Goal: Task Accomplishment & Management: Complete application form

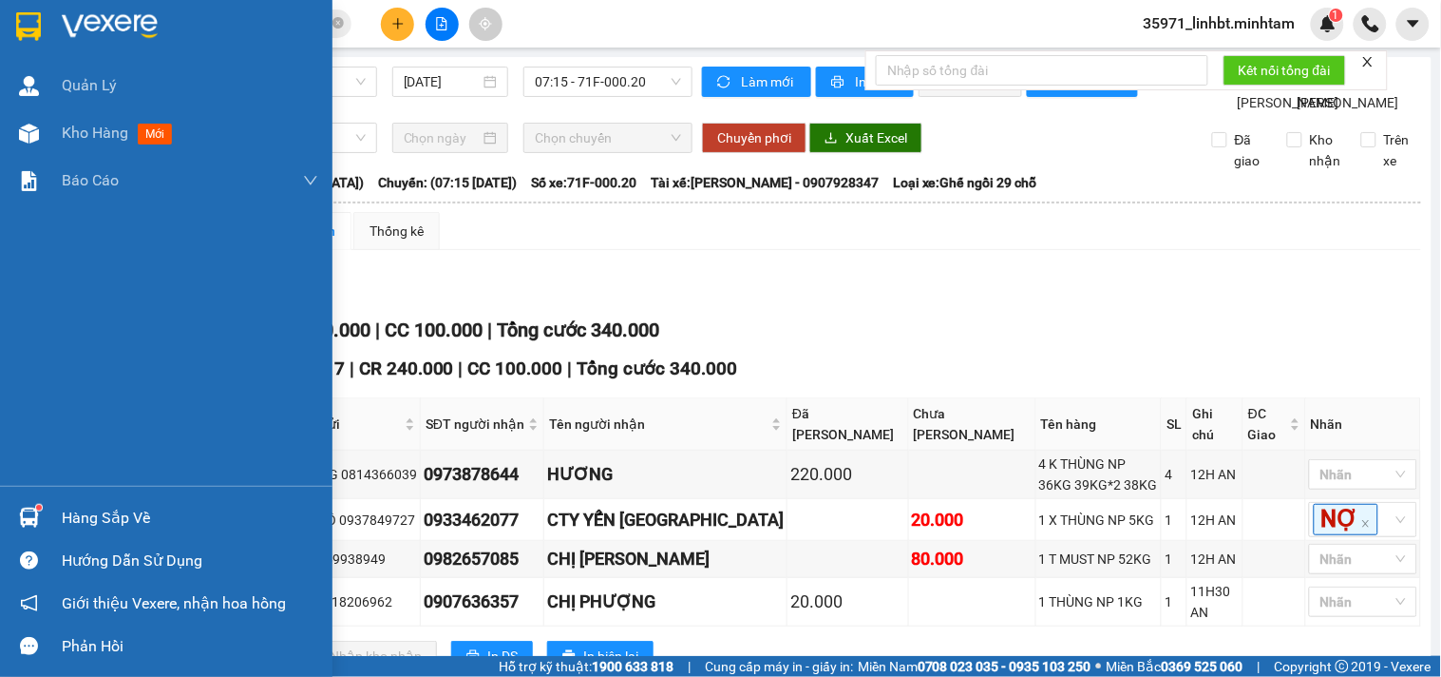
scroll to position [68, 0]
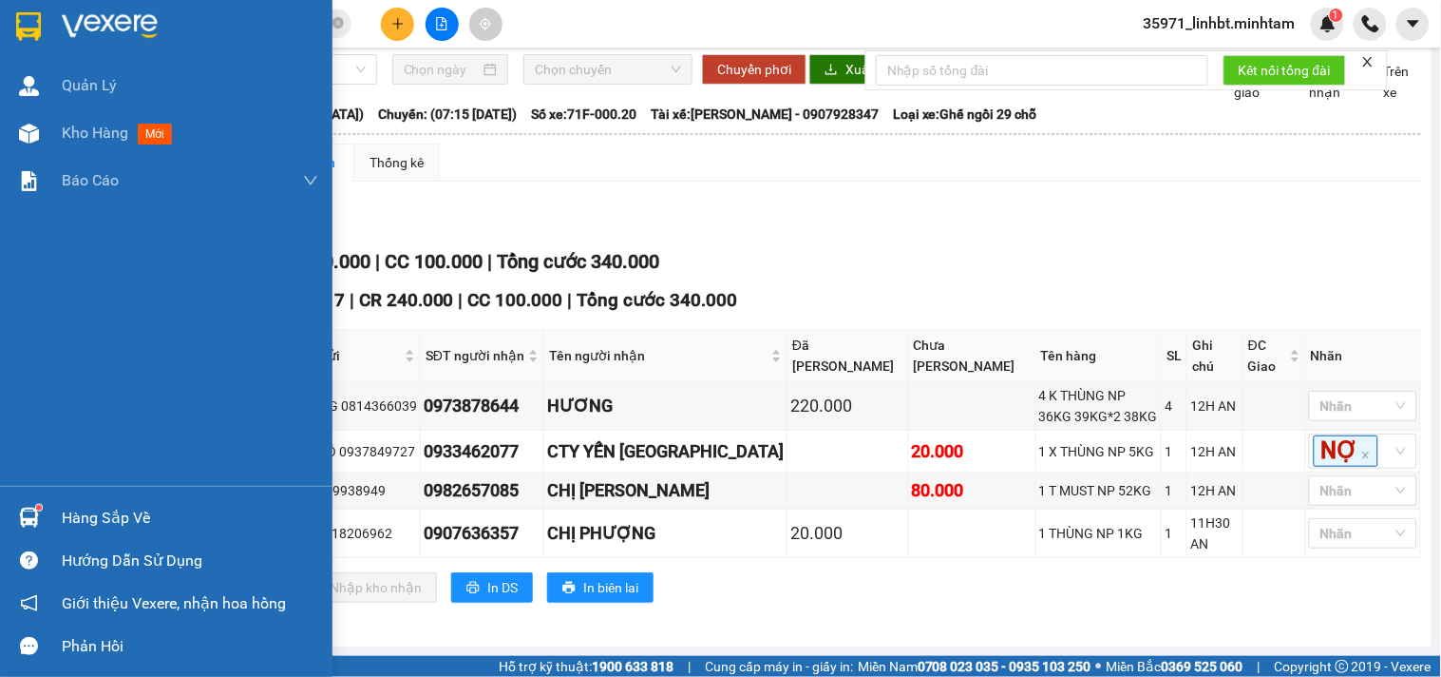
click at [41, 499] on div "Hàng sắp về" at bounding box center [166, 517] width 333 height 43
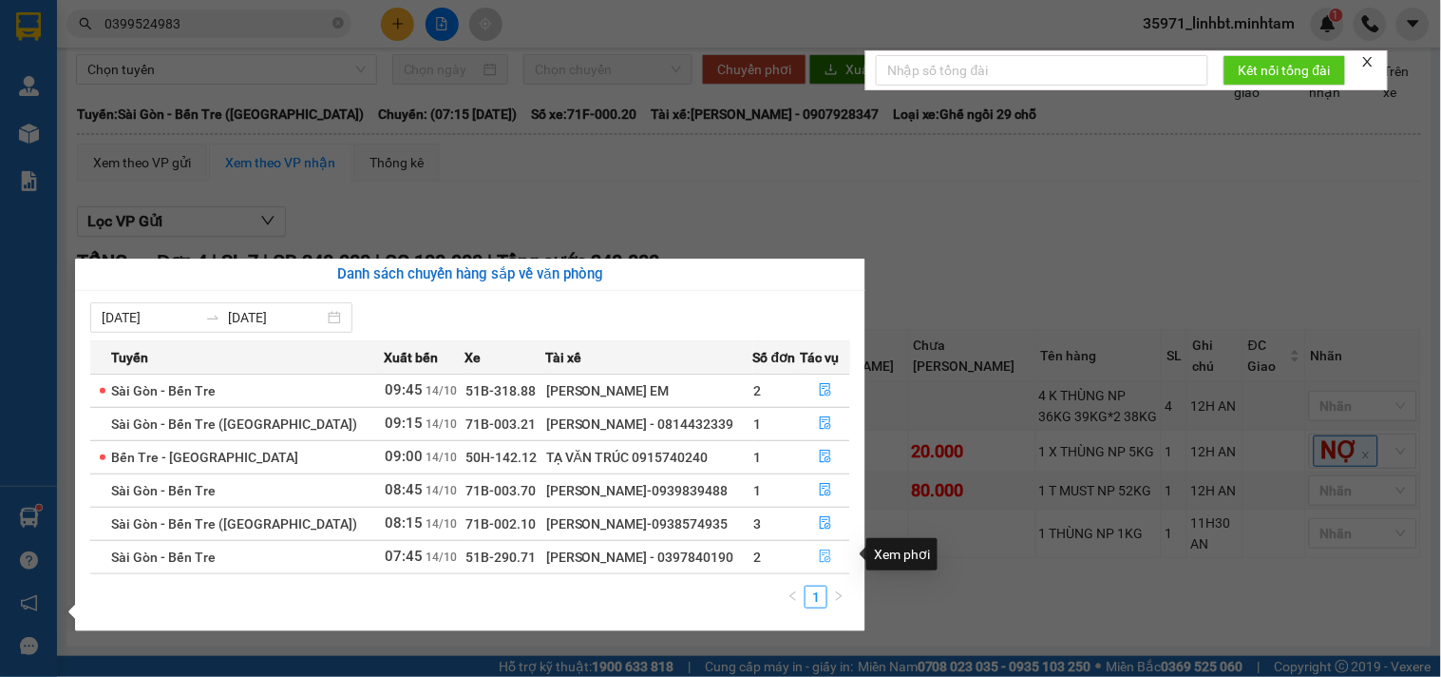
click at [821, 556] on icon "file-done" at bounding box center [825, 555] width 13 height 13
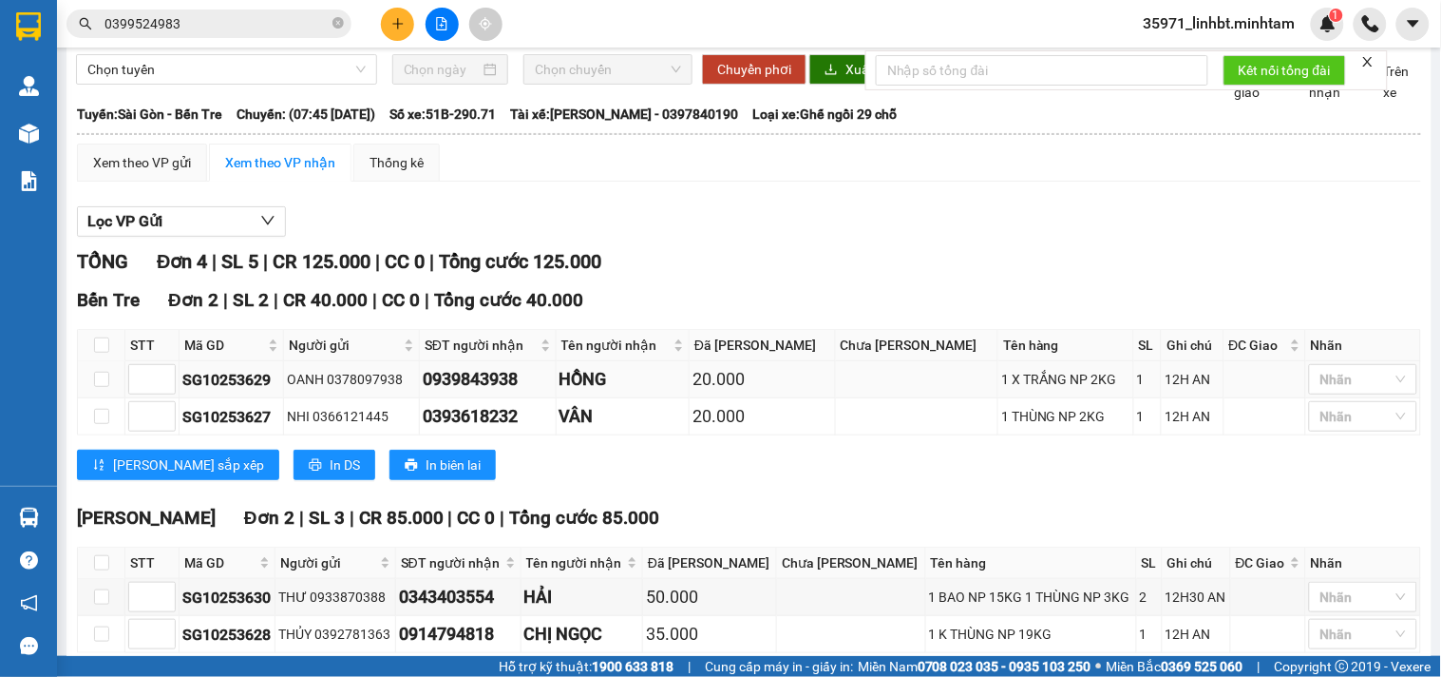
scroll to position [206, 0]
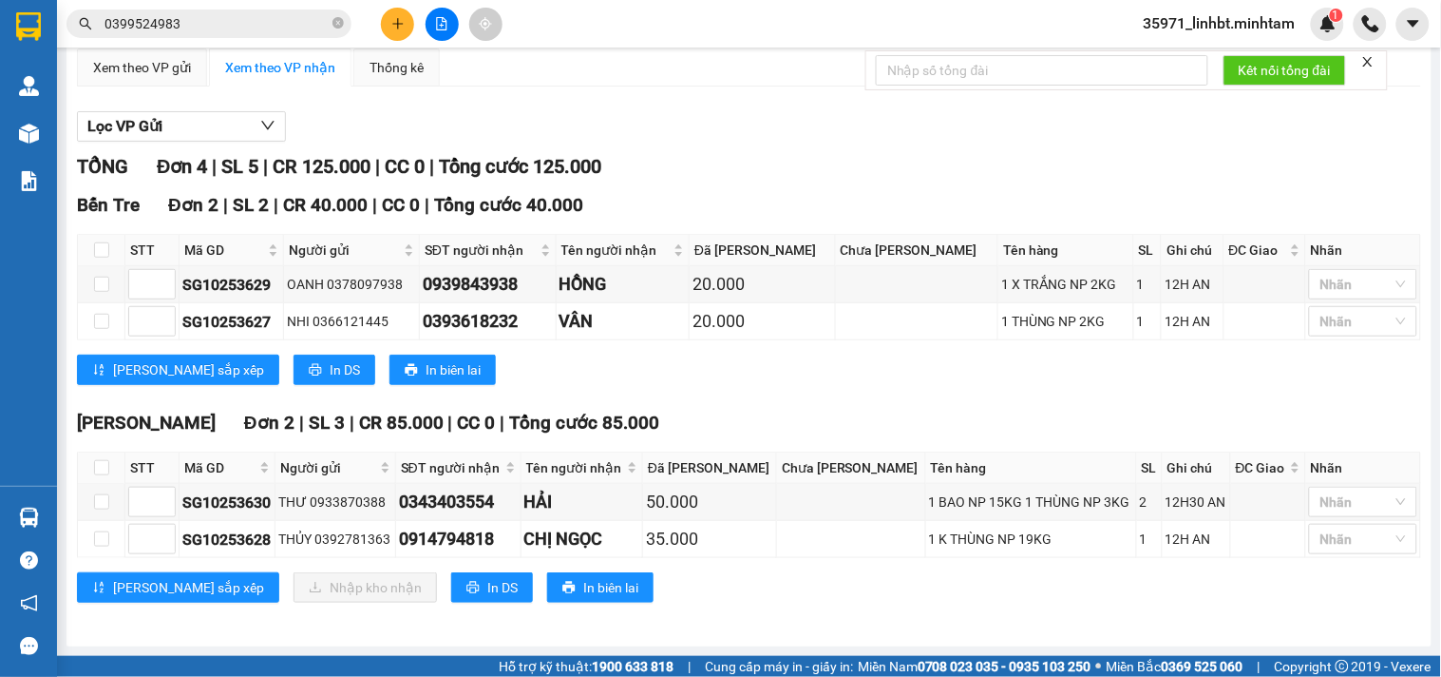
click at [233, 24] on input "0399524983" at bounding box center [217, 23] width 224 height 21
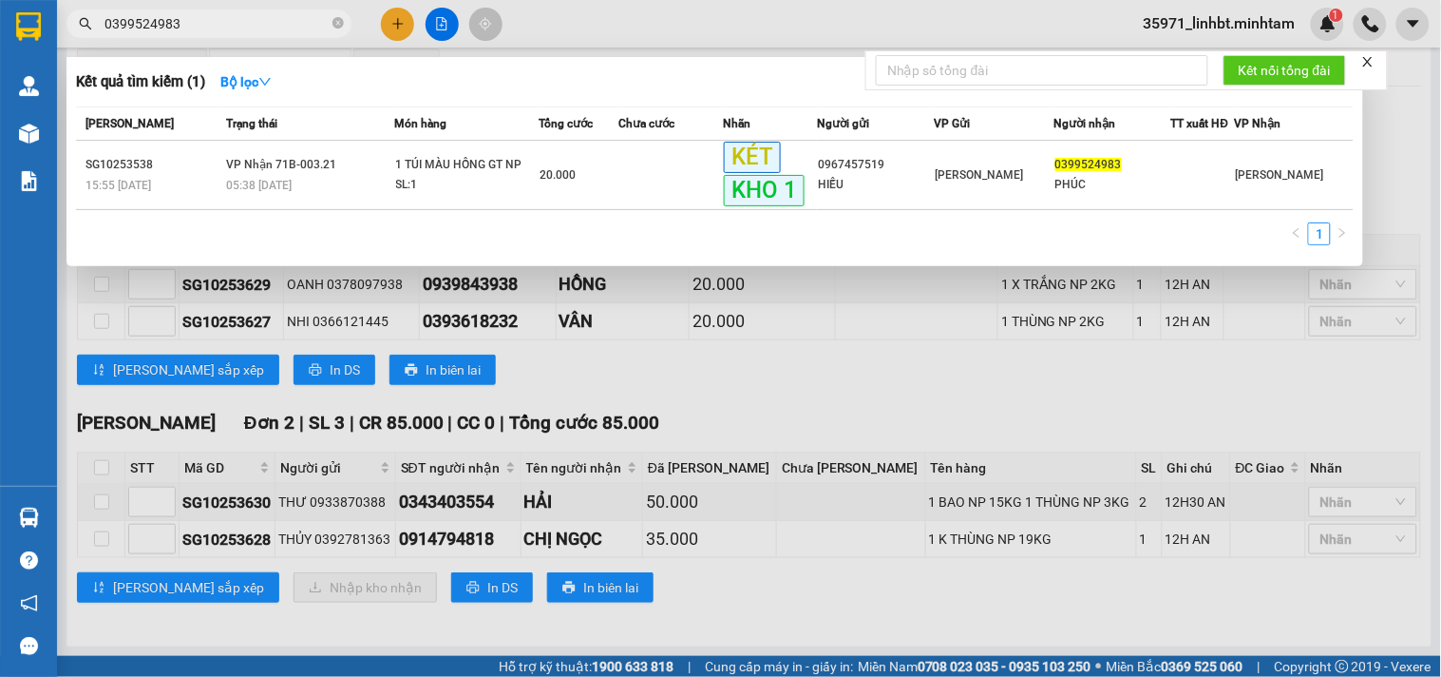
click at [233, 24] on input "0399524983" at bounding box center [217, 23] width 224 height 21
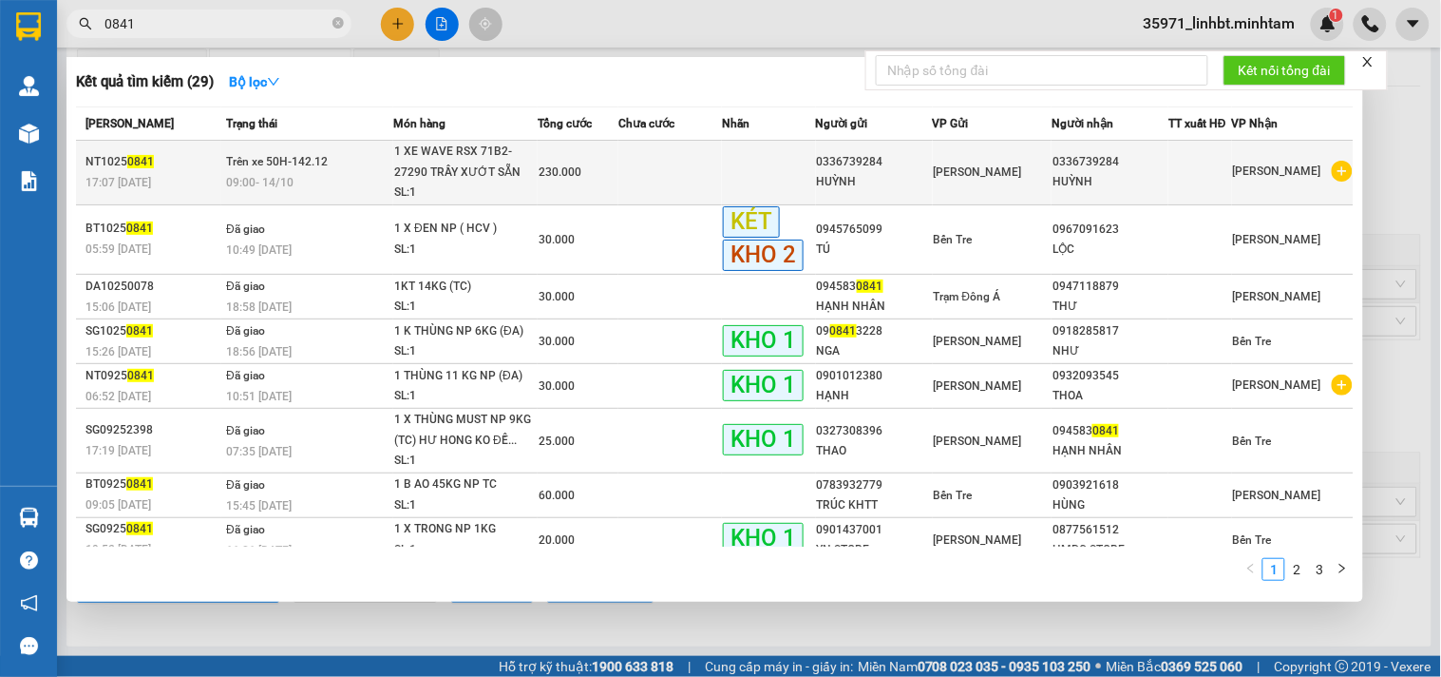
type input "0841"
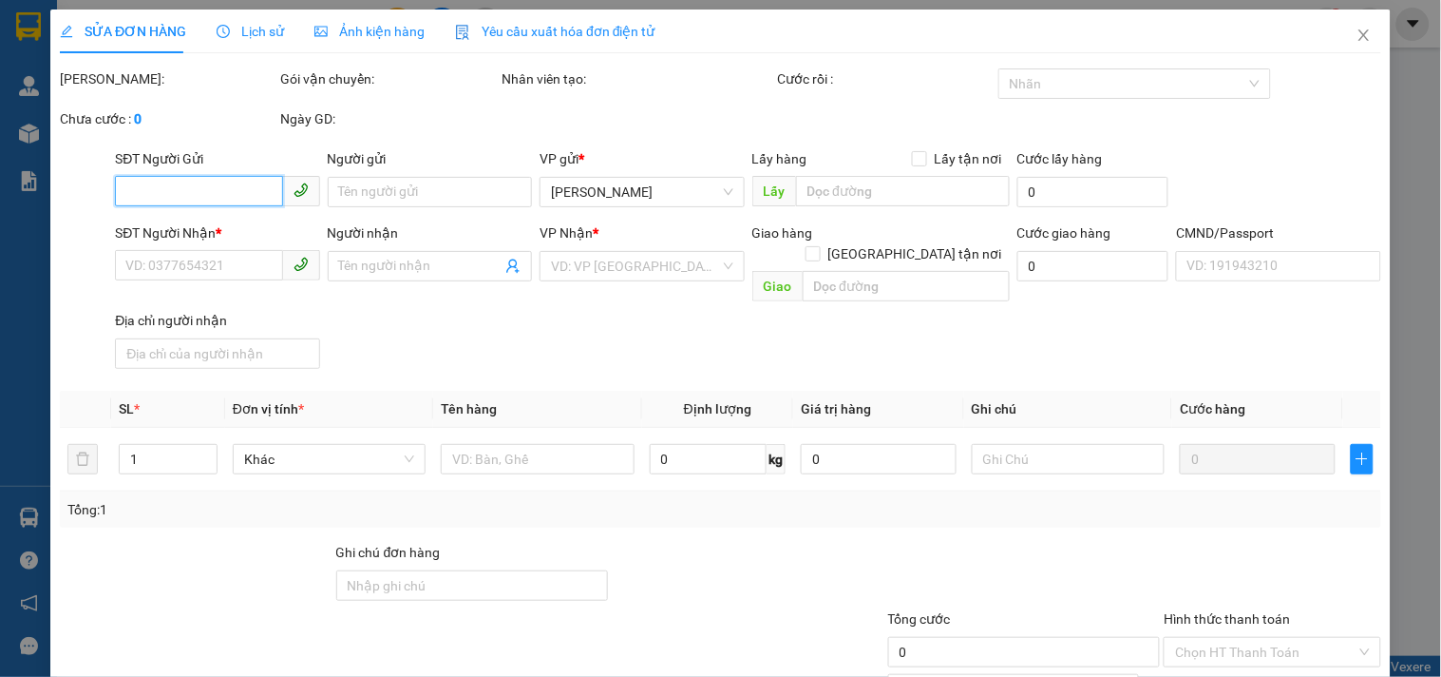
type input "0336739284"
type input "HUỲNH"
type input "0336739284"
type input "HUỲNH"
type input "(GỌI HẸN LẠI HẸN H KNM)0827251598 CÓ 2 GƯƠNG KÈM 1 TÚI 1 NÓN"
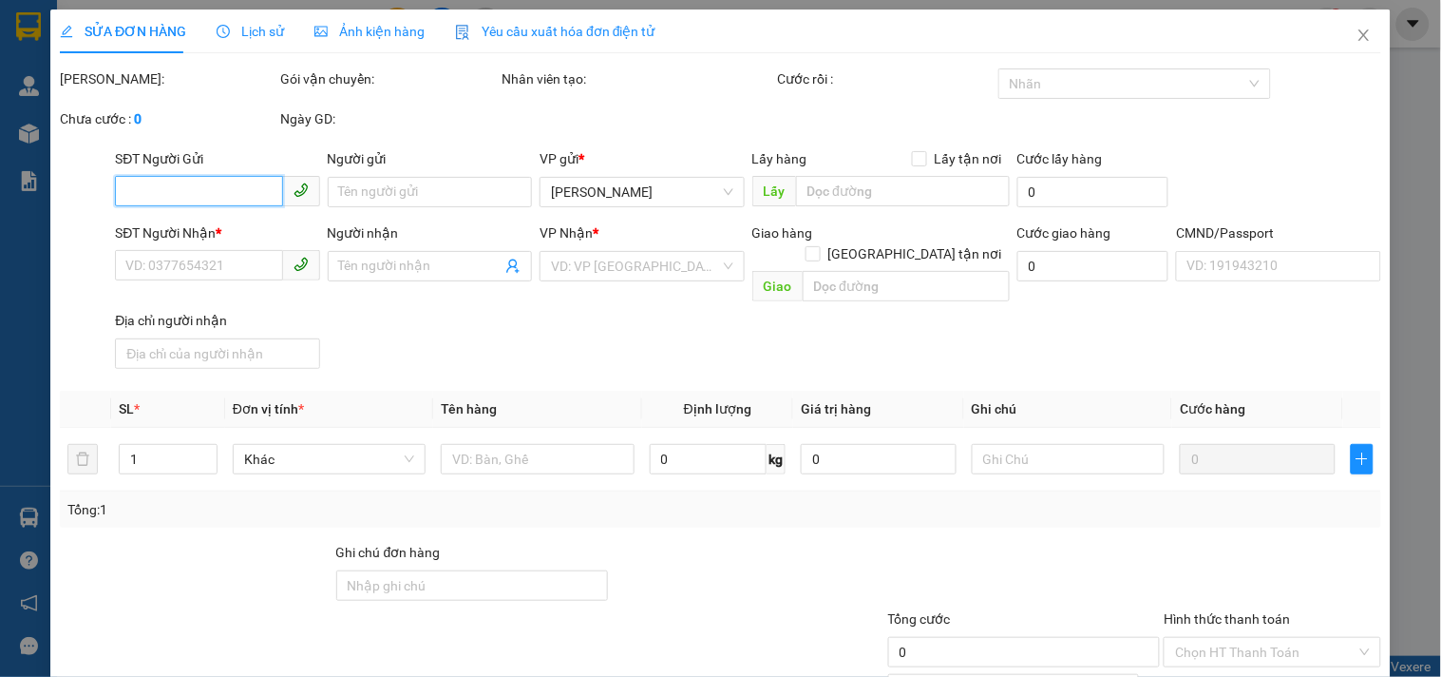
type input "230.000"
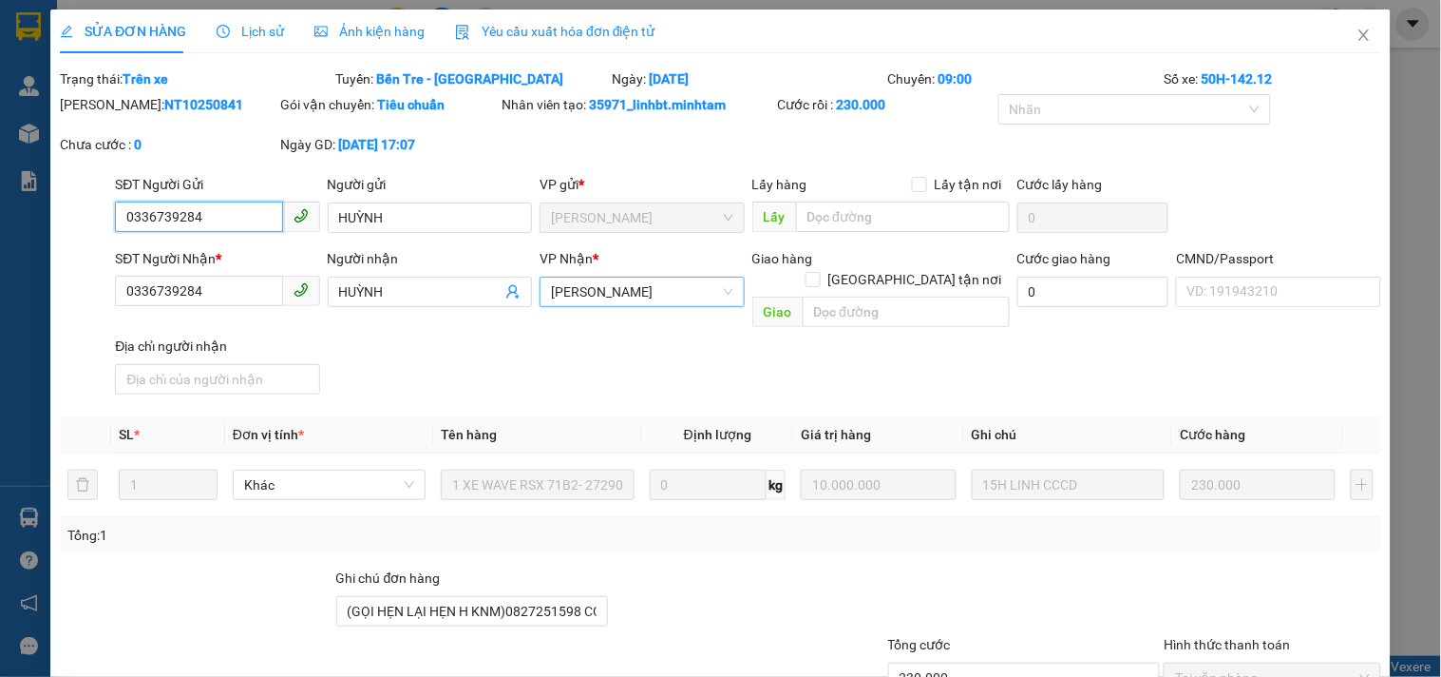
click at [585, 300] on span "[PERSON_NAME]" at bounding box center [641, 291] width 181 height 29
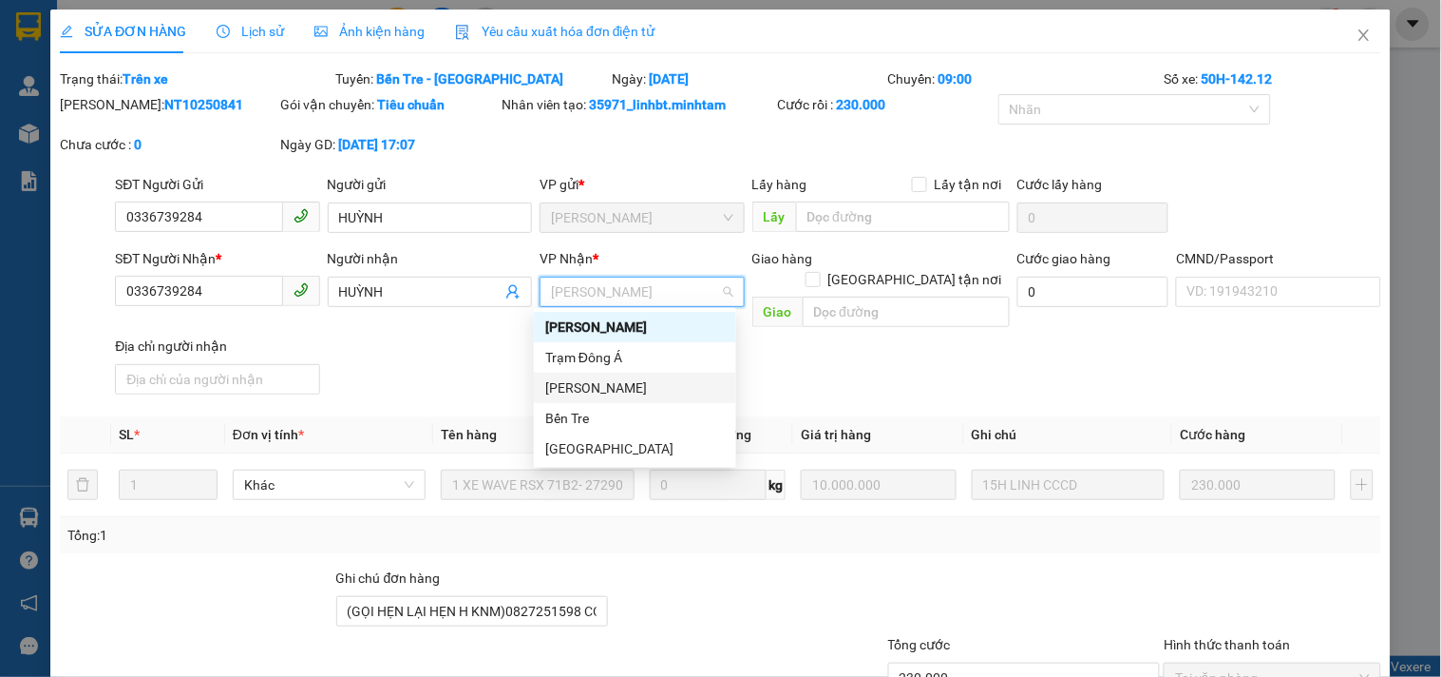
click at [582, 390] on div "[PERSON_NAME]" at bounding box center [635, 387] width 180 height 21
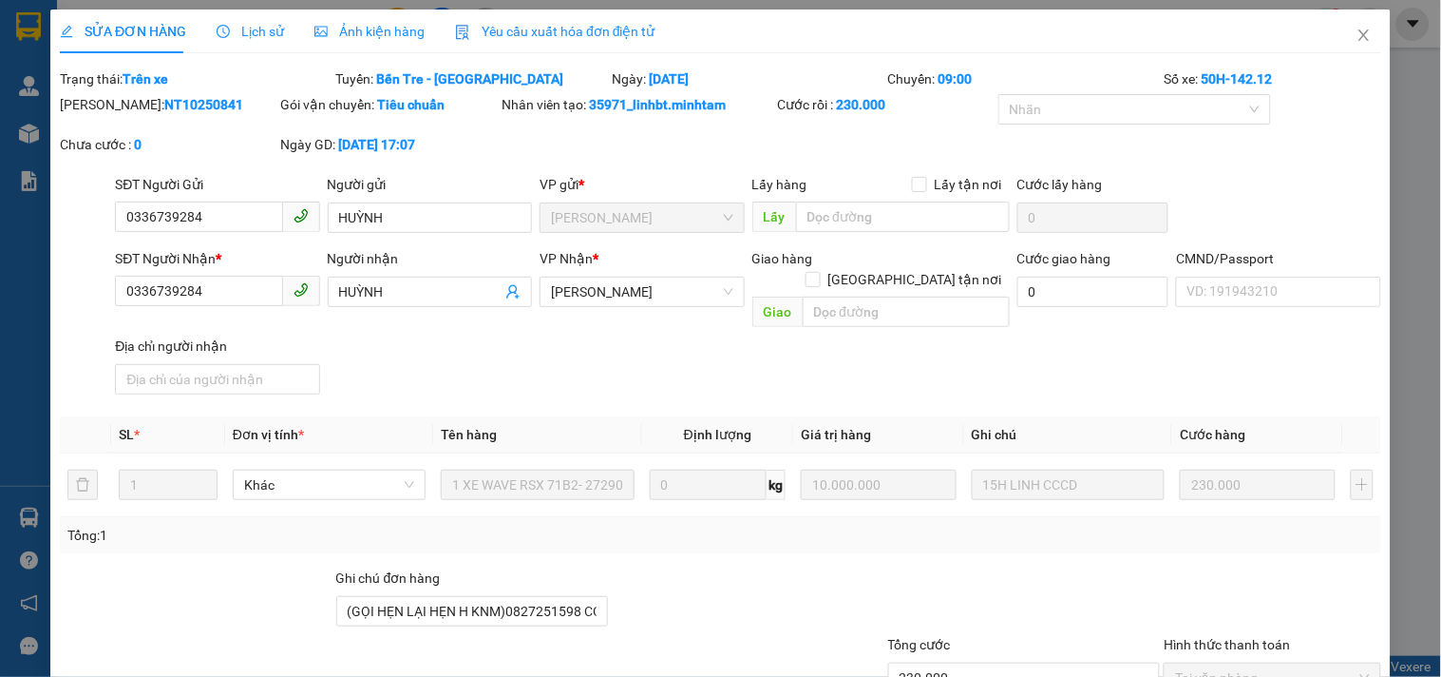
click at [440, 355] on div "SĐT Người Nhận * 0336739284 Người nhận HUỲNH VP Nhận * [PERSON_NAME] hàng [GEOG…" at bounding box center [748, 325] width 1274 height 154
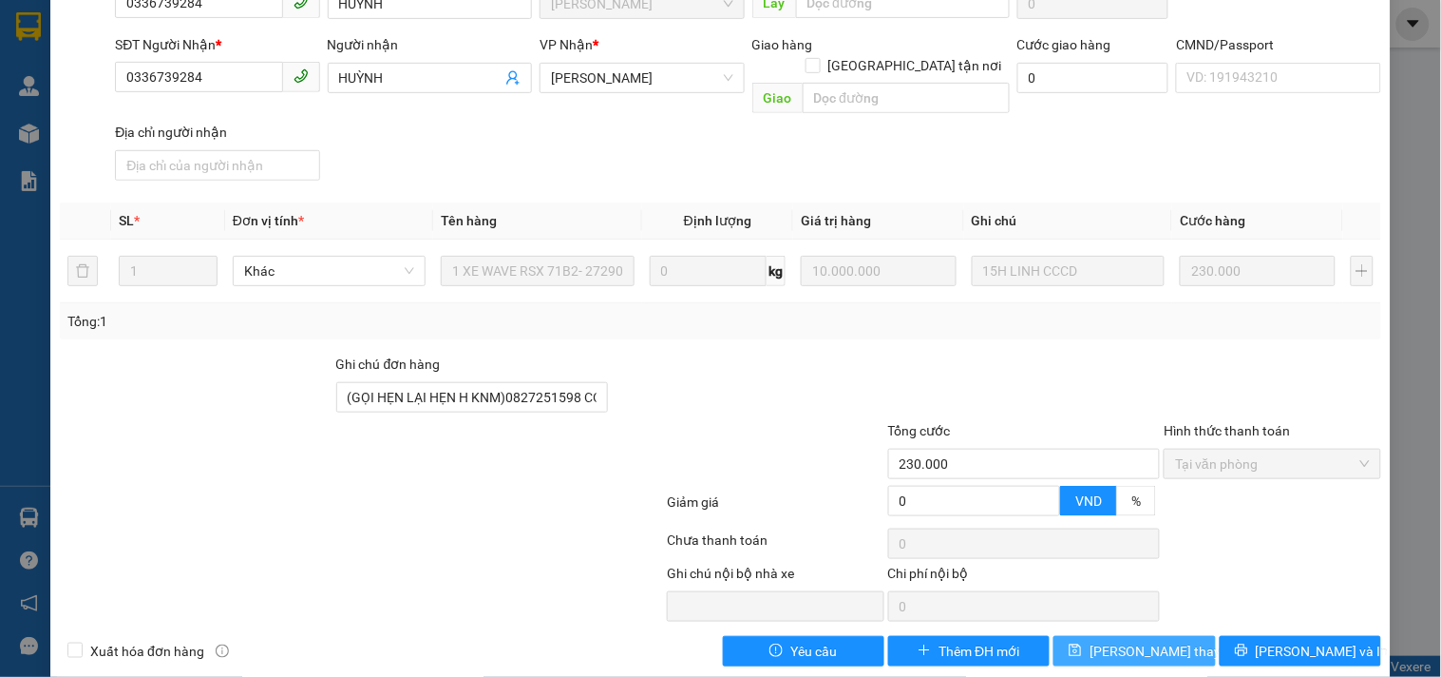
click at [1142, 640] on span "[PERSON_NAME] thay đổi" at bounding box center [1166, 650] width 152 height 21
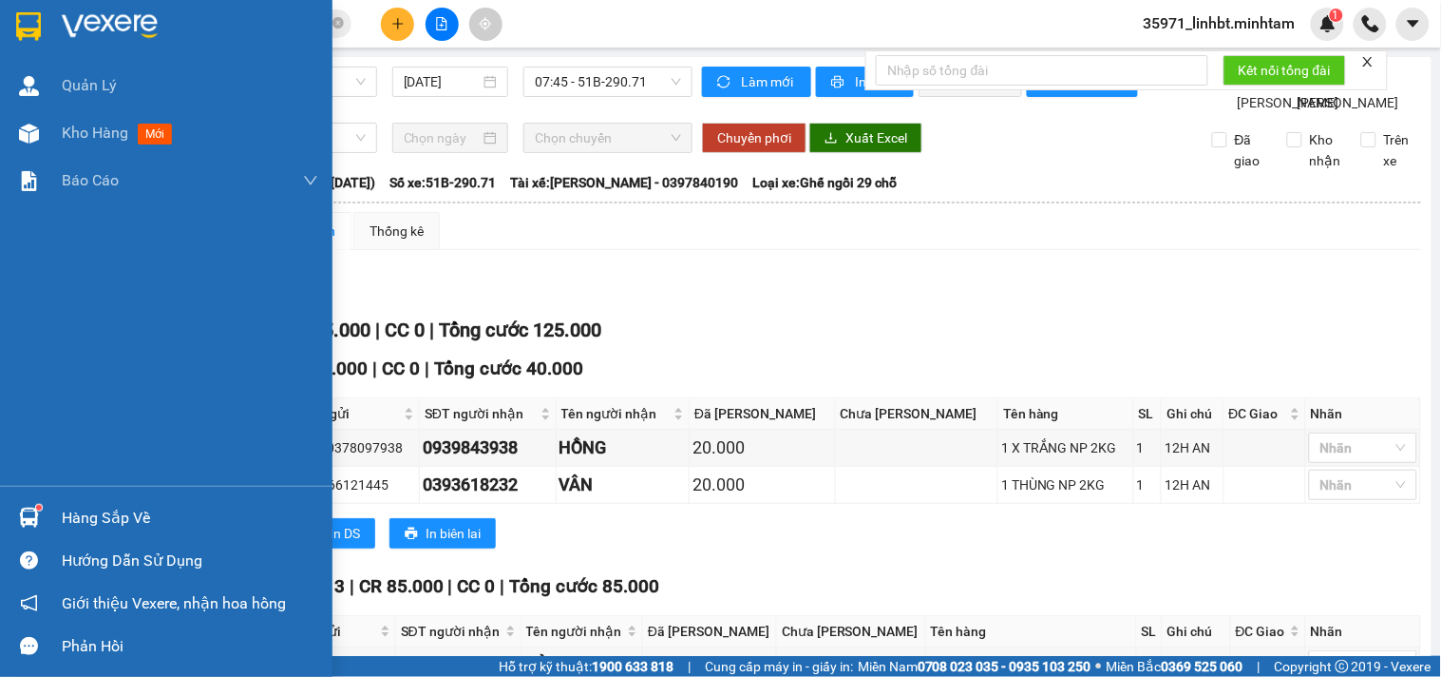
click at [26, 516] on img at bounding box center [29, 517] width 20 height 20
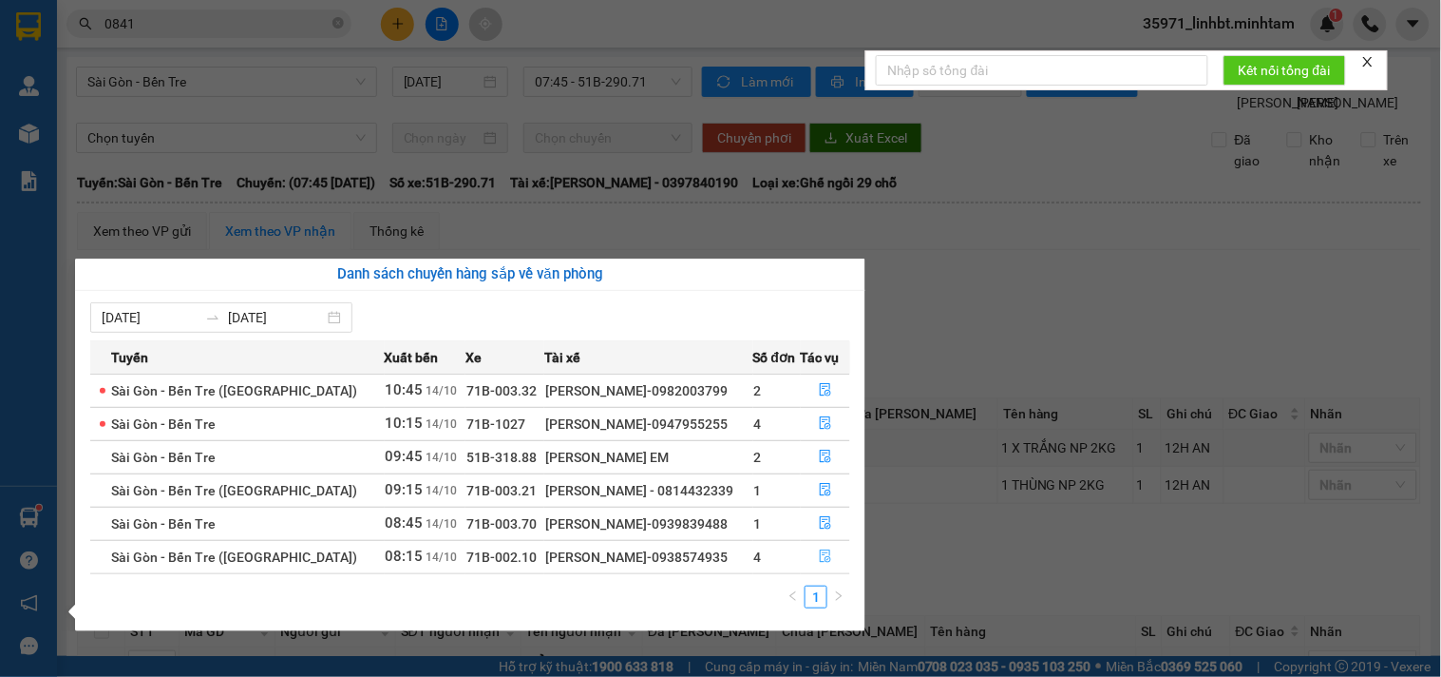
click at [821, 555] on icon "file-done" at bounding box center [825, 555] width 13 height 13
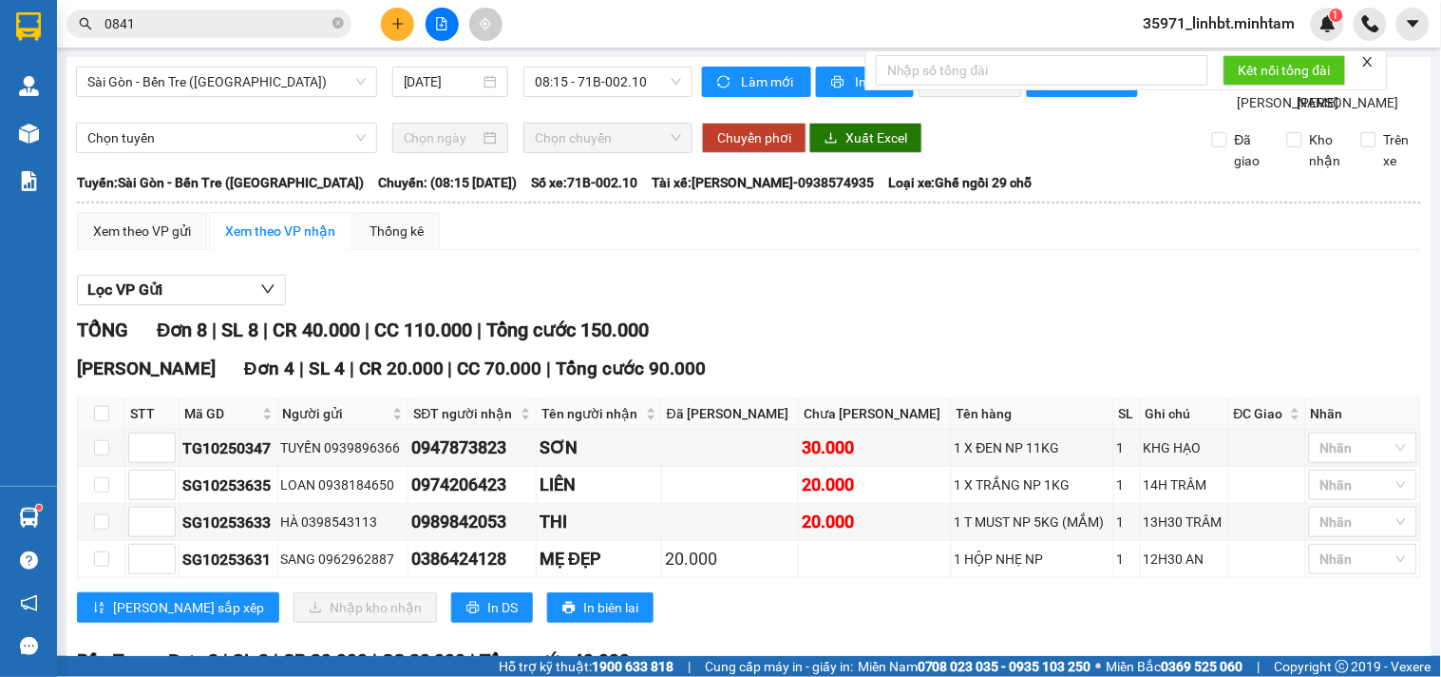
click at [323, 30] on input "0841" at bounding box center [217, 23] width 224 height 21
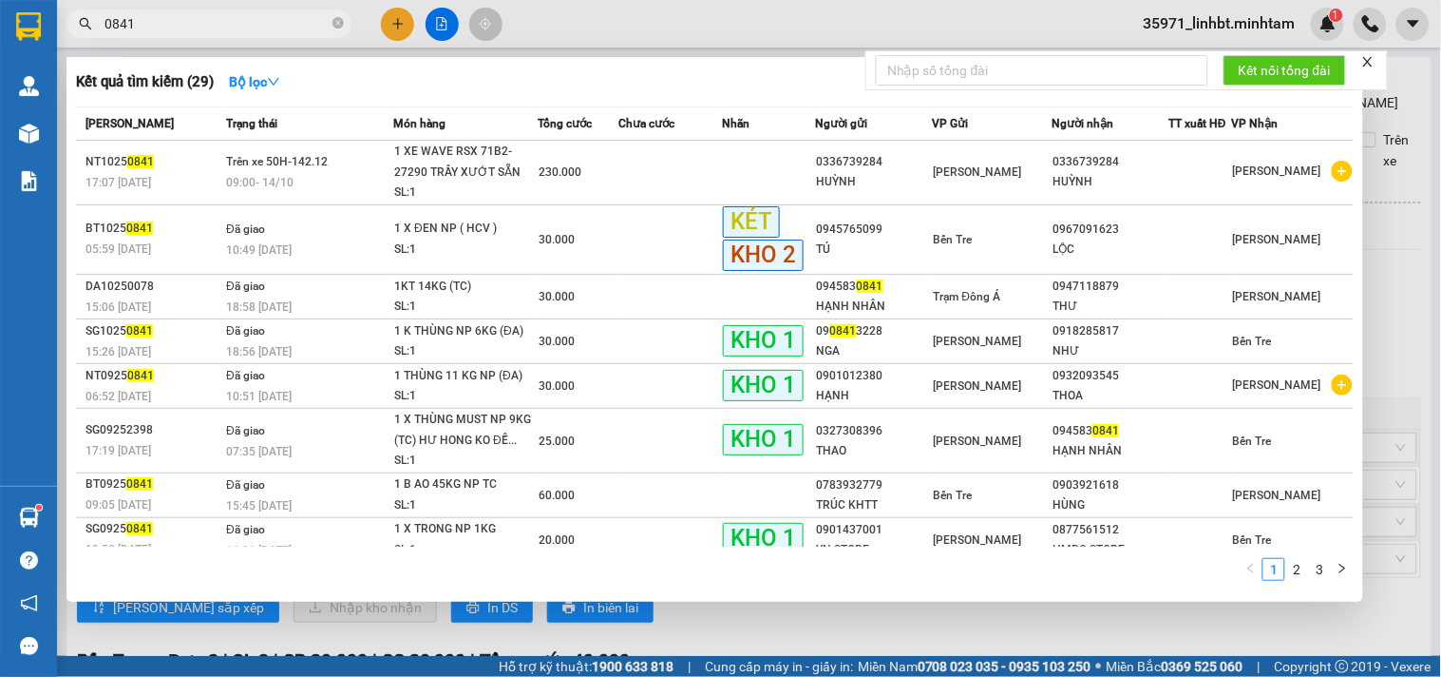
click at [323, 29] on input "0841" at bounding box center [217, 23] width 224 height 21
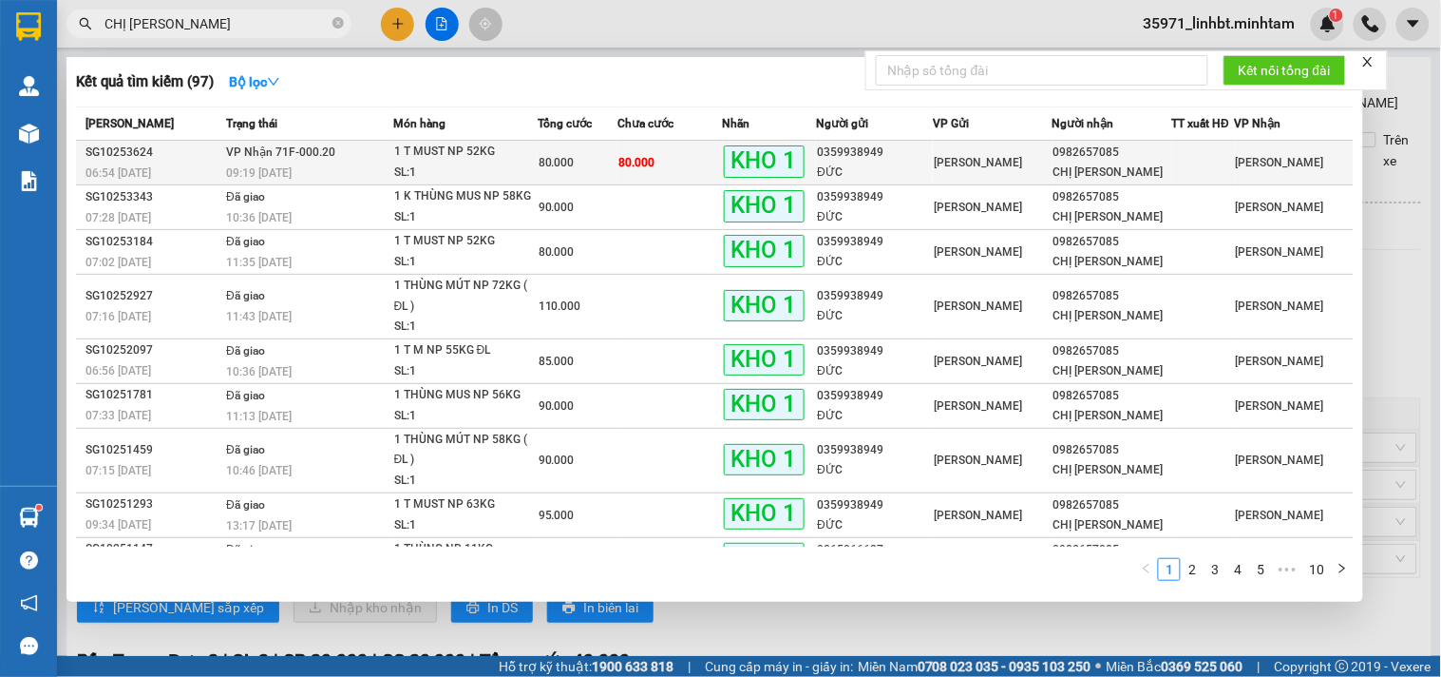
type input "CHỊ [PERSON_NAME]"
click at [372, 158] on td "VP Nhận 71F-000.20 09:19 [DATE]" at bounding box center [307, 163] width 172 height 45
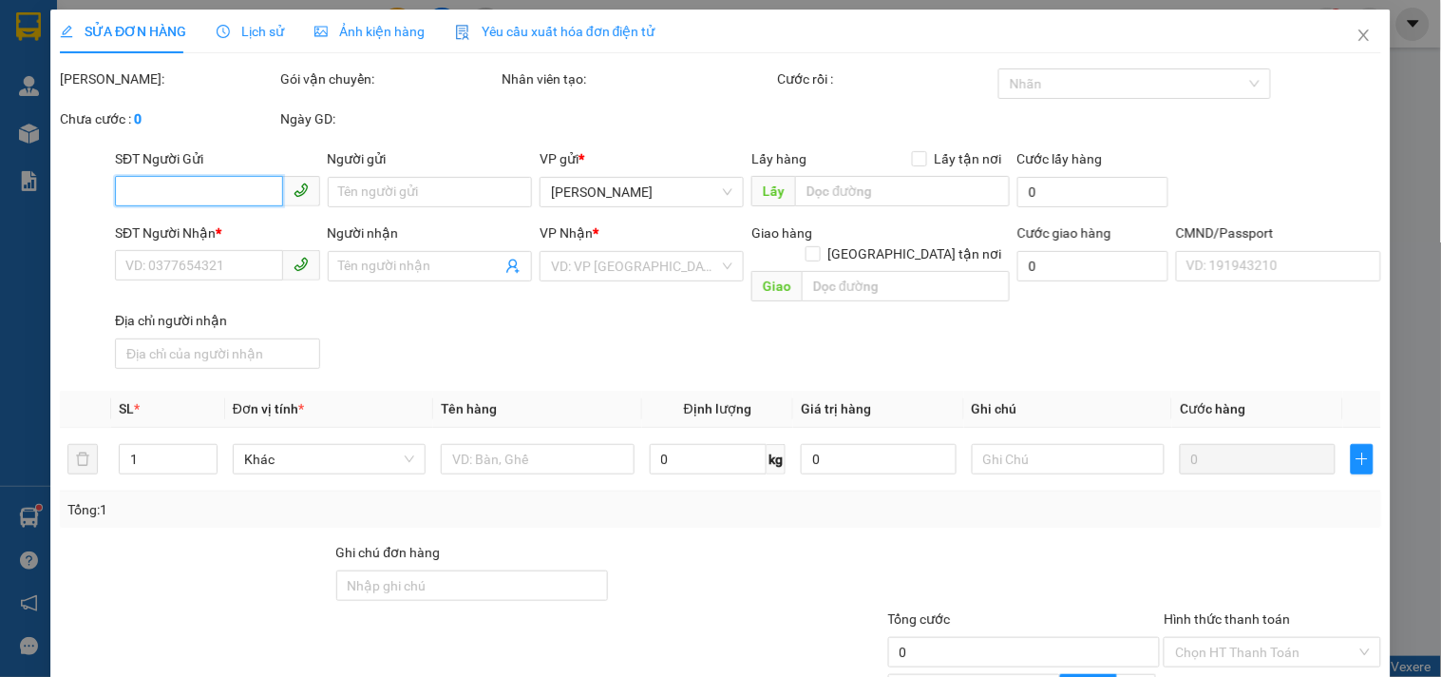
type input "0359938949"
type input "ĐỨC"
type input "0982657085"
type input "CHỊ [PERSON_NAME]"
type input "ĐG"
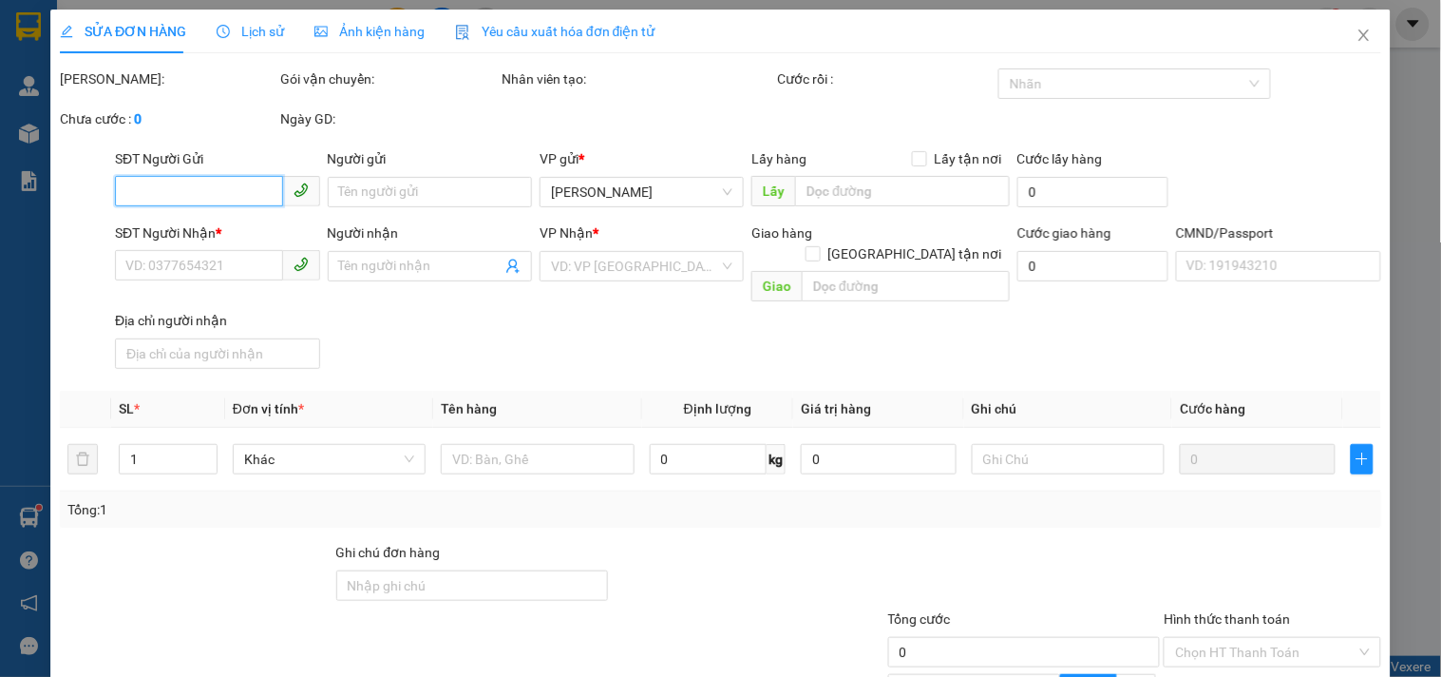
type input "80.000"
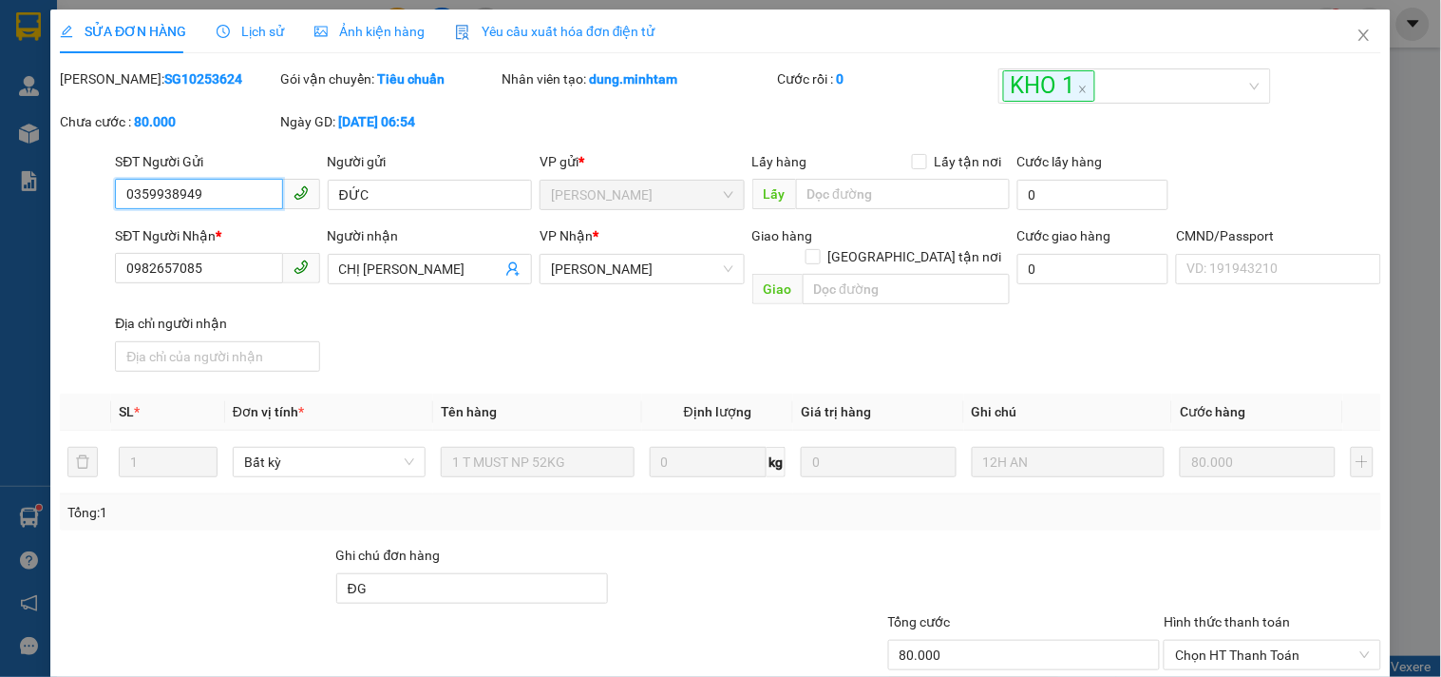
scroll to position [192, 0]
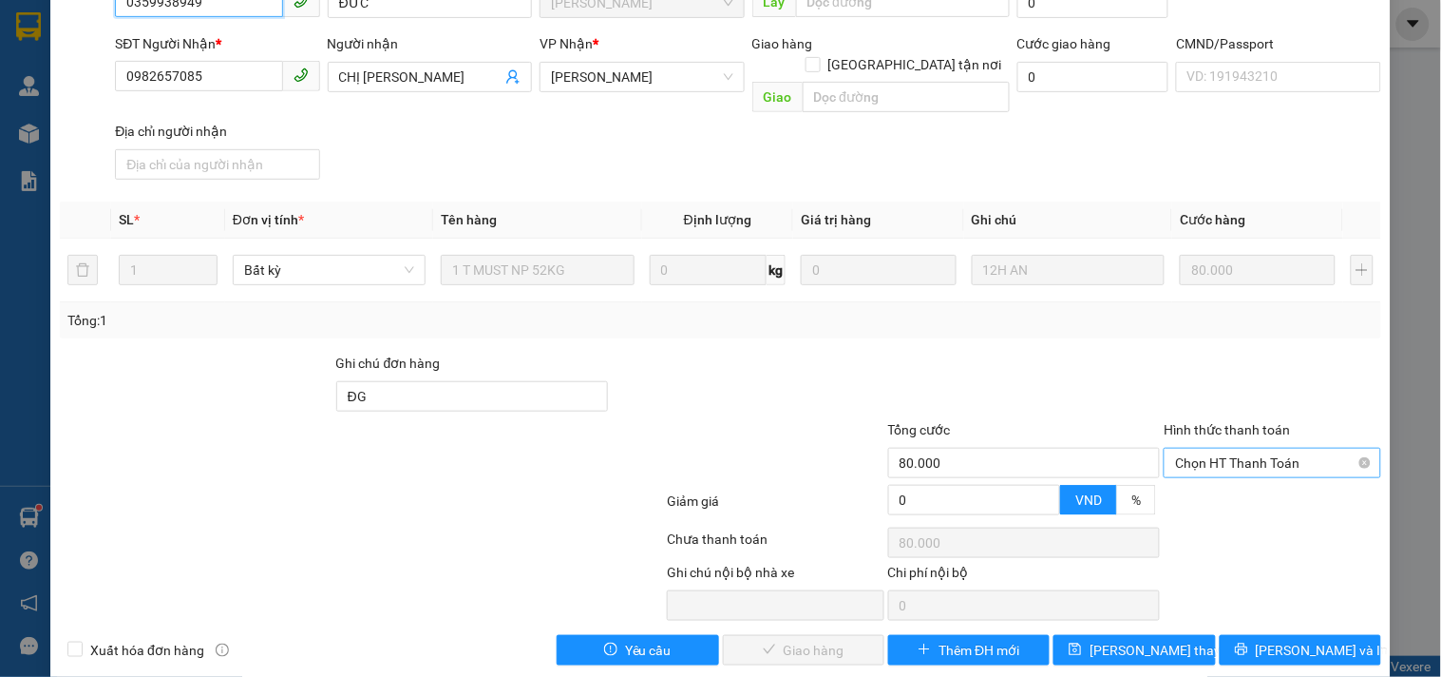
click at [1315, 448] on span "Chọn HT Thanh Toán" at bounding box center [1272, 462] width 194 height 29
click at [1237, 483] on div "Tại văn phòng" at bounding box center [1261, 477] width 192 height 21
type input "0"
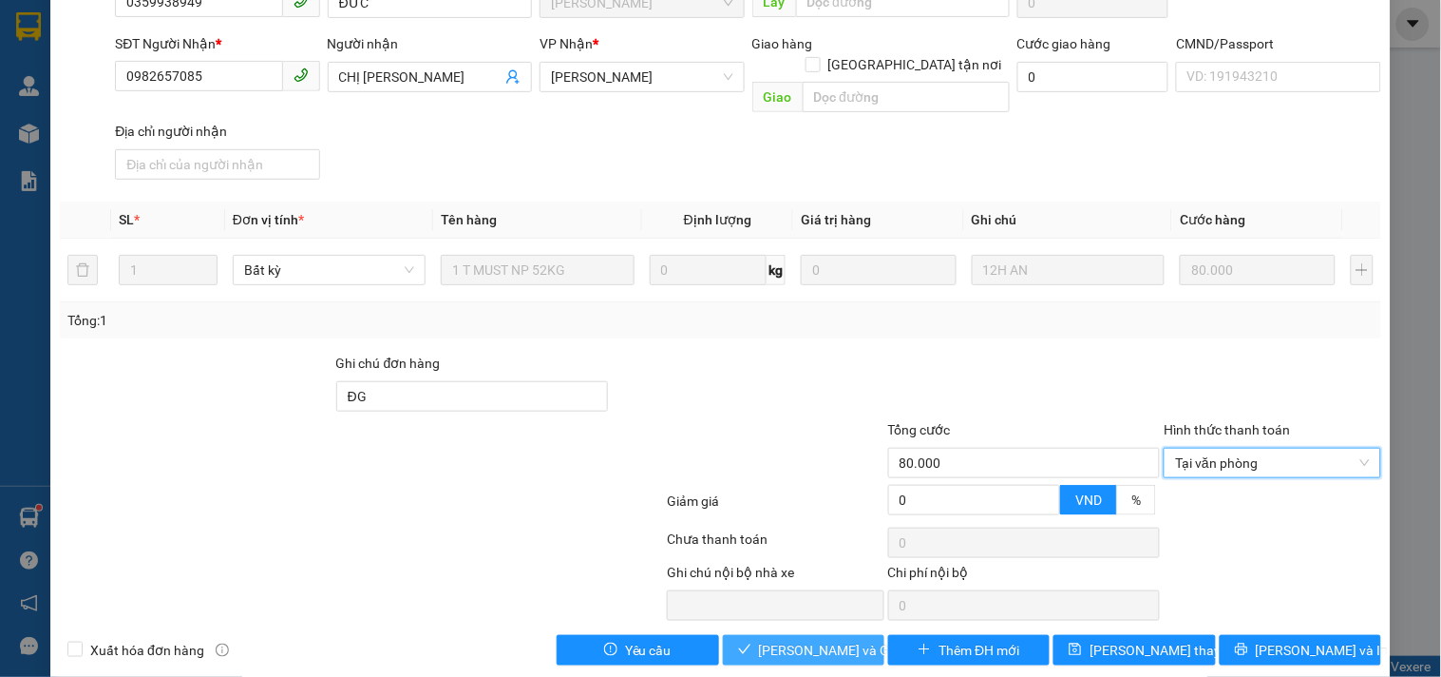
click at [749, 635] on button "[PERSON_NAME] và Giao hàng" at bounding box center [804, 650] width 162 height 30
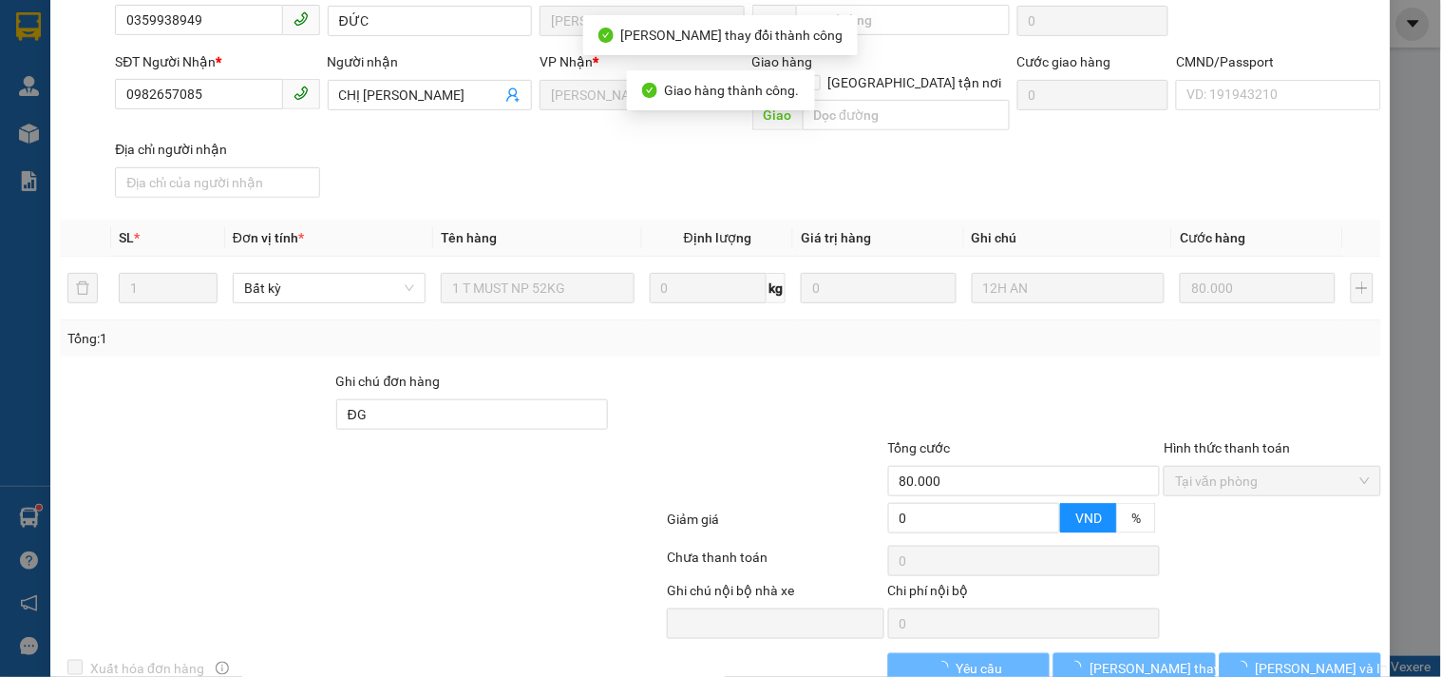
scroll to position [209, 0]
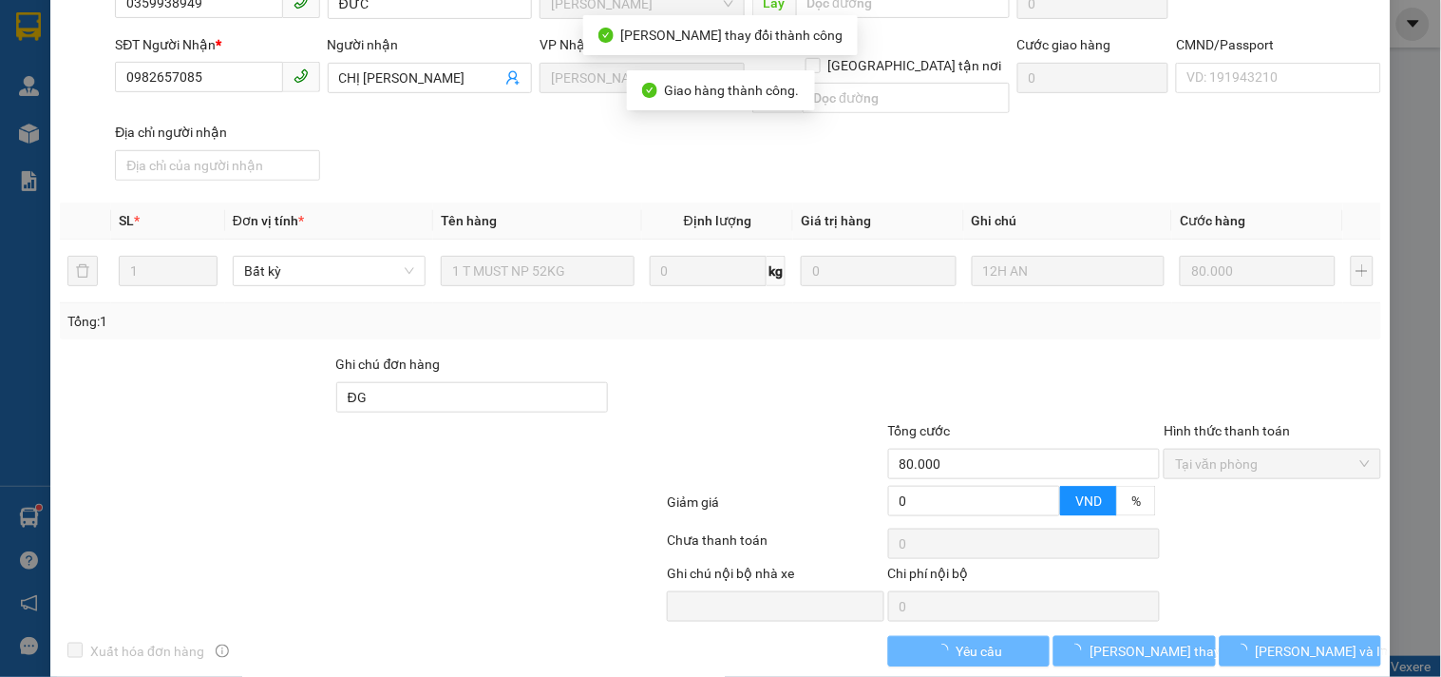
click at [1323, 640] on span "[PERSON_NAME] và In" at bounding box center [1322, 650] width 133 height 21
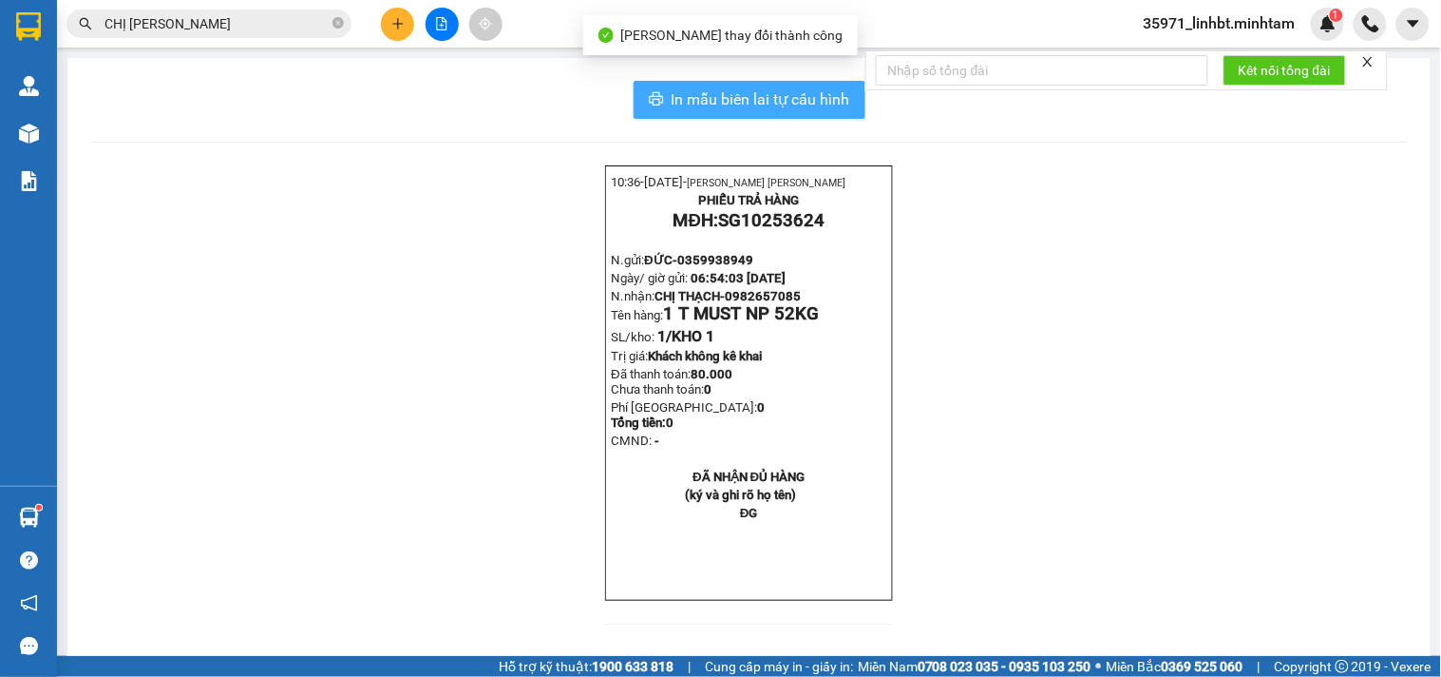
click at [738, 107] on span "In mẫu biên lai tự cấu hình" at bounding box center [761, 99] width 179 height 24
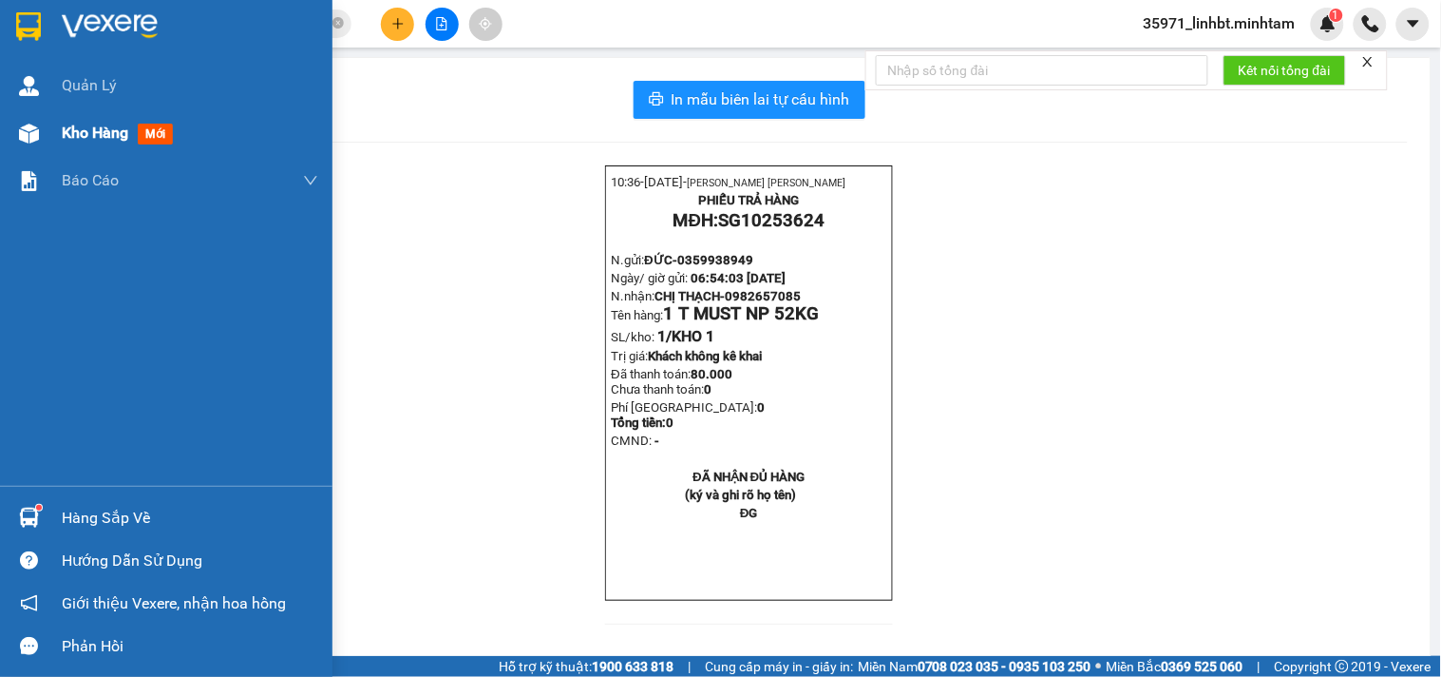
click at [79, 146] on div "Kho hàng mới" at bounding box center [190, 133] width 257 height 48
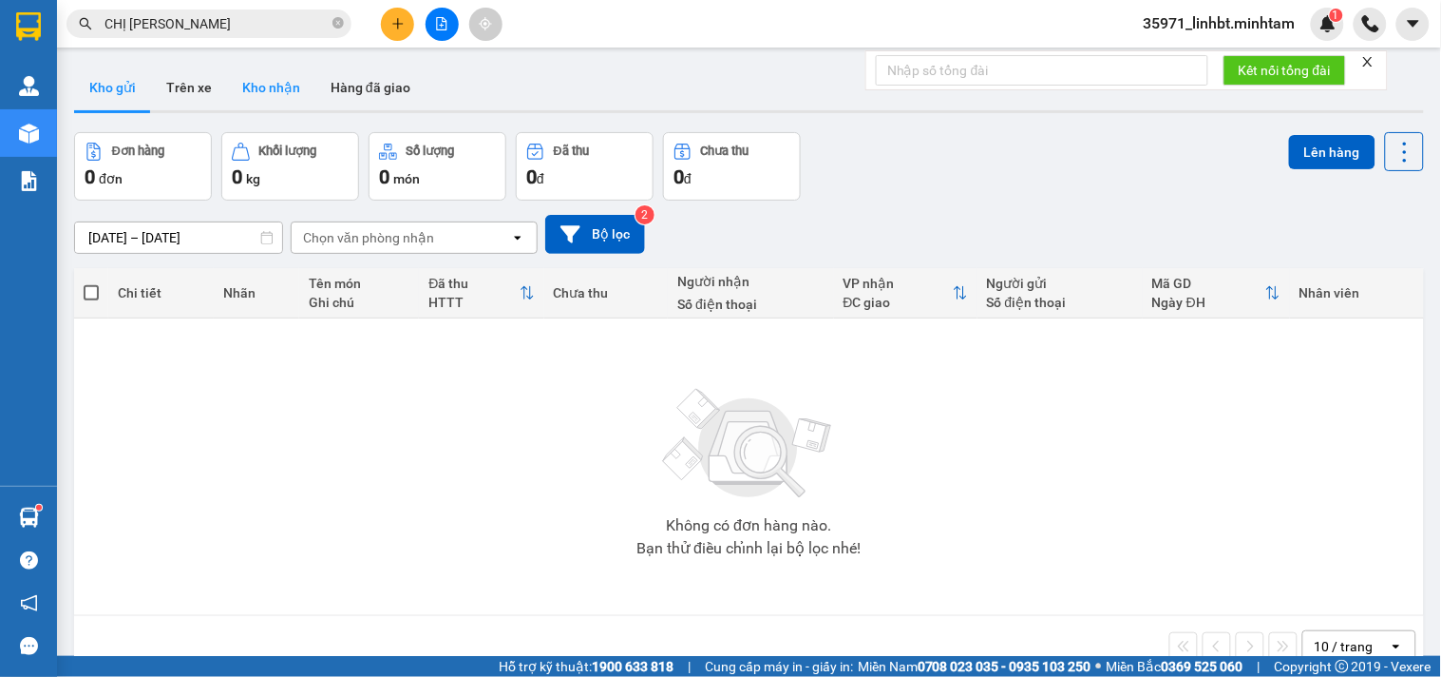
click at [285, 97] on button "Kho nhận" at bounding box center [271, 88] width 88 height 46
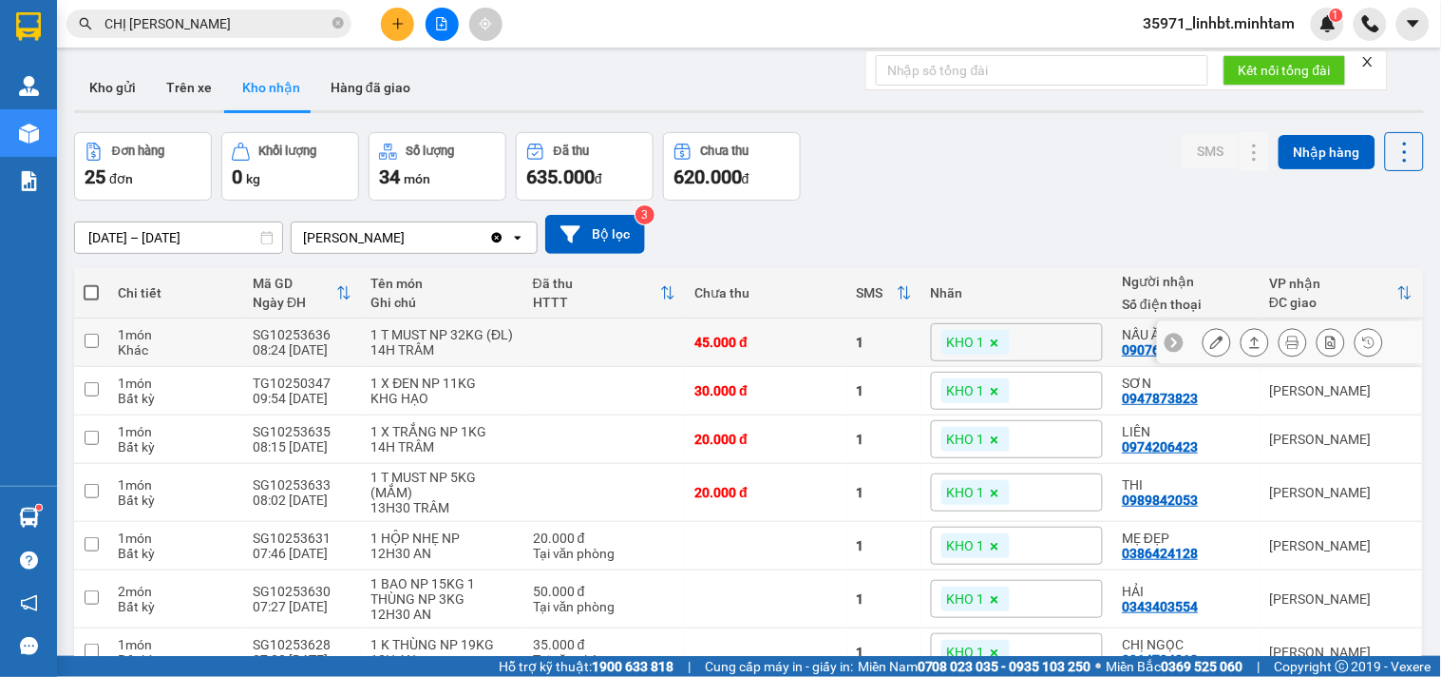
click at [1211, 335] on icon at bounding box center [1217, 341] width 13 height 13
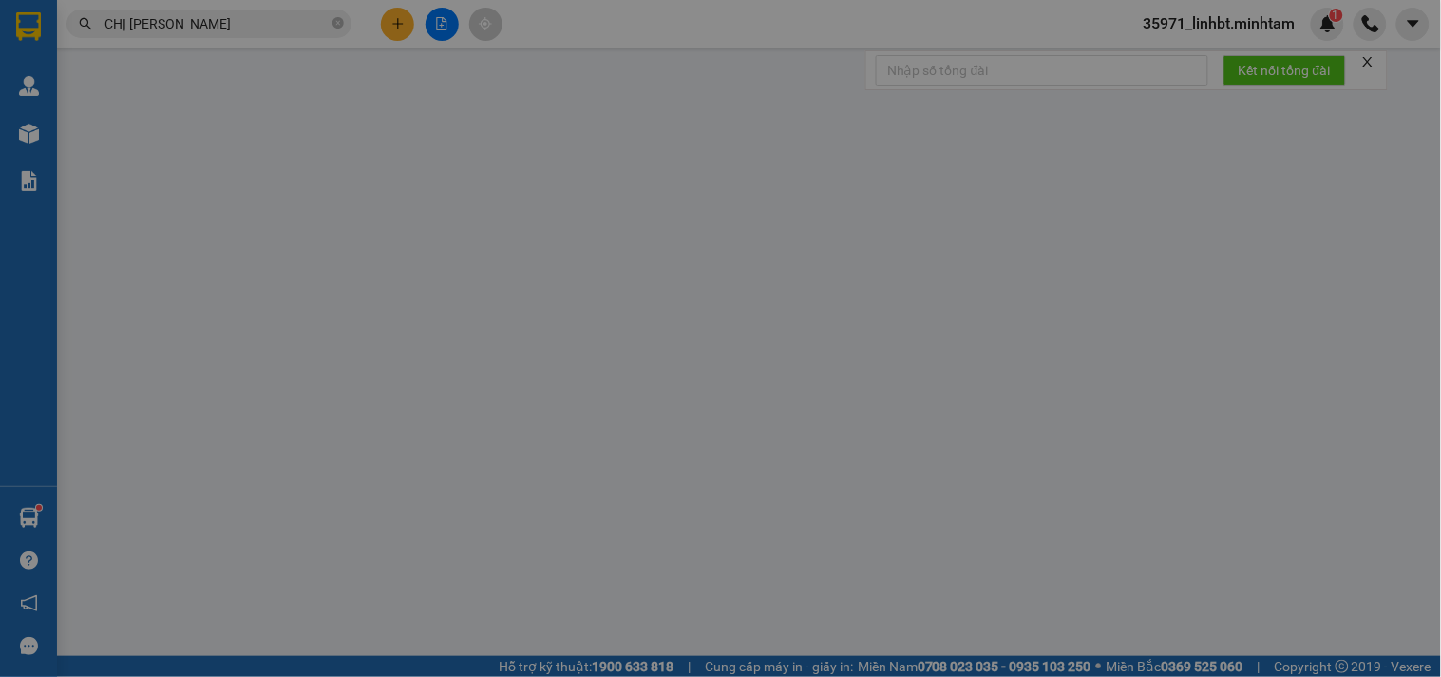
type input "0971781578"
type input "CTY NAM VIỆT"
type input "0907654736"
type input "NẤU ĂN ÚT VÔ"
type input "45.000"
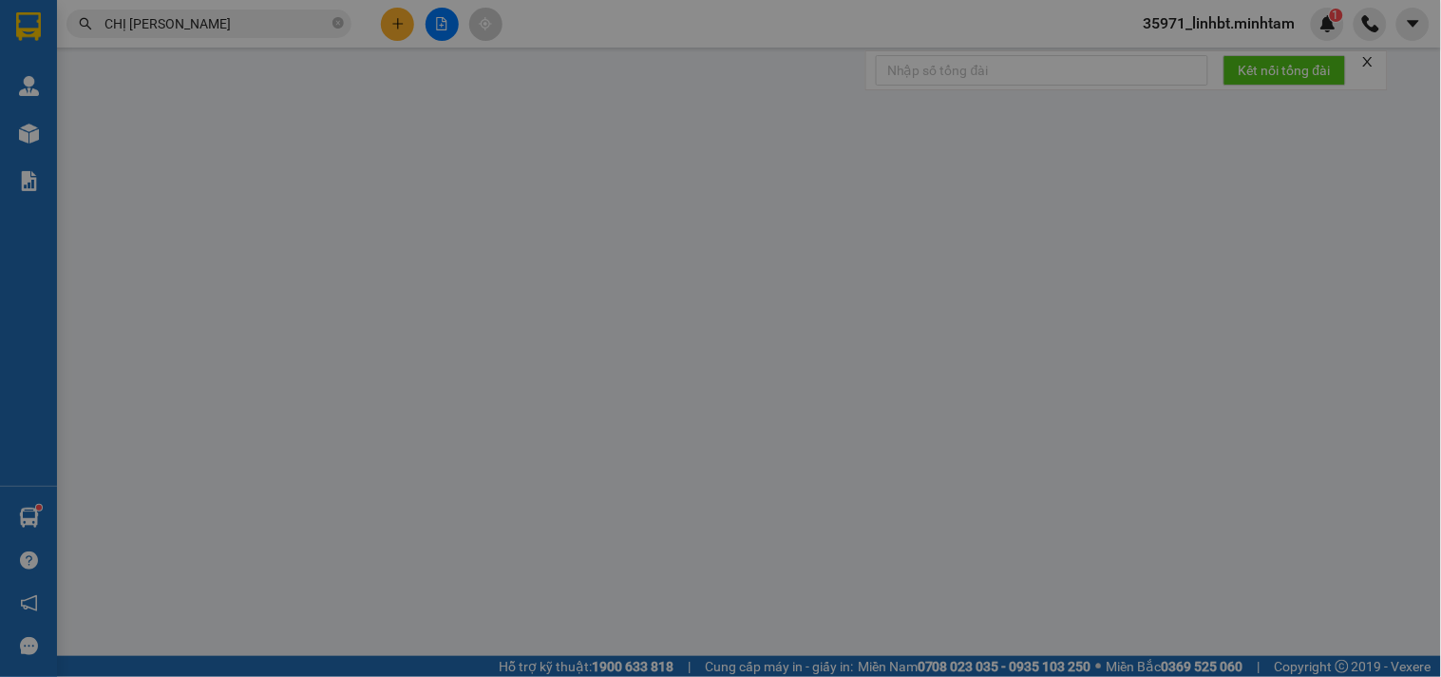
type input "45.000"
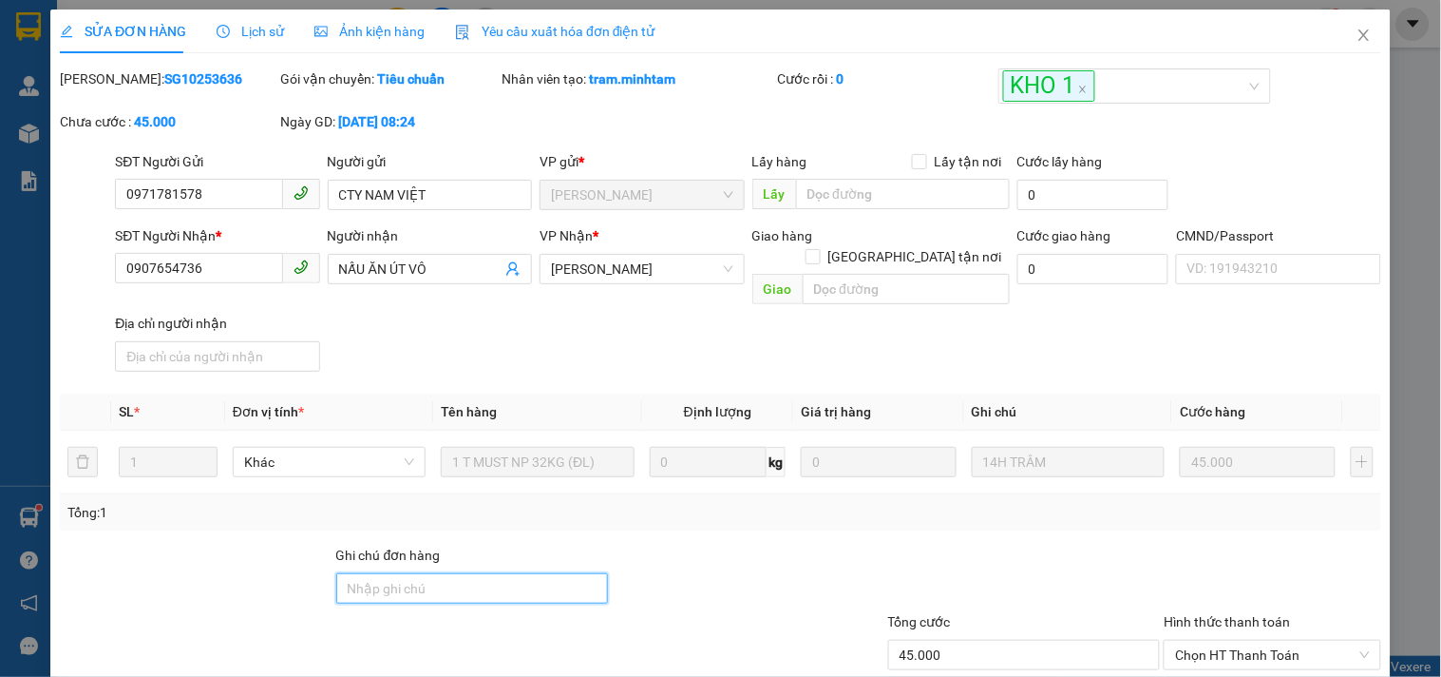
click at [426, 573] on input "Ghi chú đơn hàng" at bounding box center [472, 588] width 273 height 30
type input "DG"
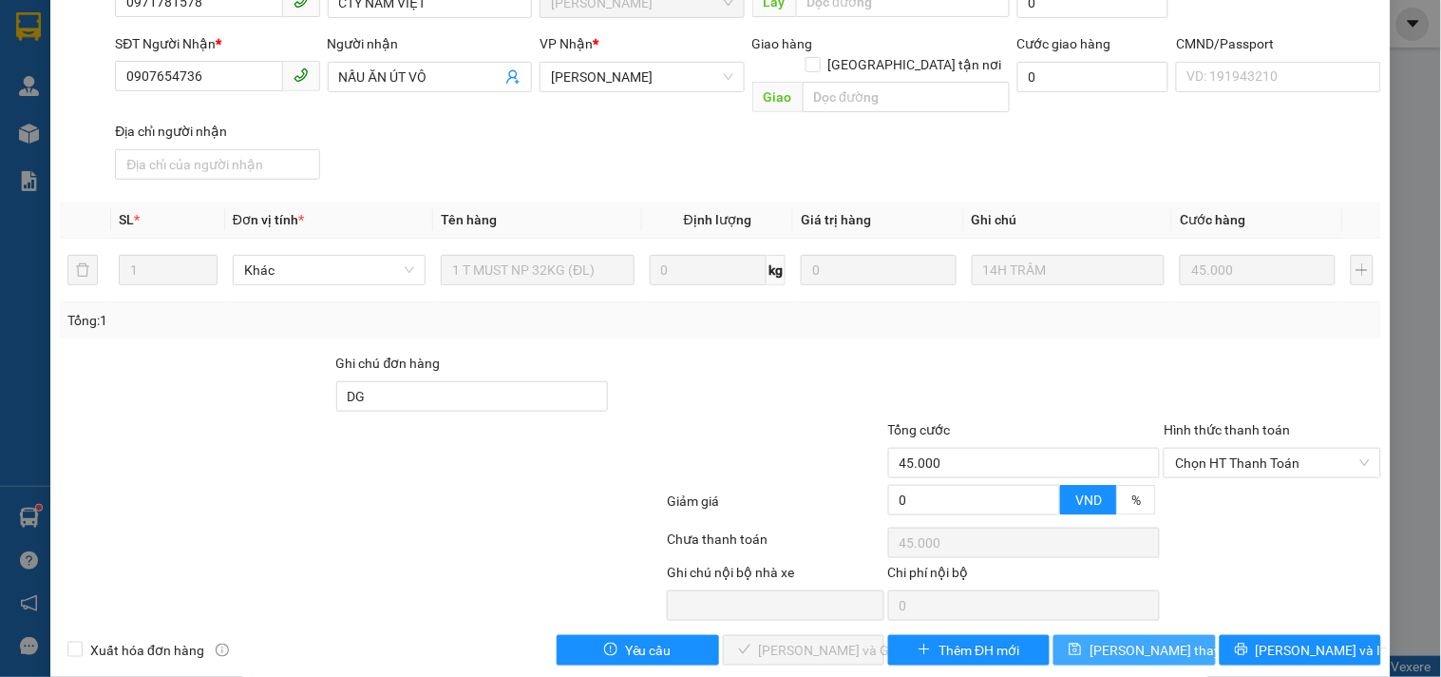
click at [1135, 639] on span "[PERSON_NAME] thay đổi" at bounding box center [1166, 649] width 152 height 21
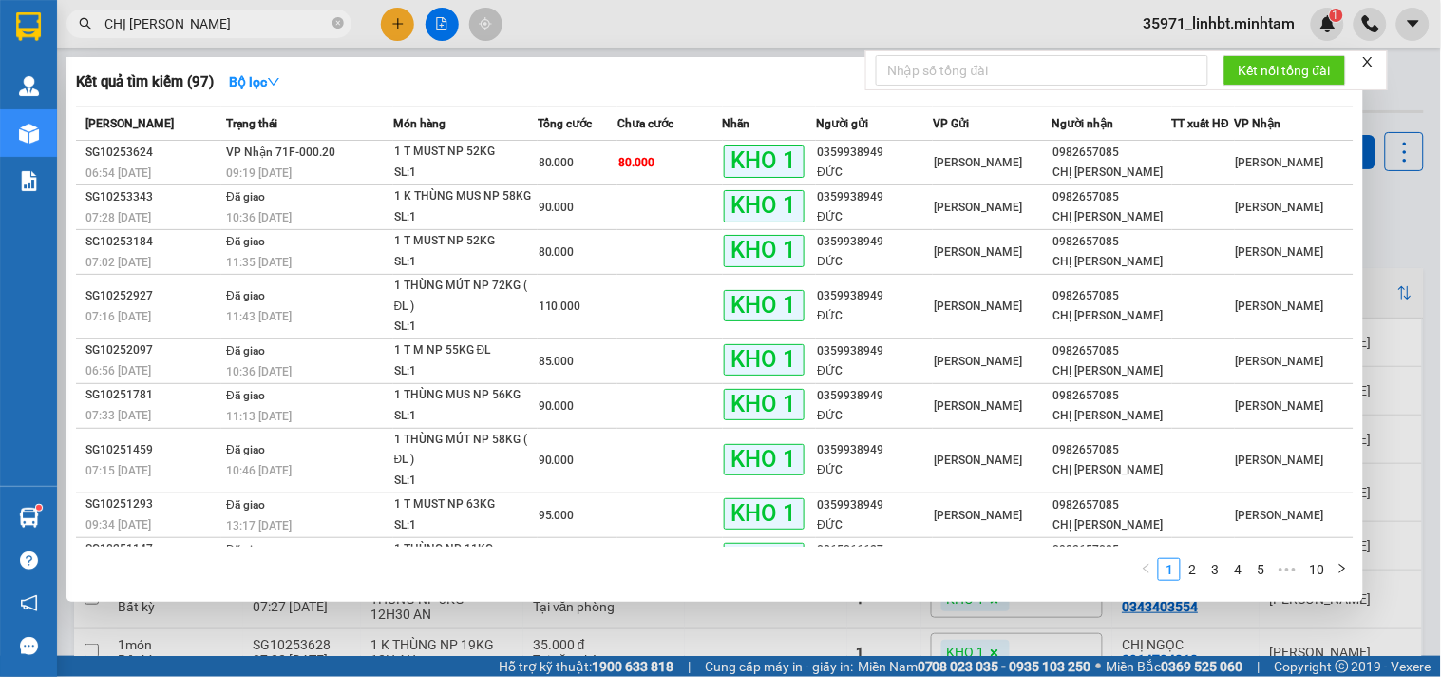
click at [235, 27] on input "CHỊ [PERSON_NAME]" at bounding box center [217, 23] width 224 height 21
type input "0499"
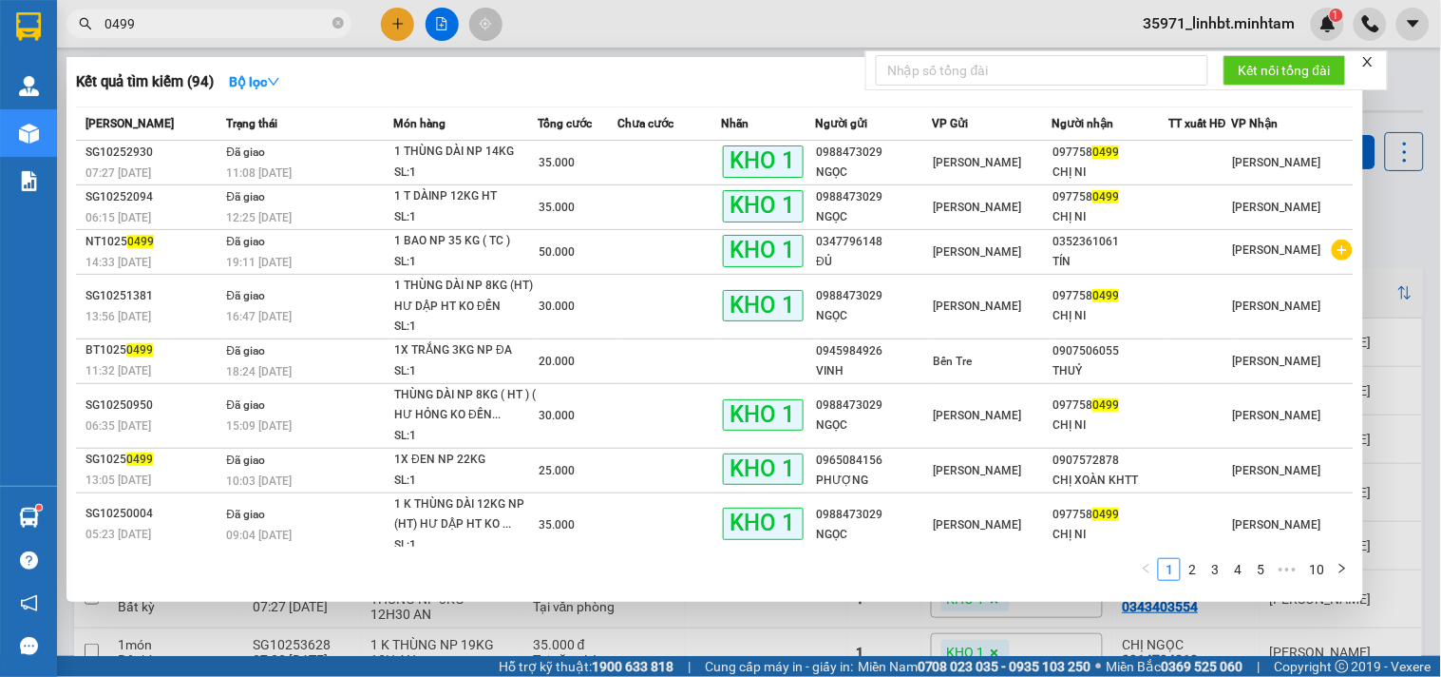
click at [186, 26] on input "0499" at bounding box center [217, 23] width 224 height 21
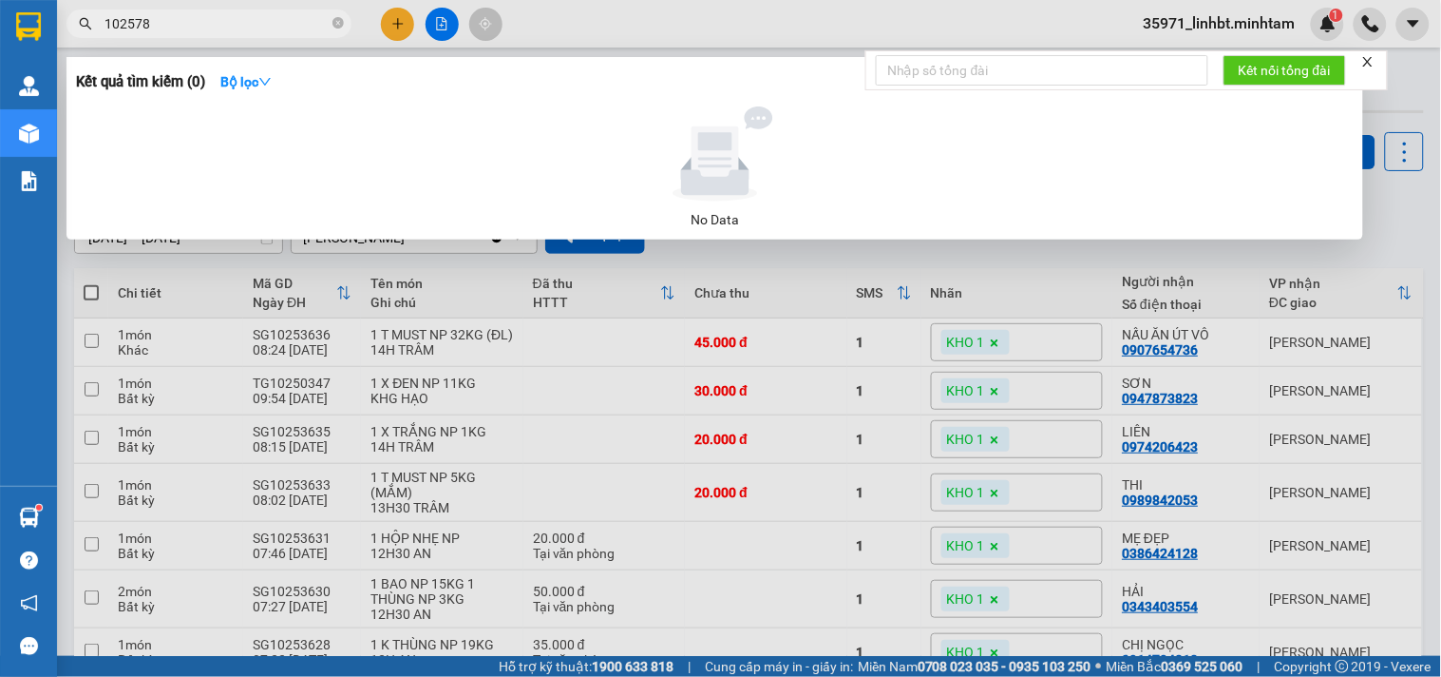
click at [127, 20] on input "102578" at bounding box center [217, 23] width 224 height 21
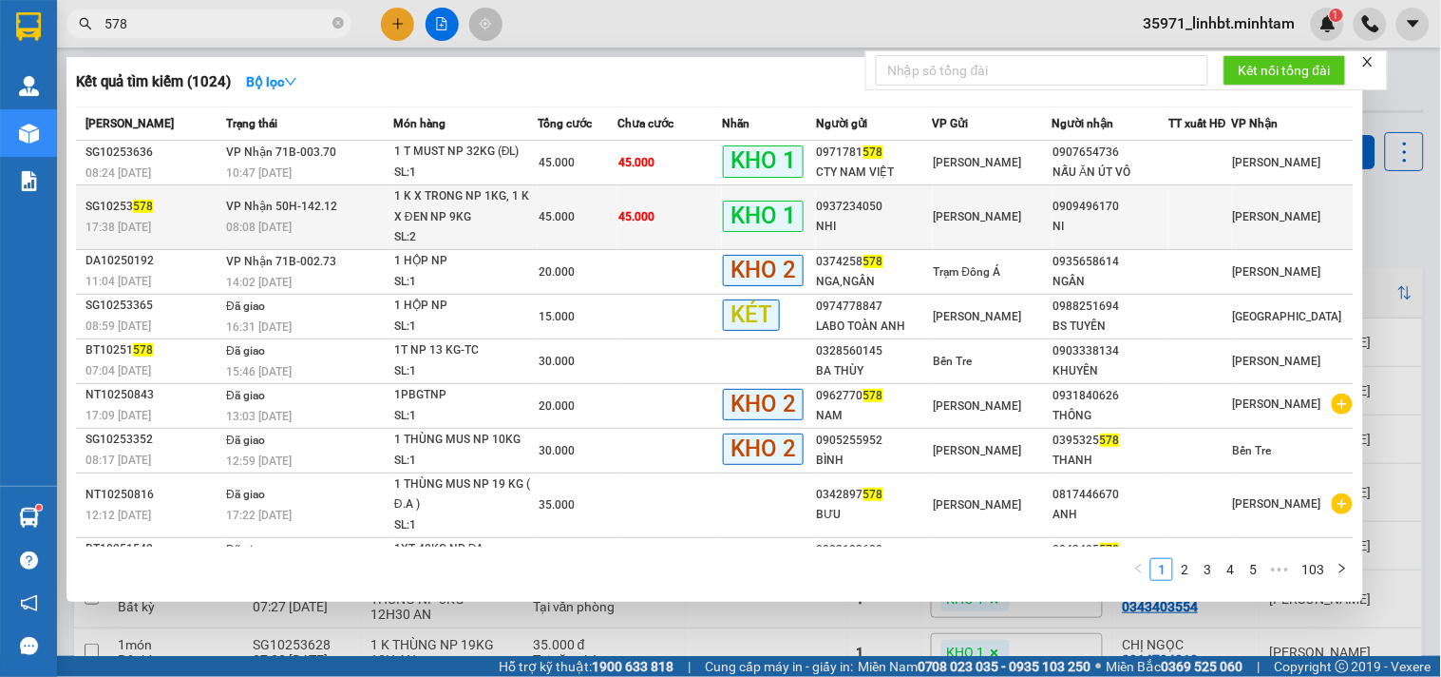
type input "578"
click at [583, 219] on div "45.000" at bounding box center [578, 216] width 78 height 21
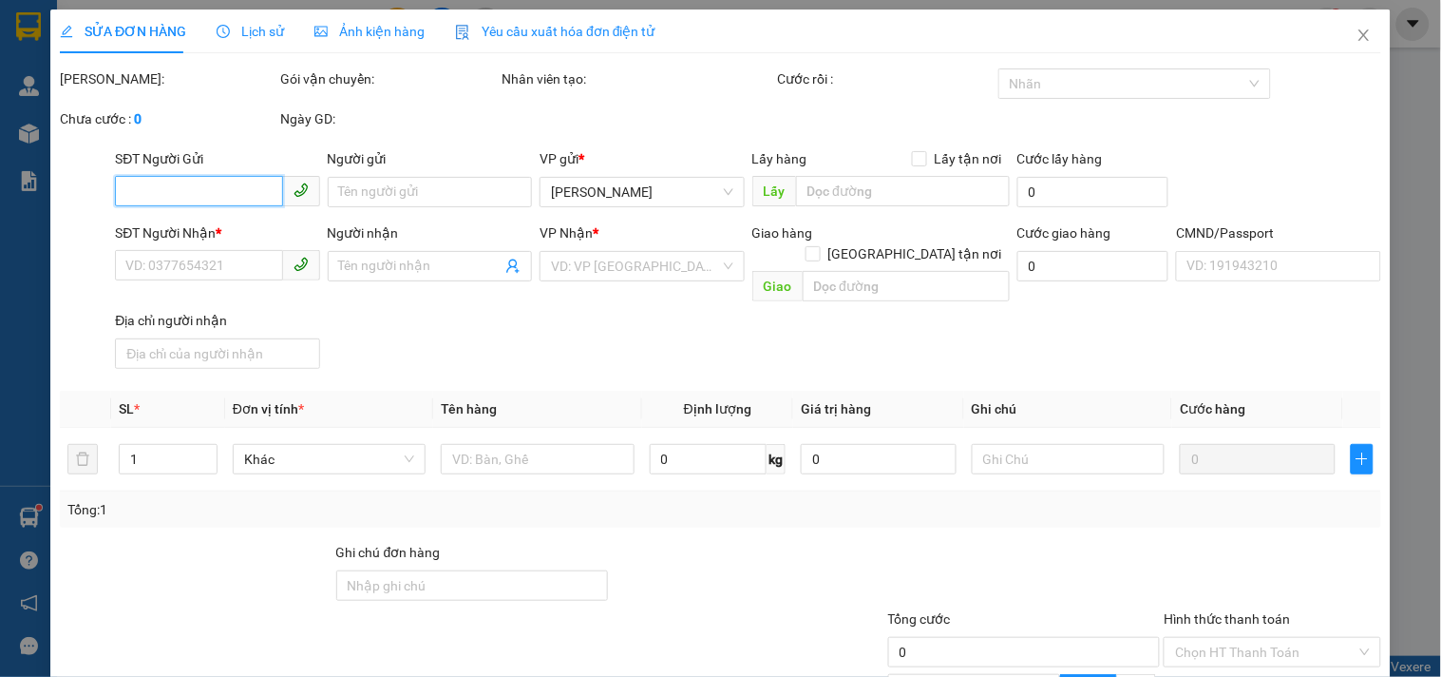
type input "0937234050"
type input "NHI"
type input "0909496170"
type input "NI"
type input "KBM"
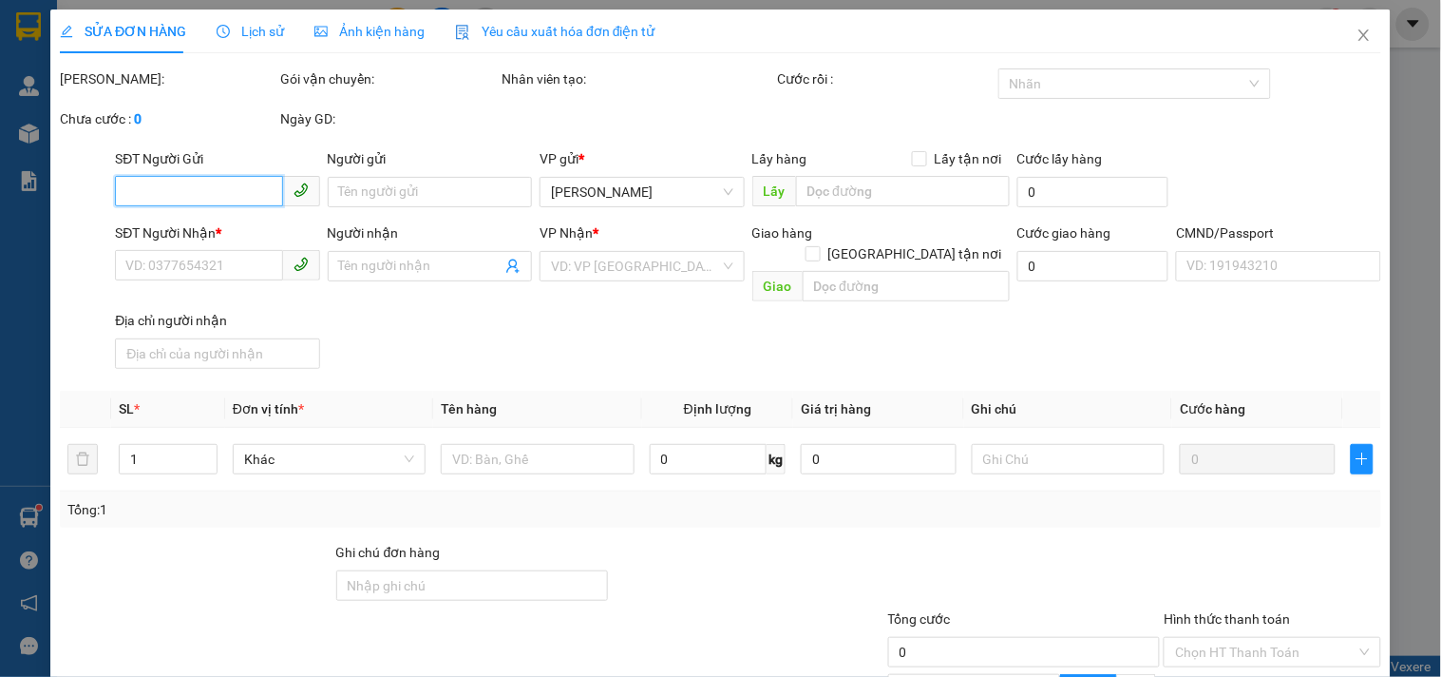
type input "45.000"
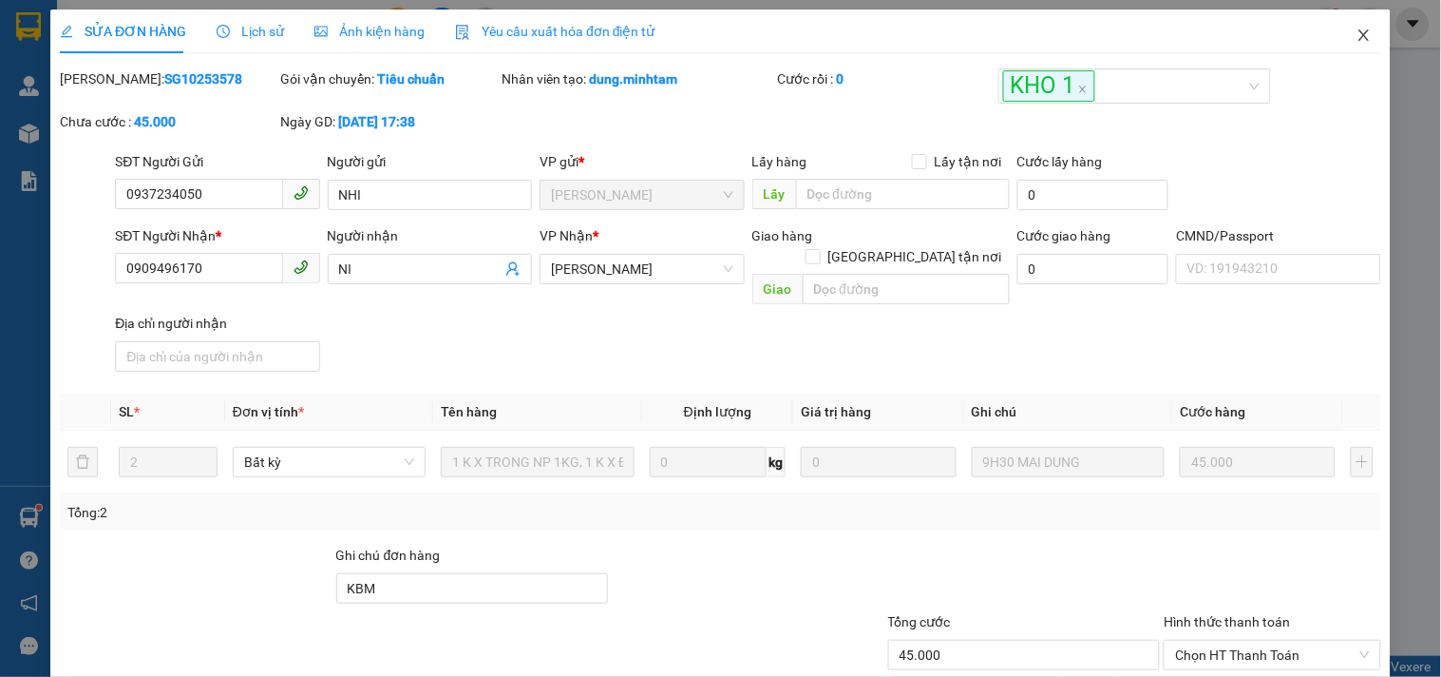
click at [1341, 31] on span "Close" at bounding box center [1364, 36] width 53 height 53
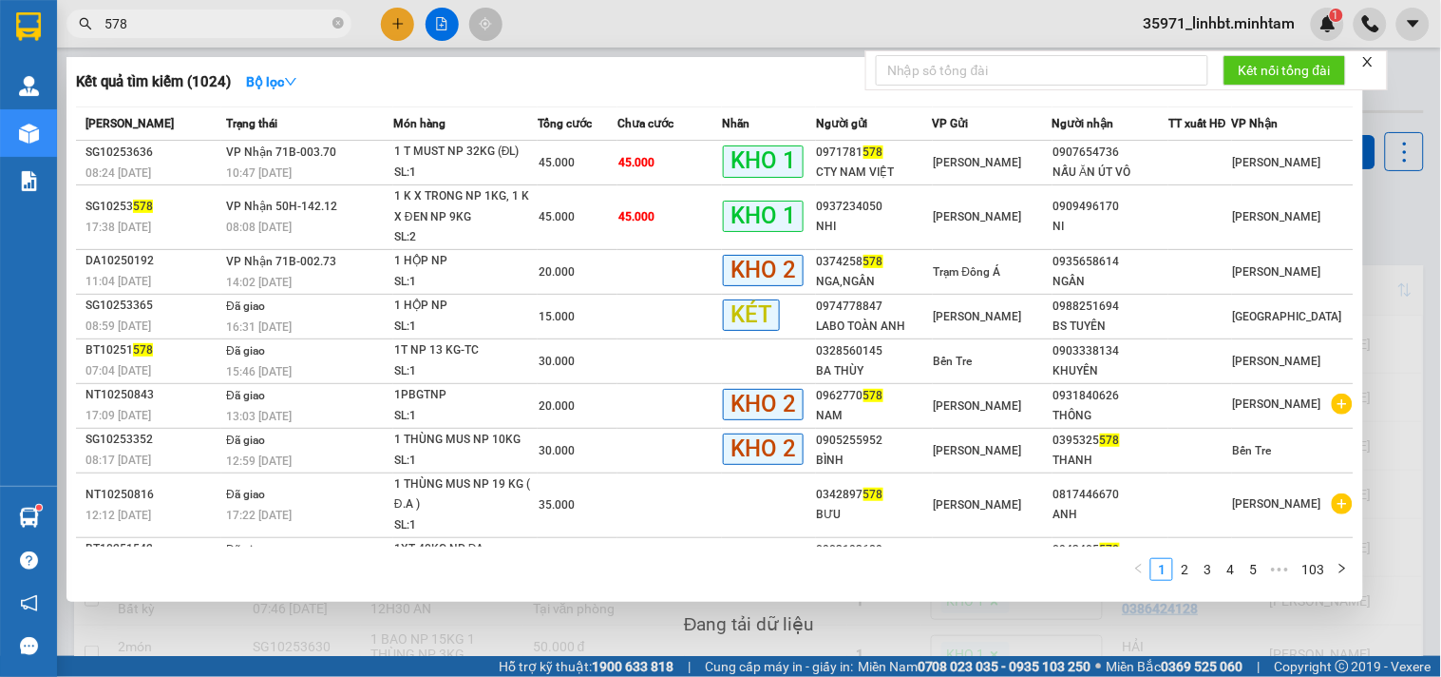
click at [198, 27] on input "578" at bounding box center [217, 23] width 224 height 21
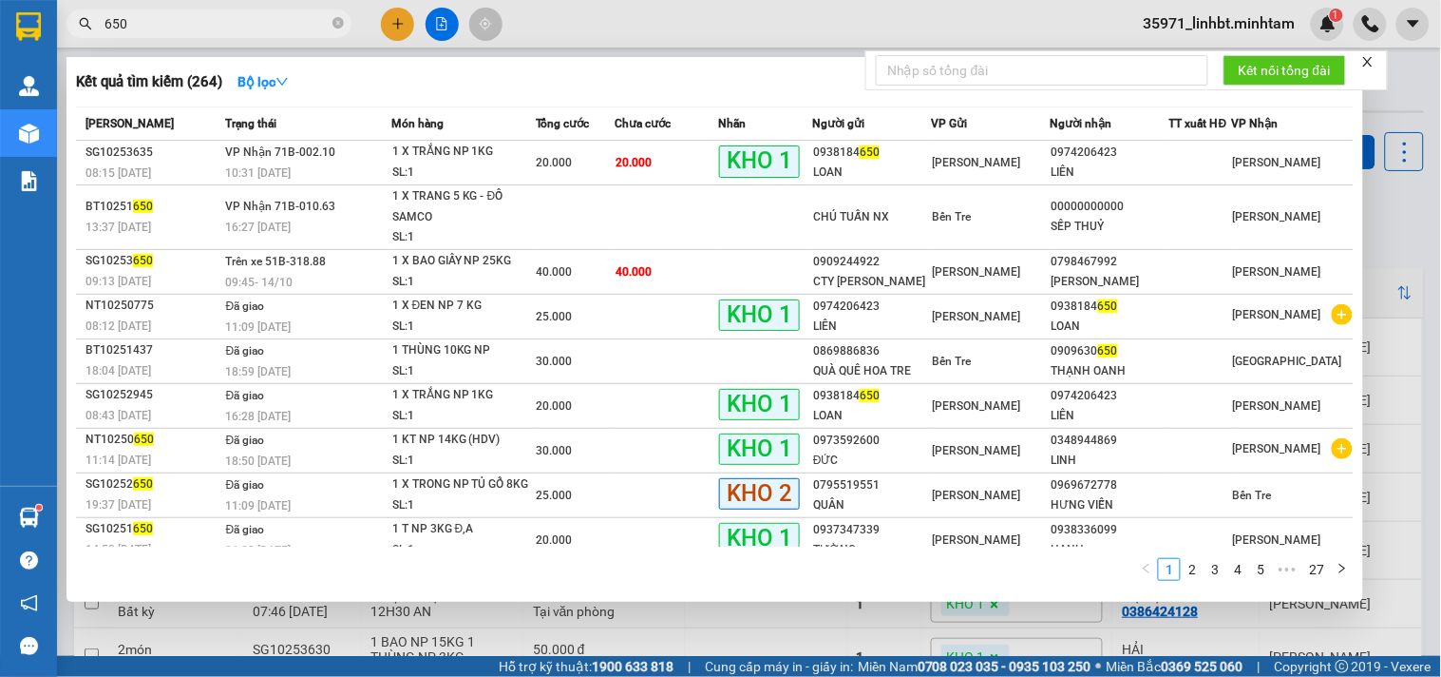
type input "650"
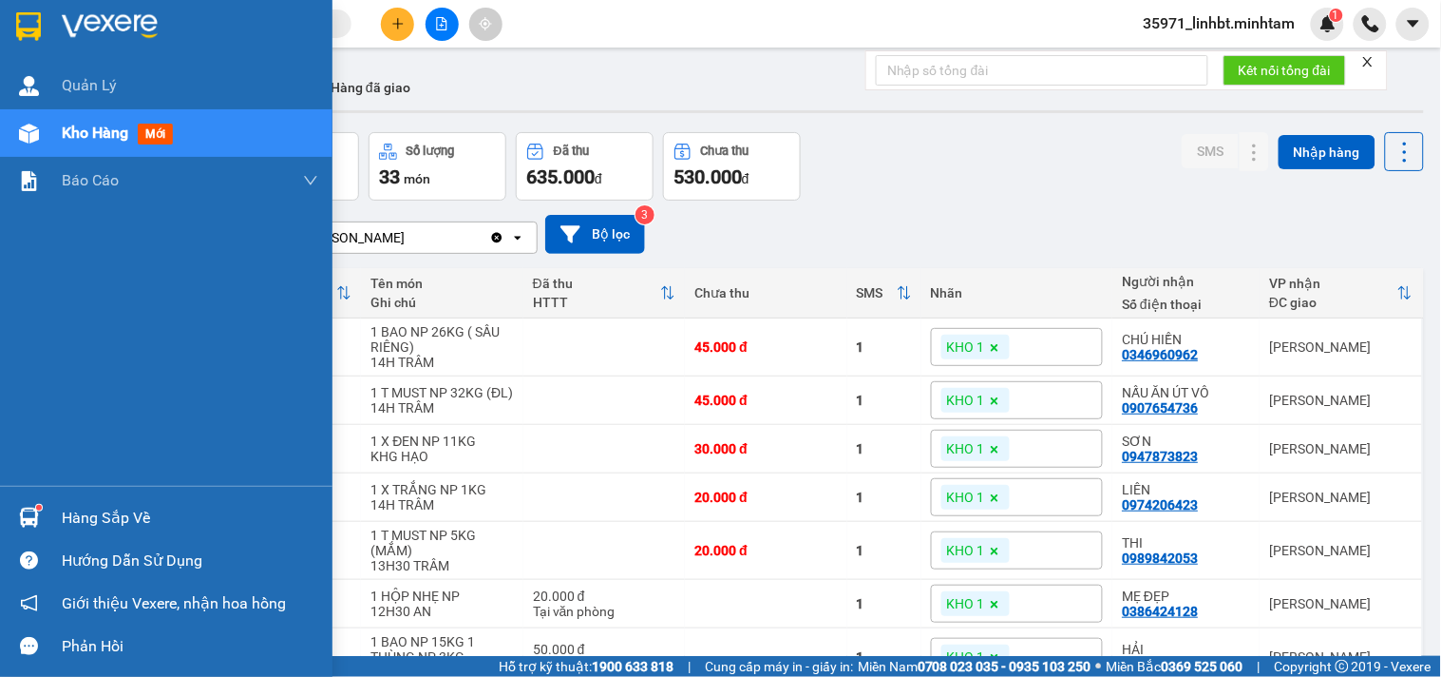
click at [34, 15] on img at bounding box center [28, 26] width 25 height 29
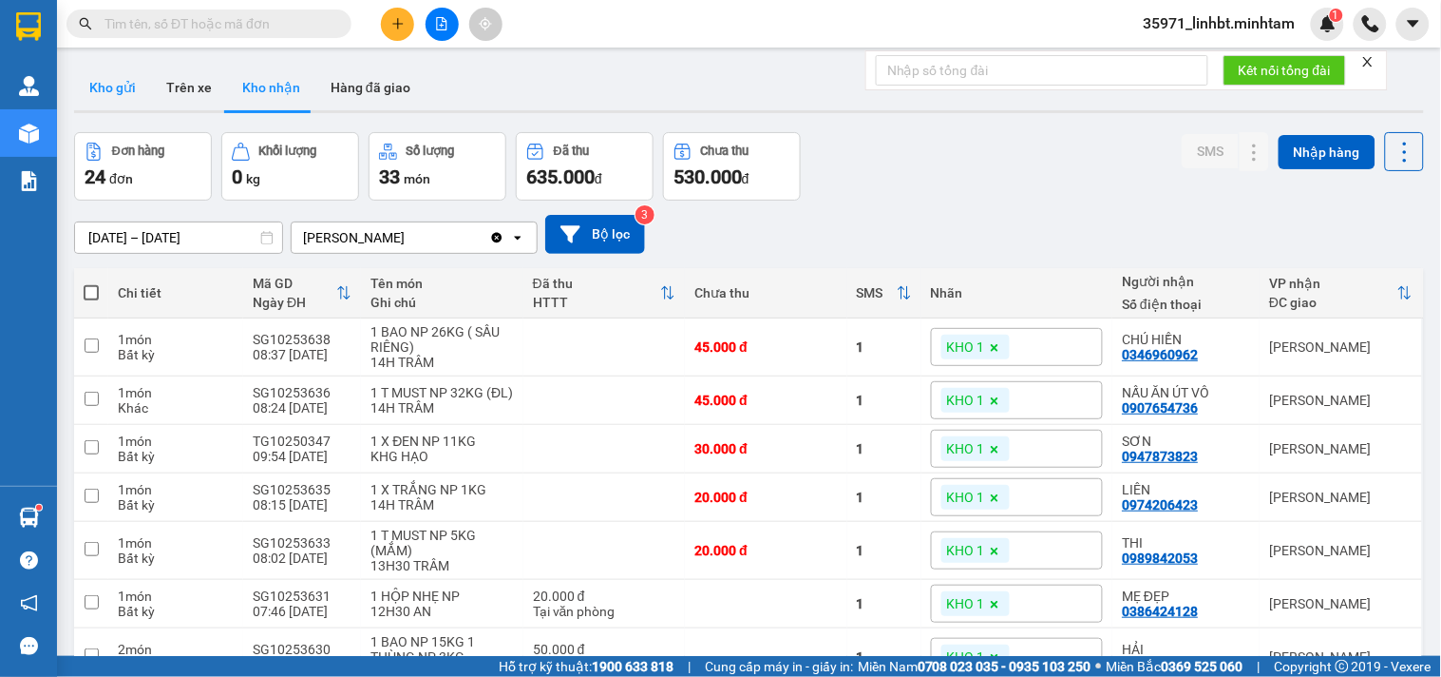
click at [110, 86] on button "Kho gửi" at bounding box center [112, 88] width 77 height 46
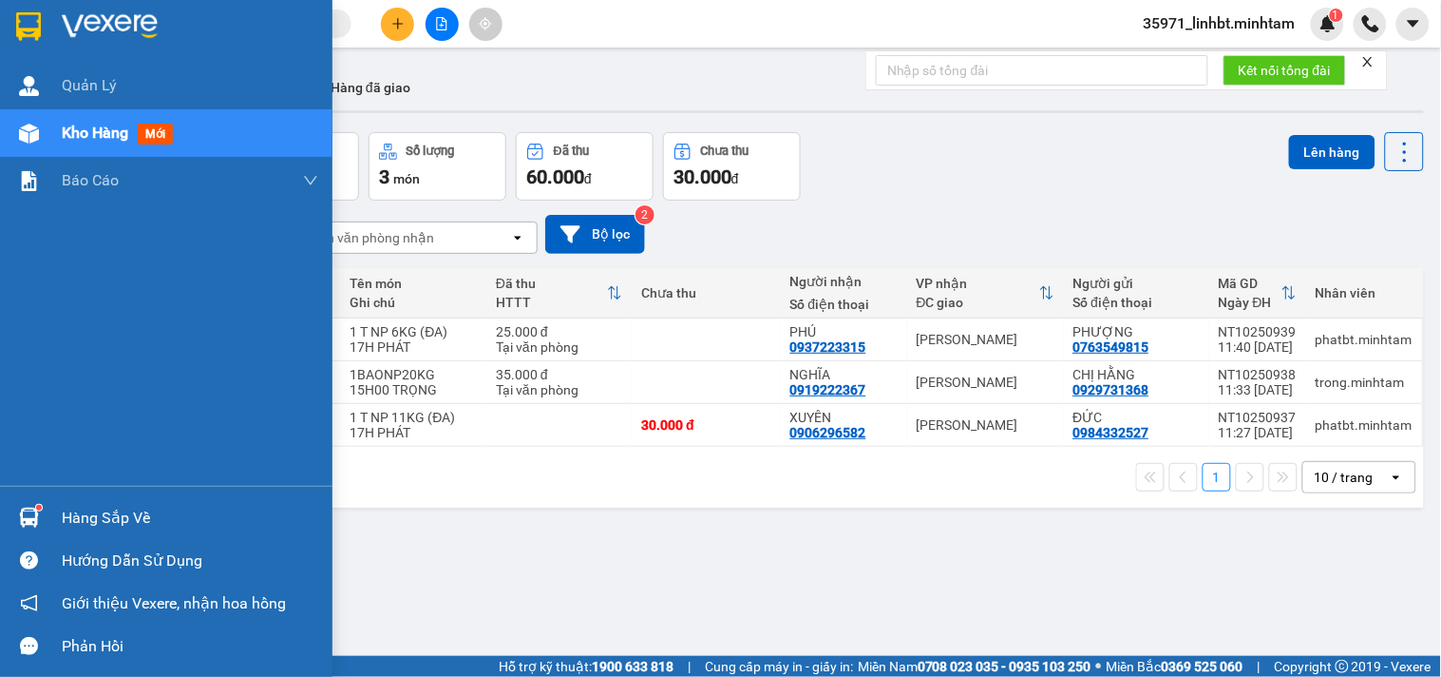
click at [29, 513] on img at bounding box center [29, 517] width 20 height 20
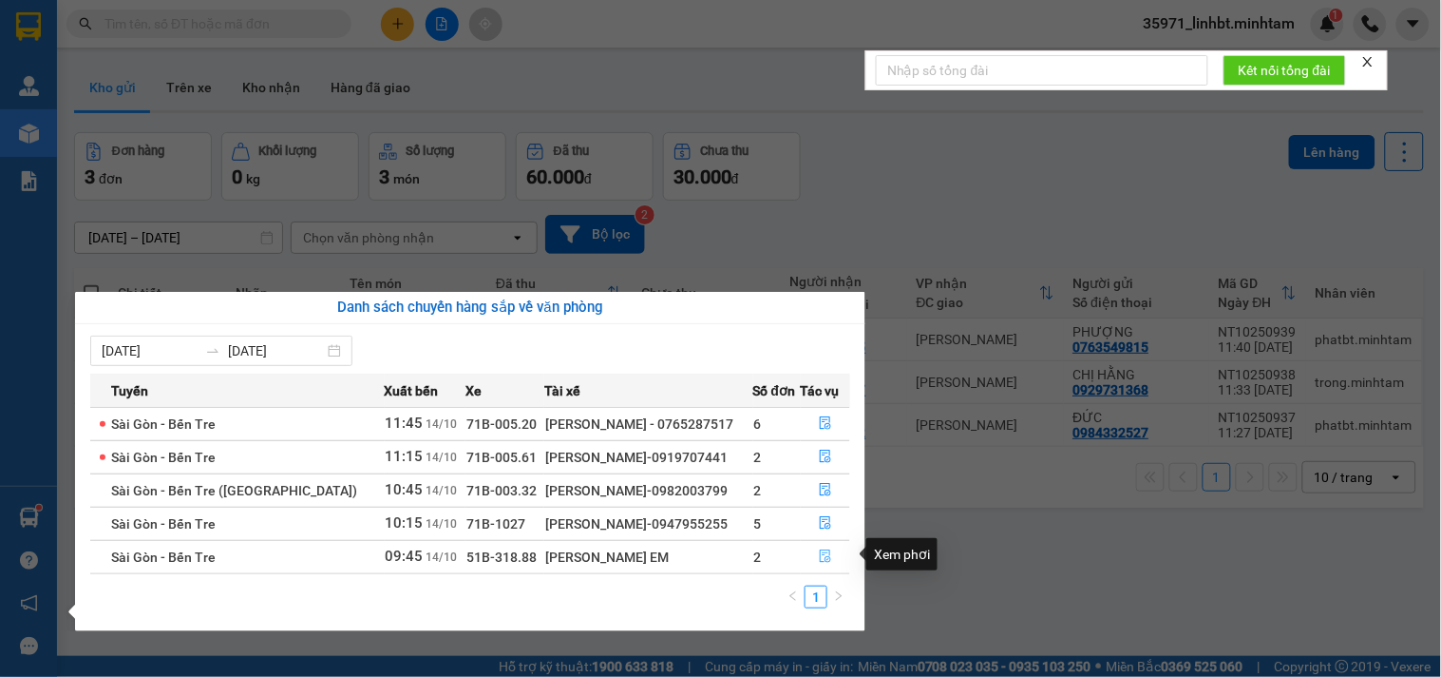
click at [821, 555] on icon "file-done" at bounding box center [825, 555] width 13 height 13
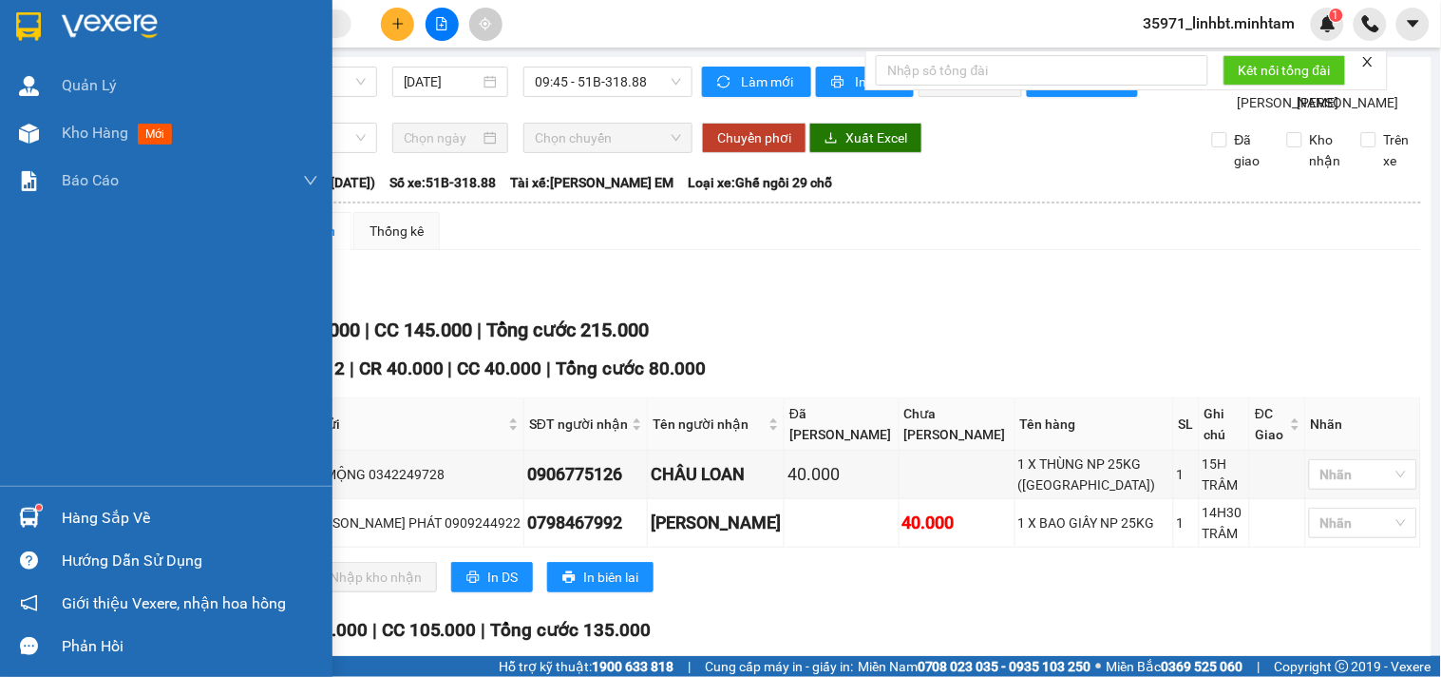
click at [33, 501] on div at bounding box center [28, 517] width 33 height 33
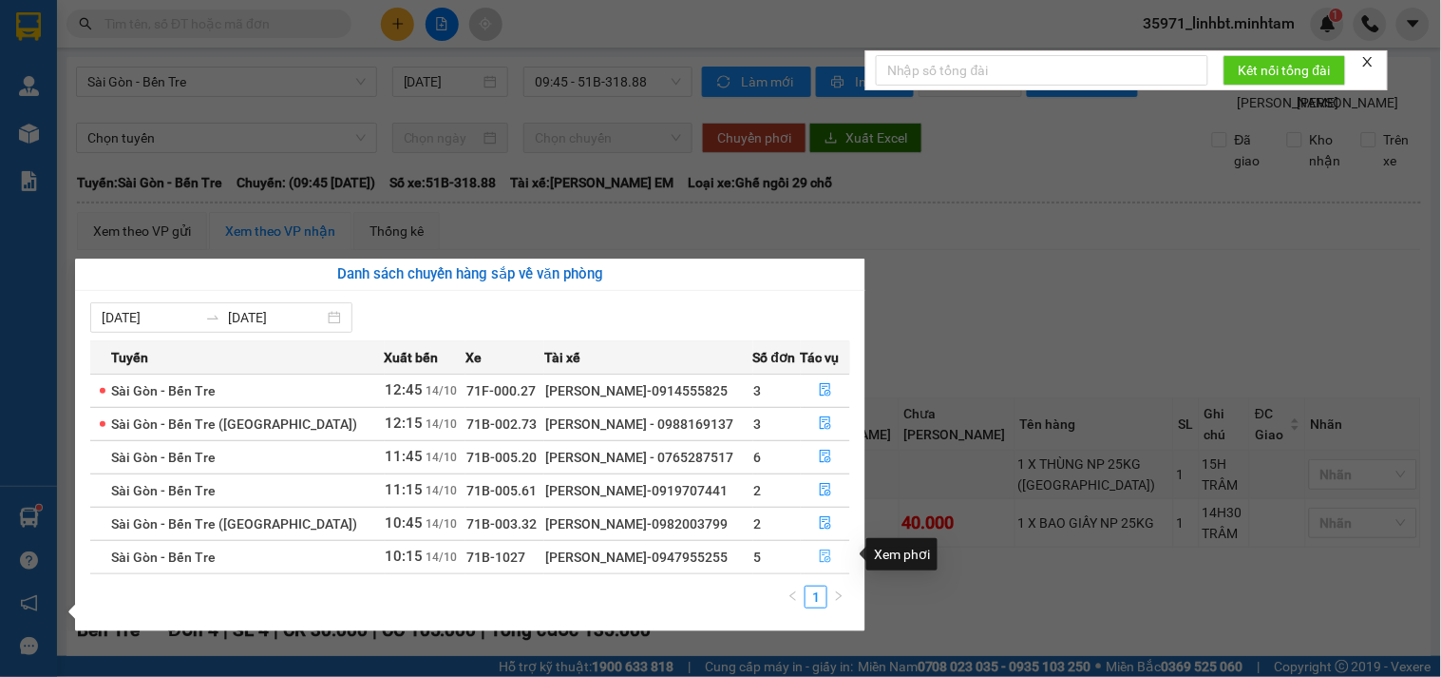
click at [810, 556] on button "button" at bounding box center [826, 557] width 48 height 30
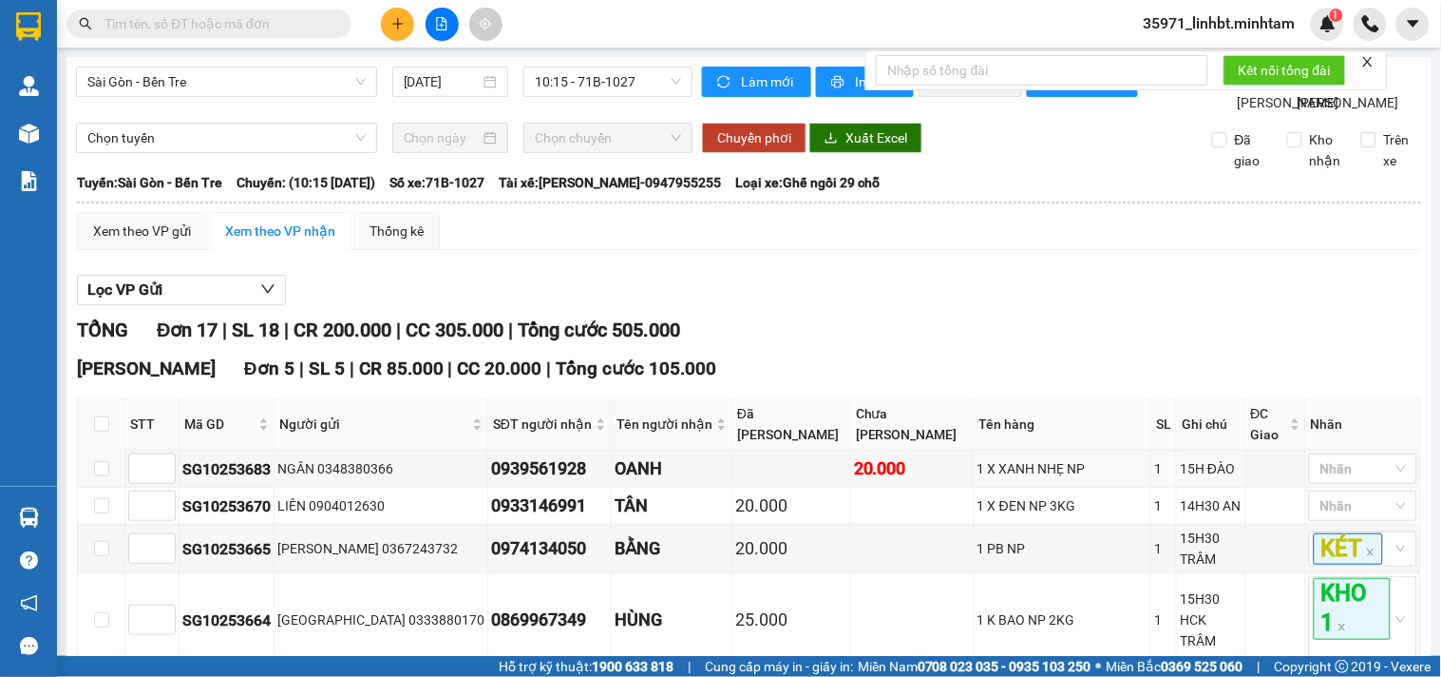
scroll to position [176, 0]
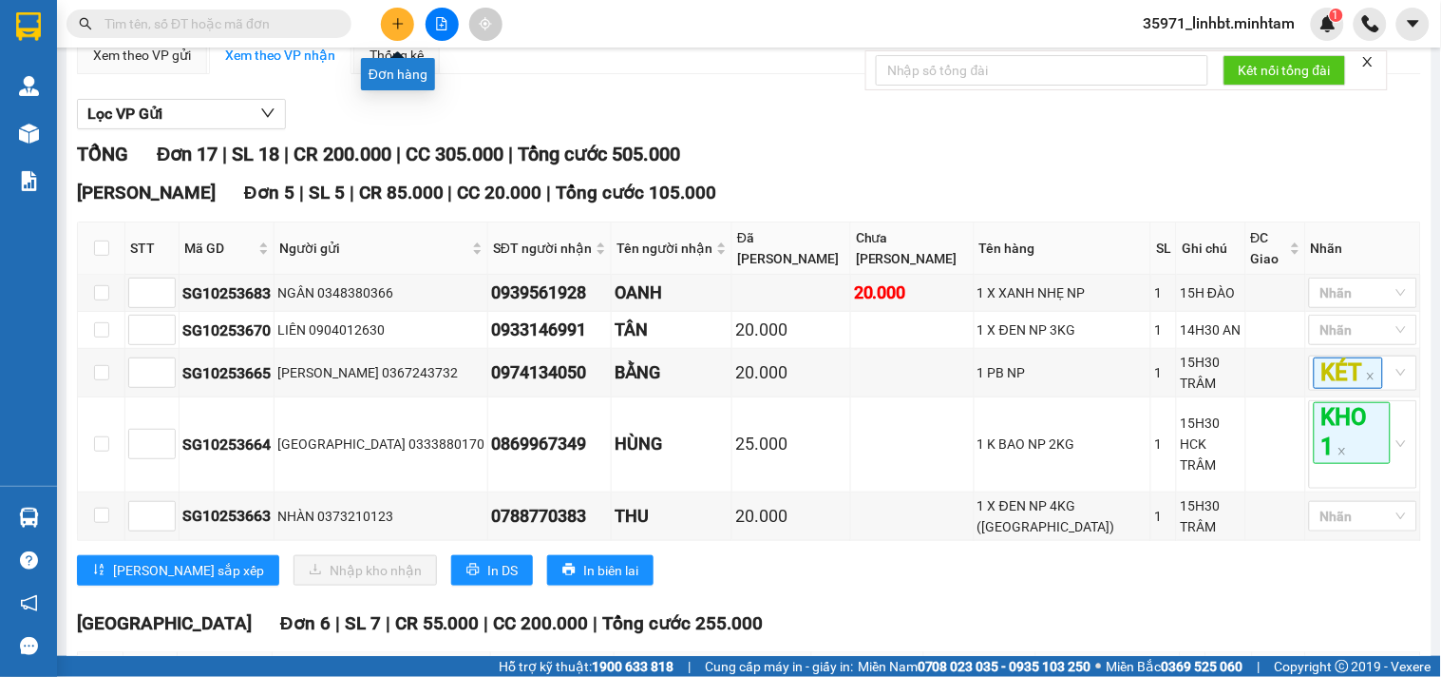
click at [401, 21] on icon "plus" at bounding box center [397, 23] width 13 height 13
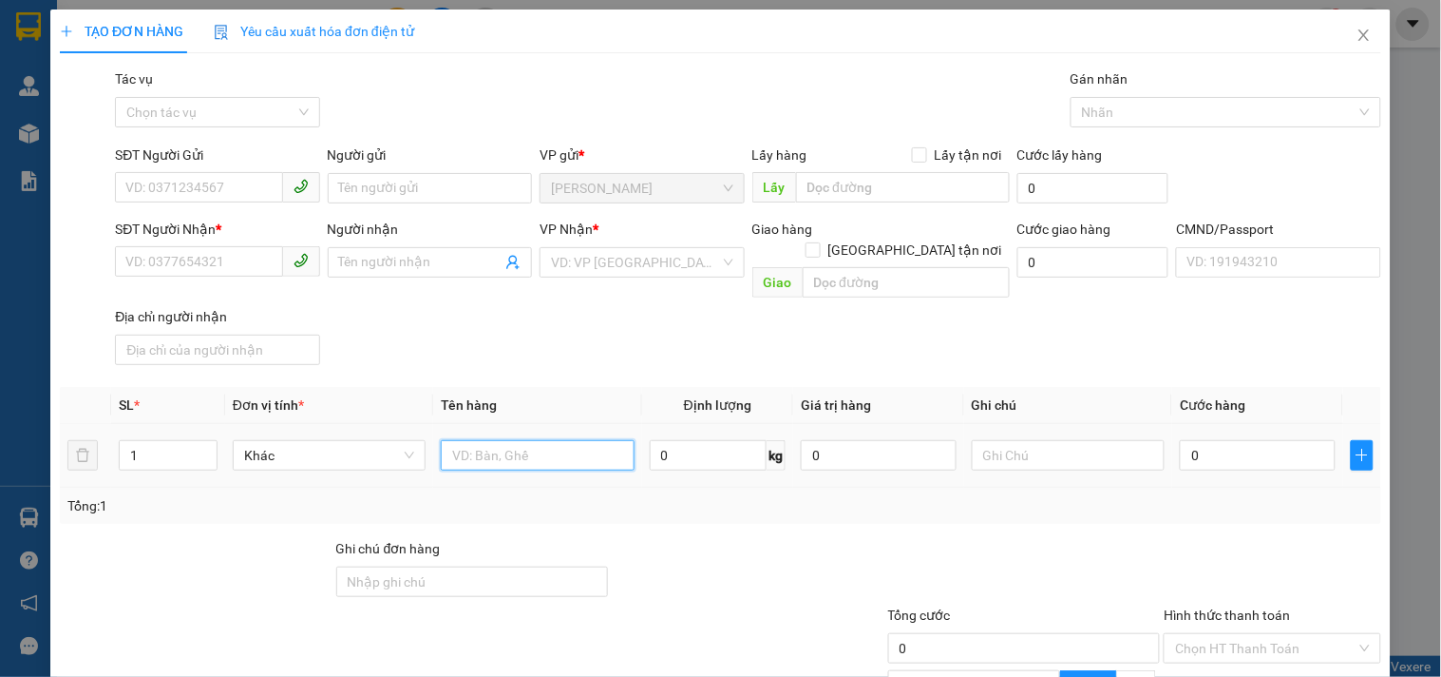
click at [539, 443] on input "text" at bounding box center [537, 455] width 193 height 30
type input "1 K BAO 1 T NP7/5KG_ TN"
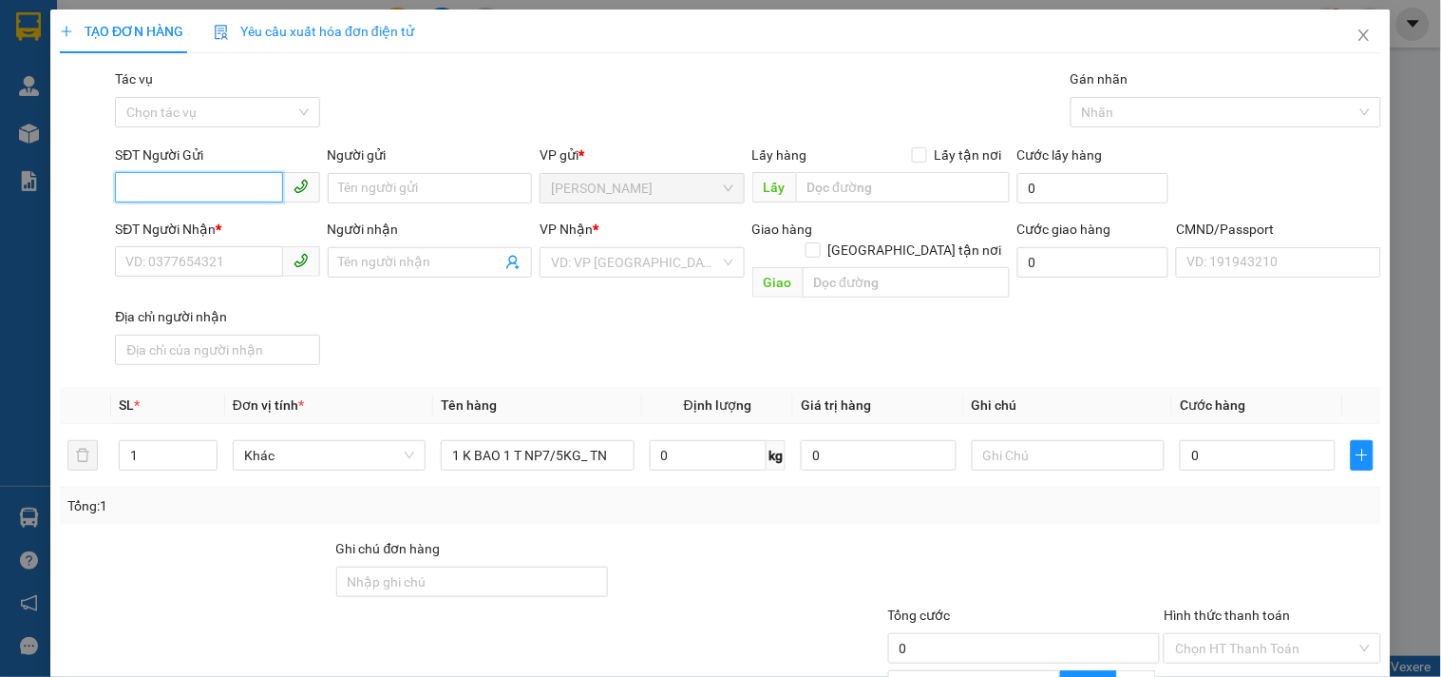
click at [178, 191] on input "SĐT Người Gửi" at bounding box center [198, 187] width 167 height 30
type input "0326537448"
click at [194, 217] on div "0326537448 - HẢI" at bounding box center [215, 226] width 180 height 21
type input "HẢI"
type input "0907930845"
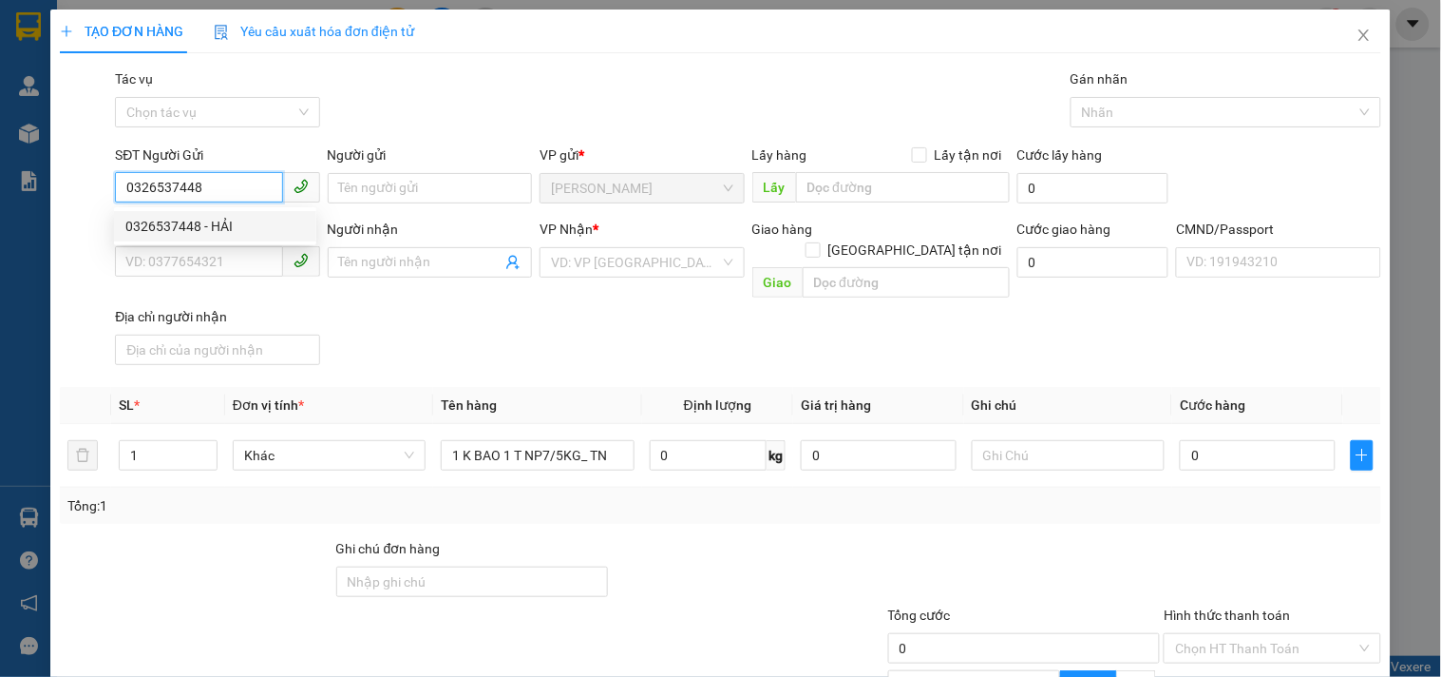
type input "[PERSON_NAME]"
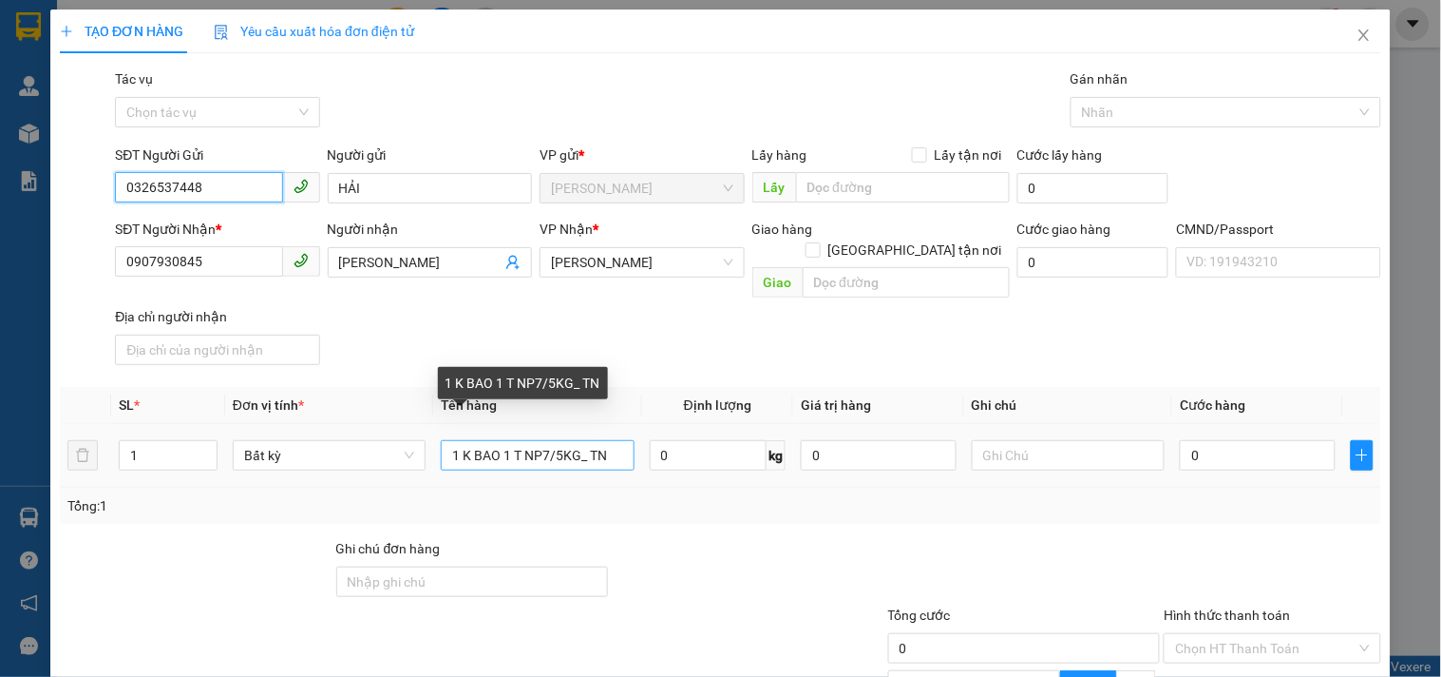
type input "0326537448"
click at [539, 440] on input "1 K BAO 1 T NP7/5KG_ TN" at bounding box center [537, 455] width 193 height 30
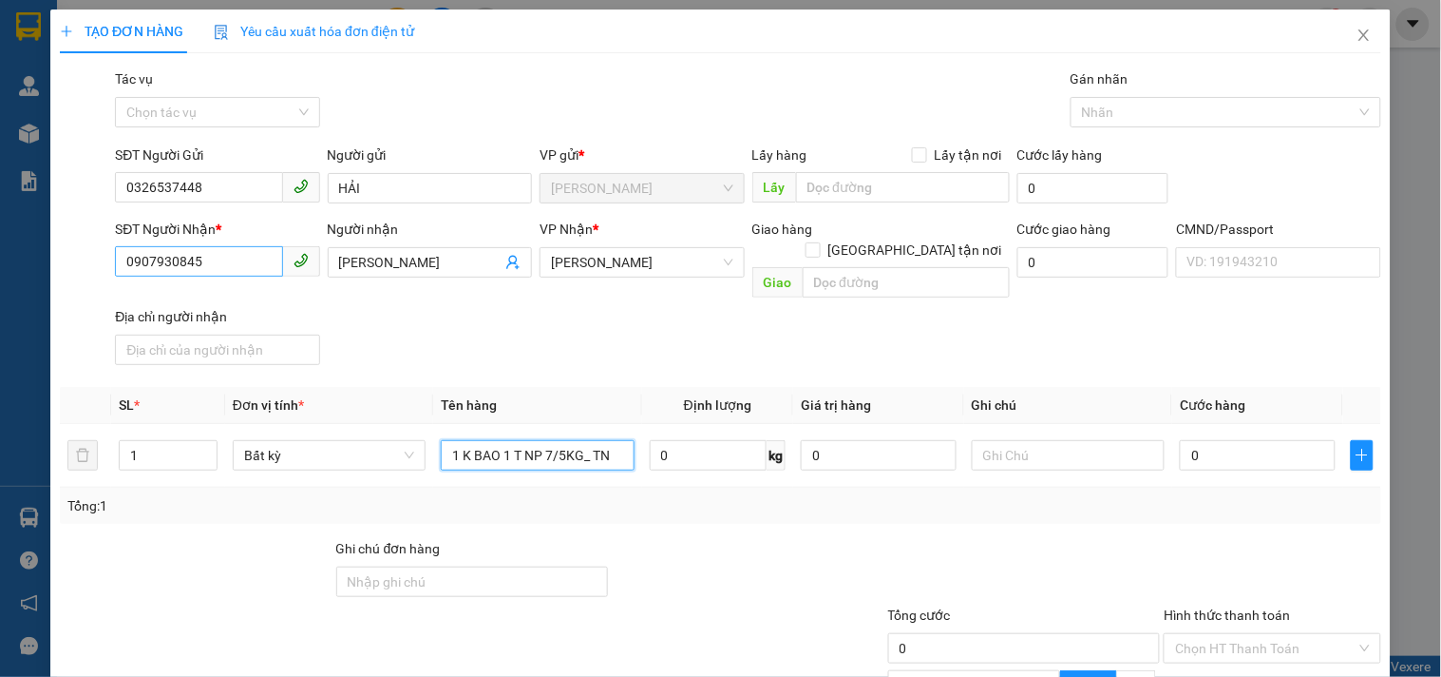
type input "1 K BAO 1 T NP 7/5KG_ TN"
click at [204, 257] on input "0907930845" at bounding box center [198, 261] width 167 height 30
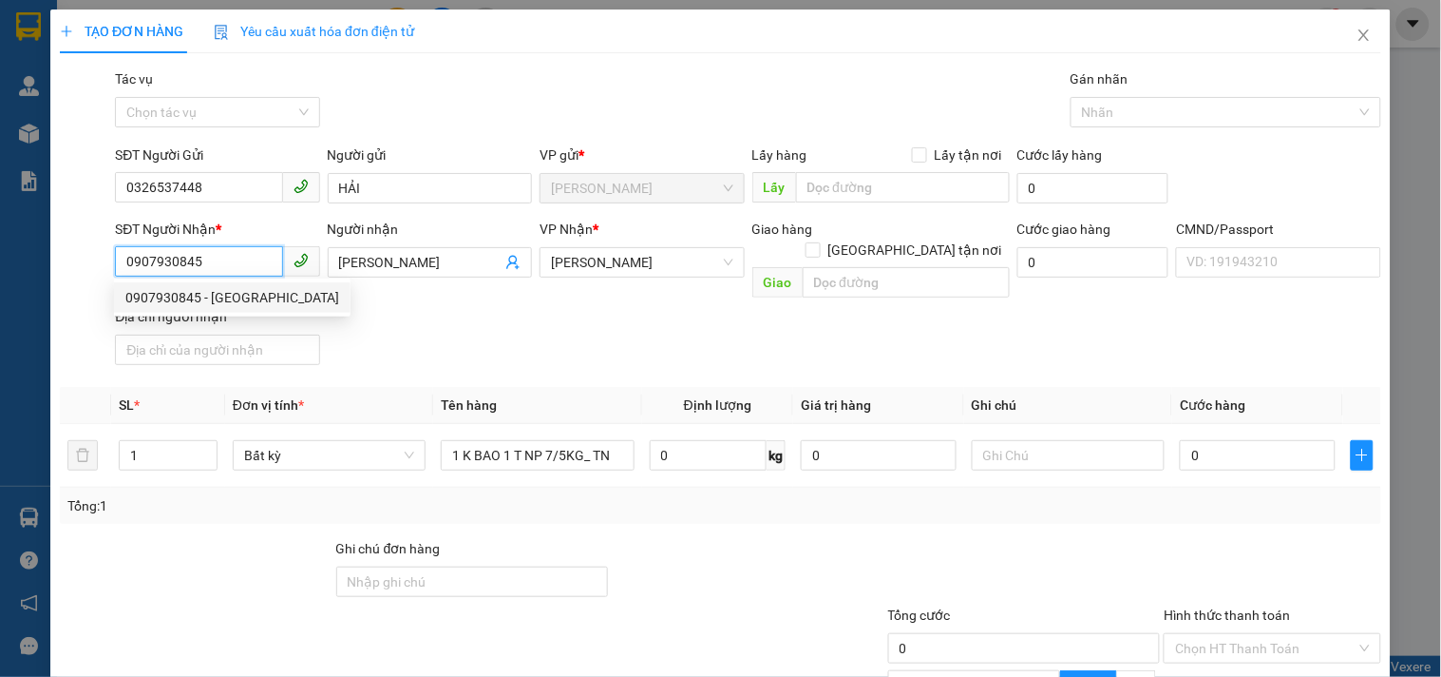
click at [209, 257] on input "0907930845" at bounding box center [198, 261] width 167 height 30
click at [524, 315] on div "SĐT Người Nhận * 0907930845 Người nhận MINH ĐỨC VP Nhận * [PERSON_NAME] hàng [G…" at bounding box center [748, 296] width 1274 height 154
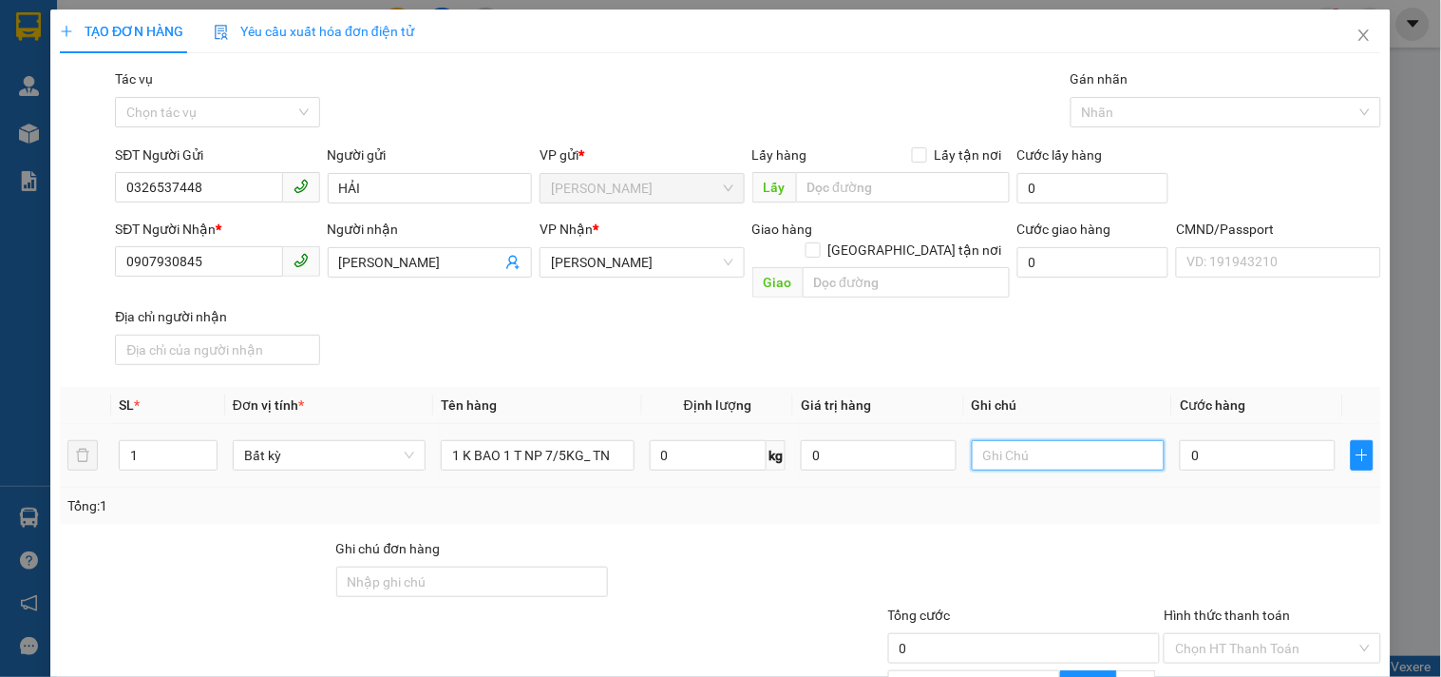
click at [1027, 440] on input "text" at bounding box center [1068, 455] width 193 height 30
type input "17H LINH"
click at [1254, 440] on input "0" at bounding box center [1258, 455] width 156 height 30
type input "4"
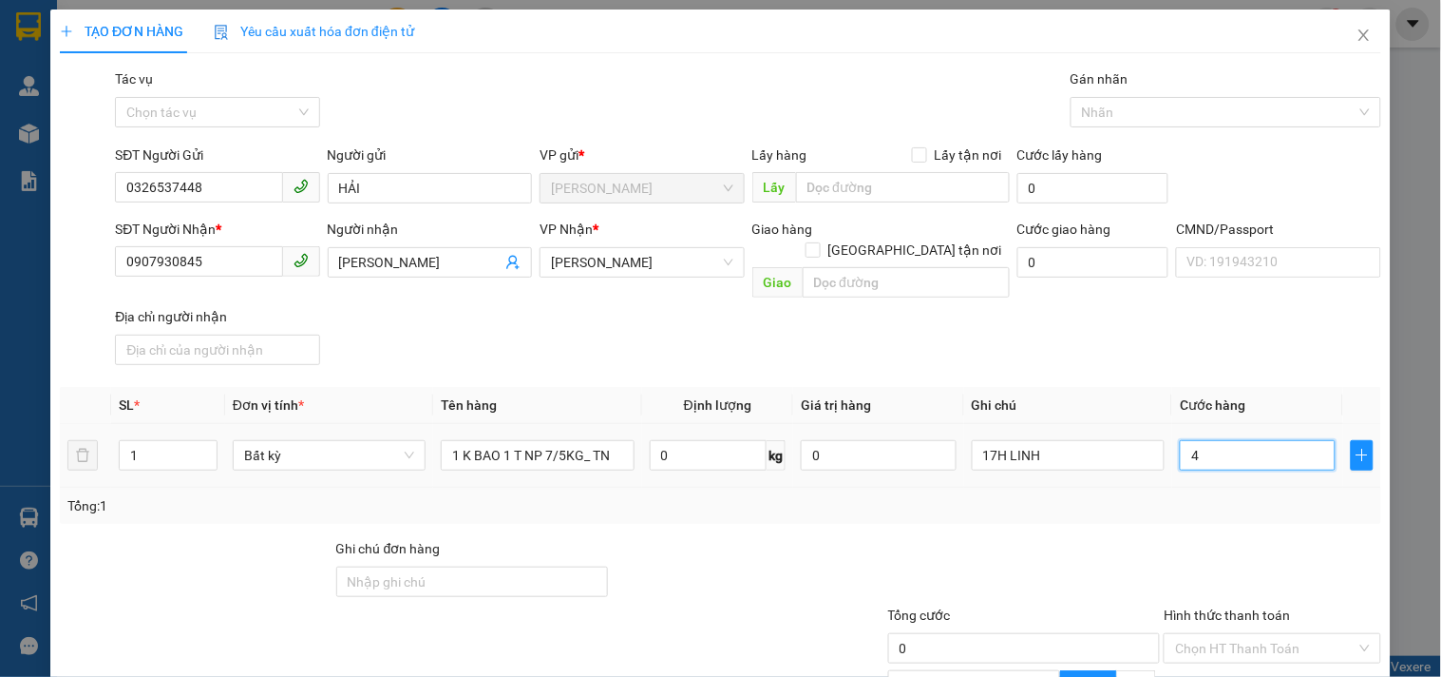
type input "4"
type input "45"
type input "45.000"
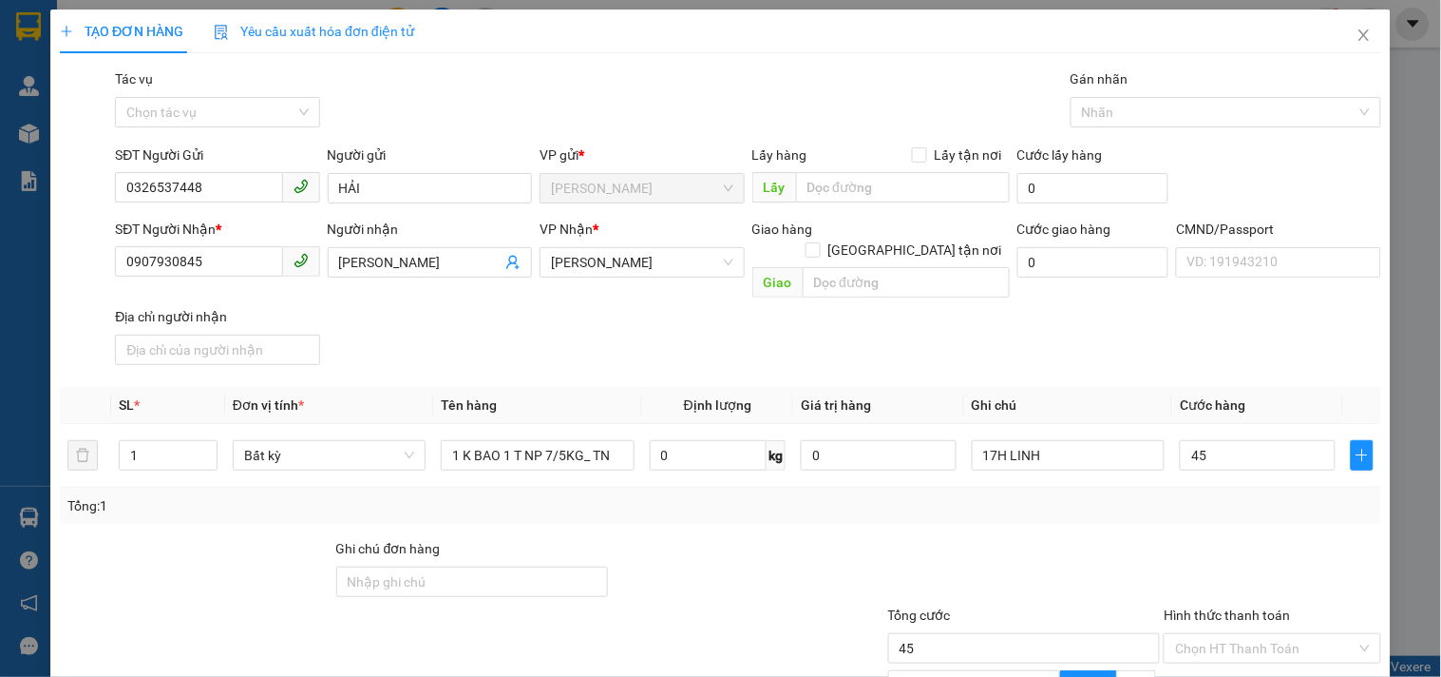
type input "45.000"
drag, startPoint x: 927, startPoint y: 509, endPoint x: 915, endPoint y: 514, distance: 13.2
click at [926, 509] on div "Transit Pickup Surcharge Ids Transit Deliver Surcharge Ids Transit Deliver Surc…" at bounding box center [721, 459] width 1322 height 782
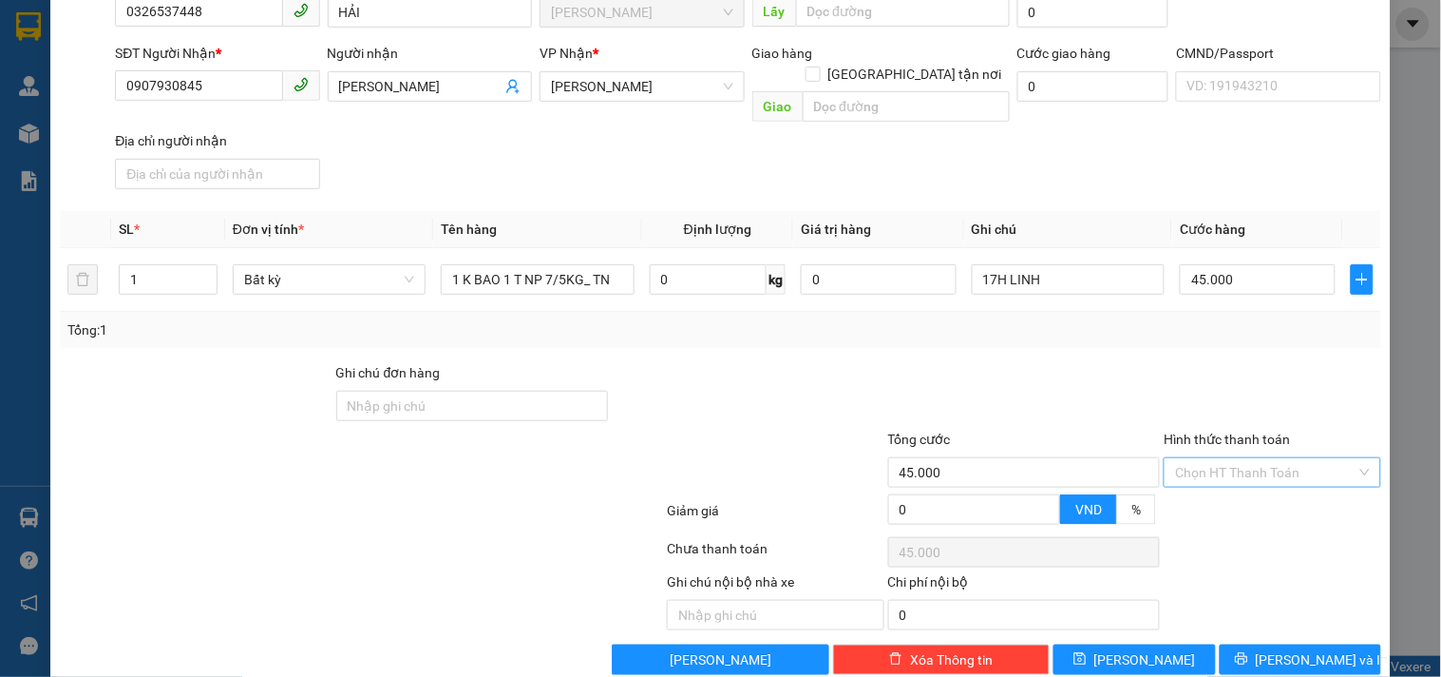
click at [1241, 458] on input "Hình thức thanh toán" at bounding box center [1265, 472] width 181 height 29
click at [1233, 472] on div "Tại văn phòng" at bounding box center [1261, 487] width 215 height 30
type input "0"
click at [1013, 400] on div at bounding box center [1025, 395] width 277 height 67
click at [1326, 644] on button "[PERSON_NAME] và In" at bounding box center [1301, 659] width 162 height 30
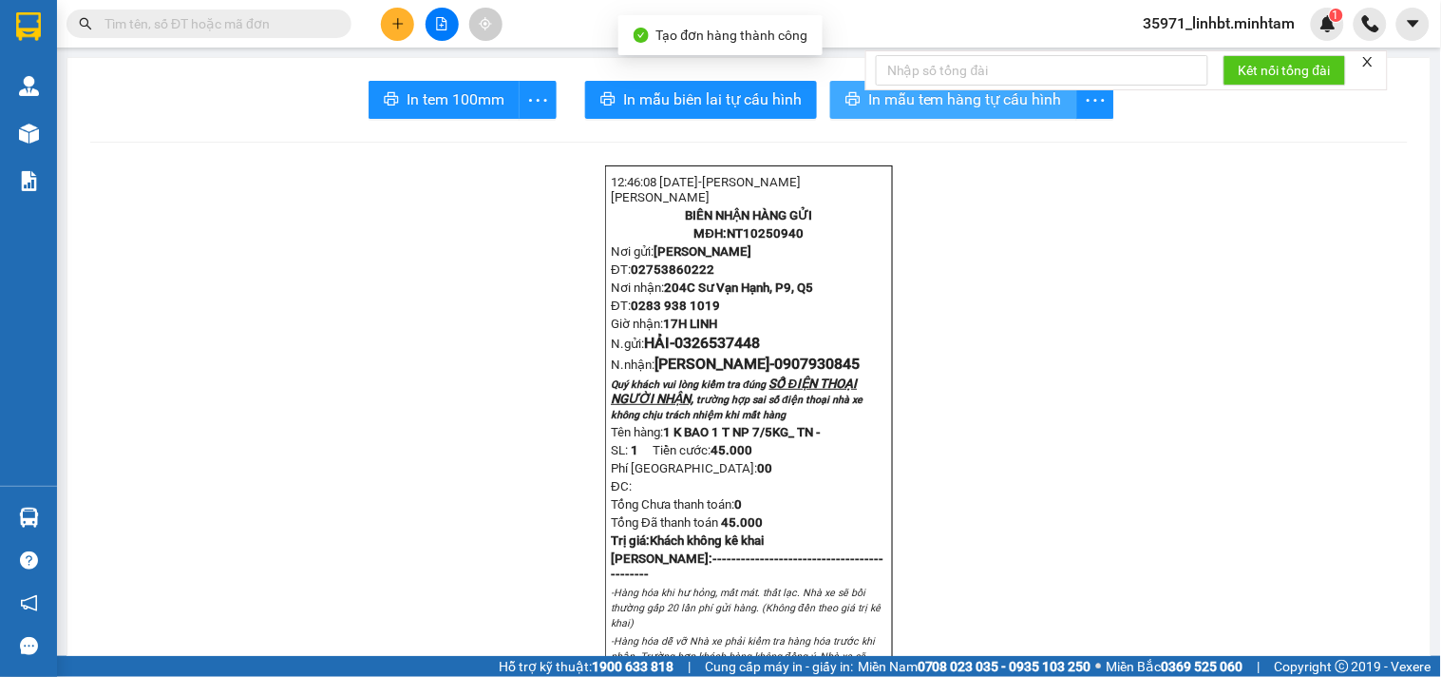
click at [848, 93] on icon "printer" at bounding box center [854, 98] width 14 height 13
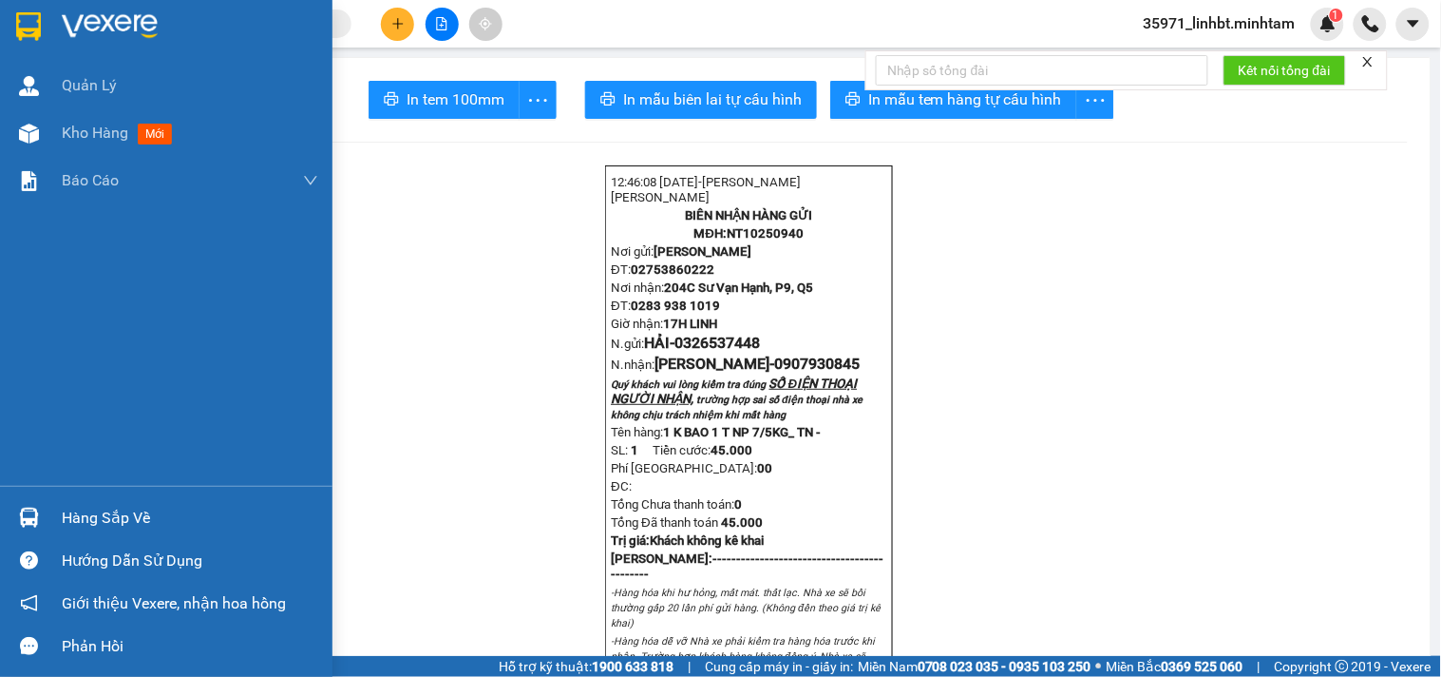
click at [20, 16] on img at bounding box center [28, 26] width 25 height 29
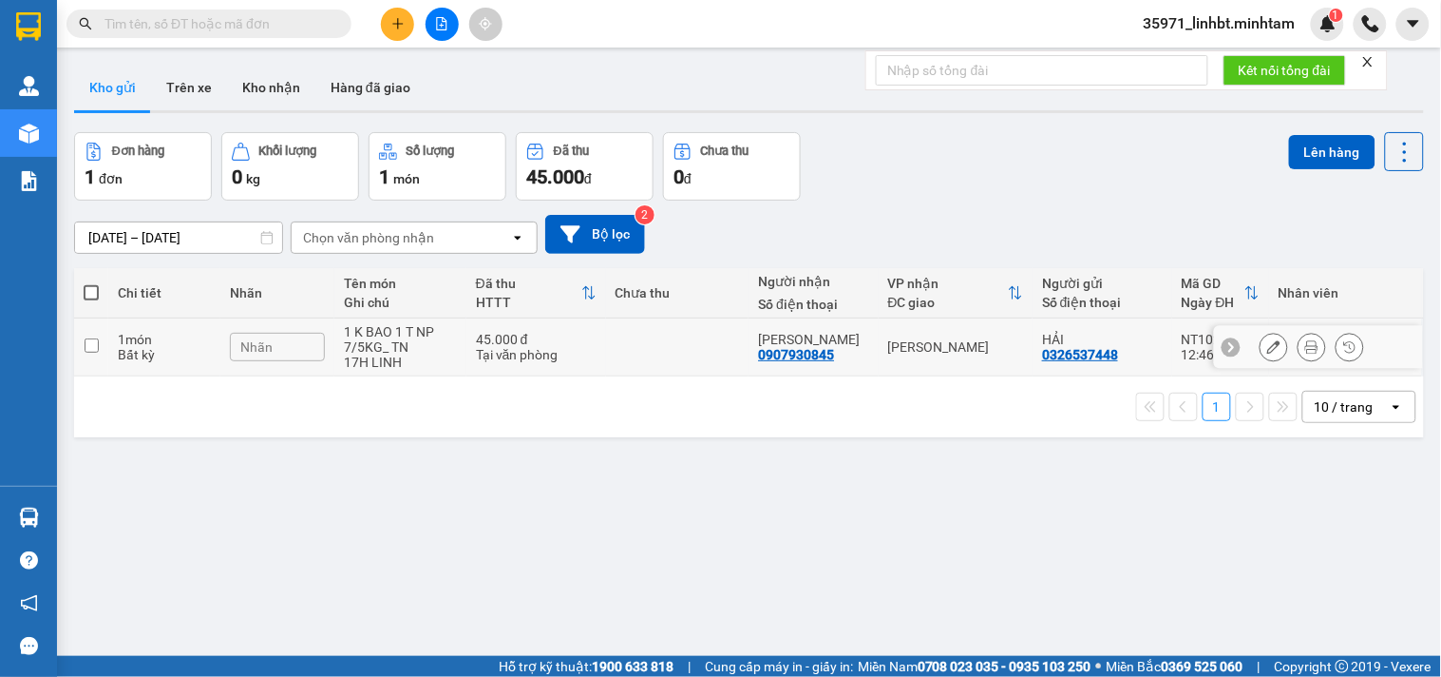
click at [1268, 340] on icon at bounding box center [1274, 346] width 13 height 13
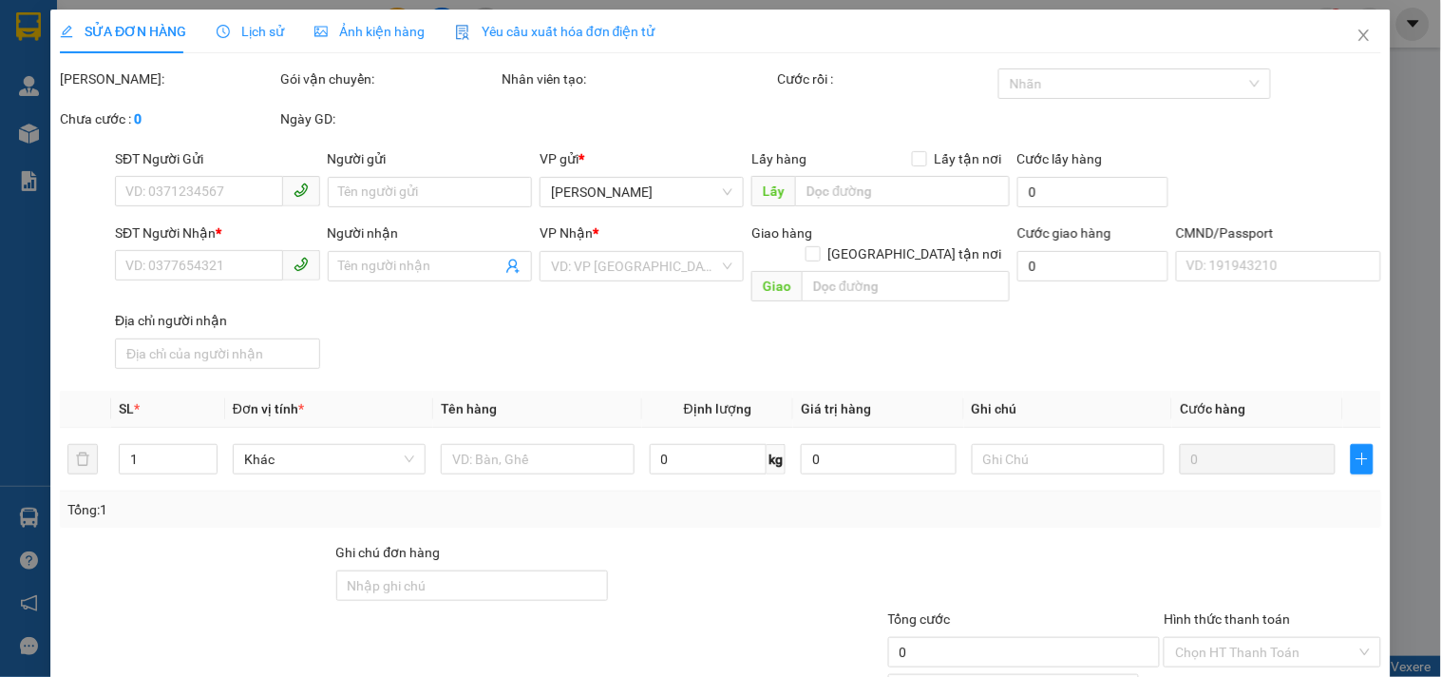
type input "0326537448"
type input "HẢI"
type input "0907930845"
type input "[PERSON_NAME]"
type input "45.000"
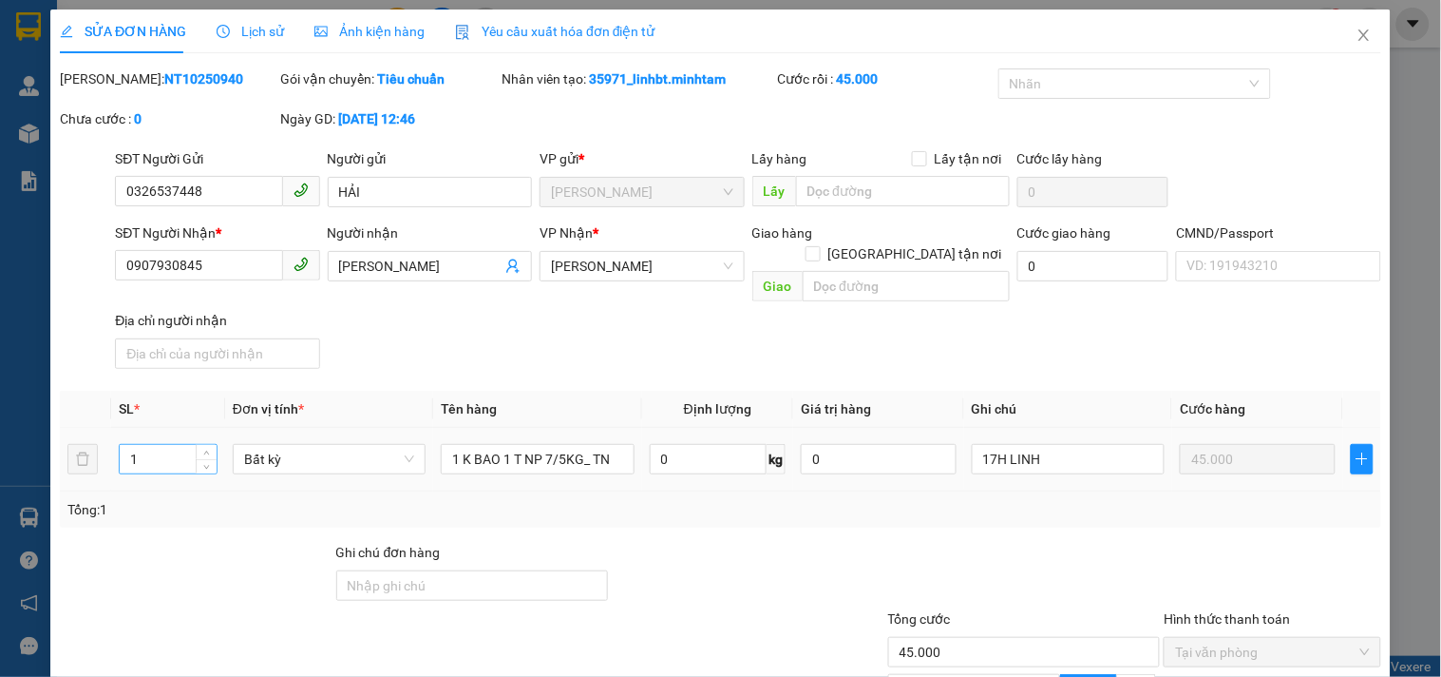
click at [141, 445] on input "1" at bounding box center [168, 459] width 97 height 29
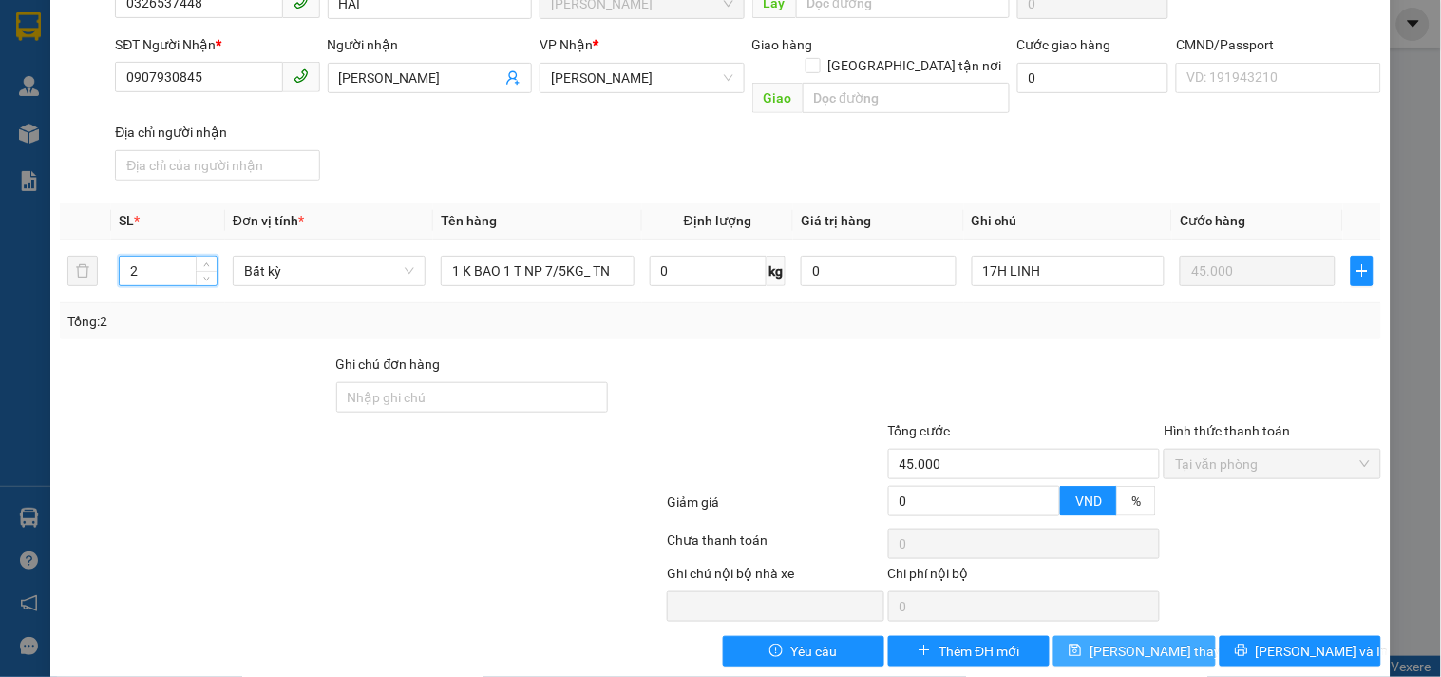
type input "2"
click at [1160, 640] on span "[PERSON_NAME] thay đổi" at bounding box center [1166, 650] width 152 height 21
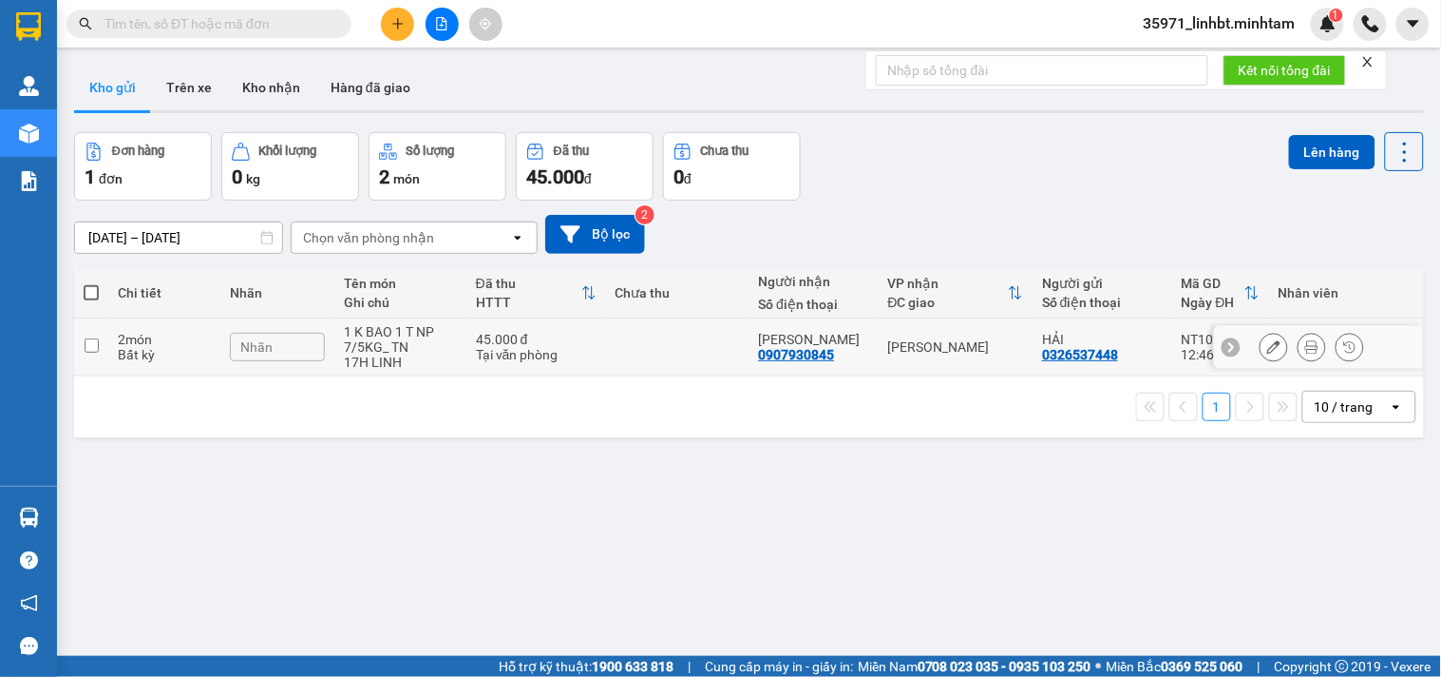
click at [1306, 340] on icon at bounding box center [1312, 346] width 13 height 13
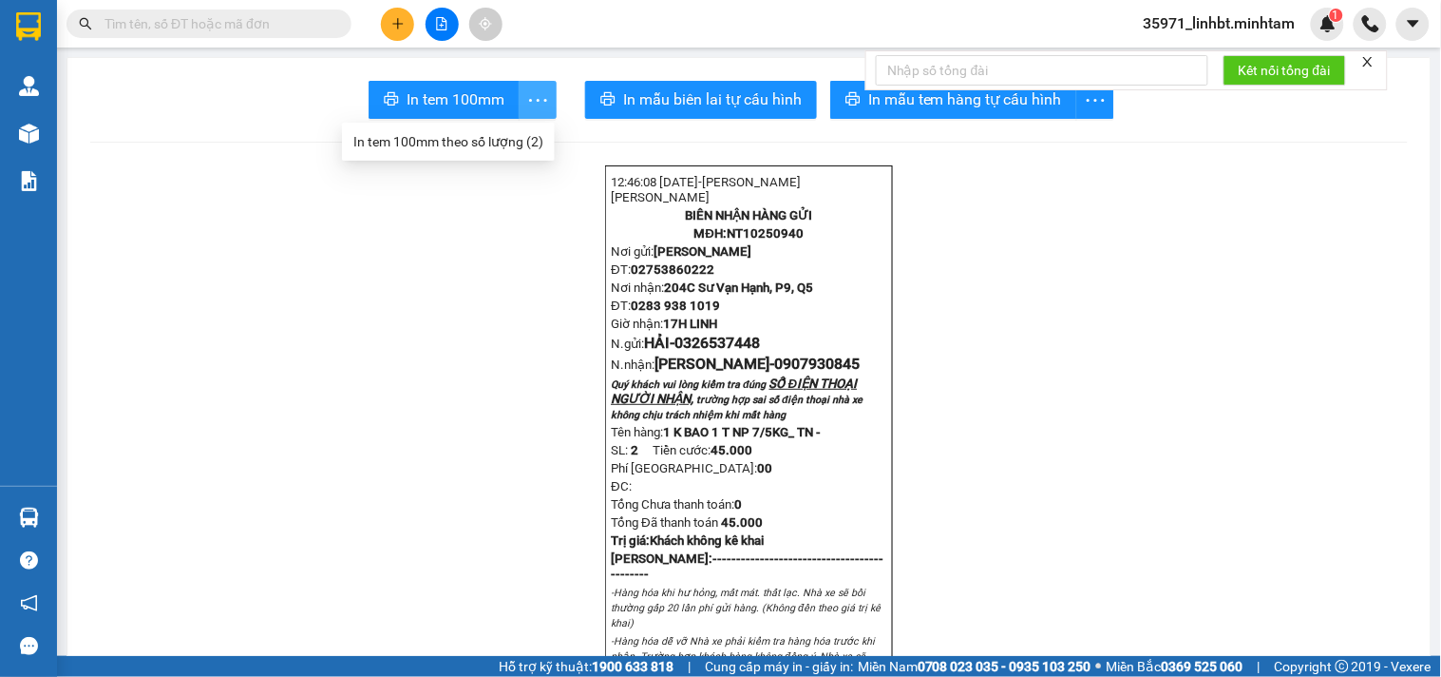
click at [535, 90] on icon "more" at bounding box center [538, 100] width 24 height 24
click at [469, 153] on li "In tem 100mm theo số lượng (2)" at bounding box center [448, 141] width 213 height 30
click at [529, 100] on icon "more" at bounding box center [538, 99] width 18 height 3
click at [513, 144] on div "In tem 100mm theo số lượng (2)" at bounding box center [448, 141] width 190 height 21
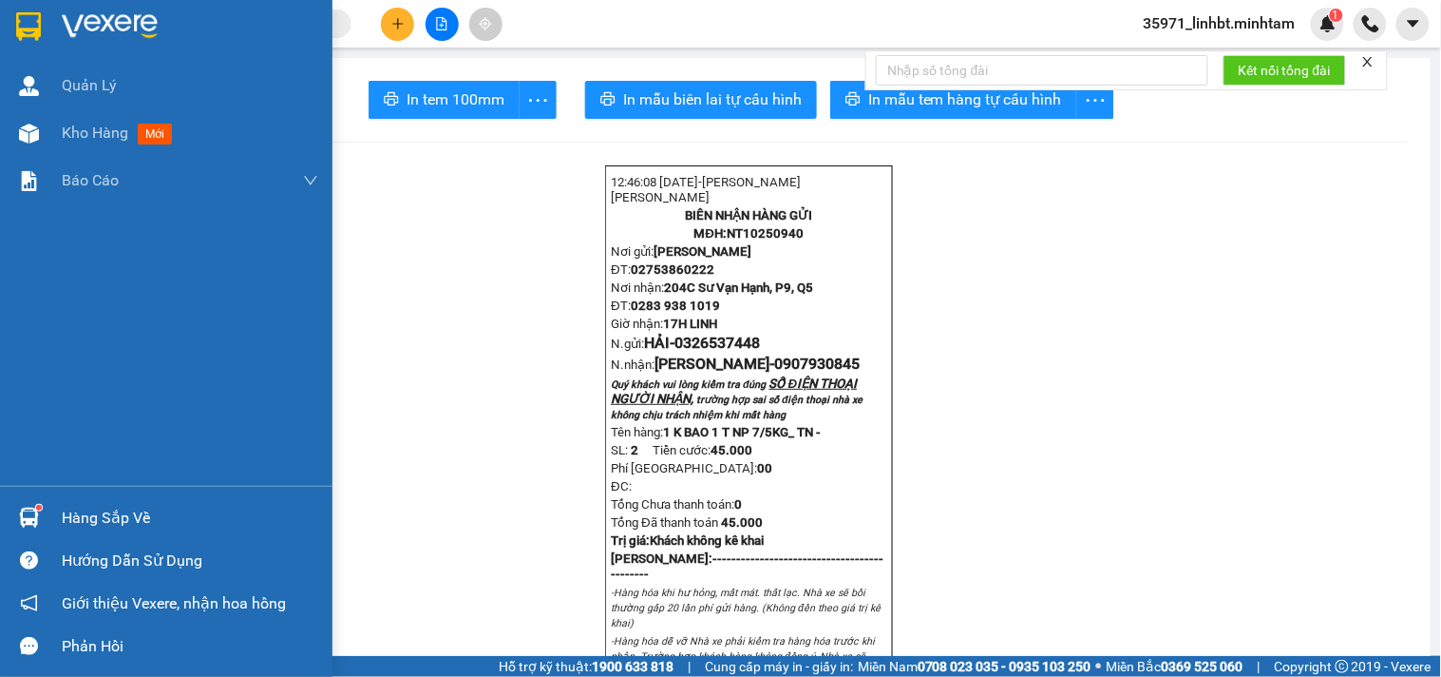
click at [126, 505] on div "Hàng sắp về" at bounding box center [190, 518] width 257 height 29
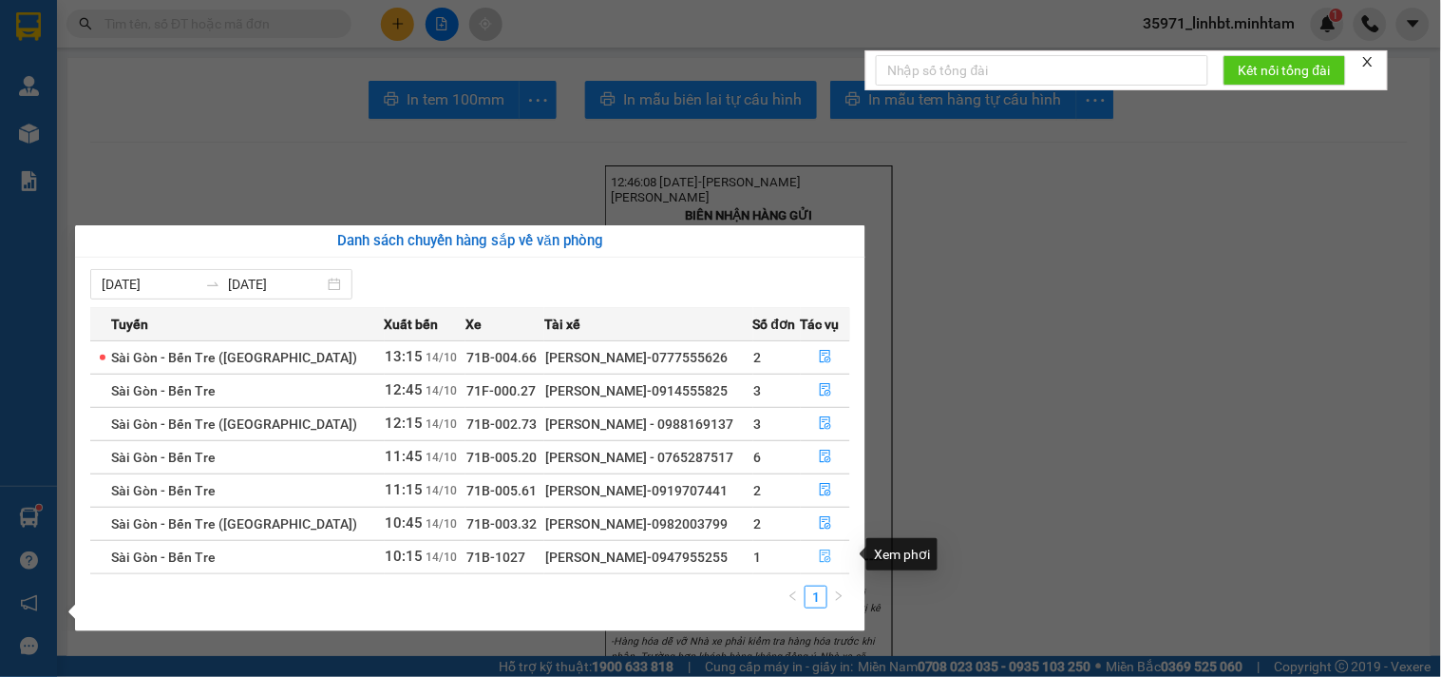
click at [822, 555] on icon "file-done" at bounding box center [825, 555] width 13 height 13
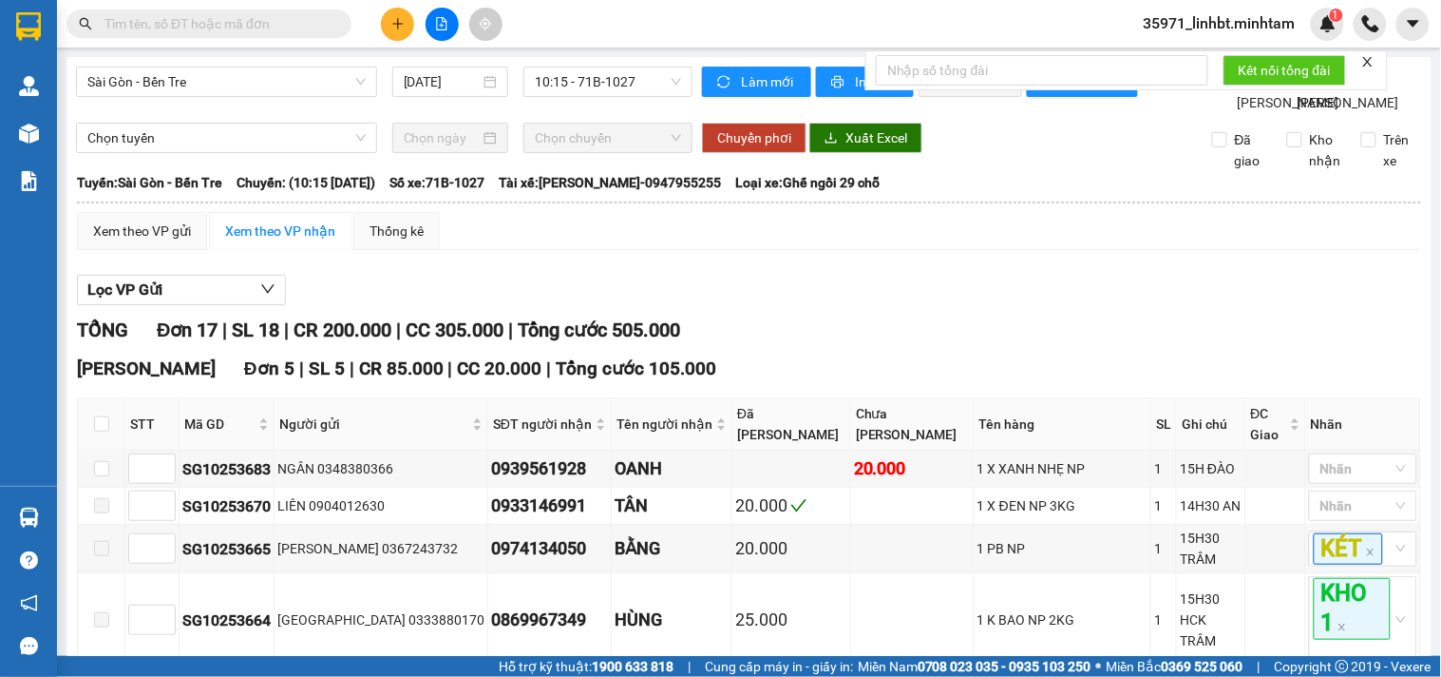
click at [153, 31] on input "text" at bounding box center [217, 23] width 224 height 21
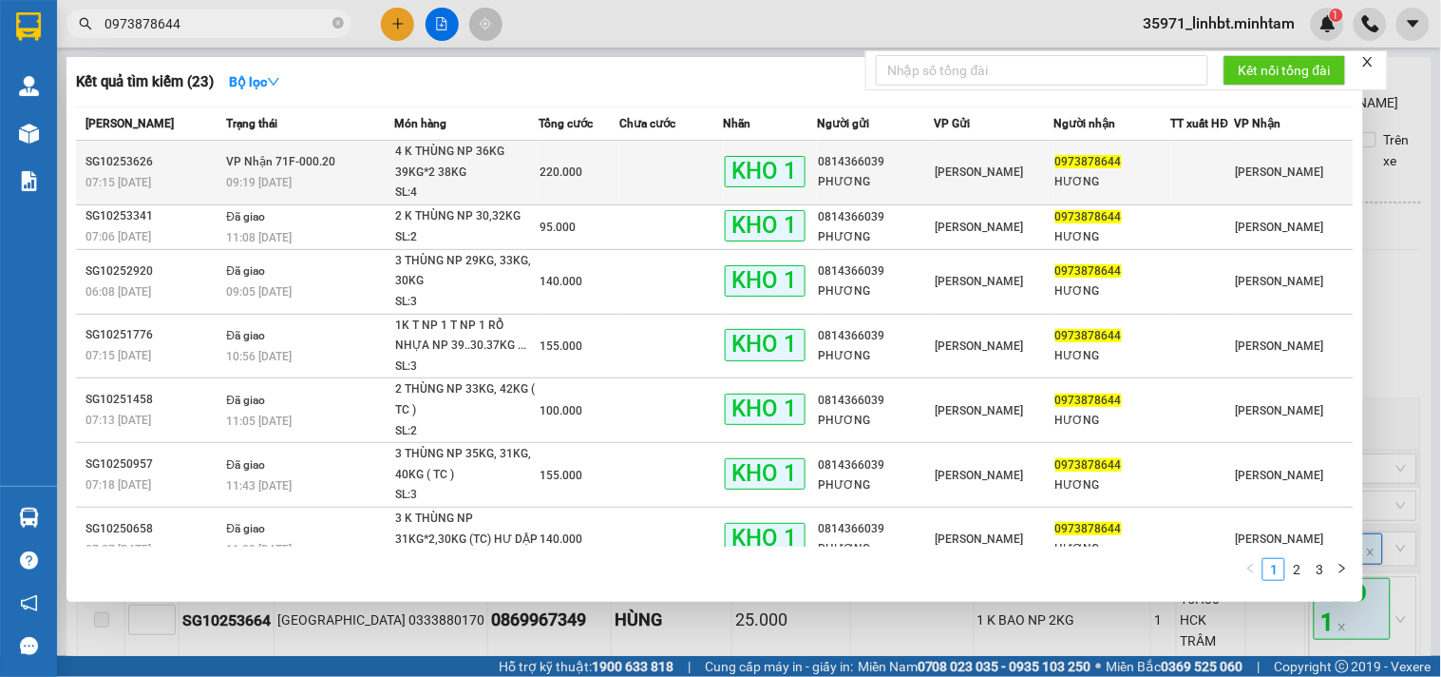
type input "0973878644"
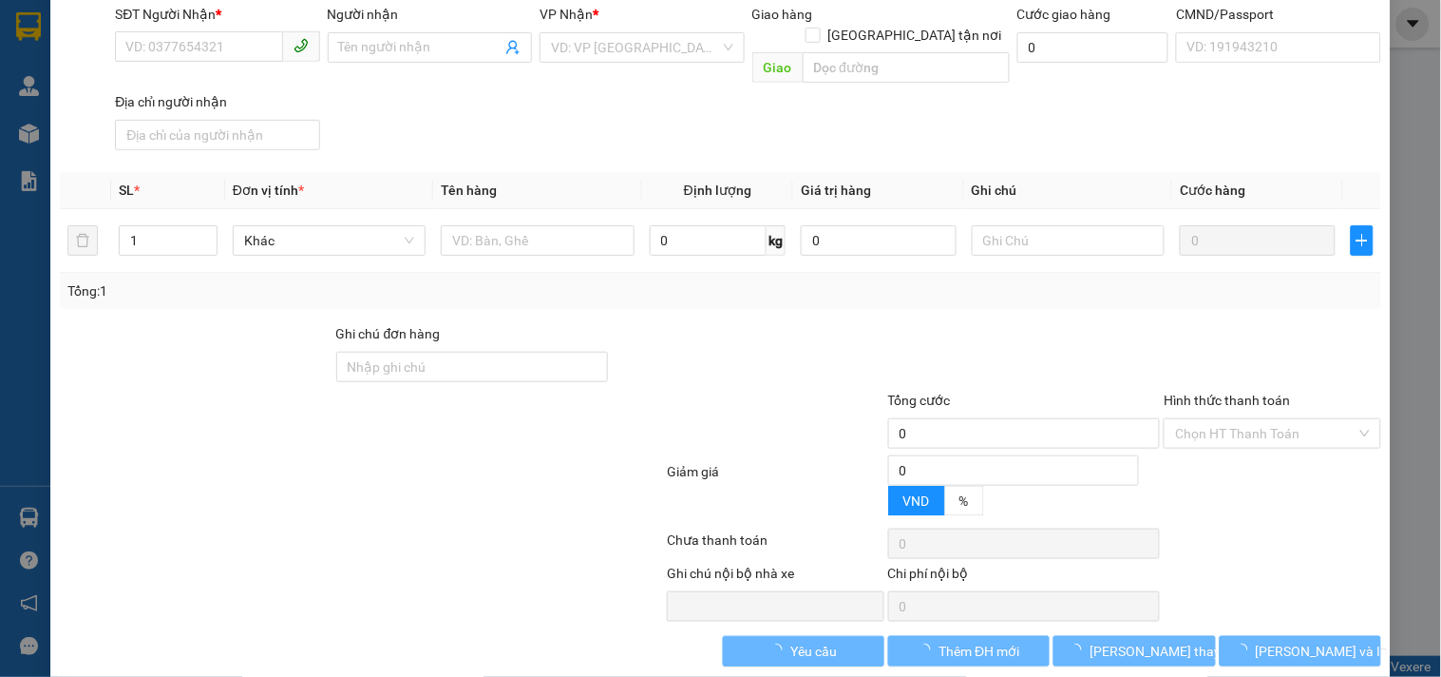
type input "0814366039"
type input "PHƯƠNG"
type input "0973878644"
type input "HƯƠNG"
type input "KNM"
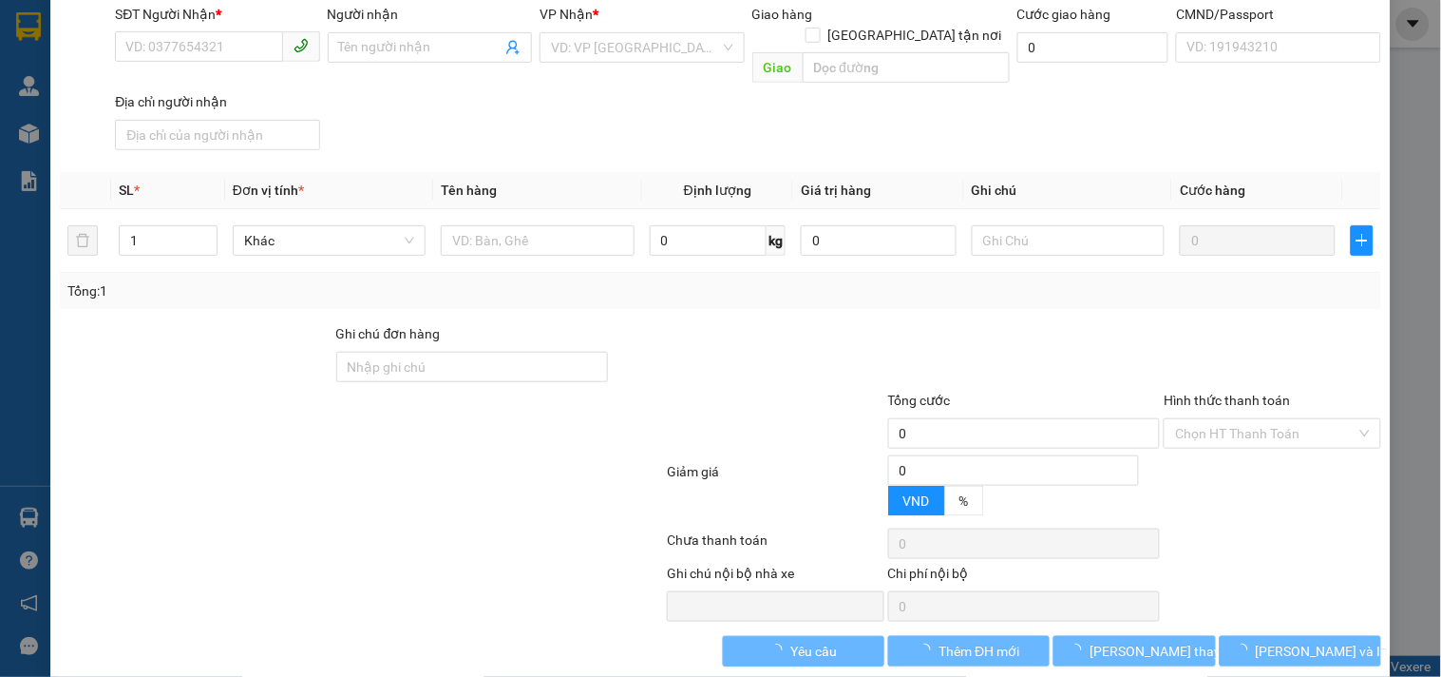
type input "220.000"
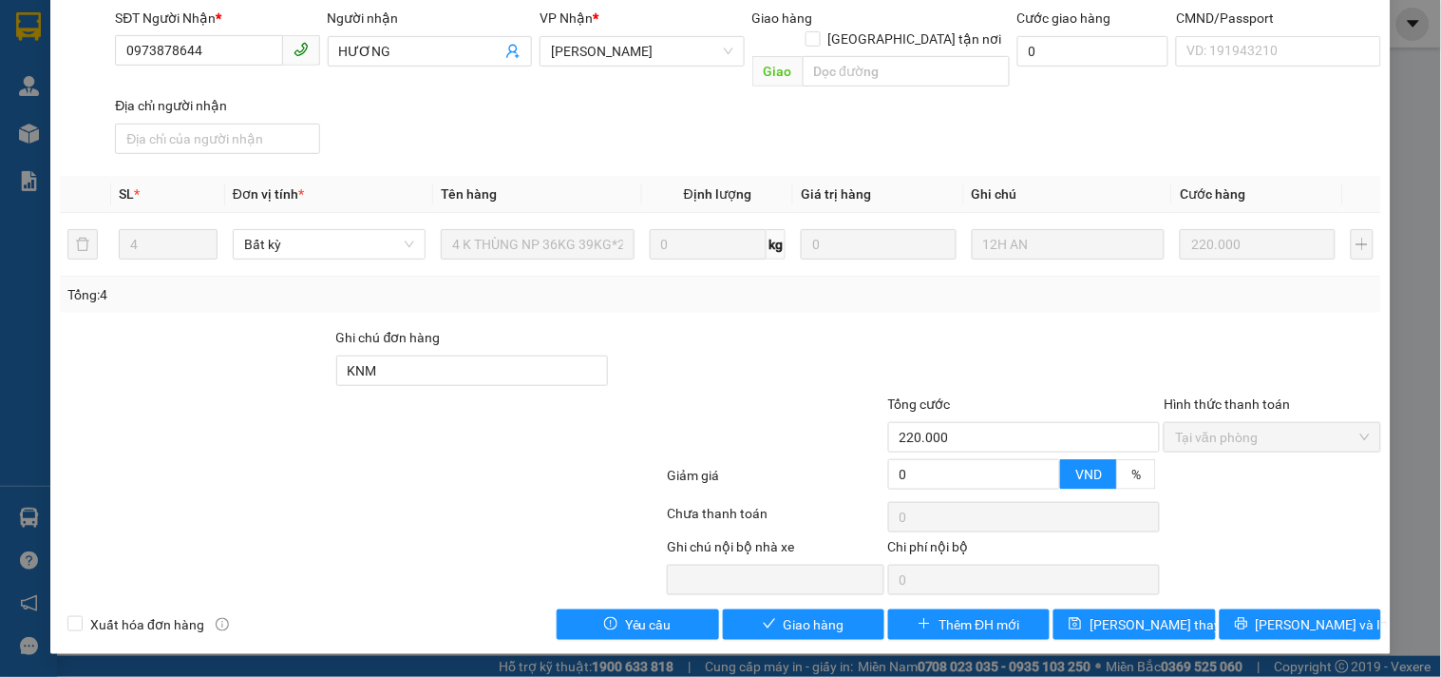
scroll to position [192, 0]
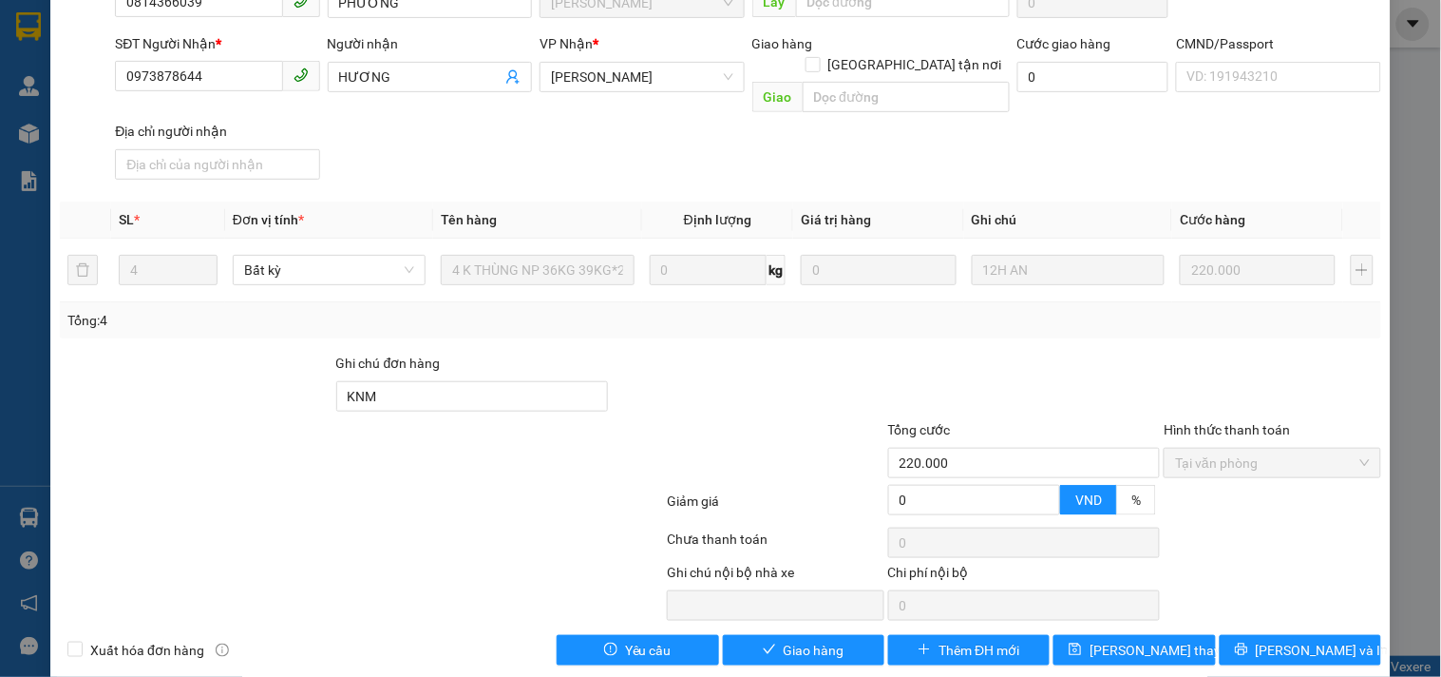
click at [1252, 419] on div "Hình thức thanh toán" at bounding box center [1272, 433] width 217 height 29
click at [784, 639] on span "Giao hàng" at bounding box center [814, 649] width 61 height 21
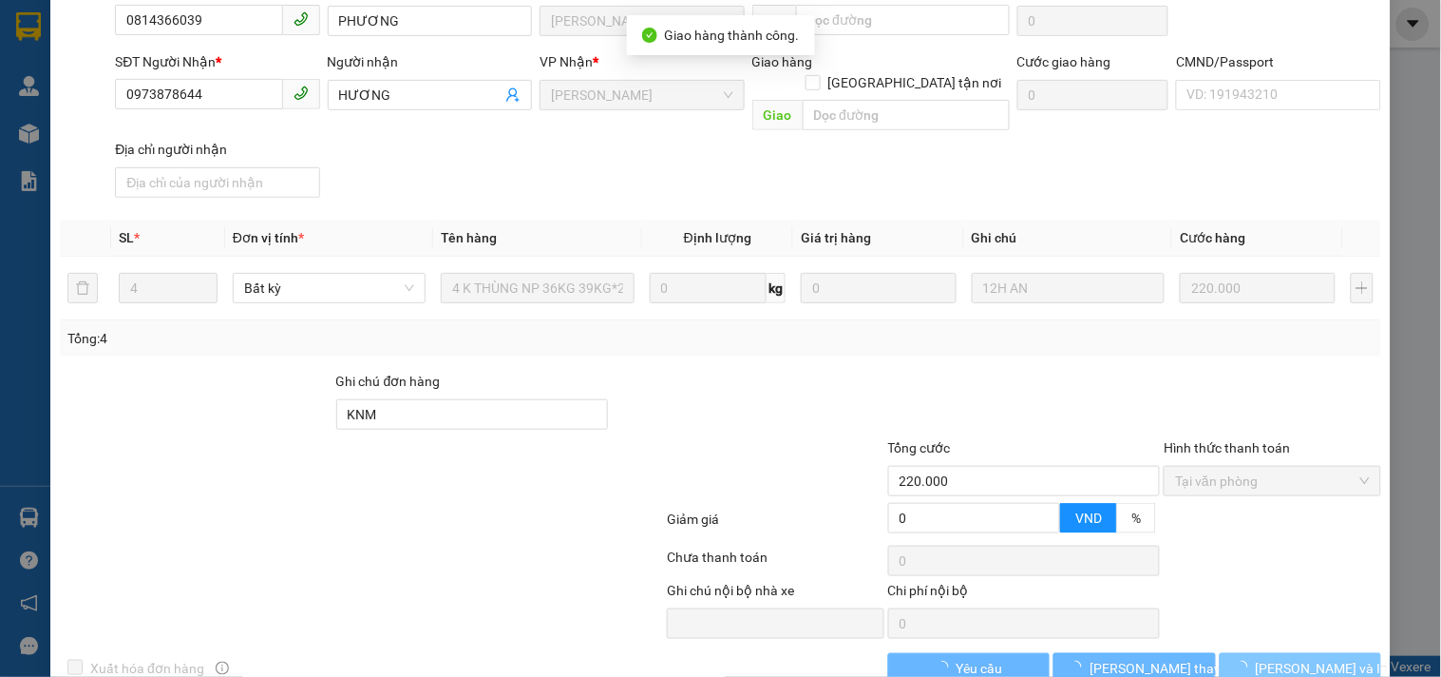
scroll to position [209, 0]
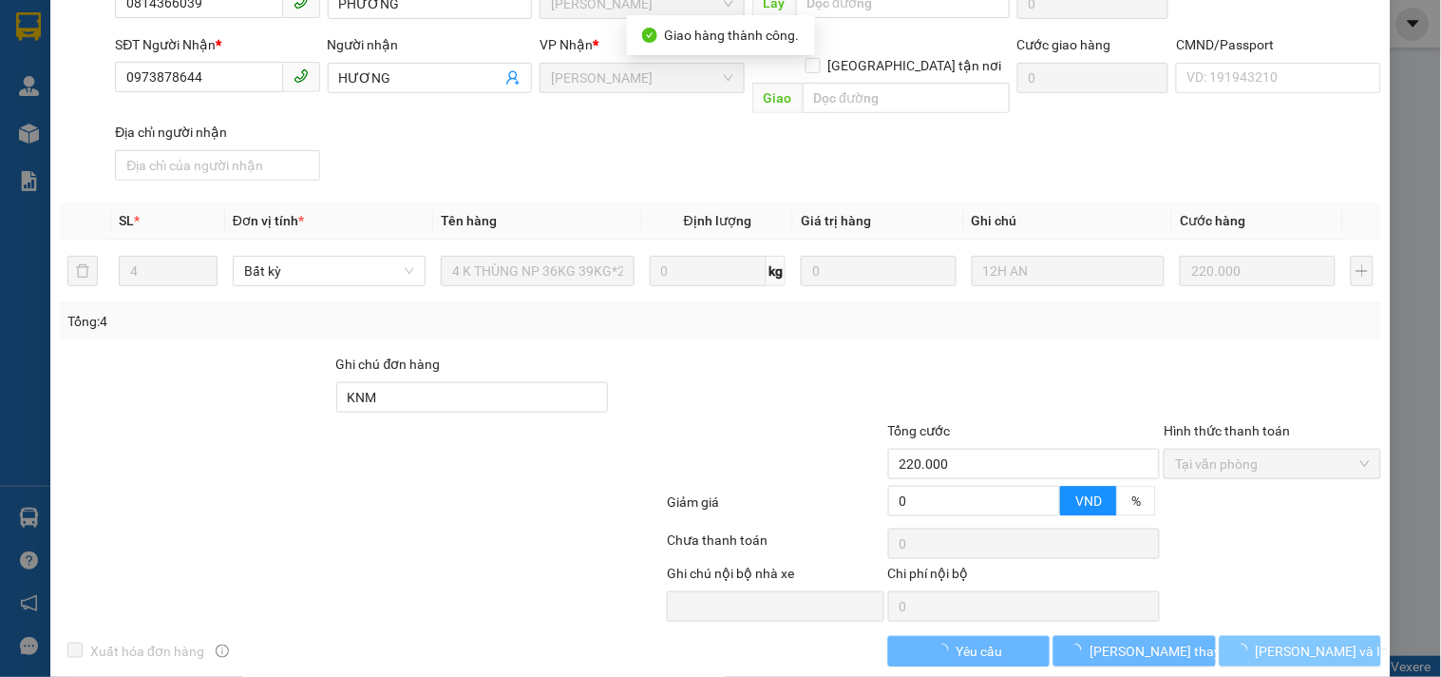
click at [1334, 636] on button "[PERSON_NAME] và In" at bounding box center [1301, 651] width 162 height 30
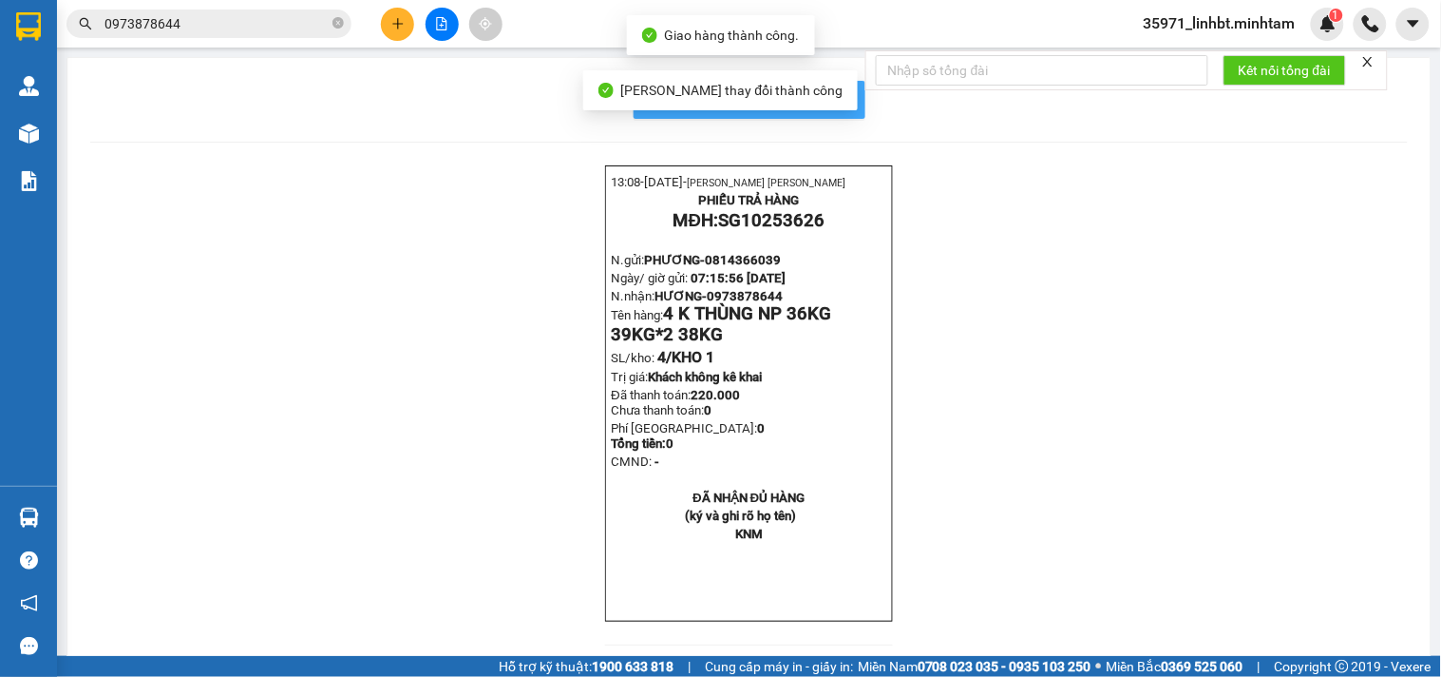
click at [843, 105] on button "In mẫu biên lai tự cấu hình" at bounding box center [750, 100] width 232 height 38
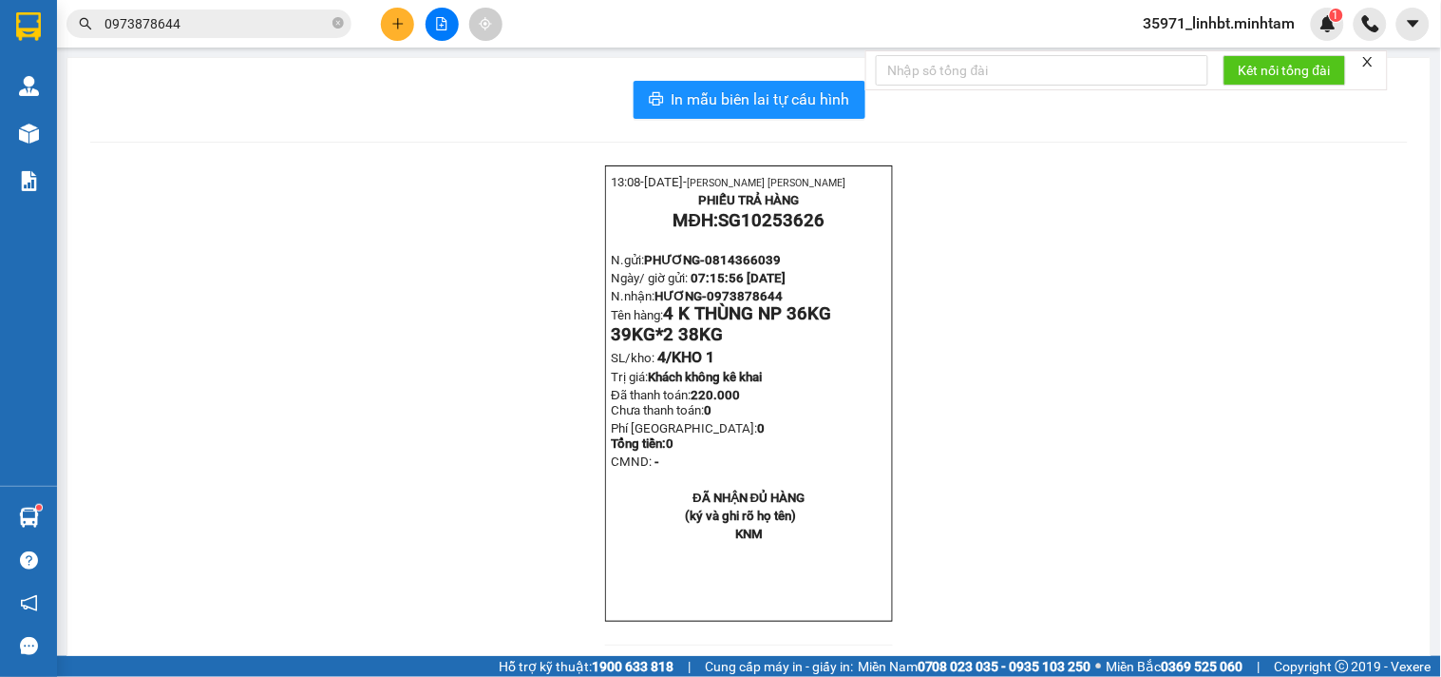
click at [264, 31] on input "0973878644" at bounding box center [217, 23] width 224 height 21
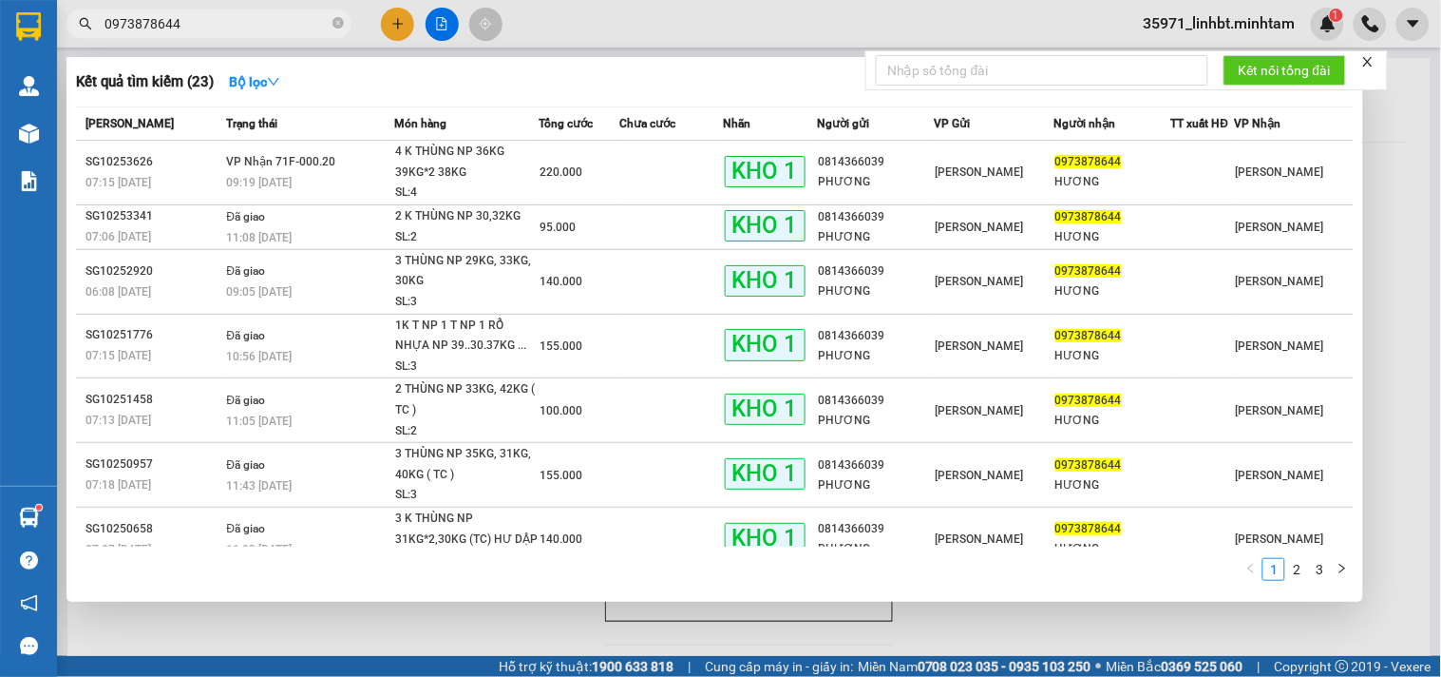
click at [264, 31] on input "0973878644" at bounding box center [217, 23] width 224 height 21
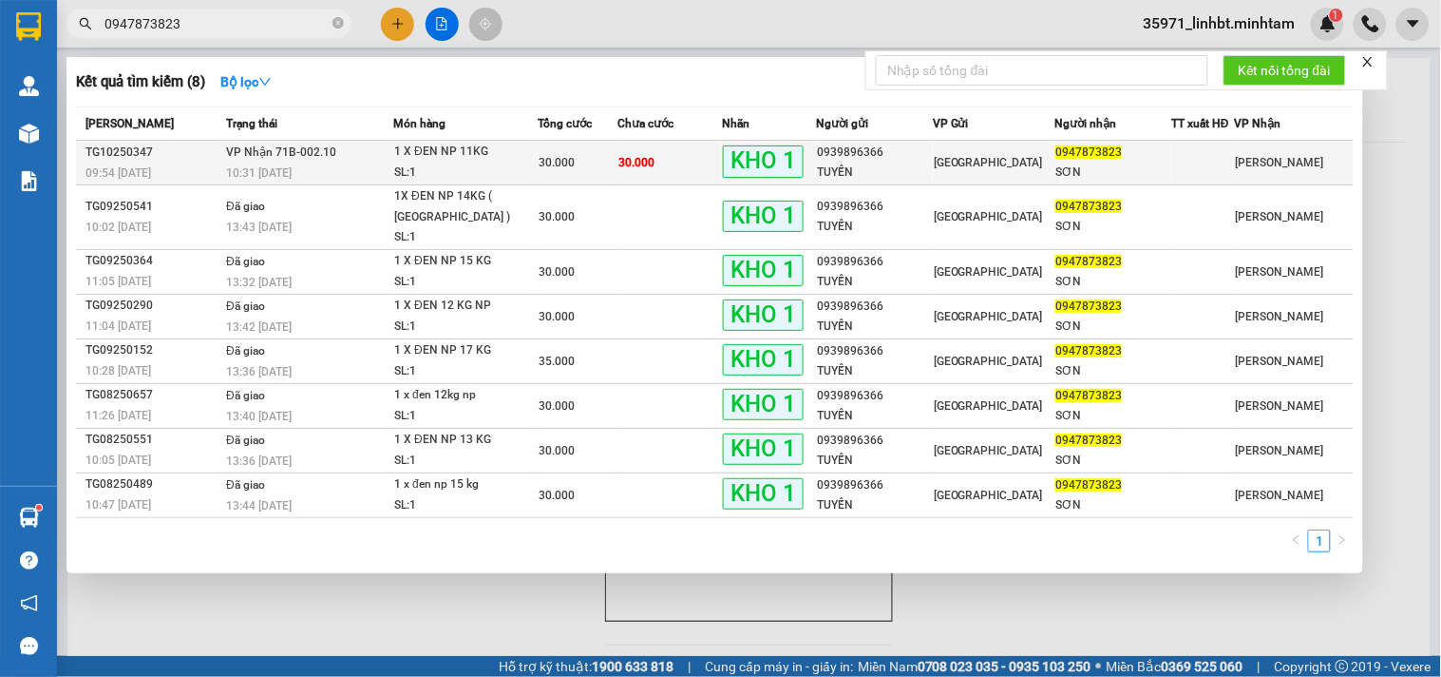
type input "0947873823"
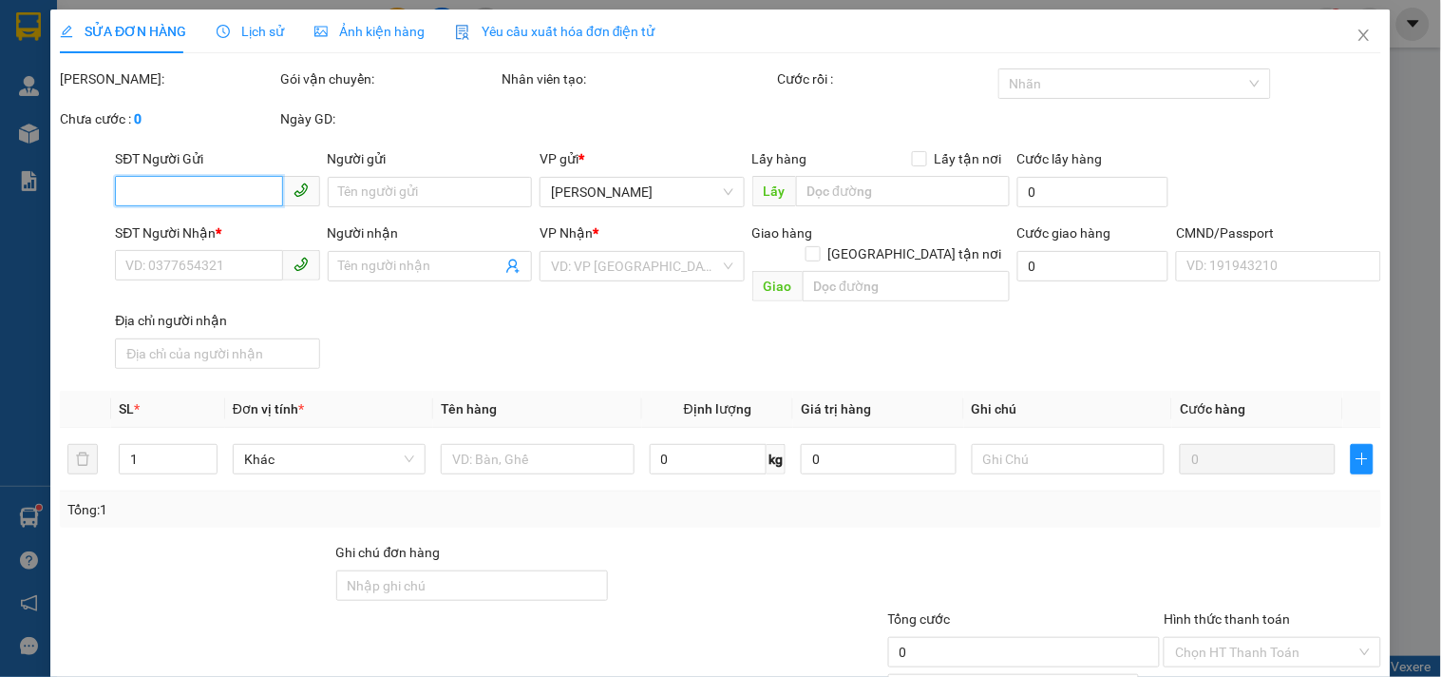
type input "0939896366"
type input "TUYẾN"
type input "0947873823"
type input "SƠN"
type input "ĐG"
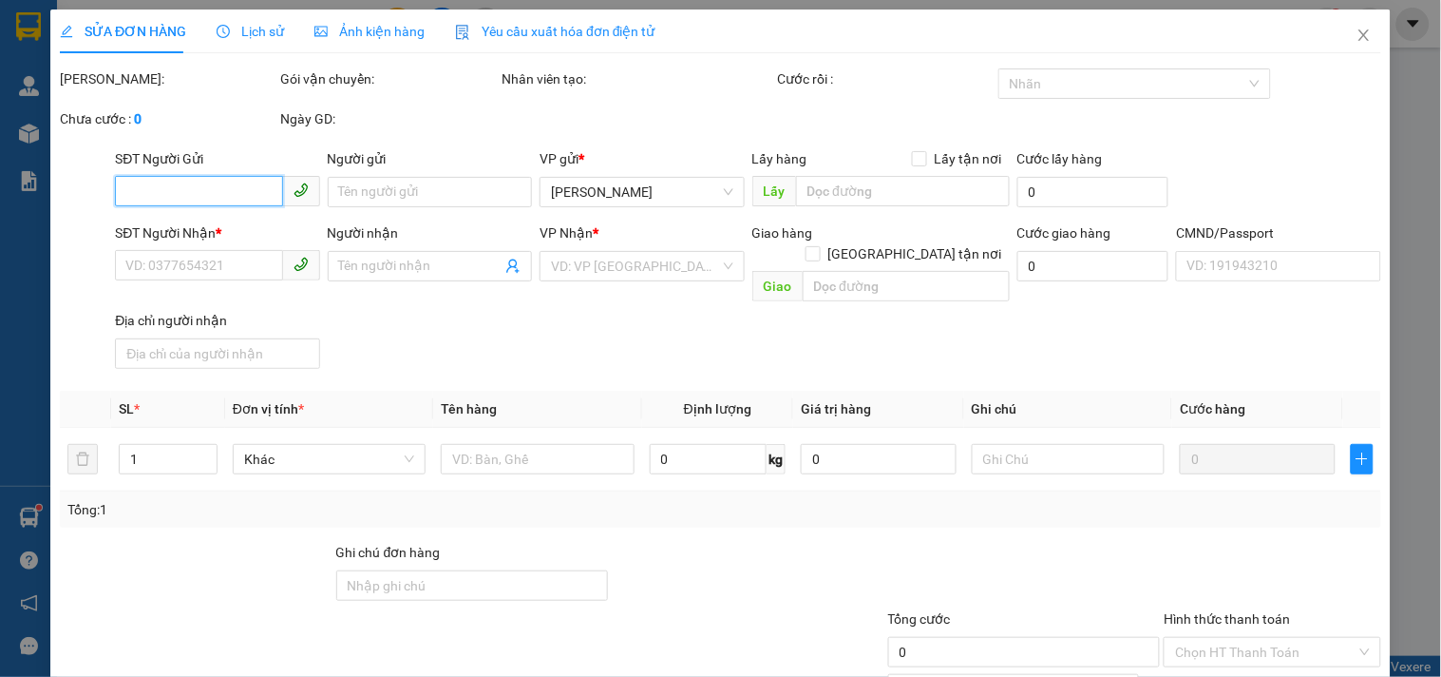
type input "30.000"
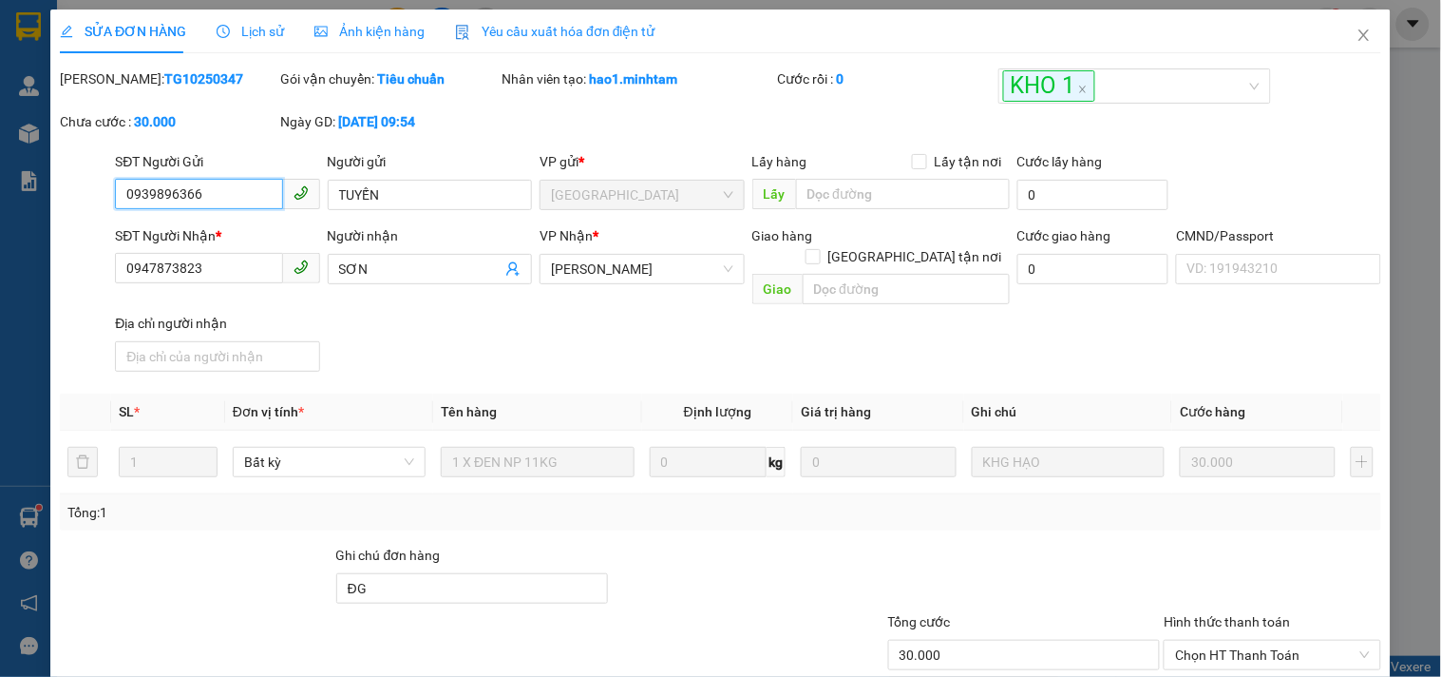
scroll to position [192, 0]
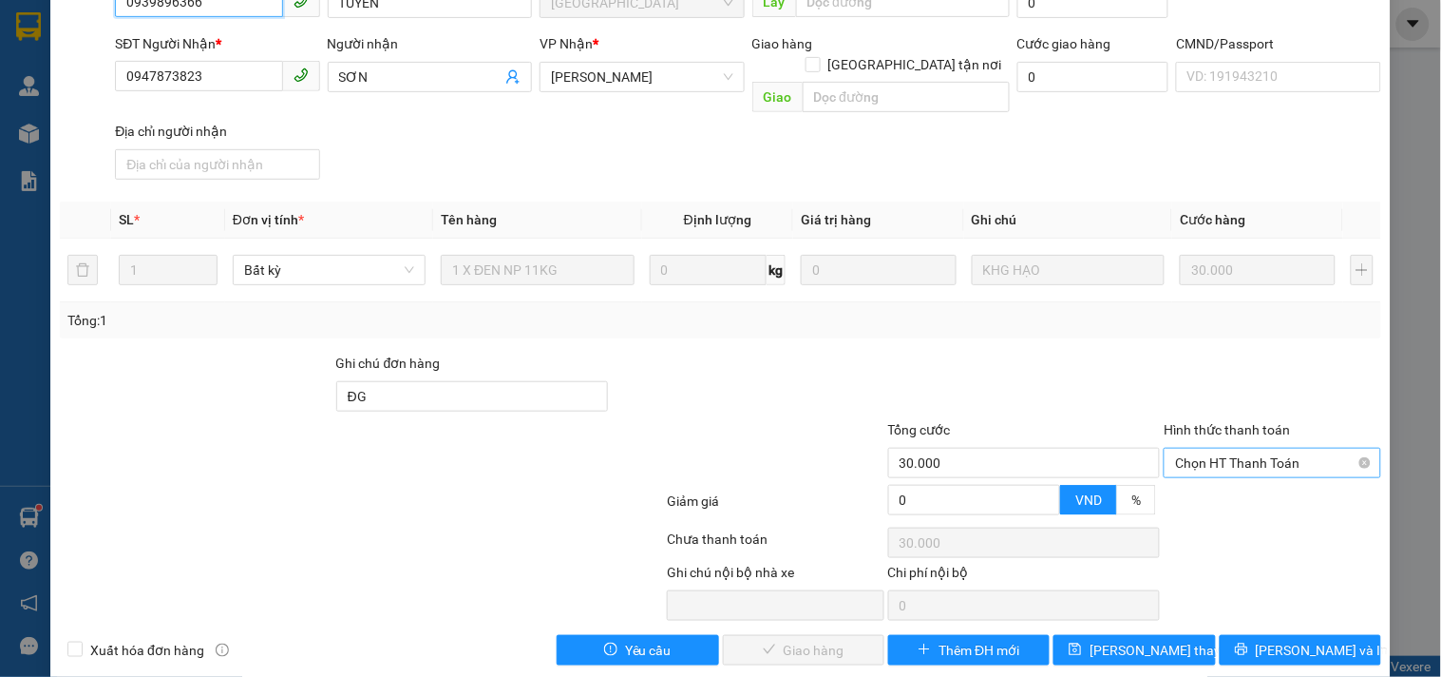
click at [1257, 448] on span "Chọn HT Thanh Toán" at bounding box center [1272, 462] width 194 height 29
click at [1217, 485] on div "Tại văn phòng" at bounding box center [1261, 477] width 192 height 21
type input "0"
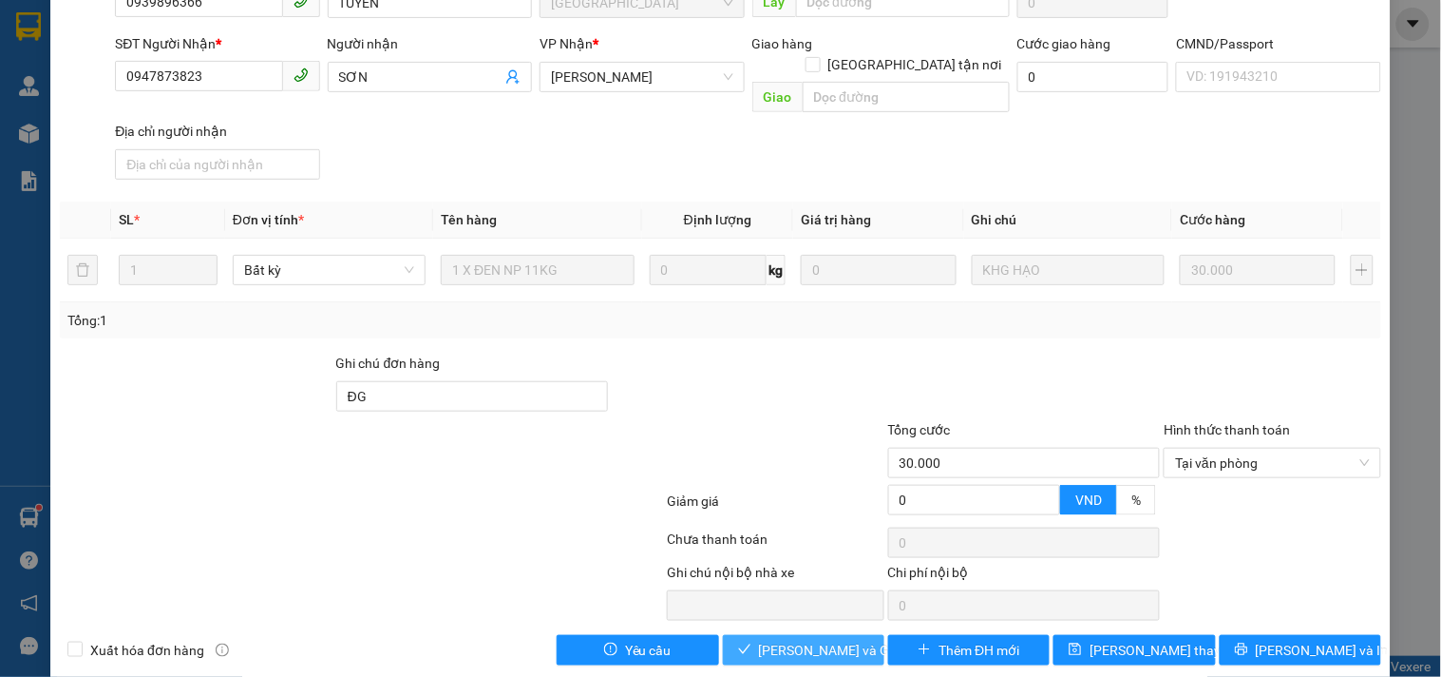
click at [767, 639] on span "[PERSON_NAME] và Giao hàng" at bounding box center [850, 649] width 182 height 21
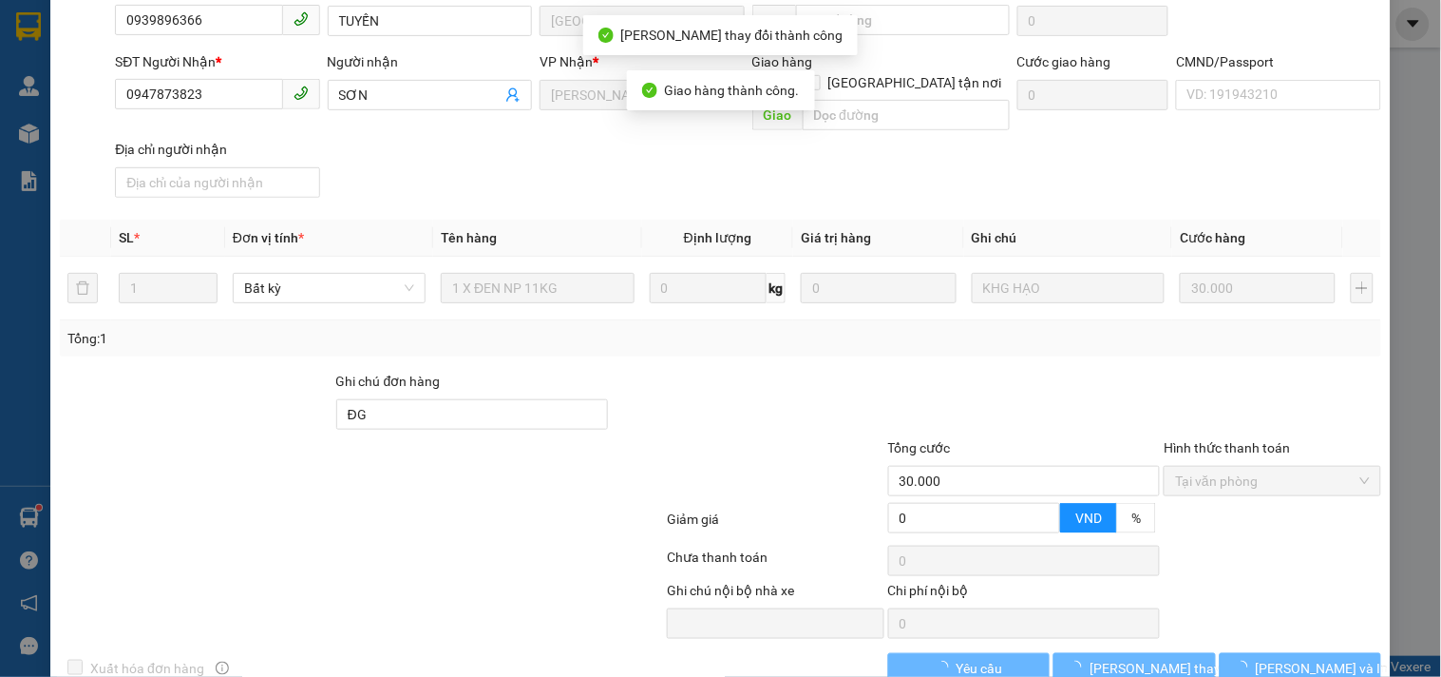
click at [1323, 658] on span "[PERSON_NAME] và In" at bounding box center [1322, 668] width 133 height 21
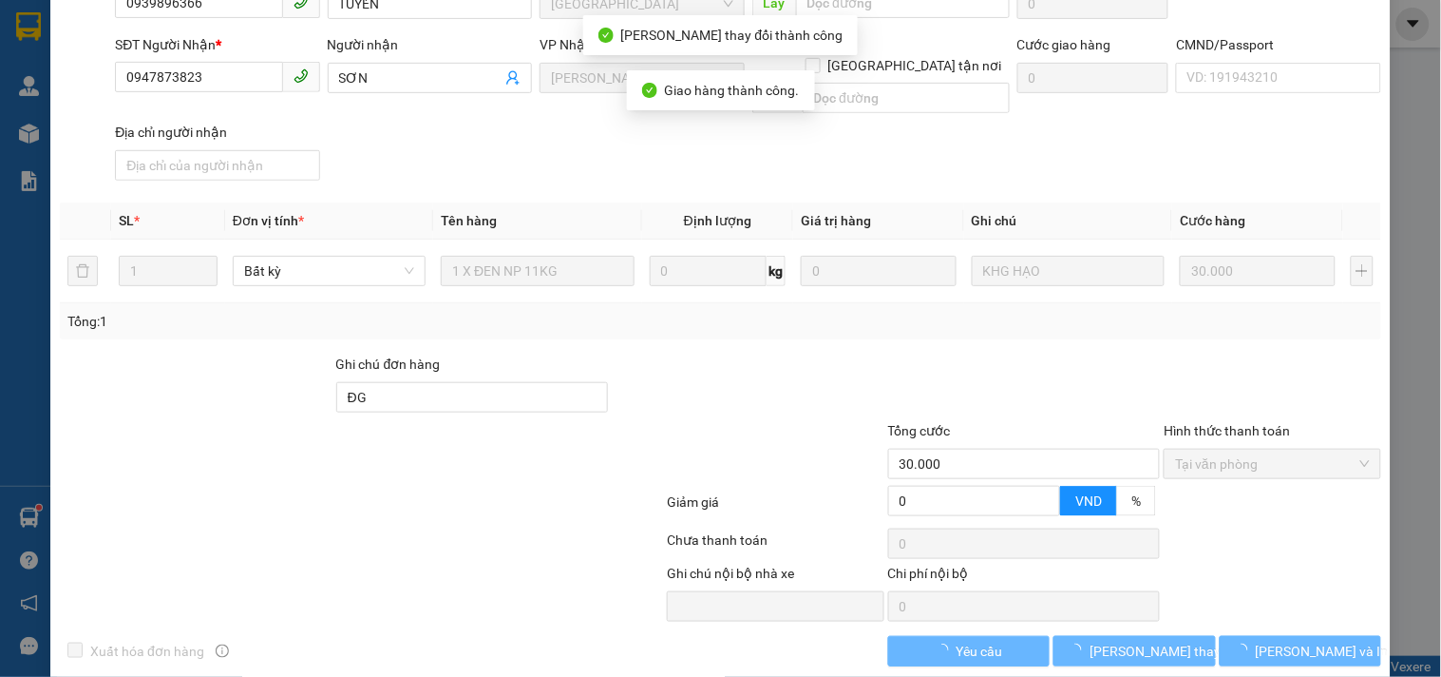
click at [1323, 640] on span "[PERSON_NAME] và In" at bounding box center [1322, 650] width 133 height 21
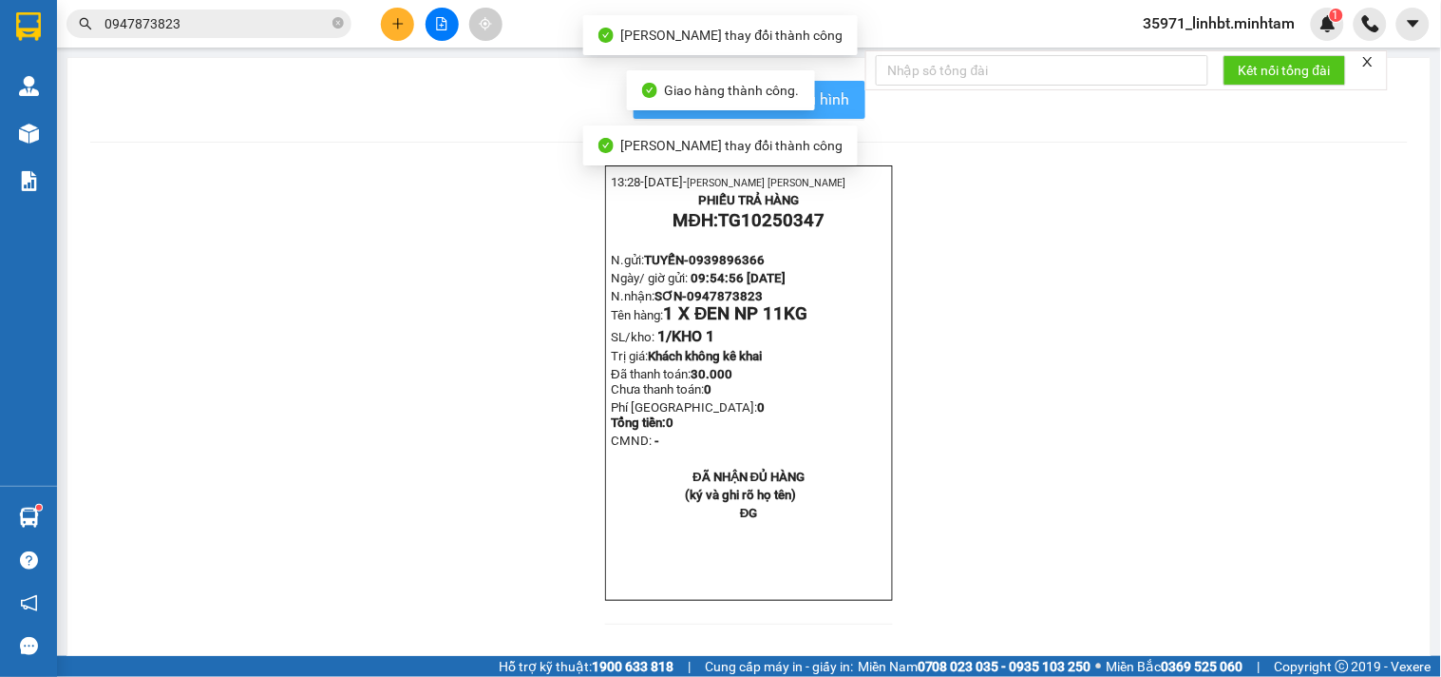
click at [831, 93] on span "In mẫu biên lai tự cấu hình" at bounding box center [761, 99] width 179 height 24
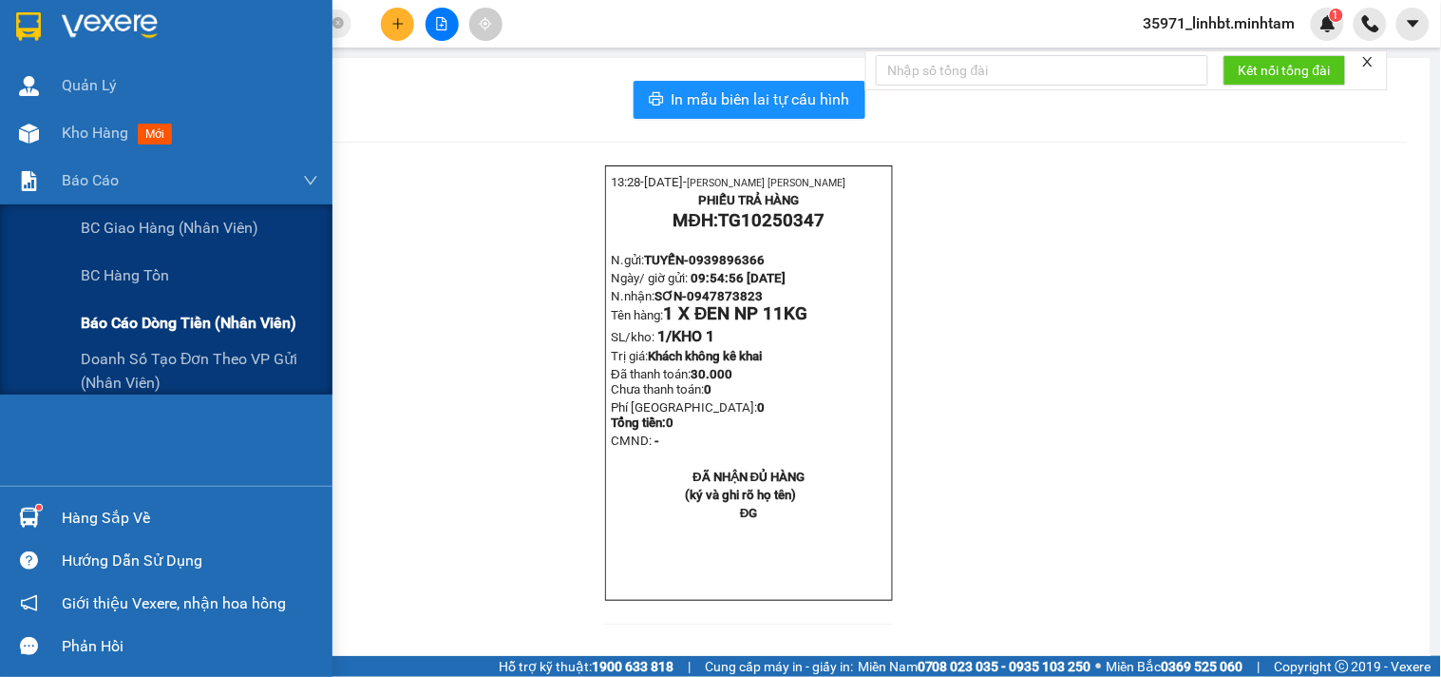
click at [124, 328] on span "Báo cáo dòng tiền (nhân viên)" at bounding box center [189, 323] width 216 height 24
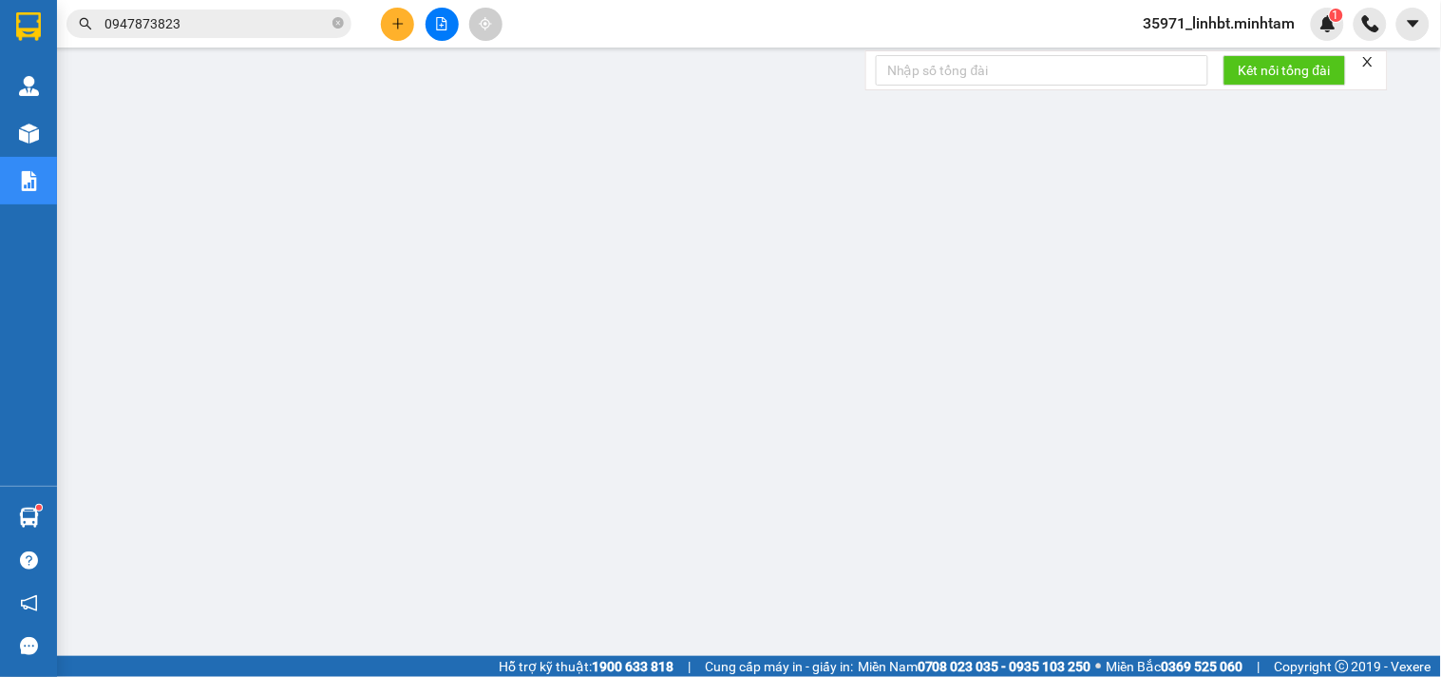
click at [382, 34] on div at bounding box center [442, 24] width 143 height 33
click at [394, 33] on button at bounding box center [397, 24] width 33 height 33
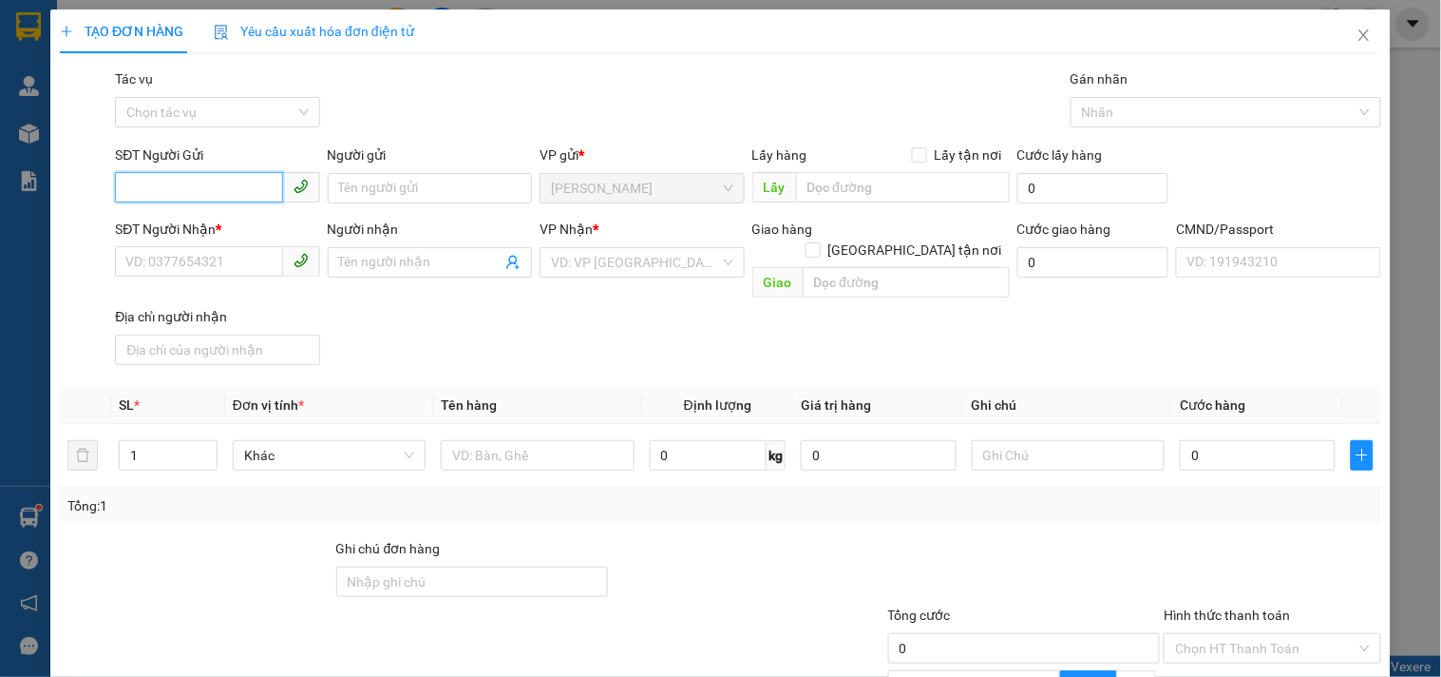
click at [213, 173] on input "SĐT Người Gửi" at bounding box center [198, 187] width 167 height 30
type input "1"
type input "0335791233"
click at [430, 173] on input "Người gửi" at bounding box center [430, 188] width 204 height 30
click at [429, 179] on input "Người gửi" at bounding box center [430, 188] width 204 height 30
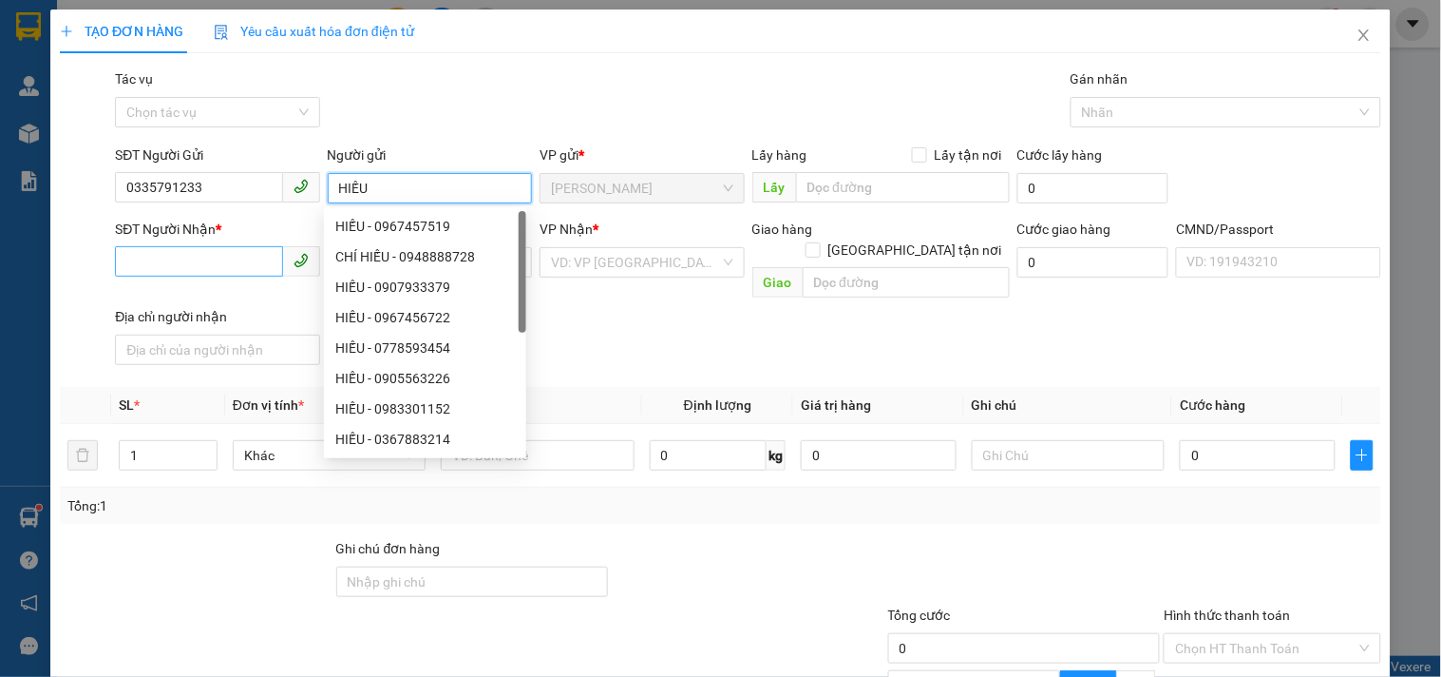
type input "HIẾU"
click at [187, 260] on input "SĐT Người Nhận *" at bounding box center [198, 261] width 167 height 30
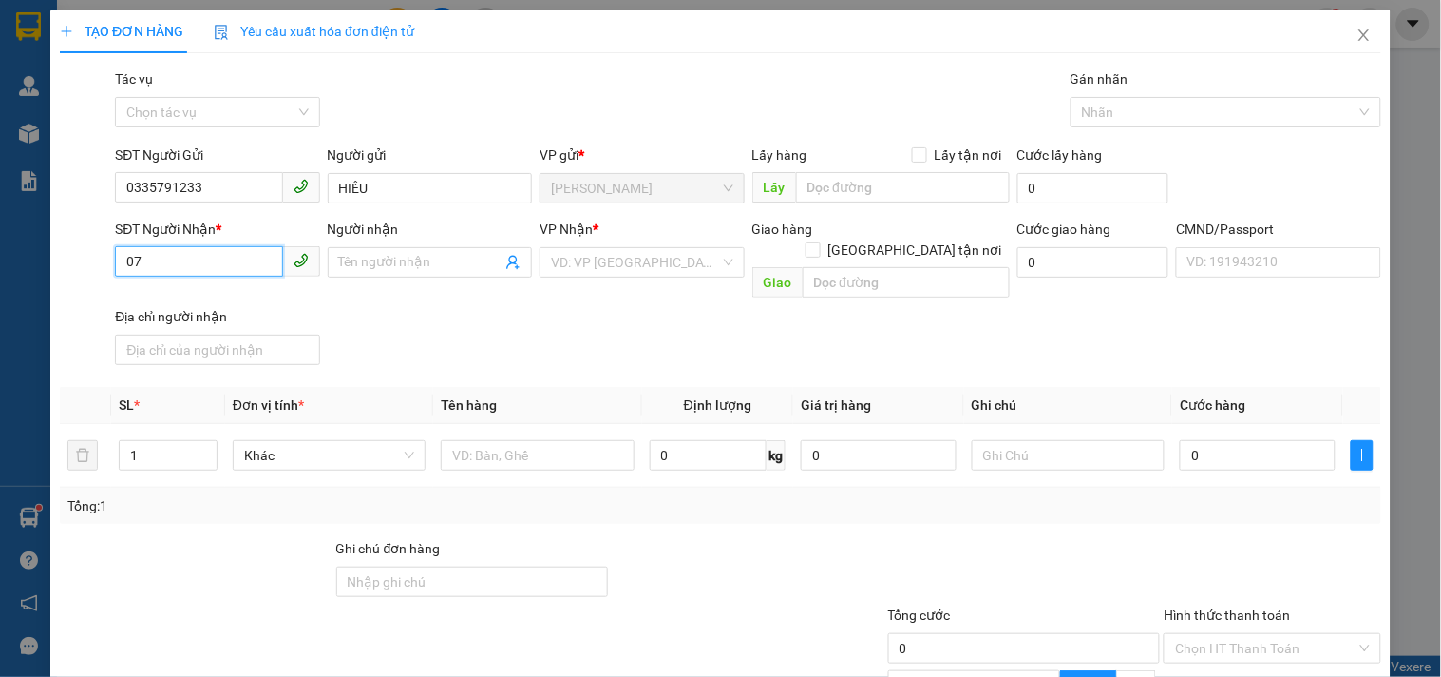
type input "0"
click at [333, 184] on input "HIẾU" at bounding box center [430, 188] width 204 height 30
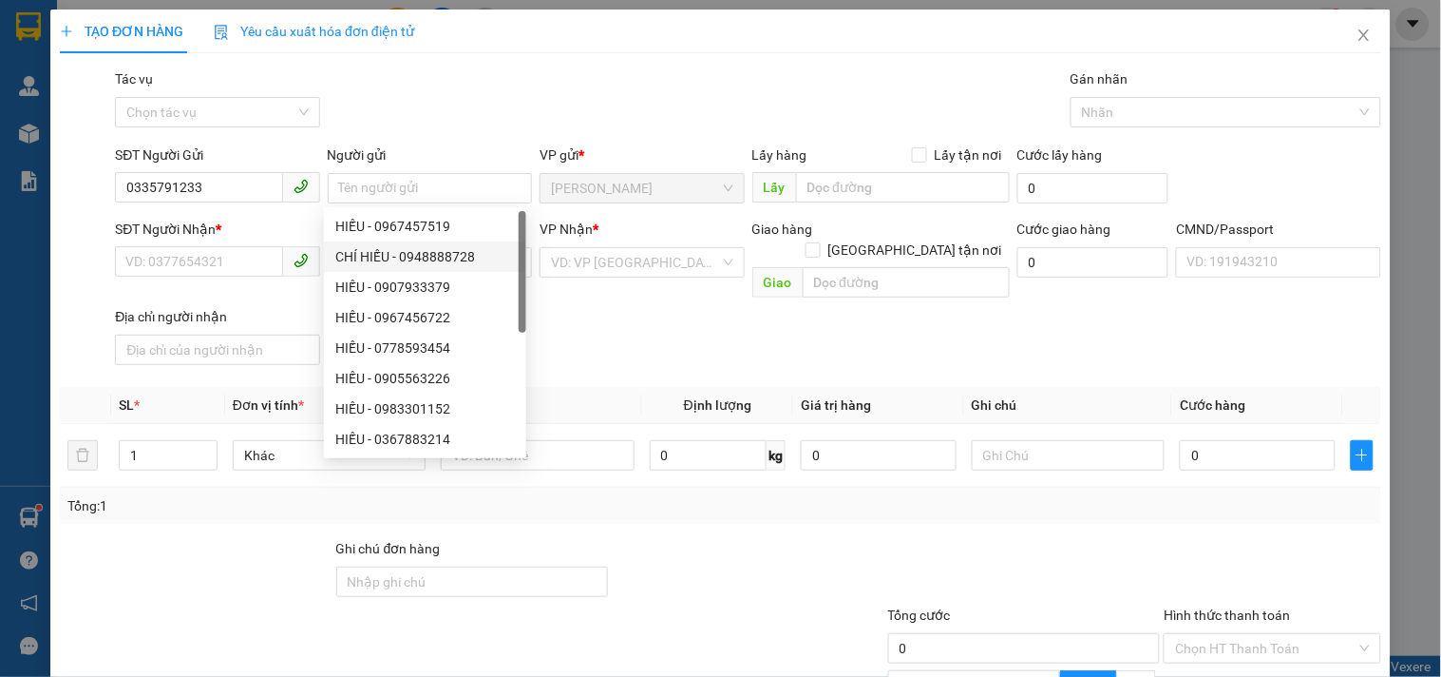
click at [634, 338] on div "SĐT Người Nhận * VD: 0377654321 Người nhận Tên người nhận VP Nhận * VD: VP [GEO…" at bounding box center [748, 296] width 1274 height 154
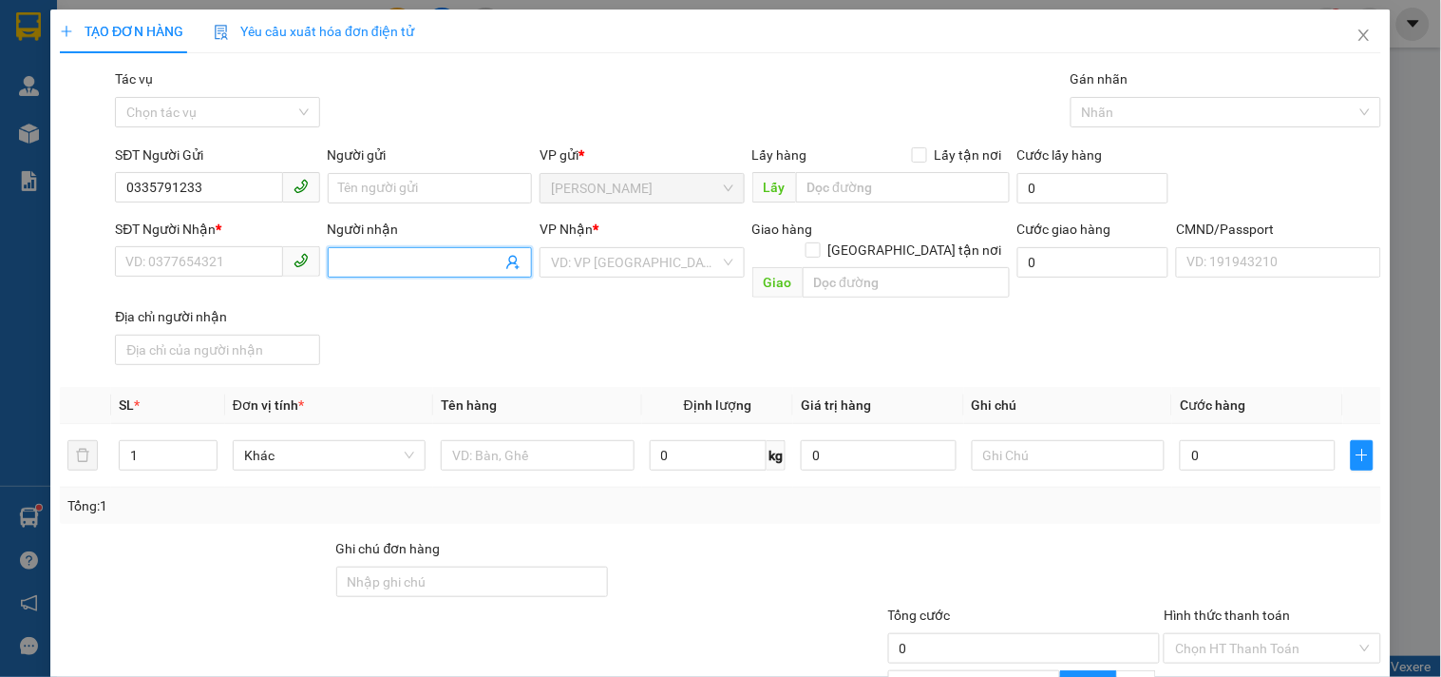
click at [363, 254] on input "Người nhận" at bounding box center [420, 262] width 162 height 21
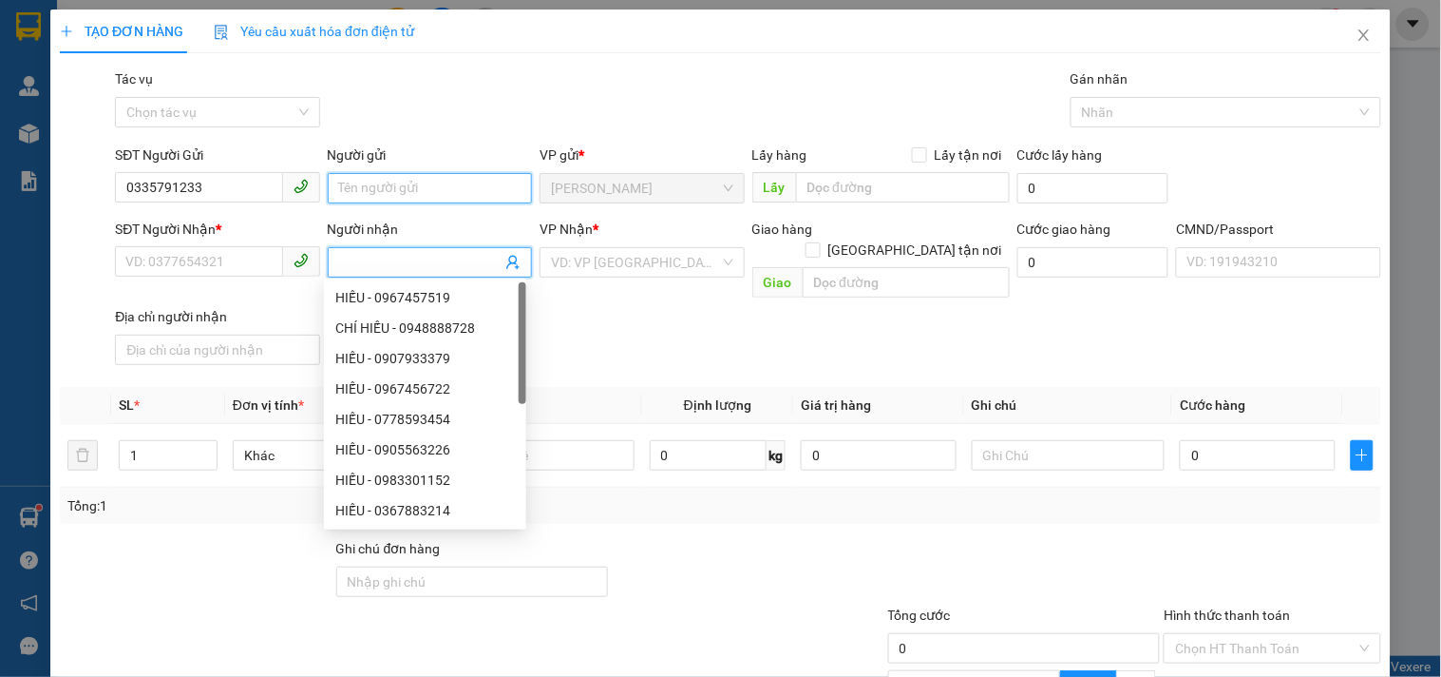
click at [375, 200] on input "Người gửi" at bounding box center [430, 188] width 204 height 30
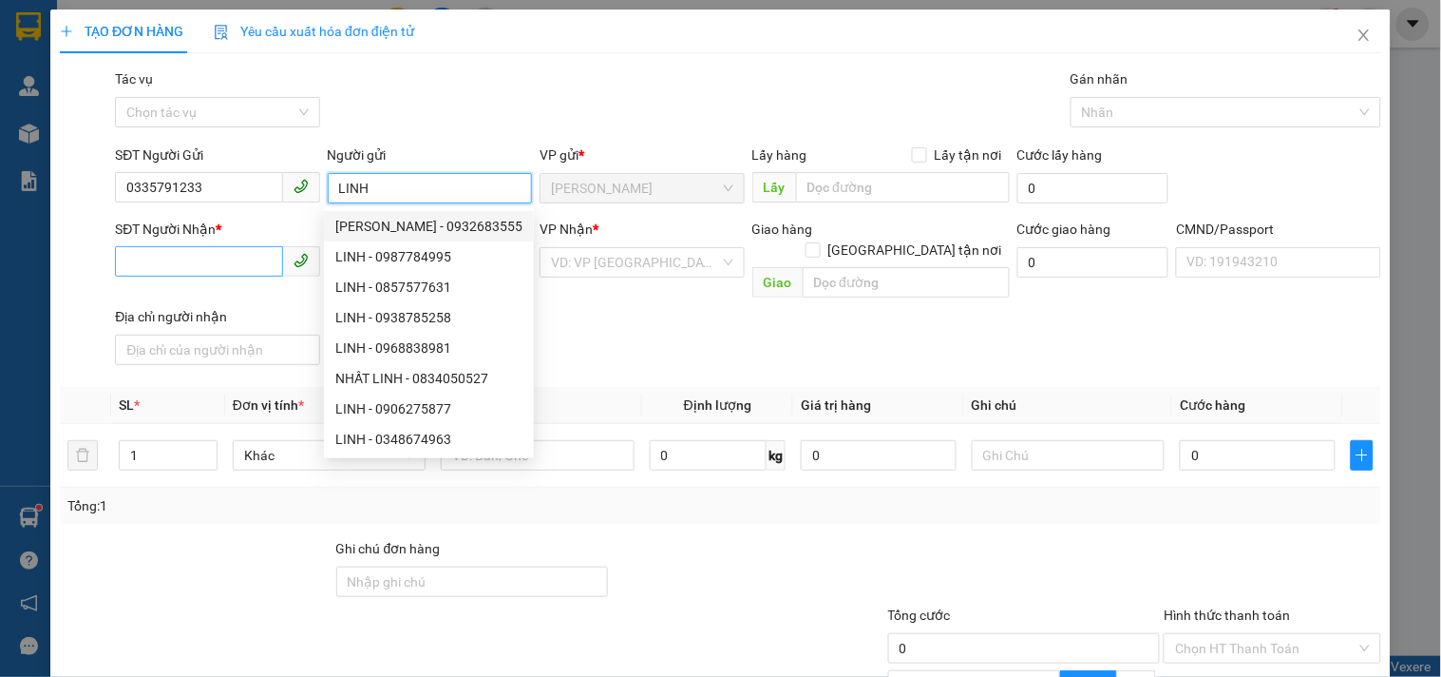
type input "LINH"
click at [234, 253] on input "SĐT Người Nhận *" at bounding box center [198, 261] width 167 height 30
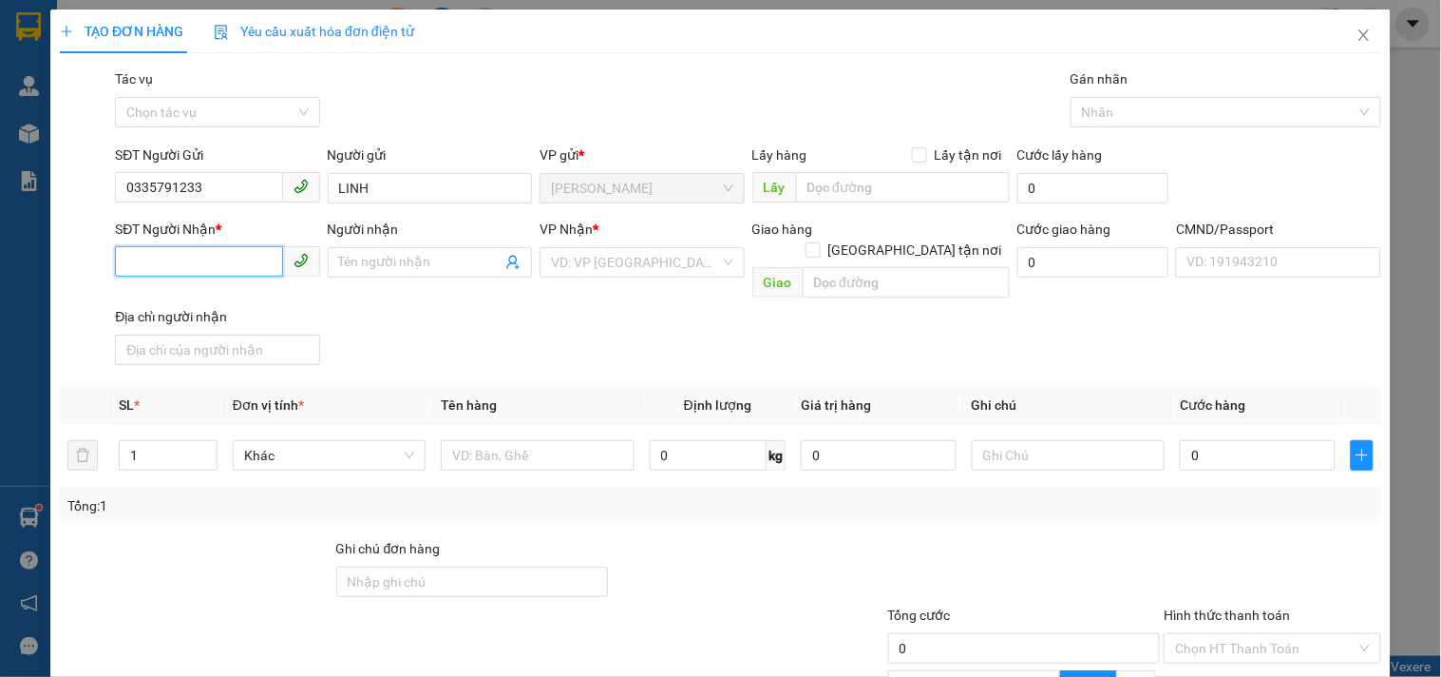
click at [234, 253] on input "SĐT Người Nhận *" at bounding box center [198, 261] width 167 height 30
click at [243, 255] on input "SĐT Người Nhận *" at bounding box center [198, 261] width 167 height 30
type input "0708111161"
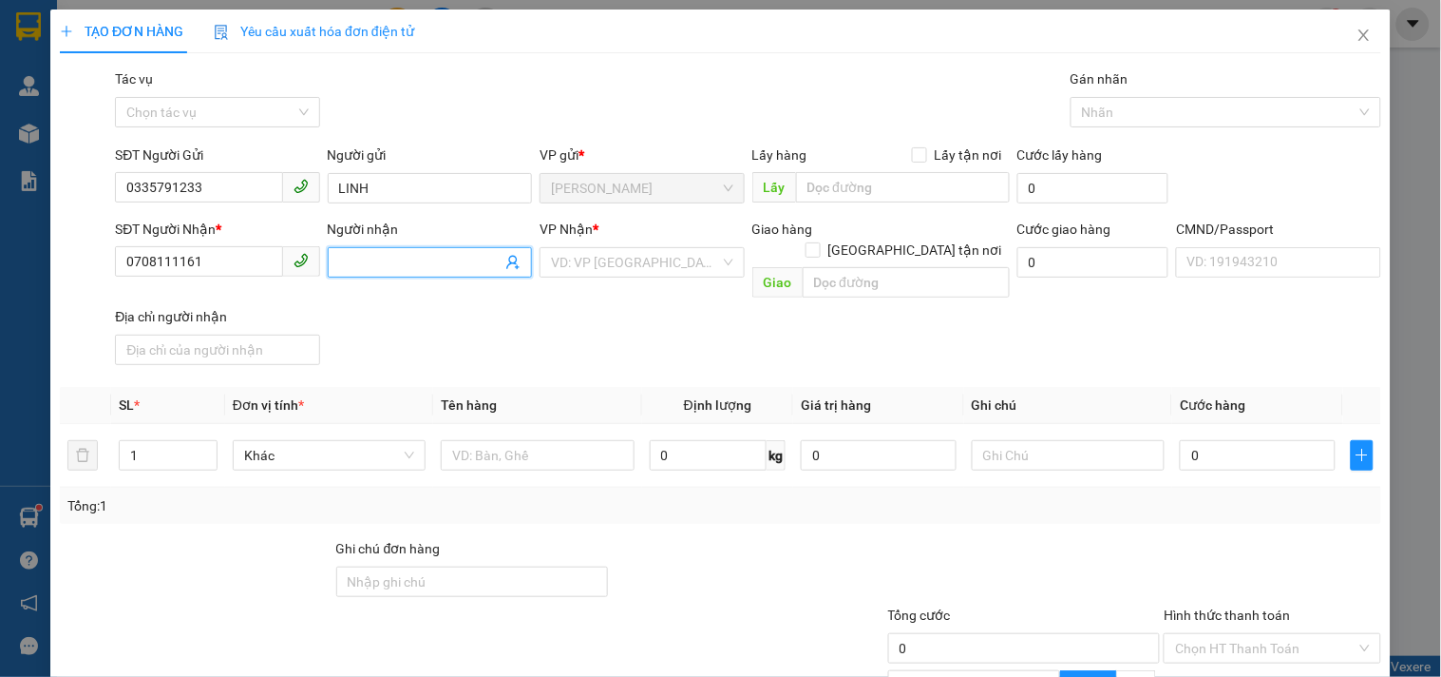
click at [374, 264] on input "Người nhận" at bounding box center [420, 262] width 162 height 21
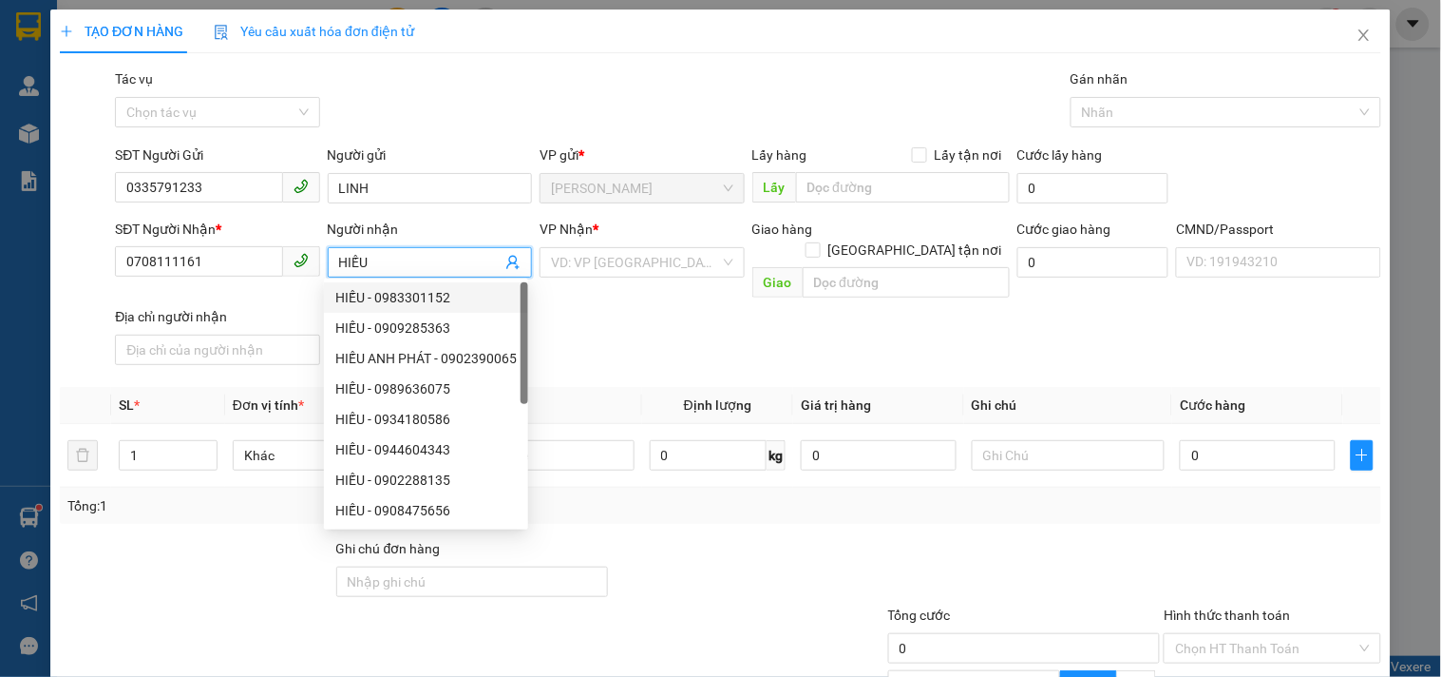
type input "HIẾU"
click at [679, 240] on div "VP Nhận *" at bounding box center [642, 233] width 204 height 29
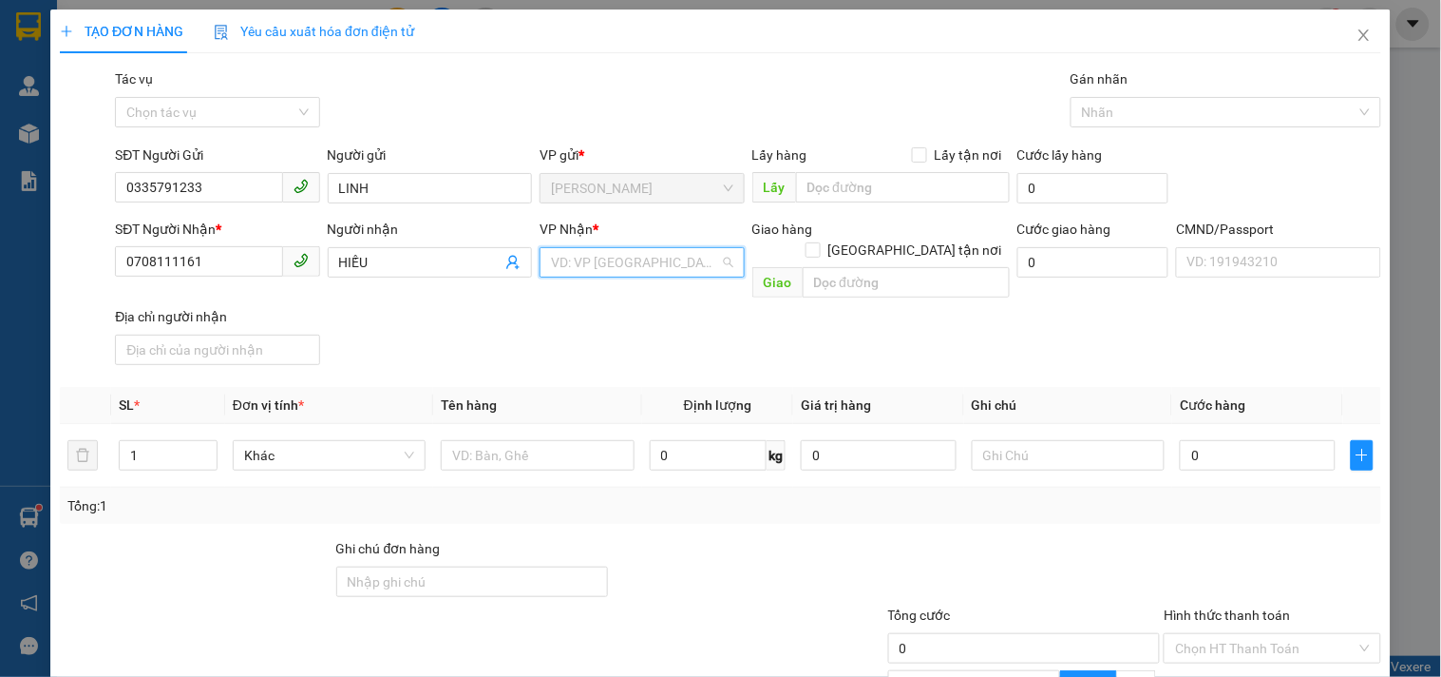
click at [653, 262] on input "search" at bounding box center [635, 262] width 168 height 29
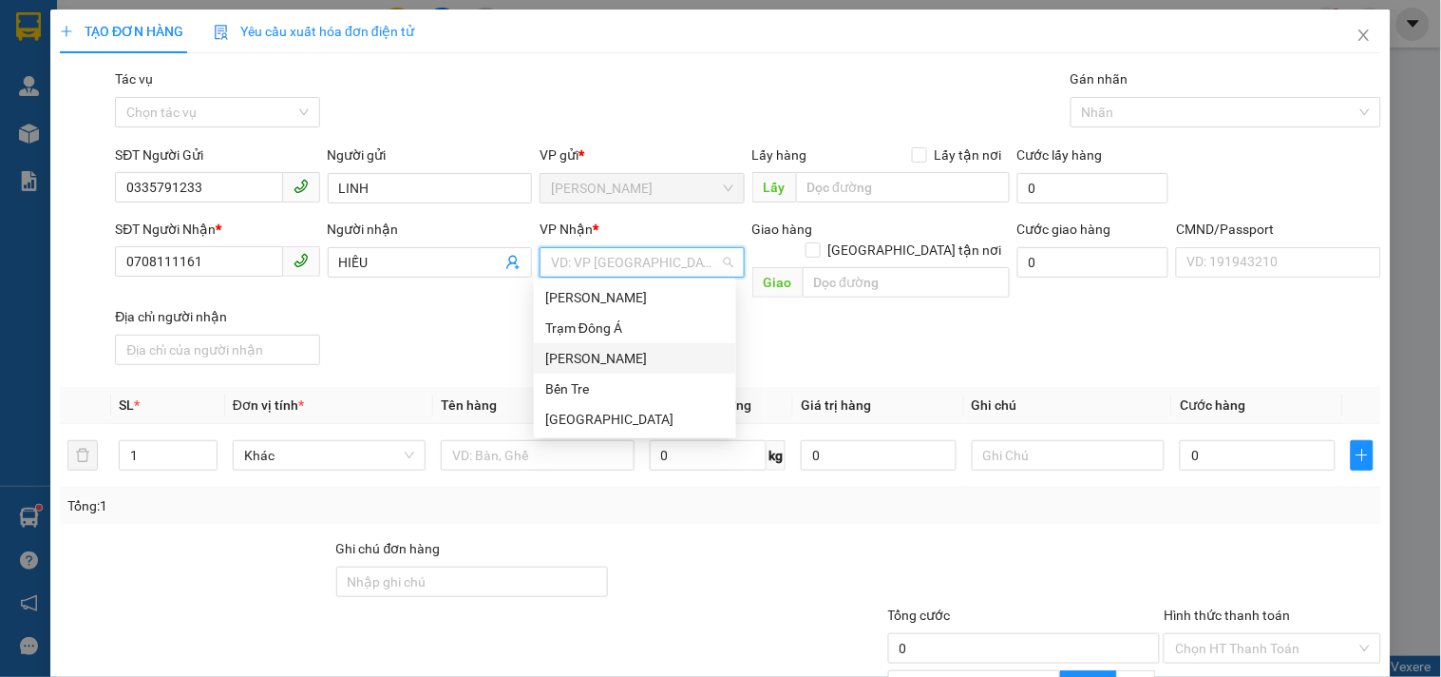
click at [581, 355] on div "[PERSON_NAME]" at bounding box center [635, 358] width 180 height 21
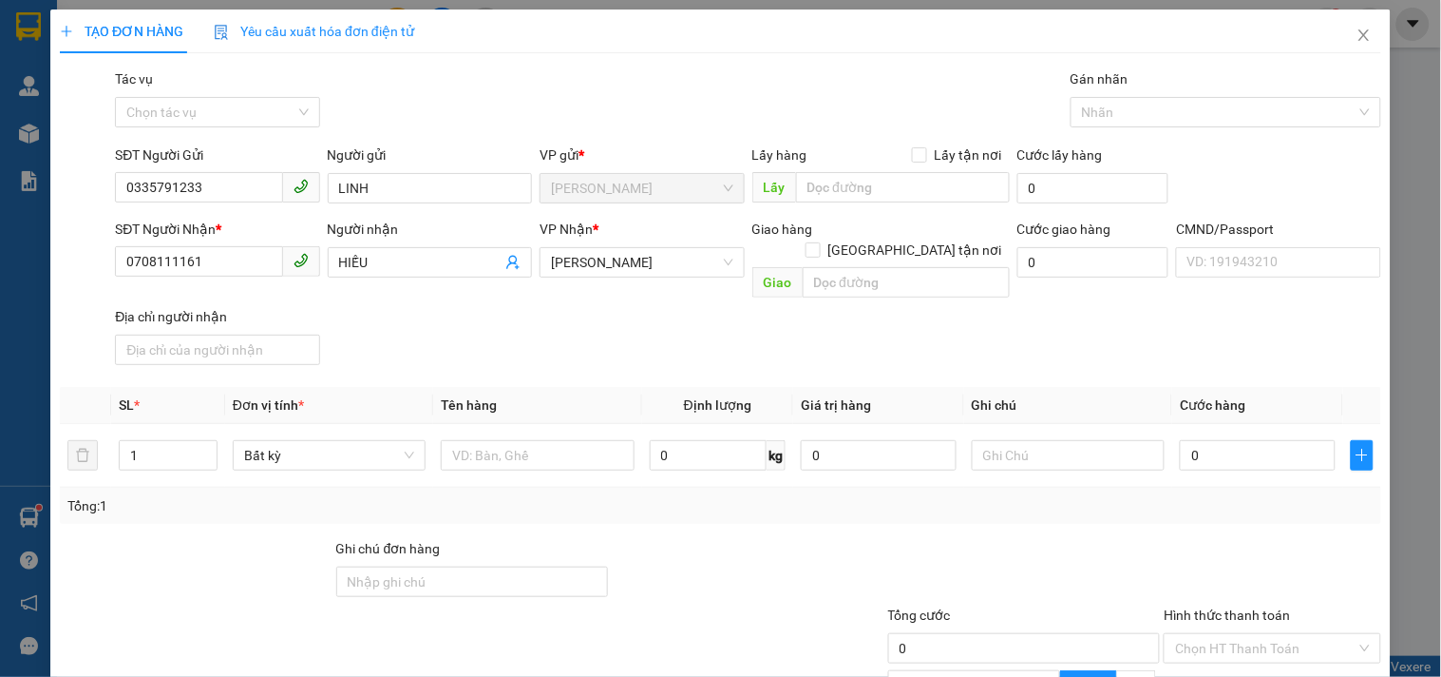
click at [350, 306] on div "SĐT Người Nhận * 0708111161 Người nhận HIẾU VP Nhận * [PERSON_NAME] hàng [GEOGR…" at bounding box center [748, 296] width 1274 height 154
click at [514, 440] on input "text" at bounding box center [537, 455] width 193 height 30
click at [549, 337] on div "SĐT Người Nhận * 0708111161 Người nhận HIẾU VP Nhận * [PERSON_NAME] hàng [GEOGR…" at bounding box center [748, 296] width 1274 height 154
click at [565, 440] on input "1 T MÚT NP" at bounding box center [537, 455] width 193 height 30
type input "1 T MÚT NP 48KG_ ĐL"
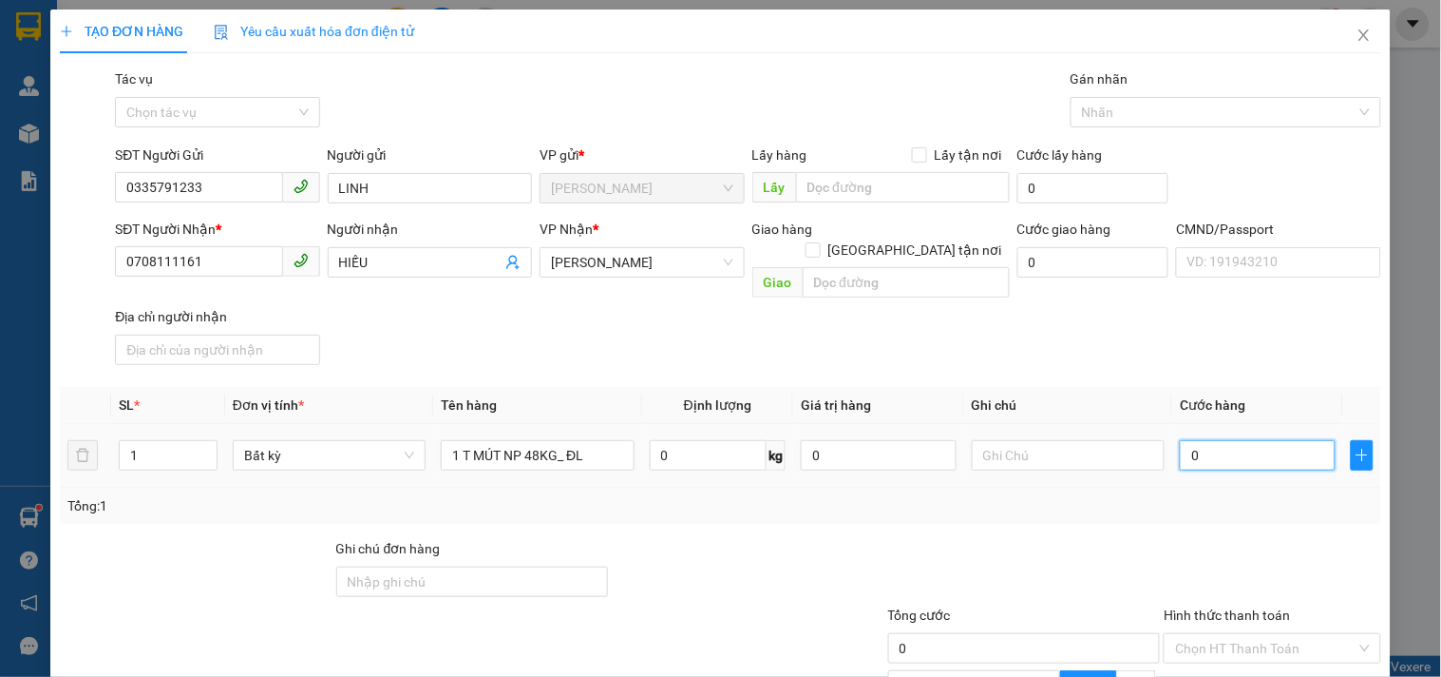
click at [1226, 440] on input "0" at bounding box center [1258, 455] width 156 height 30
type input "7"
type input "70"
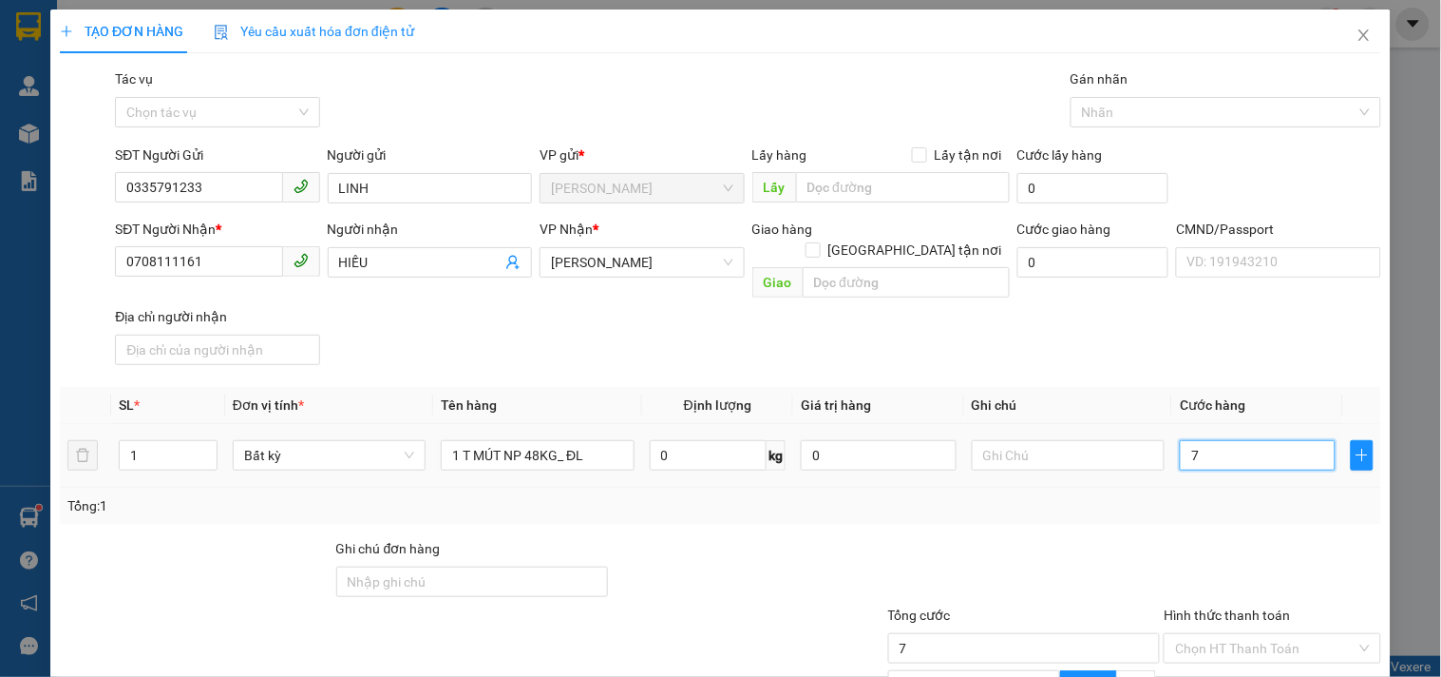
type input "70"
type input "70.000"
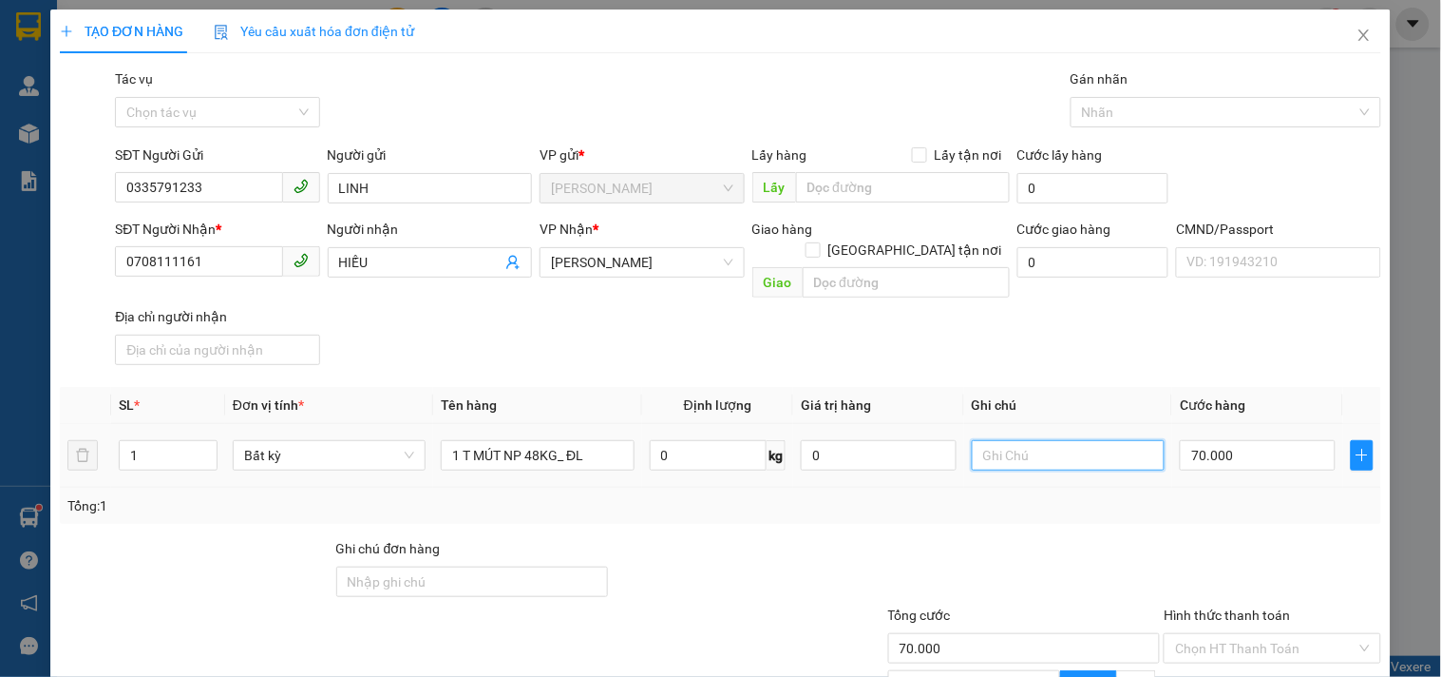
click at [1005, 440] on input "text" at bounding box center [1068, 455] width 193 height 30
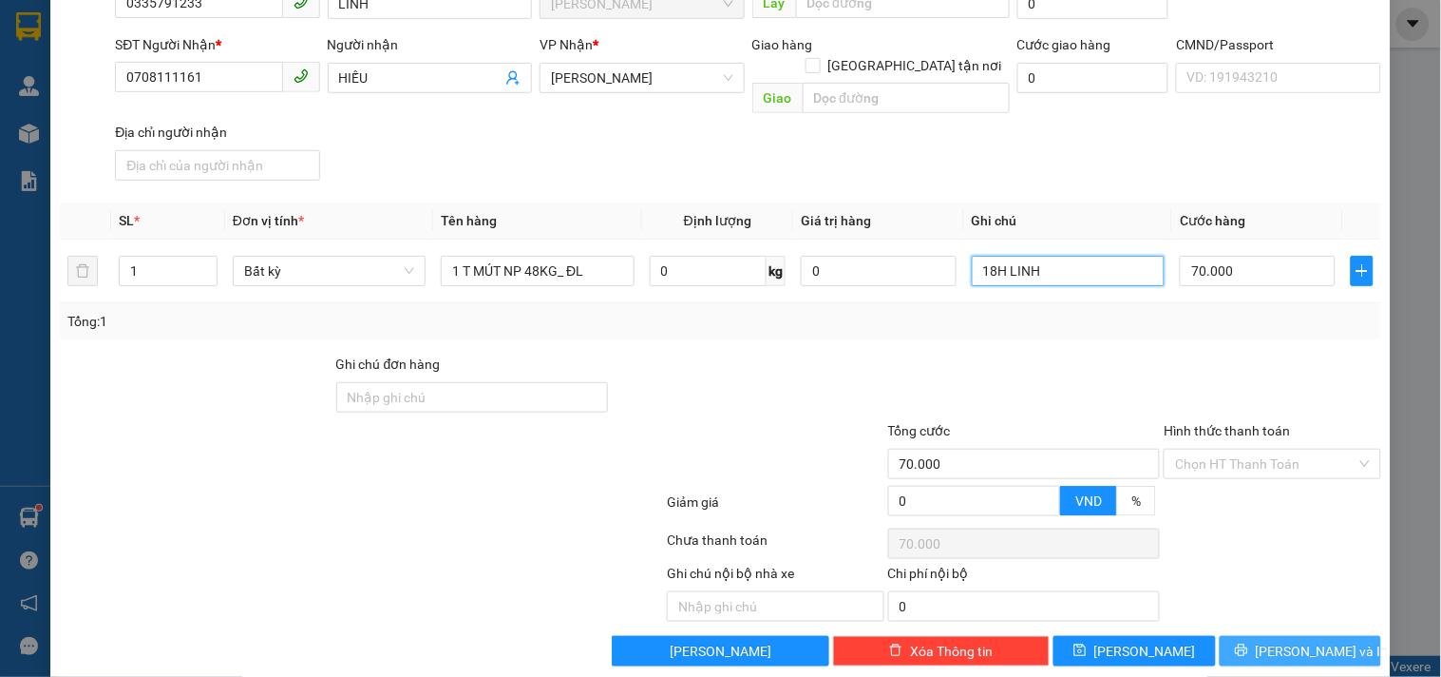
type input "18H LINH"
click at [1290, 640] on span "[PERSON_NAME] và In" at bounding box center [1322, 650] width 133 height 21
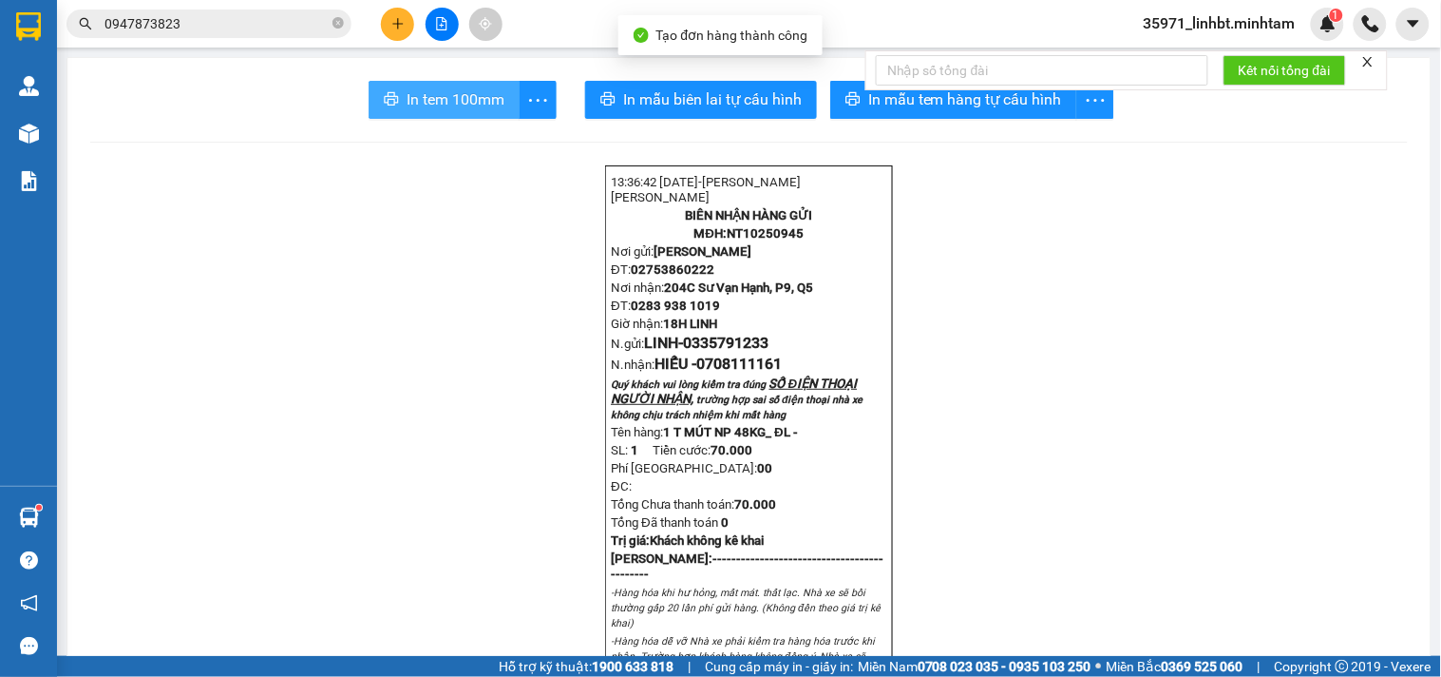
click at [420, 96] on span "In tem 100mm" at bounding box center [456, 99] width 98 height 24
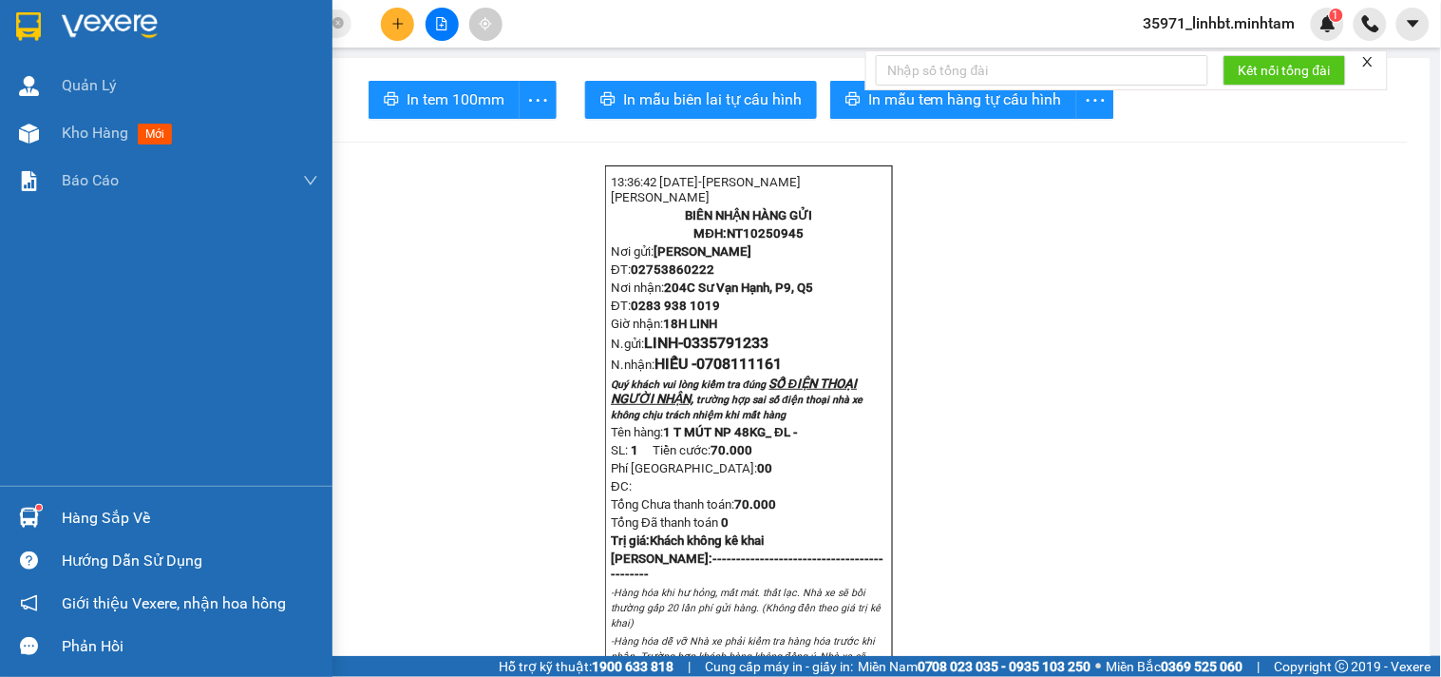
click at [43, 502] on div at bounding box center [28, 517] width 33 height 33
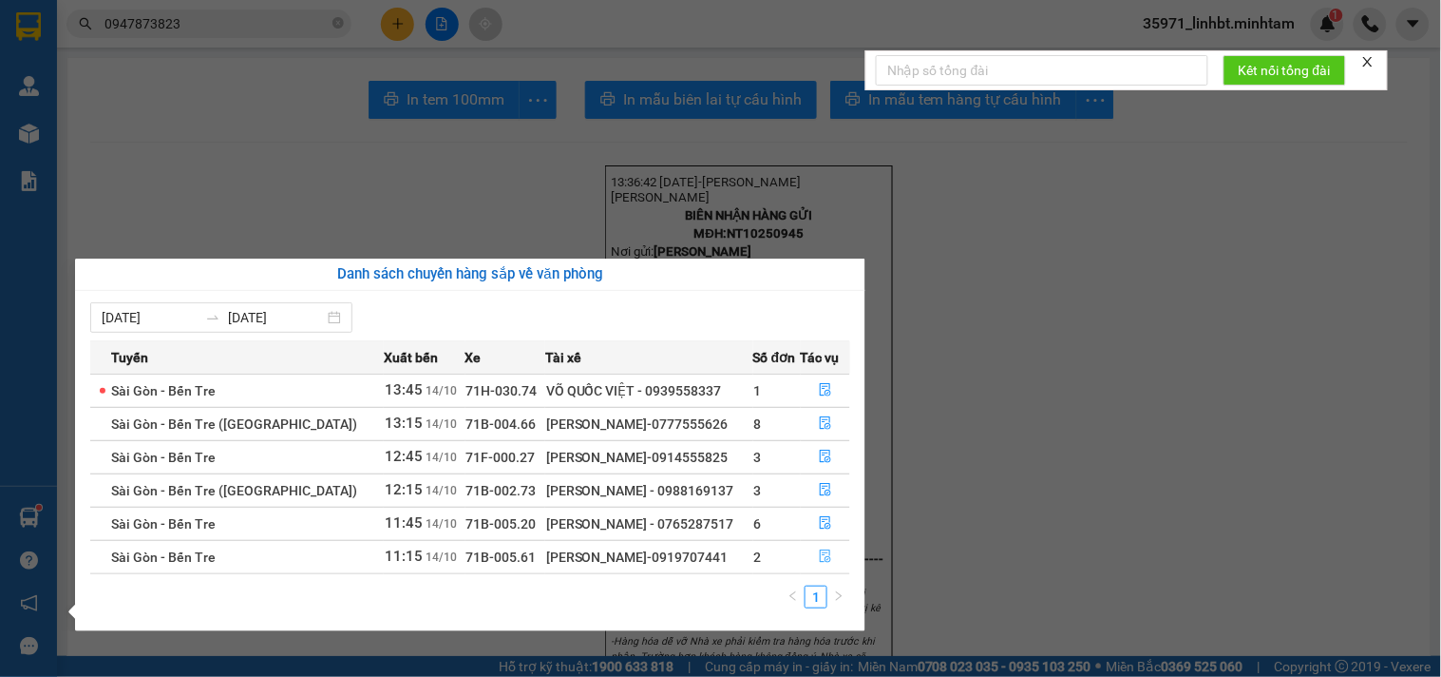
click at [820, 553] on icon "file-done" at bounding box center [825, 555] width 11 height 13
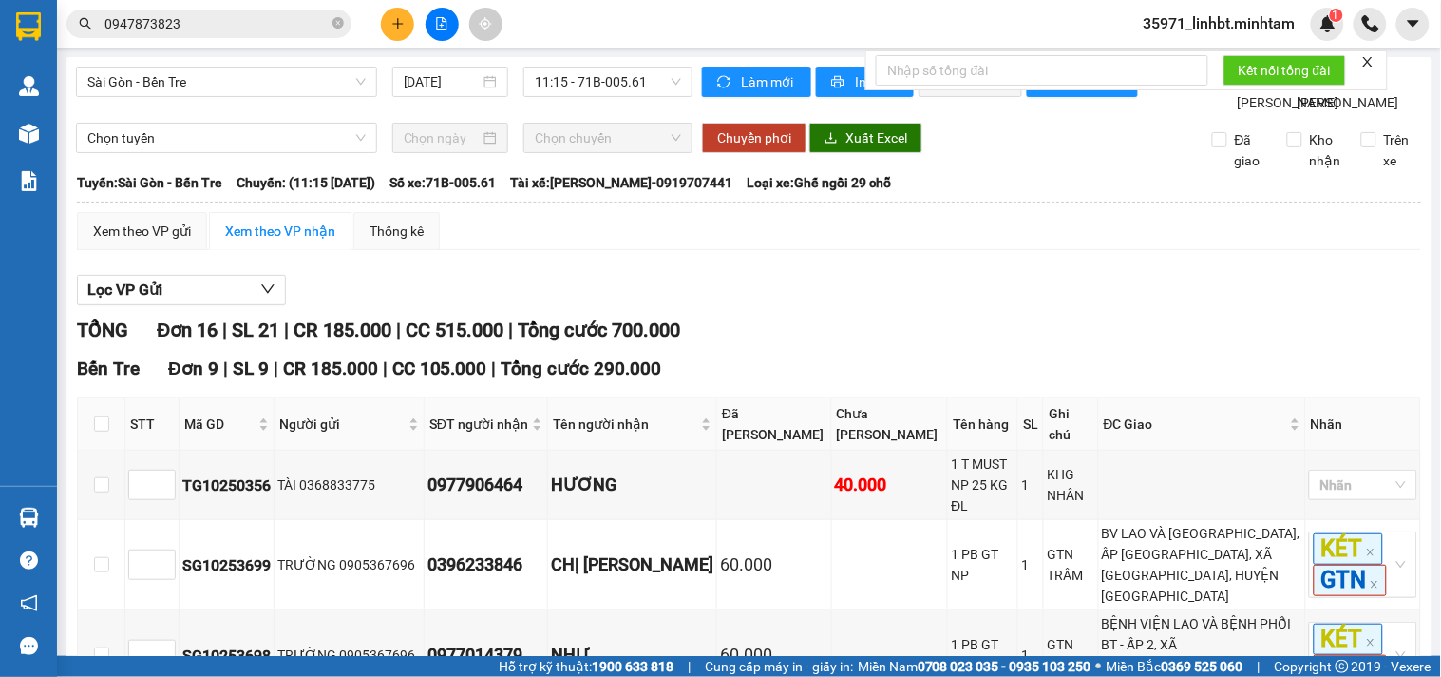
scroll to position [704, 0]
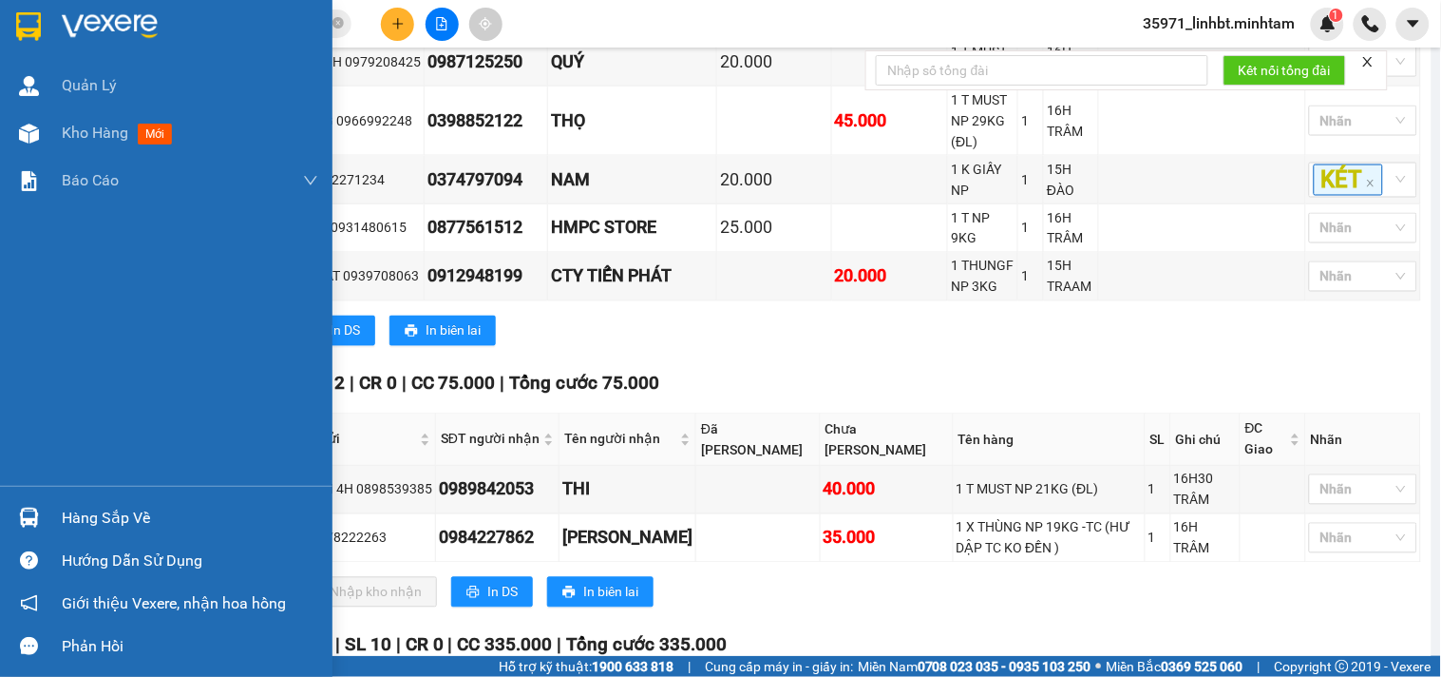
click at [55, 519] on div "Hàng sắp về" at bounding box center [166, 517] width 333 height 43
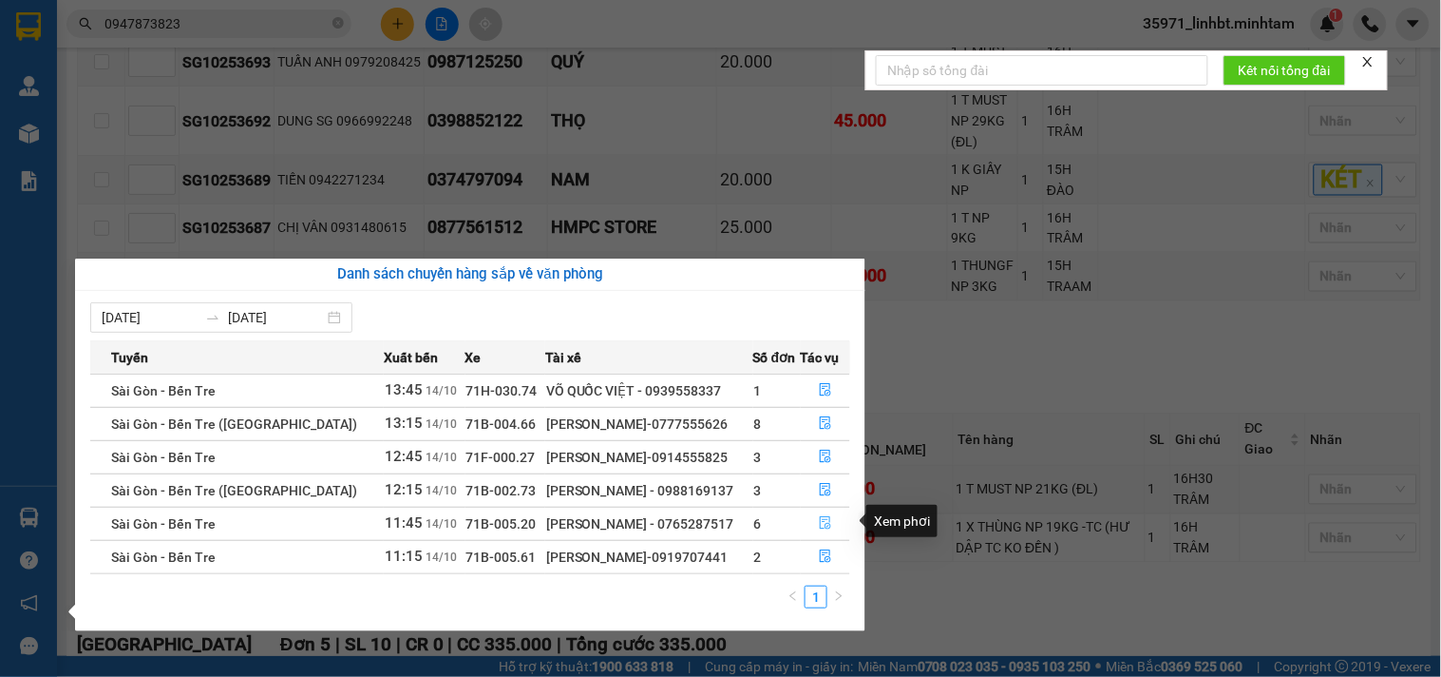
click at [825, 518] on icon "file-done" at bounding box center [825, 522] width 13 height 13
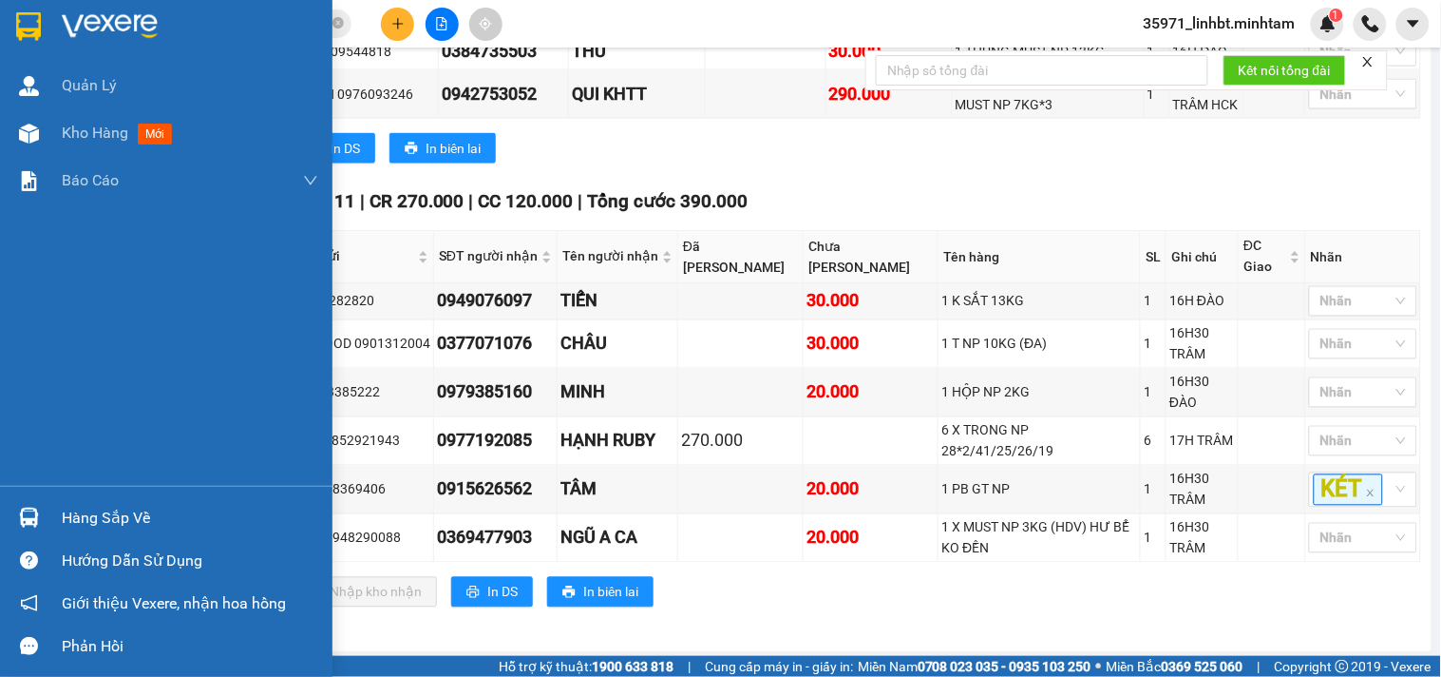
click at [62, 505] on div "Hàng sắp về" at bounding box center [190, 518] width 257 height 29
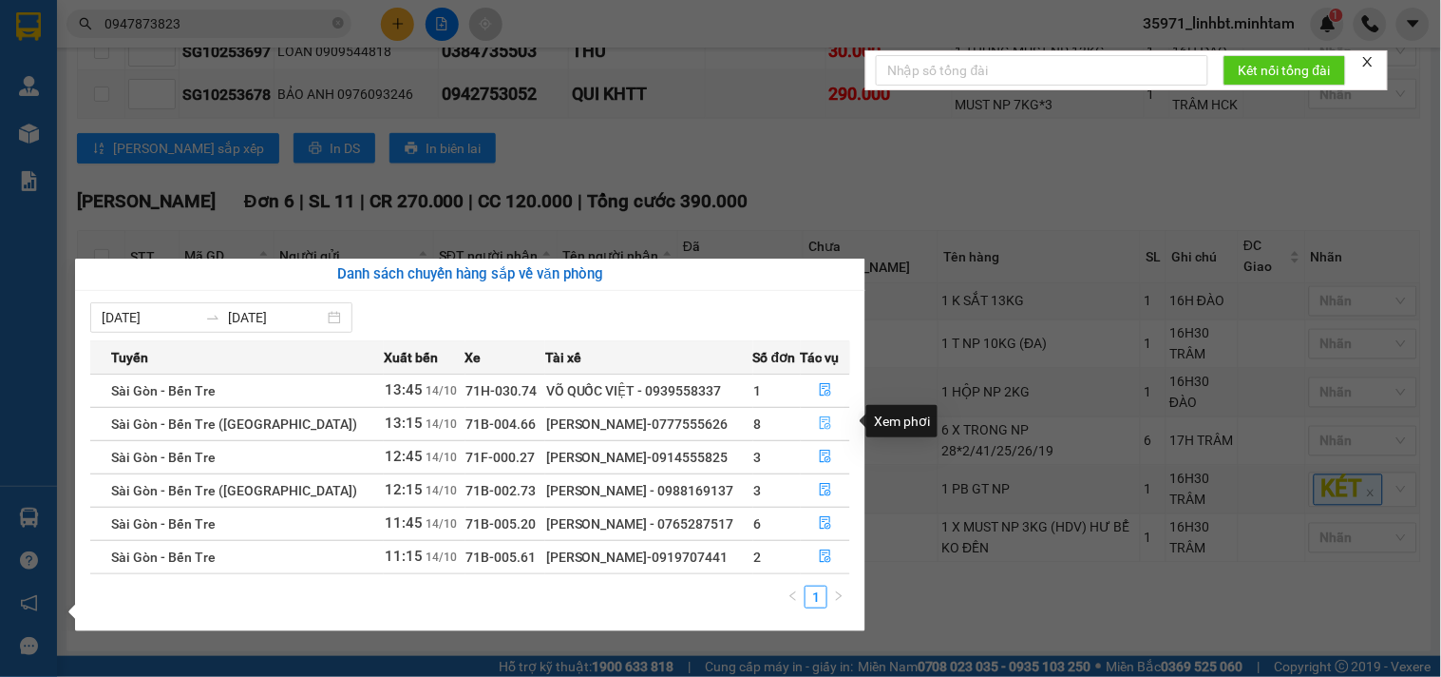
click at [823, 423] on icon "file-done" at bounding box center [825, 422] width 13 height 13
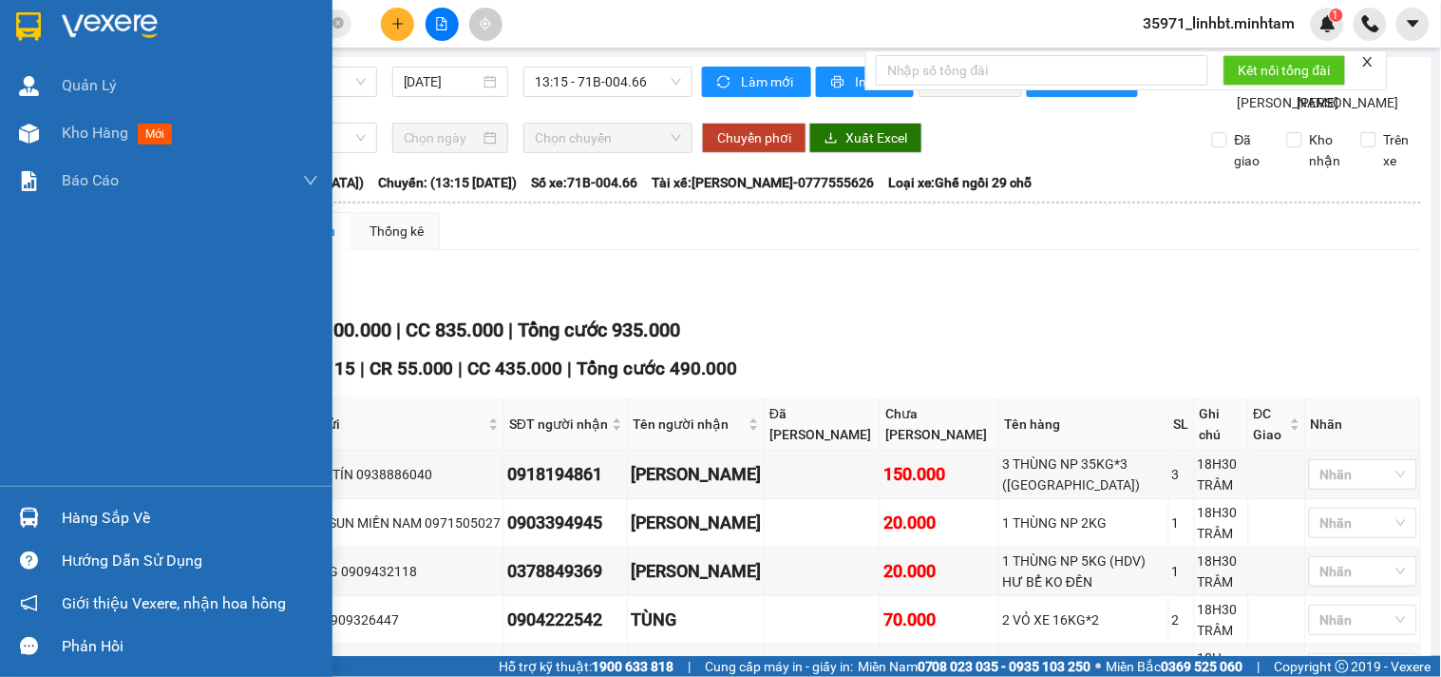
click at [45, 523] on div "Hàng sắp về" at bounding box center [166, 517] width 333 height 43
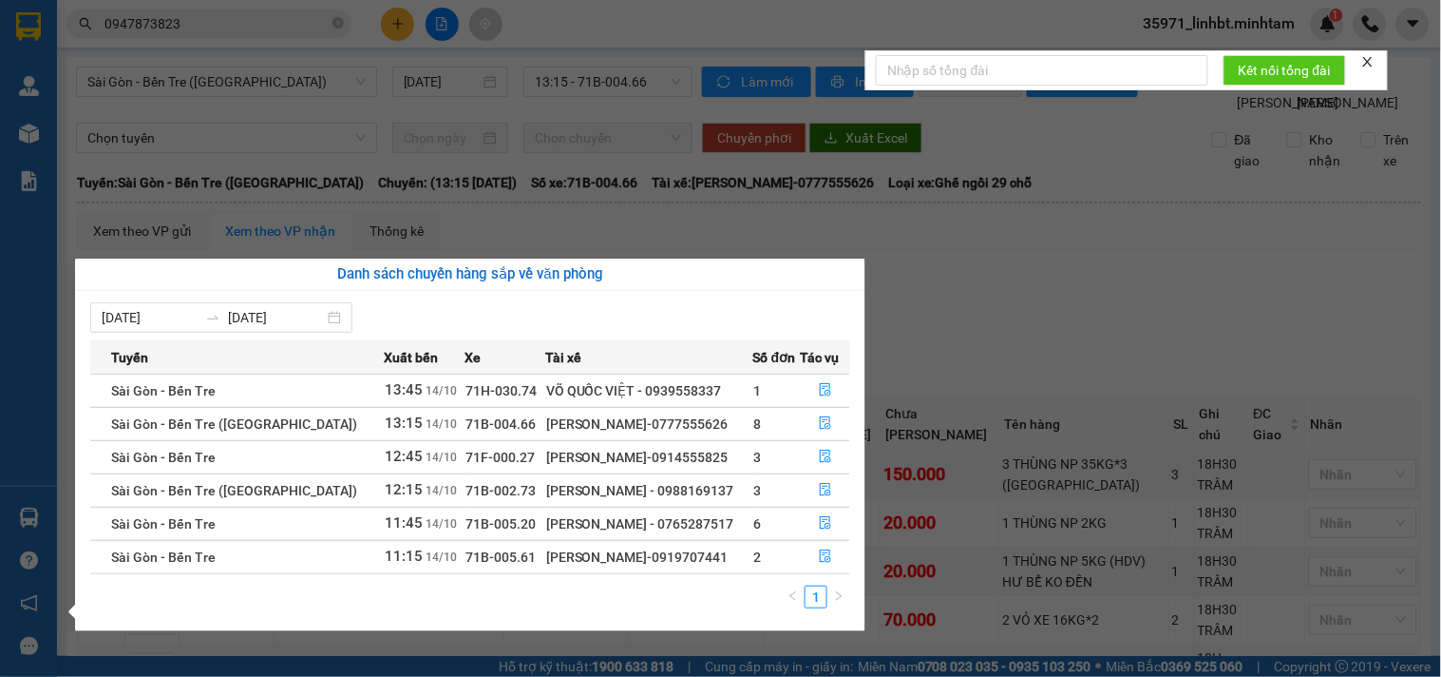
click at [602, 230] on section "Kết quả tìm kiếm ( 8 ) Bộ lọc Mã ĐH Trạng thái Món hàng Tổng cước Chưa cước Nhã…" at bounding box center [720, 338] width 1441 height 677
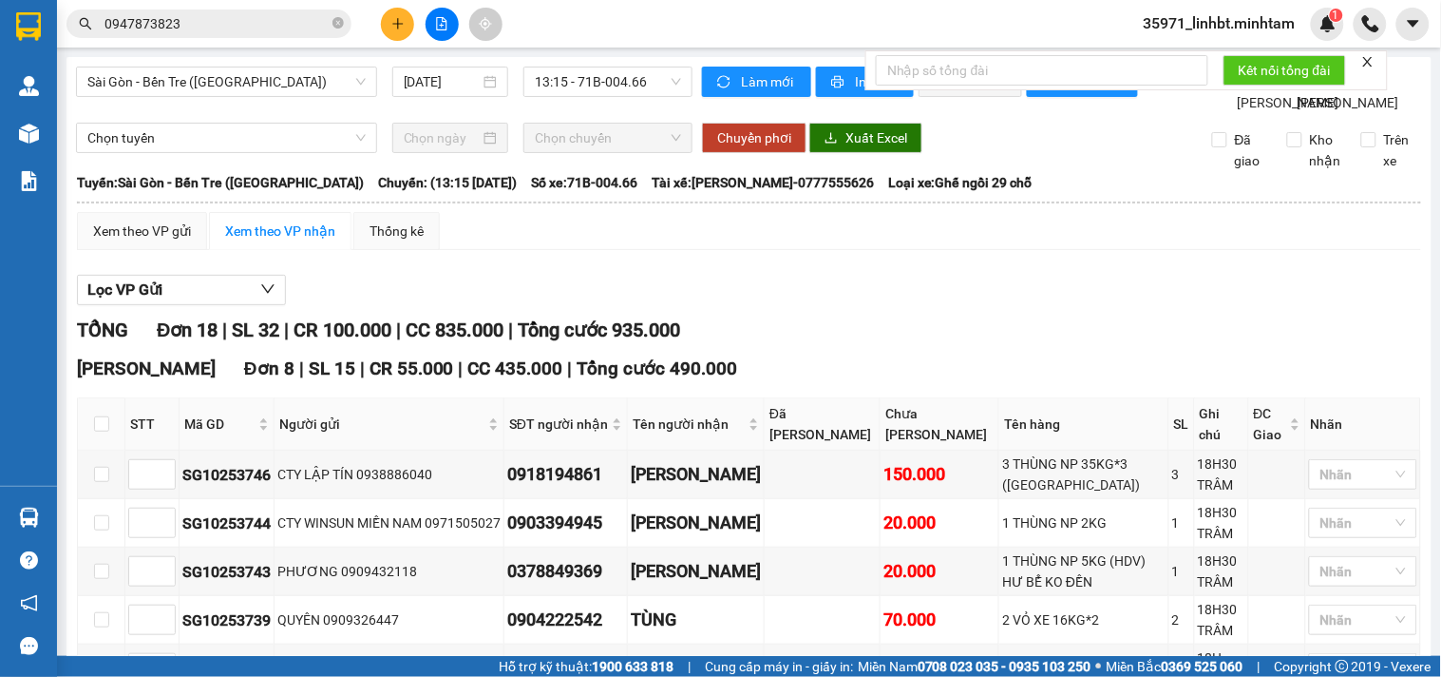
click at [106, 20] on input "0947873823" at bounding box center [217, 23] width 224 height 21
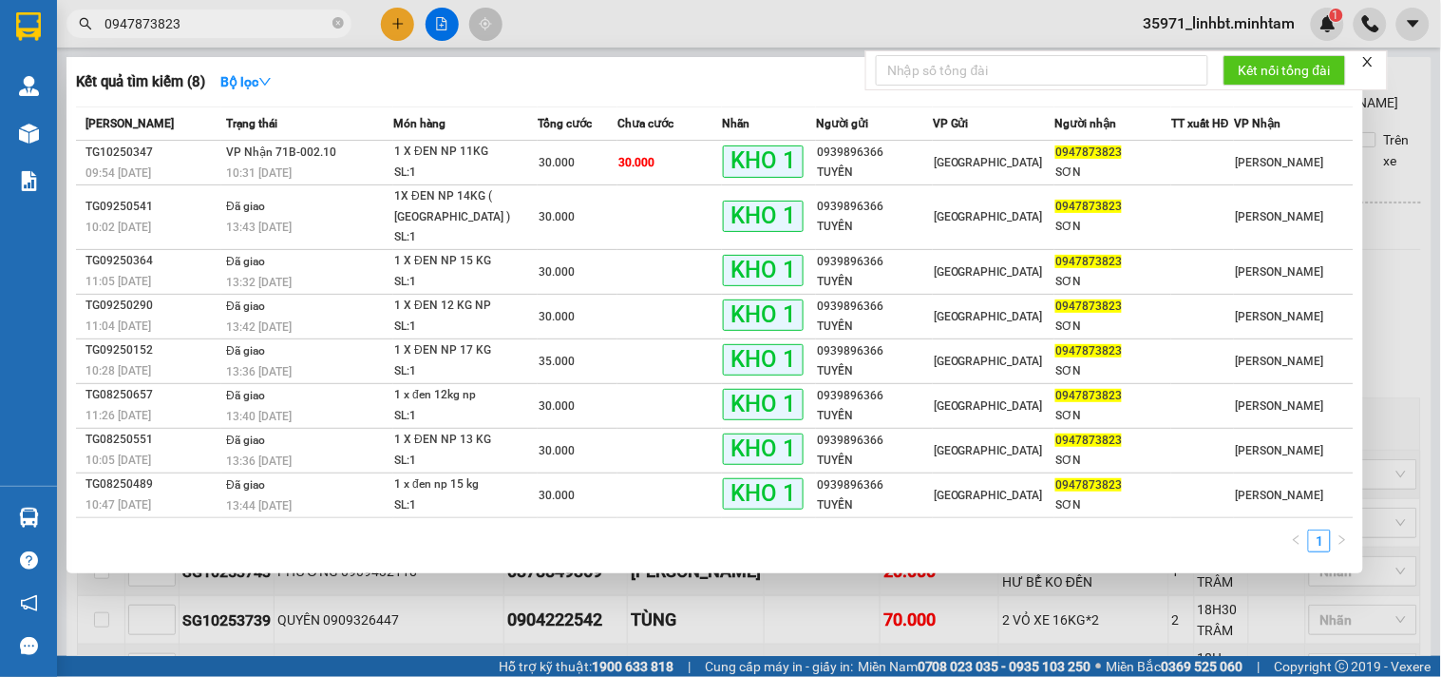
click at [106, 20] on input "0947873823" at bounding box center [217, 23] width 224 height 21
type input "1"
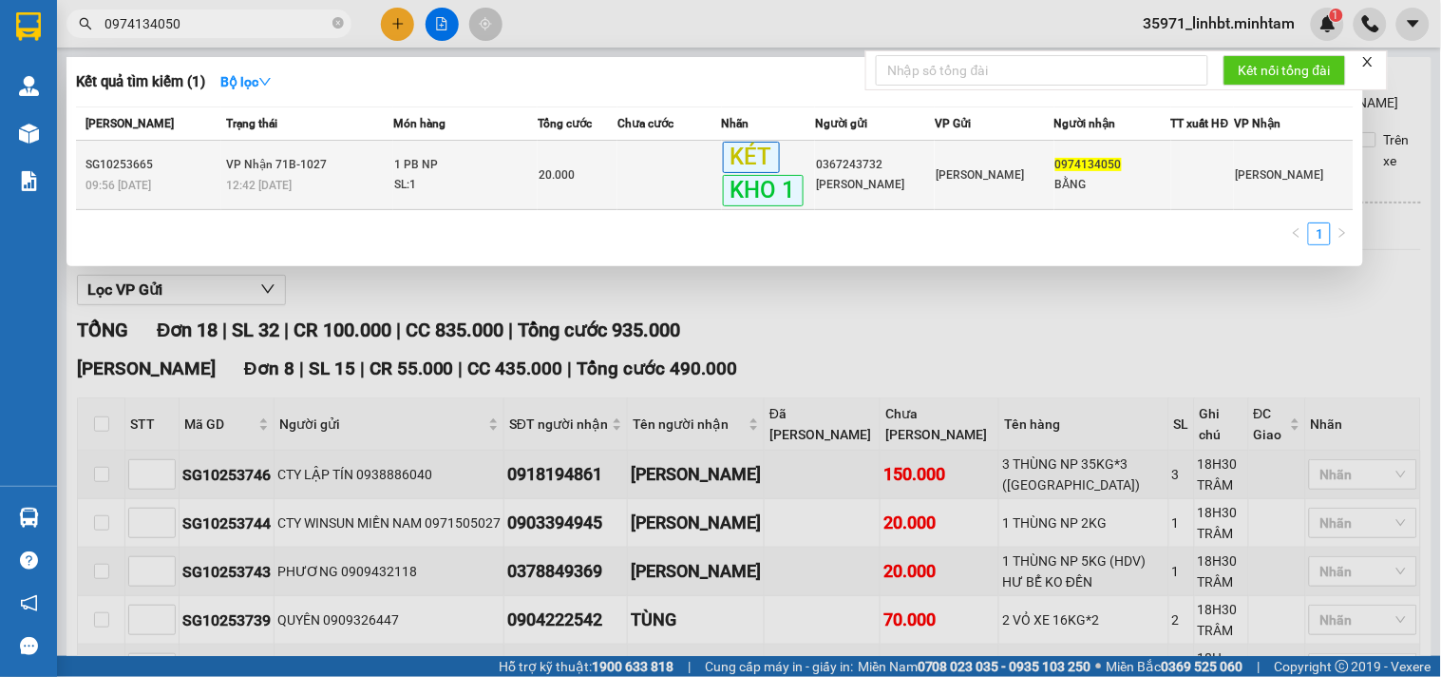
type input "0974134050"
click at [452, 159] on div "1 PB NP" at bounding box center [465, 165] width 143 height 21
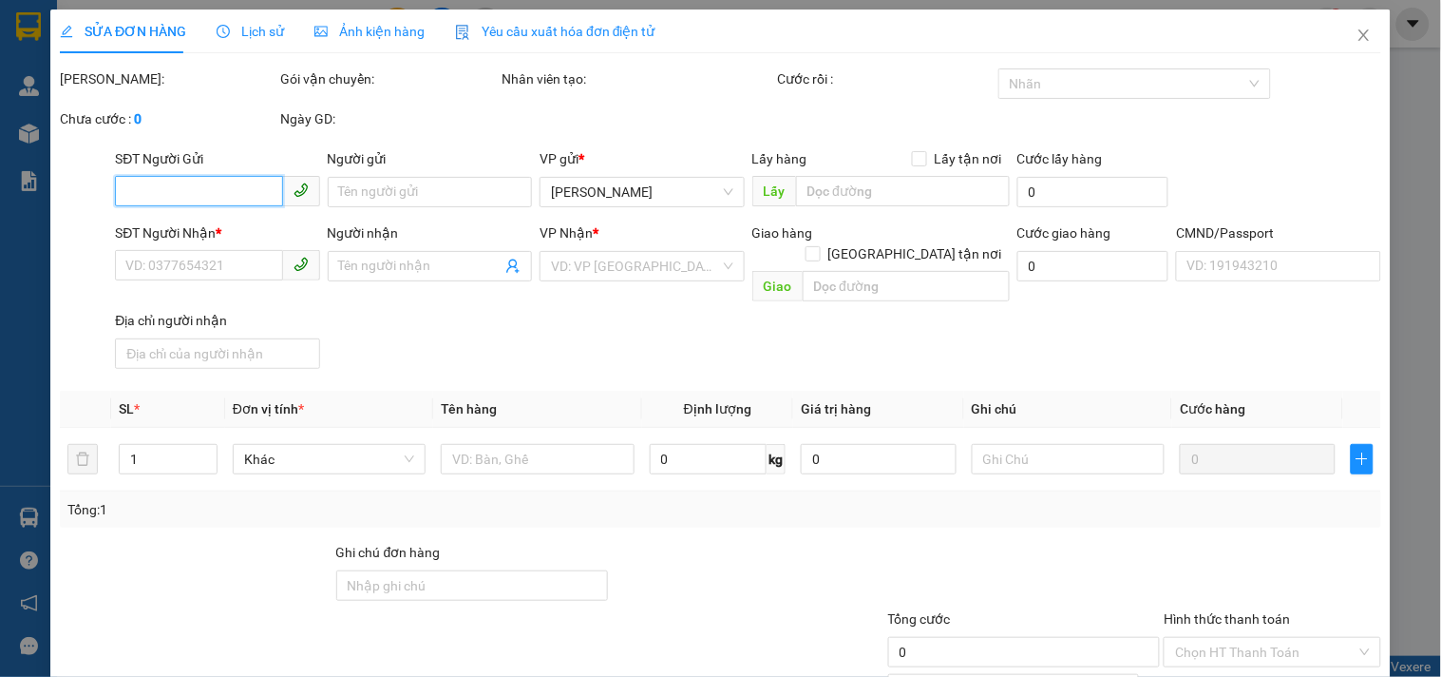
type input "0367243732"
type input "[PERSON_NAME]"
type input "0974134050"
type input "BẰNG"
type input "DG"
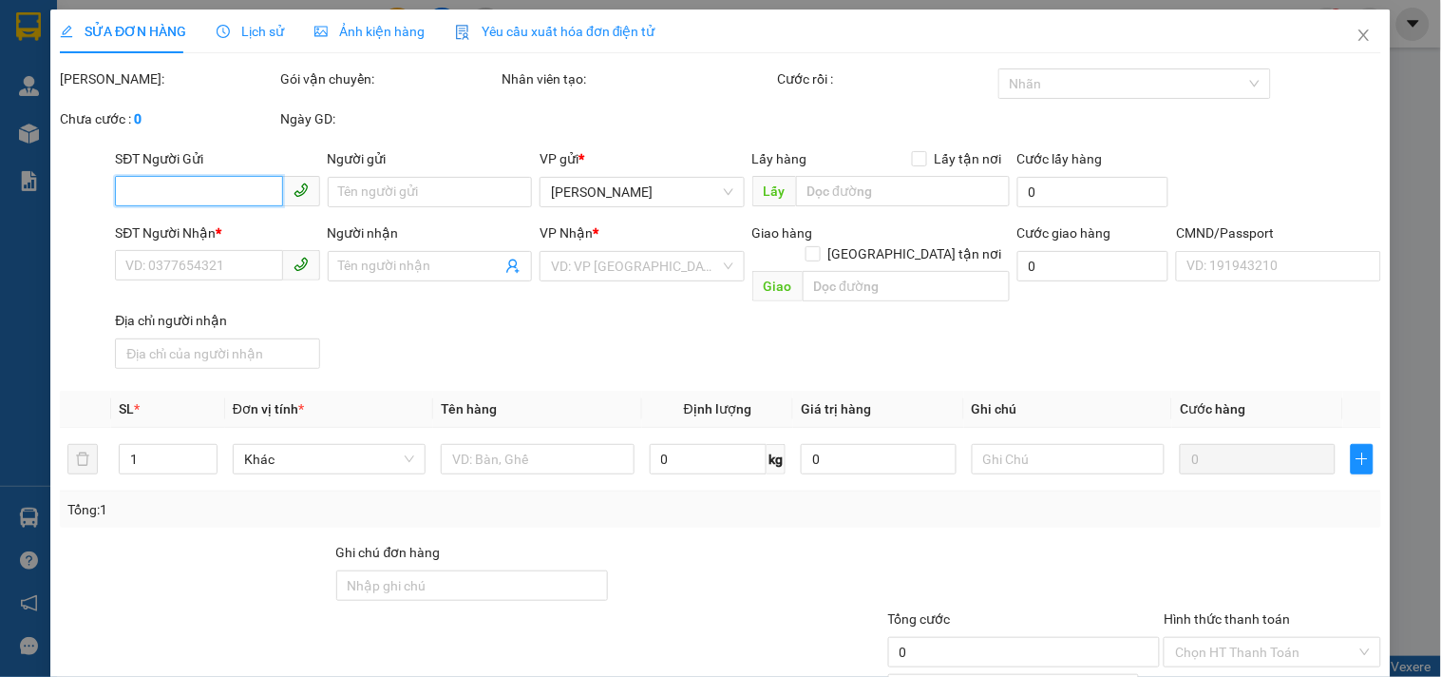
type input "20.000"
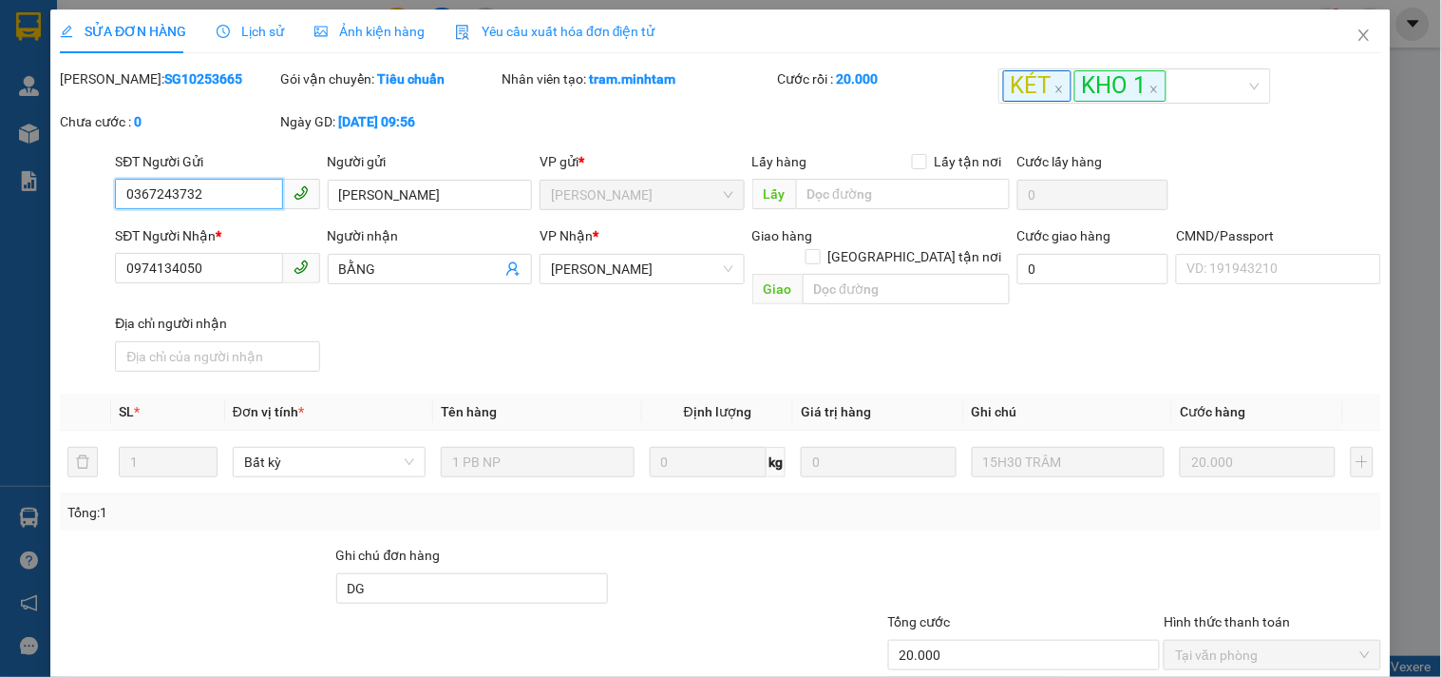
scroll to position [192, 0]
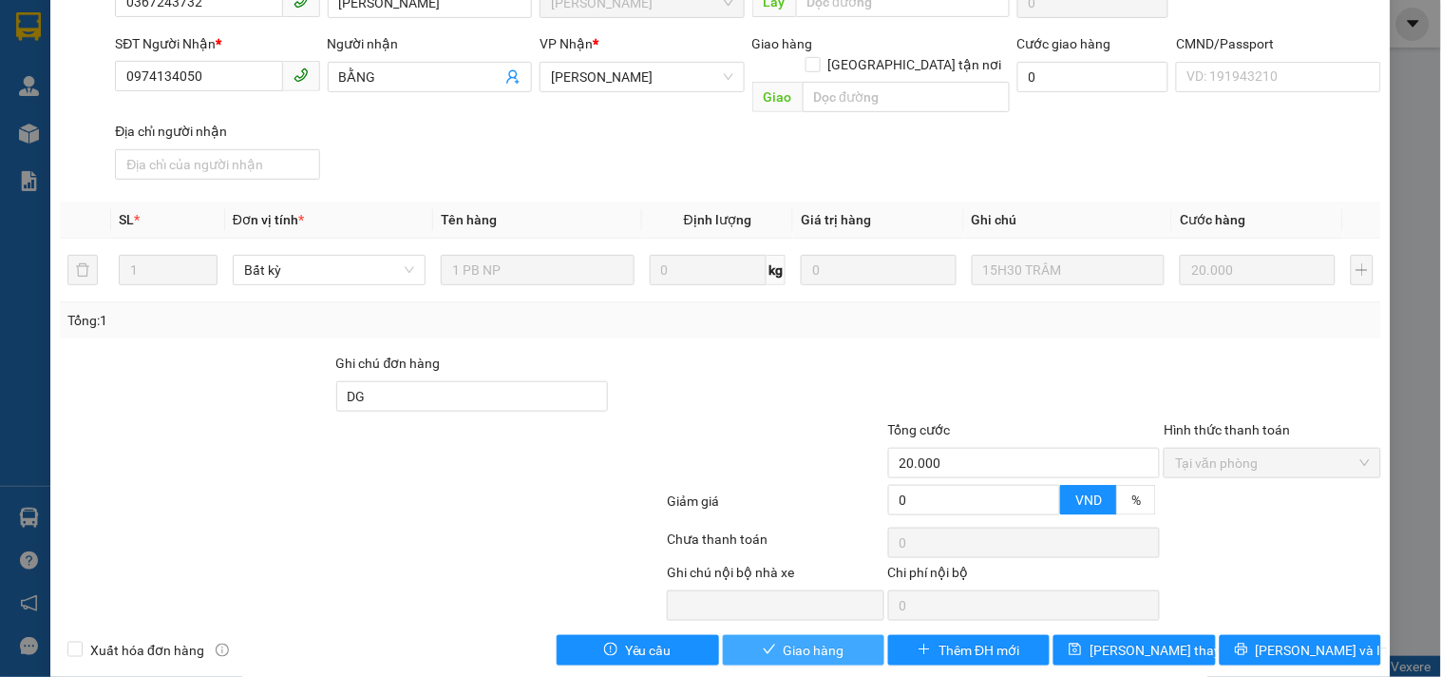
click at [827, 639] on span "Giao hàng" at bounding box center [814, 649] width 61 height 21
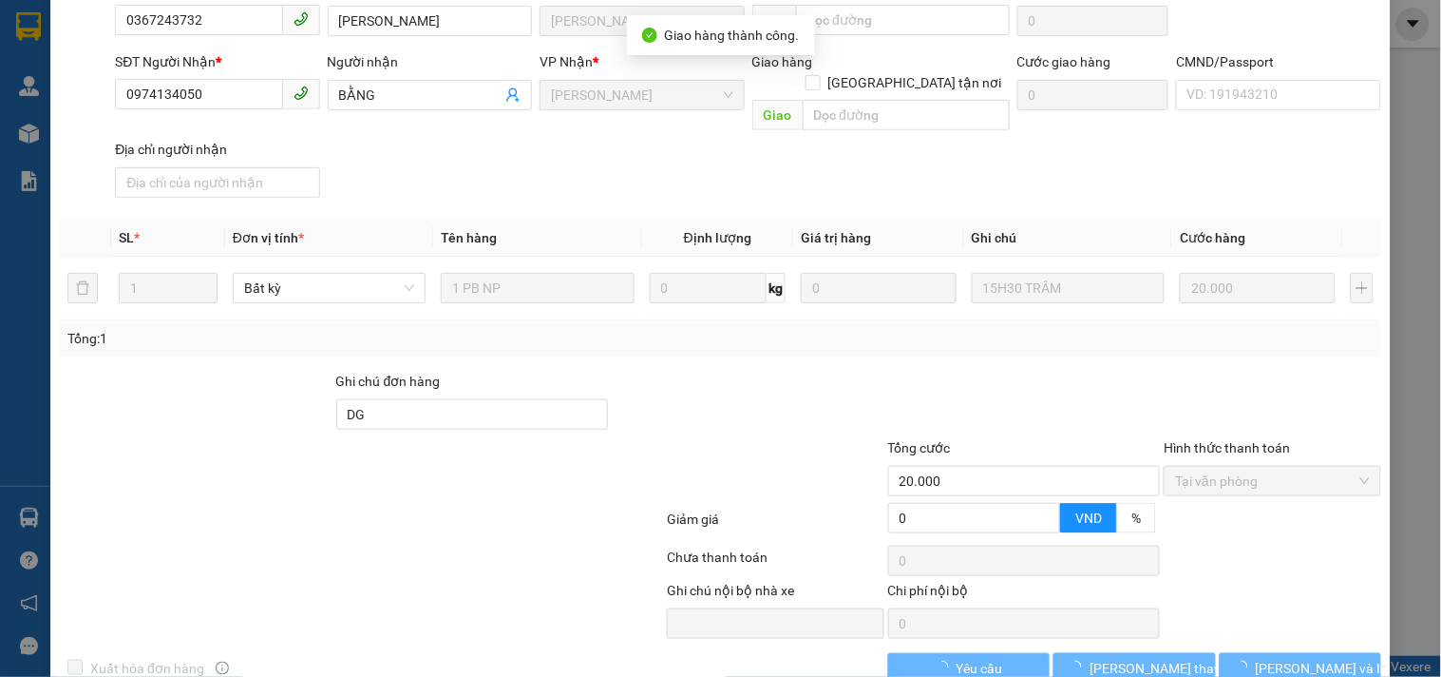
scroll to position [209, 0]
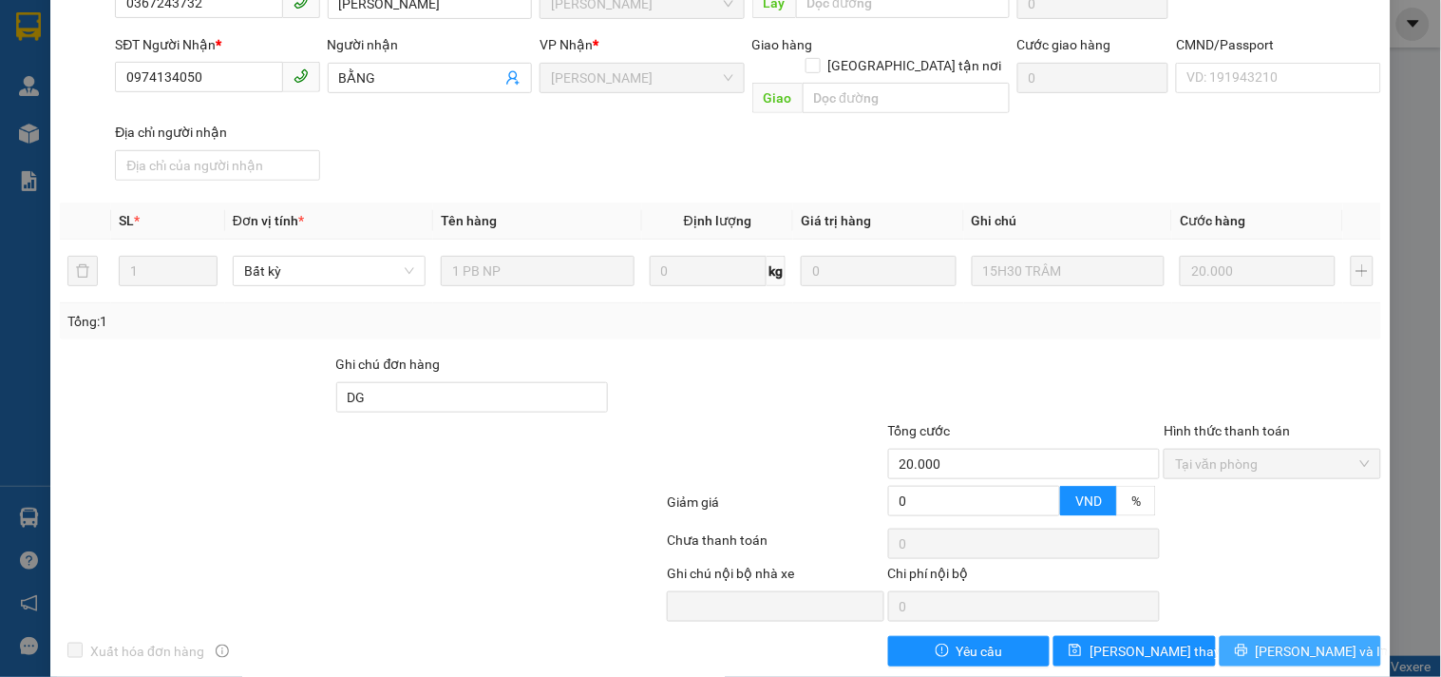
click at [1363, 636] on button "[PERSON_NAME] và In" at bounding box center [1301, 651] width 162 height 30
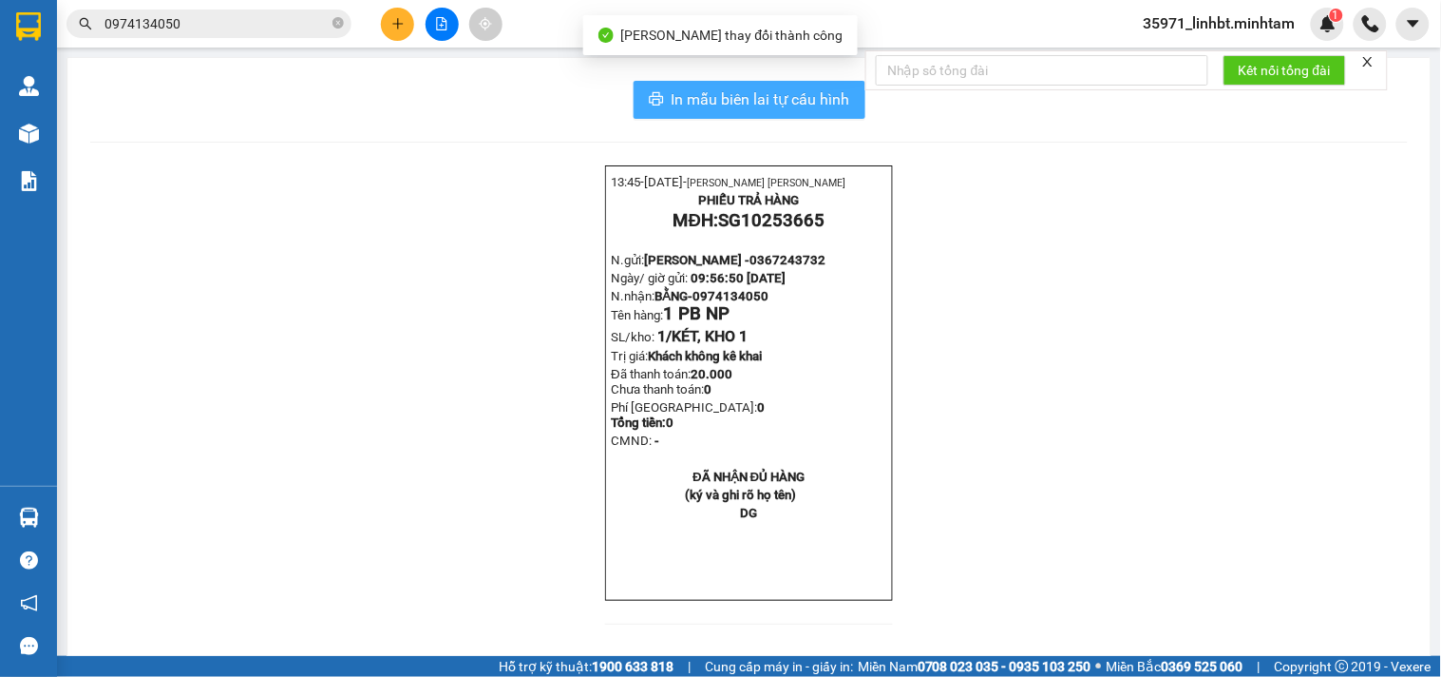
click at [727, 88] on span "In mẫu biên lai tự cấu hình" at bounding box center [761, 99] width 179 height 24
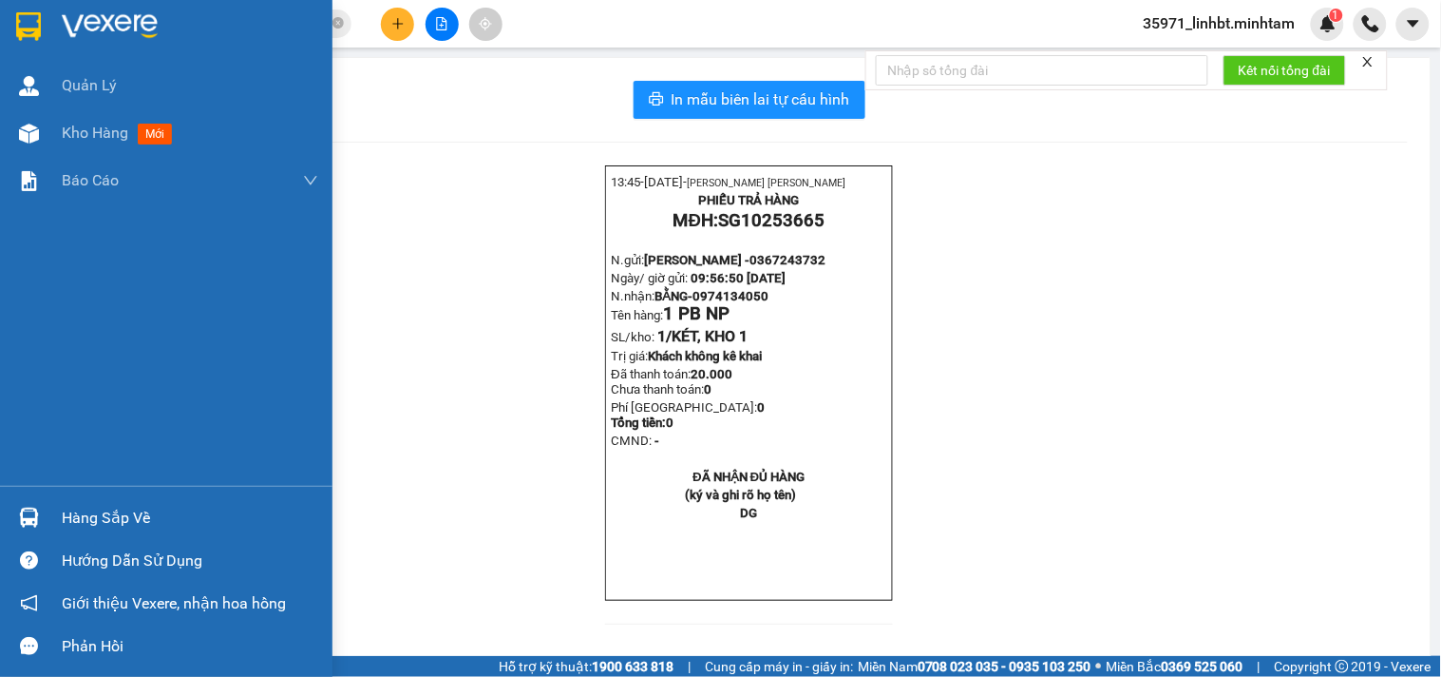
click at [38, 17] on img at bounding box center [28, 26] width 25 height 29
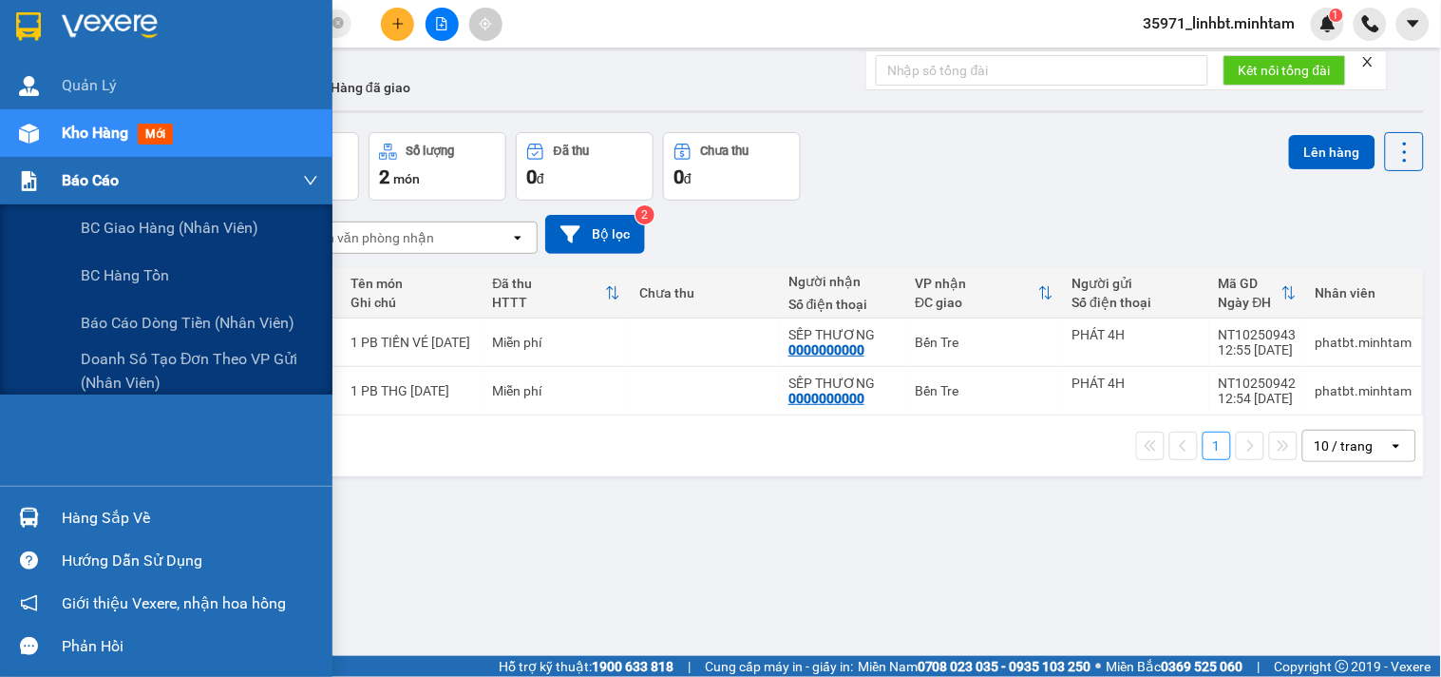
click at [92, 181] on span "Báo cáo" at bounding box center [90, 180] width 57 height 24
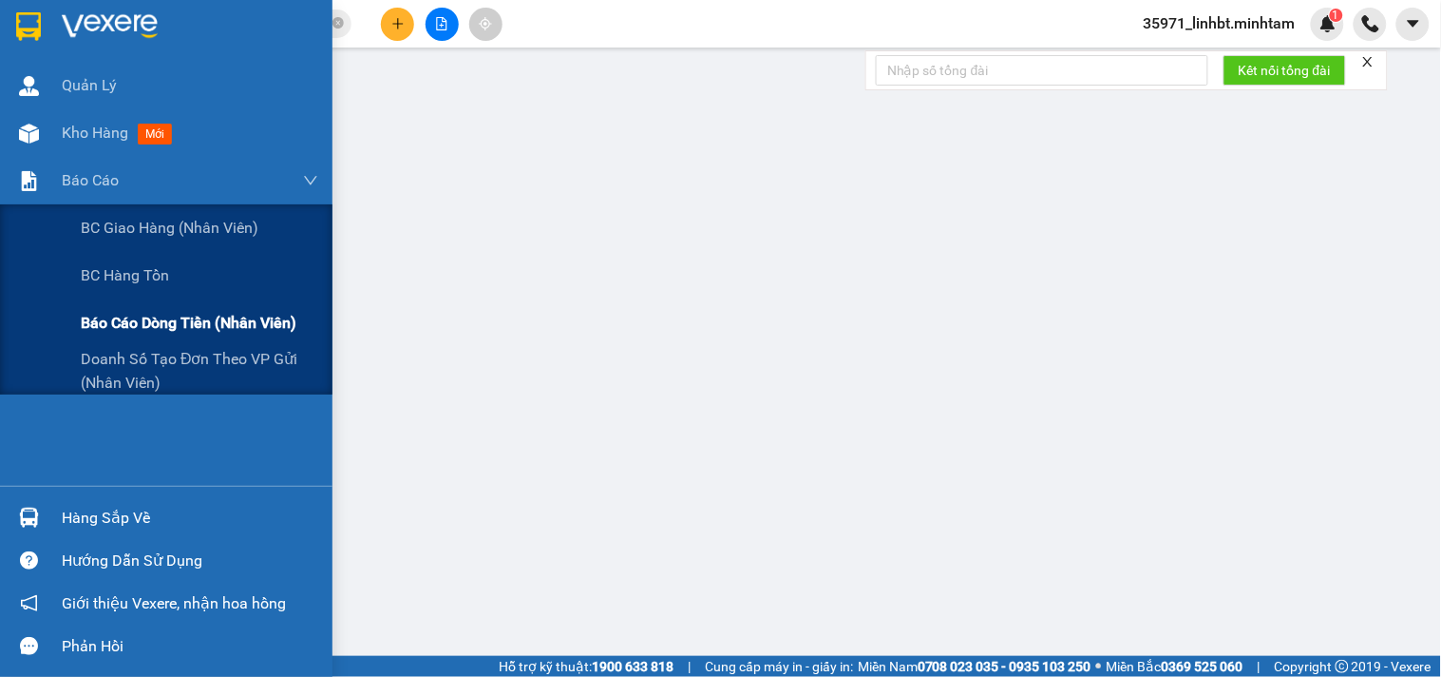
click at [192, 324] on span "Báo cáo dòng tiền (nhân viên)" at bounding box center [189, 323] width 216 height 24
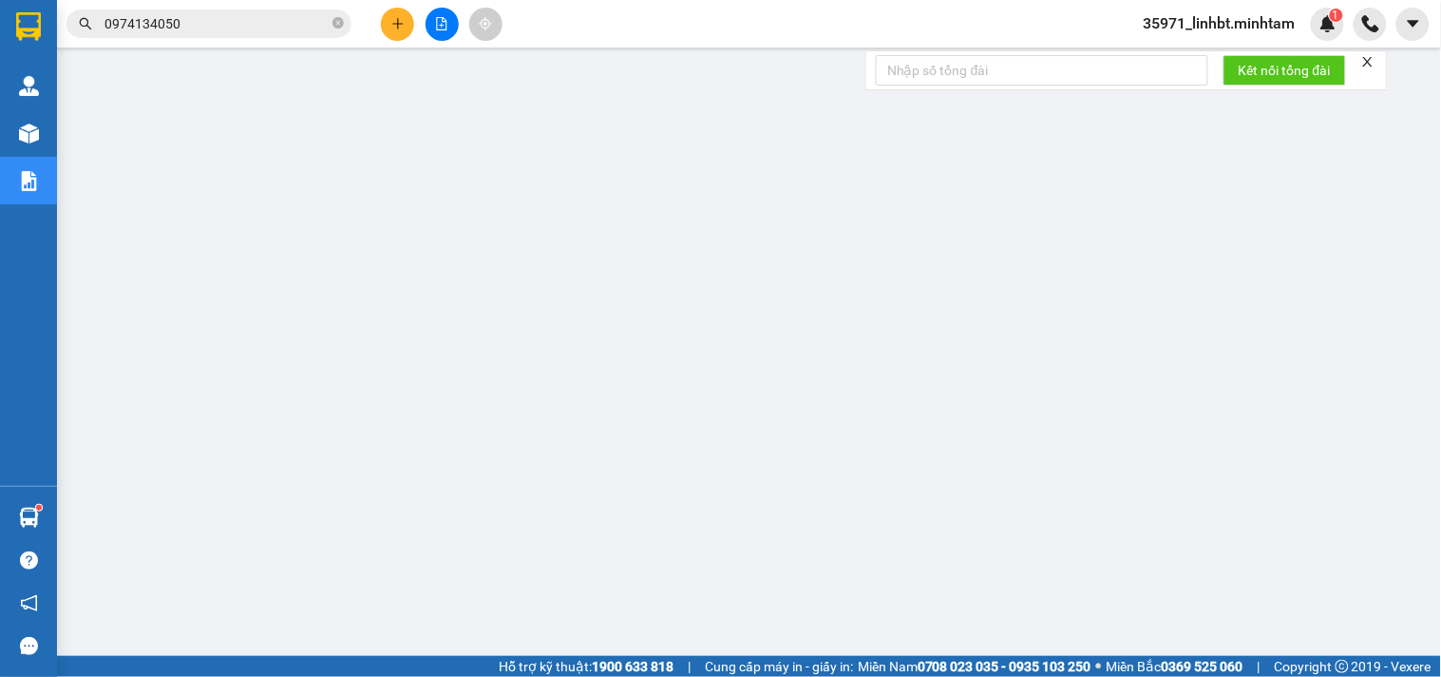
click at [209, 22] on input "0974134050" at bounding box center [217, 23] width 224 height 21
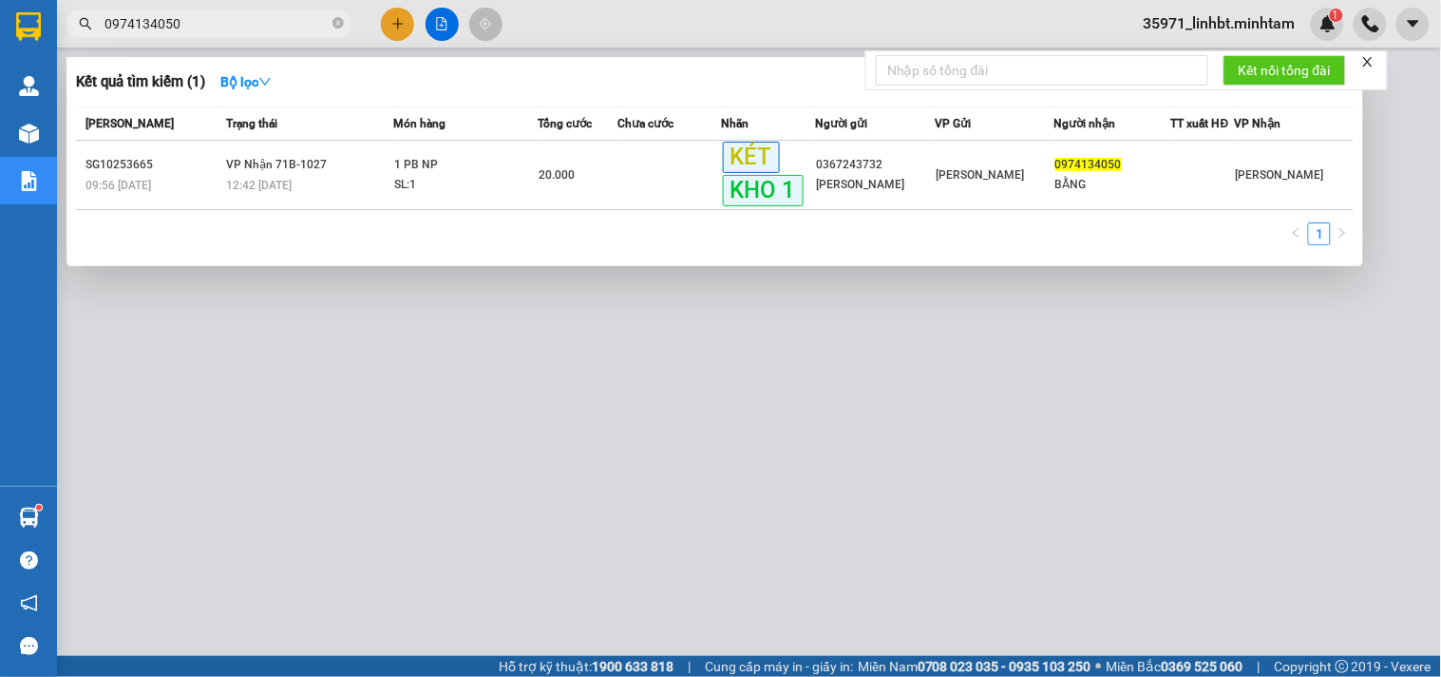
click at [209, 22] on input "0974134050" at bounding box center [217, 23] width 224 height 21
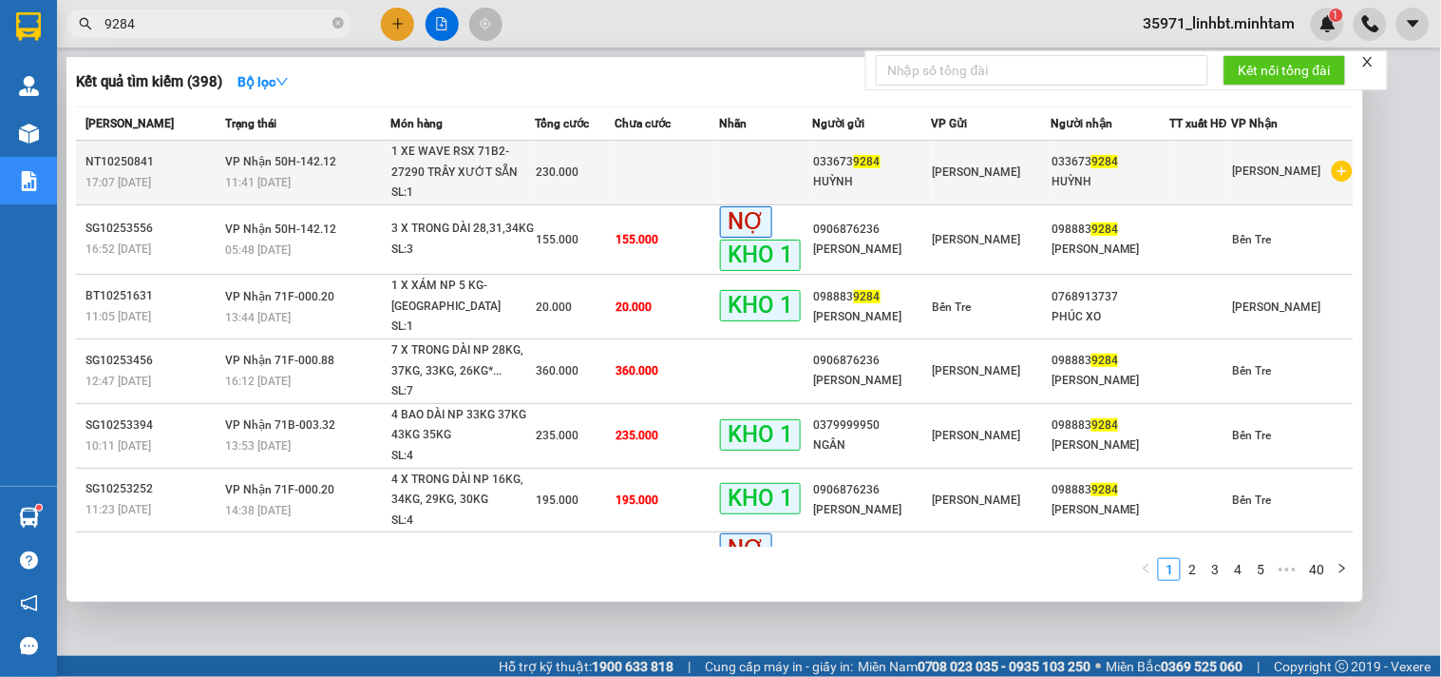
type input "9284"
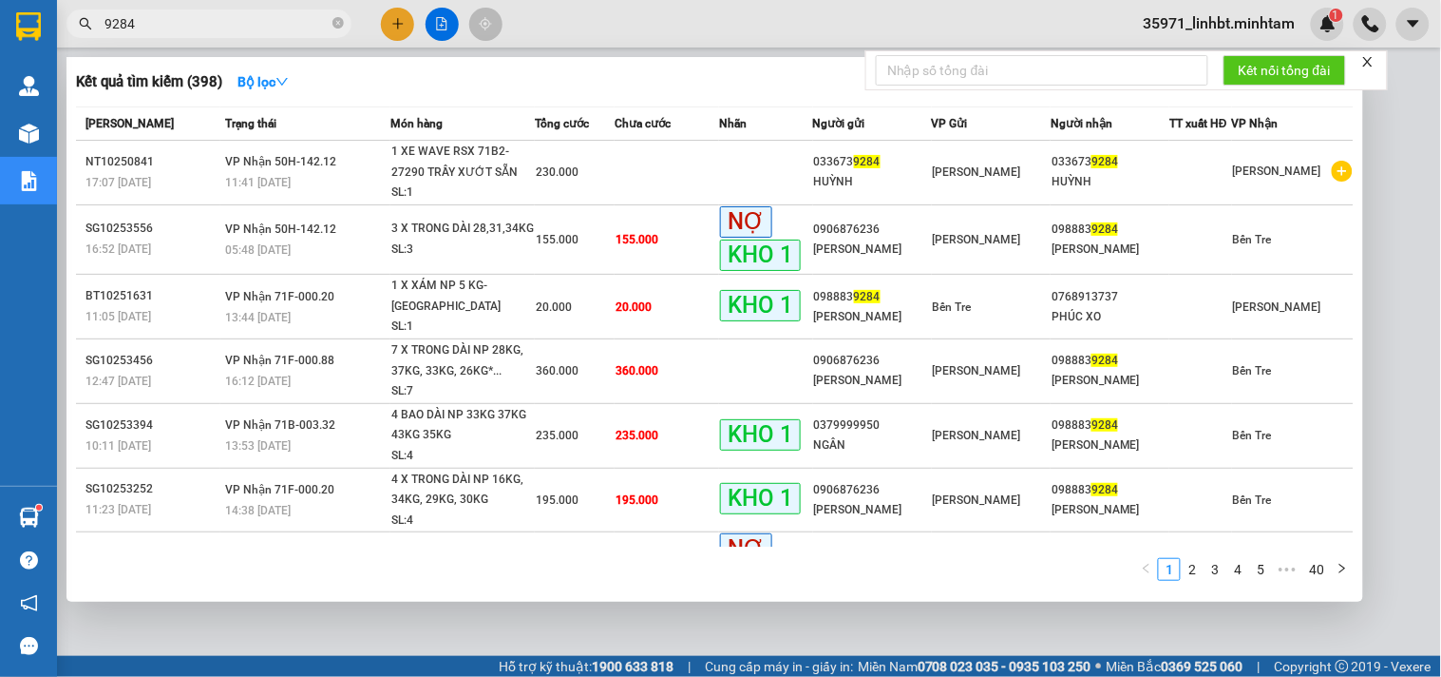
click at [346, 179] on div "11:41 [DATE]" at bounding box center [307, 182] width 164 height 21
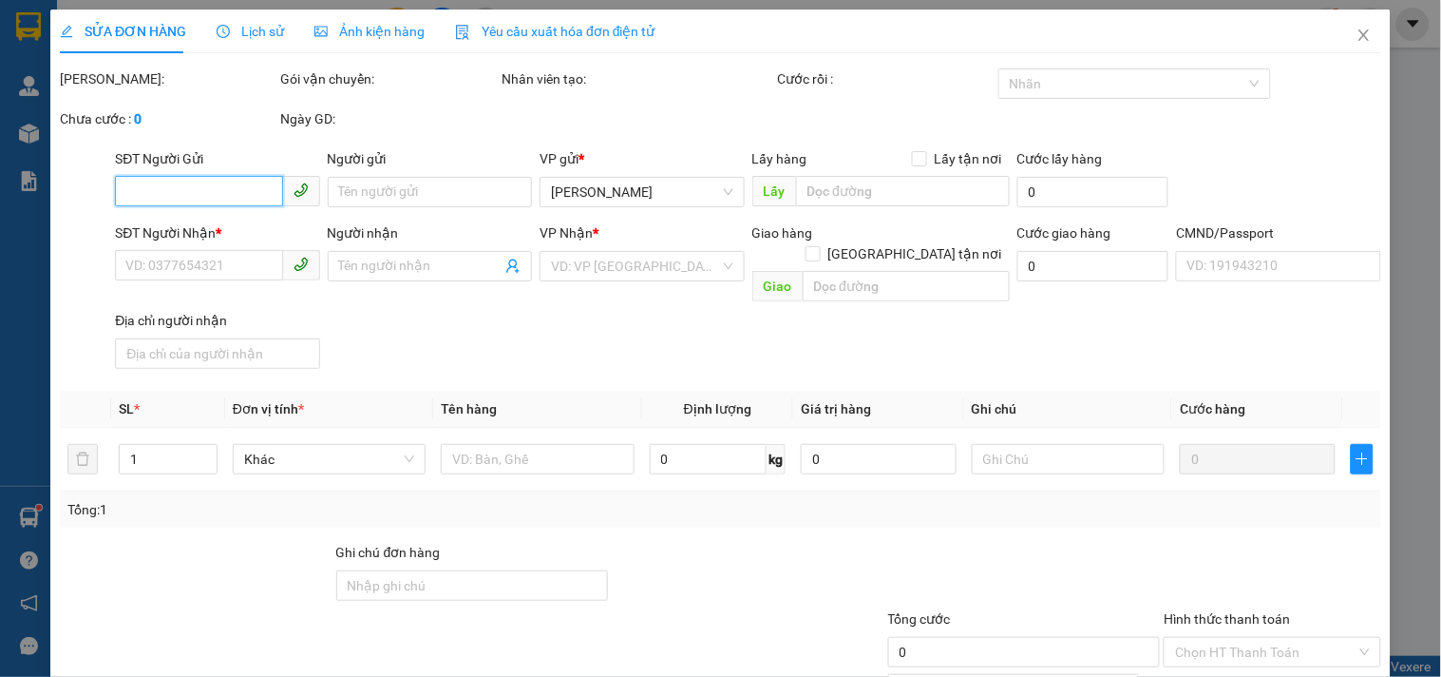
type input "0336739284"
type input "HUỲNH"
type input "0336739284"
type input "HUỲNH"
type input "(GỌI HẸN LẠI HẸN H KNM)0827251598 CÓ 2 GƯƠNG KÈM 1 TÚI 1 NÓN"
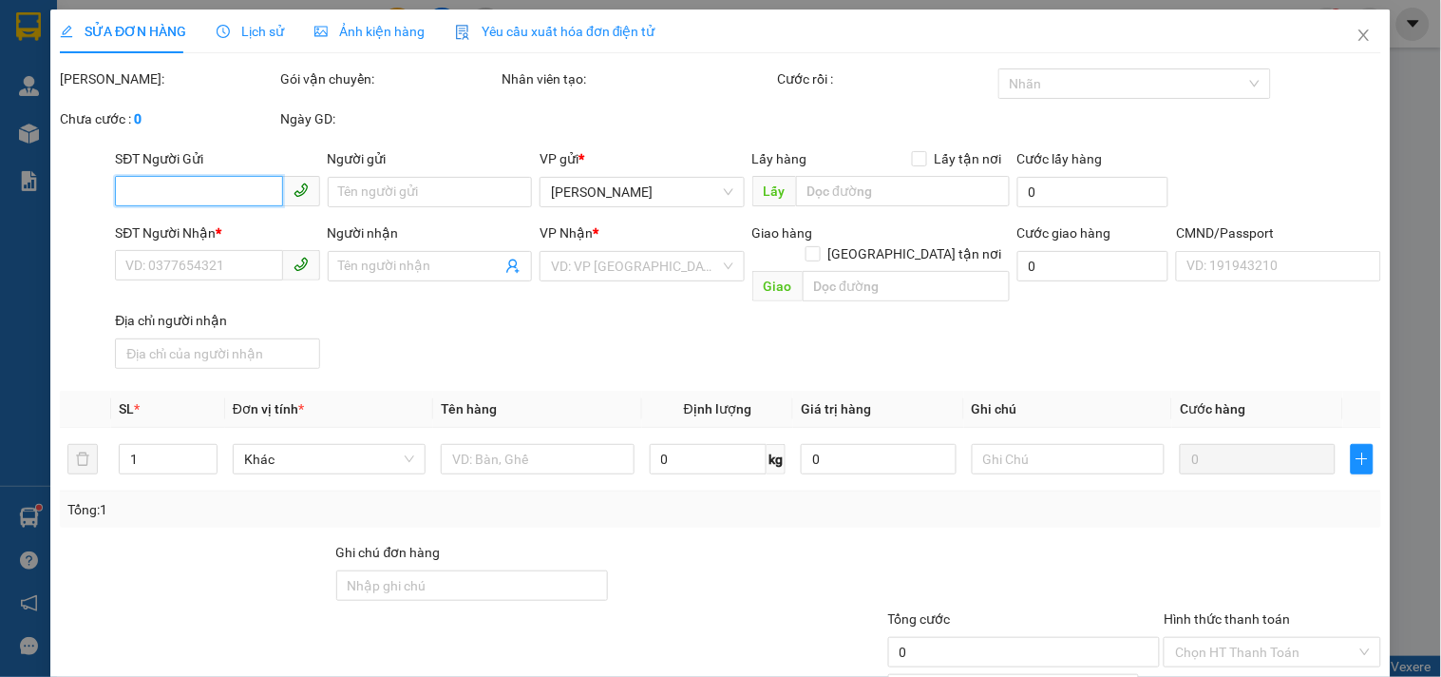
type input "230.000"
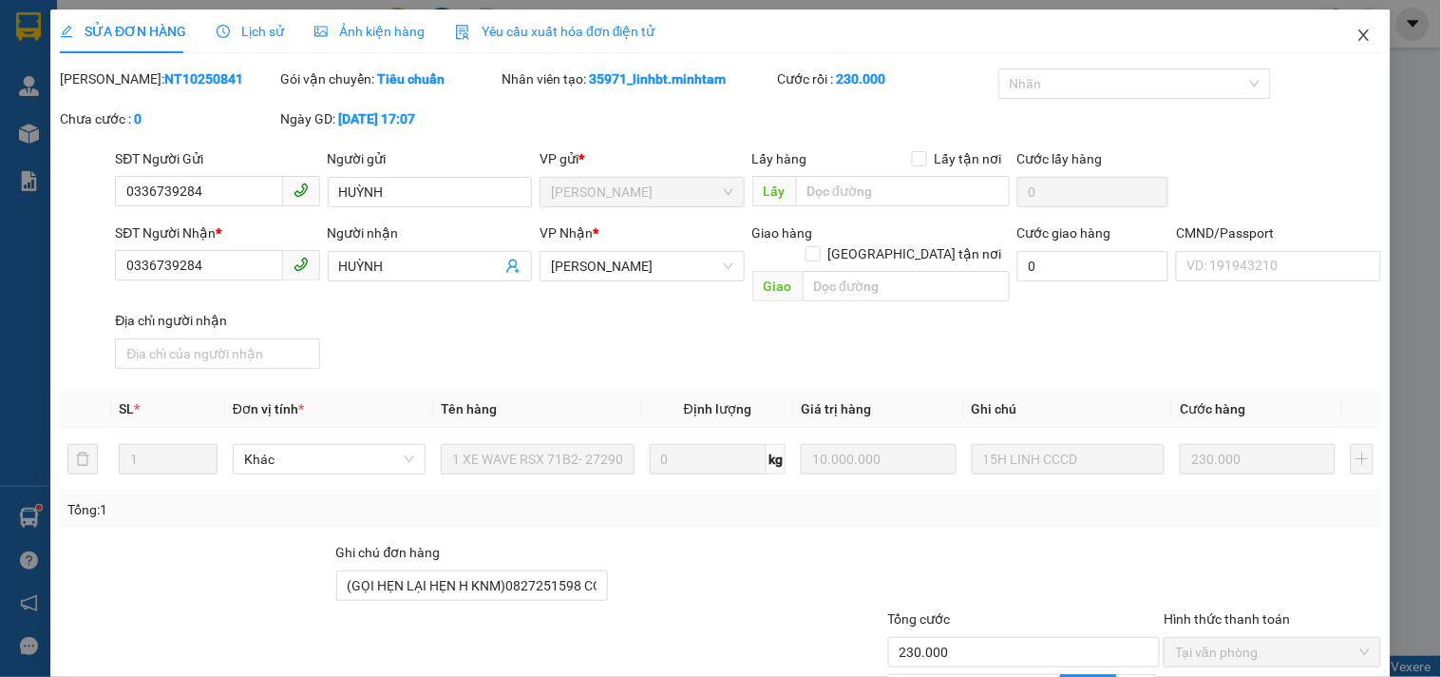
click at [1351, 44] on span "Close" at bounding box center [1364, 36] width 53 height 53
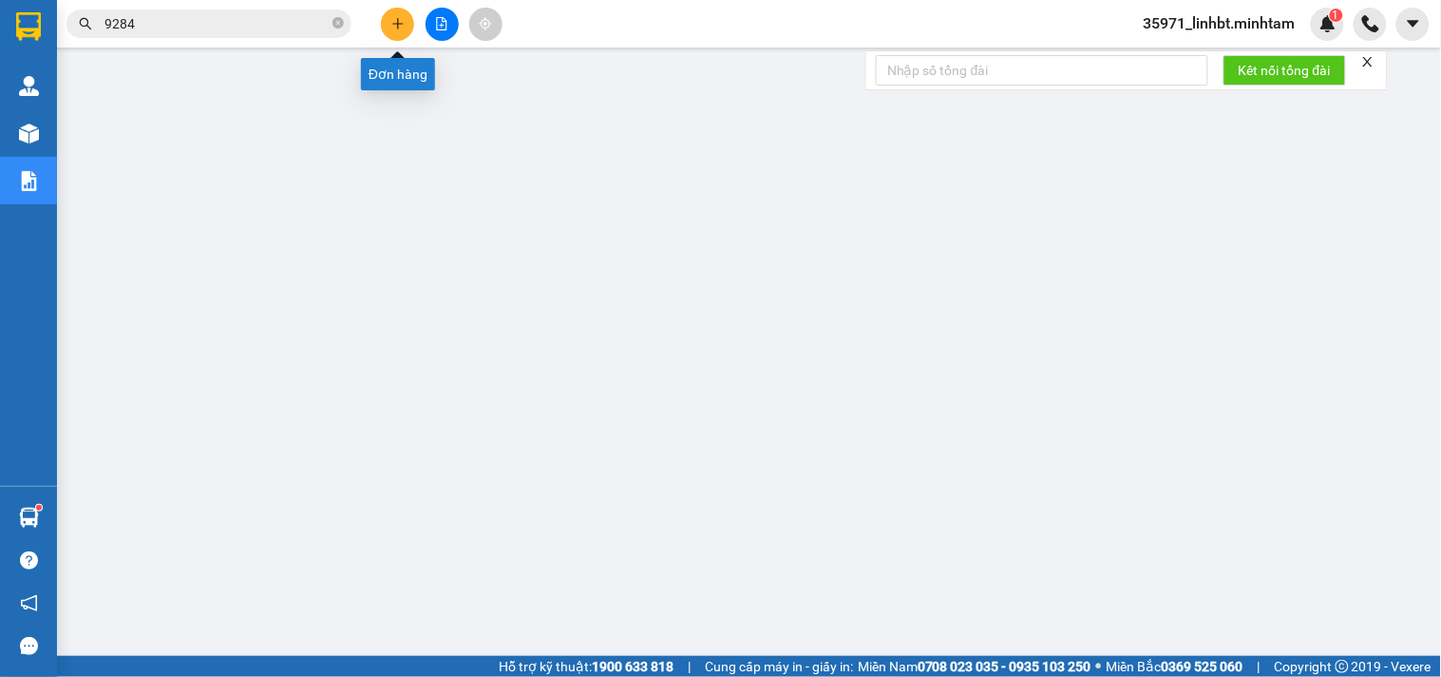
click at [392, 20] on icon "plus" at bounding box center [397, 23] width 13 height 13
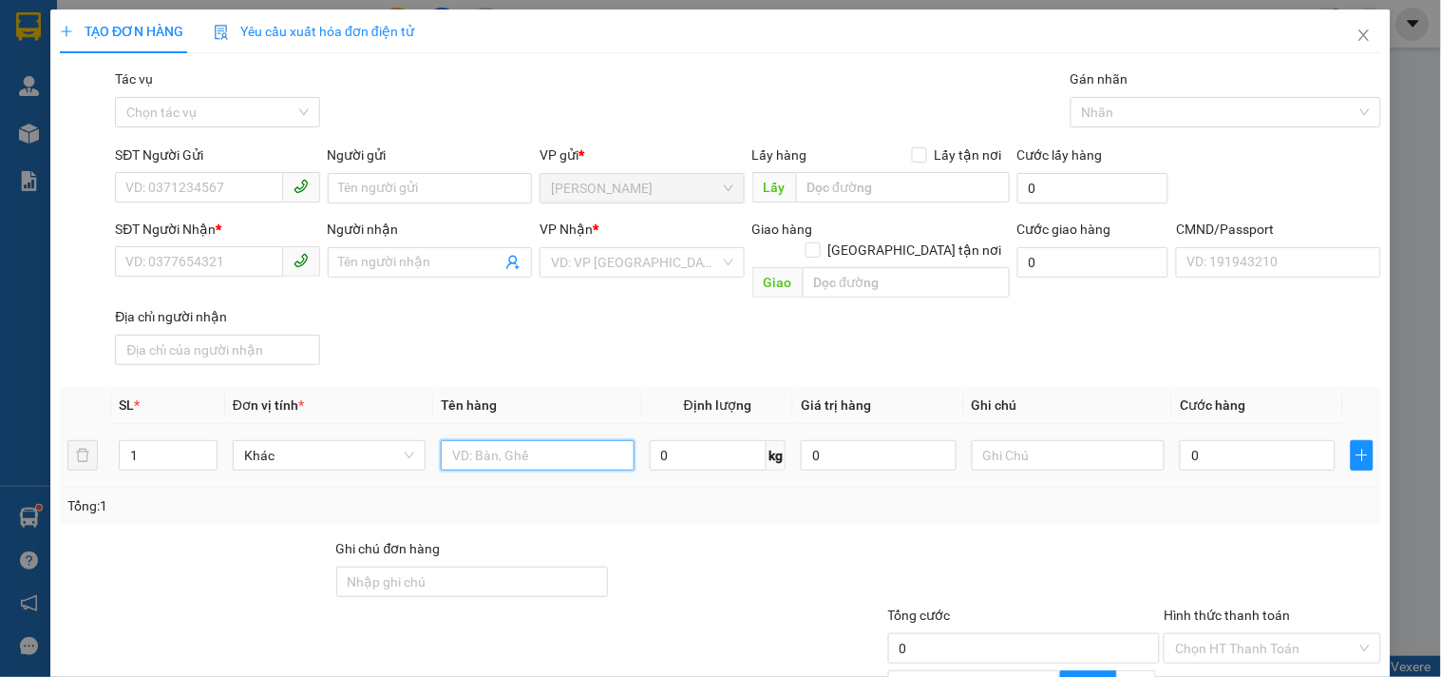
click at [475, 440] on input "text" at bounding box center [537, 455] width 193 height 30
type input "1 T MÚT 11KG_ ĐL"
click at [202, 191] on input "SĐT Người Gửi" at bounding box center [198, 187] width 167 height 30
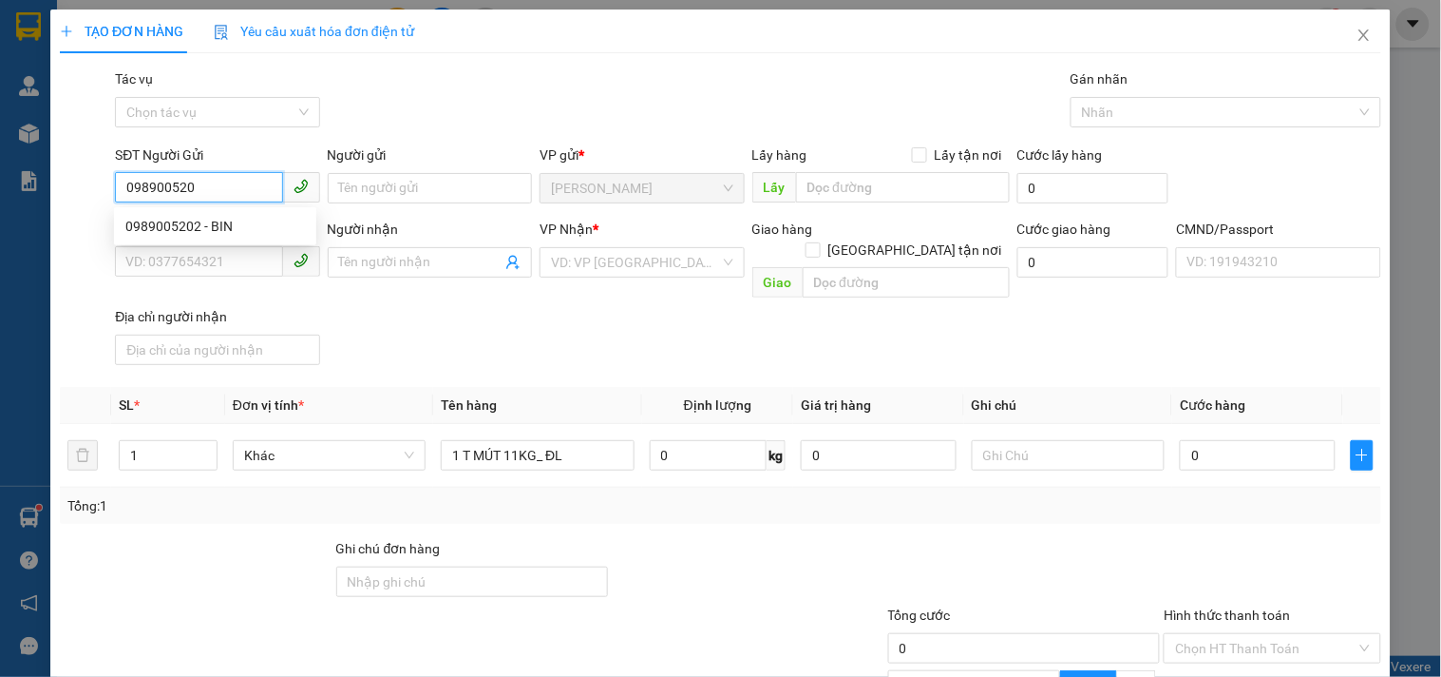
type input "0989005202"
click at [187, 221] on div "0989005202 - BIN" at bounding box center [215, 226] width 180 height 21
type input "BIN"
type input "0909088438"
type input "HIẾU"
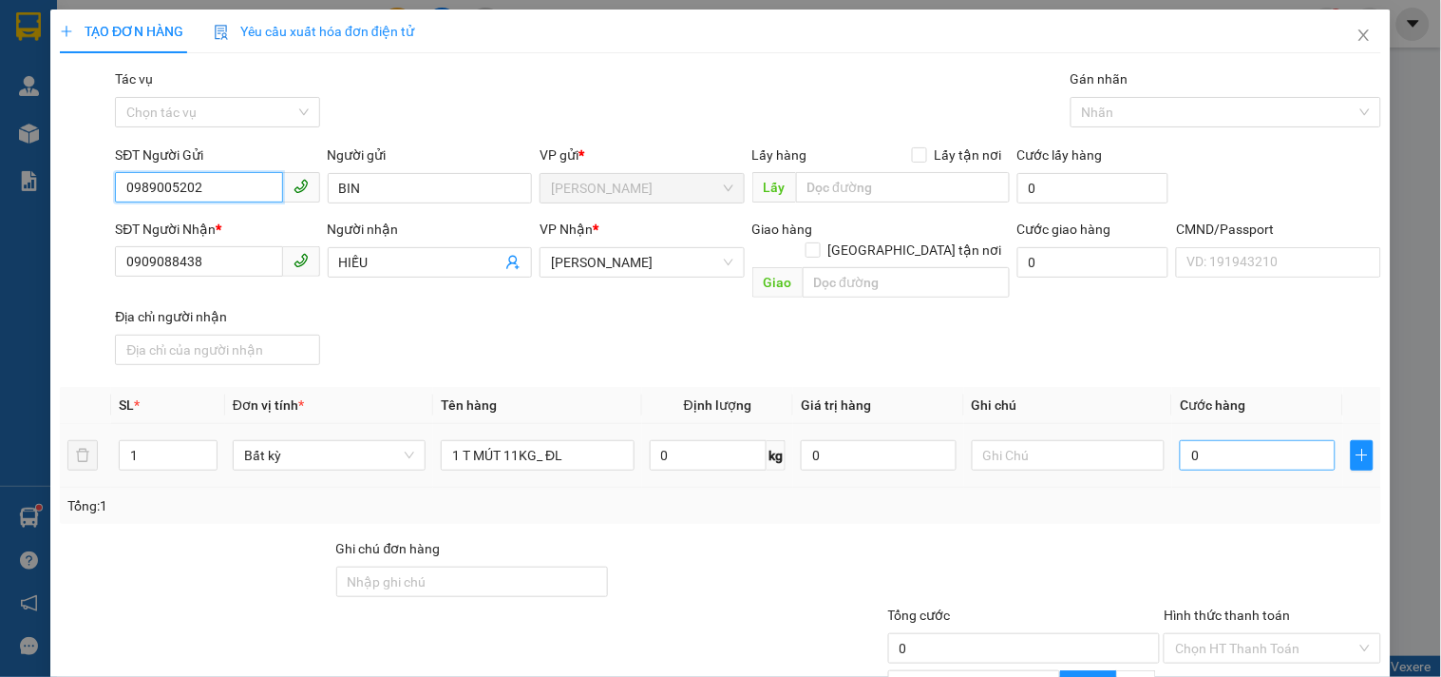
type input "0989005202"
click at [1192, 440] on input "0" at bounding box center [1258, 455] width 156 height 30
type input "3"
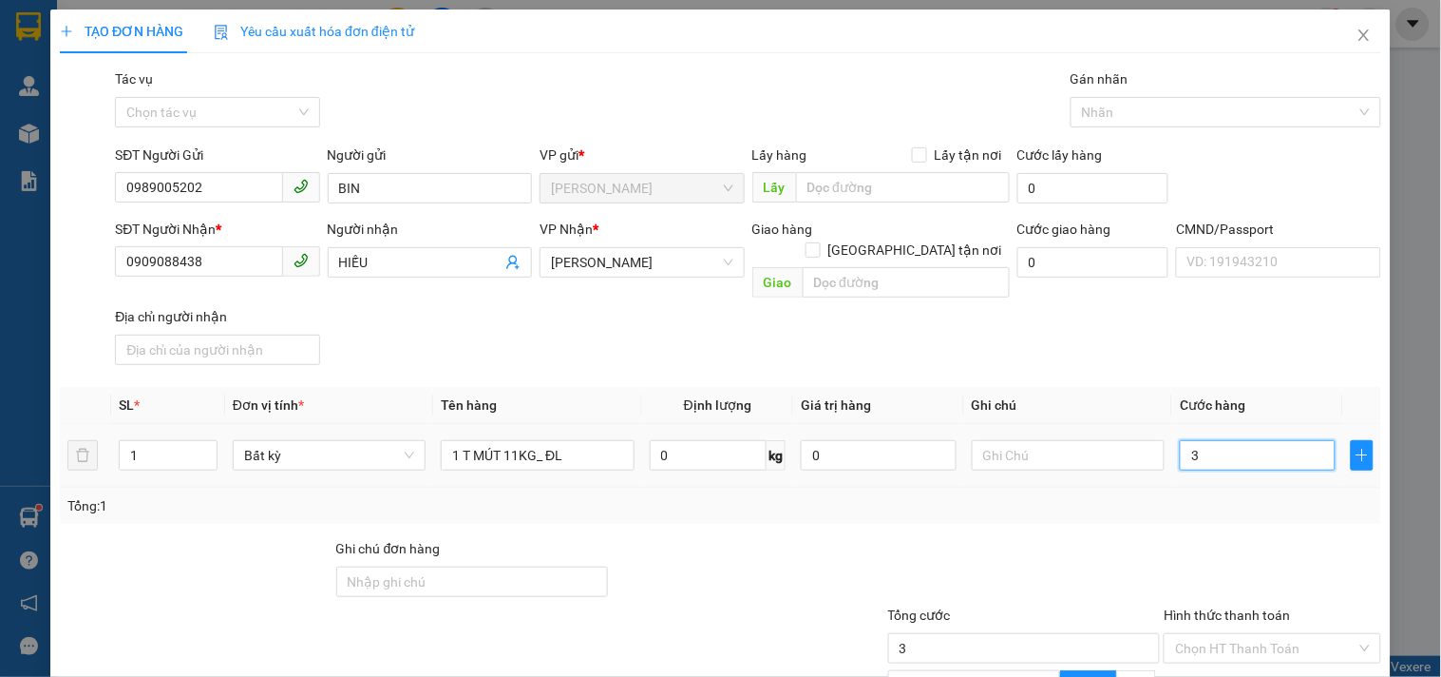
type input "30"
type input "30.000"
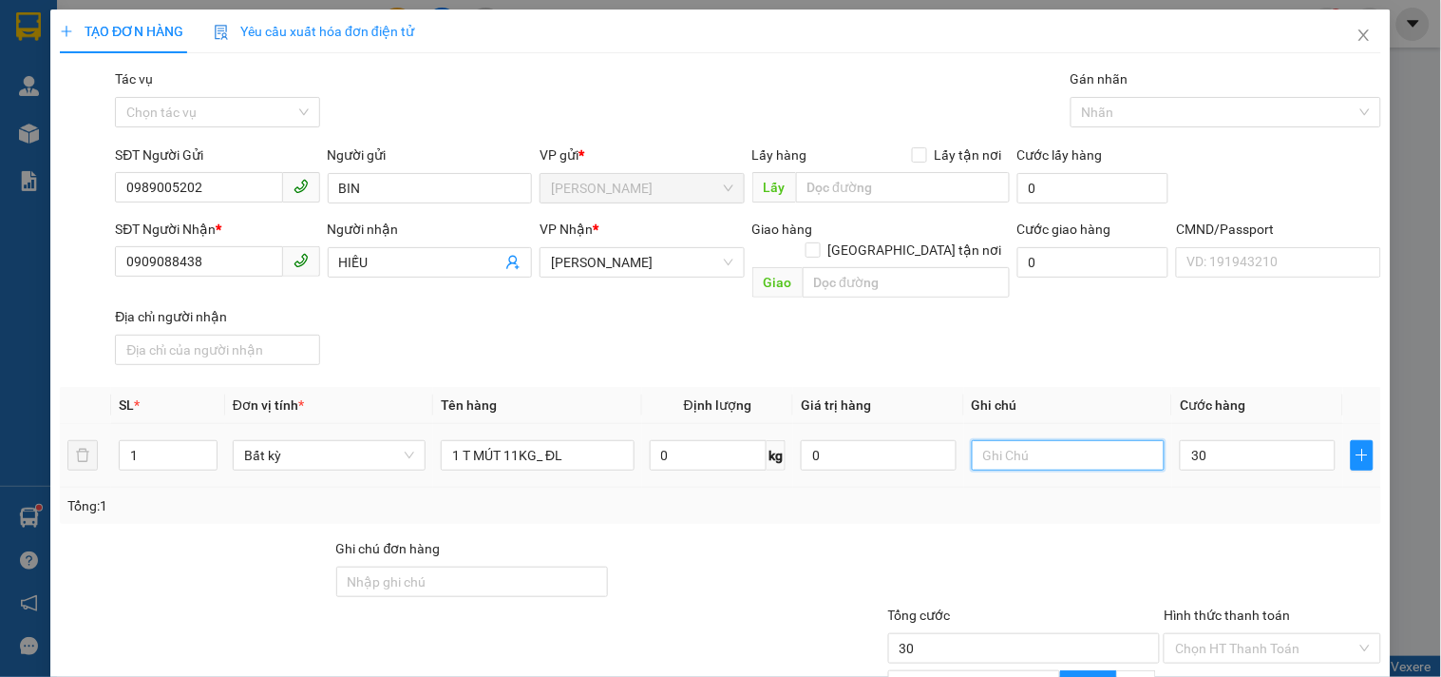
type input "30.000"
click at [1079, 440] on input "text" at bounding box center [1068, 455] width 193 height 30
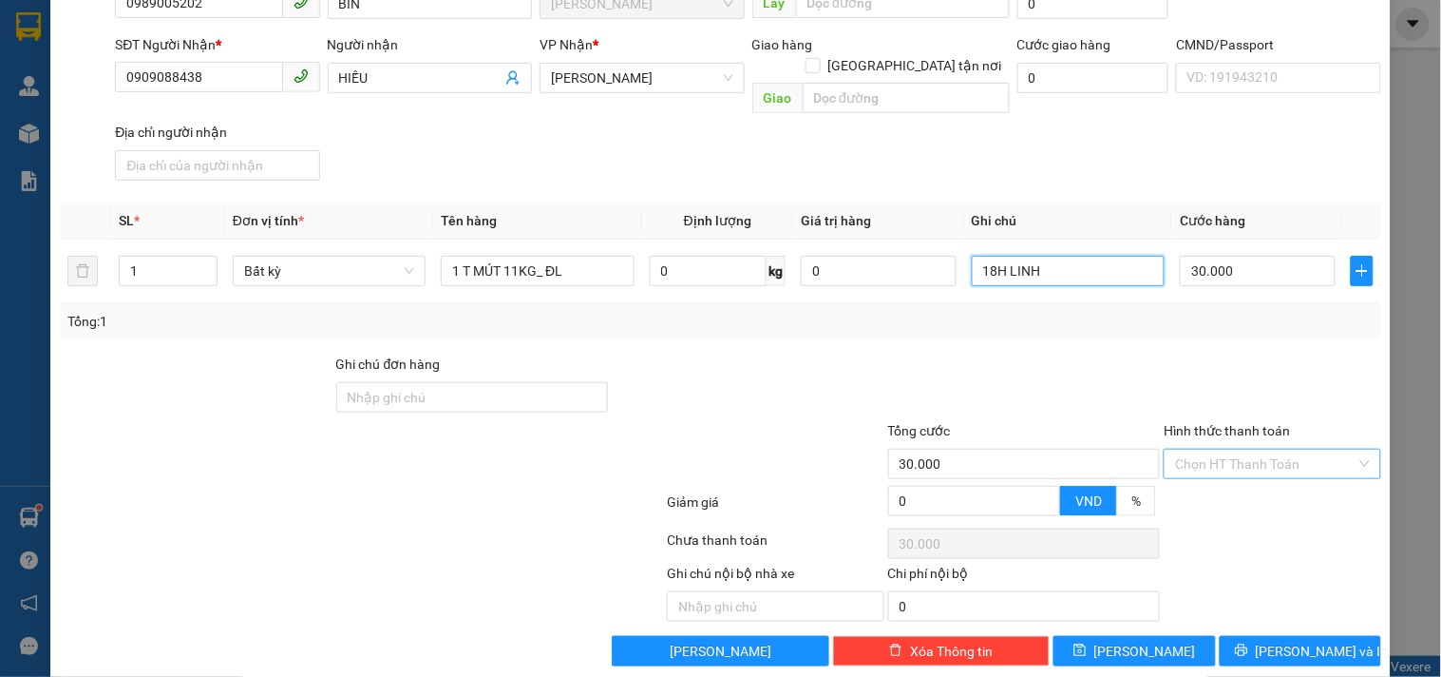
type input "18H LINH"
click at [1191, 449] on input "Hình thức thanh toán" at bounding box center [1265, 463] width 181 height 29
click at [1194, 471] on div "Tại văn phòng" at bounding box center [1261, 477] width 192 height 21
type input "0"
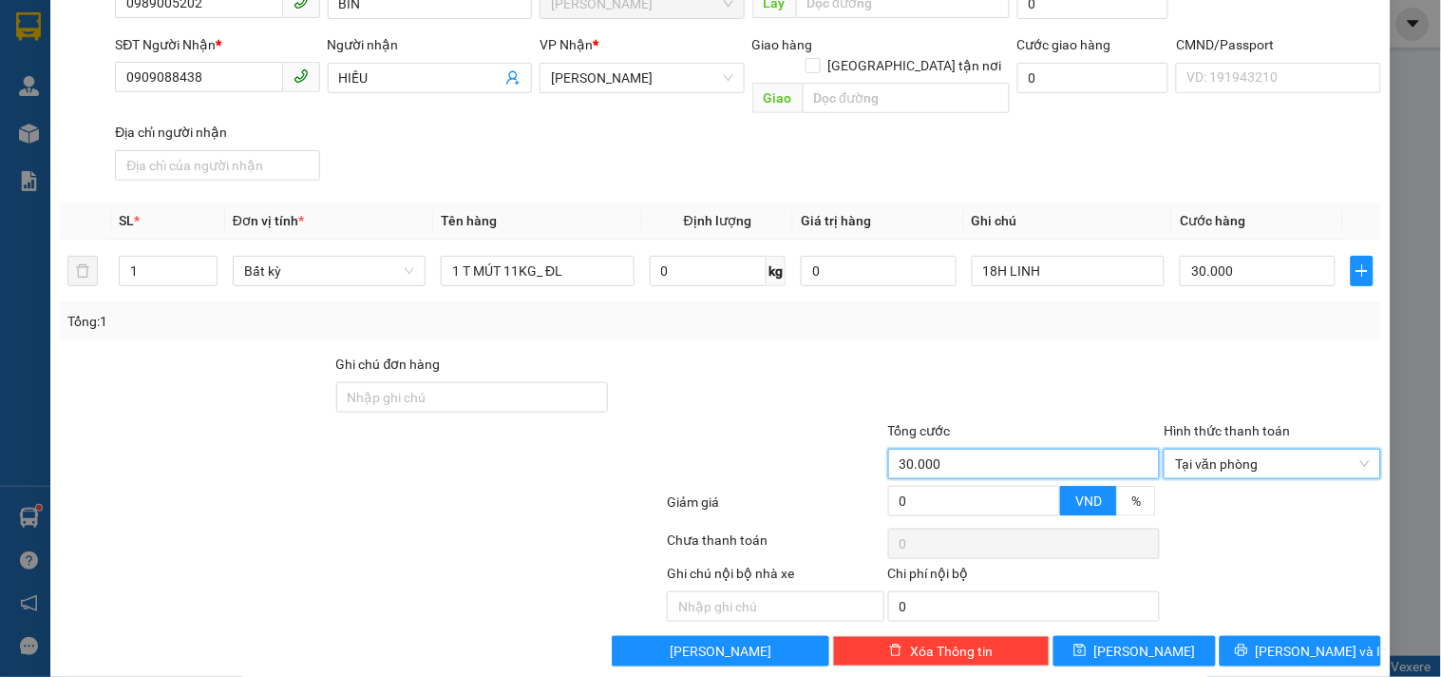
click at [1143, 448] on input "30.000" at bounding box center [1024, 463] width 273 height 30
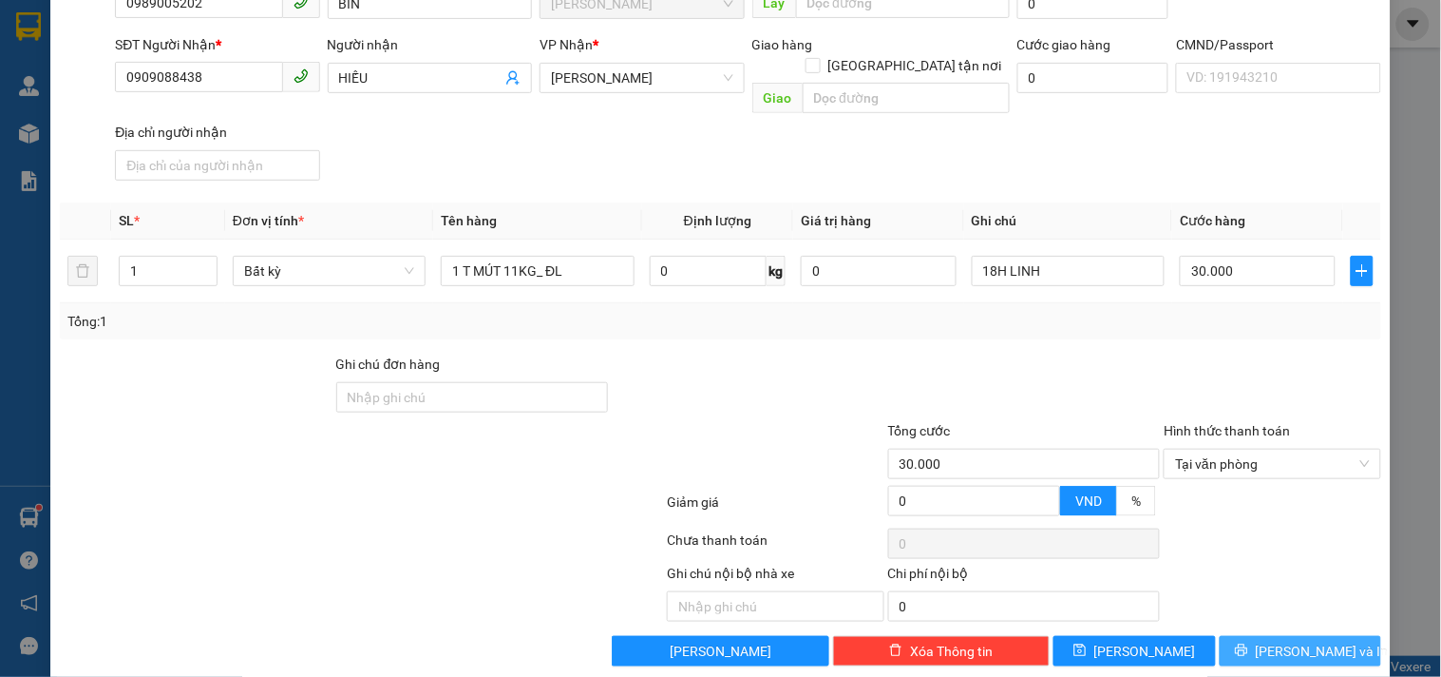
click at [1352, 636] on button "[PERSON_NAME] và In" at bounding box center [1301, 651] width 162 height 30
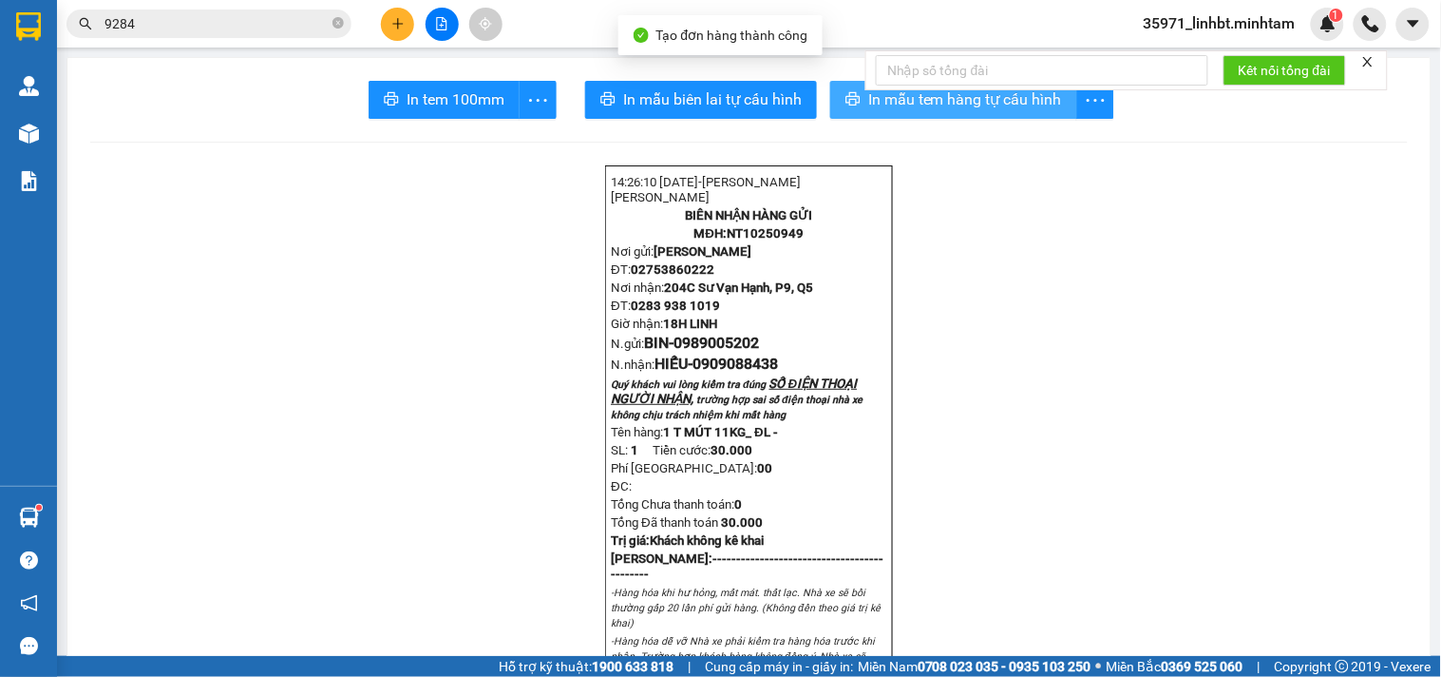
click at [887, 115] on button "In mẫu tem hàng tự cấu hình" at bounding box center [953, 100] width 247 height 38
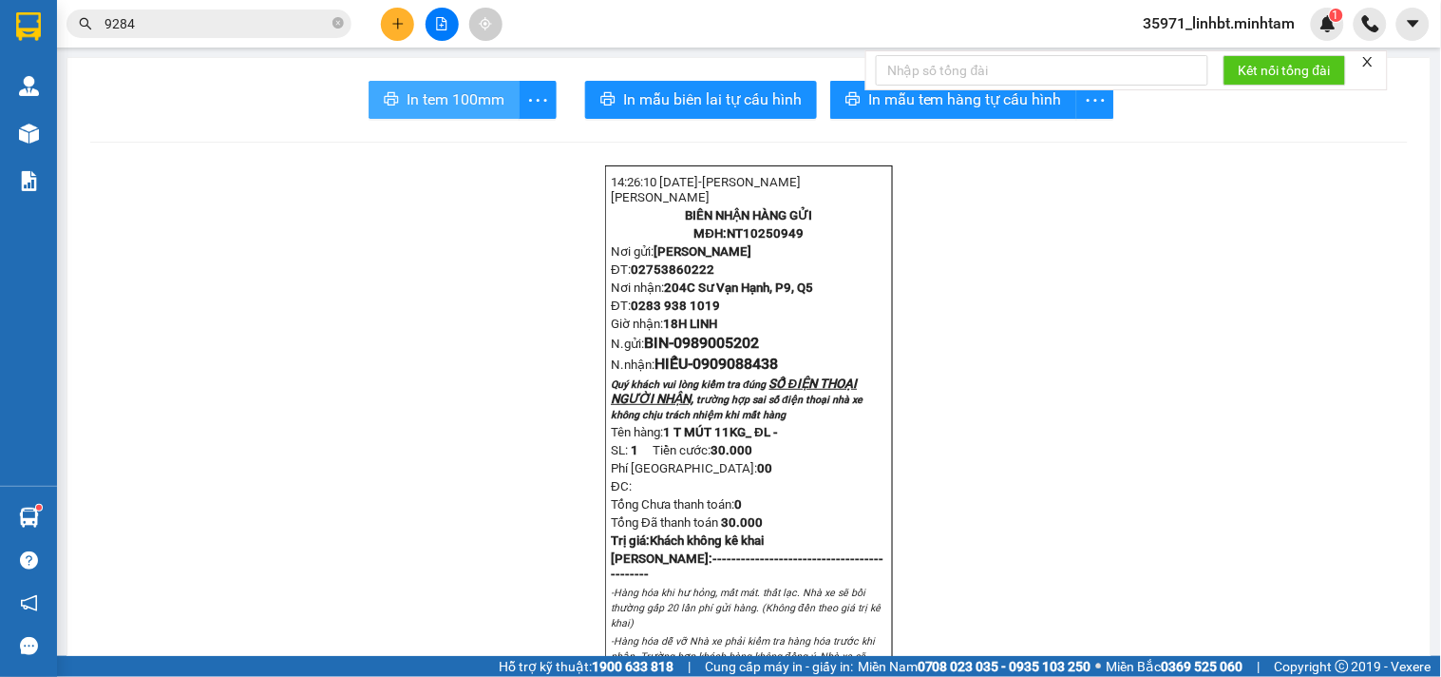
click at [472, 96] on span "In tem 100mm" at bounding box center [456, 99] width 98 height 24
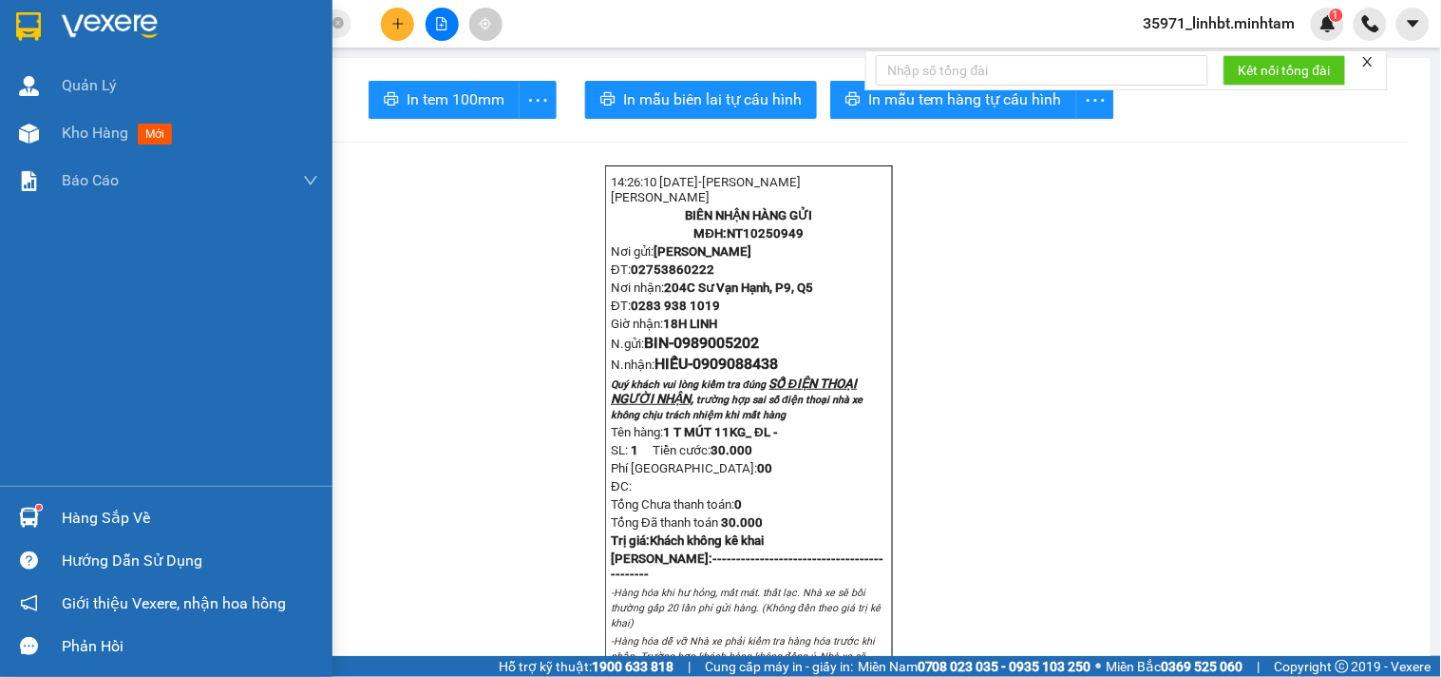
click at [73, 514] on div "Hàng sắp về" at bounding box center [190, 518] width 257 height 29
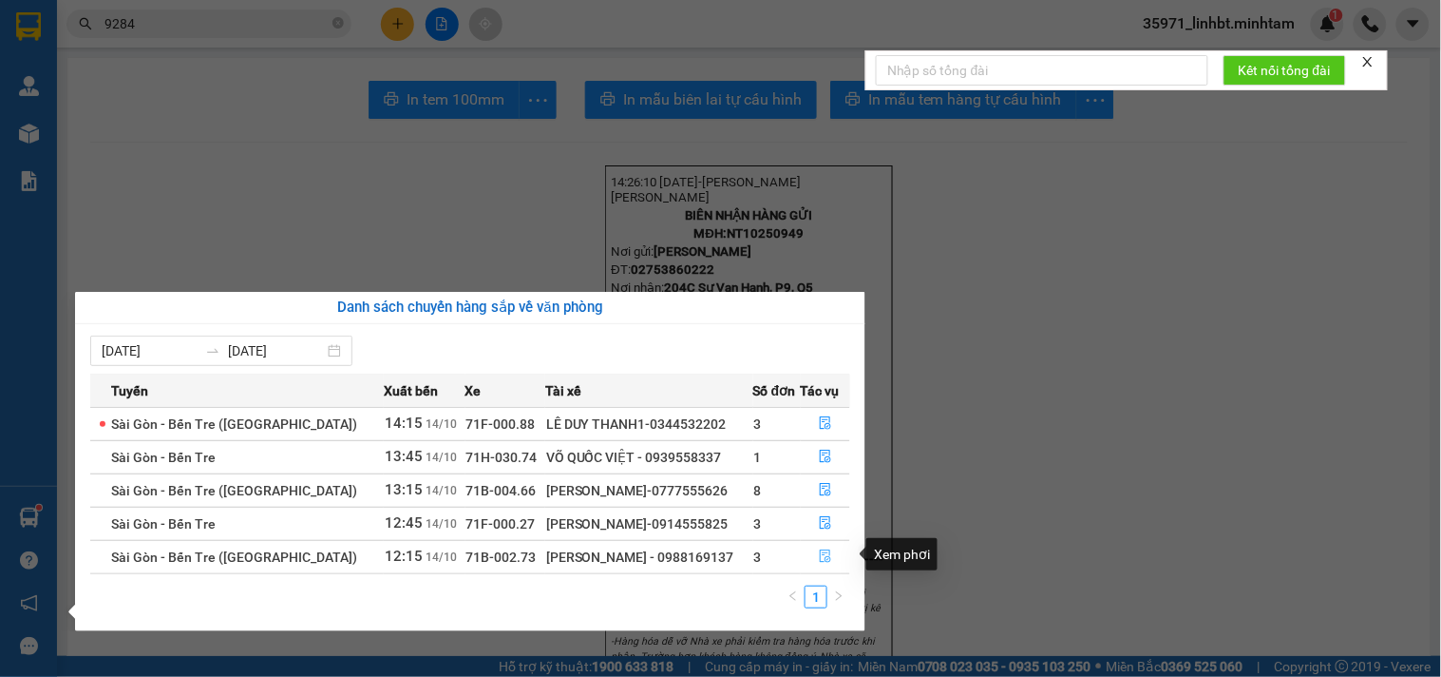
click at [823, 549] on icon "file-done" at bounding box center [825, 555] width 13 height 13
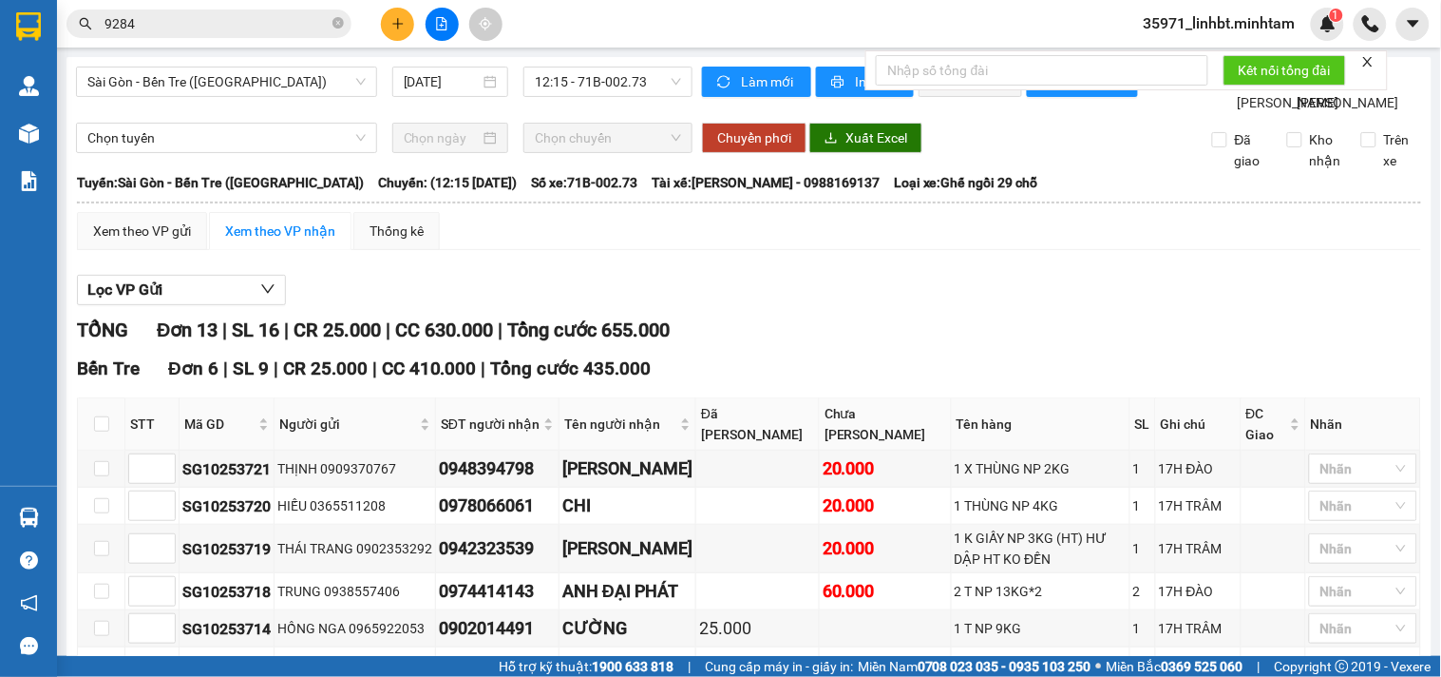
scroll to position [527, 0]
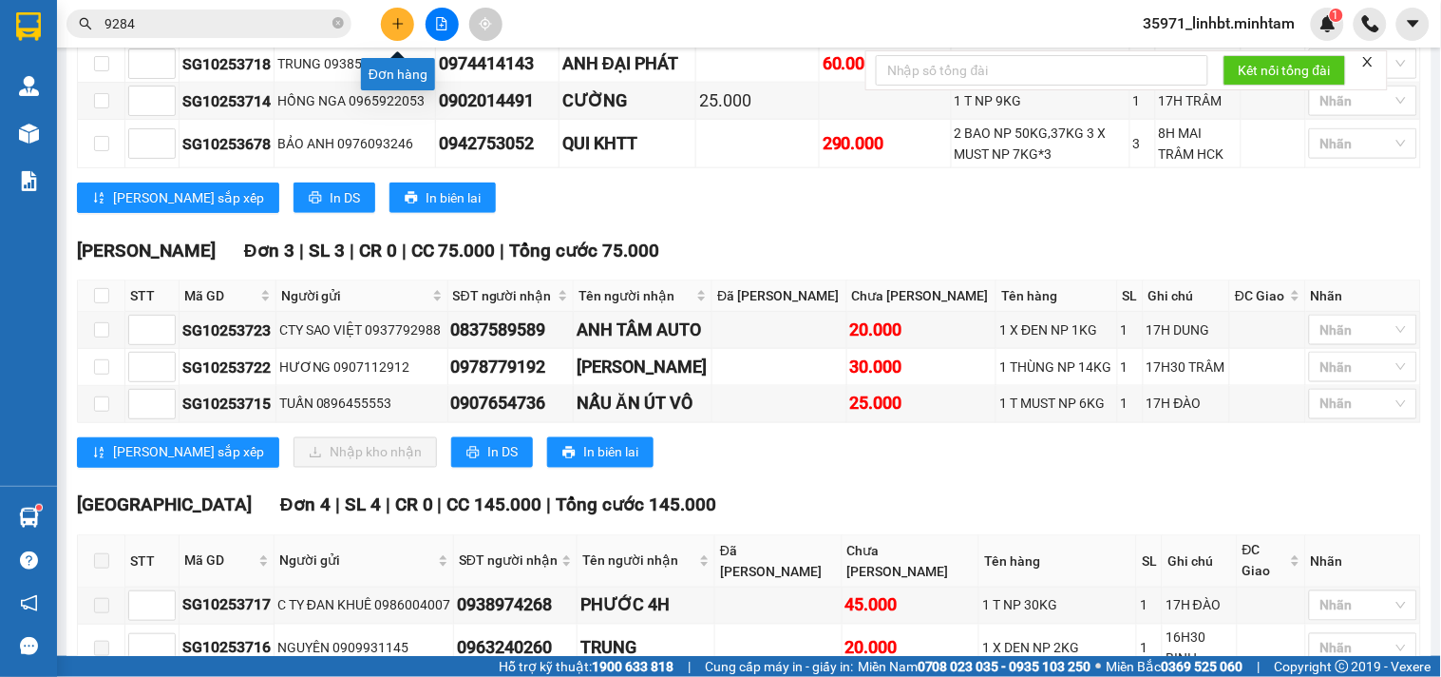
click at [405, 22] on button at bounding box center [397, 24] width 33 height 33
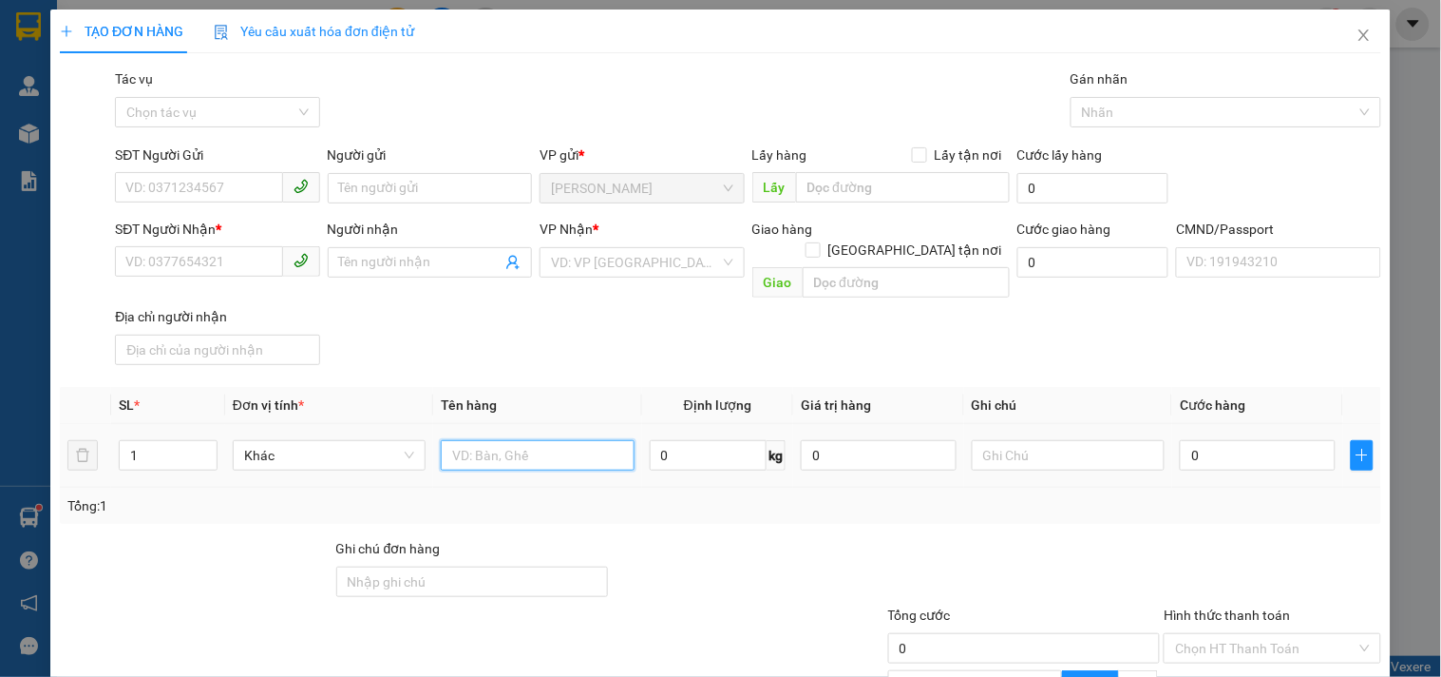
click at [500, 440] on input "text" at bounding box center [537, 455] width 193 height 30
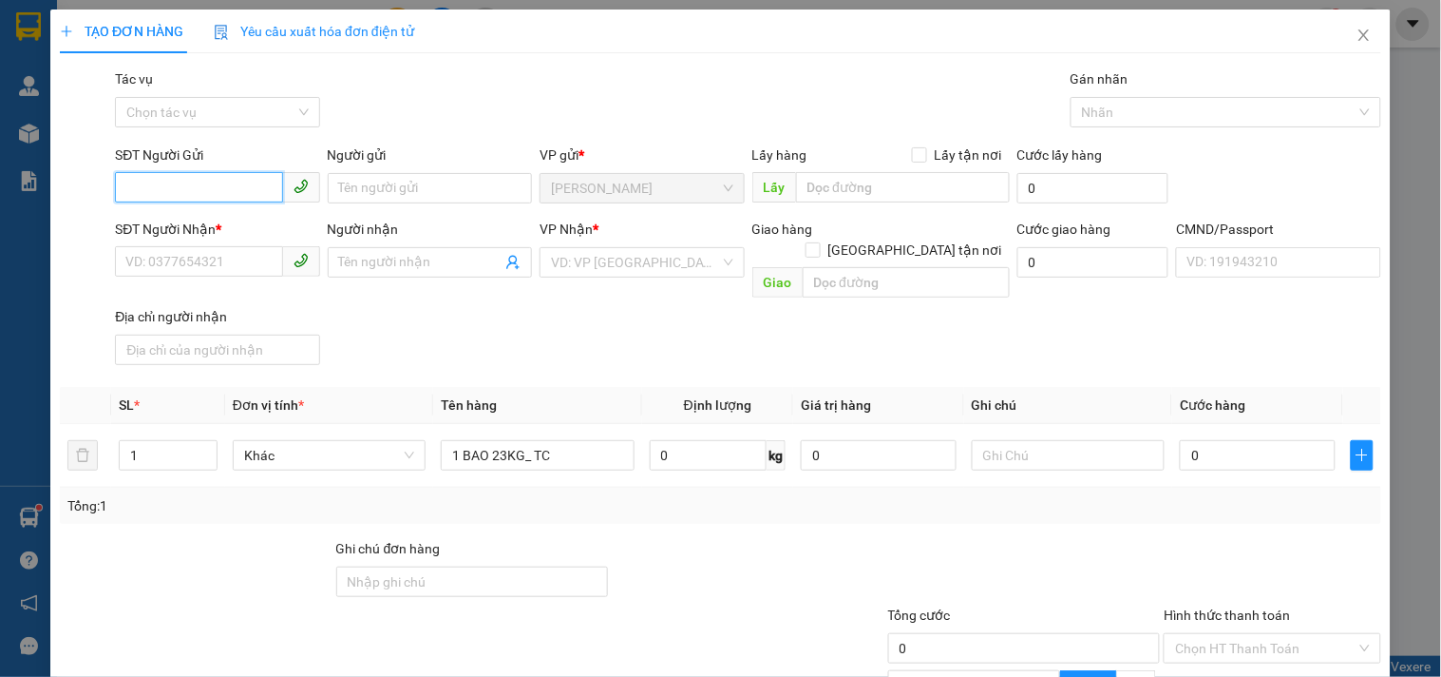
click at [269, 181] on input "SĐT Người Gửi" at bounding box center [198, 187] width 167 height 30
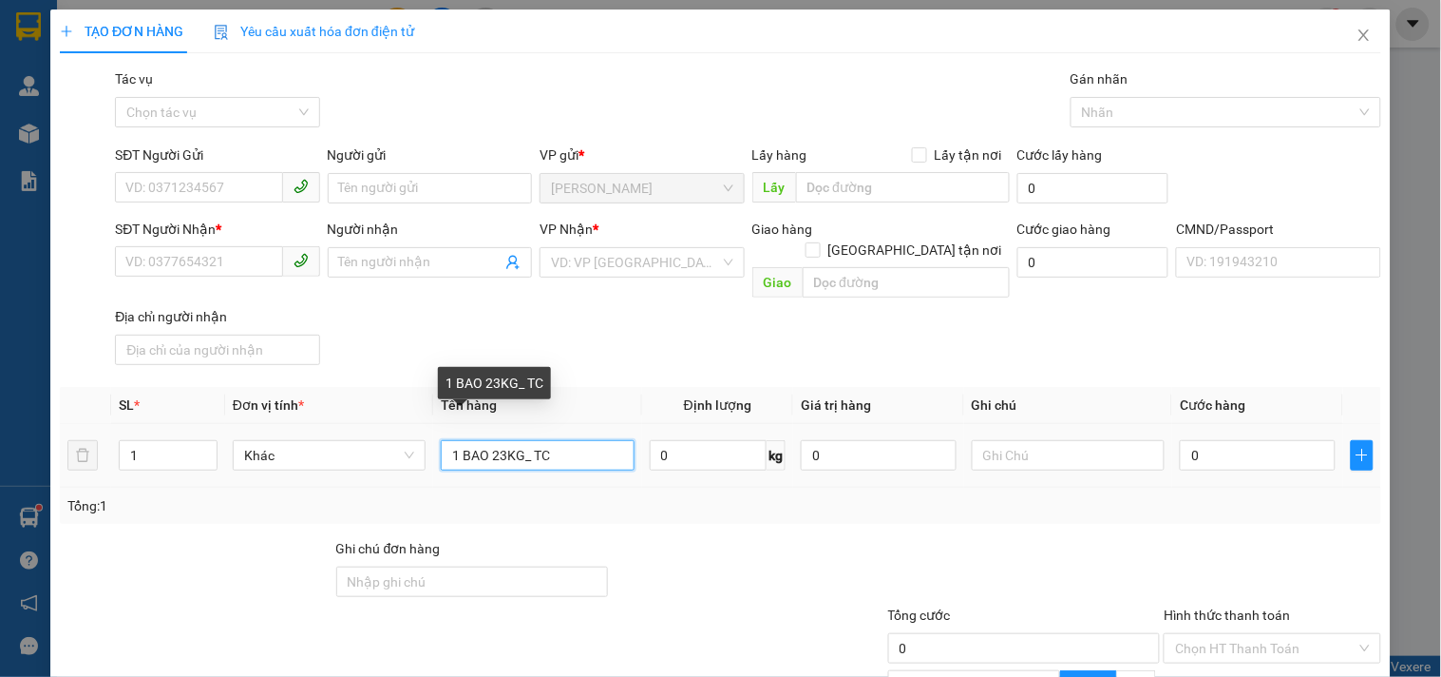
click at [460, 440] on input "1 BAO 23KG_ TC" at bounding box center [537, 455] width 193 height 30
click at [499, 440] on input "2 BAO 23KG_ TC" at bounding box center [537, 455] width 193 height 30
click at [500, 440] on input "2 BAO 23KG_ TC" at bounding box center [537, 455] width 193 height 30
click at [456, 440] on input "2 BAO 23/26/24KG_ TC" at bounding box center [537, 455] width 193 height 30
click at [486, 440] on input "3 BAO 23/26/24KG_ TC" at bounding box center [537, 455] width 193 height 30
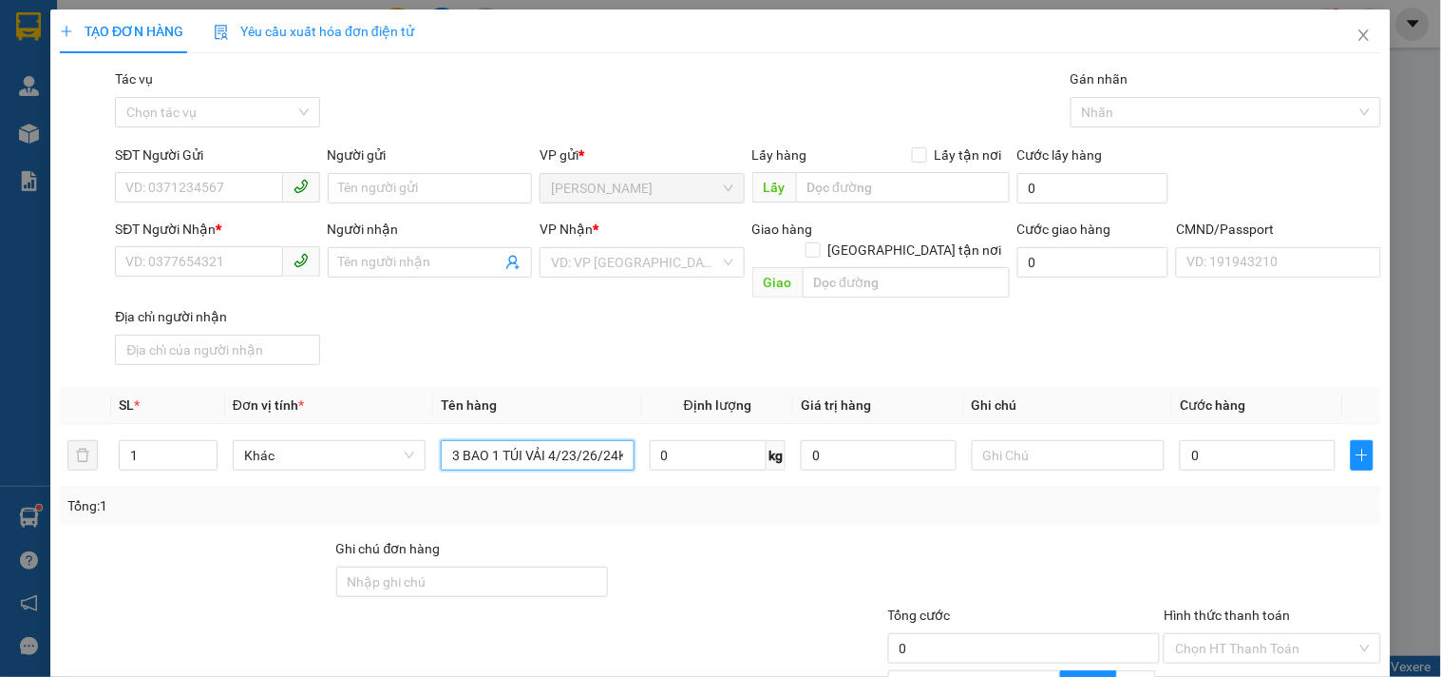
type input "3 BAO 1 TÚI VẢI 4/23/26/24KG_ TC"
click at [661, 495] on div "Tổng: 1" at bounding box center [720, 505] width 1306 height 21
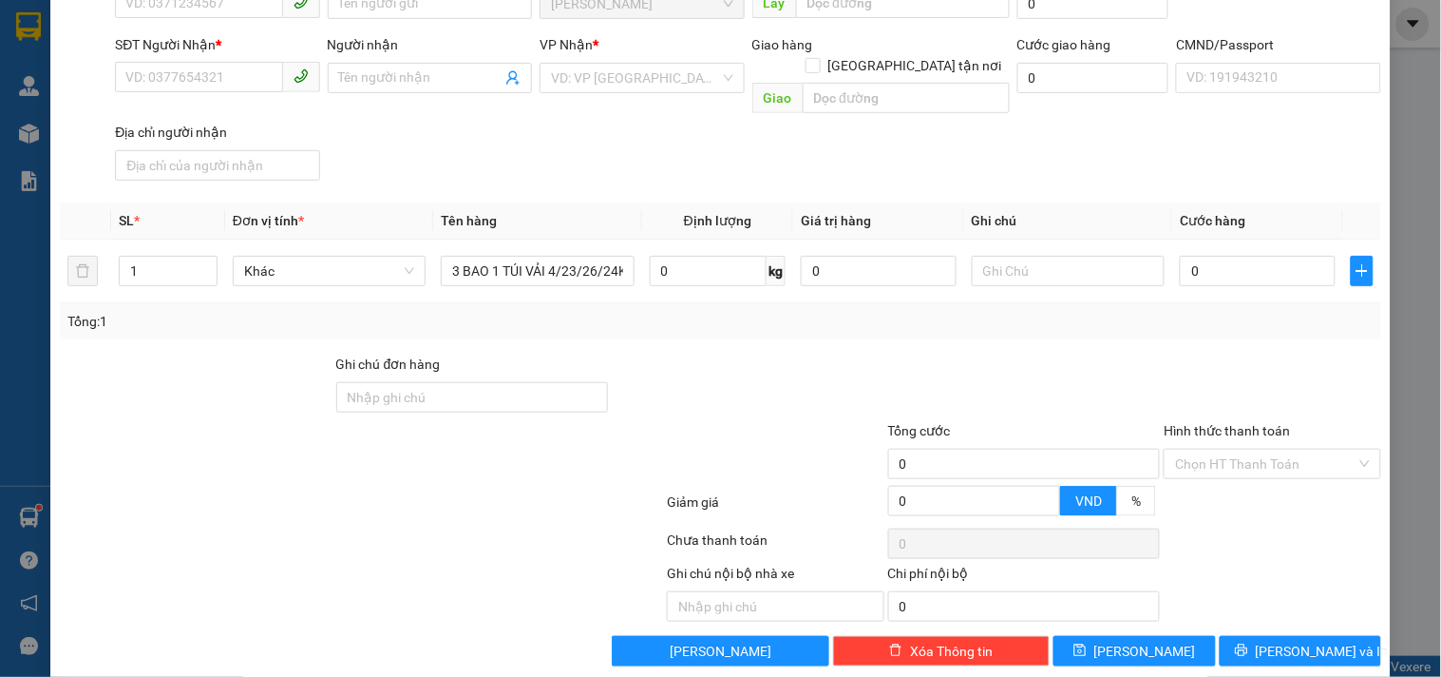
scroll to position [8, 0]
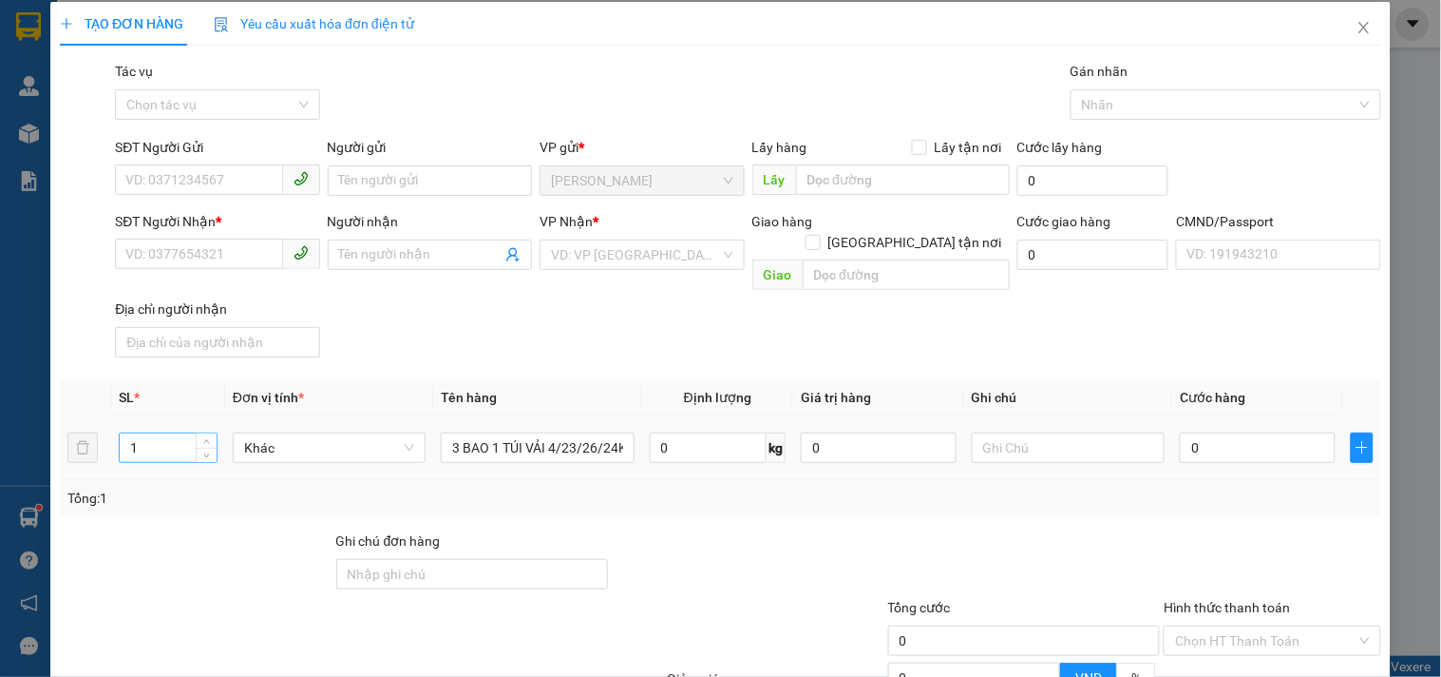
click at [165, 433] on input "1" at bounding box center [168, 447] width 97 height 29
type input "4"
click at [214, 177] on input "SĐT Người Gửi" at bounding box center [198, 179] width 167 height 30
click at [263, 184] on input "SĐT Người Gửi" at bounding box center [198, 179] width 167 height 30
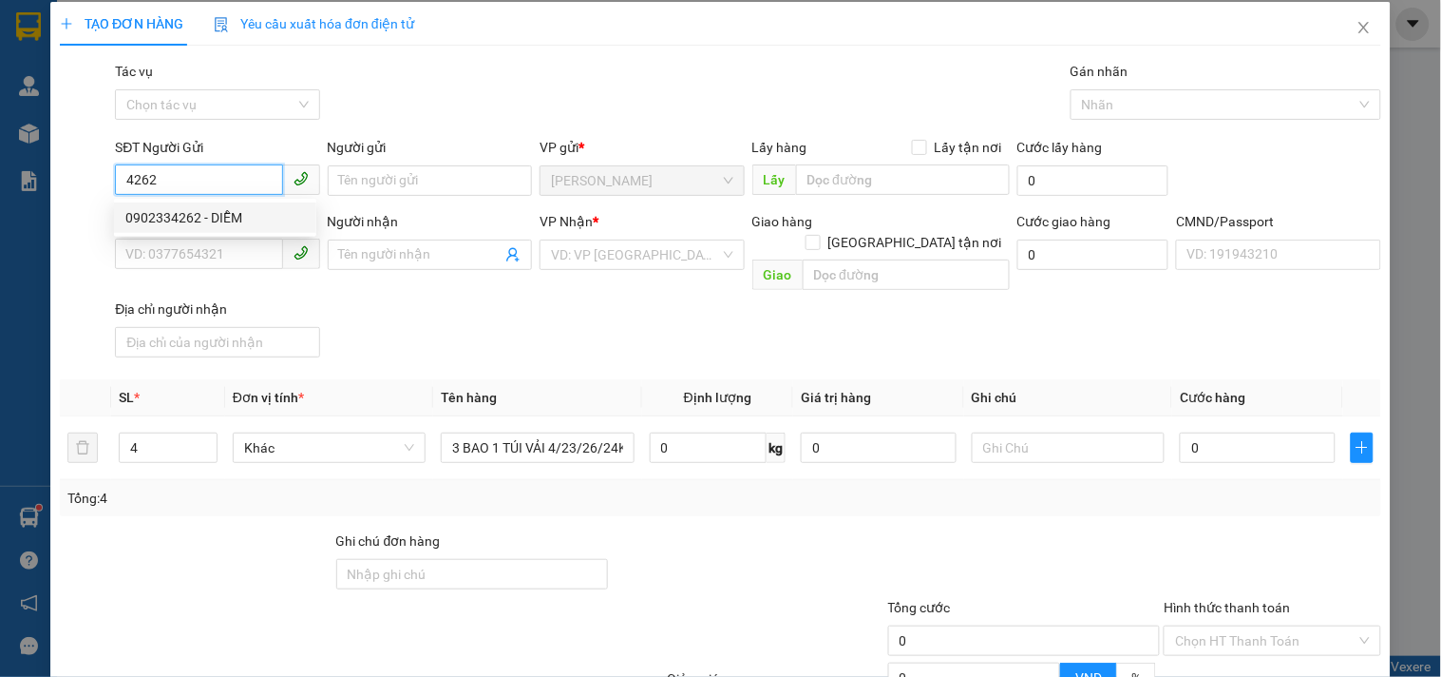
click at [182, 203] on div "0902334262 - DIỄM" at bounding box center [215, 217] width 202 height 30
type input "0902334262"
type input "DIỄM"
type input "0908229988"
type input "PHƯƠNG"
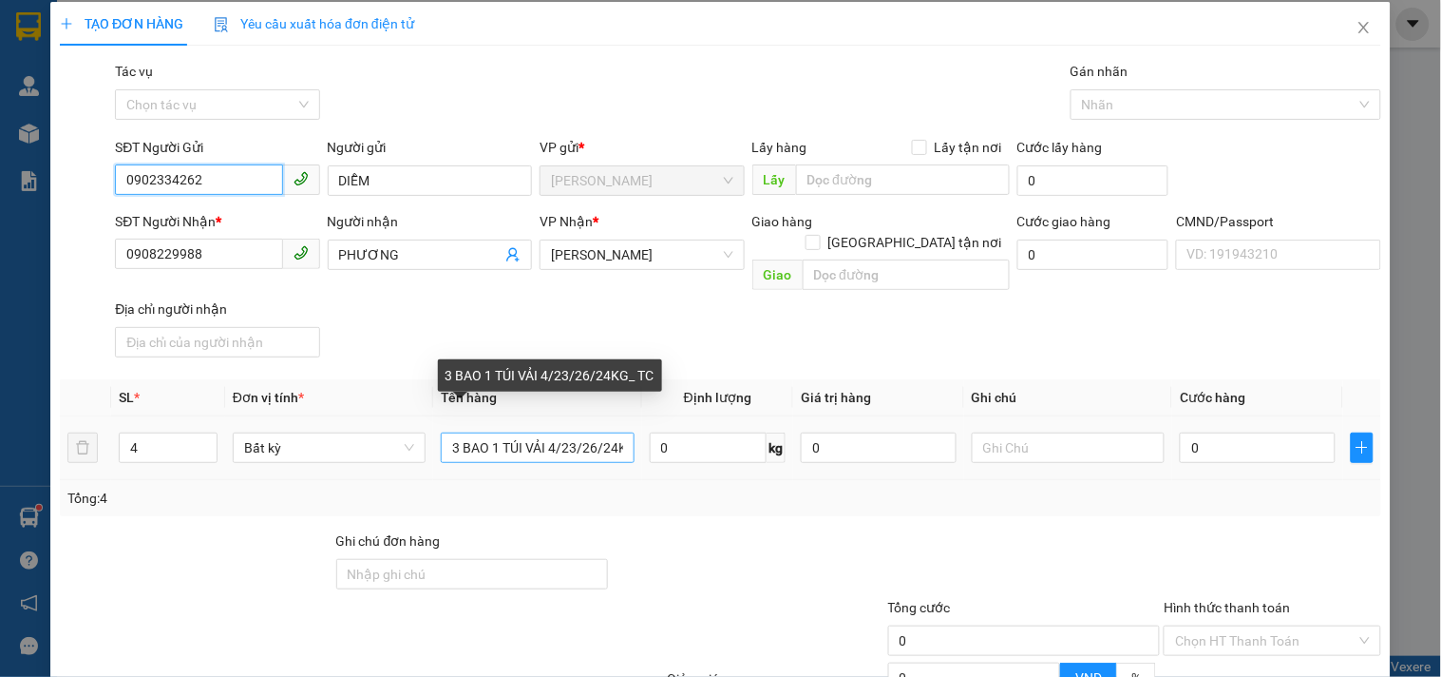
type input "0902334262"
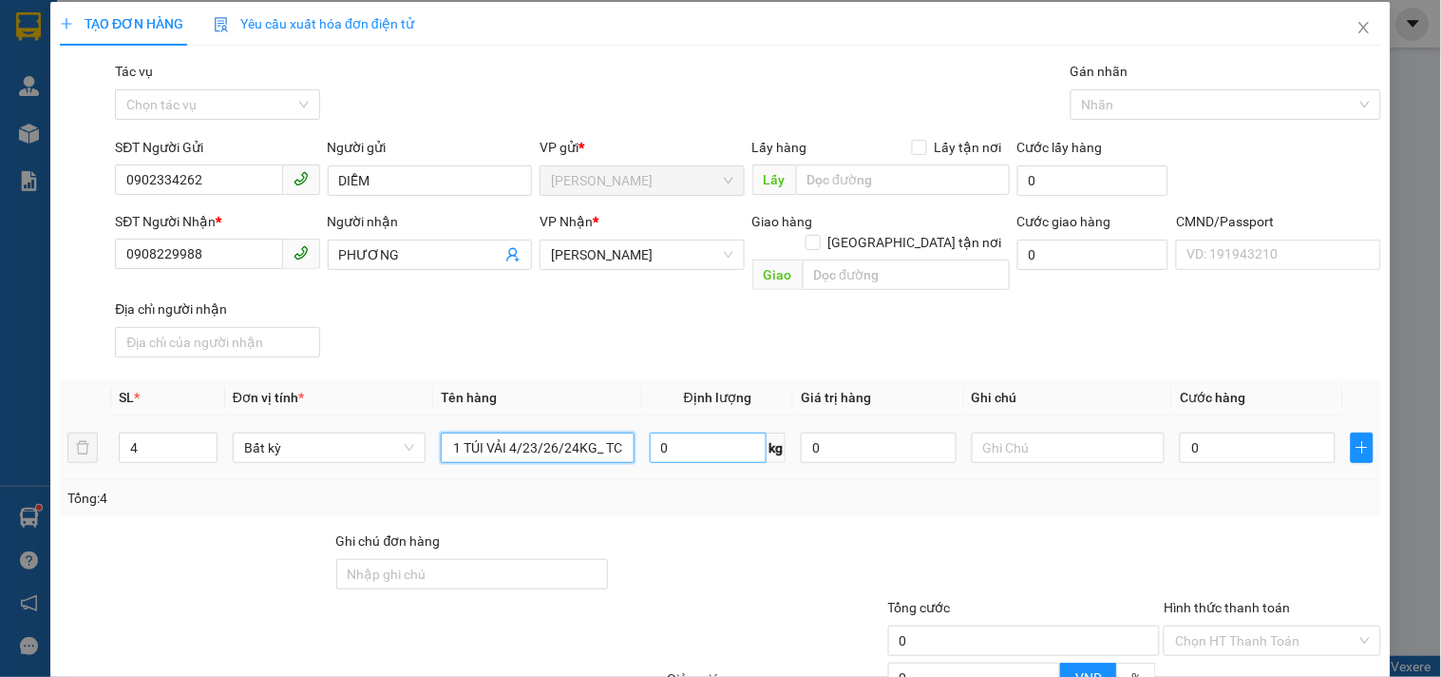
drag, startPoint x: 442, startPoint y: 419, endPoint x: 665, endPoint y: 428, distance: 223.5
click at [665, 428] on tr "4 Bất kỳ 3 BAO 1 TÚI VẢI 4/23/26/24KG_ TC 0 kg 0 0" at bounding box center [721, 448] width 1322 height 64
click at [546, 432] on input "1 TÚI VẢI 1 BAO 26KG" at bounding box center [537, 447] width 193 height 30
click at [595, 432] on input "1 TÚI VẢI 1 BAO 4/26KG" at bounding box center [537, 447] width 193 height 30
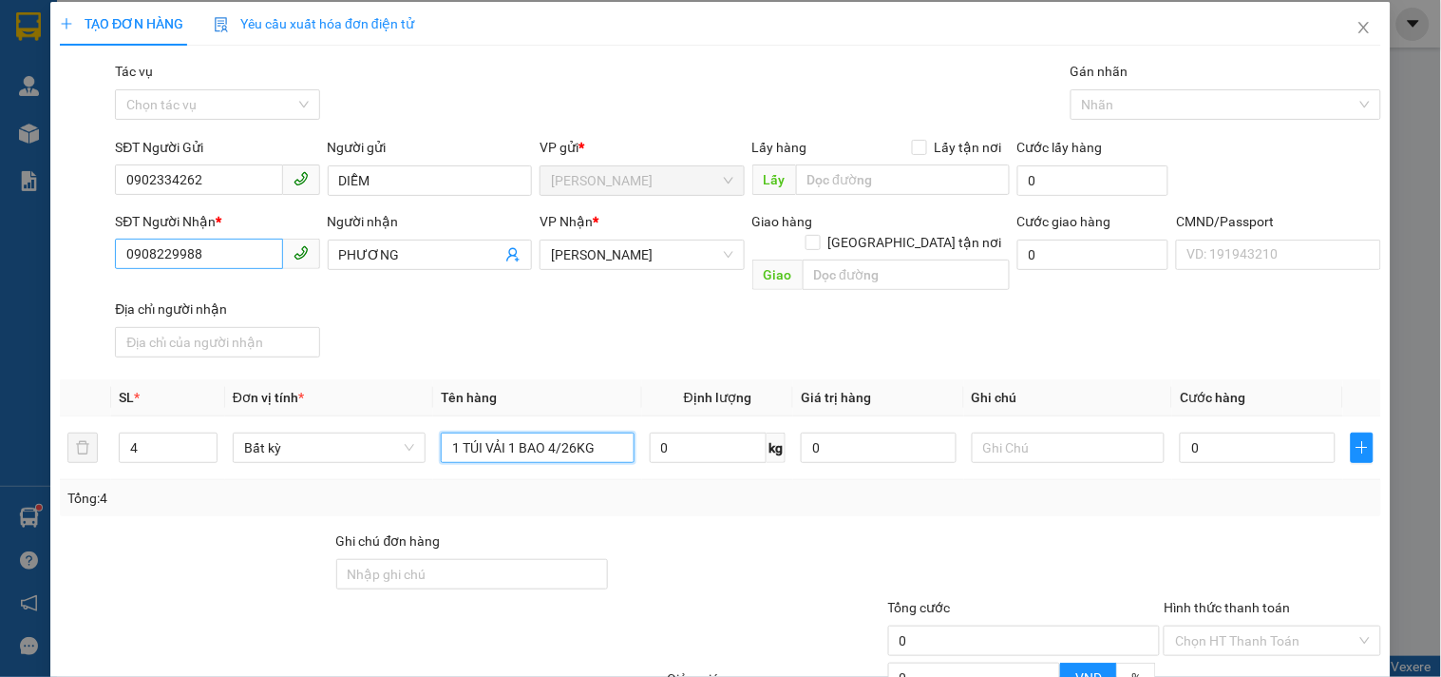
type input "1 TÚI VẢI 1 BAO 4/26KG"
click at [219, 251] on input "0908229988" at bounding box center [198, 253] width 167 height 30
type input "0906684459"
click at [219, 287] on div "0906684459 - PHI" at bounding box center [215, 289] width 180 height 21
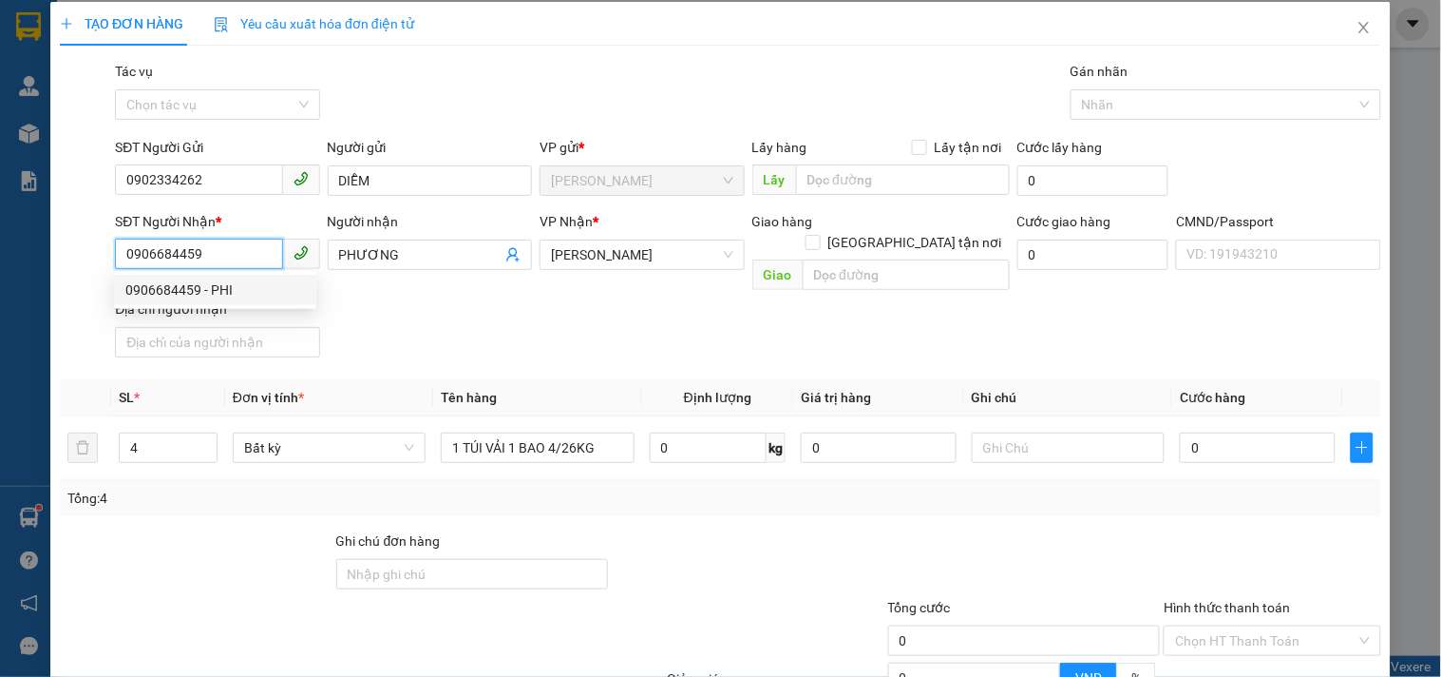
type input "PHI"
type input "0906684459"
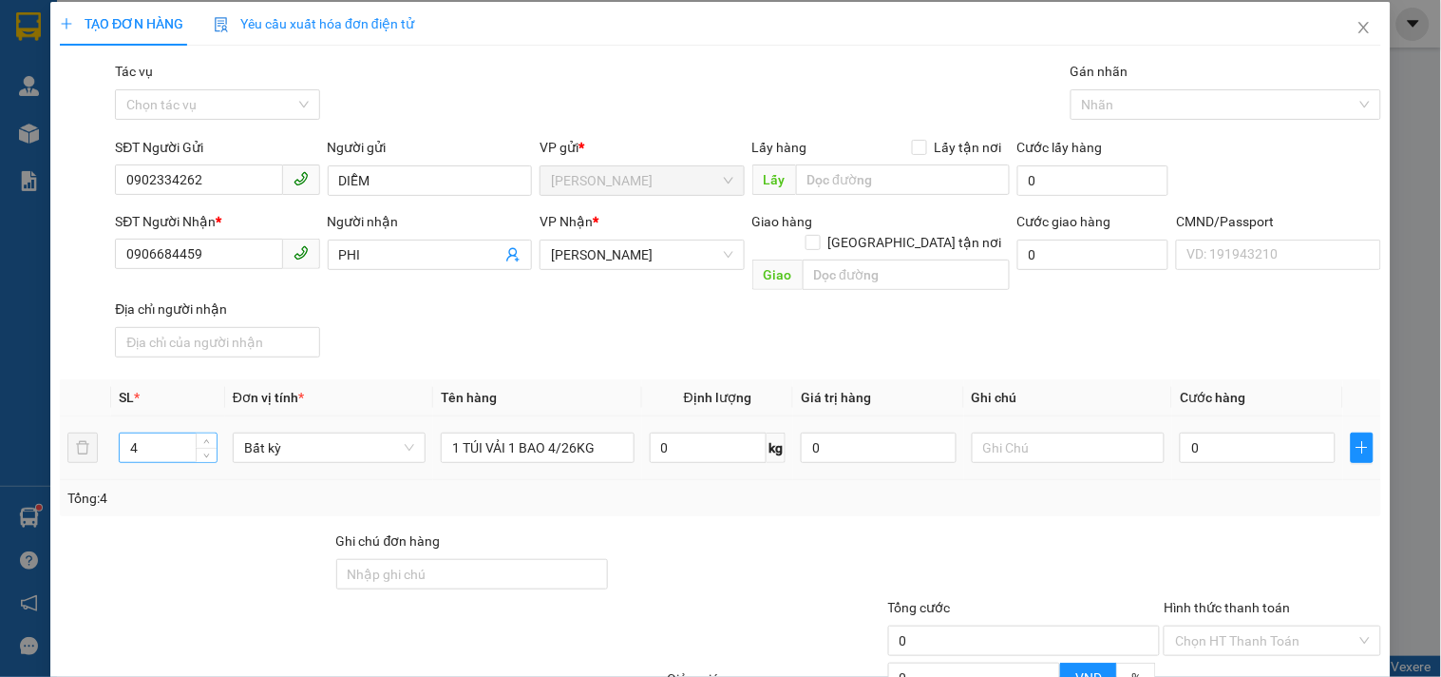
click at [184, 433] on input "4" at bounding box center [168, 447] width 97 height 29
type input "2"
click at [1067, 432] on input "text" at bounding box center [1068, 447] width 193 height 30
type input "1"
type input "18H30 LINH"
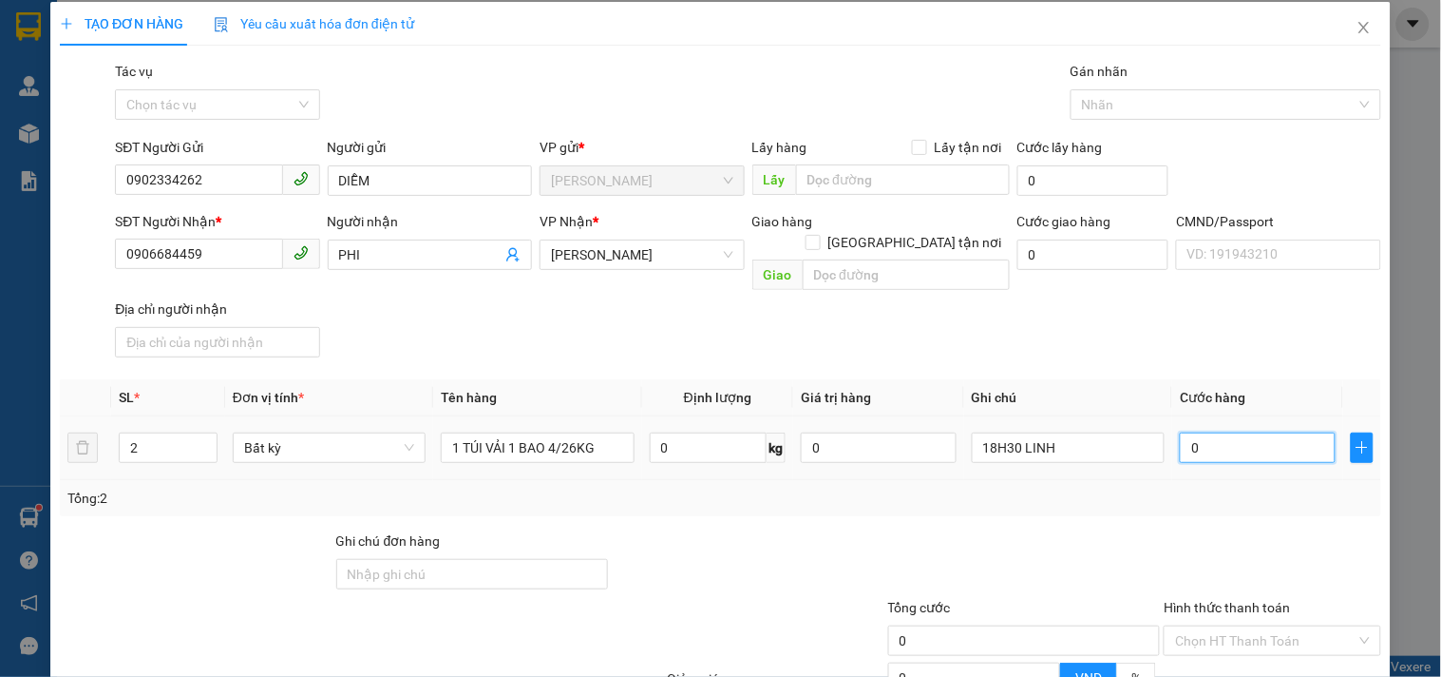
click at [1213, 432] on input "0" at bounding box center [1258, 447] width 156 height 30
type input "6"
type input "65"
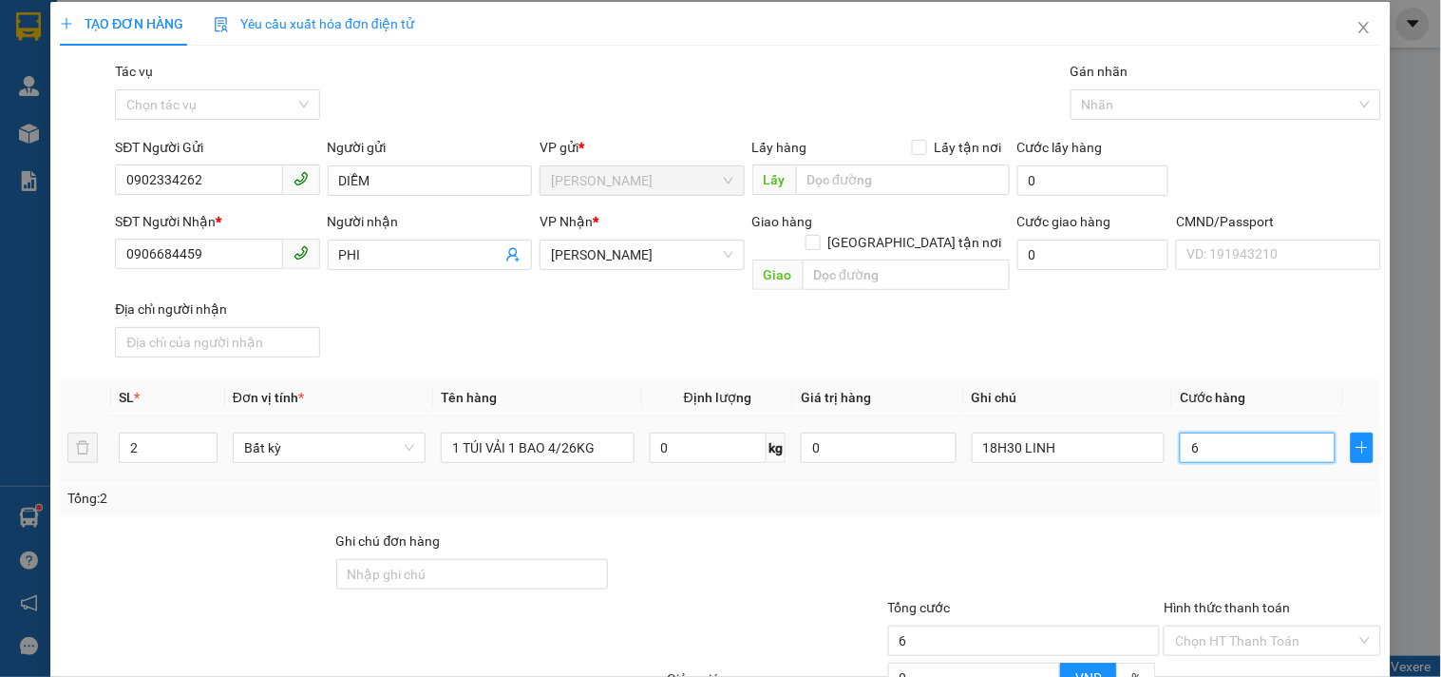
type input "65"
type input "65.000"
click at [1104, 530] on div at bounding box center [1025, 563] width 277 height 67
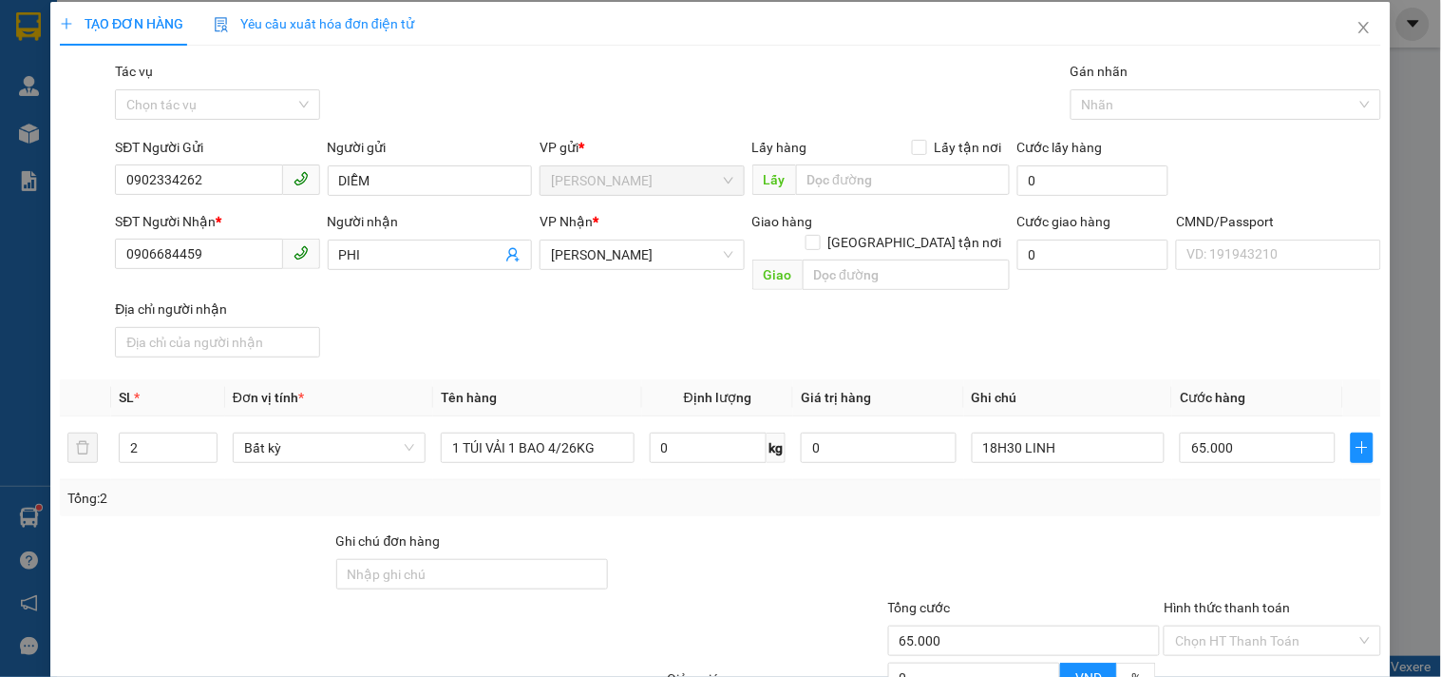
scroll to position [184, 0]
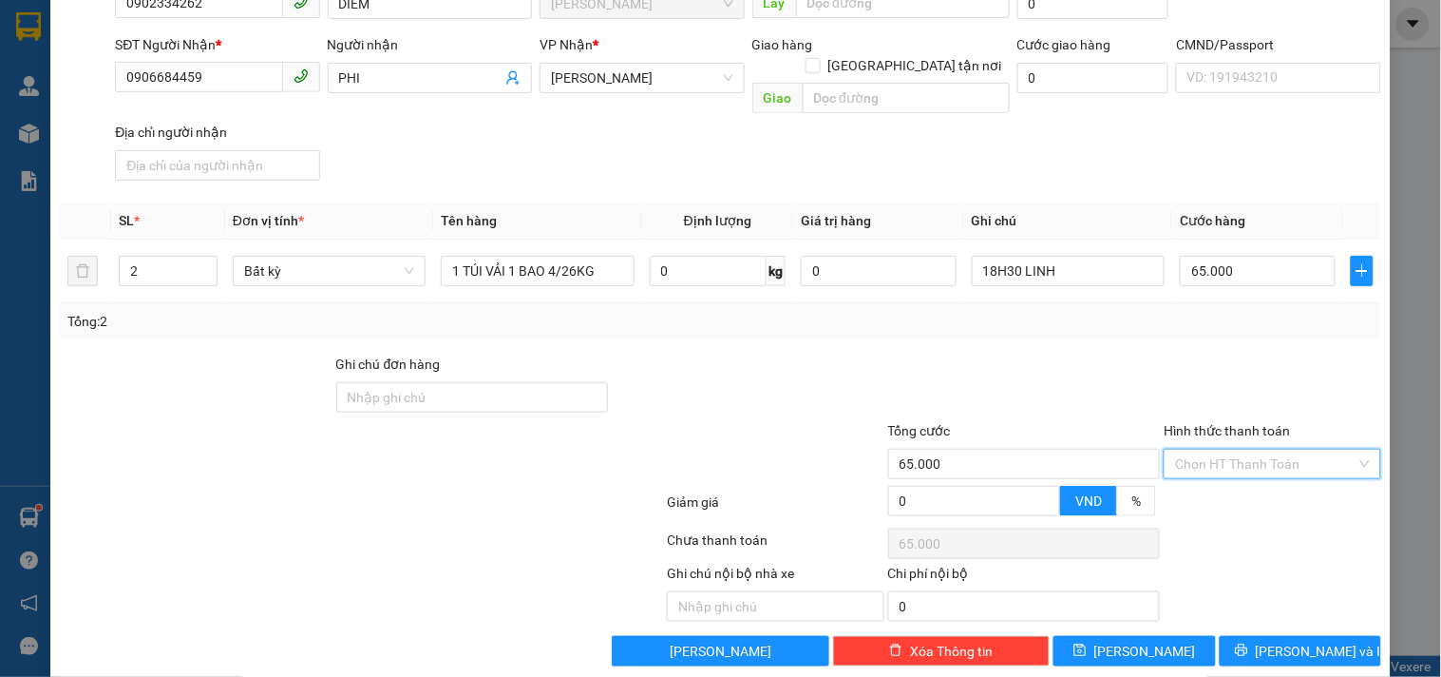
click at [1210, 452] on input "Hình thức thanh toán" at bounding box center [1265, 463] width 181 height 29
click at [1191, 477] on div "Tại văn phòng" at bounding box center [1261, 477] width 192 height 21
type input "0"
click at [1278, 640] on span "[PERSON_NAME] và In" at bounding box center [1322, 650] width 133 height 21
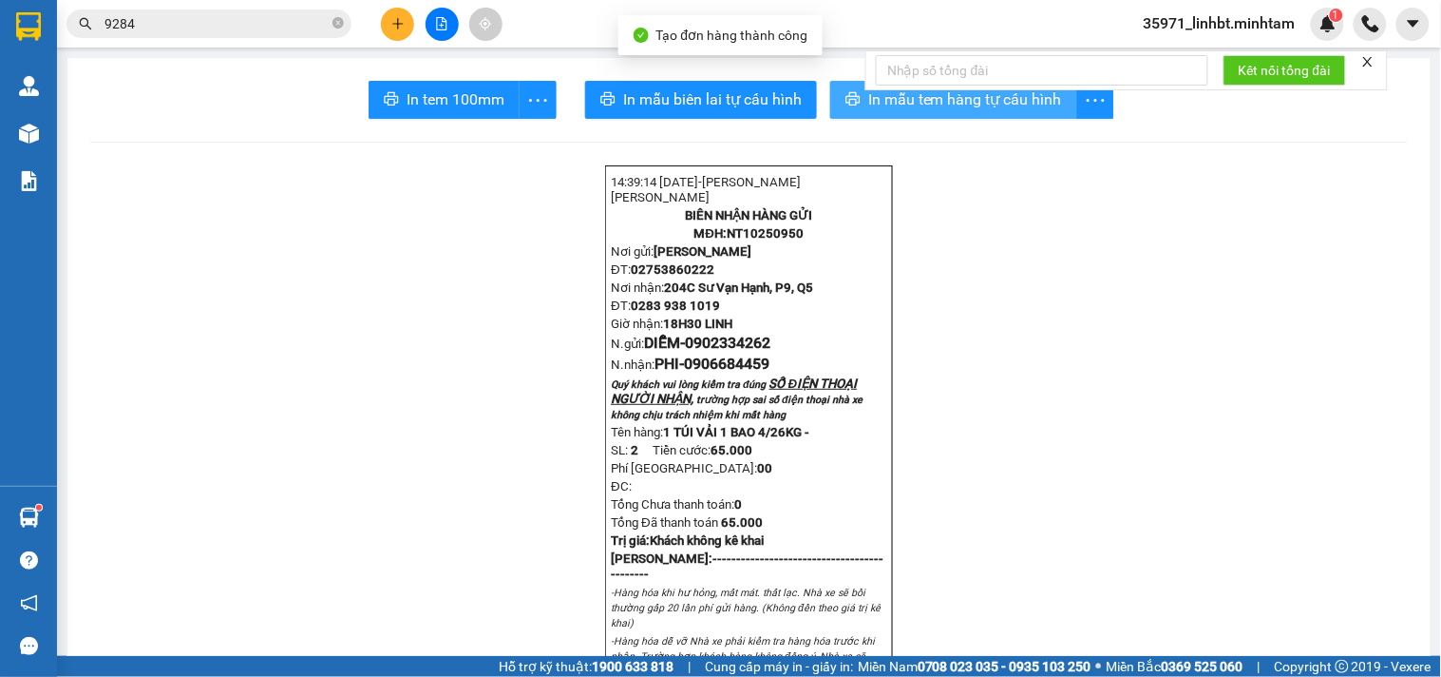
click at [894, 107] on span "In mẫu tem hàng tự cấu hình" at bounding box center [965, 99] width 194 height 24
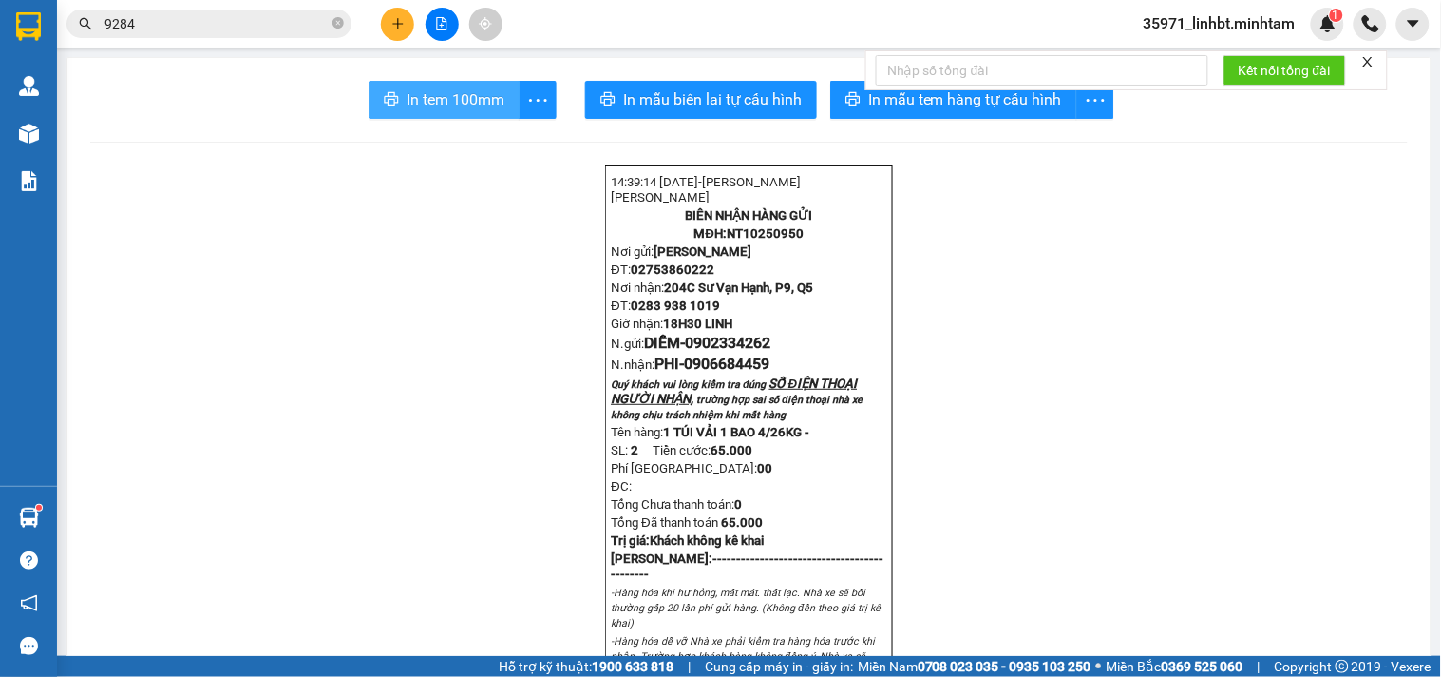
click at [396, 86] on button "In tem 100mm" at bounding box center [444, 100] width 151 height 38
click at [523, 93] on span "more" at bounding box center [538, 100] width 36 height 24
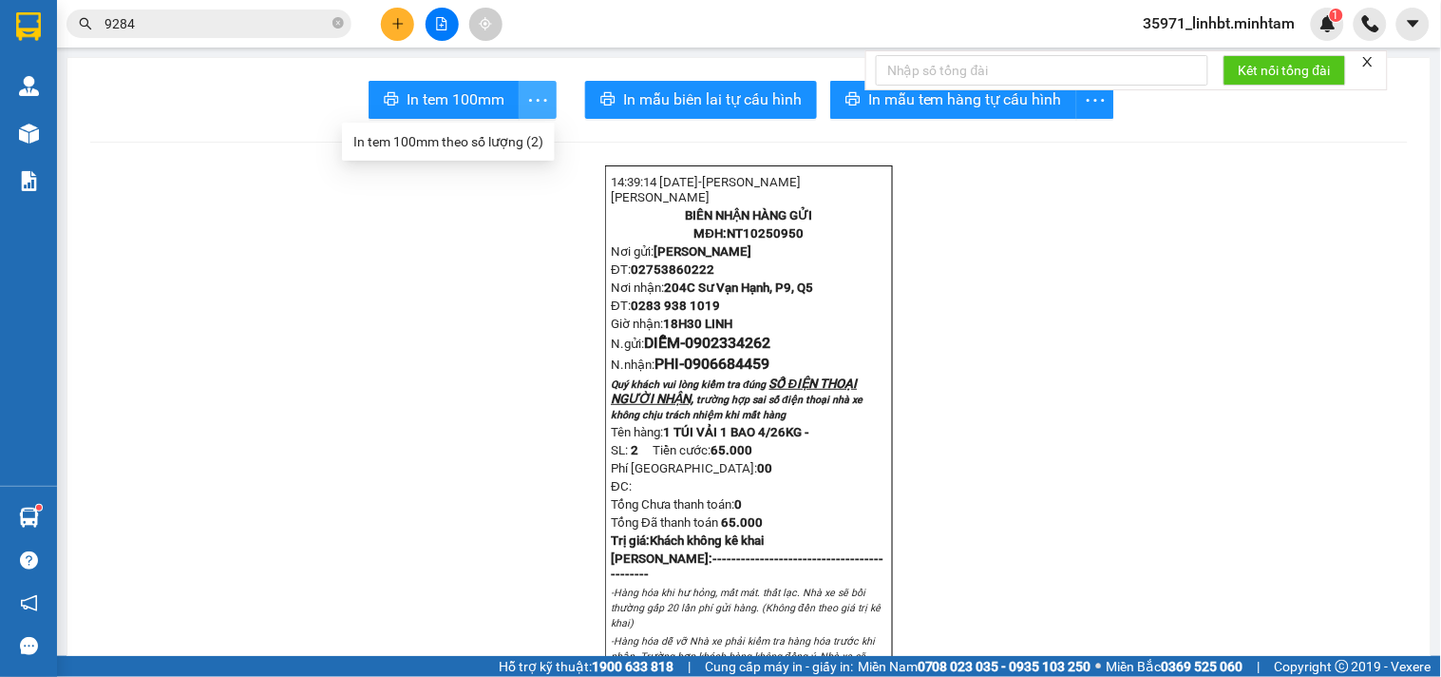
click at [534, 99] on icon "more" at bounding box center [538, 99] width 18 height 3
click at [517, 136] on div "In tem 100mm theo số lượng (2)" at bounding box center [448, 141] width 190 height 21
click at [727, 352] on span "0902334262" at bounding box center [728, 343] width 86 height 18
copy span "0902334262"
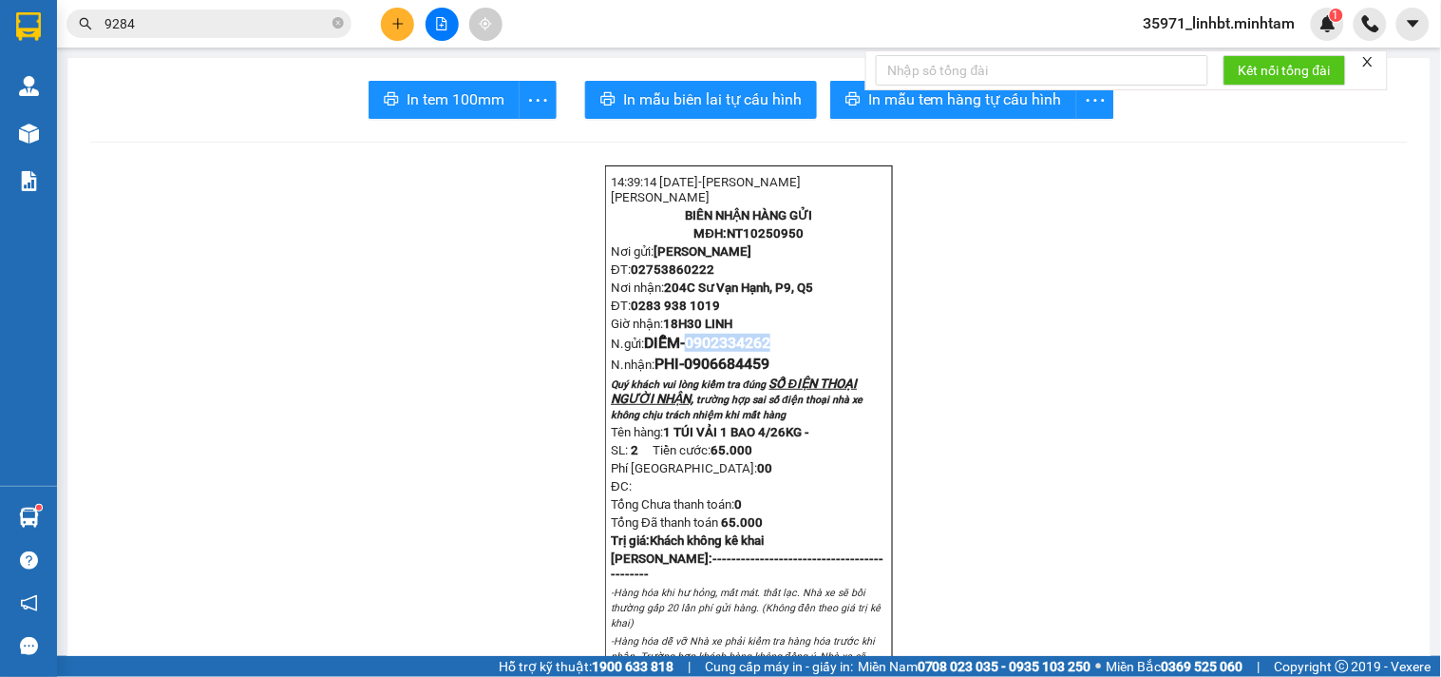
click at [407, 24] on button at bounding box center [397, 24] width 33 height 33
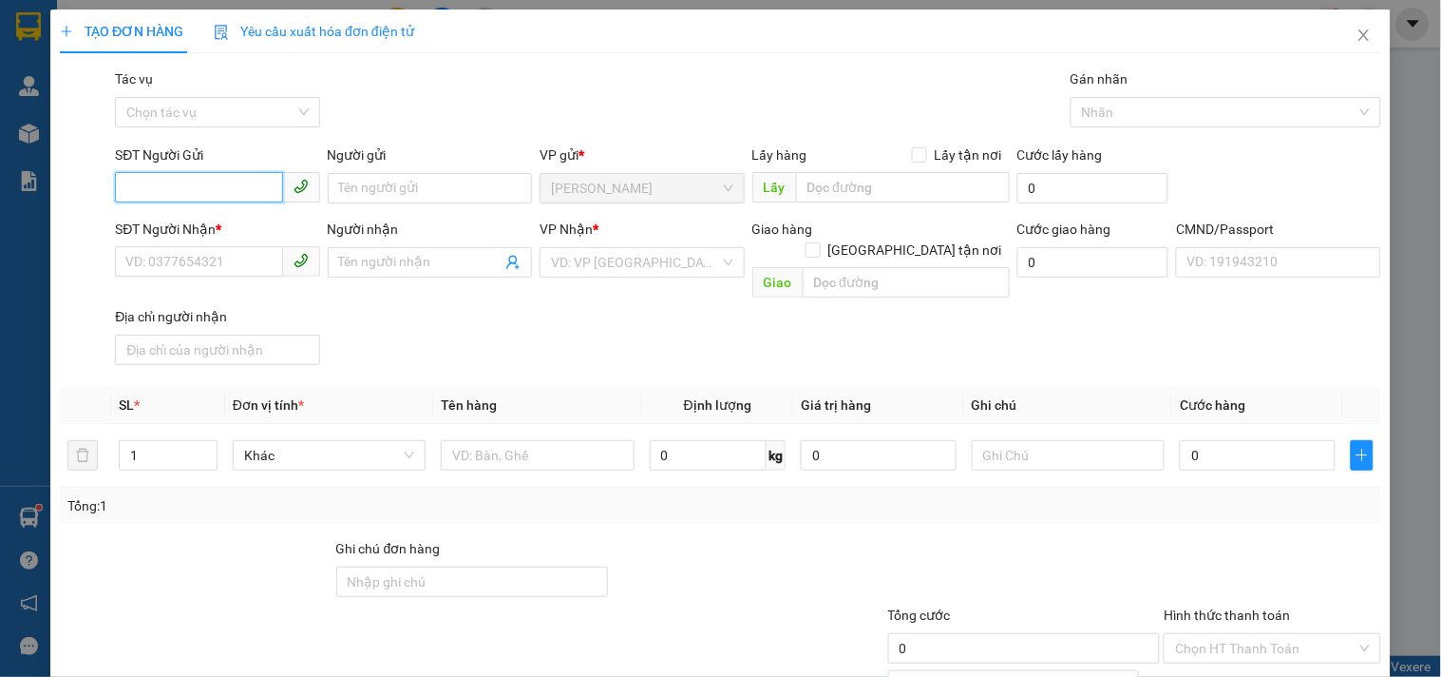
paste input "0902334262"
type input "0902334262"
click at [232, 221] on div "0902334262 - DIỄM" at bounding box center [215, 226] width 180 height 21
type input "DIỄM"
type input "0906684459"
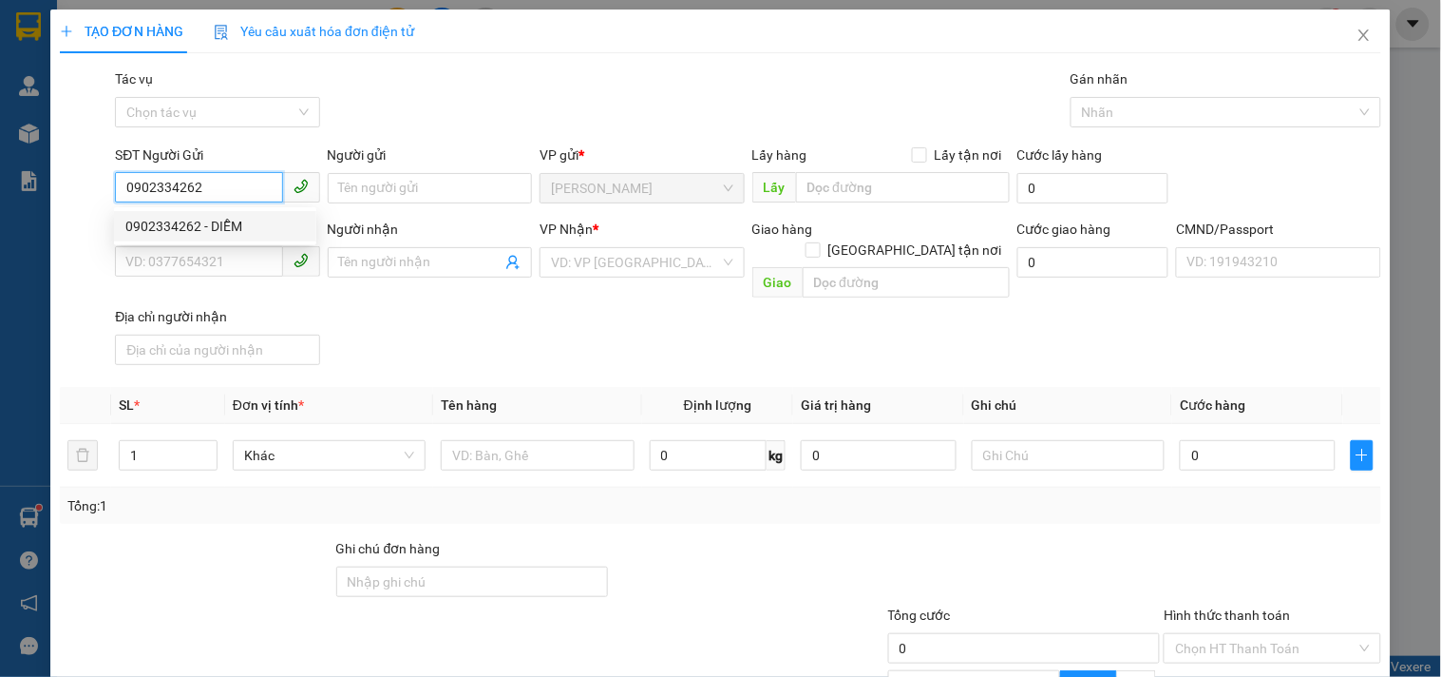
type input "PHI"
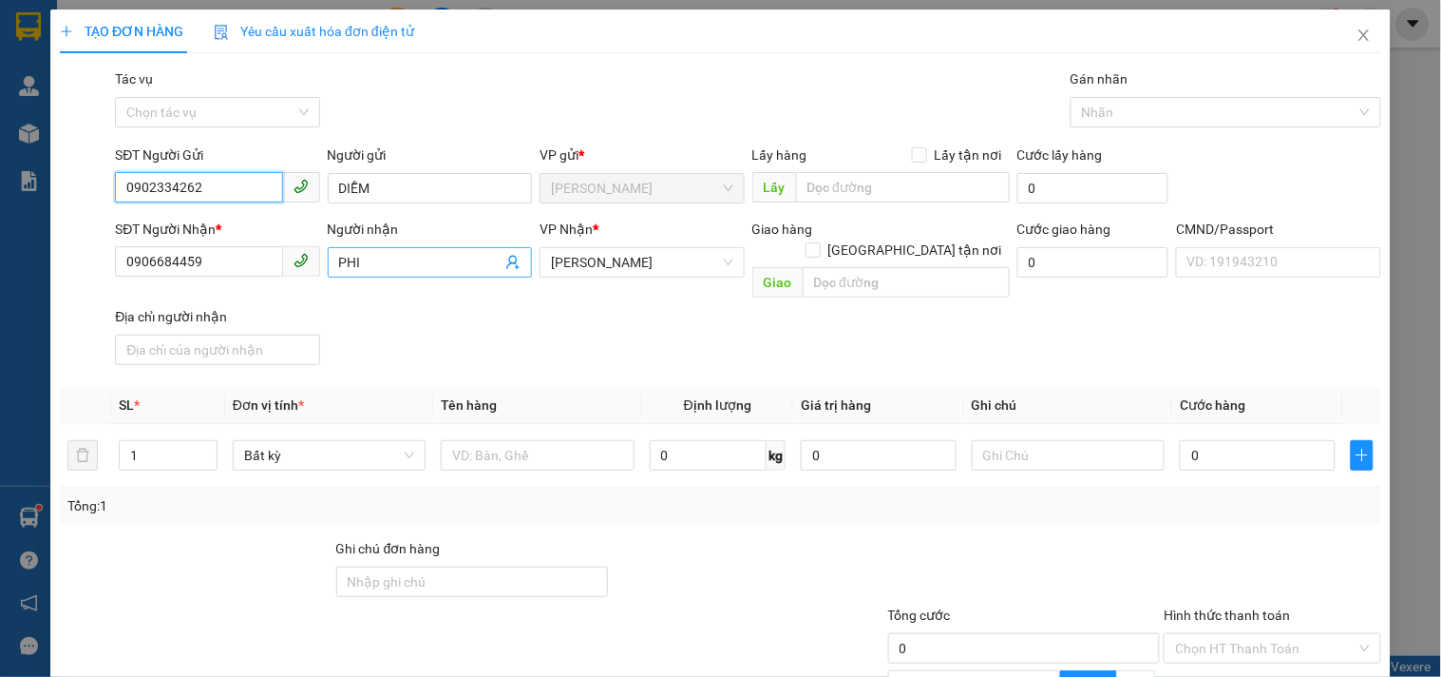
type input "0902334262"
click at [444, 252] on input "PHI" at bounding box center [420, 262] width 162 height 21
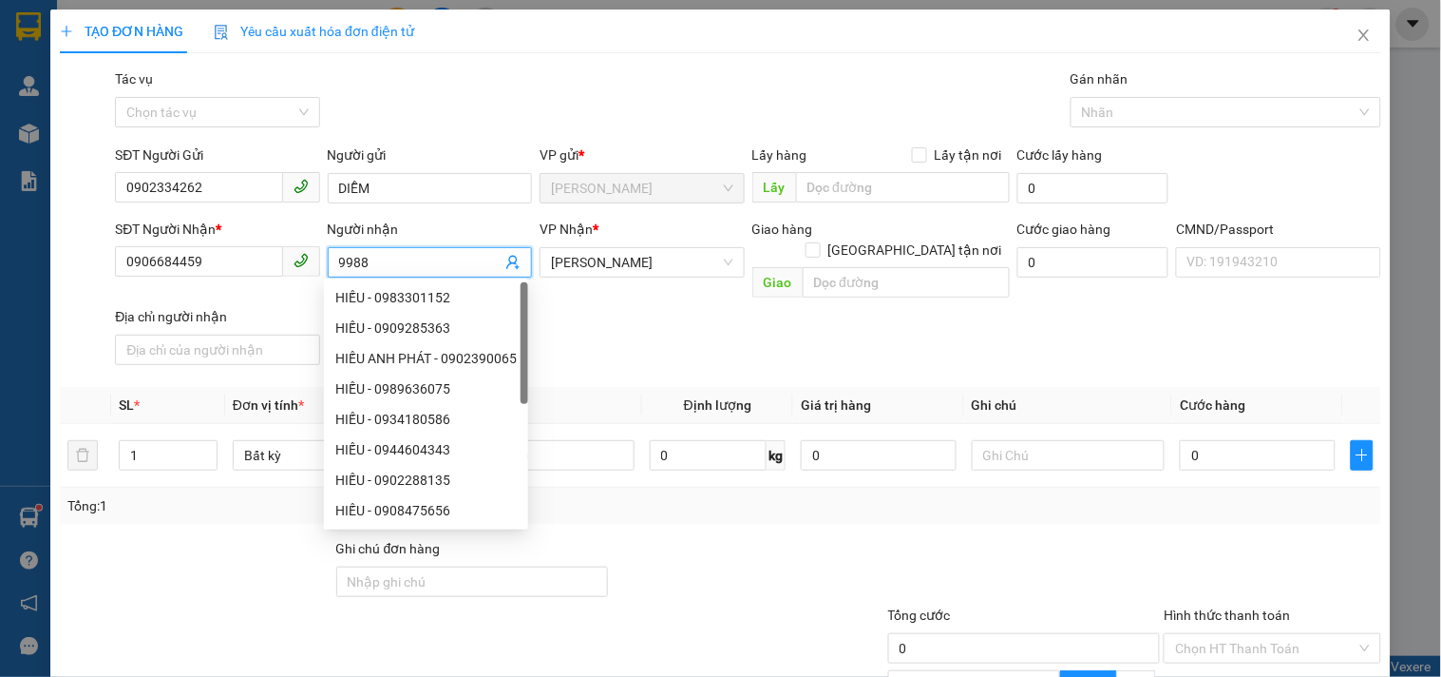
click at [447, 253] on input "9988" at bounding box center [420, 262] width 162 height 21
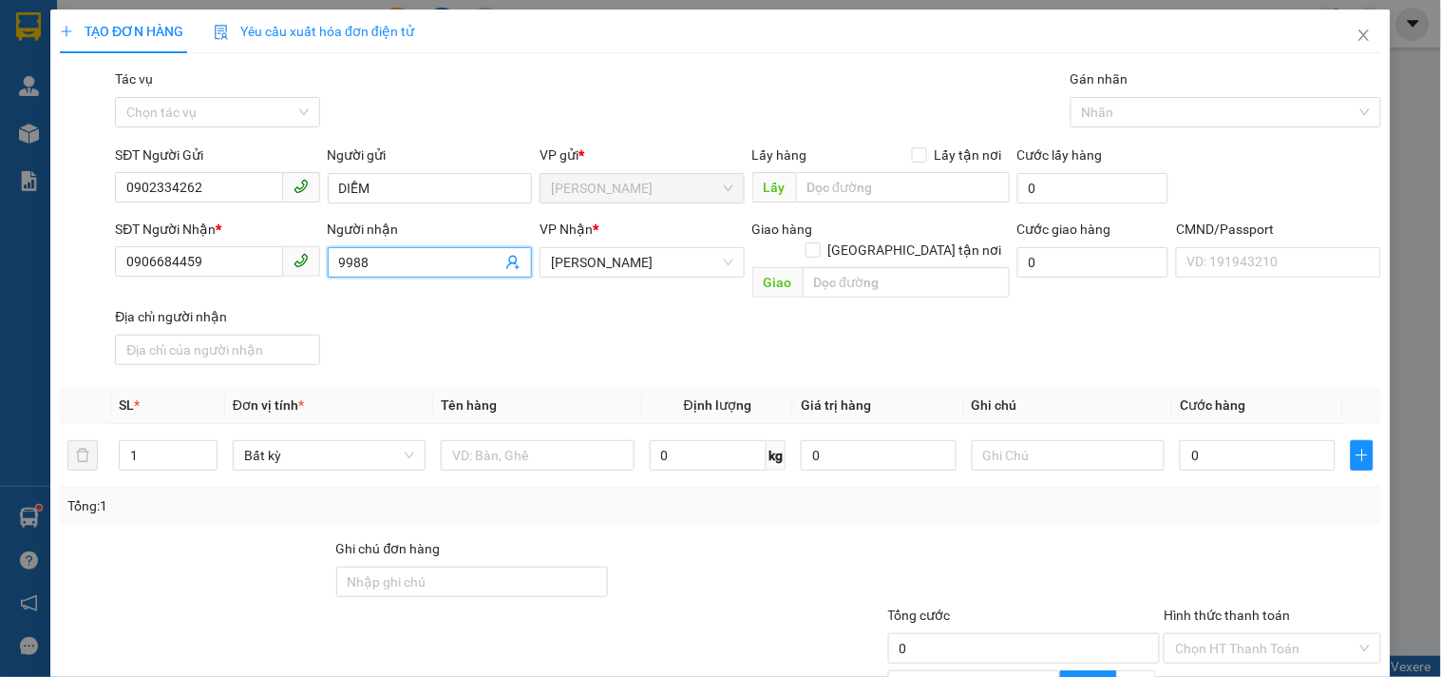
click at [448, 254] on input "9988" at bounding box center [420, 262] width 162 height 21
type input "998"
click at [405, 262] on input "998" at bounding box center [420, 262] width 162 height 21
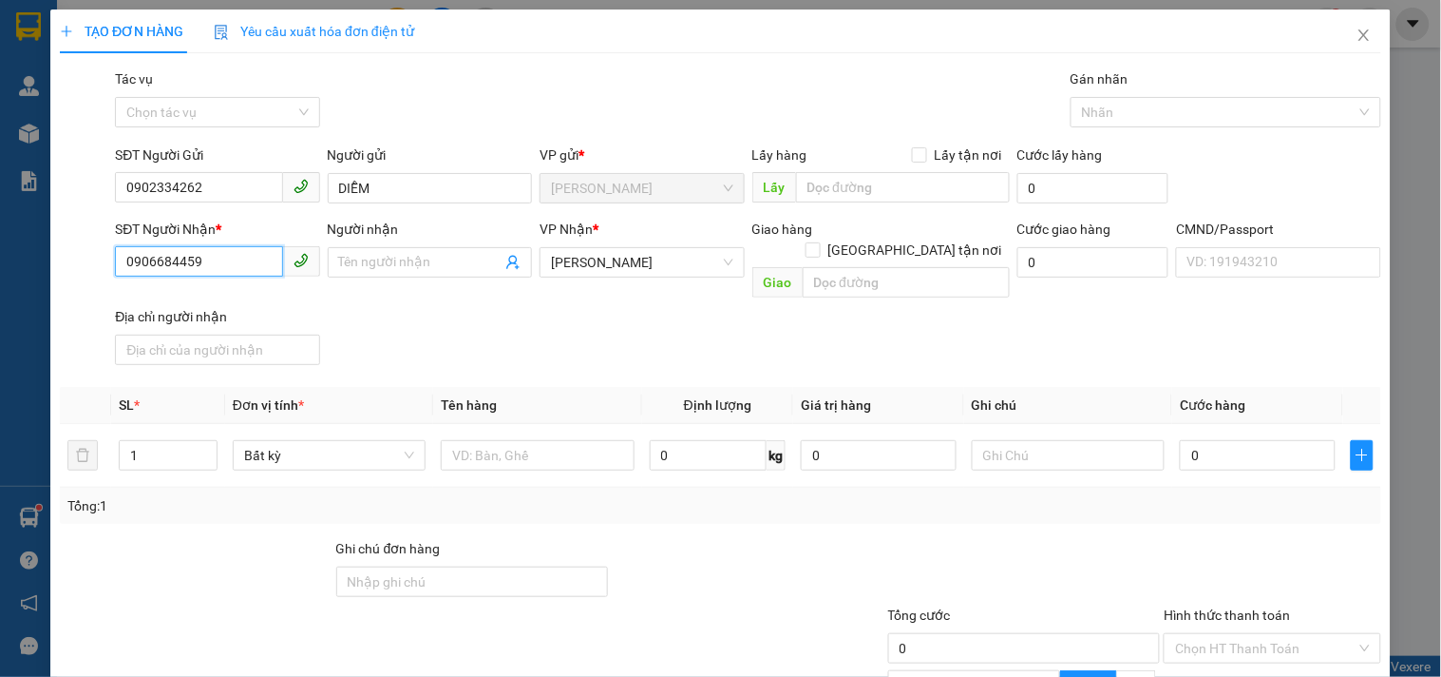
click at [213, 246] on input "0906684459" at bounding box center [198, 261] width 167 height 30
click at [212, 246] on input "0906684459" at bounding box center [198, 261] width 167 height 30
click at [214, 291] on div "0908229988 - PHƯƠNG" at bounding box center [215, 297] width 180 height 21
type input "0908229988"
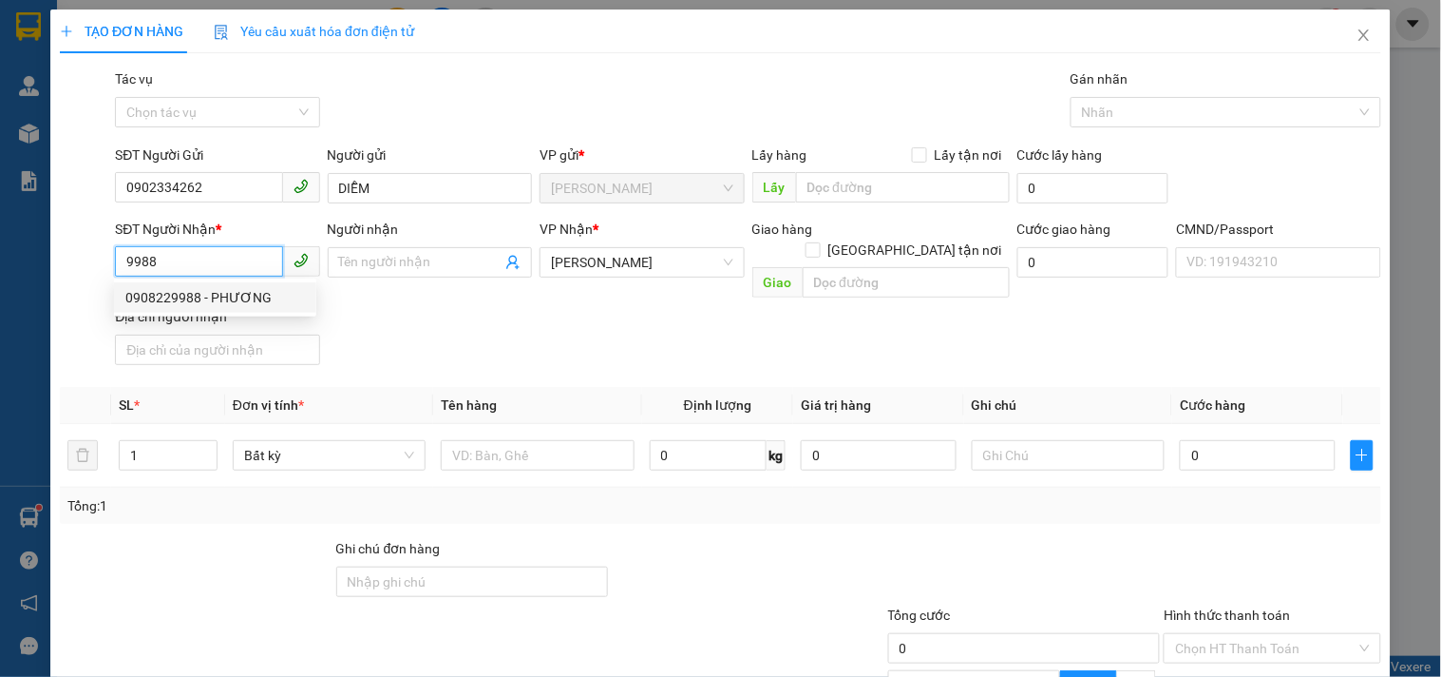
type input "PHƯƠNG"
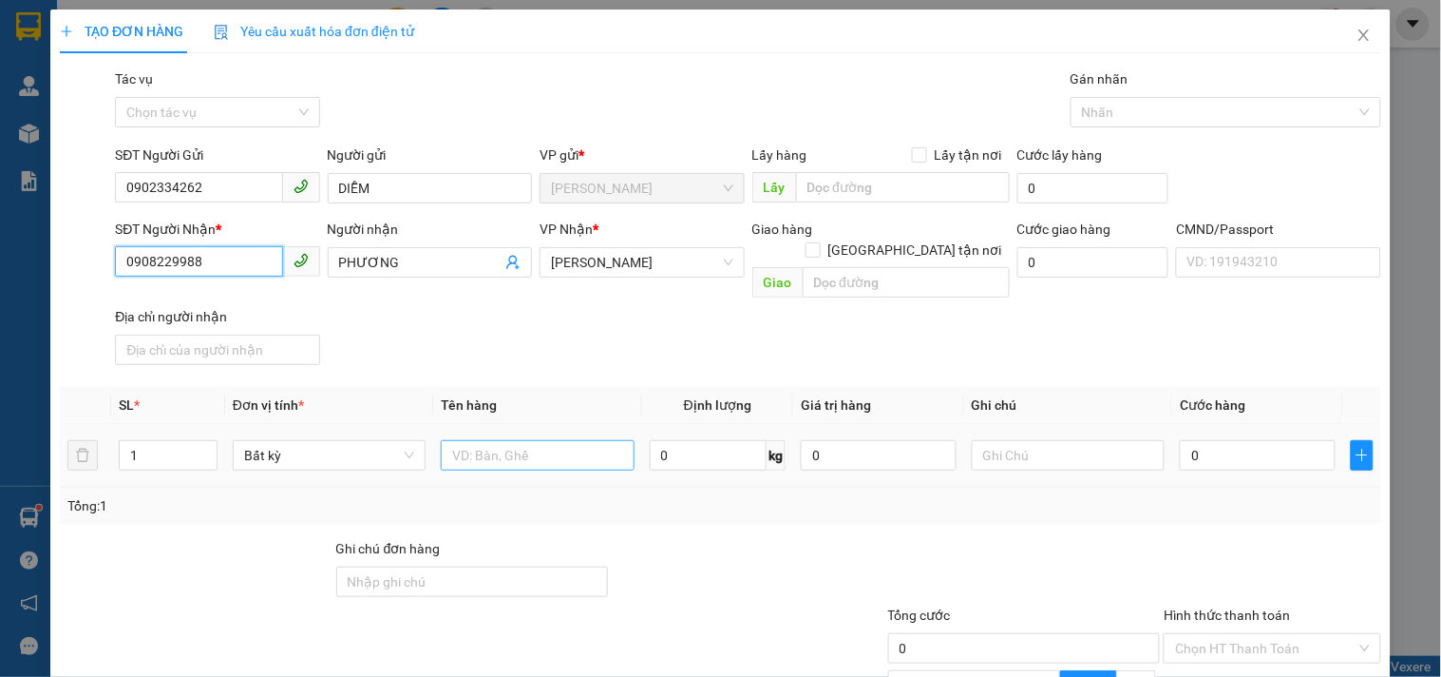
type input "0908229988"
click at [585, 440] on input "text" at bounding box center [537, 455] width 193 height 30
type input "1 B 23KG_ TC"
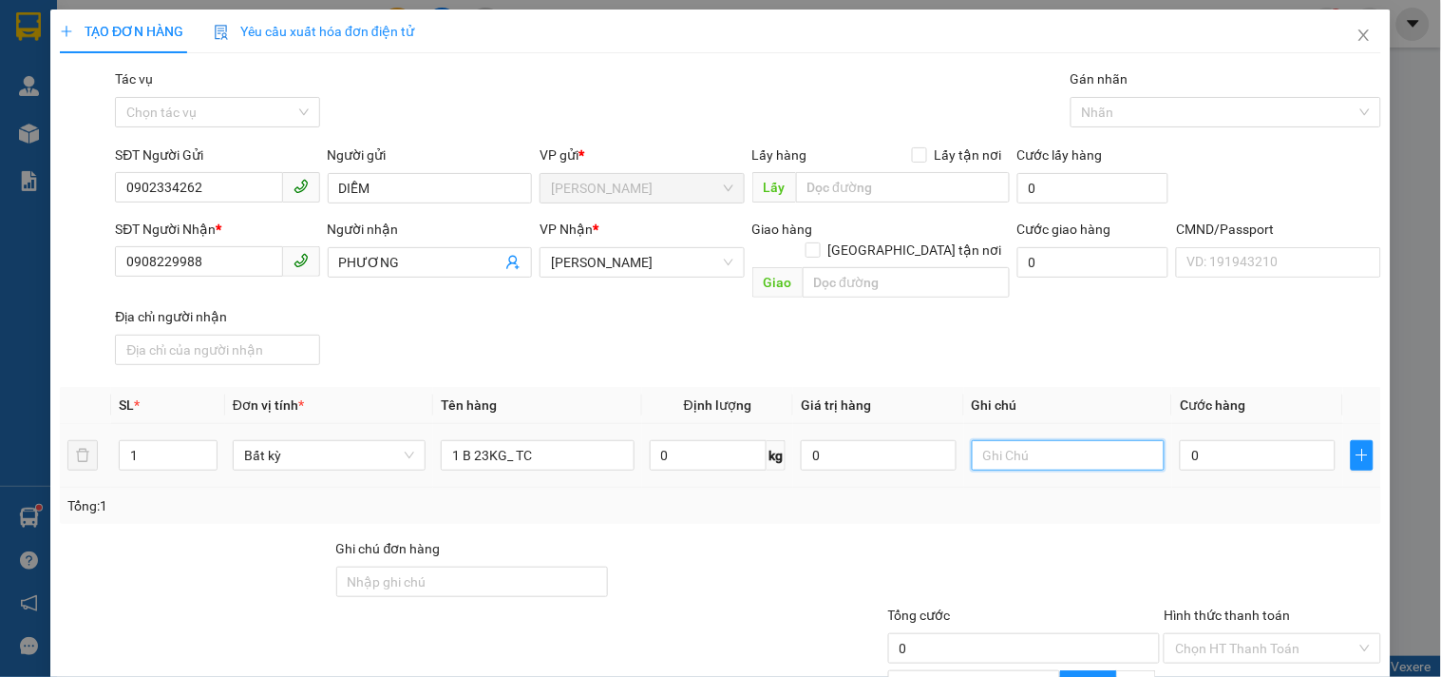
click at [1062, 440] on input "text" at bounding box center [1068, 455] width 193 height 30
type input "18H30 LINH"
click at [1207, 440] on input "0" at bounding box center [1258, 455] width 156 height 30
type input "004"
type input "4"
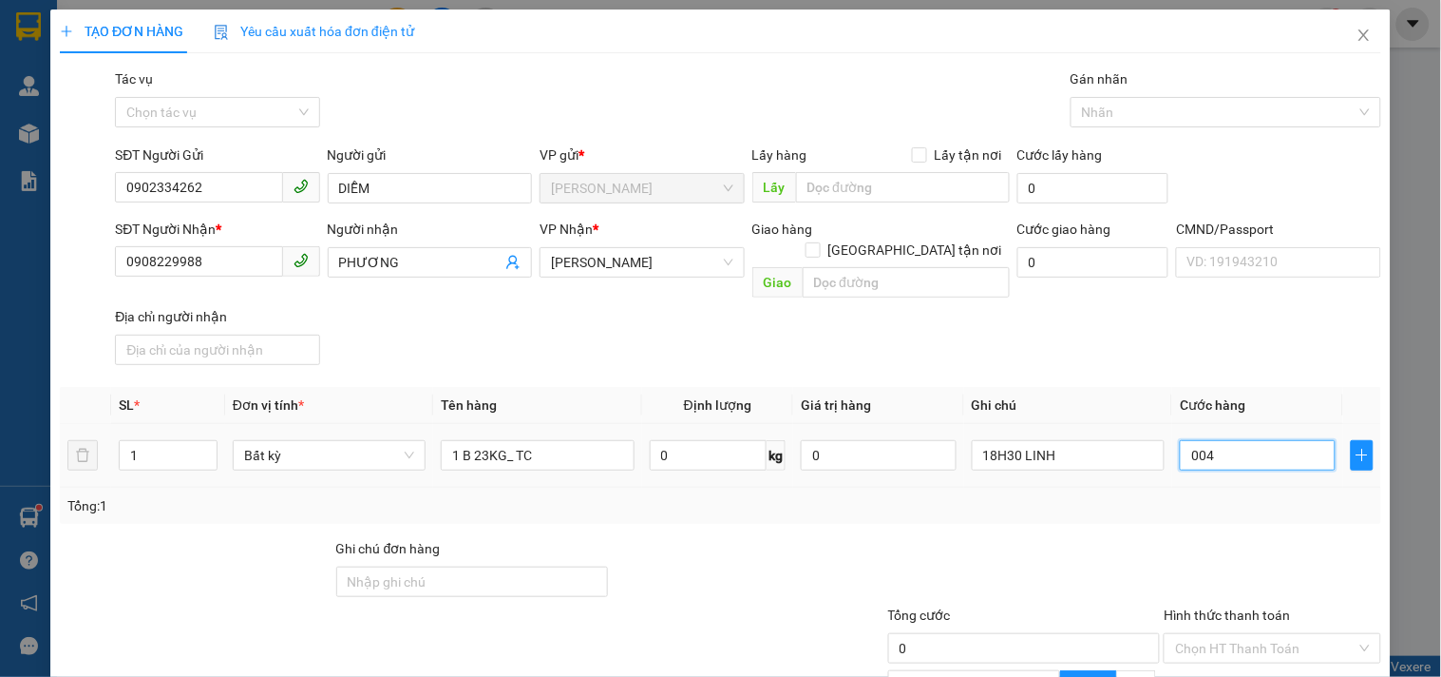
type input "4"
type input "0.040"
type input "40"
click at [1112, 492] on div "Tổng: 1" at bounding box center [721, 505] width 1322 height 36
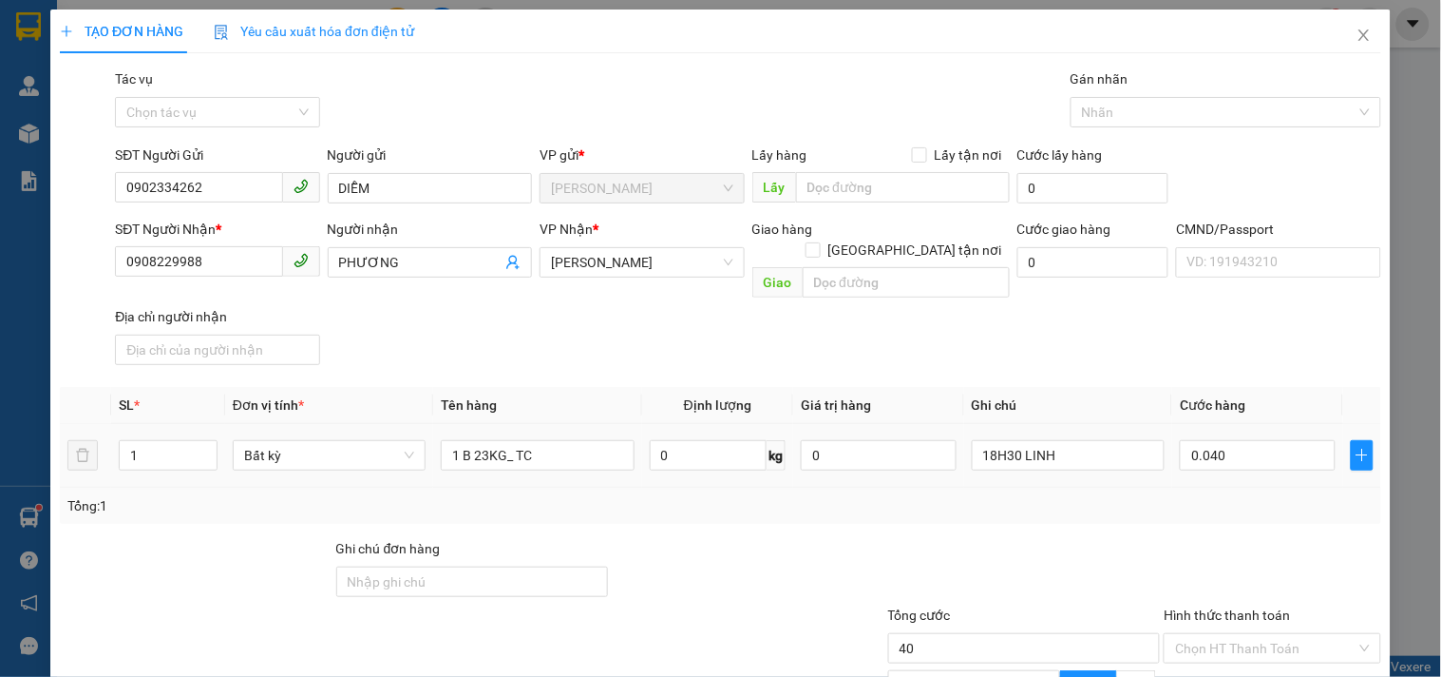
type input "40.000"
click at [1189, 634] on input "Hình thức thanh toán" at bounding box center [1265, 648] width 181 height 29
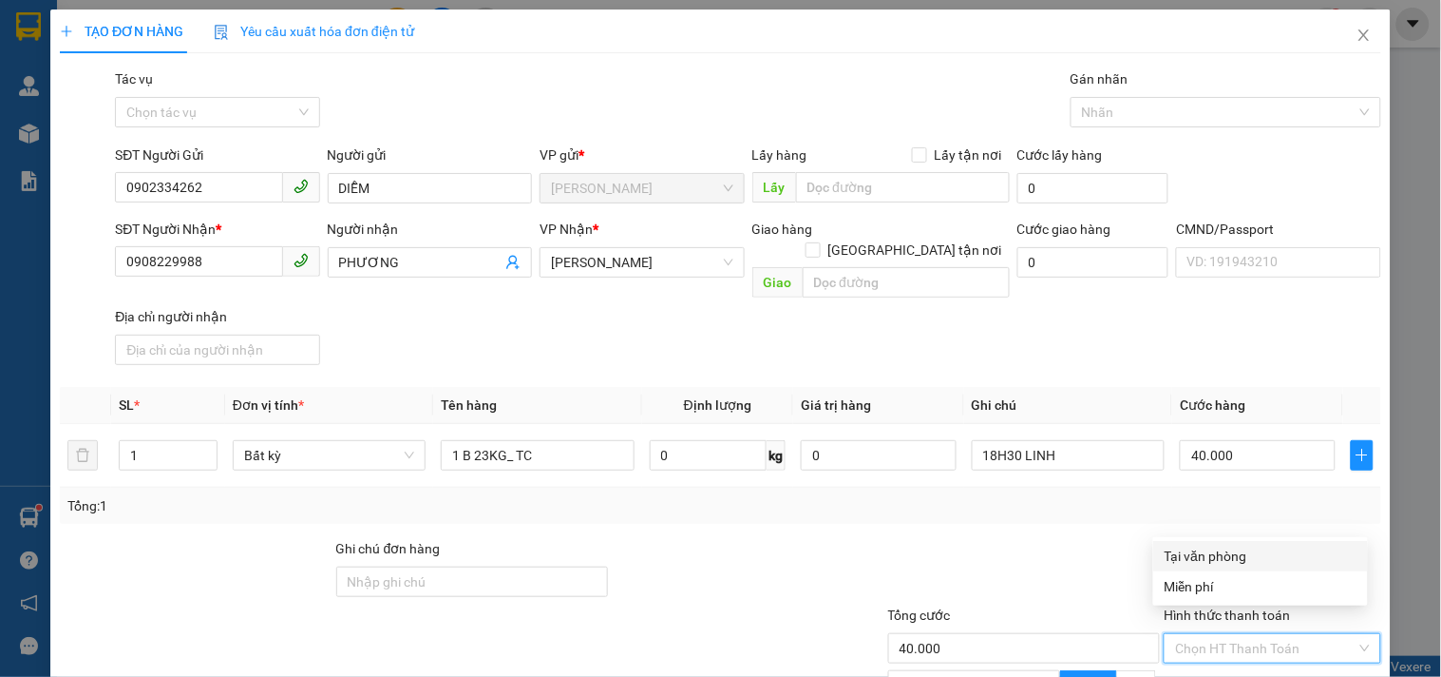
click at [1199, 548] on div "Tại văn phòng" at bounding box center [1261, 555] width 192 height 21
type input "0"
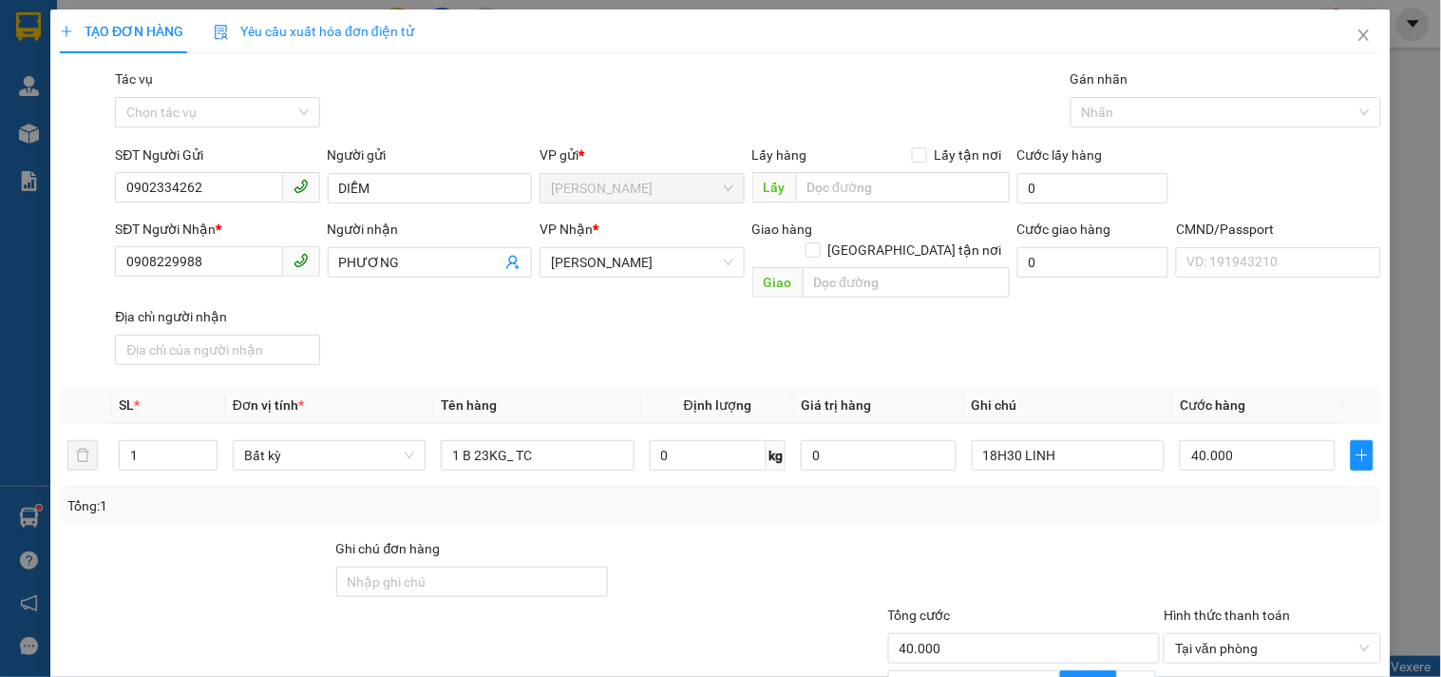
click at [1038, 510] on div "Transit Pickup Surcharge Ids Transit Deliver Surcharge Ids Transit Deliver Surc…" at bounding box center [721, 459] width 1322 height 782
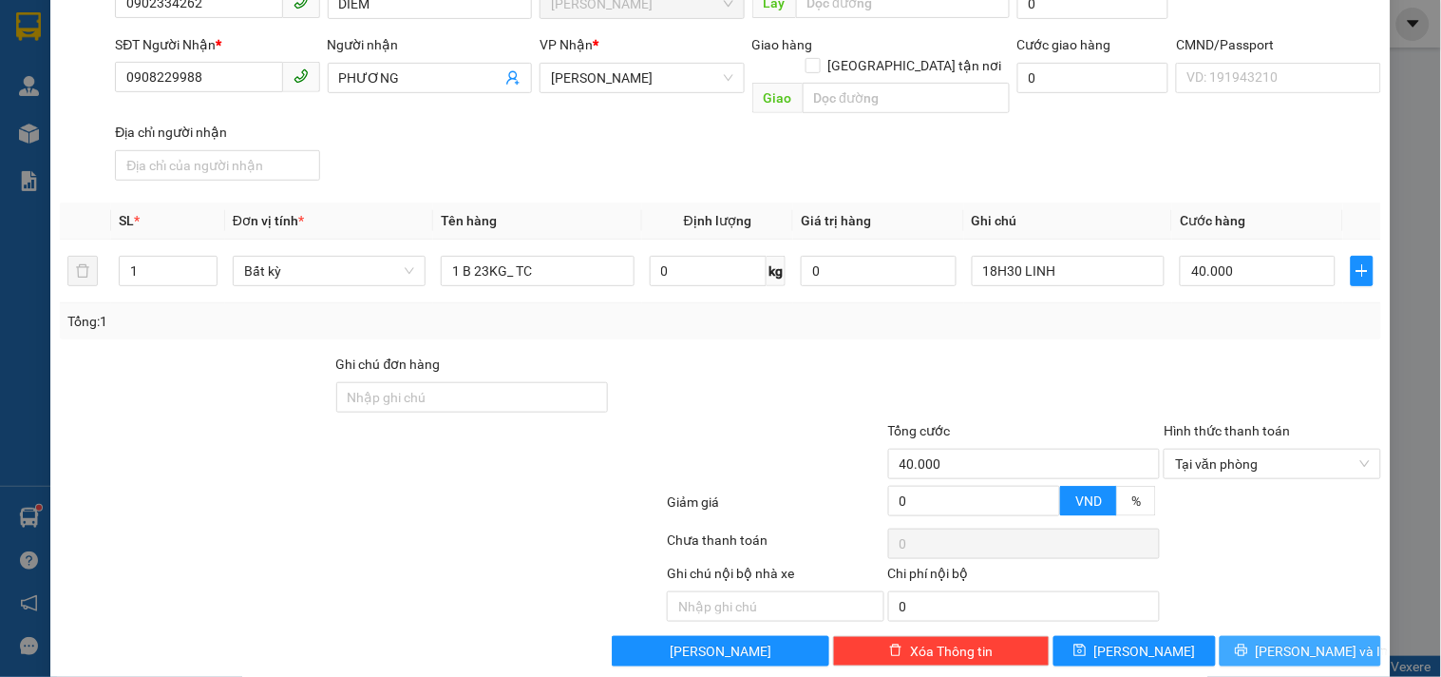
click at [1249, 643] on span "printer" at bounding box center [1241, 650] width 13 height 15
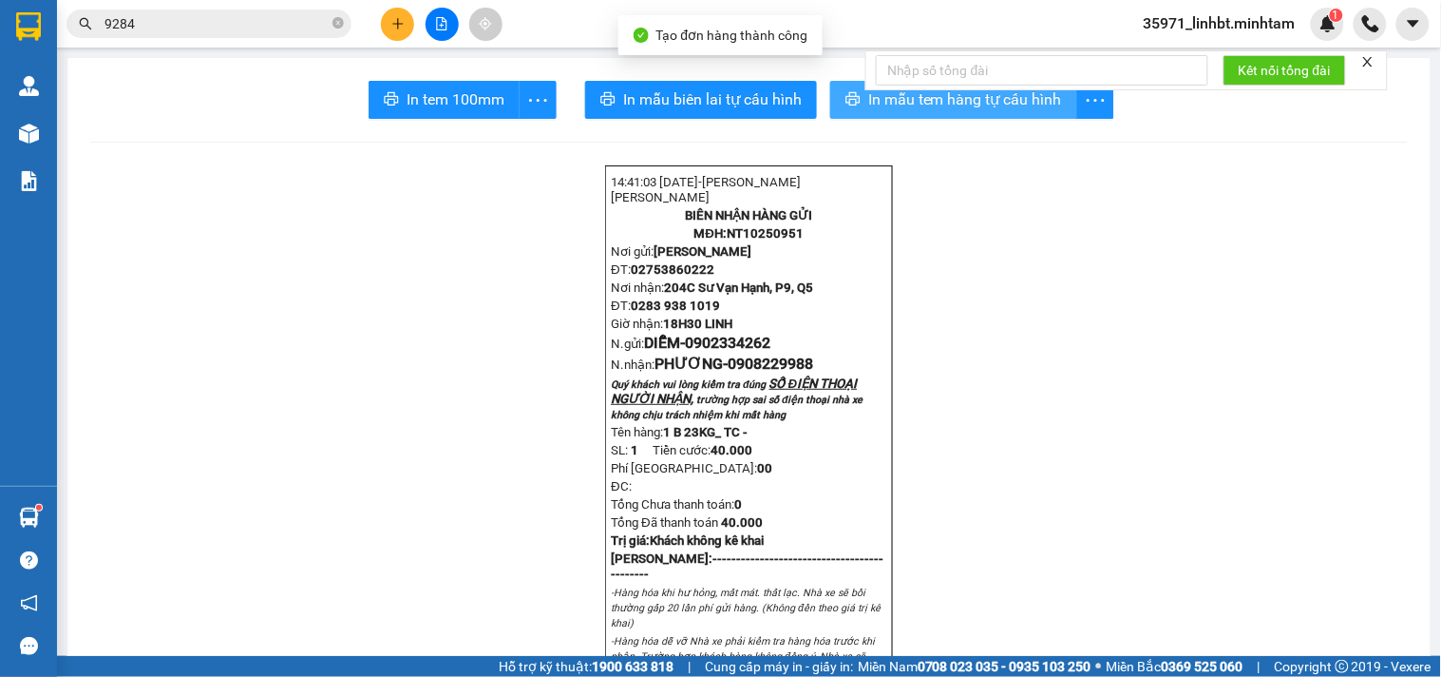
click at [868, 103] on span "In mẫu tem hàng tự cấu hình" at bounding box center [965, 99] width 194 height 24
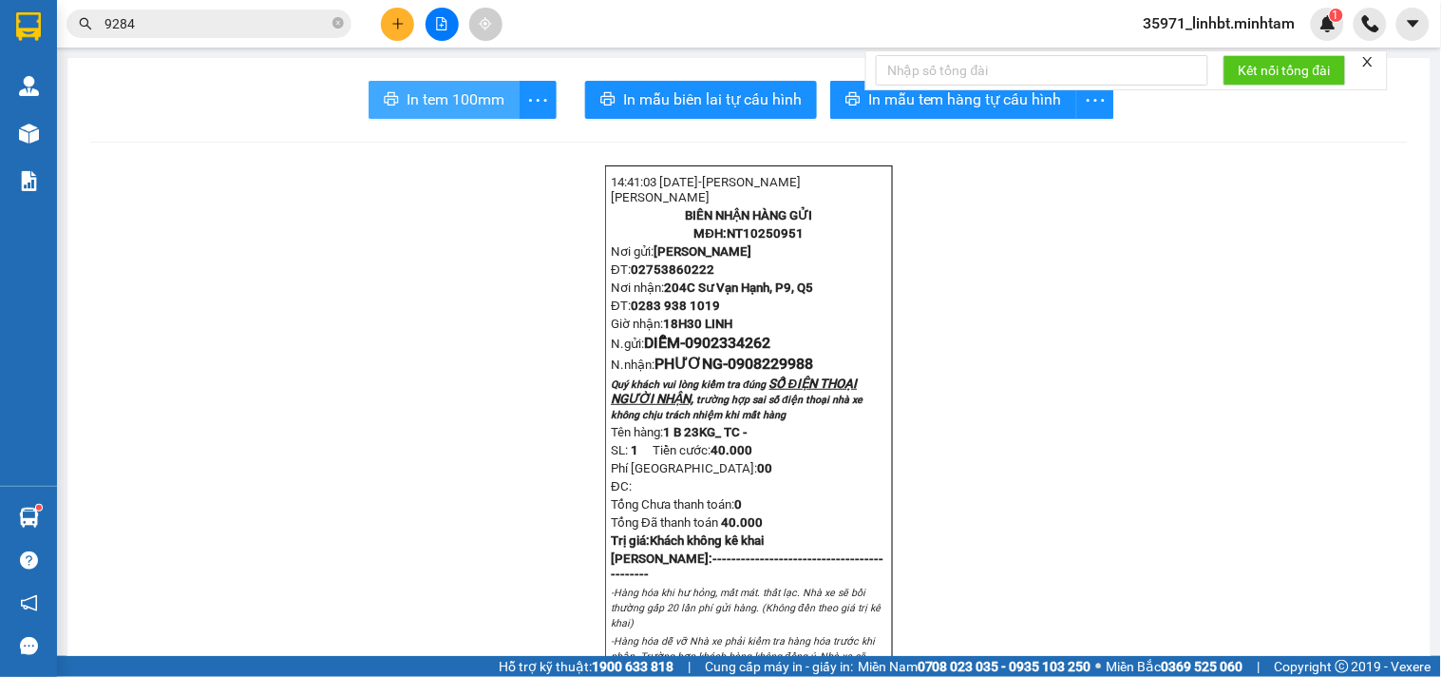
click at [450, 95] on span "In tem 100mm" at bounding box center [456, 99] width 98 height 24
click at [717, 349] on span "0902334262" at bounding box center [728, 343] width 86 height 18
copy span "0902334262"
click at [391, 14] on button at bounding box center [397, 24] width 33 height 33
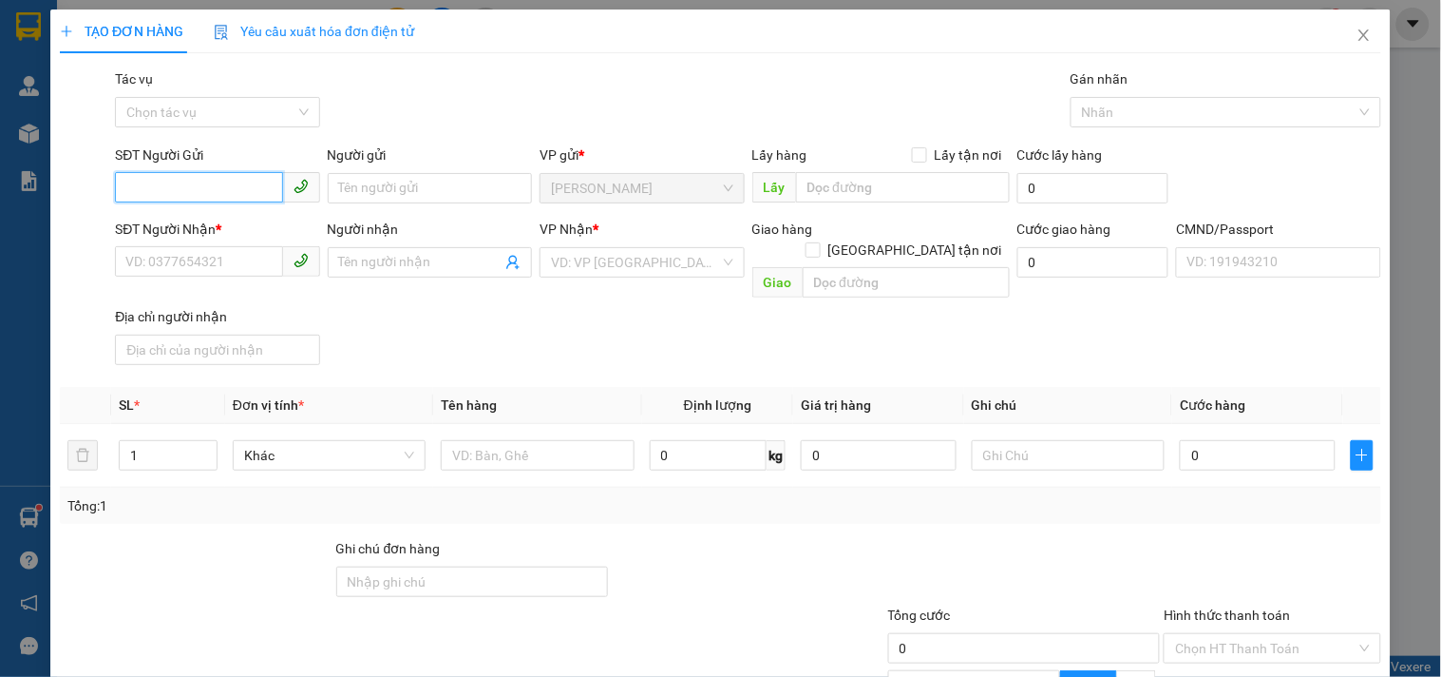
paste input "0902334262"
type input "0902334262"
click at [209, 213] on div "0902334262 - DIỄM" at bounding box center [215, 226] width 202 height 30
type input "DIỄM"
type input "0908229988"
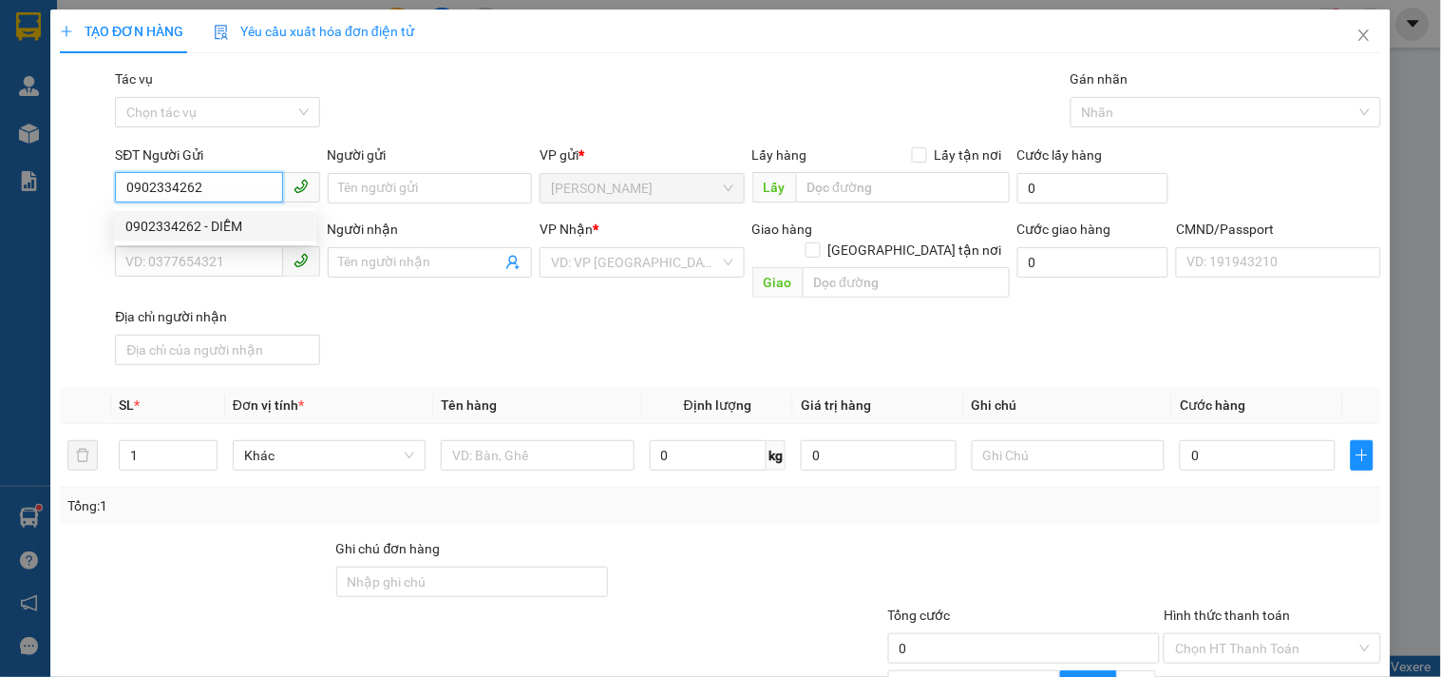
type input "PHƯƠNG"
type input "0902334262"
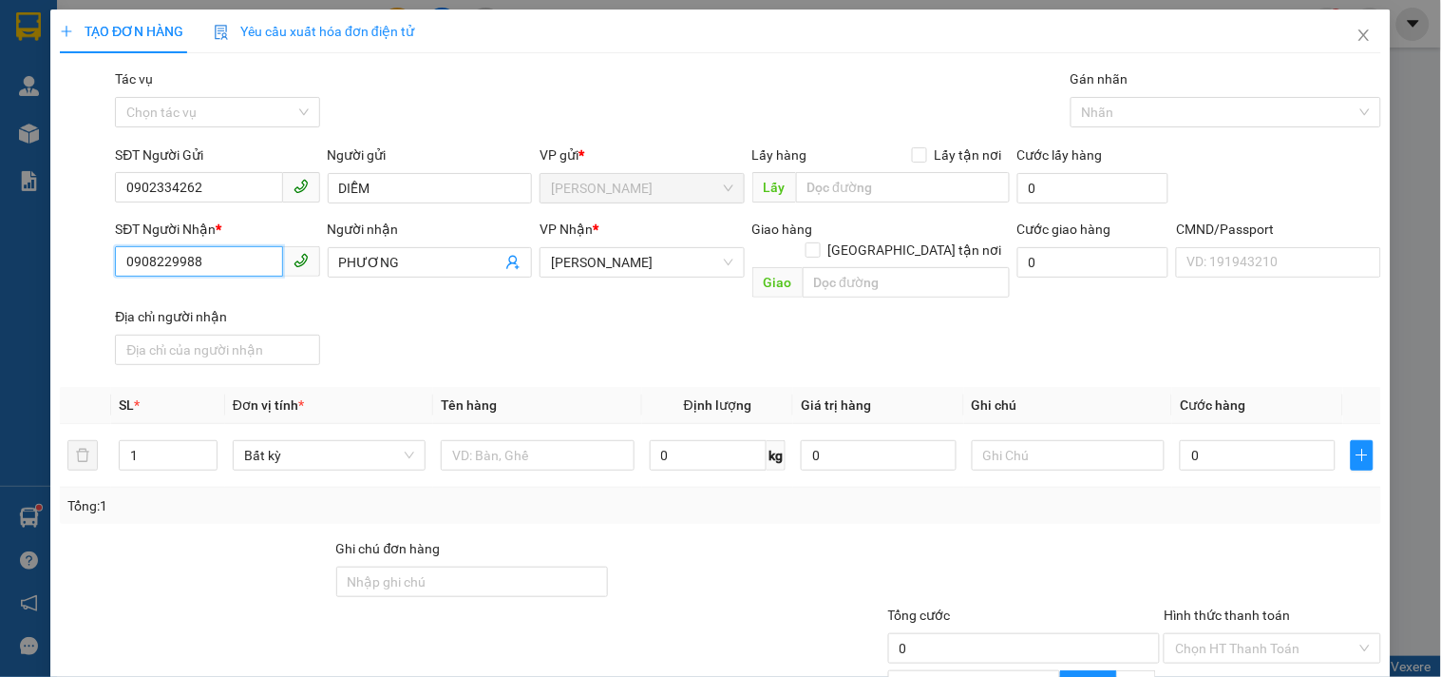
click at [248, 250] on input "0908229988" at bounding box center [198, 261] width 167 height 30
click at [241, 297] on div "0913643586 - VY" at bounding box center [215, 297] width 180 height 21
type input "0913643586"
type input "VY"
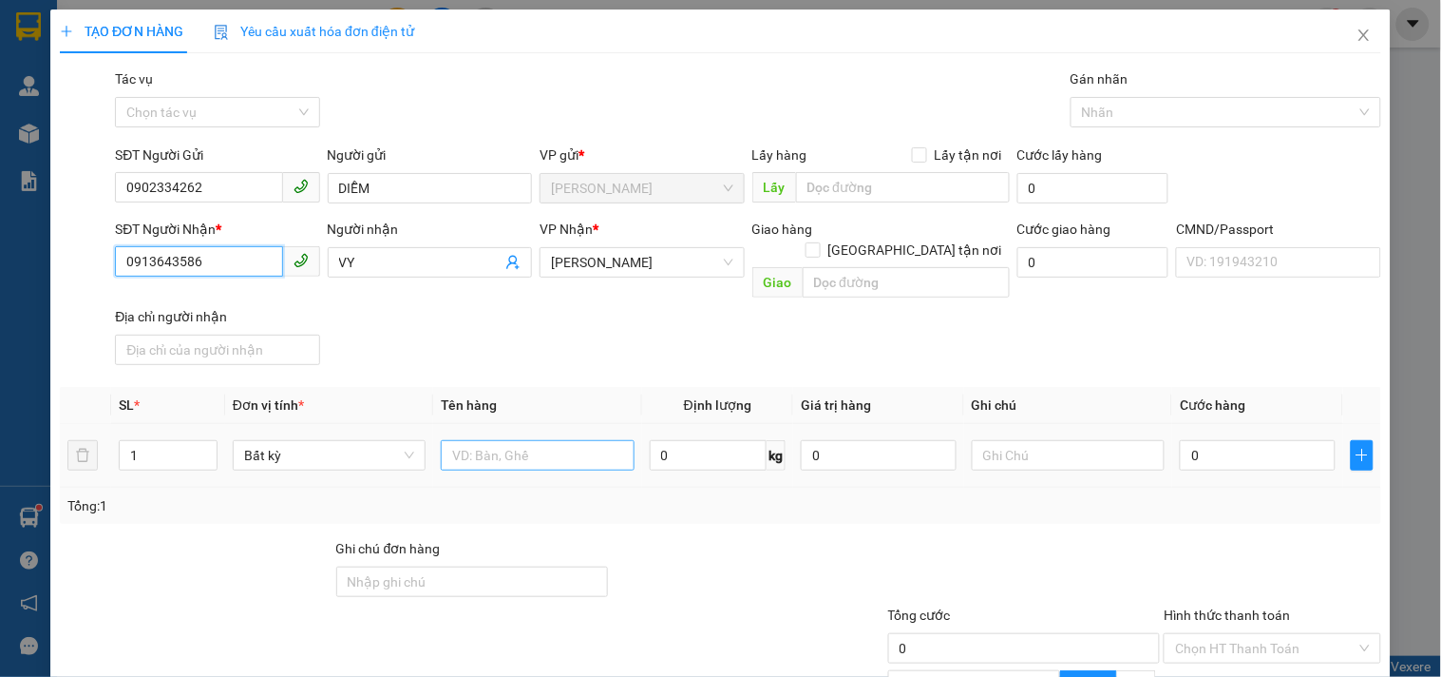
type input "0913643586"
click at [526, 440] on input "text" at bounding box center [537, 455] width 193 height 30
type input "1 BAO NP 24KG_ TC"
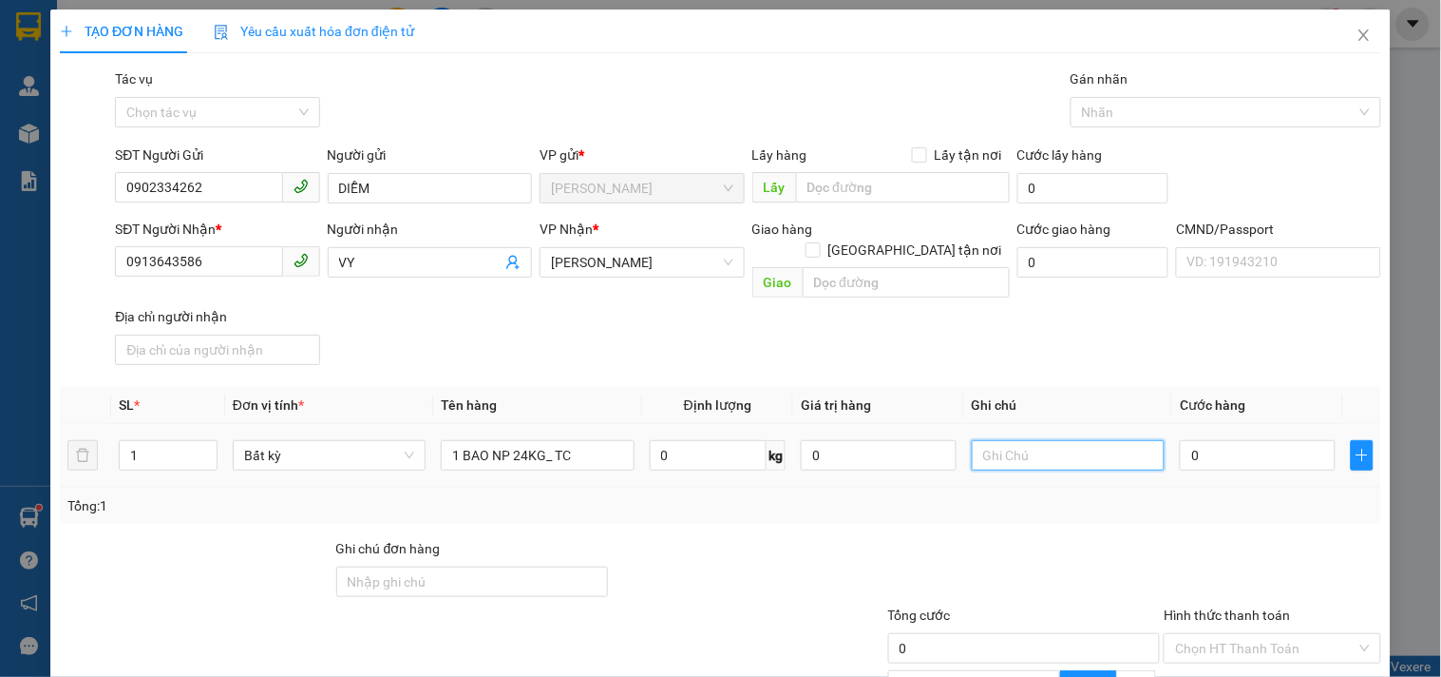
click at [1011, 440] on input "text" at bounding box center [1068, 455] width 193 height 30
type input "18H30 LINH"
click at [1180, 440] on input "0" at bounding box center [1258, 455] width 156 height 30
type input "4"
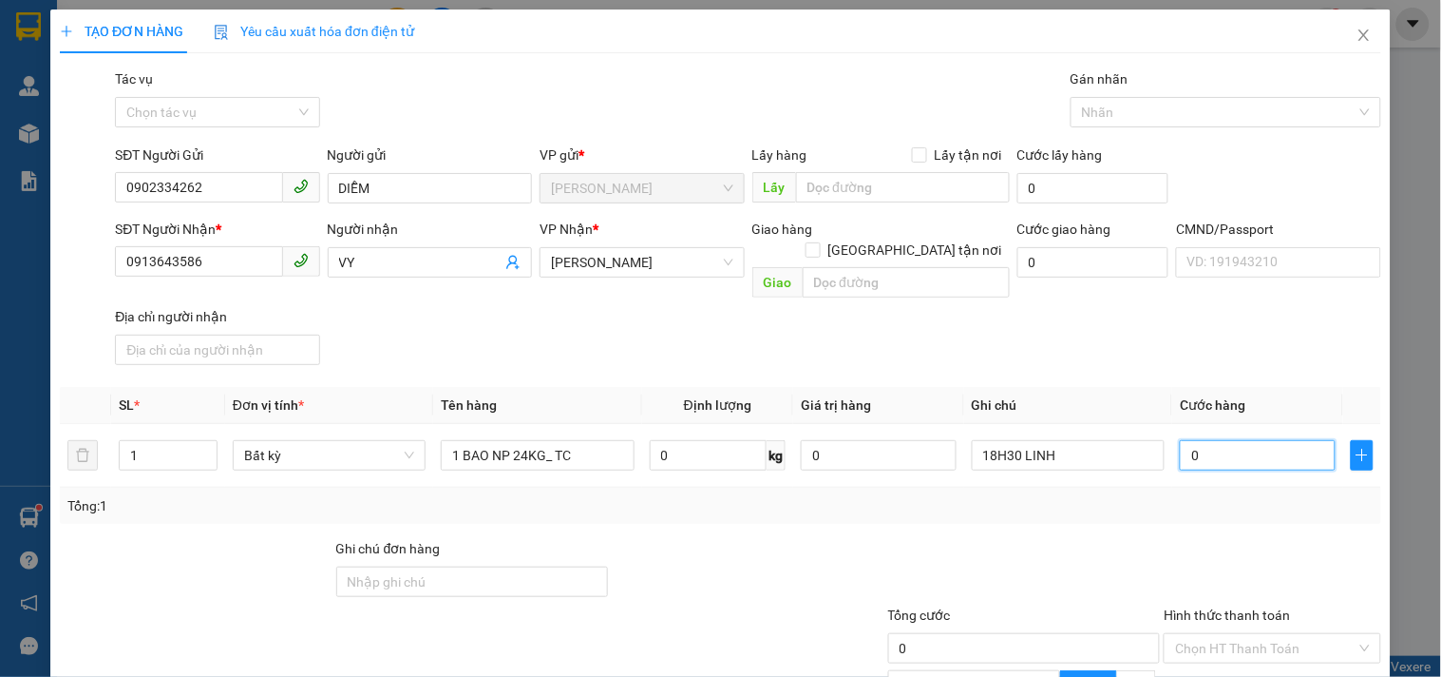
type input "4"
type input "40"
click at [906, 497] on div "Tổng: 1" at bounding box center [721, 505] width 1322 height 36
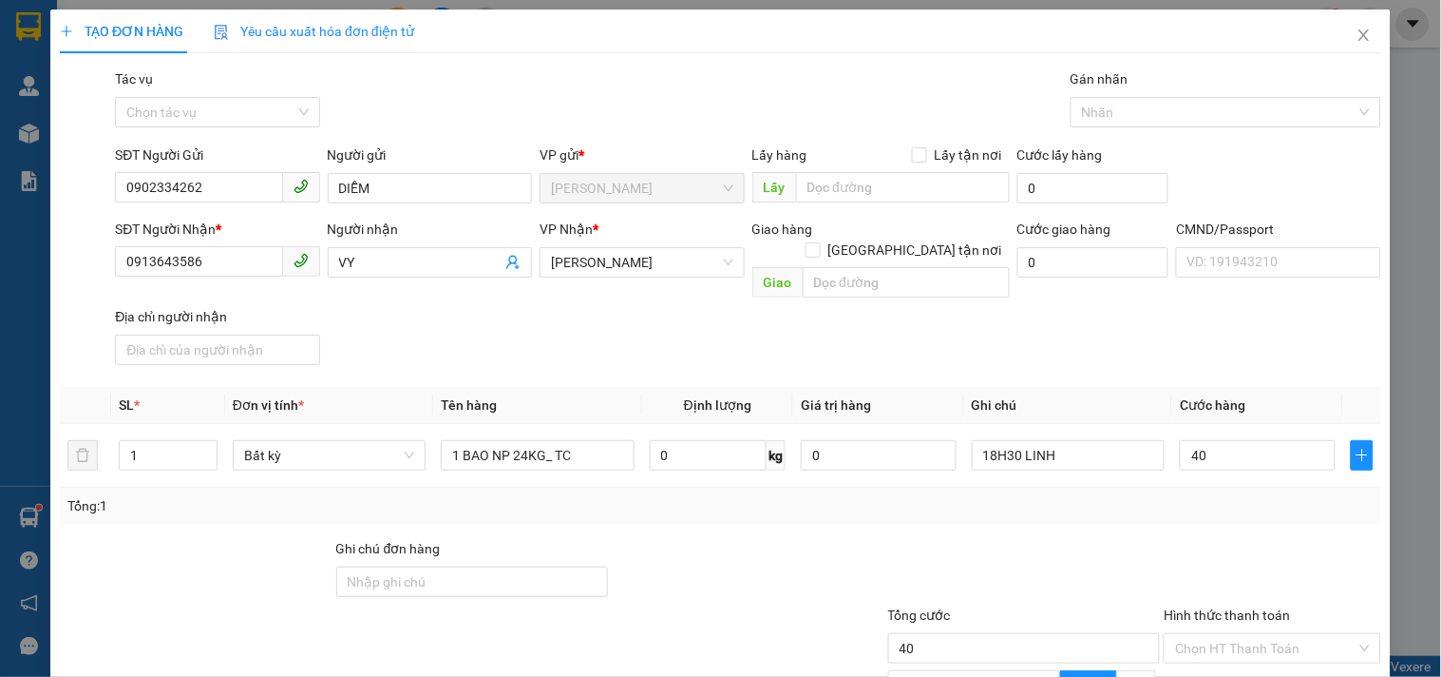
type input "40.000"
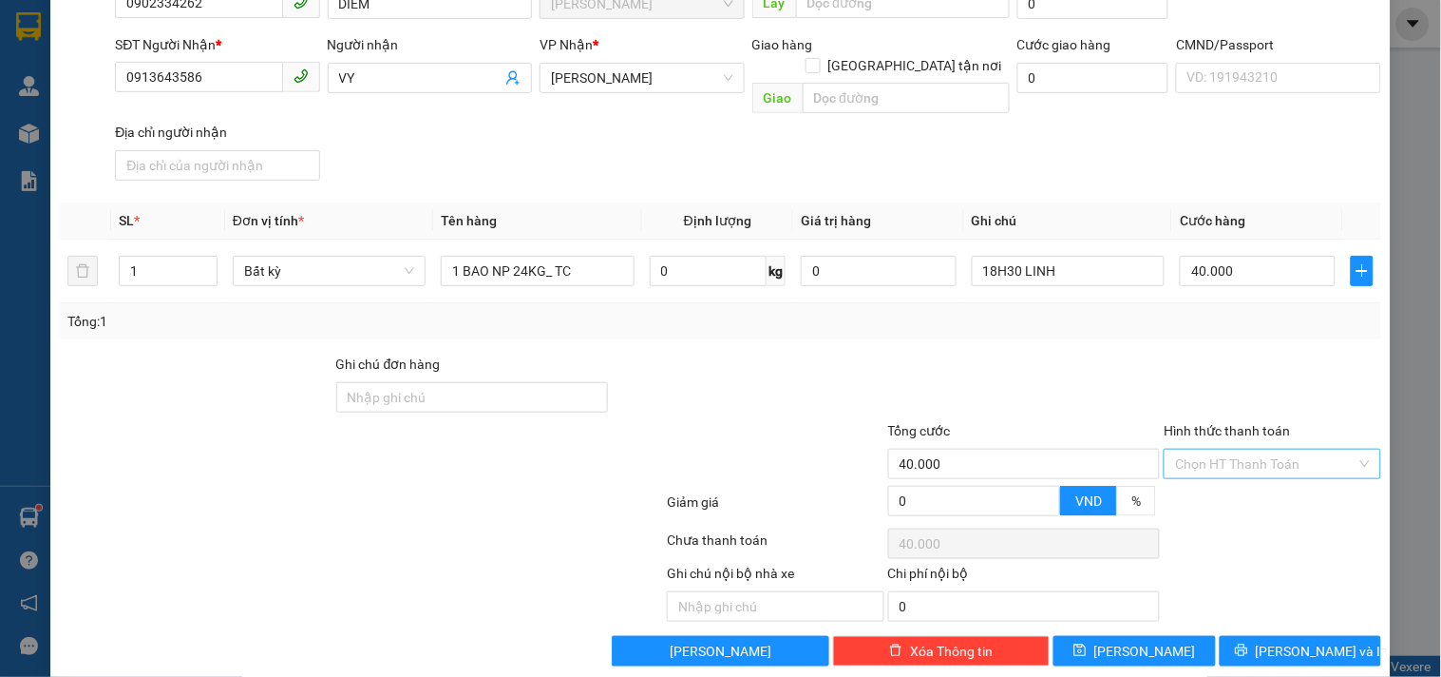
click at [1233, 449] on input "Hình thức thanh toán" at bounding box center [1265, 463] width 181 height 29
click at [1210, 470] on div "Tại văn phòng" at bounding box center [1261, 477] width 192 height 21
type input "0"
click at [1268, 636] on button "[PERSON_NAME] và In" at bounding box center [1301, 651] width 162 height 30
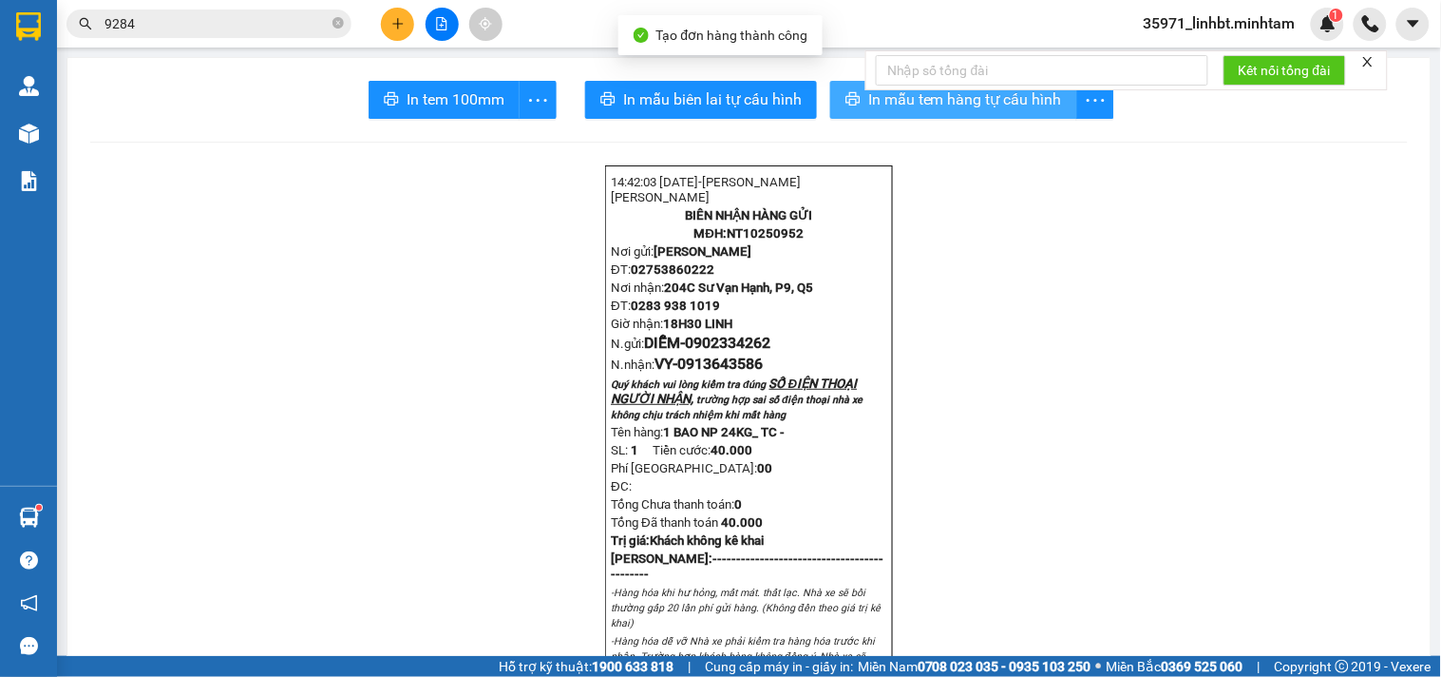
click at [833, 99] on button "In mẫu tem hàng tự cấu hình" at bounding box center [953, 100] width 247 height 38
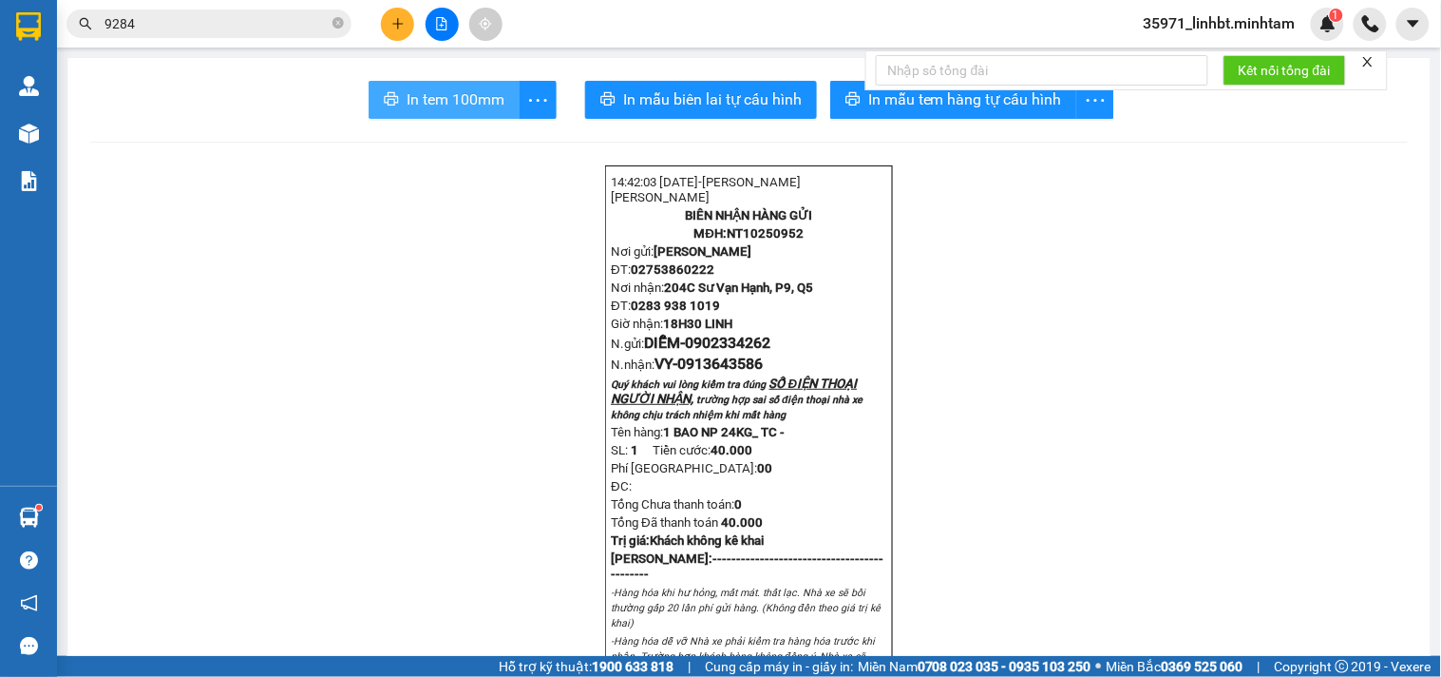
click at [482, 102] on span "In tem 100mm" at bounding box center [456, 99] width 98 height 24
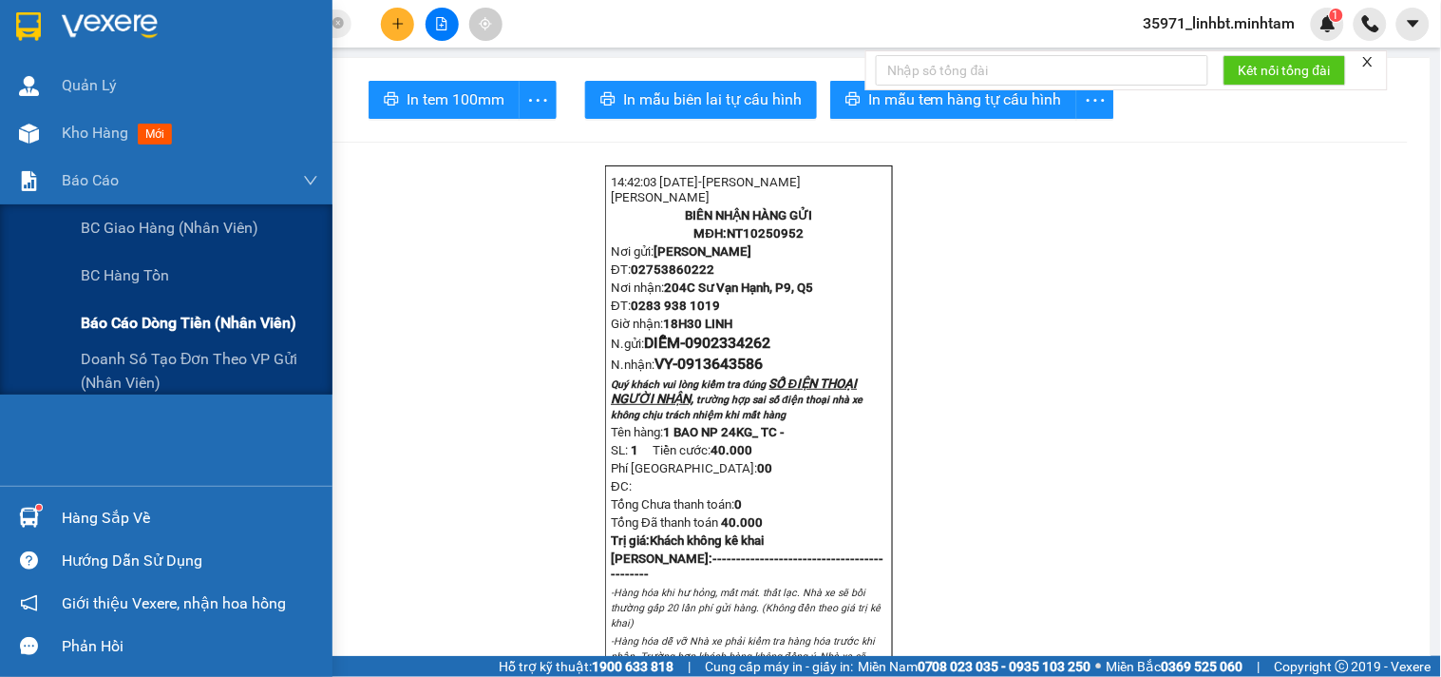
click at [105, 317] on span "Báo cáo dòng tiền (nhân viên)" at bounding box center [189, 323] width 216 height 24
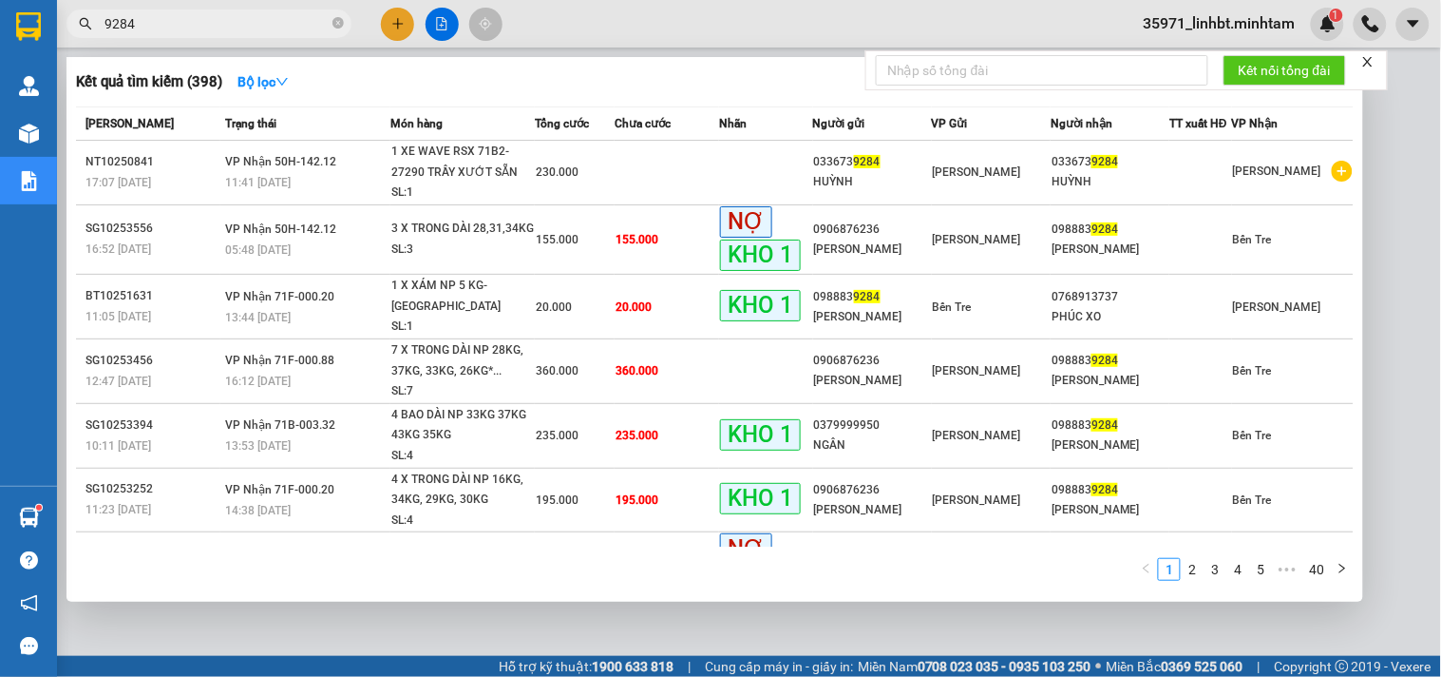
click at [293, 29] on input "9284" at bounding box center [217, 23] width 224 height 21
click at [295, 29] on input "9284" at bounding box center [217, 23] width 224 height 21
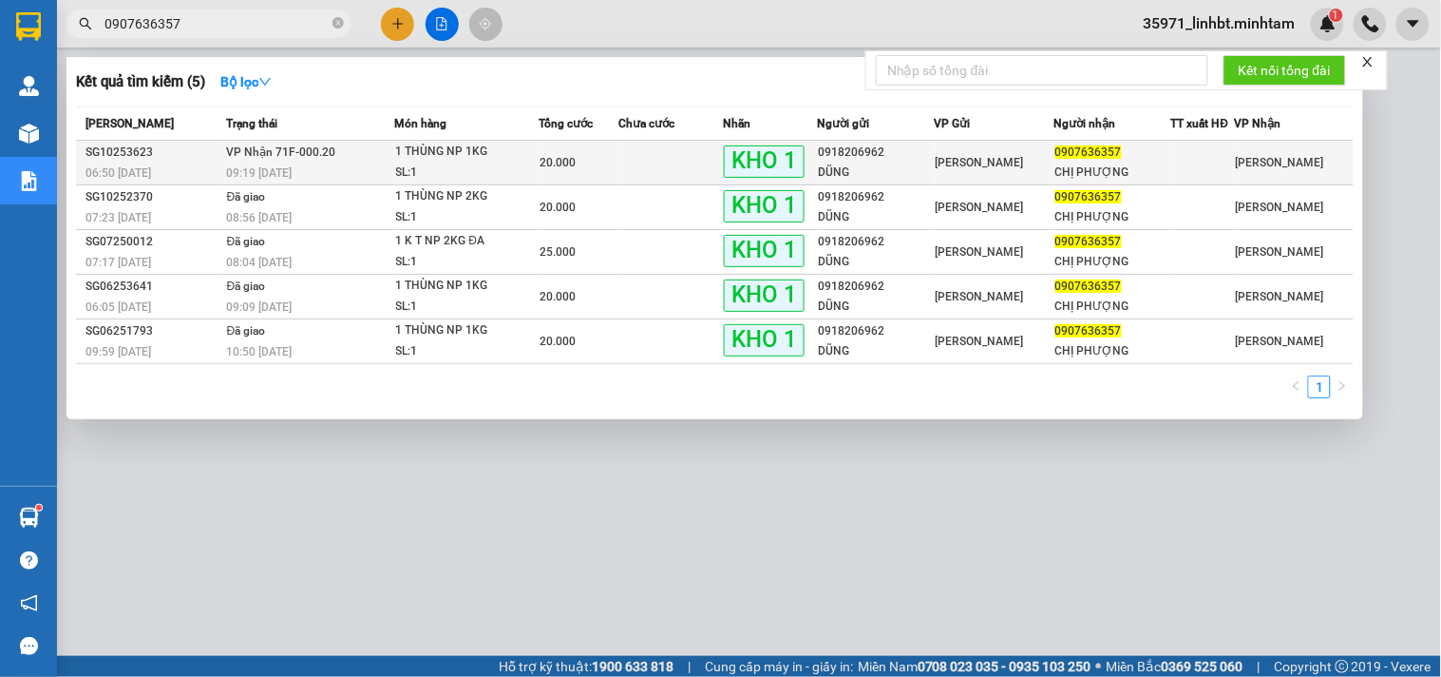
type input "0907636357"
click at [491, 146] on div "1 THÙNG NP 1KG" at bounding box center [467, 152] width 143 height 21
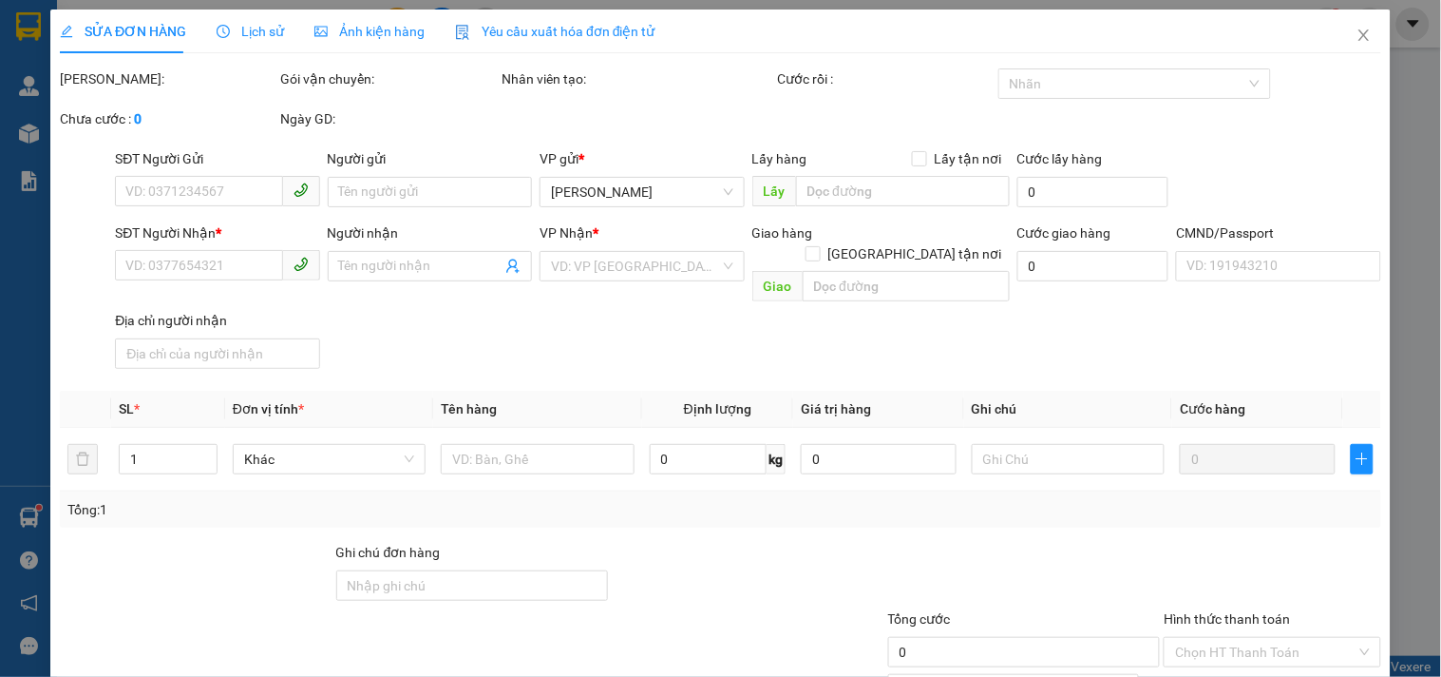
type input "0918206962"
type input "DŨNG"
type input "0907636357"
type input "CHỊ PHƯỢNG"
type input "KNM"
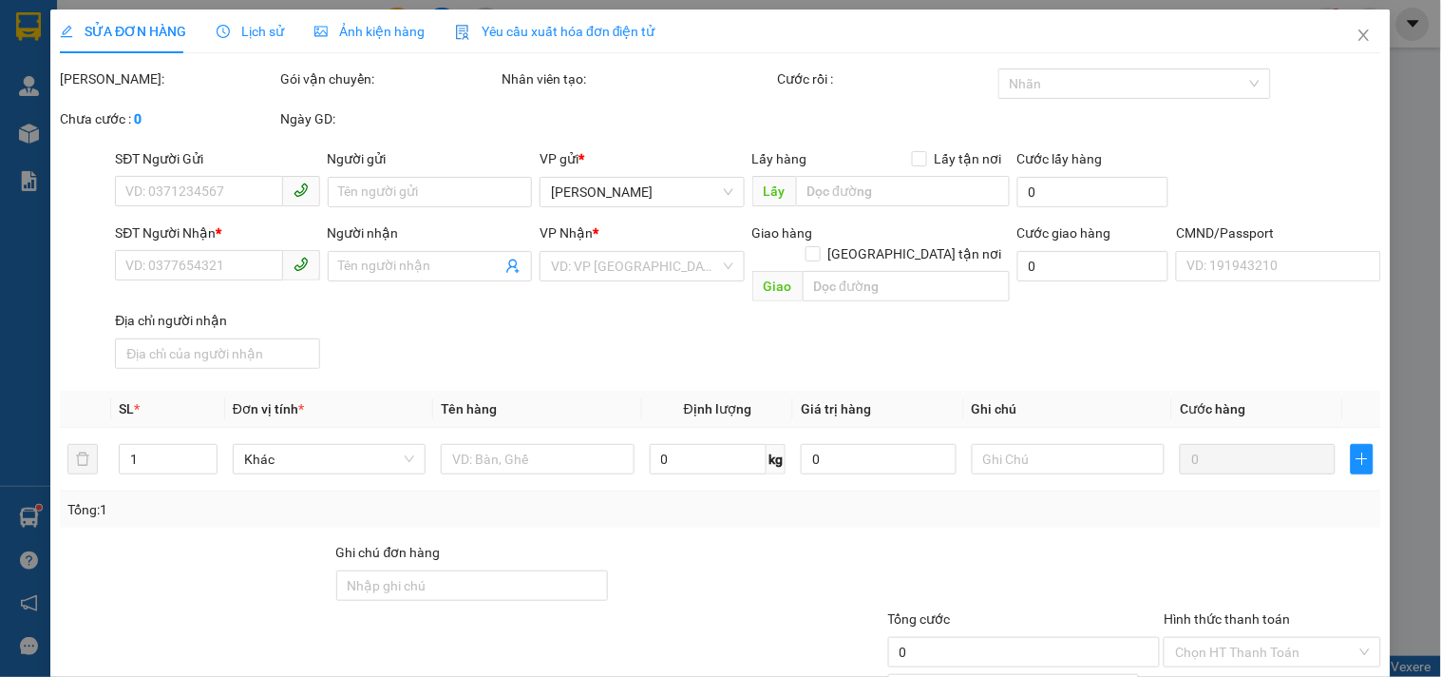
type input "20.000"
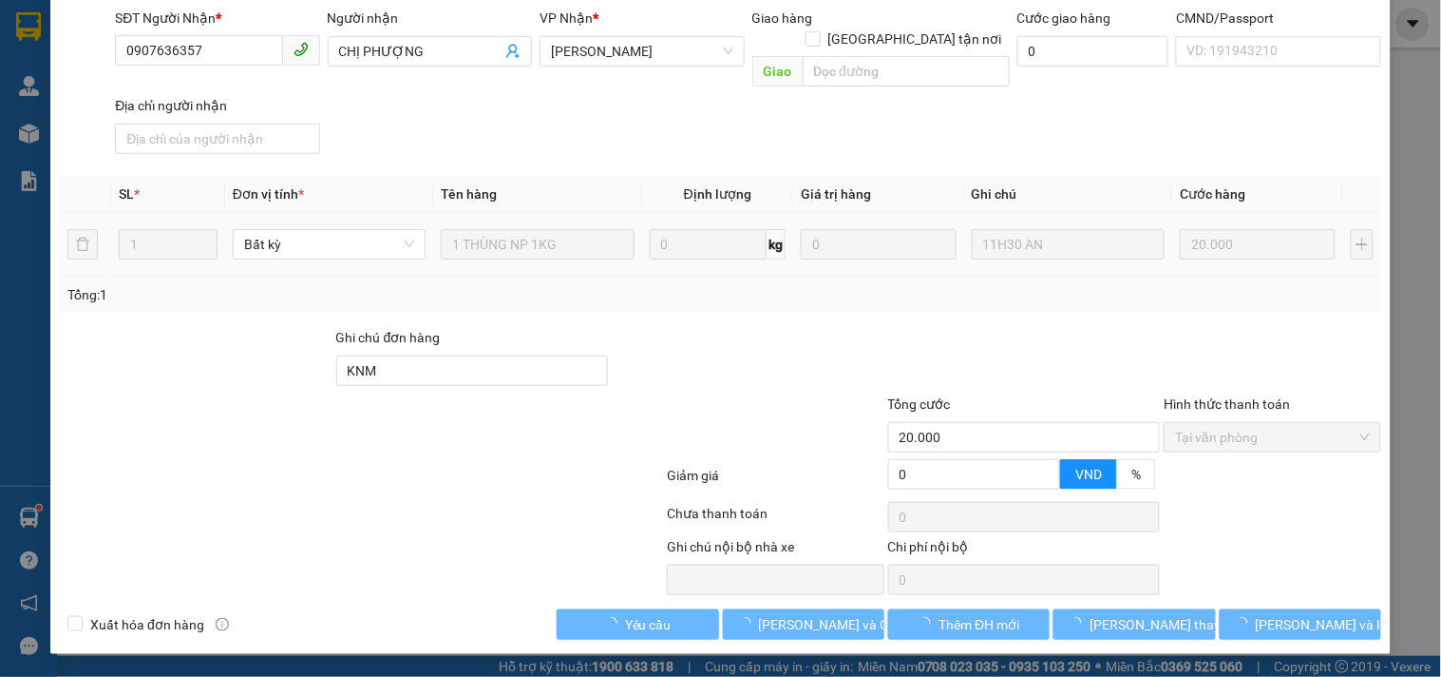
scroll to position [192, 0]
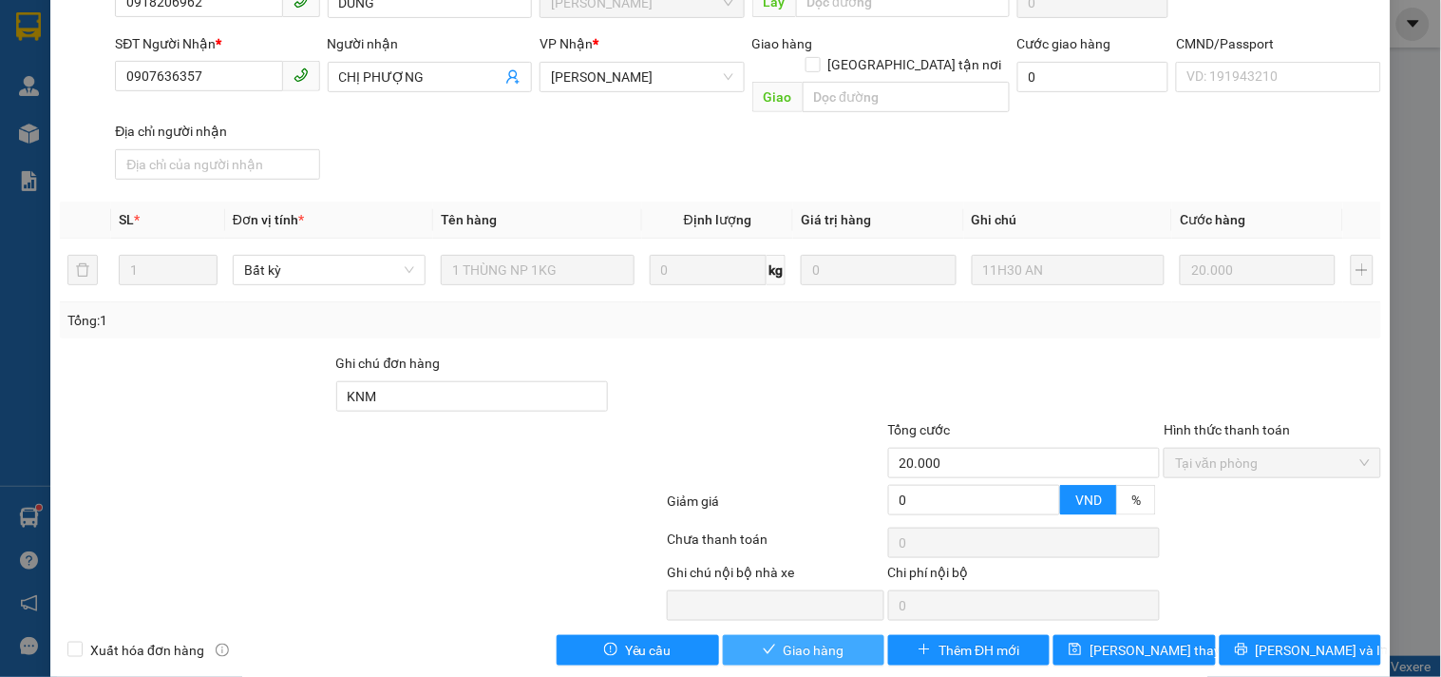
click at [808, 639] on span "Giao hàng" at bounding box center [814, 649] width 61 height 21
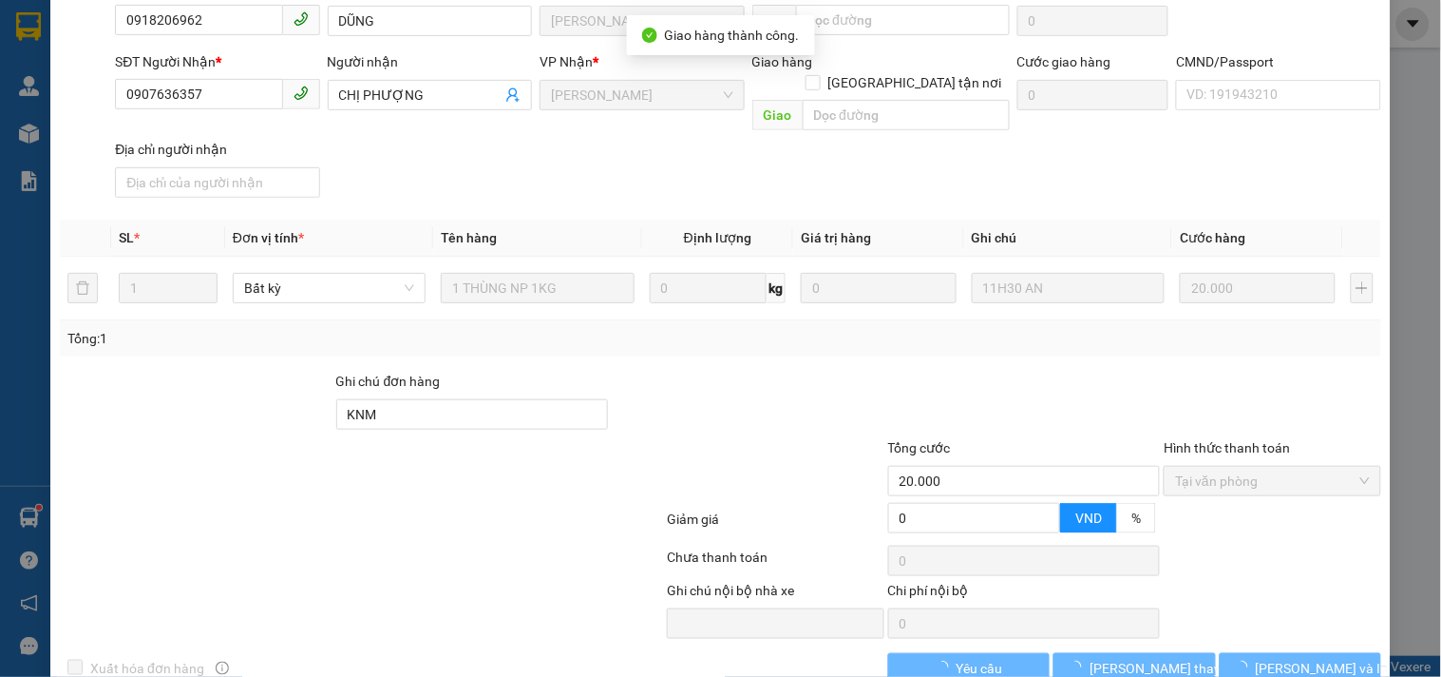
scroll to position [209, 0]
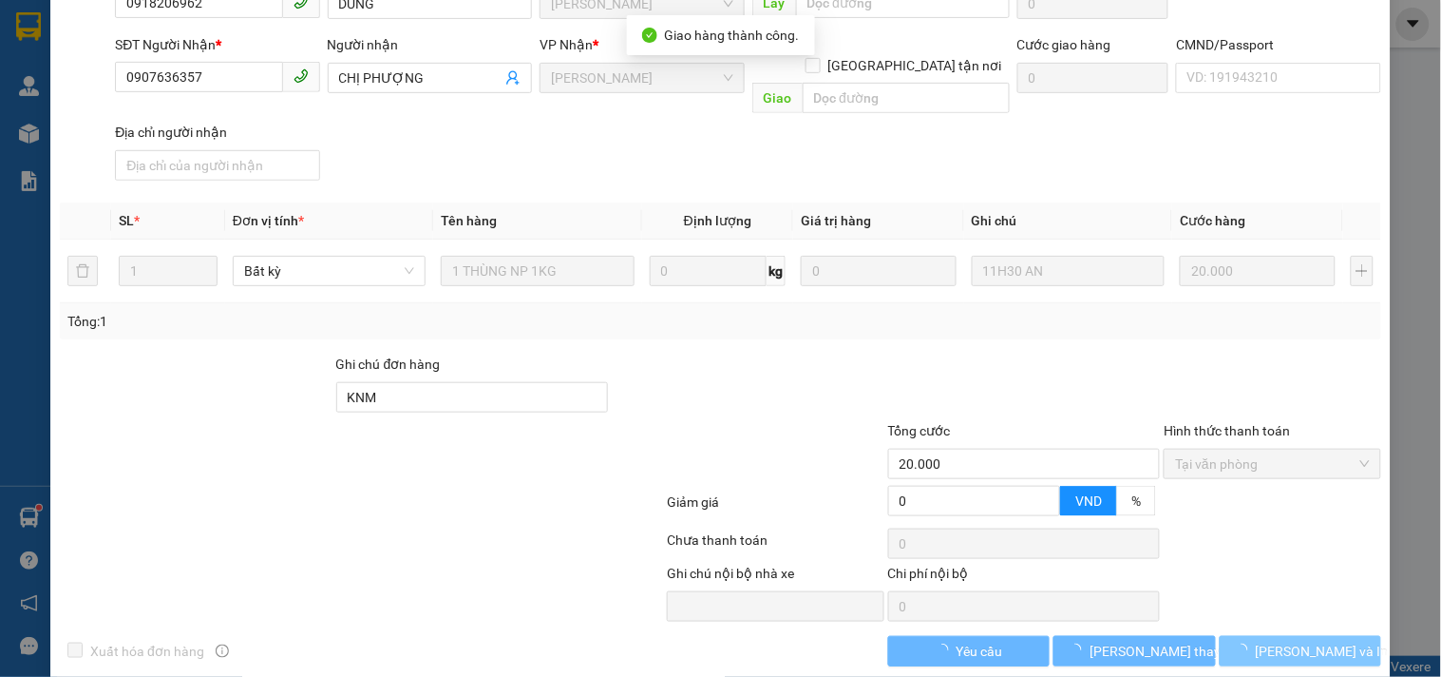
click at [1352, 636] on button "[PERSON_NAME] và In" at bounding box center [1301, 651] width 162 height 30
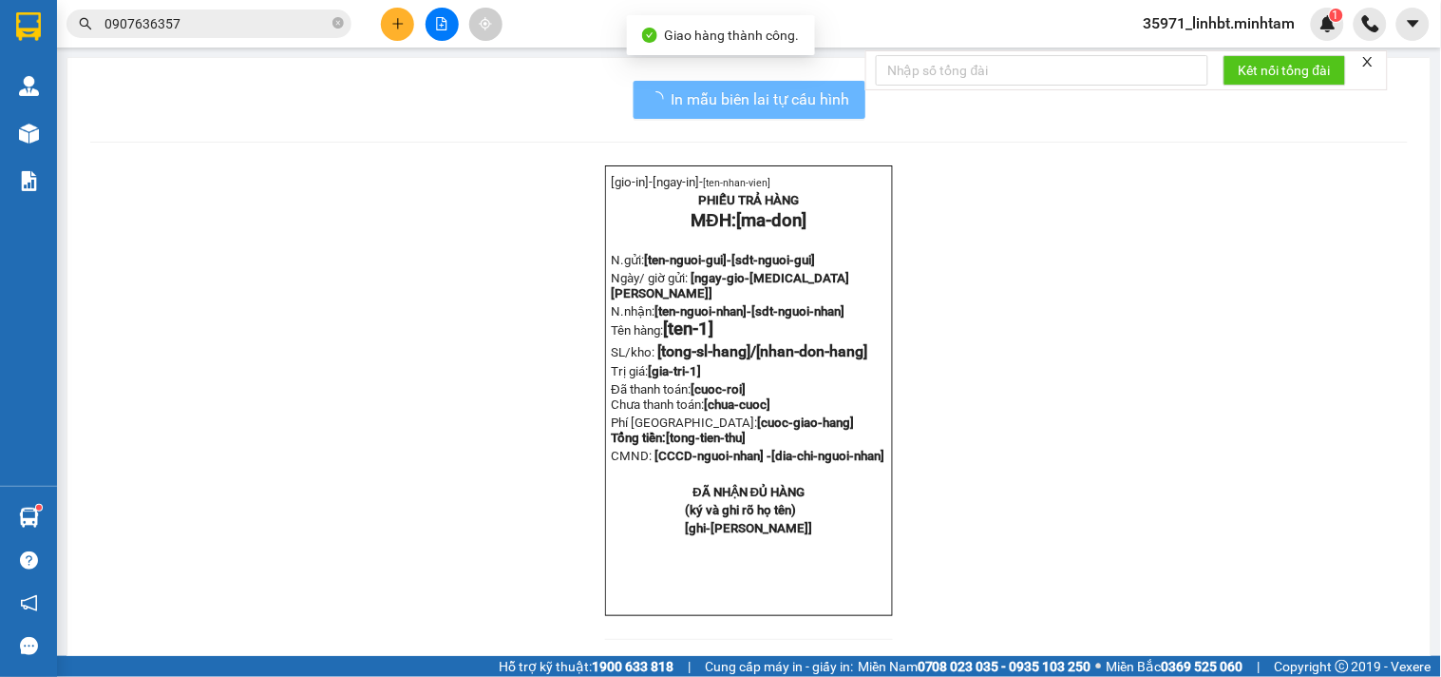
drag, startPoint x: 1352, startPoint y: 632, endPoint x: 1066, endPoint y: 460, distance: 333.7
click at [1347, 632] on div "[gio-in]- [ngay-in]- [ten-nhan-vien] PHIẾU TRẢ HÀNG MĐH: [ma-don] N.gửi: [ten-n…" at bounding box center [749, 413] width 1318 height 497
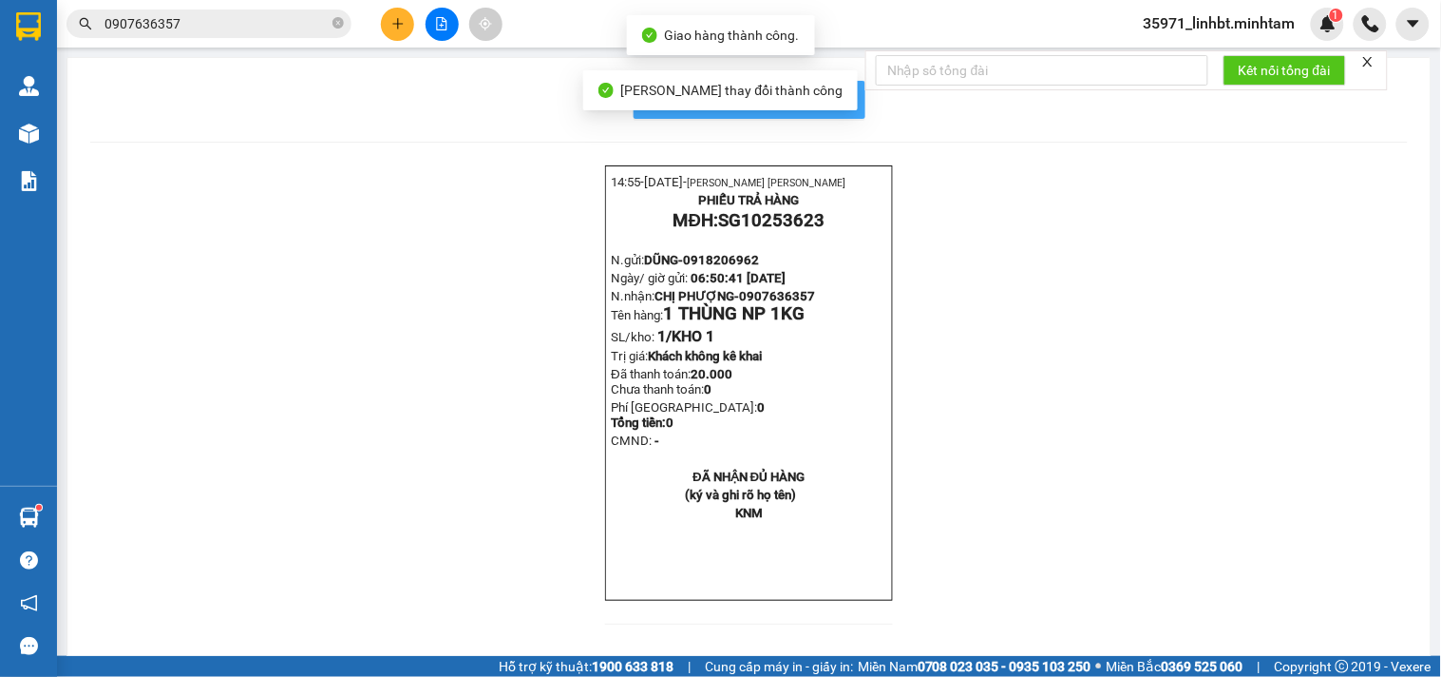
click at [844, 95] on button "In mẫu biên lai tự cấu hình" at bounding box center [750, 100] width 232 height 38
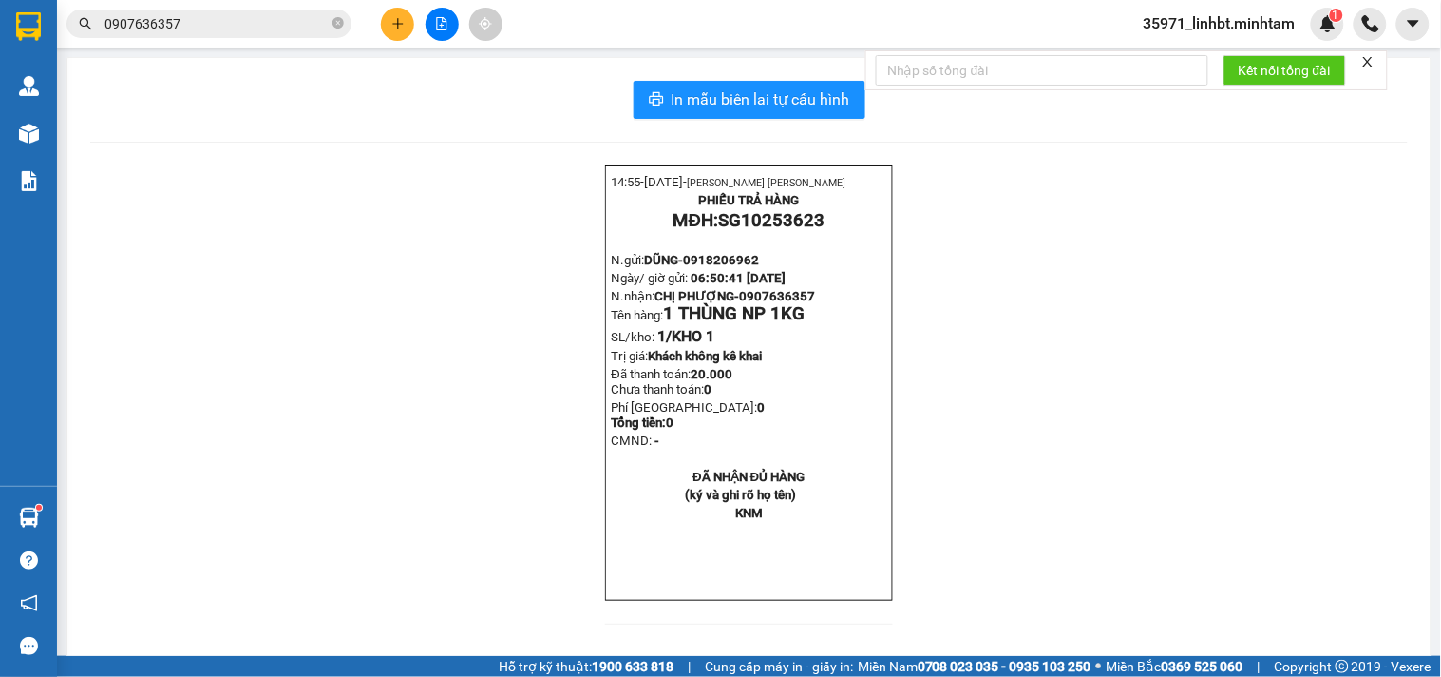
click at [274, 25] on input "0907636357" at bounding box center [217, 23] width 224 height 21
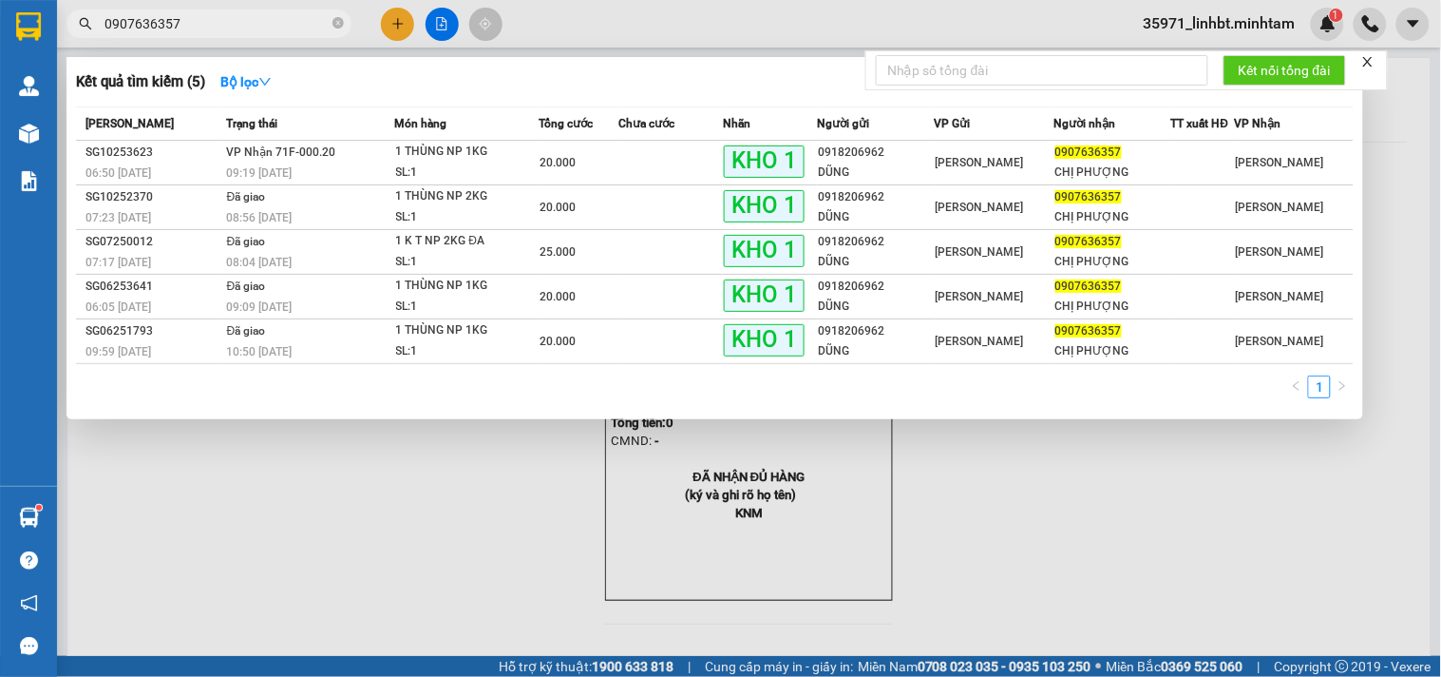
click at [251, 16] on input "0907636357" at bounding box center [217, 23] width 224 height 21
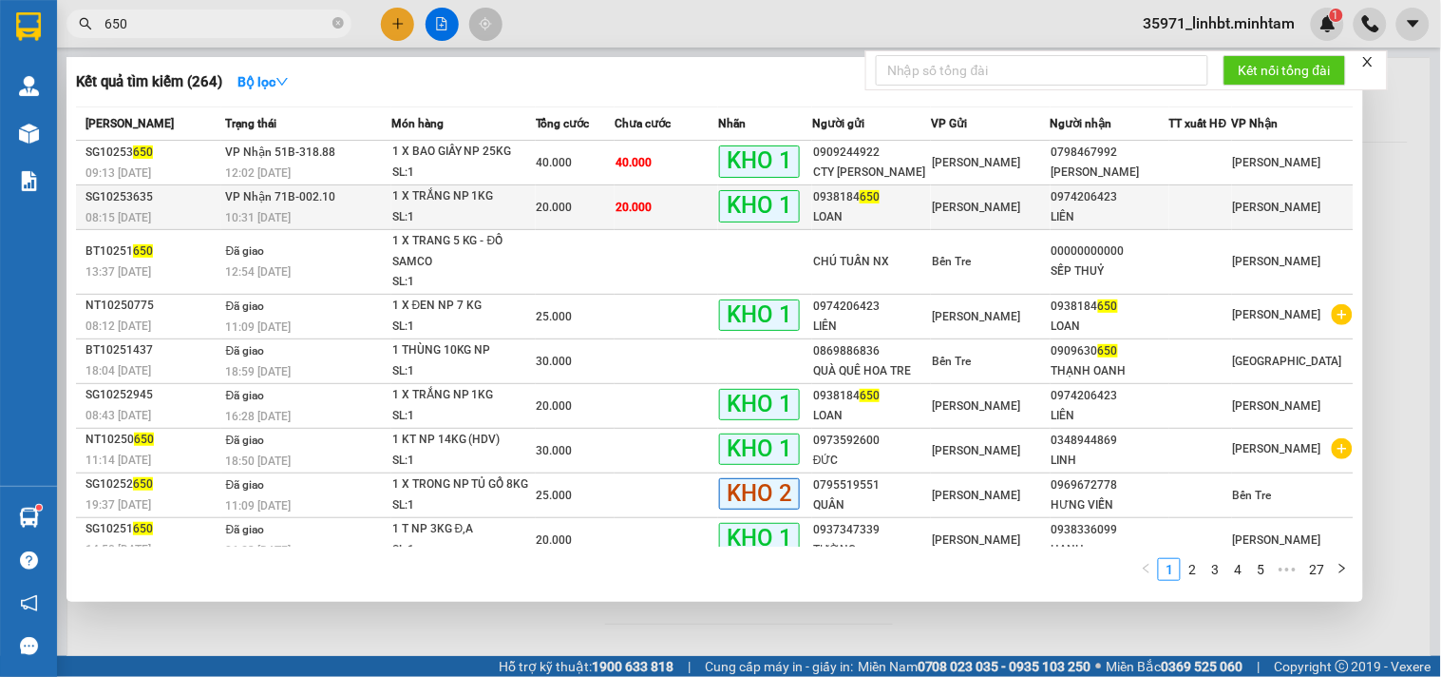
type input "650"
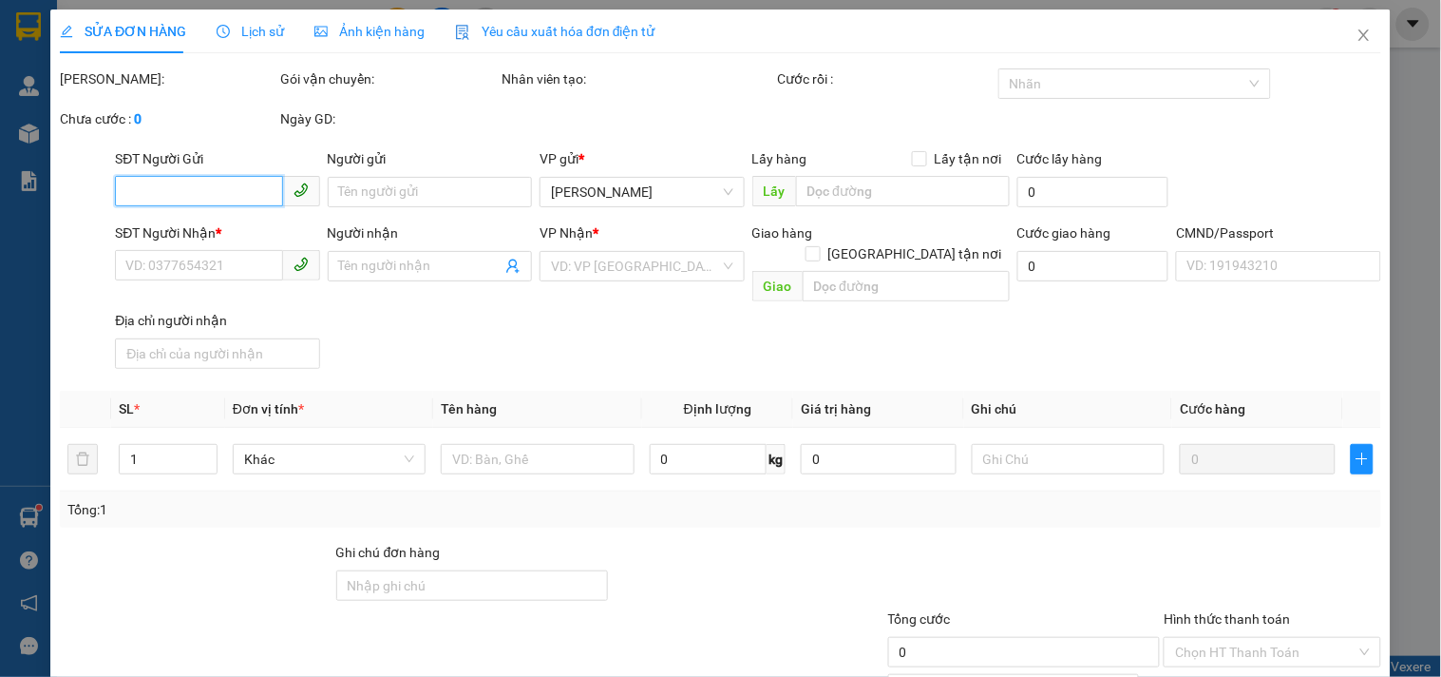
type input "0938184650"
type input "LOAN"
type input "0974206423"
type input "LIÊN"
type input "TCCG"
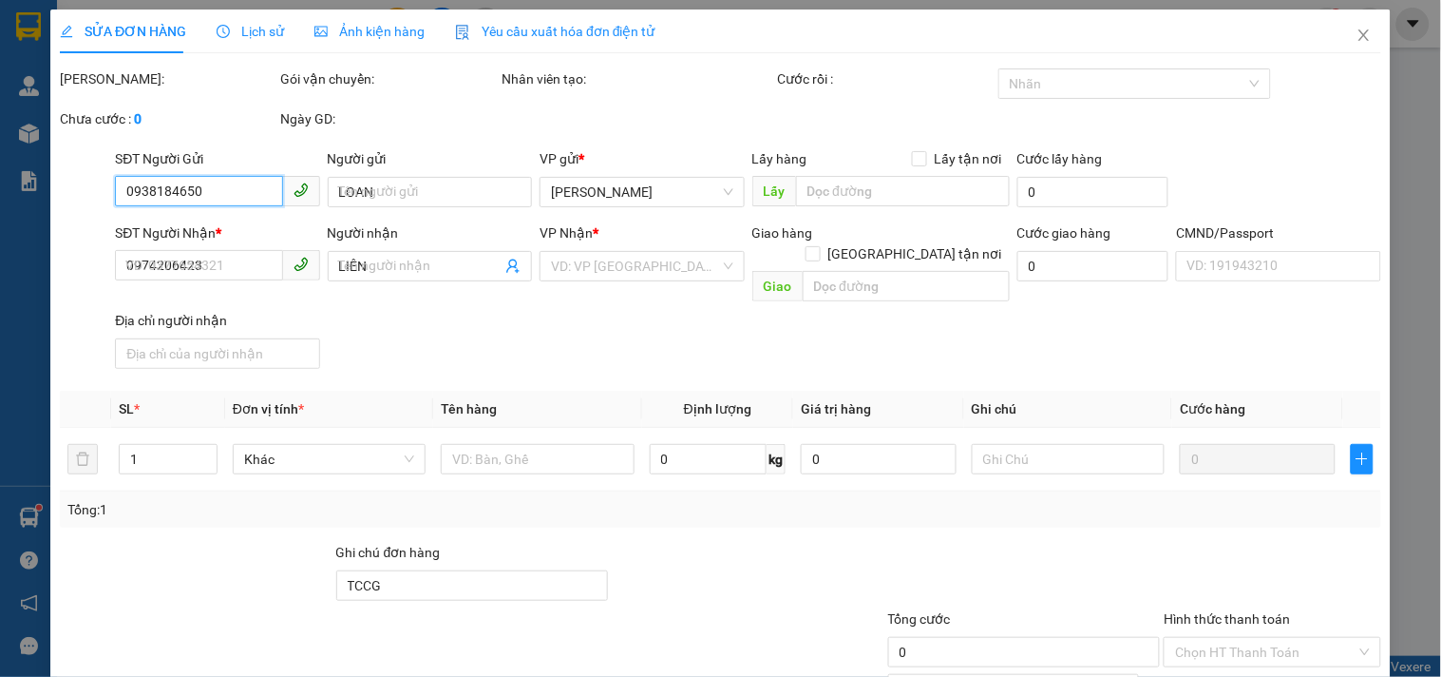
type input "20.000"
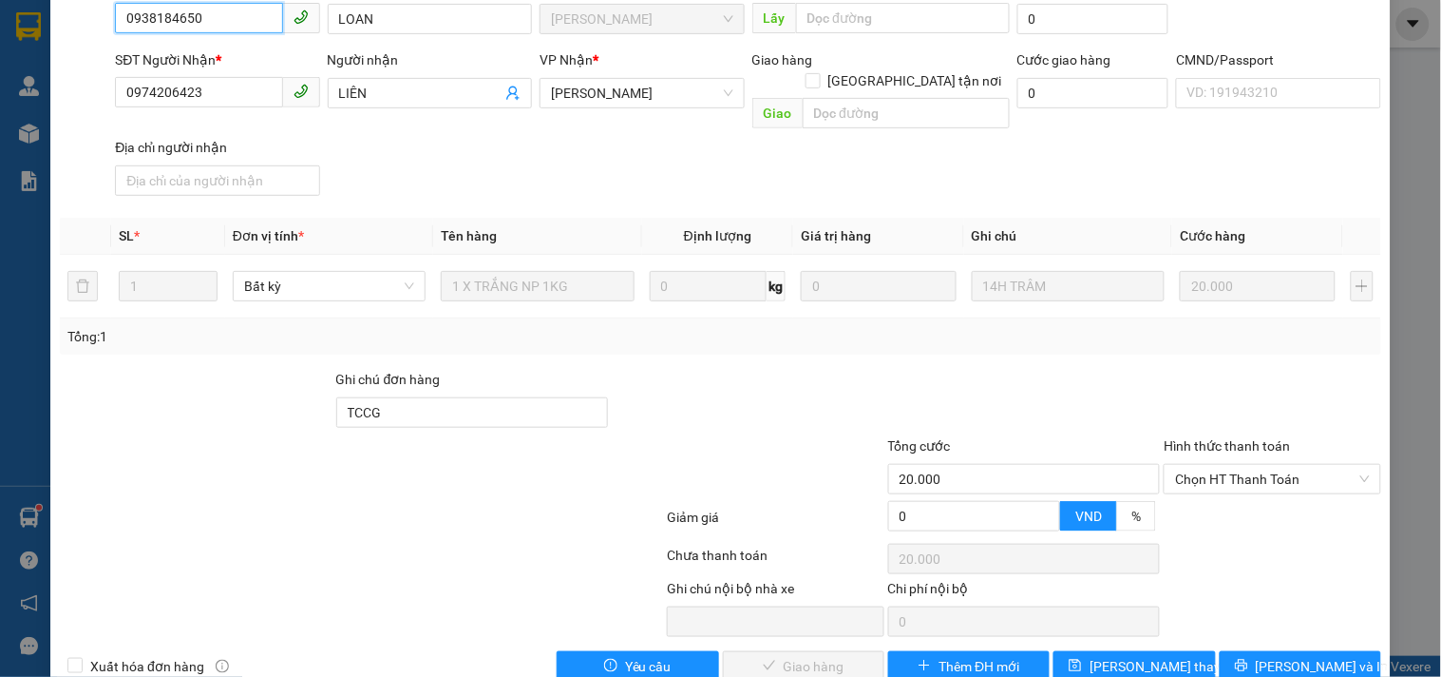
scroll to position [192, 0]
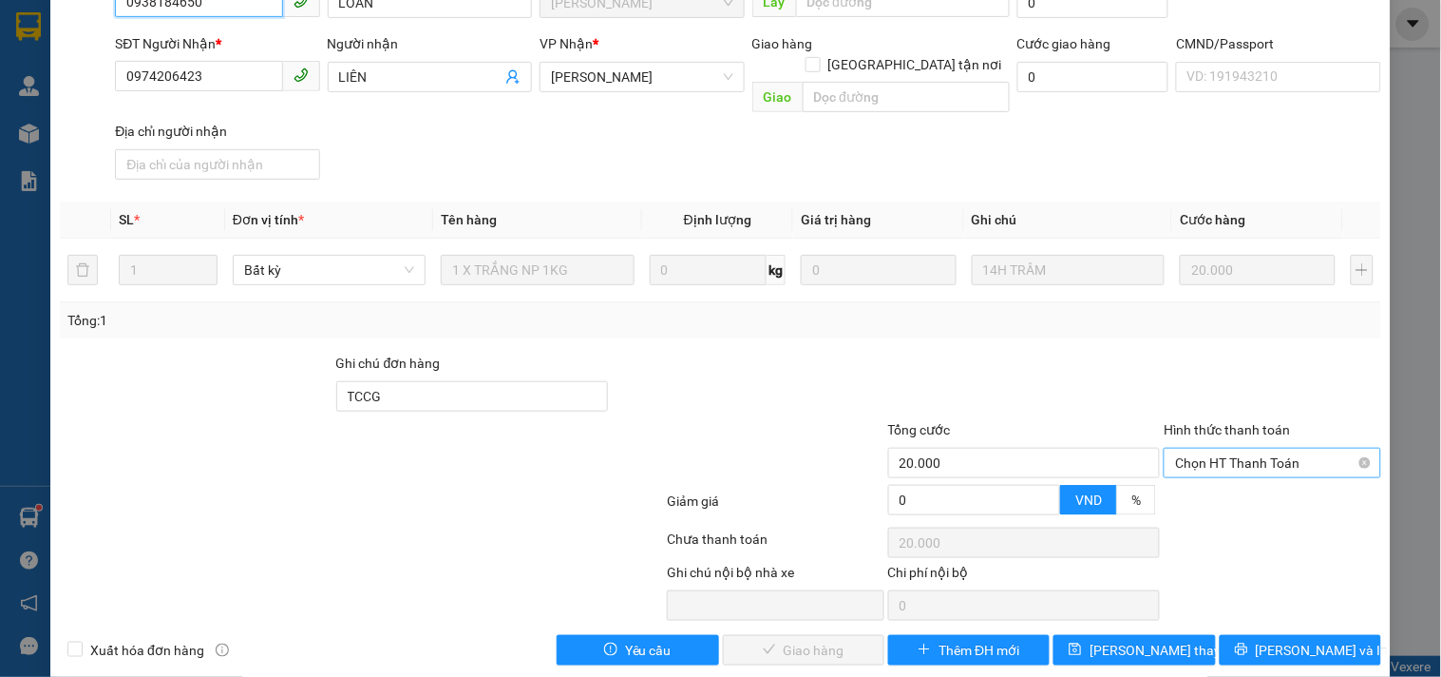
click at [1195, 448] on span "Chọn HT Thanh Toán" at bounding box center [1272, 462] width 194 height 29
click at [1192, 482] on div "Tại văn phòng" at bounding box center [1261, 477] width 192 height 21
type input "0"
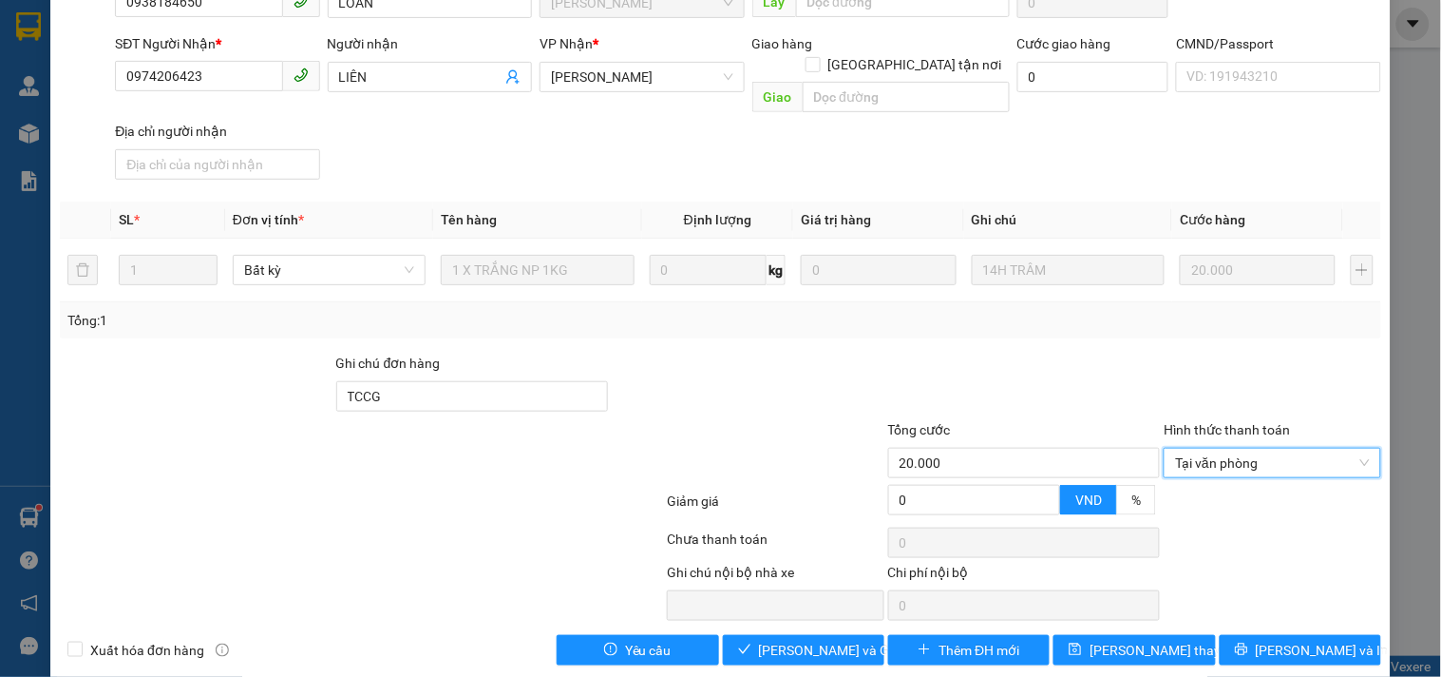
click at [611, 393] on div at bounding box center [748, 386] width 277 height 67
click at [783, 639] on span "[PERSON_NAME] và Giao hàng" at bounding box center [850, 649] width 182 height 21
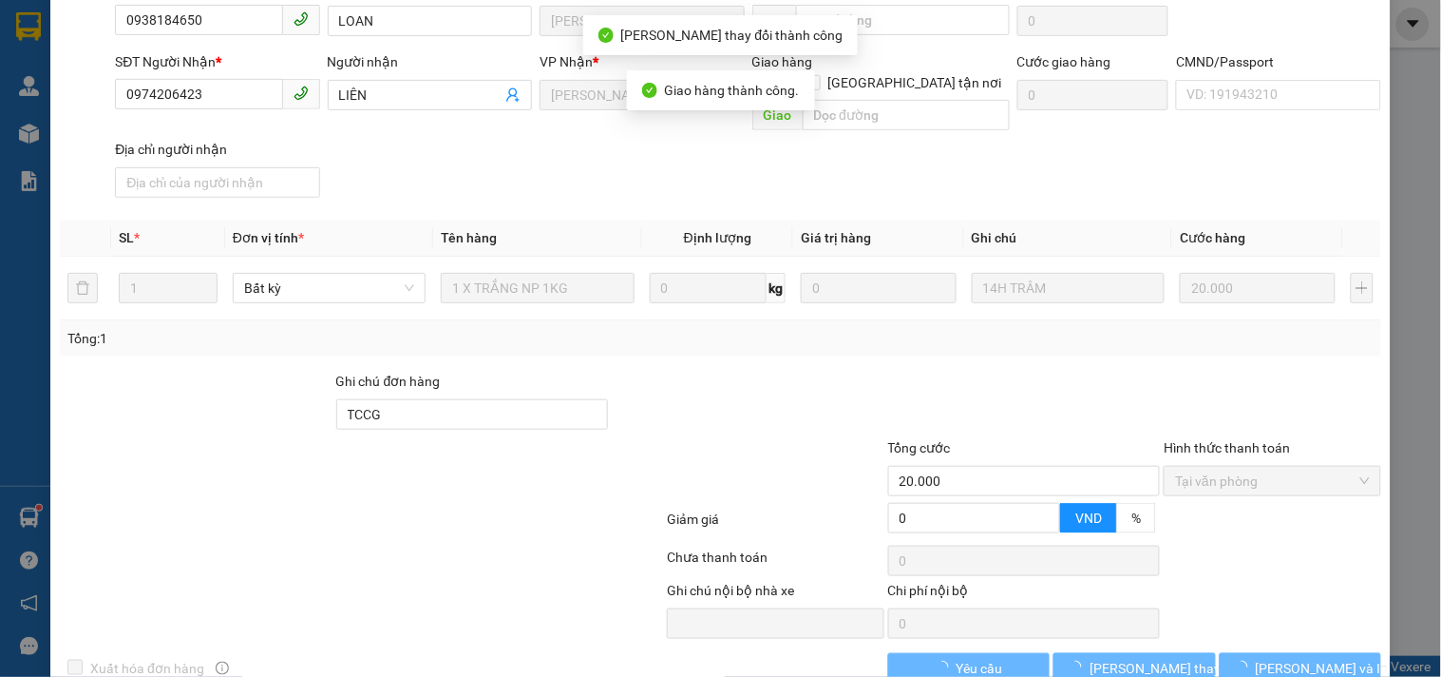
scroll to position [209, 0]
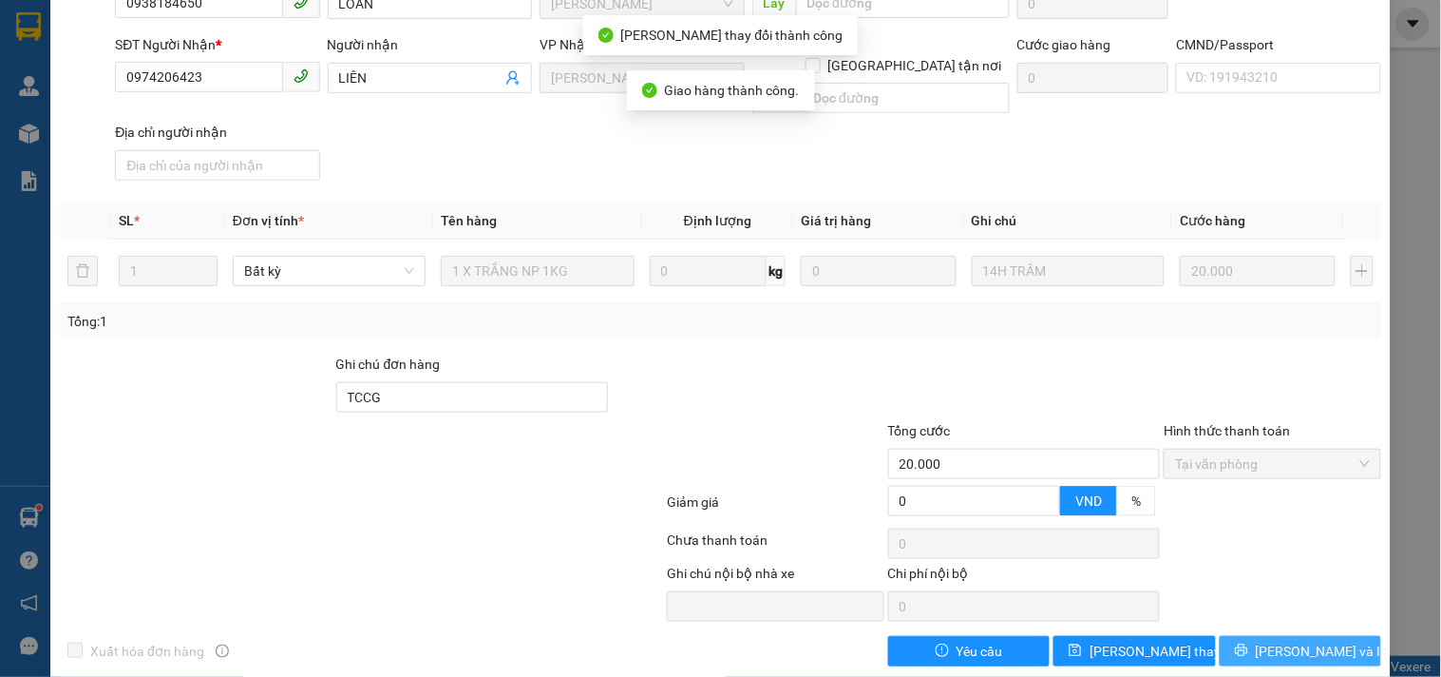
click at [1306, 640] on span "[PERSON_NAME] và In" at bounding box center [1322, 650] width 133 height 21
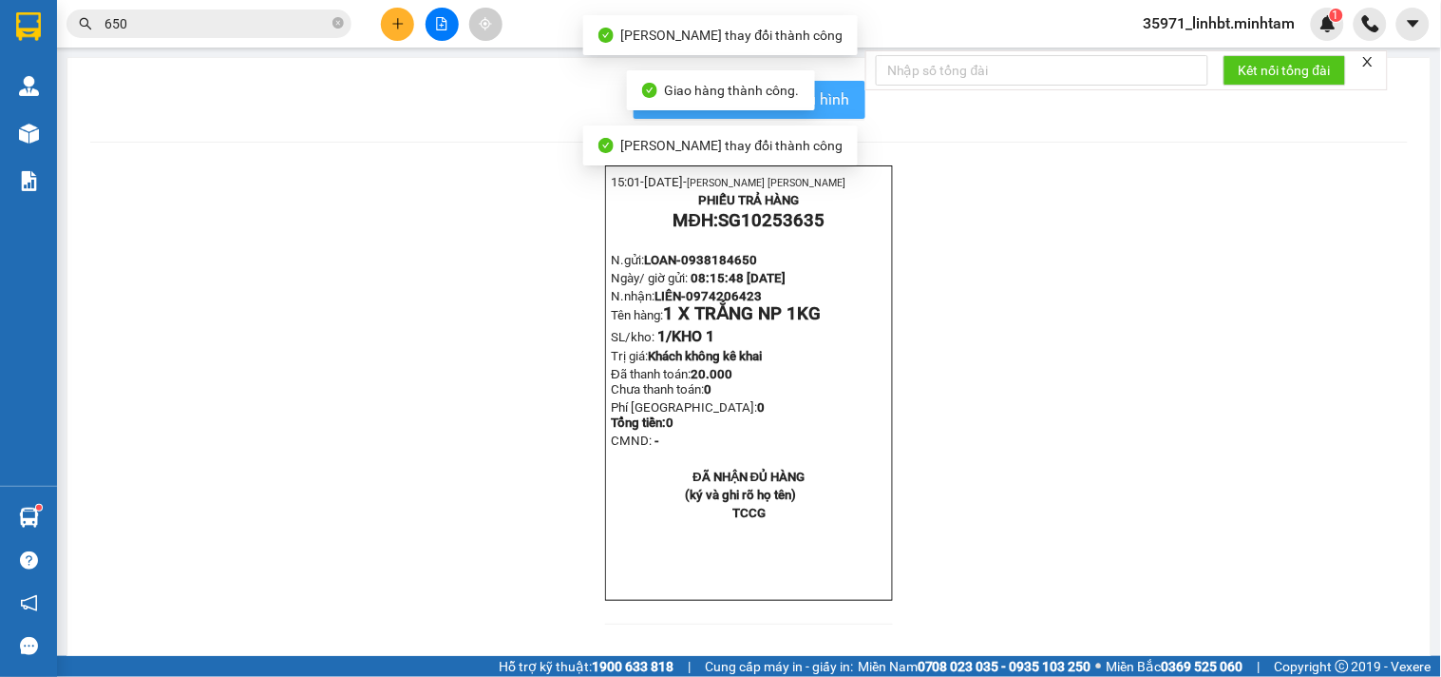
click at [844, 111] on button "In mẫu biên lai tự cấu hình" at bounding box center [750, 100] width 232 height 38
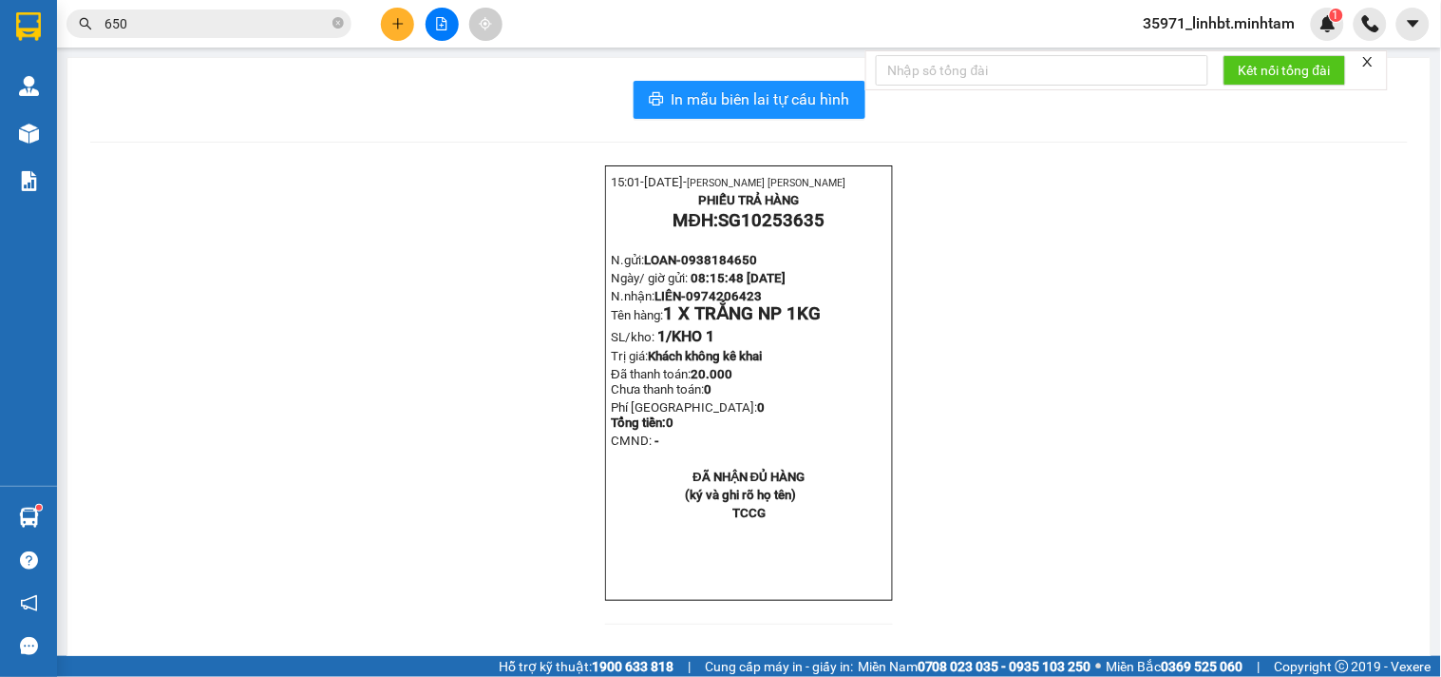
click at [155, 27] on input "650" at bounding box center [217, 23] width 224 height 21
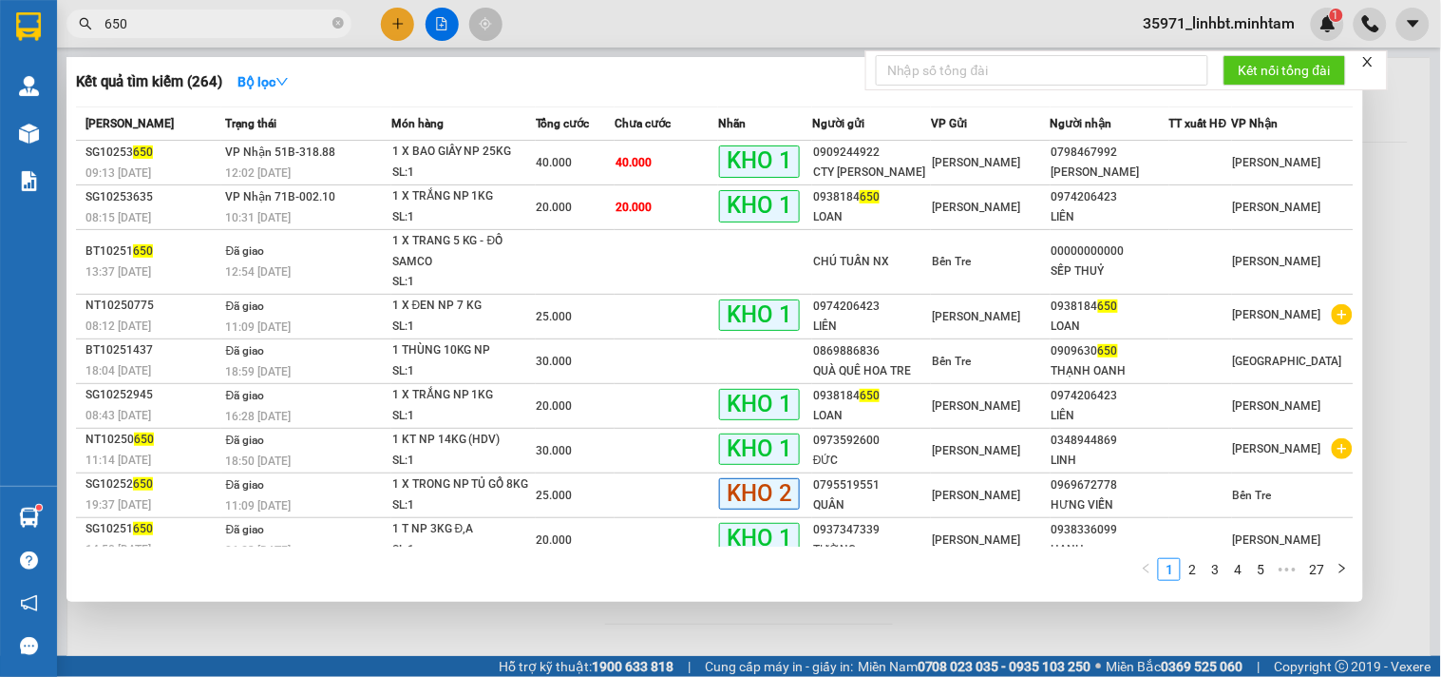
click at [155, 27] on input "650" at bounding box center [217, 23] width 224 height 21
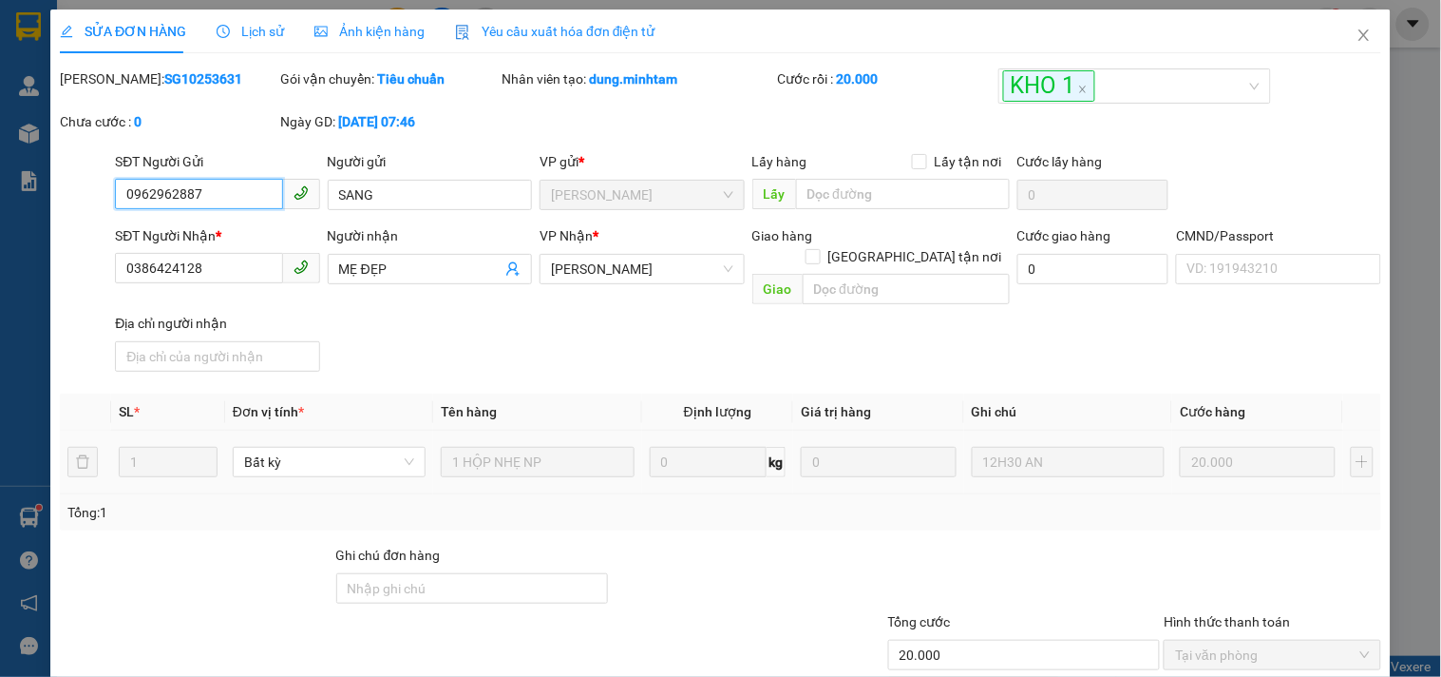
scroll to position [188, 0]
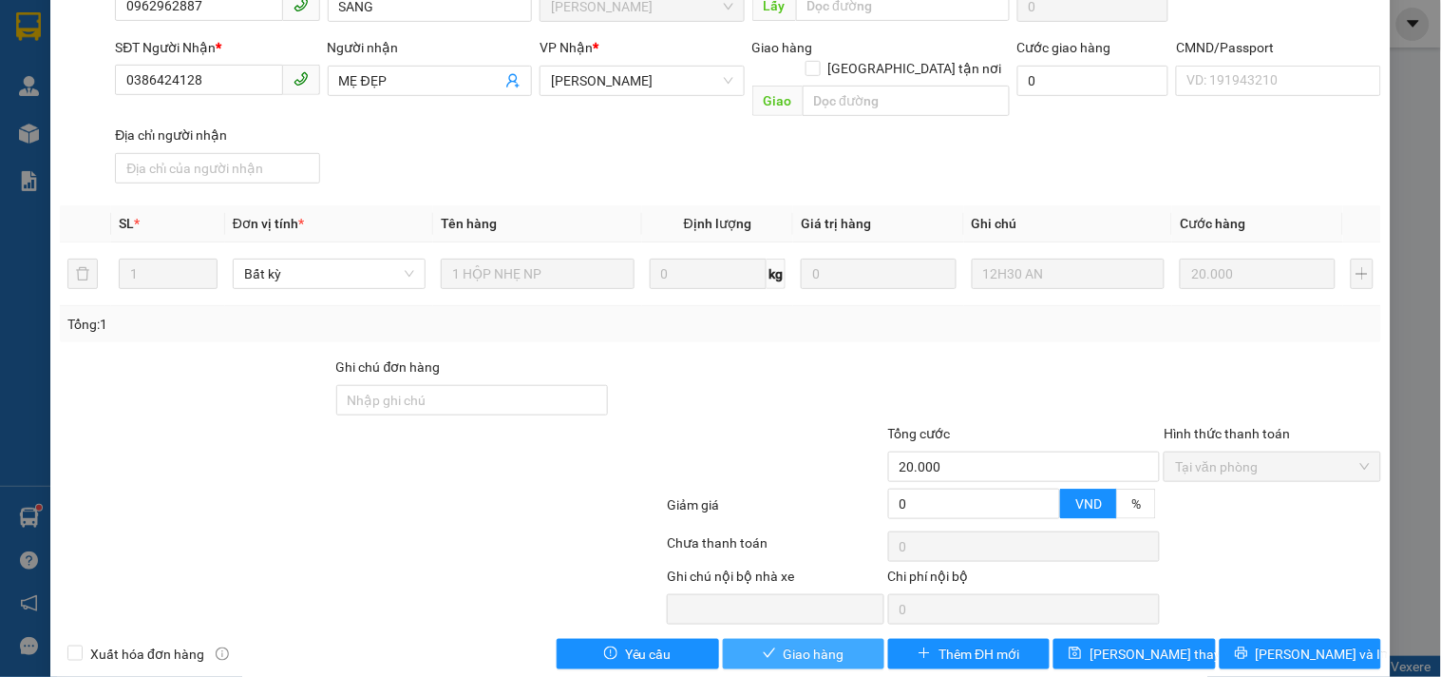
click at [806, 643] on span "Giao hàng" at bounding box center [814, 653] width 61 height 21
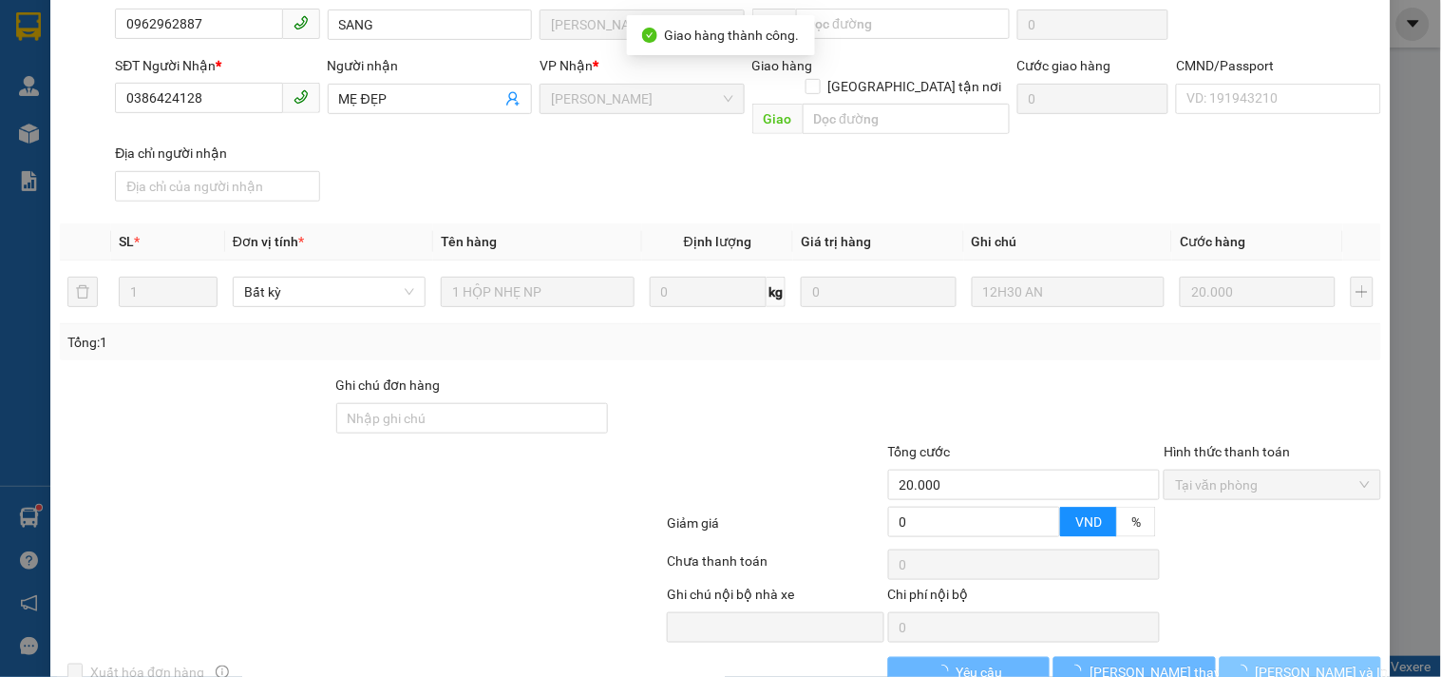
scroll to position [205, 0]
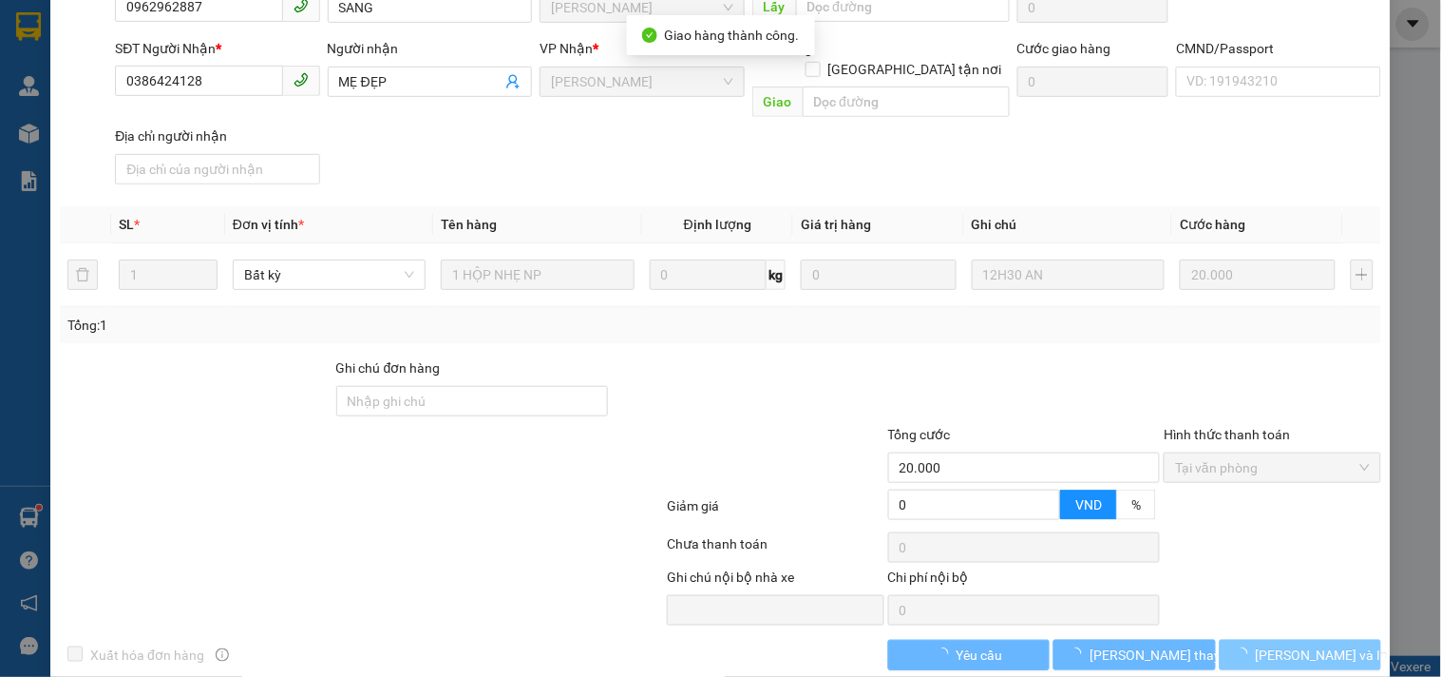
click at [1271, 644] on span "[PERSON_NAME] và In" at bounding box center [1322, 654] width 133 height 21
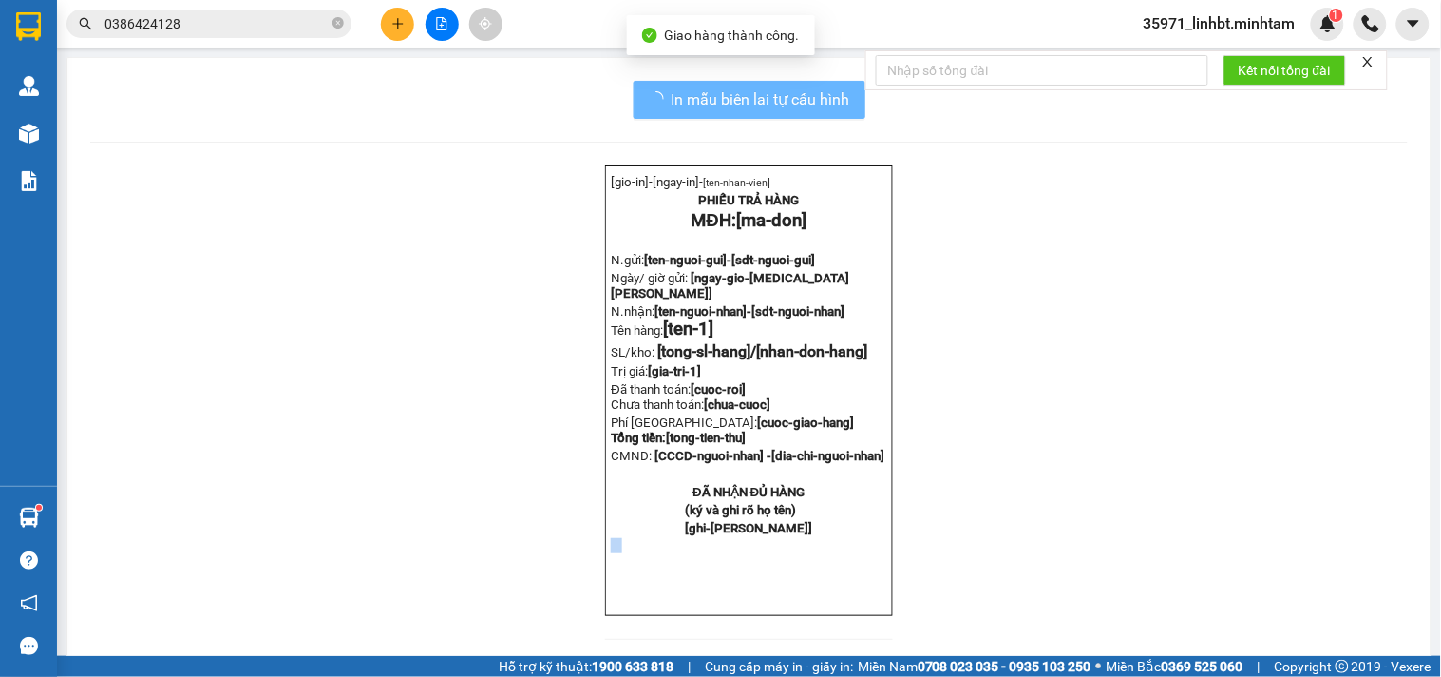
click at [1271, 625] on div "[gio-in]- [ngay-in]- [ten-nhan-vien] PHIẾU TRẢ HÀNG MĐH: [ma-don] N.gửi: [ten-n…" at bounding box center [749, 413] width 1318 height 497
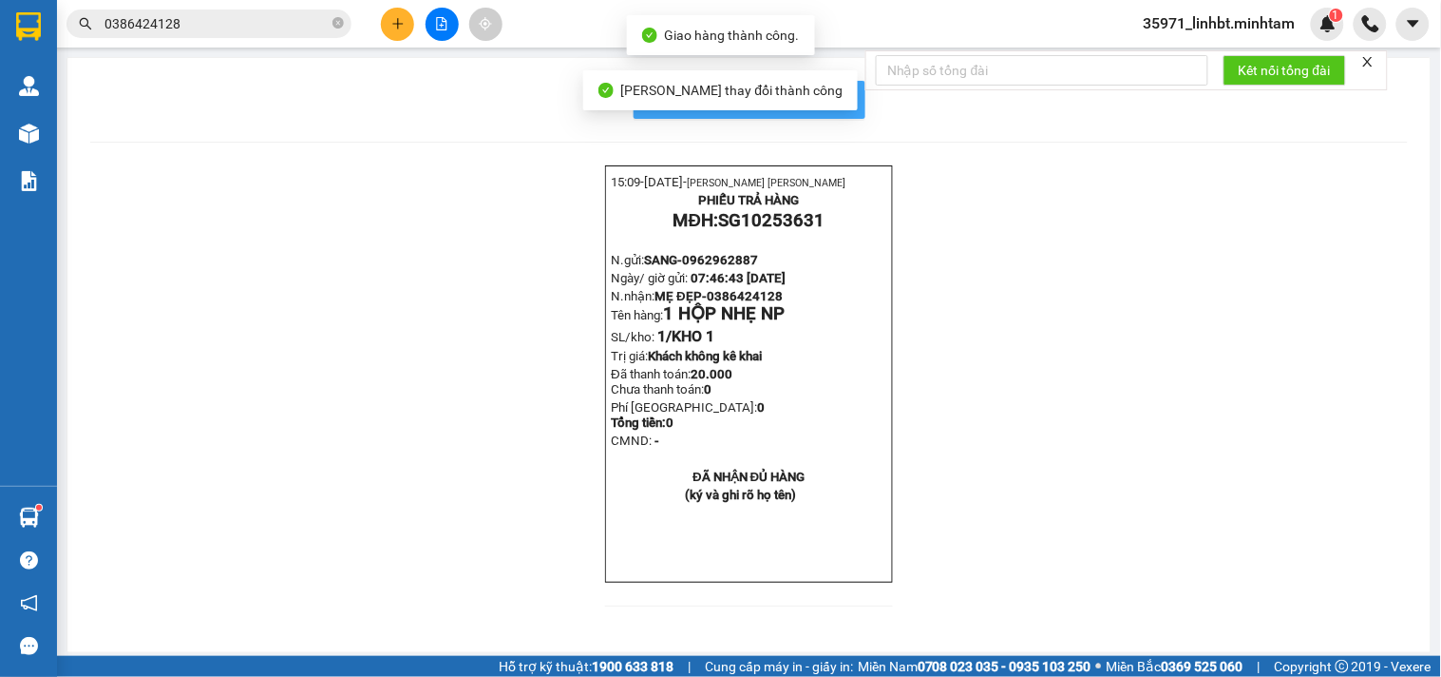
click at [837, 98] on span "In mẫu biên lai tự cấu hình" at bounding box center [761, 99] width 179 height 24
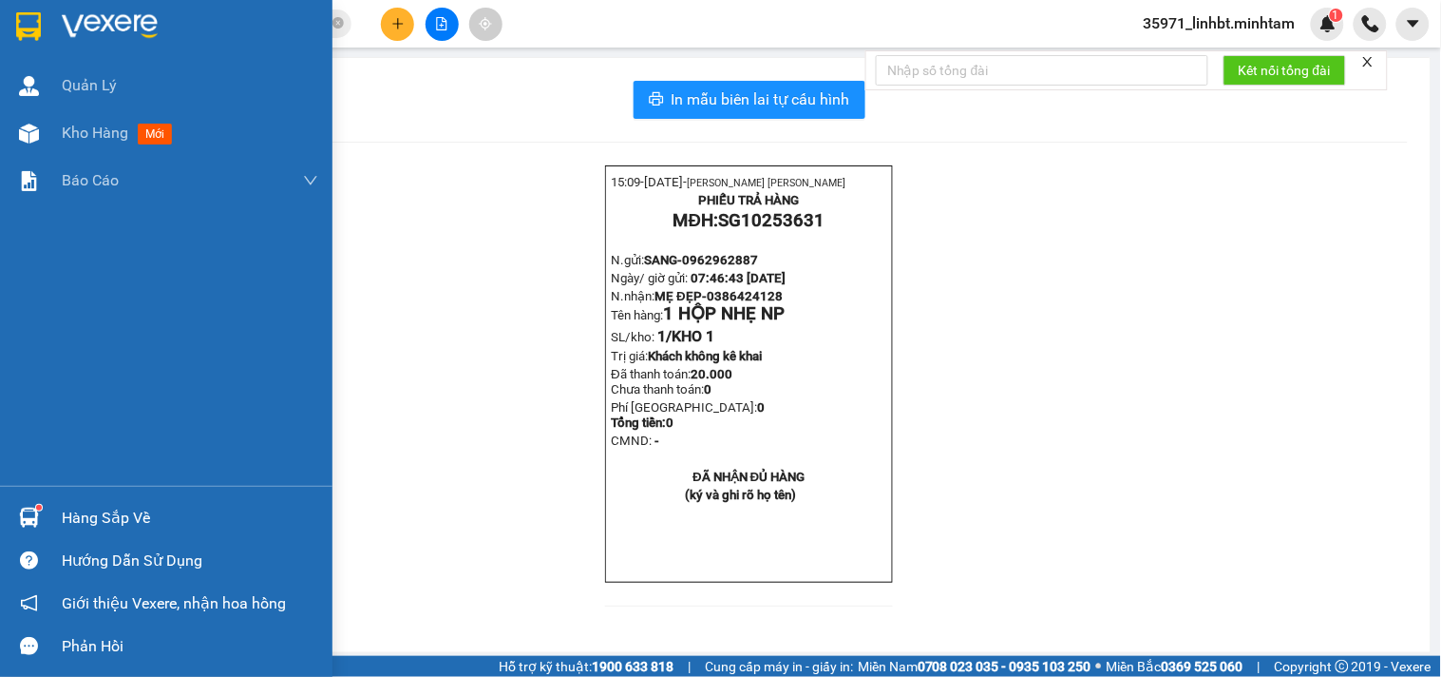
click at [30, 507] on img at bounding box center [29, 517] width 20 height 20
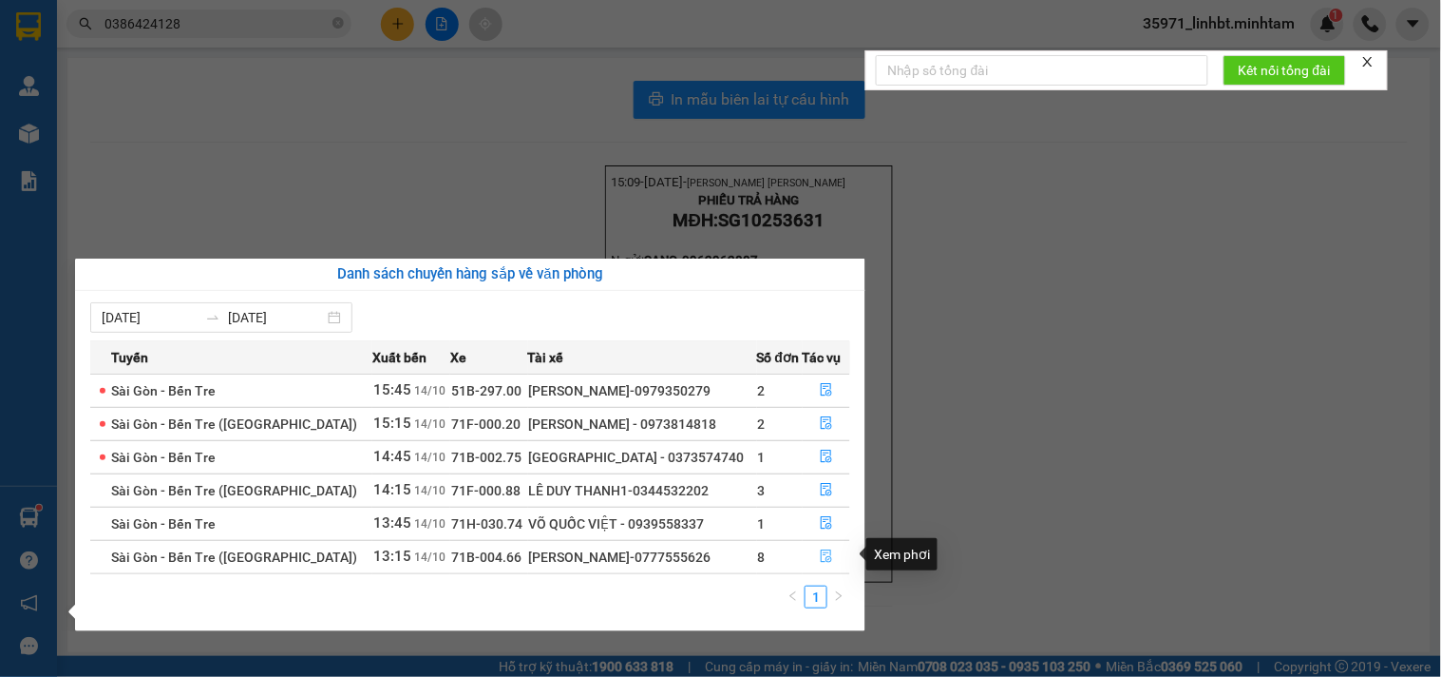
click at [829, 559] on icon "file-done" at bounding box center [826, 555] width 13 height 13
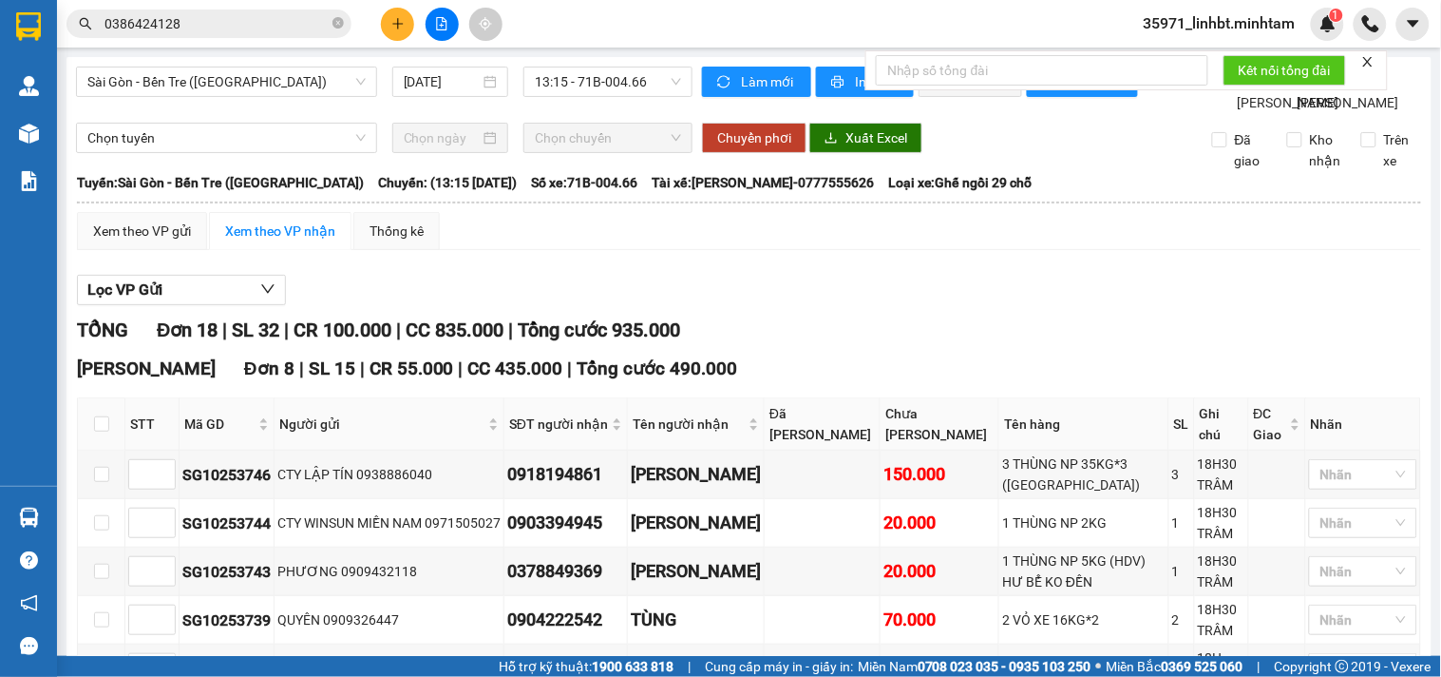
scroll to position [176, 0]
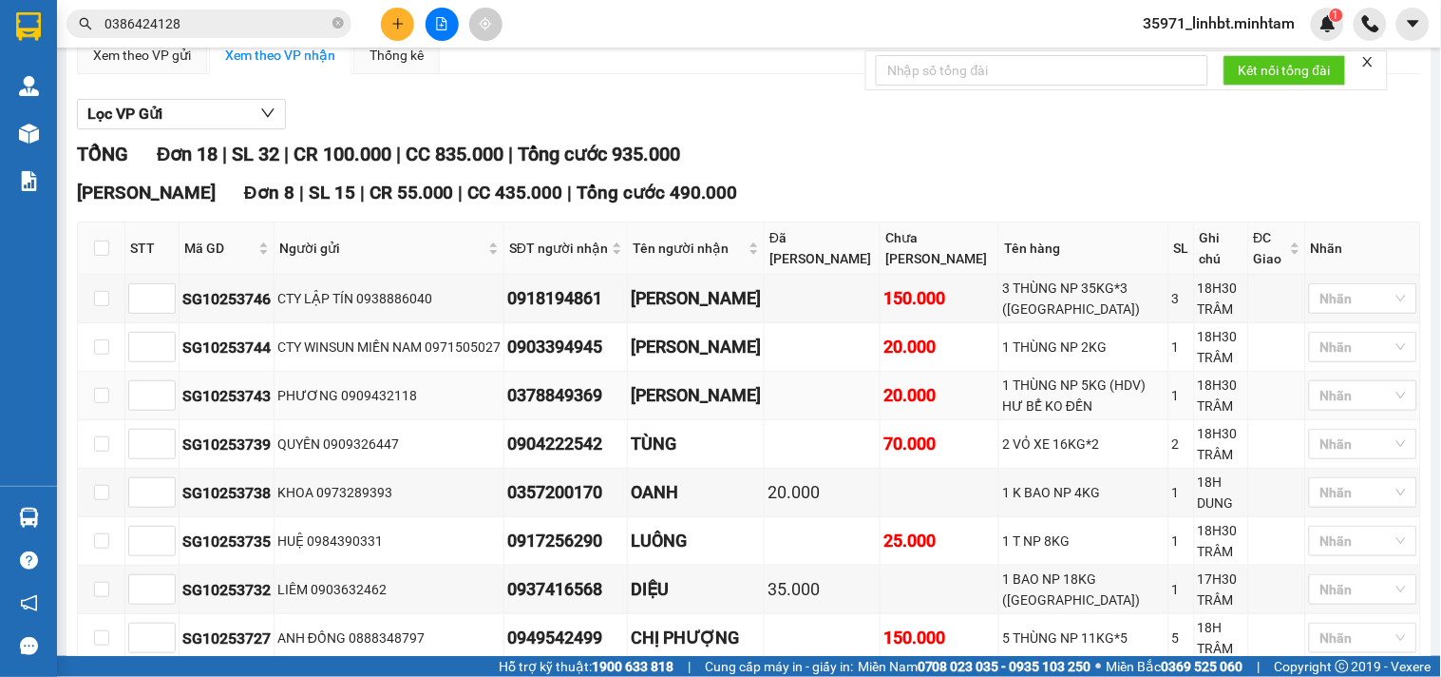
click at [478, 420] on td "PHƯƠNG 0909432118" at bounding box center [390, 396] width 230 height 48
click at [1349, 407] on div at bounding box center [1354, 395] width 80 height 23
click at [1352, 183] on div "KHO 1" at bounding box center [1349, 186] width 86 height 21
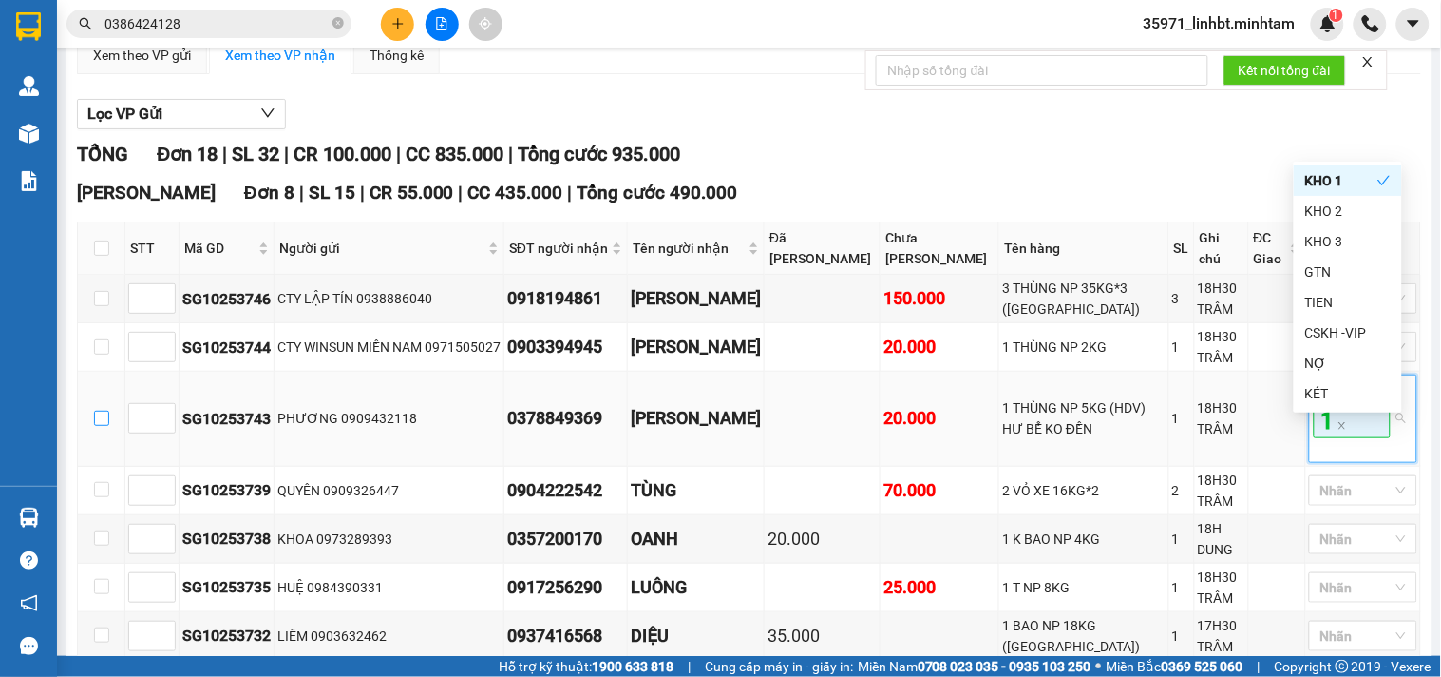
click at [94, 426] on input "checkbox" at bounding box center [101, 417] width 15 height 15
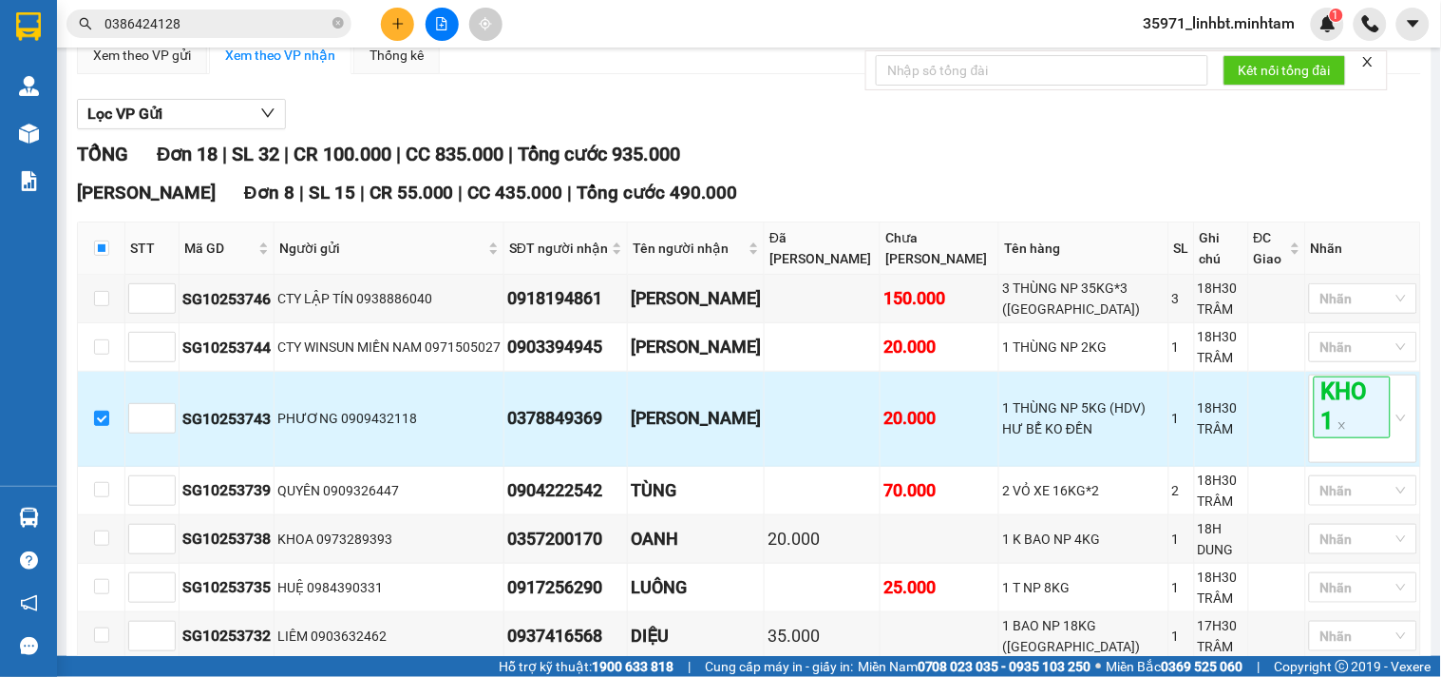
scroll to position [352, 0]
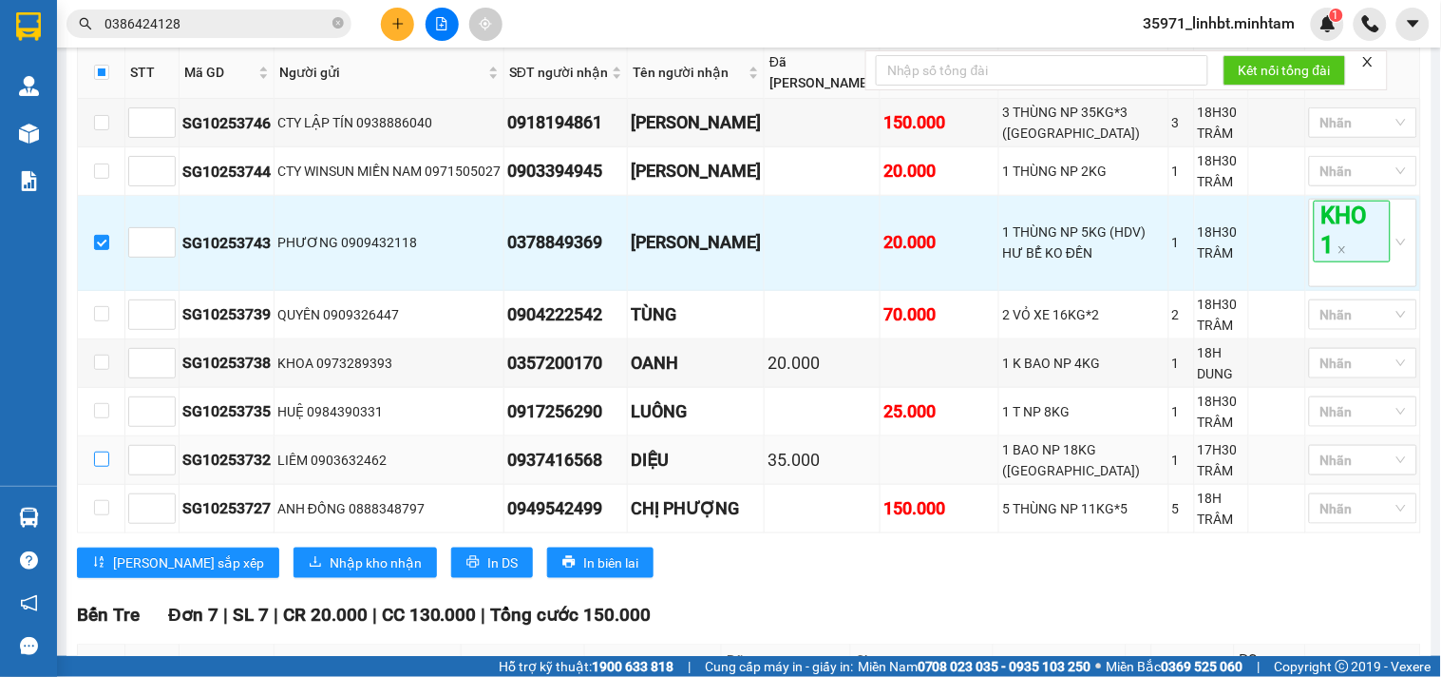
click at [105, 467] on input "checkbox" at bounding box center [101, 458] width 15 height 15
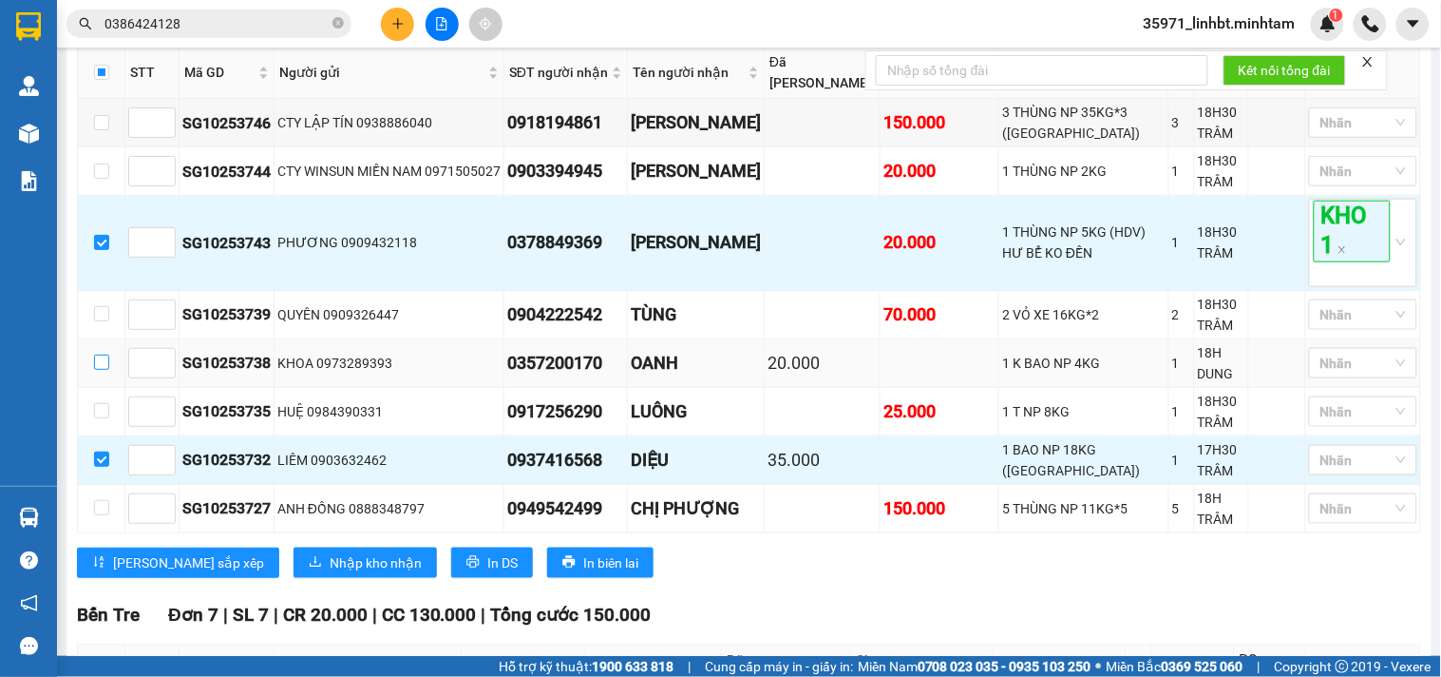
click at [102, 370] on input "checkbox" at bounding box center [101, 361] width 15 height 15
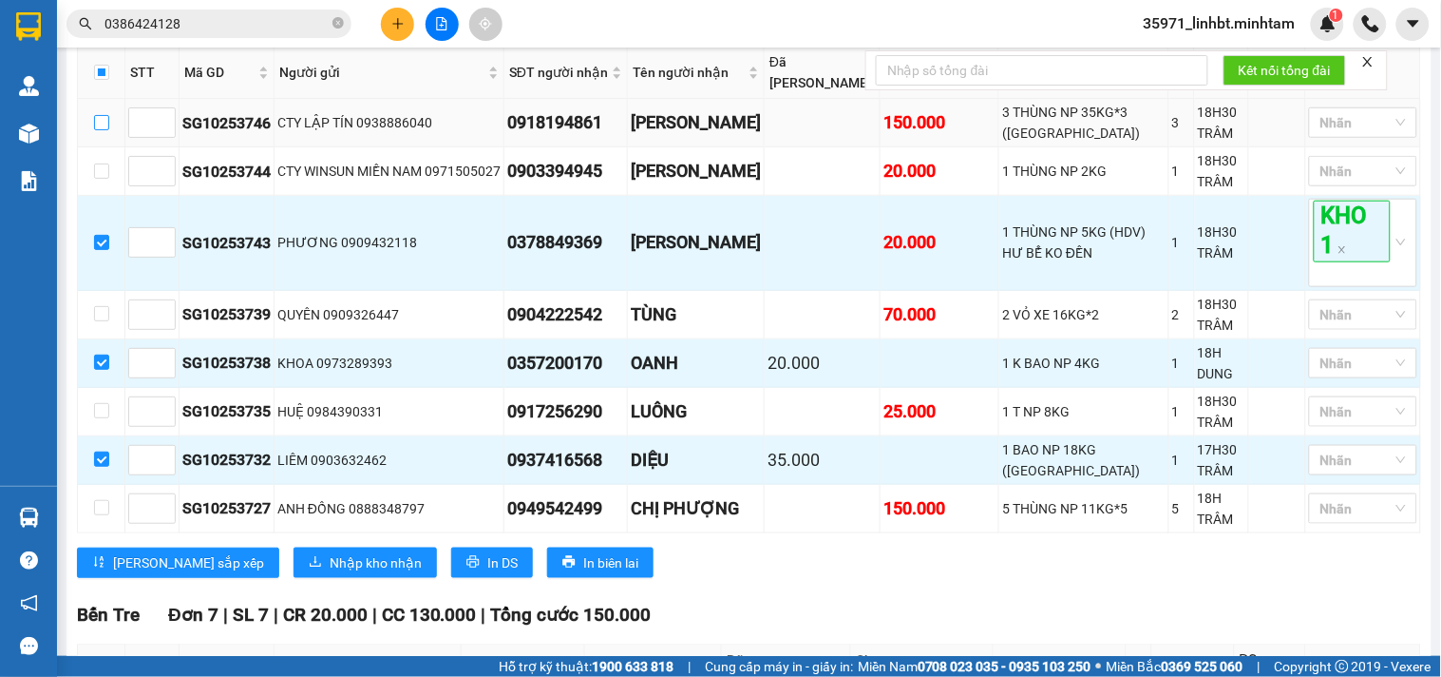
click at [94, 130] on input "checkbox" at bounding box center [101, 122] width 15 height 15
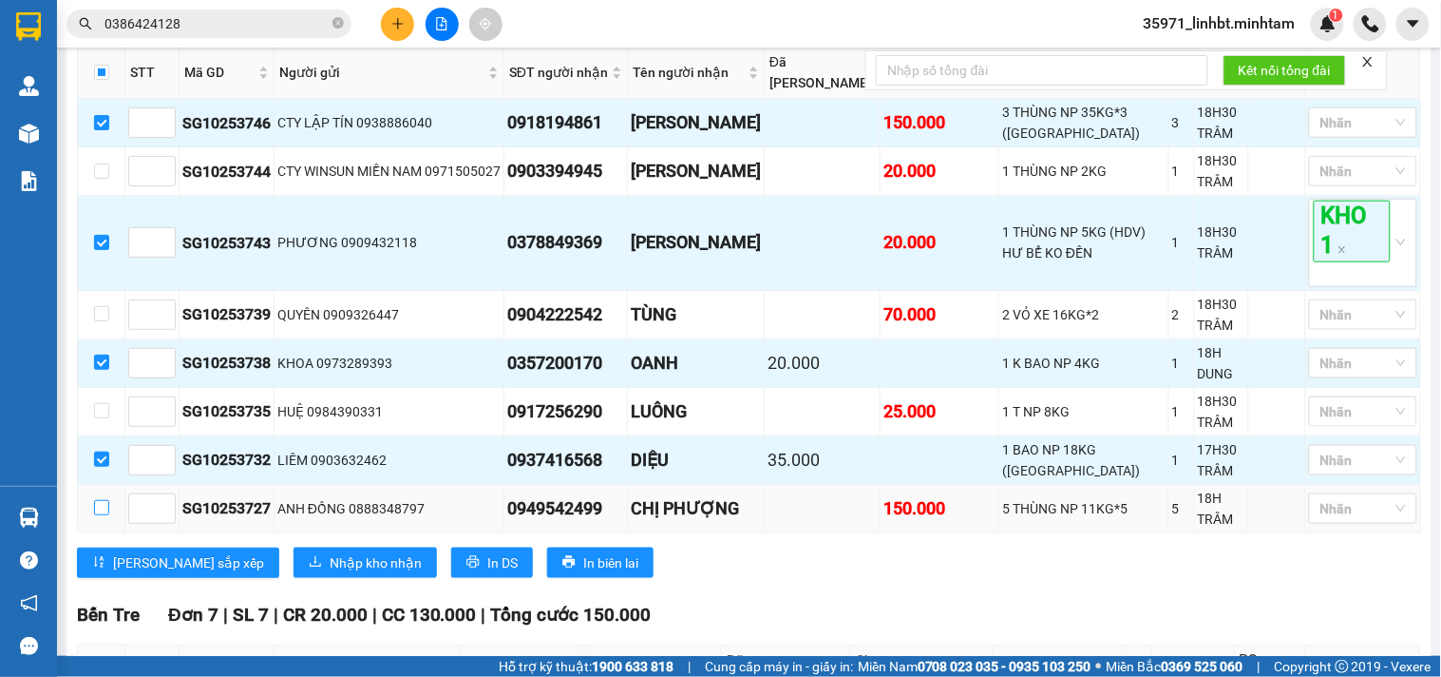
click at [105, 515] on input "checkbox" at bounding box center [101, 507] width 15 height 15
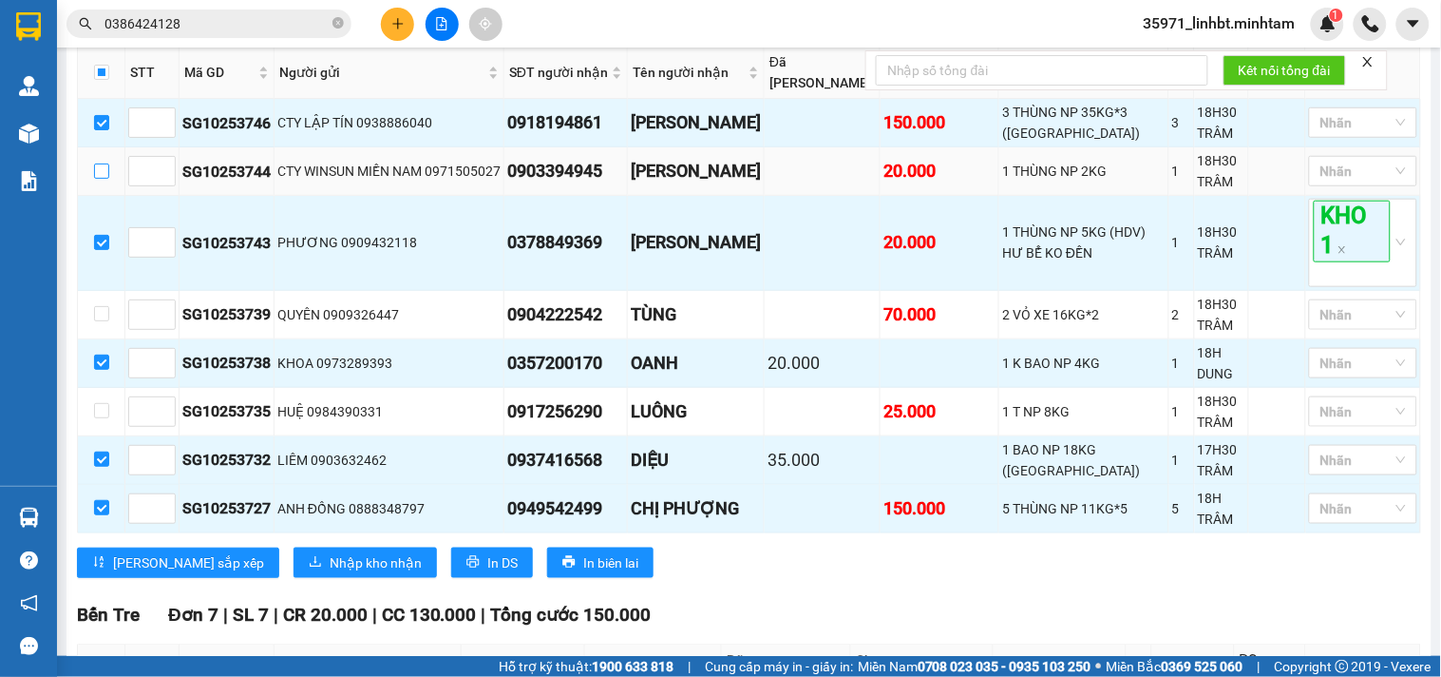
click at [95, 179] on input "checkbox" at bounding box center [101, 170] width 15 height 15
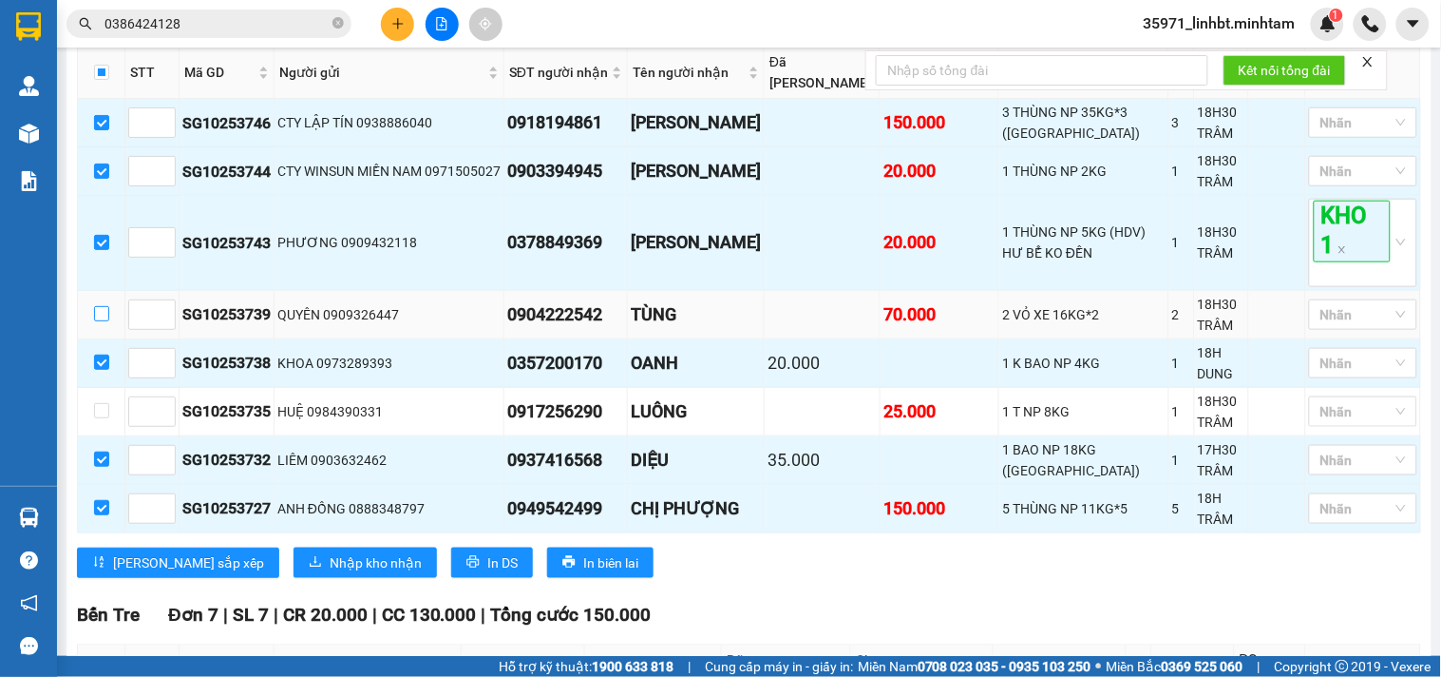
click at [94, 321] on input "checkbox" at bounding box center [101, 313] width 15 height 15
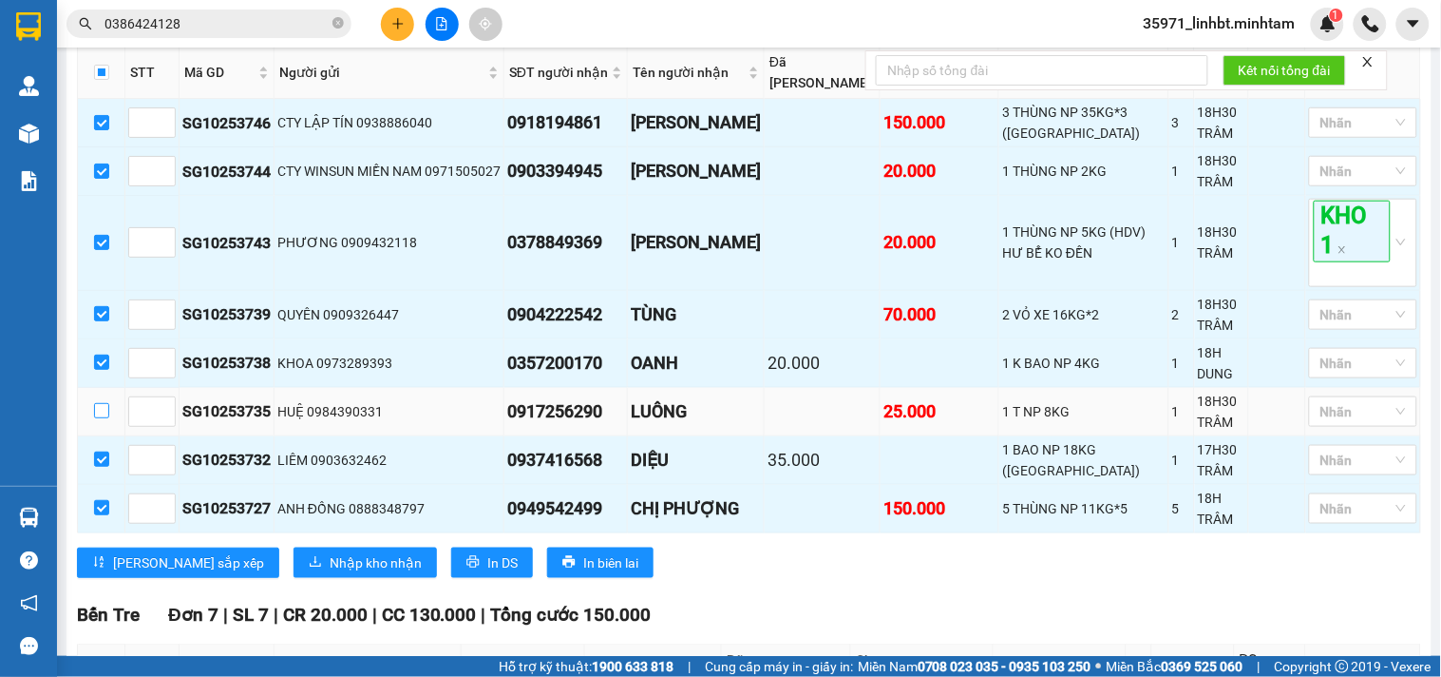
click at [94, 418] on input "checkbox" at bounding box center [101, 410] width 15 height 15
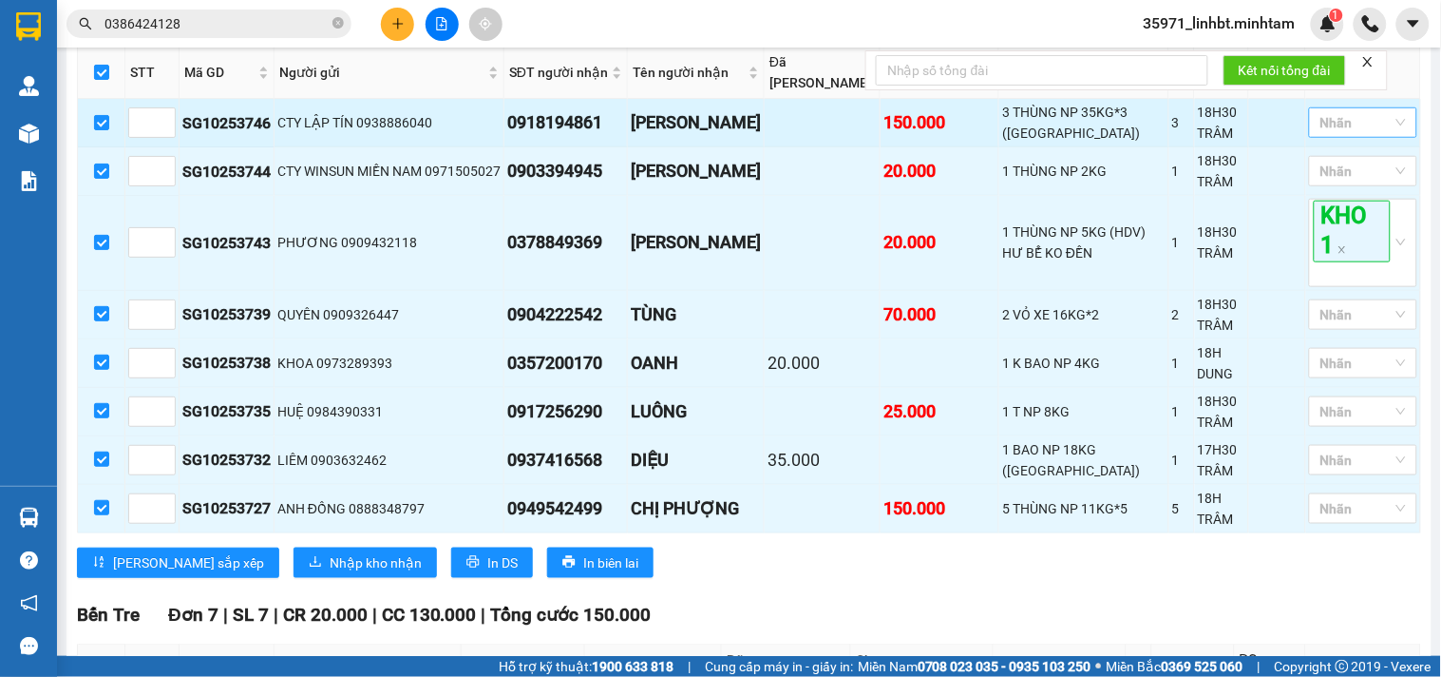
click at [1362, 134] on div at bounding box center [1354, 122] width 80 height 23
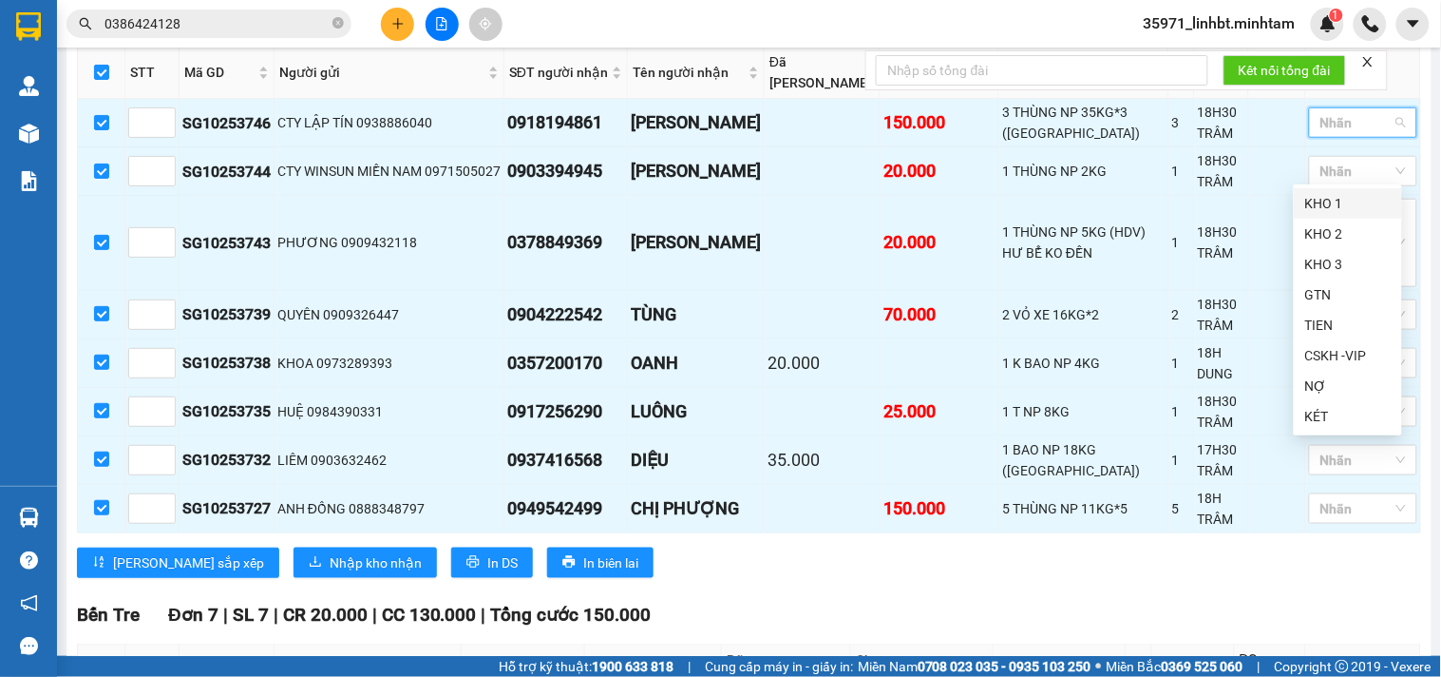
click at [1344, 200] on div "KHO 1" at bounding box center [1349, 203] width 86 height 21
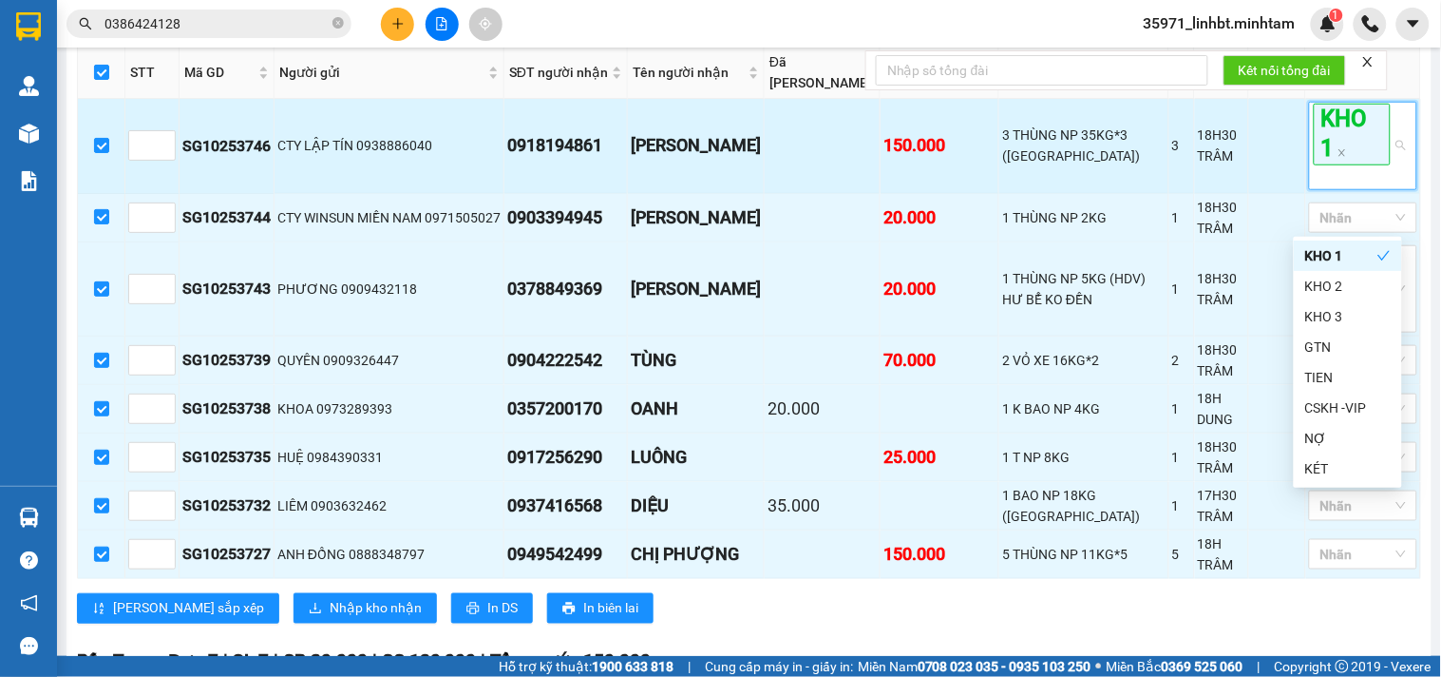
click at [1249, 193] on td at bounding box center [1277, 146] width 57 height 94
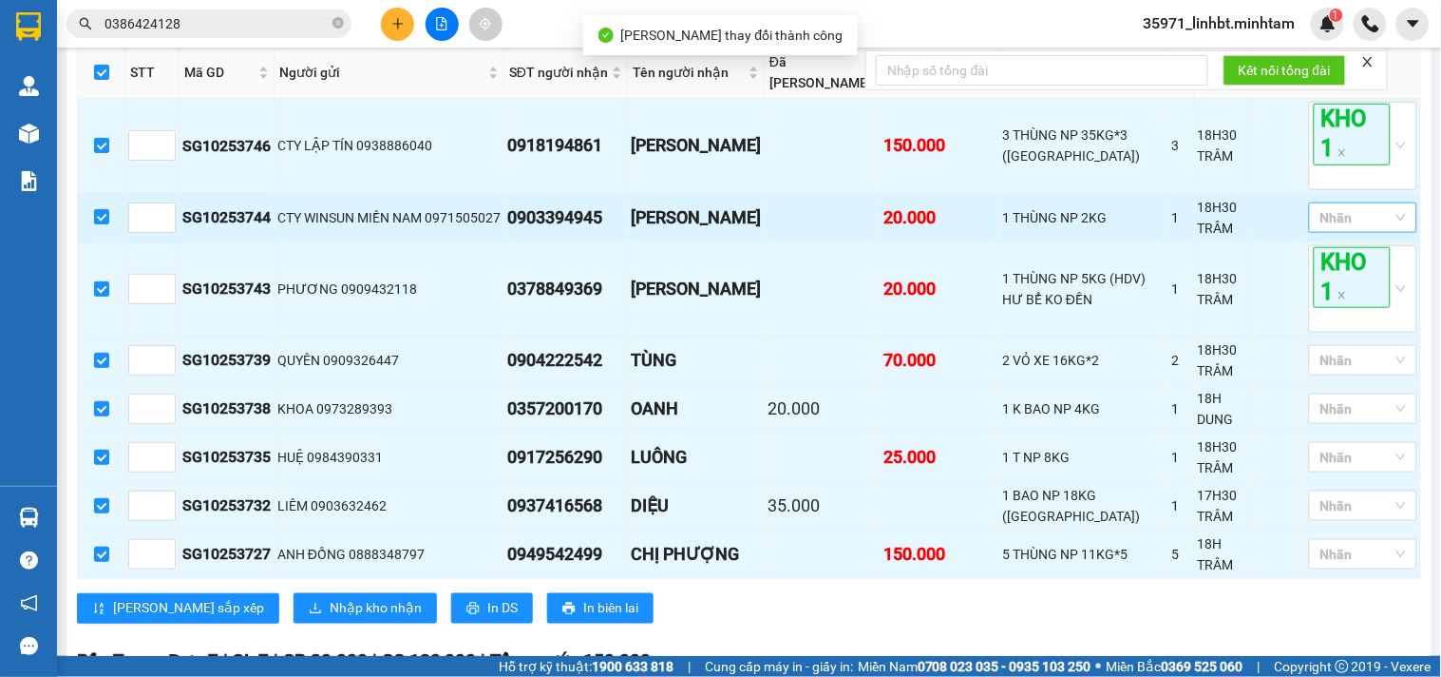
click at [1337, 229] on div at bounding box center [1354, 217] width 80 height 23
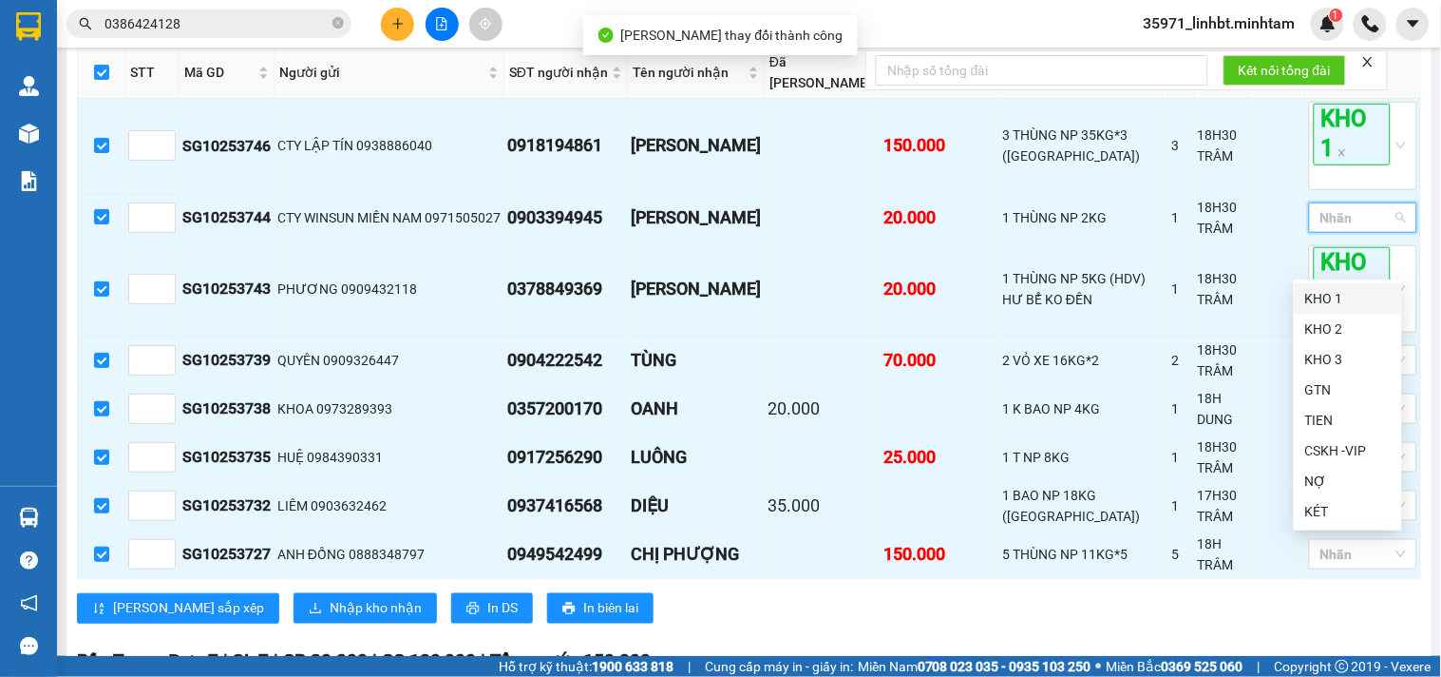
click at [1333, 288] on div "KHO 1" at bounding box center [1349, 298] width 86 height 21
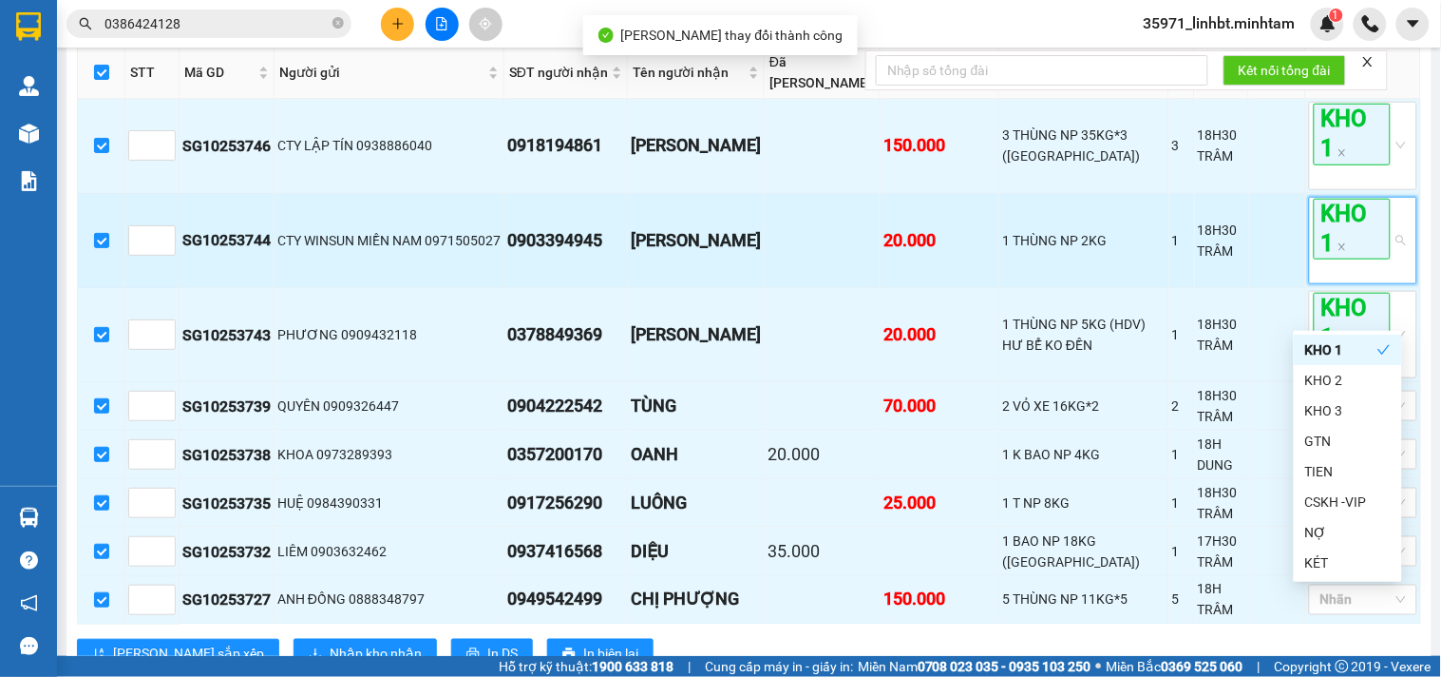
click at [1257, 255] on td at bounding box center [1277, 241] width 57 height 94
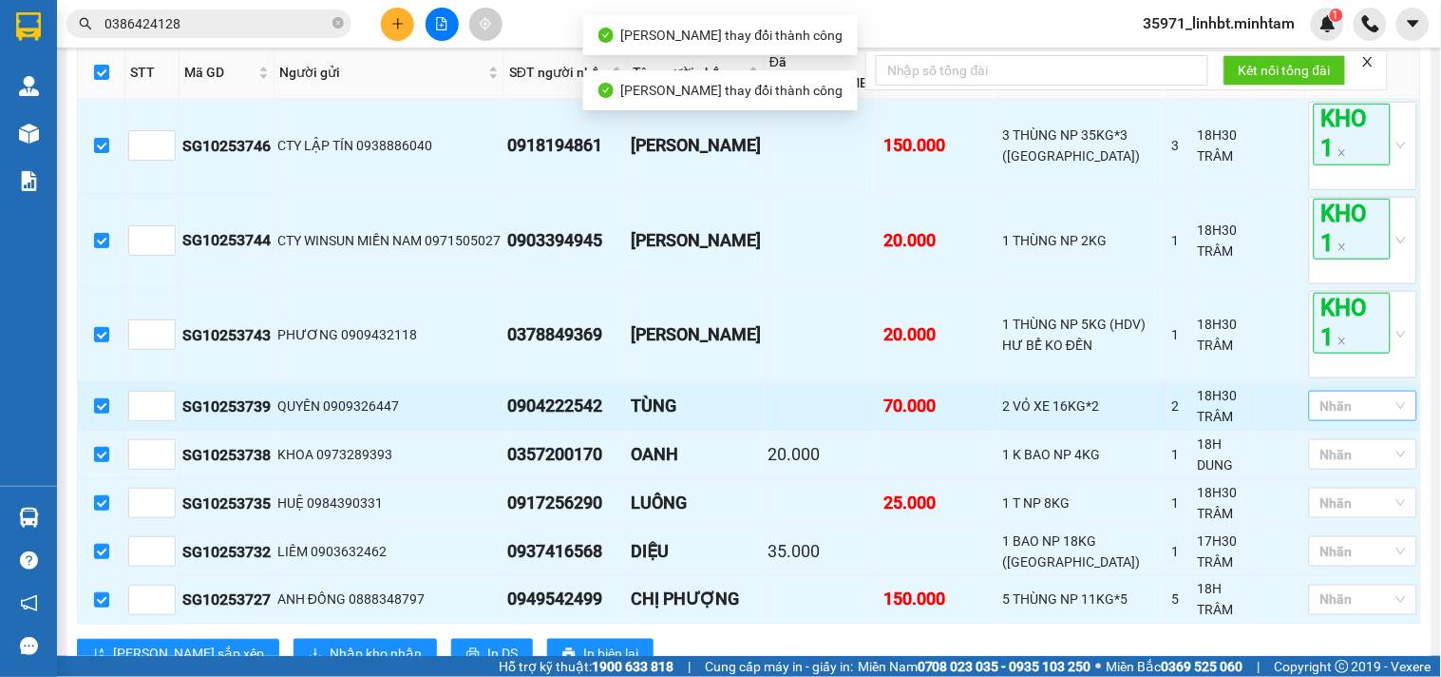
click at [1342, 421] on div "Nhãn" at bounding box center [1363, 406] width 108 height 30
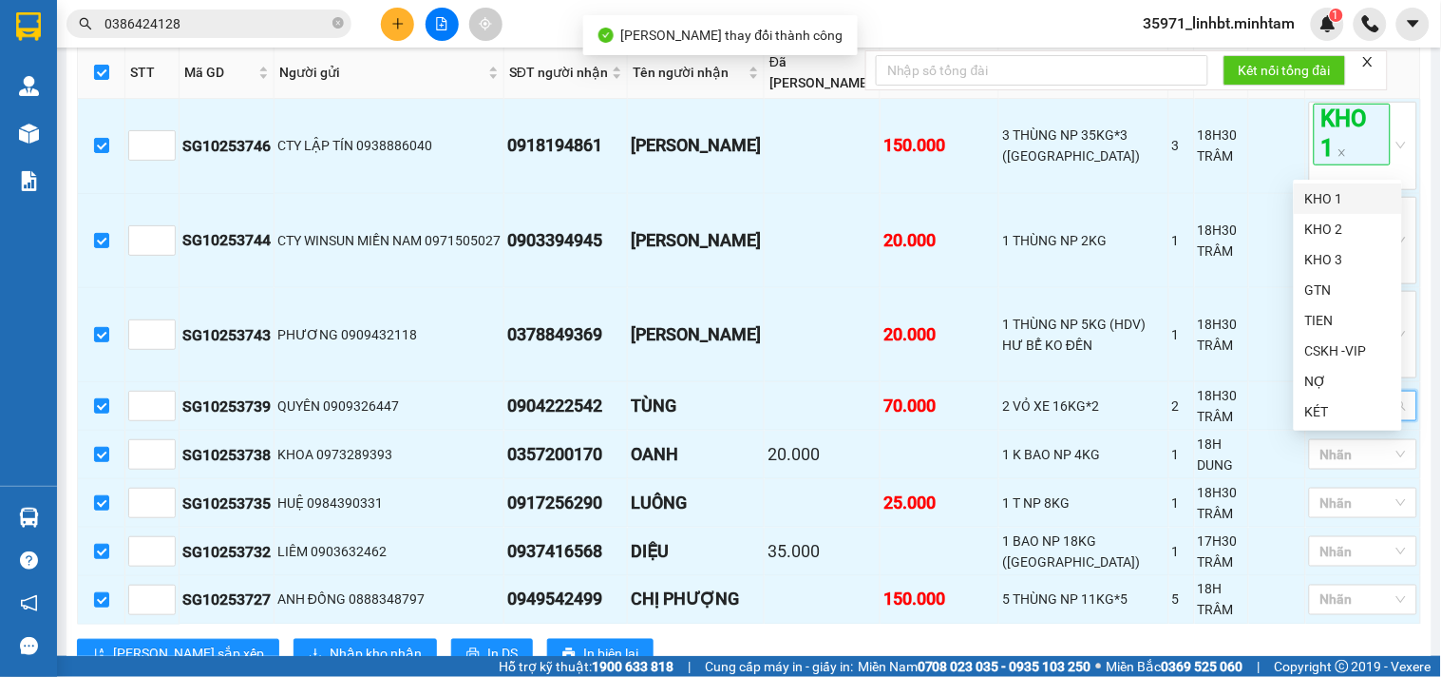
click at [1368, 198] on div "KHO 1" at bounding box center [1349, 198] width 86 height 21
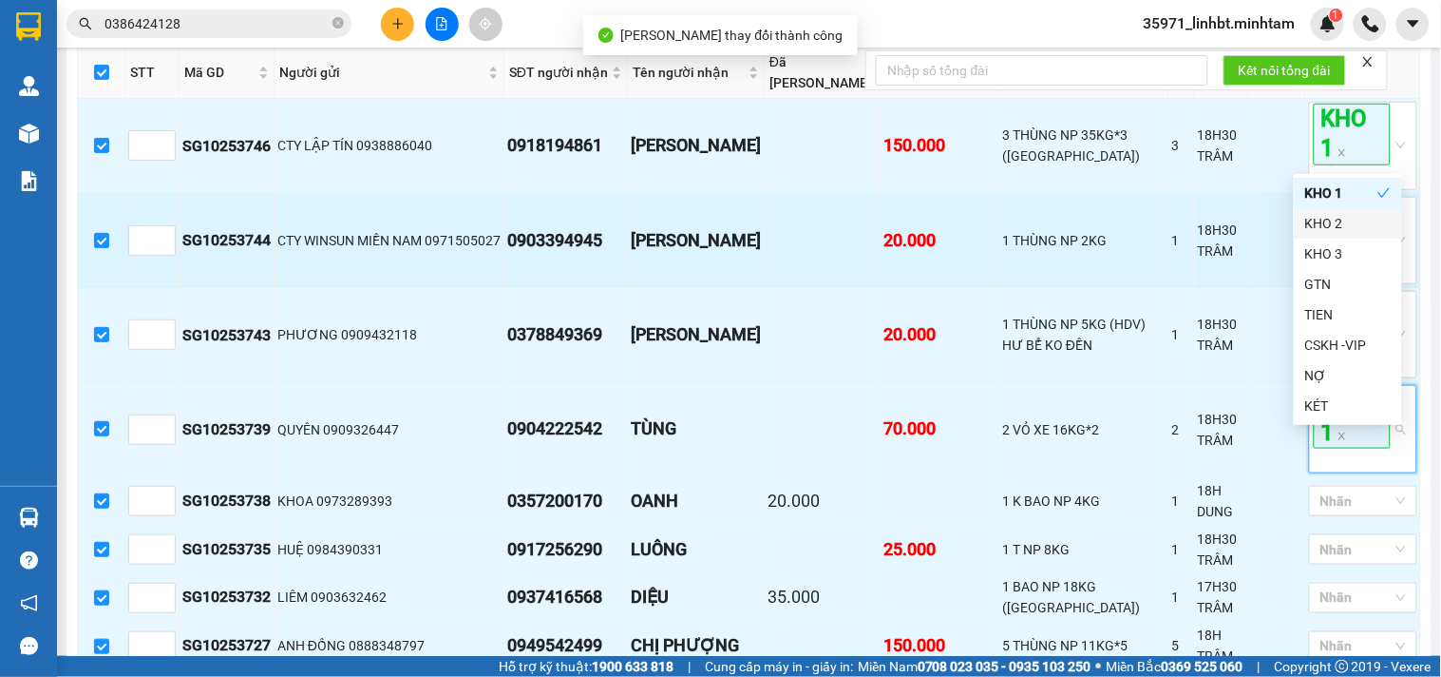
click at [1255, 253] on td at bounding box center [1277, 241] width 57 height 94
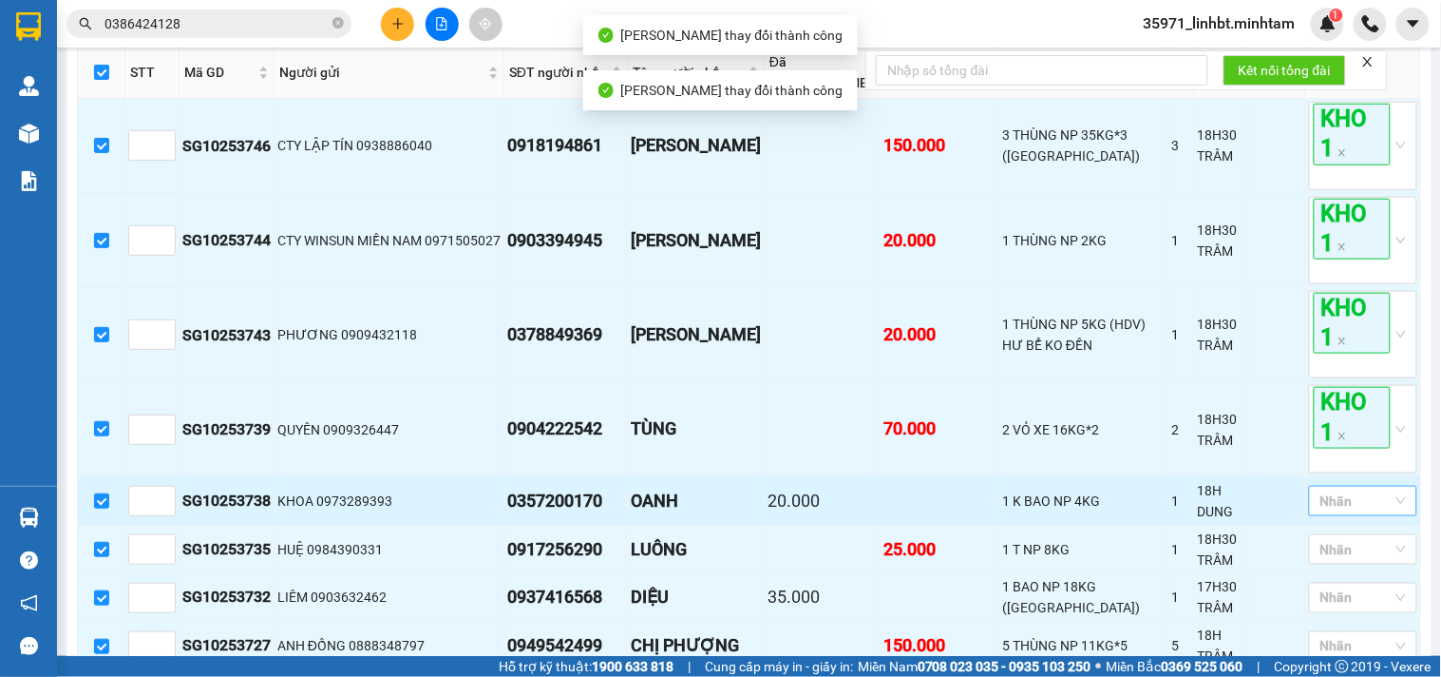
click at [1335, 516] on div "Nhãn" at bounding box center [1363, 501] width 108 height 30
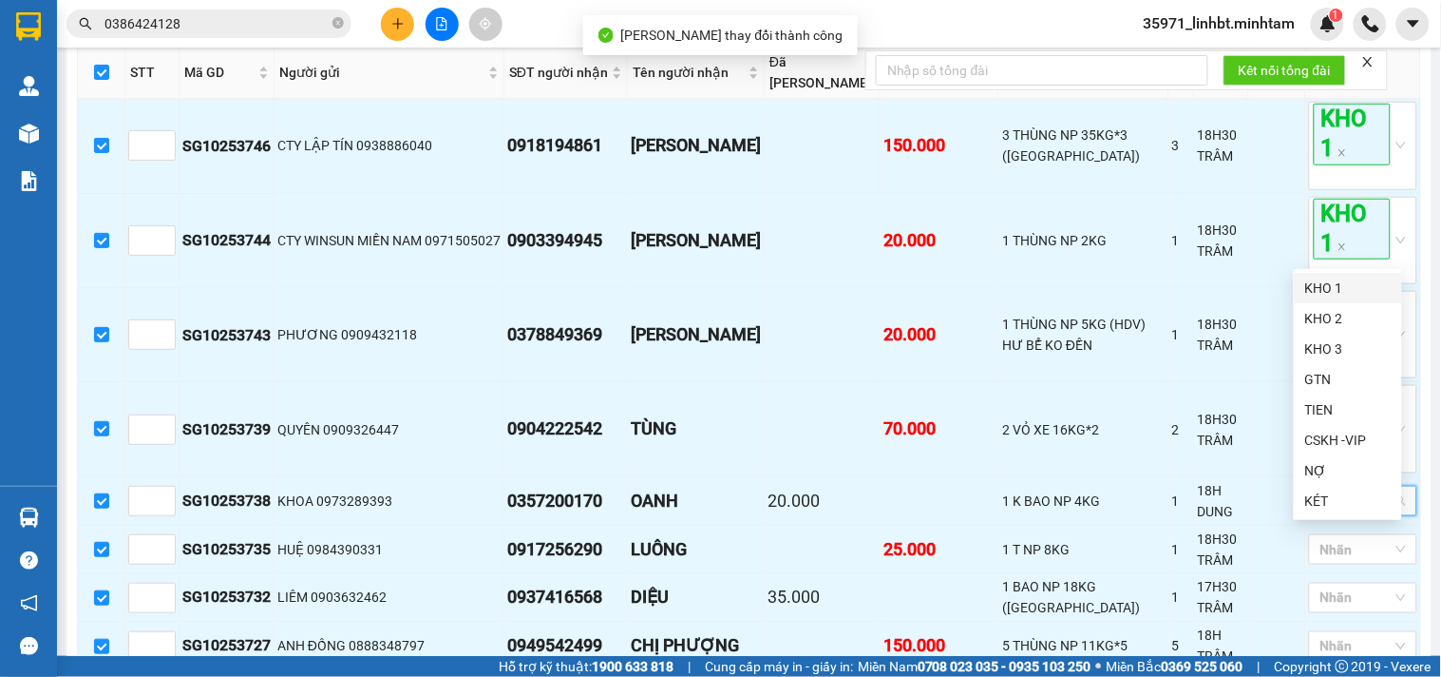
click at [1347, 277] on div "KHO 1" at bounding box center [1349, 287] width 86 height 21
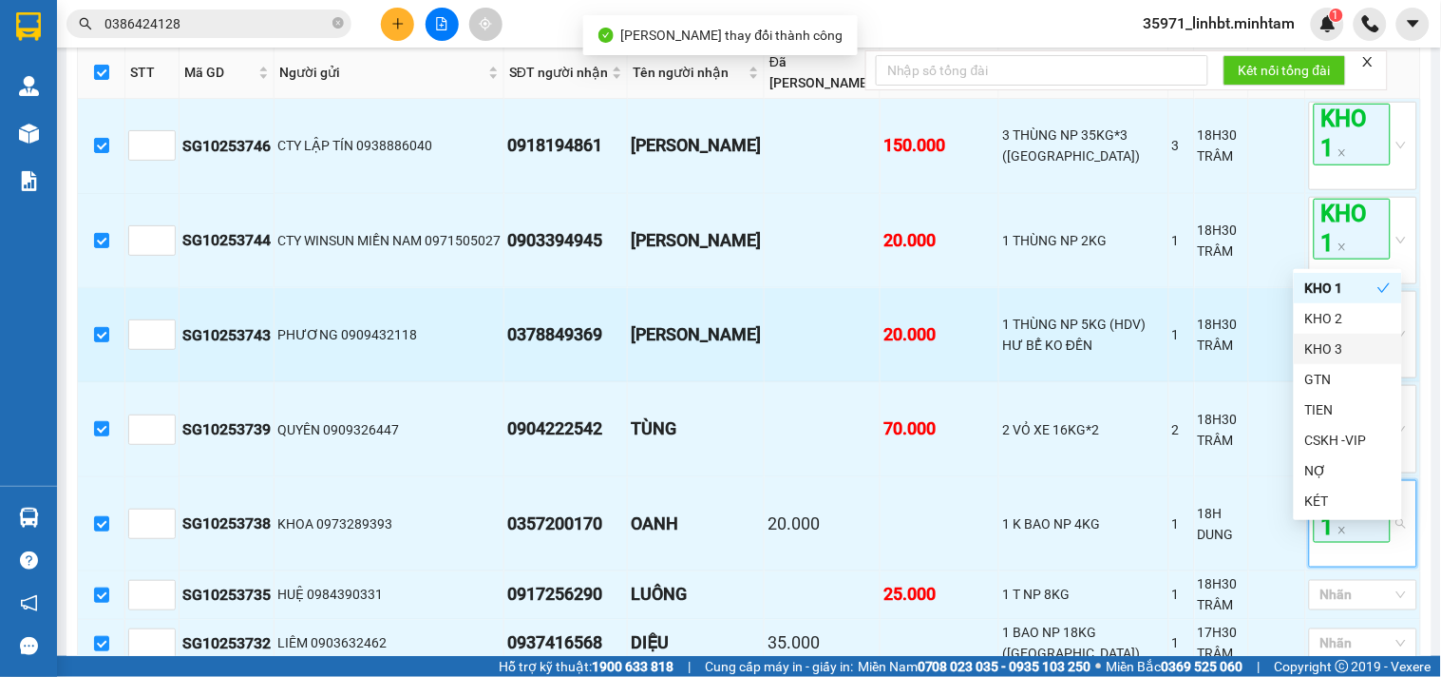
click at [1249, 382] on td at bounding box center [1277, 335] width 57 height 94
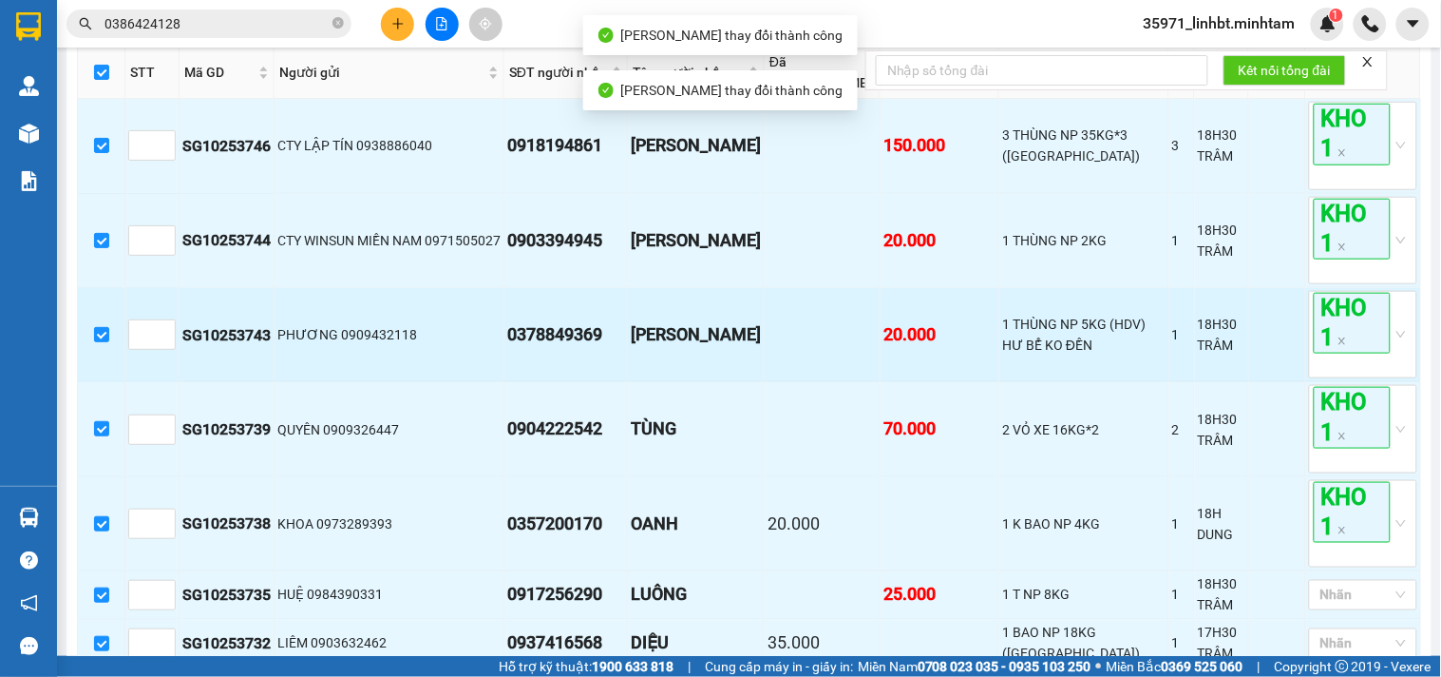
scroll to position [527, 0]
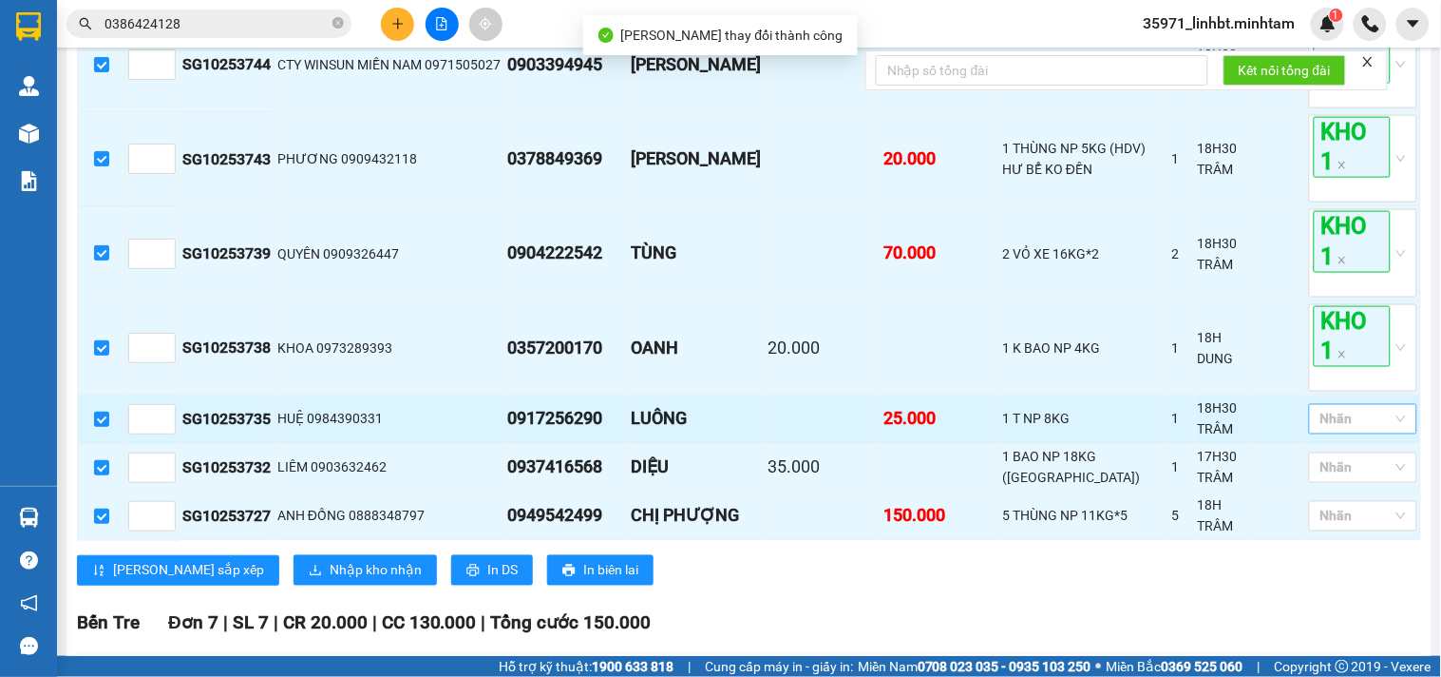
click at [1371, 430] on div at bounding box center [1354, 419] width 80 height 23
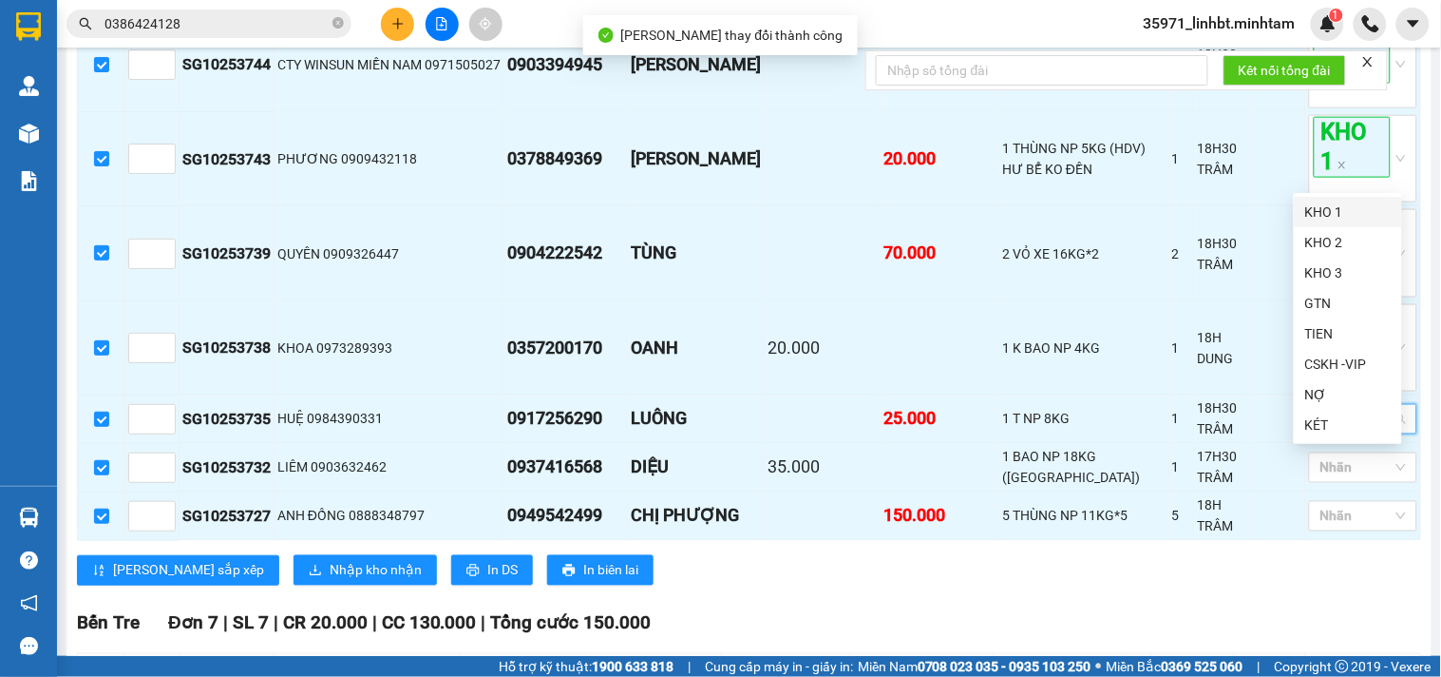
click at [1357, 214] on div "KHO 1" at bounding box center [1349, 211] width 86 height 21
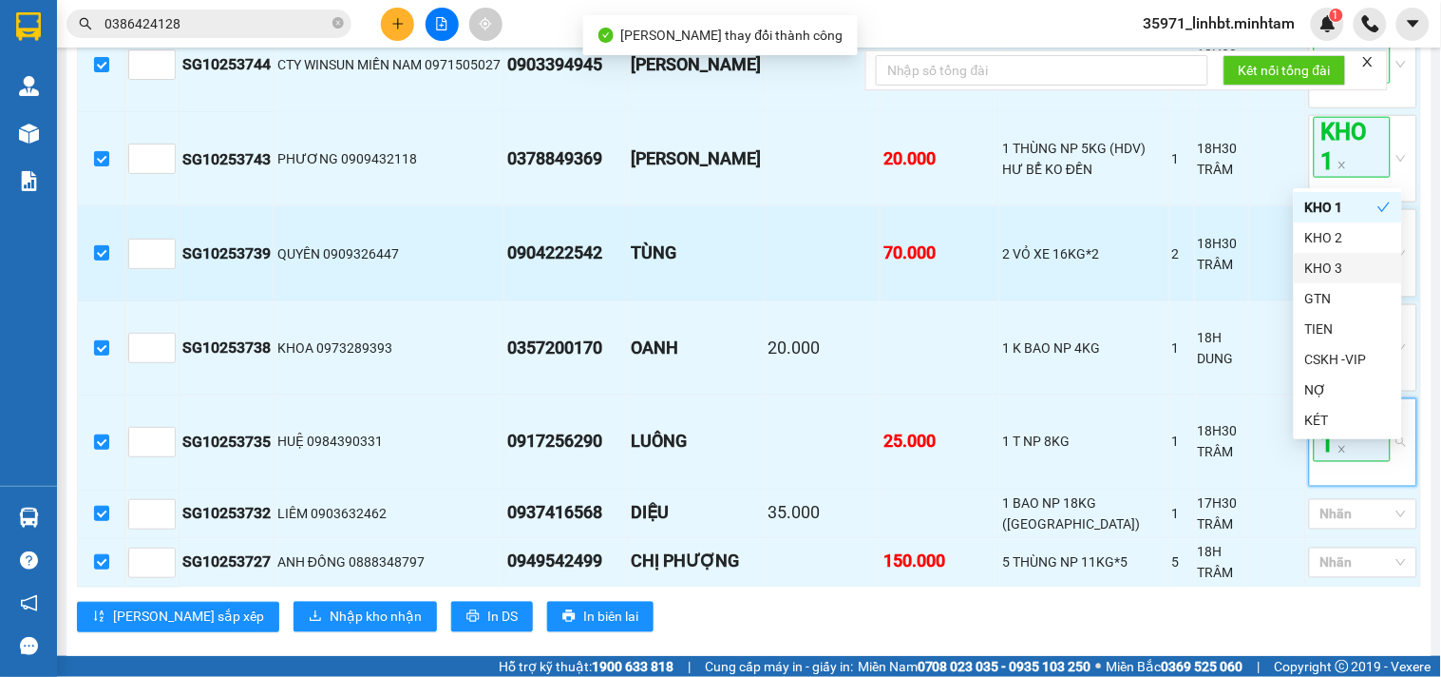
click at [1250, 300] on td at bounding box center [1277, 253] width 57 height 94
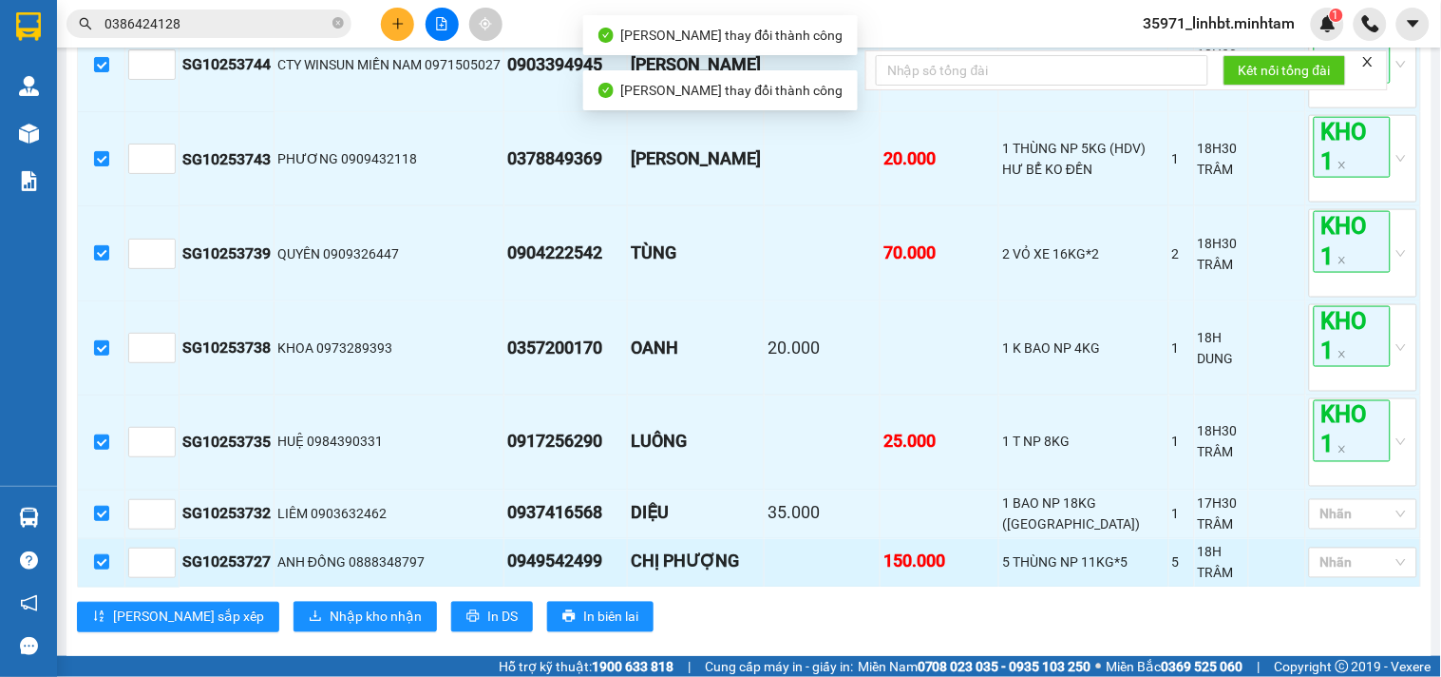
scroll to position [704, 0]
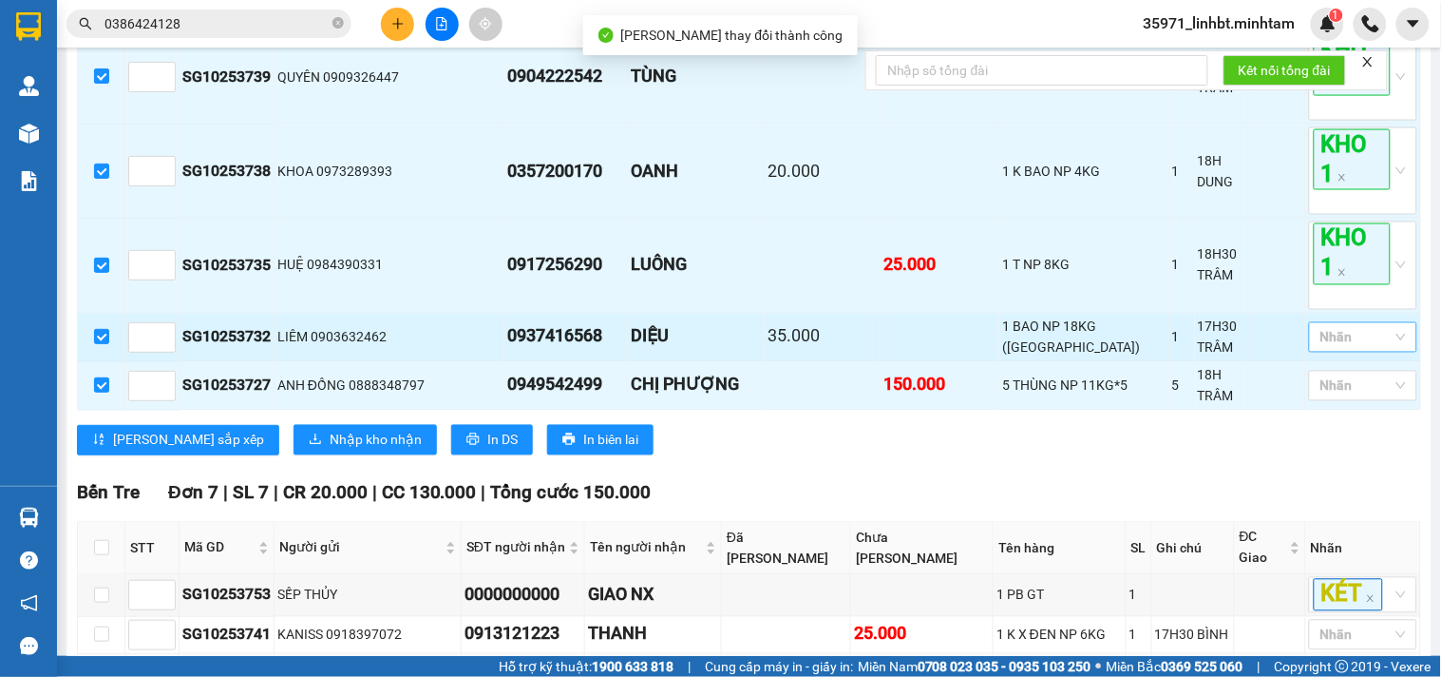
click at [1347, 349] on div at bounding box center [1354, 337] width 80 height 23
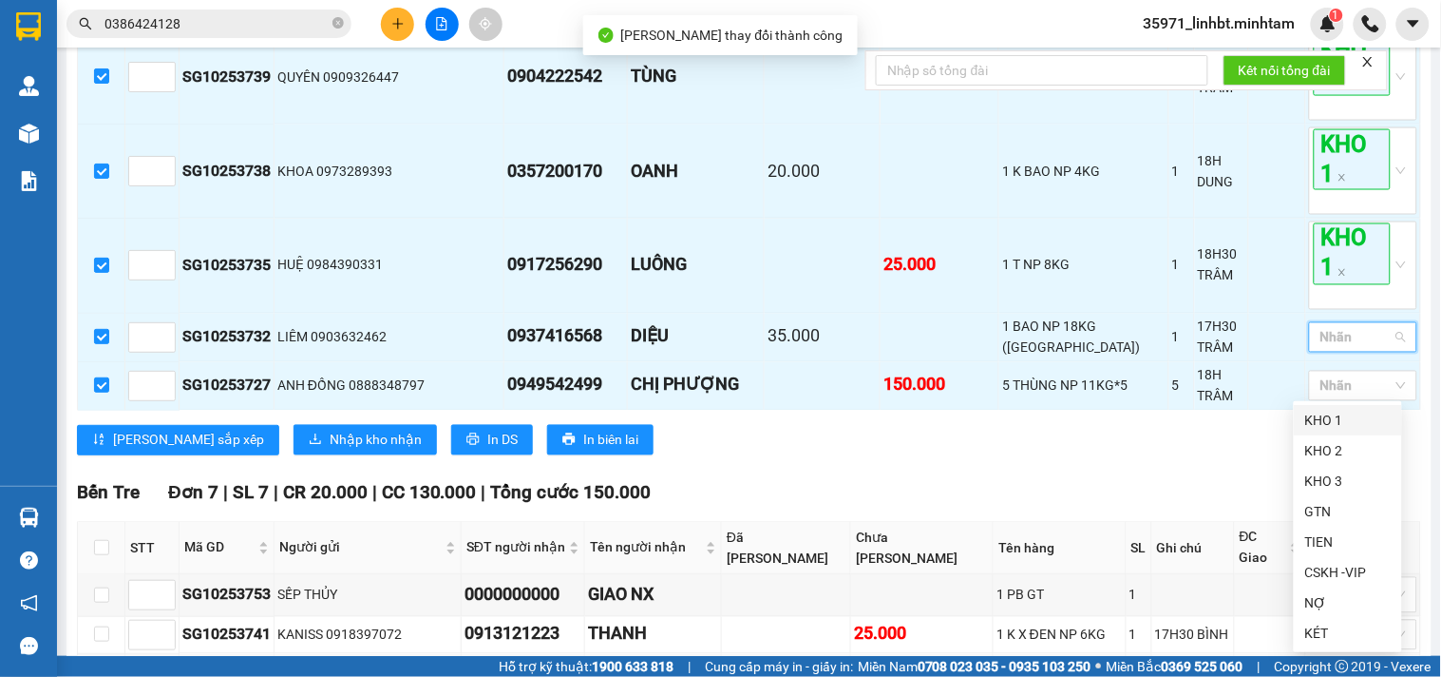
click at [1334, 411] on div "KHO 1" at bounding box center [1349, 420] width 86 height 21
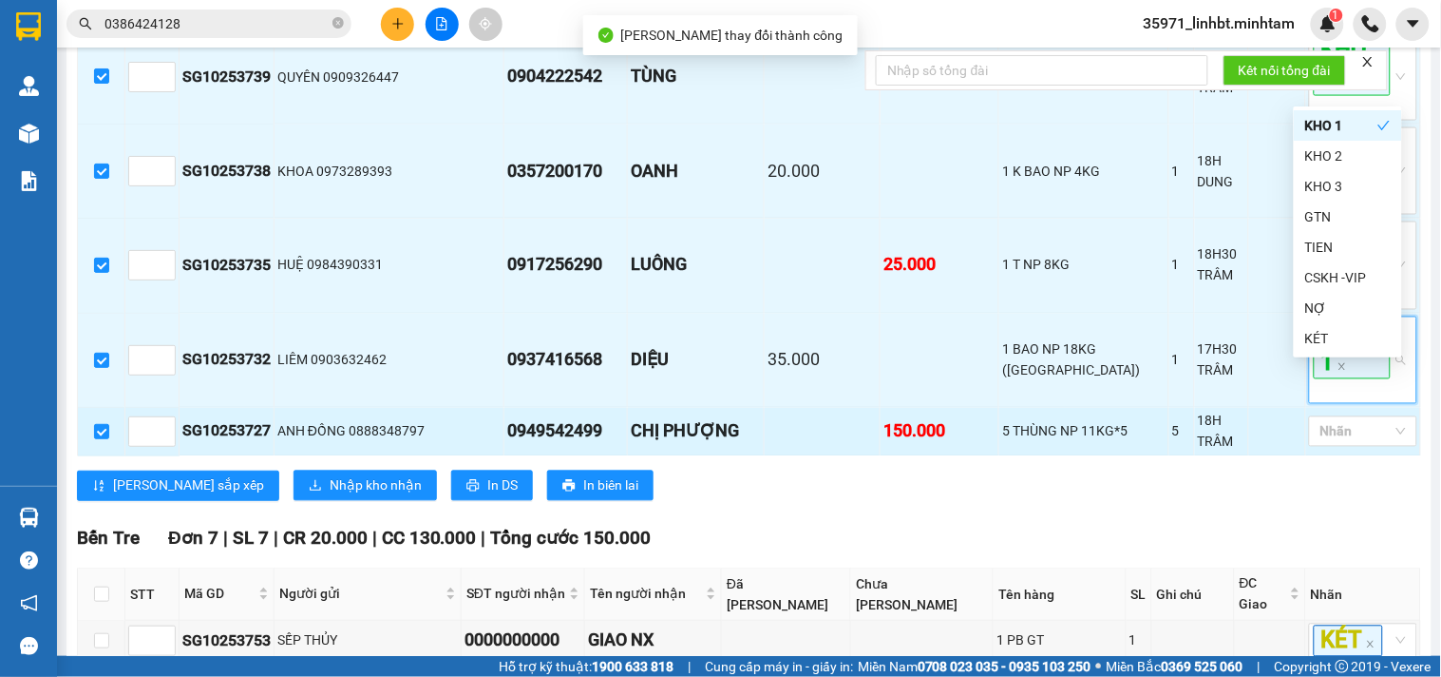
click at [1254, 456] on td at bounding box center [1277, 432] width 57 height 48
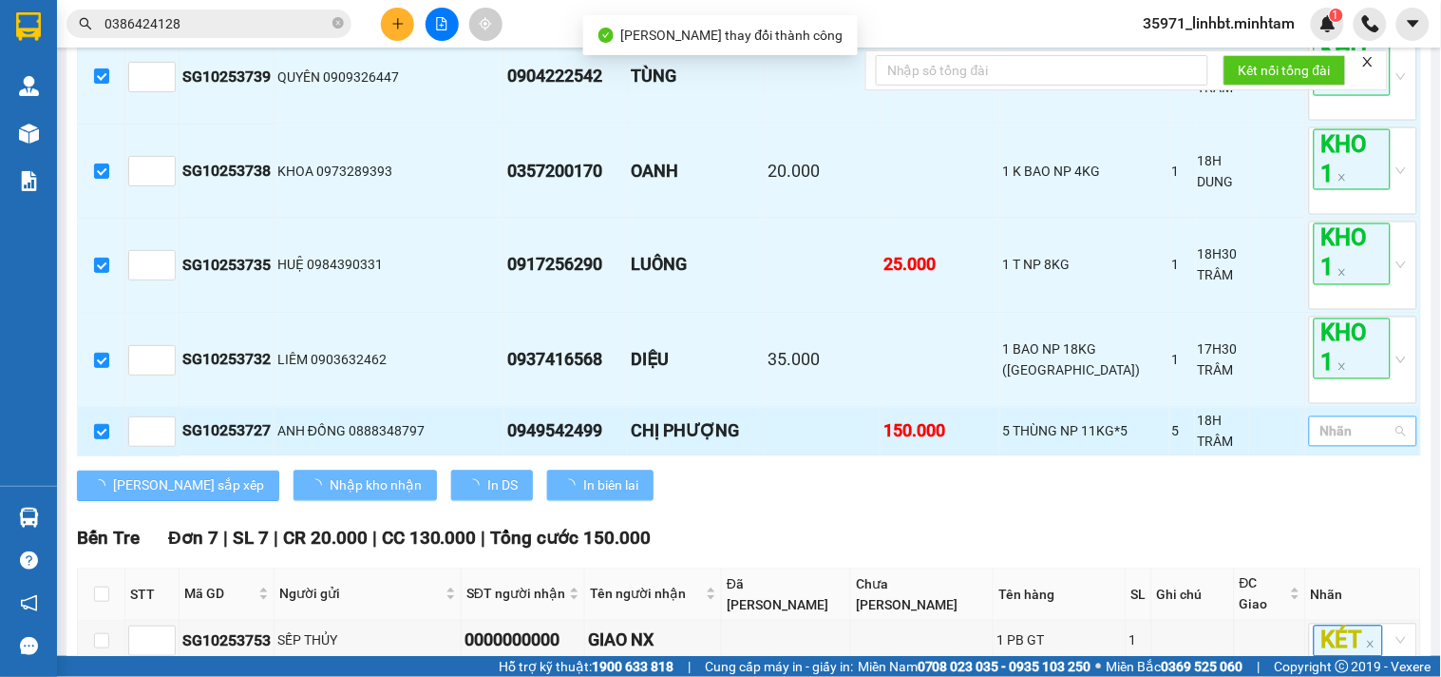
click at [1345, 443] on div at bounding box center [1354, 431] width 80 height 23
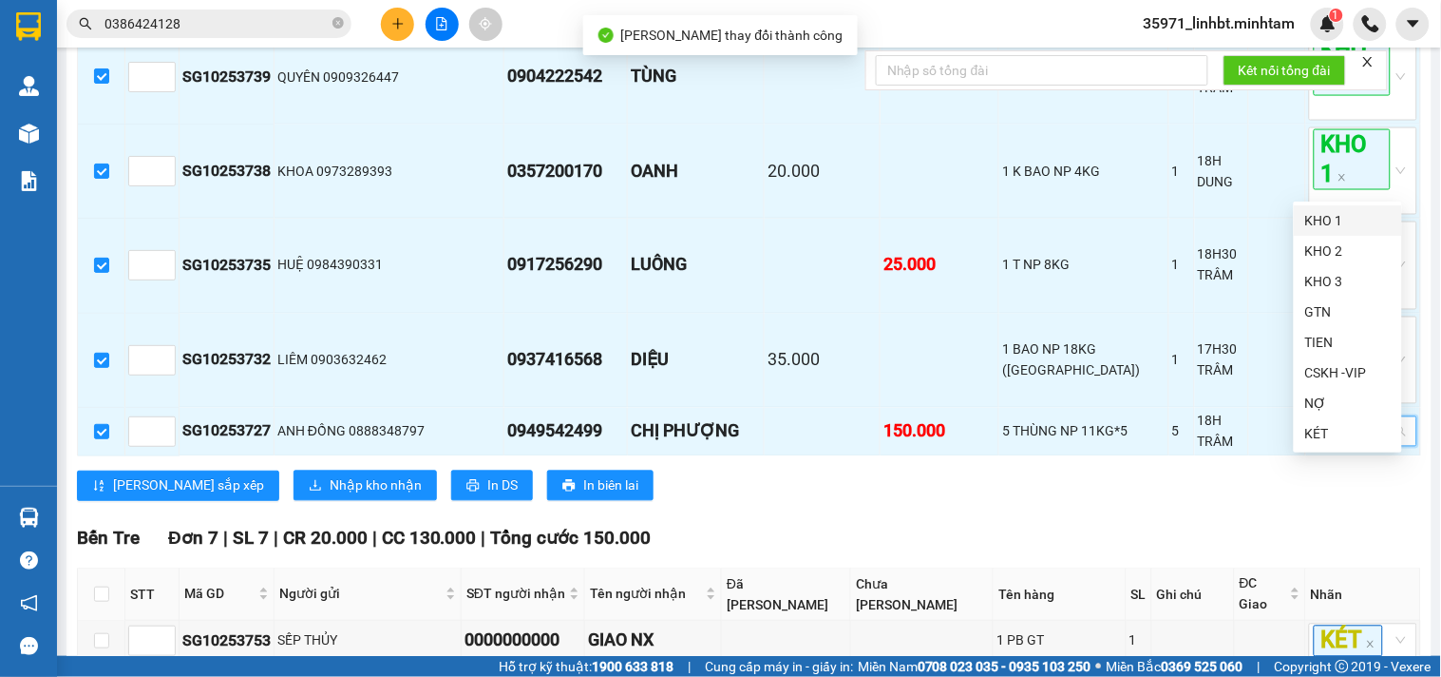
click at [1345, 210] on div "KHO 1" at bounding box center [1349, 220] width 86 height 21
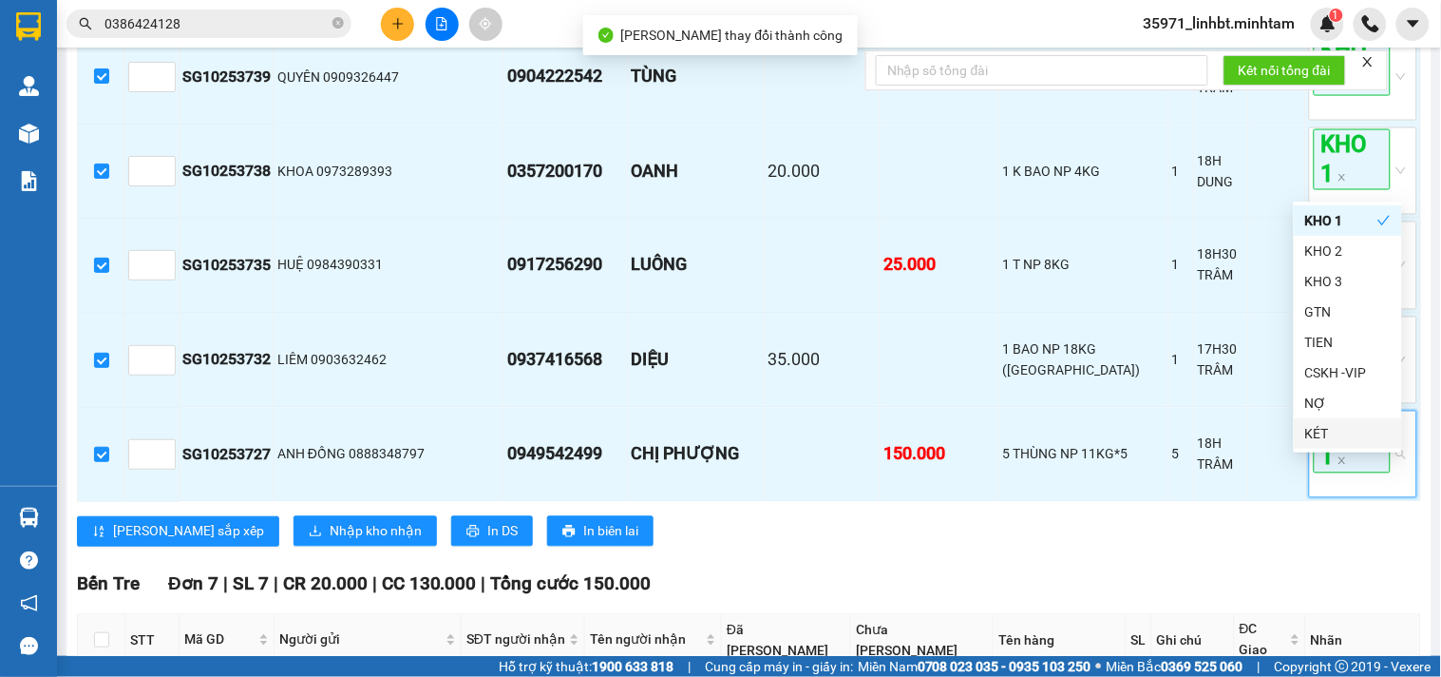
click at [1300, 546] on div "[PERSON_NAME] sắp xếp Nhập kho nhận In DS In biên lai" at bounding box center [749, 531] width 1344 height 30
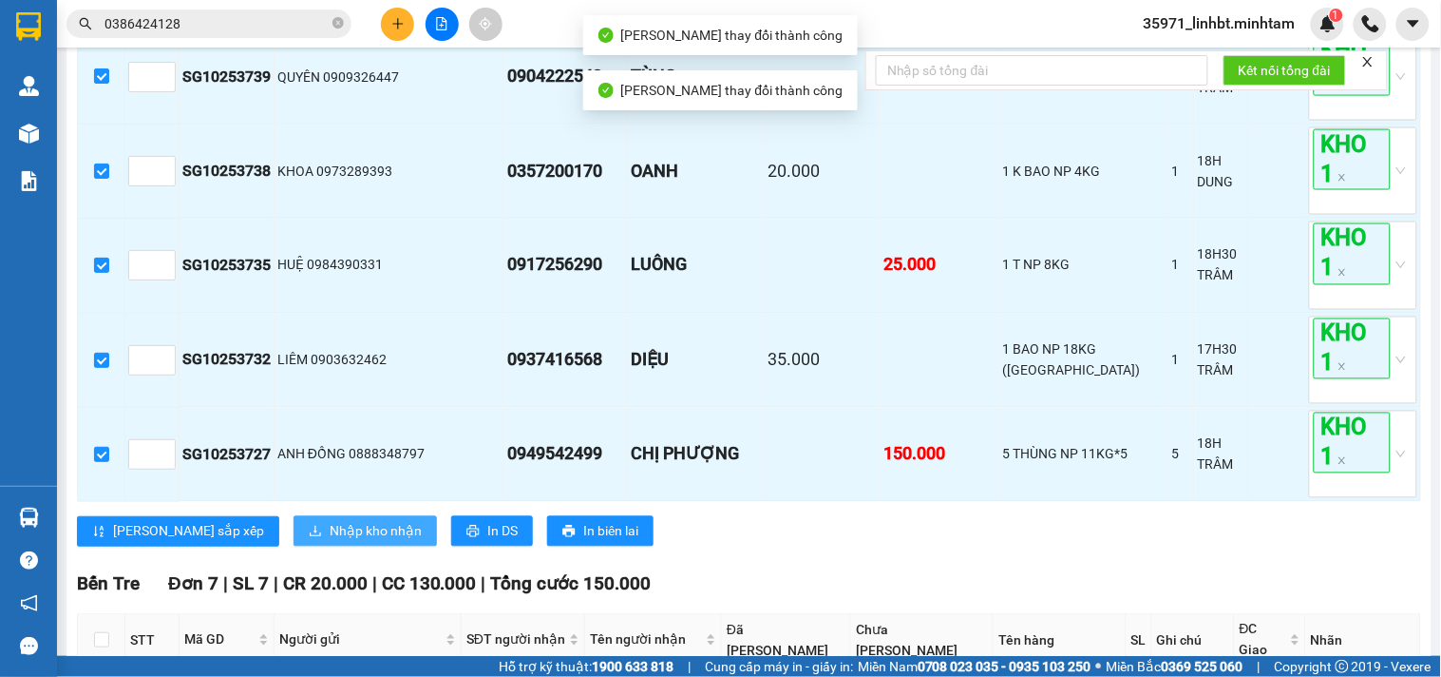
click at [330, 542] on span "Nhập kho nhận" at bounding box center [376, 531] width 92 height 21
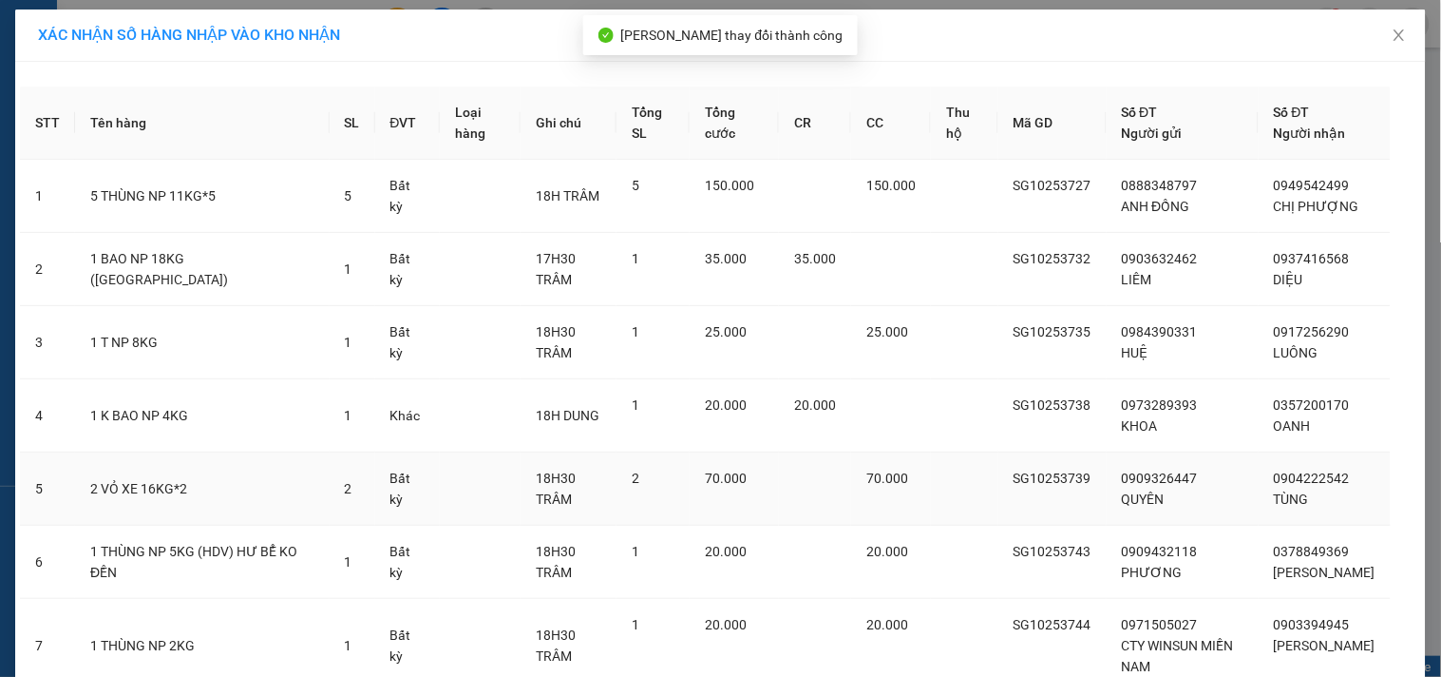
scroll to position [228, 0]
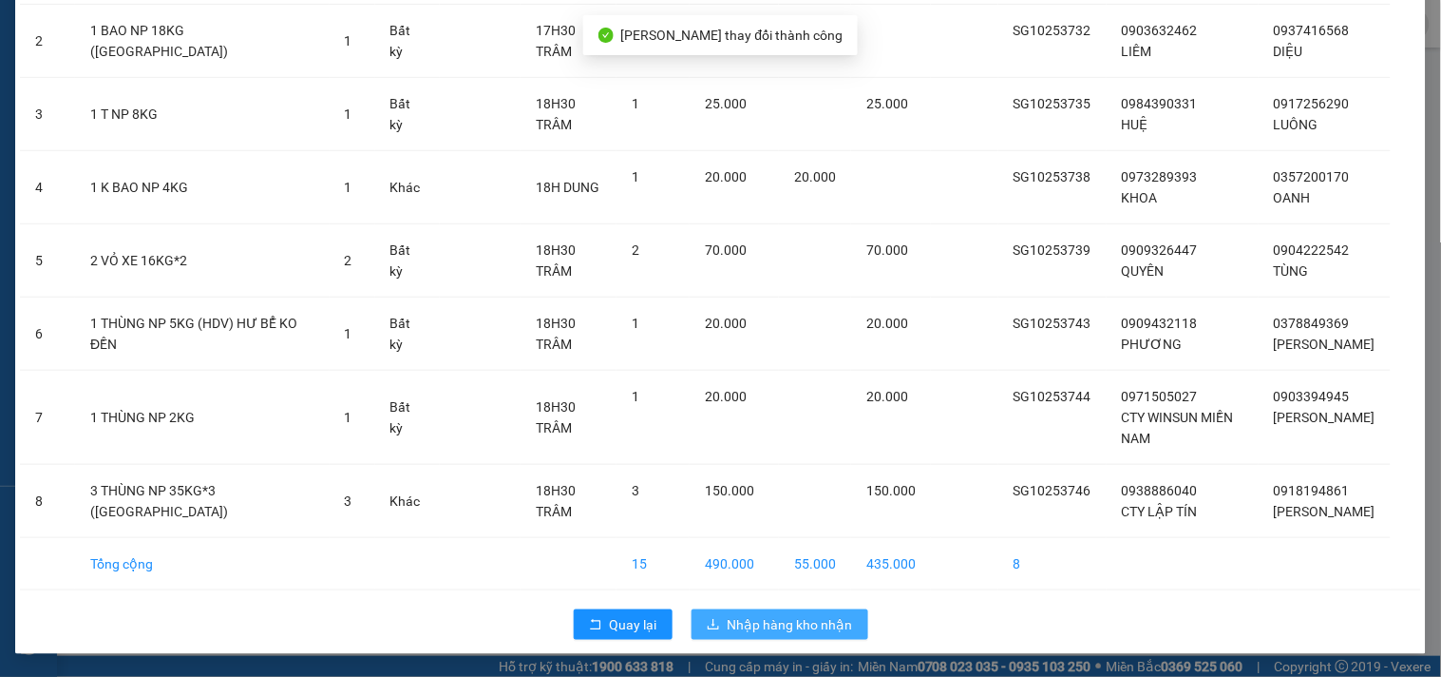
click at [772, 628] on span "Nhập hàng kho nhận" at bounding box center [790, 624] width 125 height 21
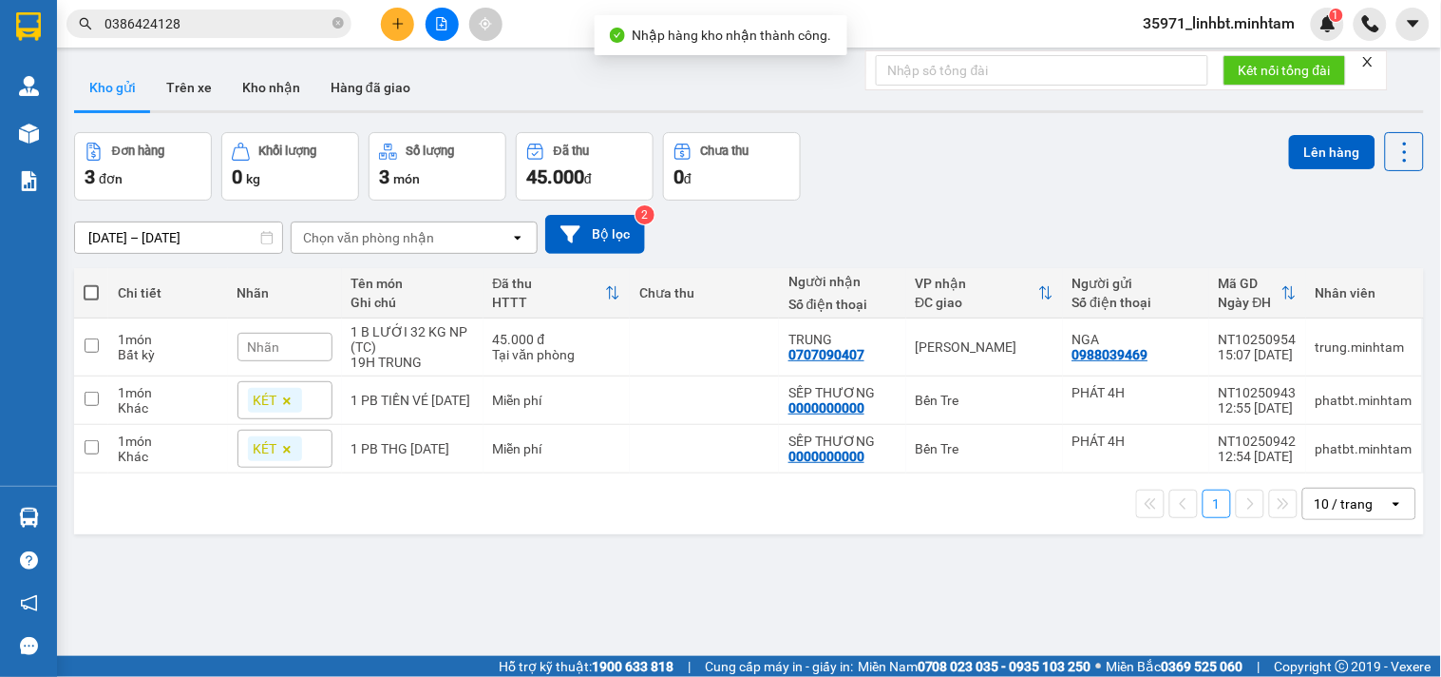
click at [239, 16] on input "0386424128" at bounding box center [217, 23] width 224 height 21
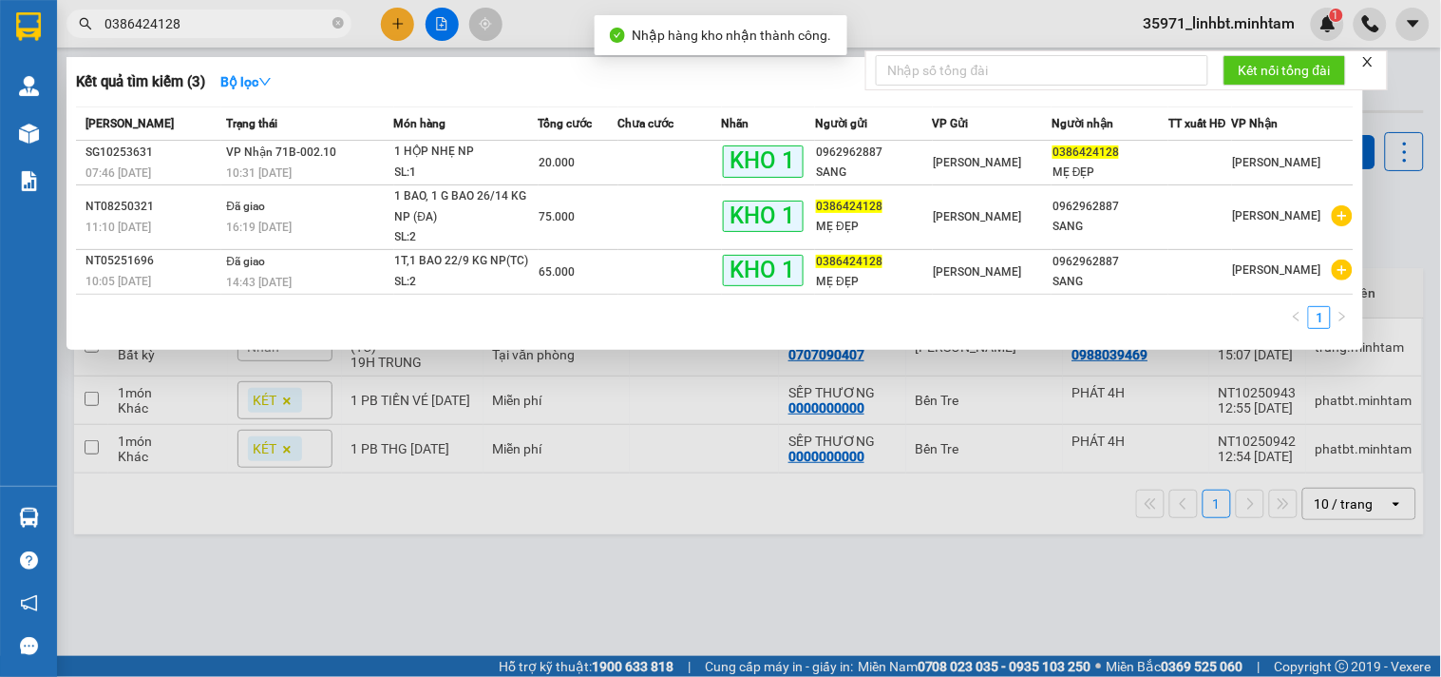
click at [239, 16] on input "0386424128" at bounding box center [217, 23] width 224 height 21
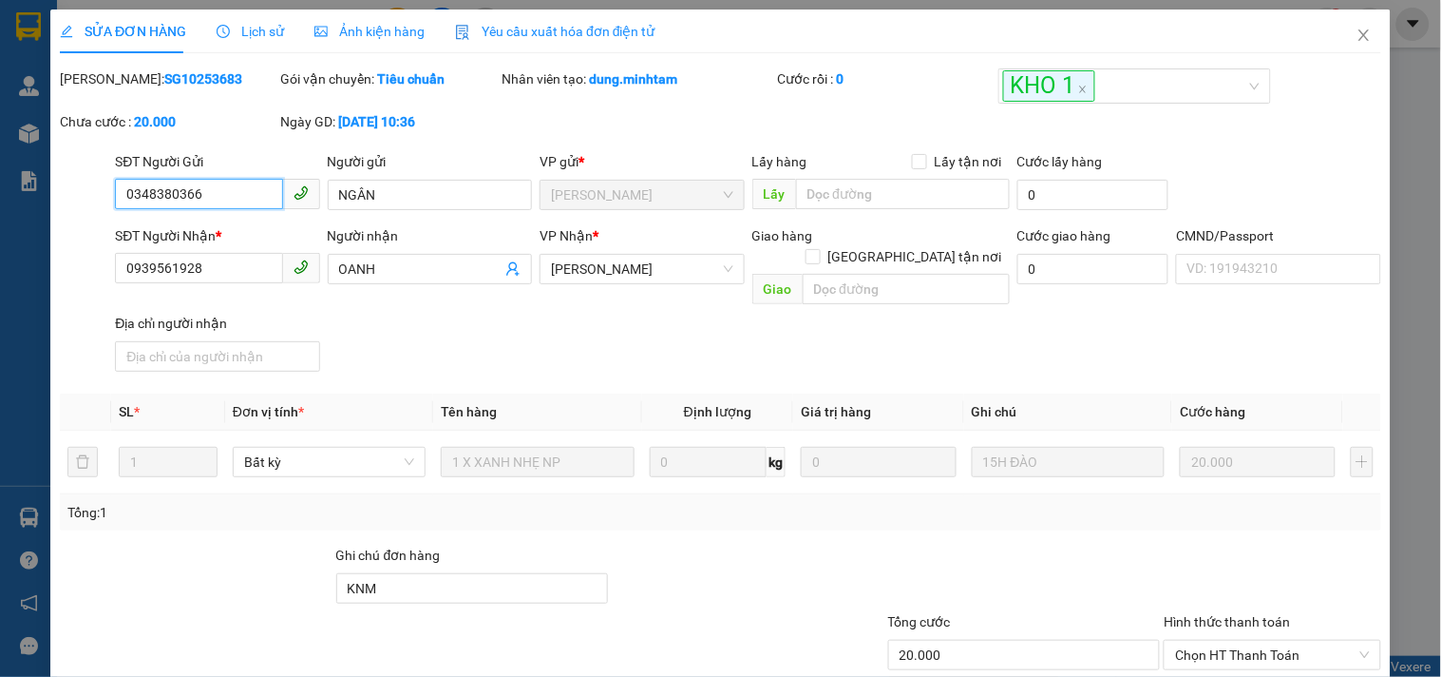
scroll to position [192, 0]
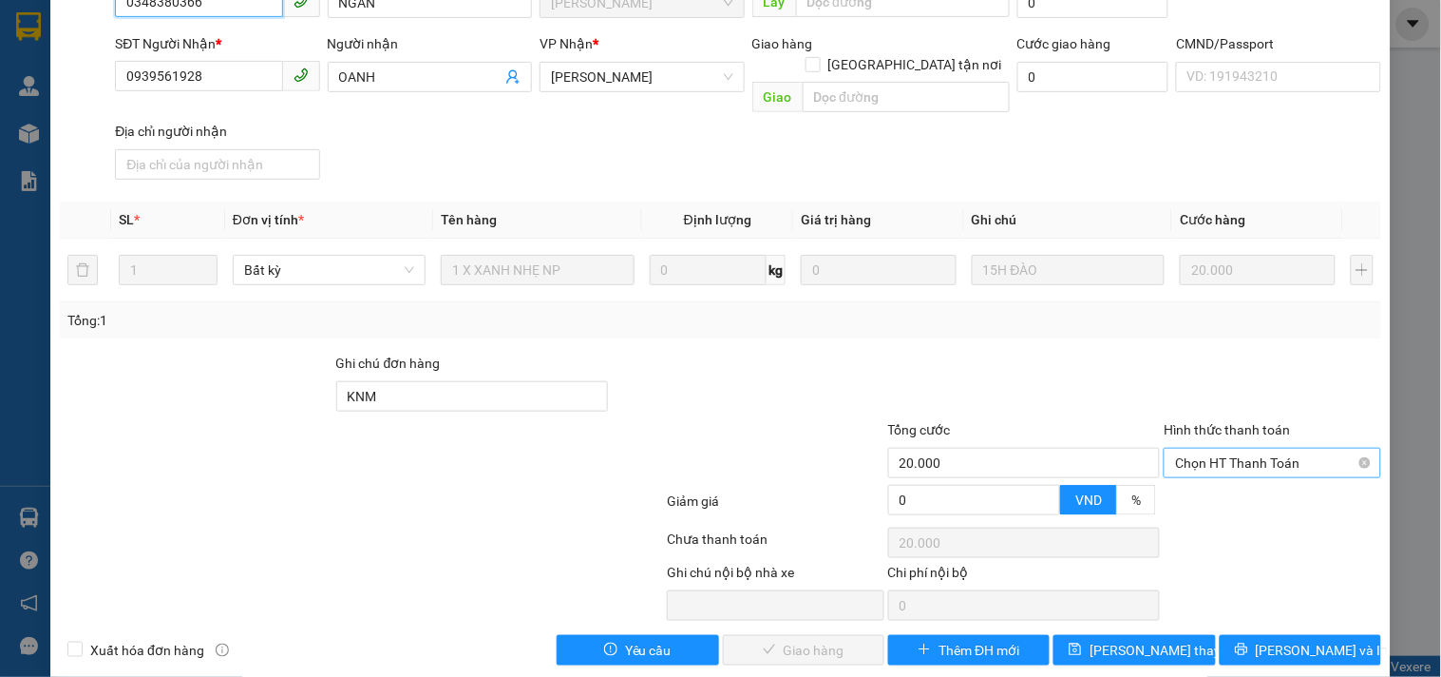
click at [1228, 448] on span "Chọn HT Thanh Toán" at bounding box center [1272, 462] width 194 height 29
click at [1226, 482] on div "Tại văn phòng" at bounding box center [1261, 477] width 192 height 21
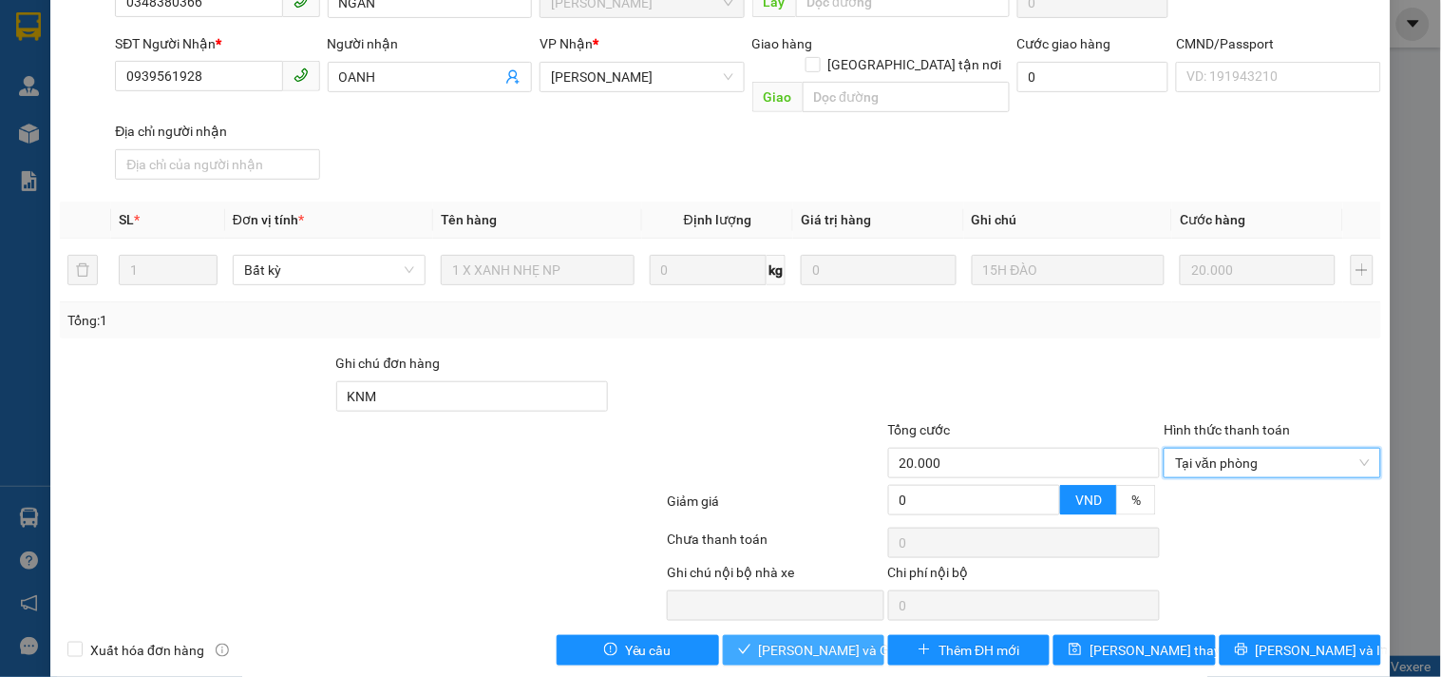
click at [746, 642] on icon "check" at bounding box center [744, 648] width 13 height 13
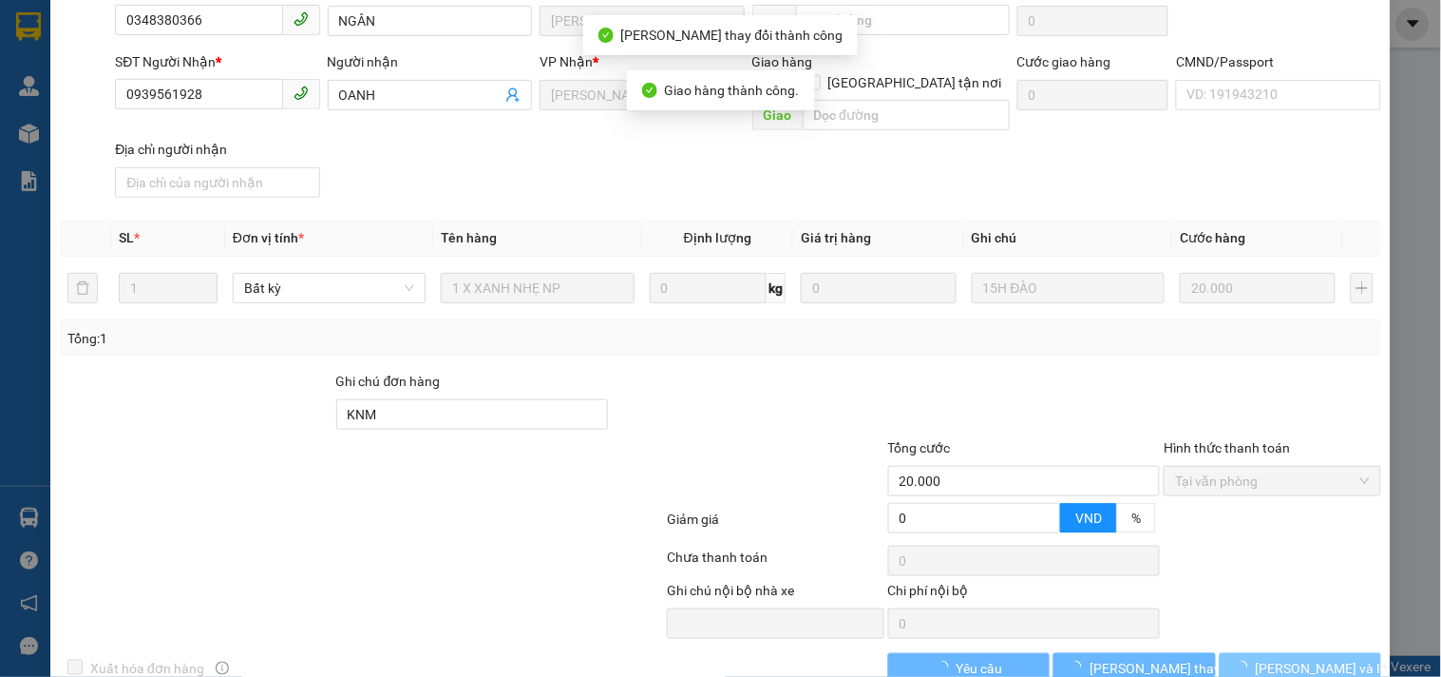
scroll to position [209, 0]
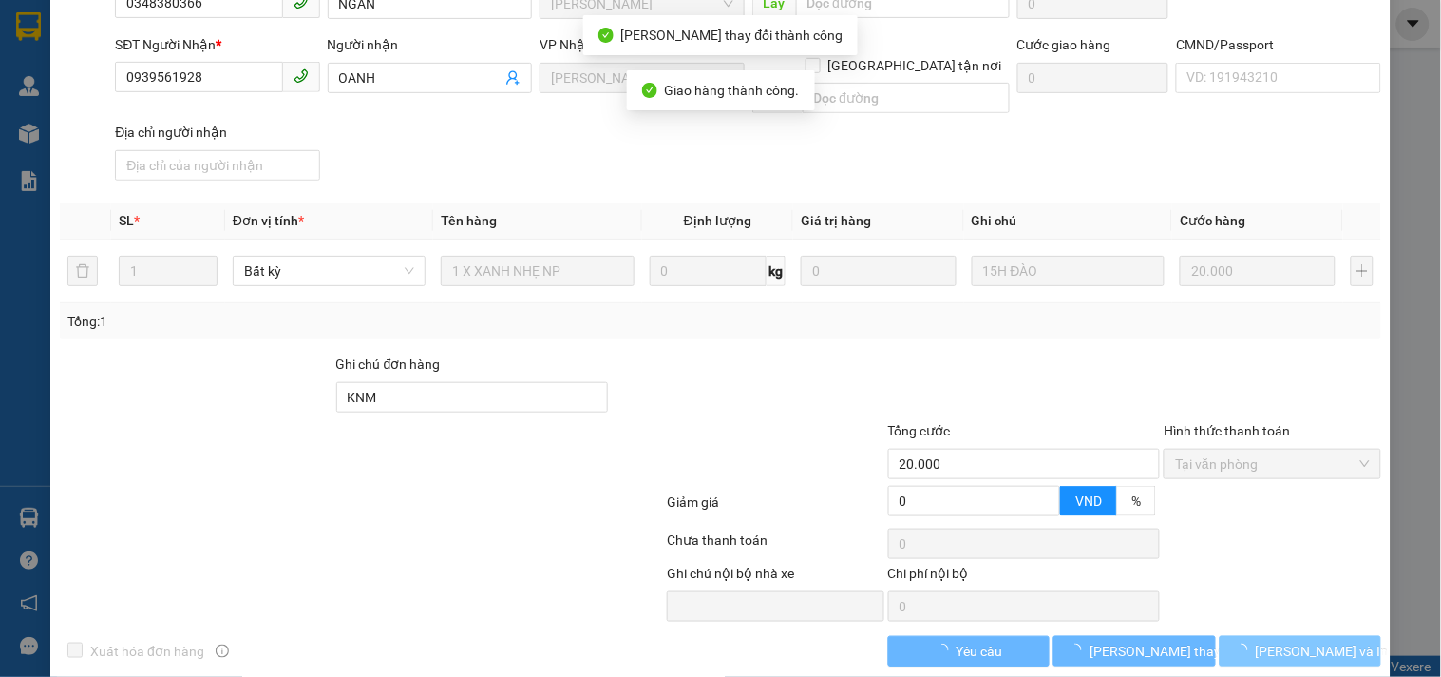
click at [1312, 637] on button "[PERSON_NAME] và In" at bounding box center [1301, 651] width 162 height 30
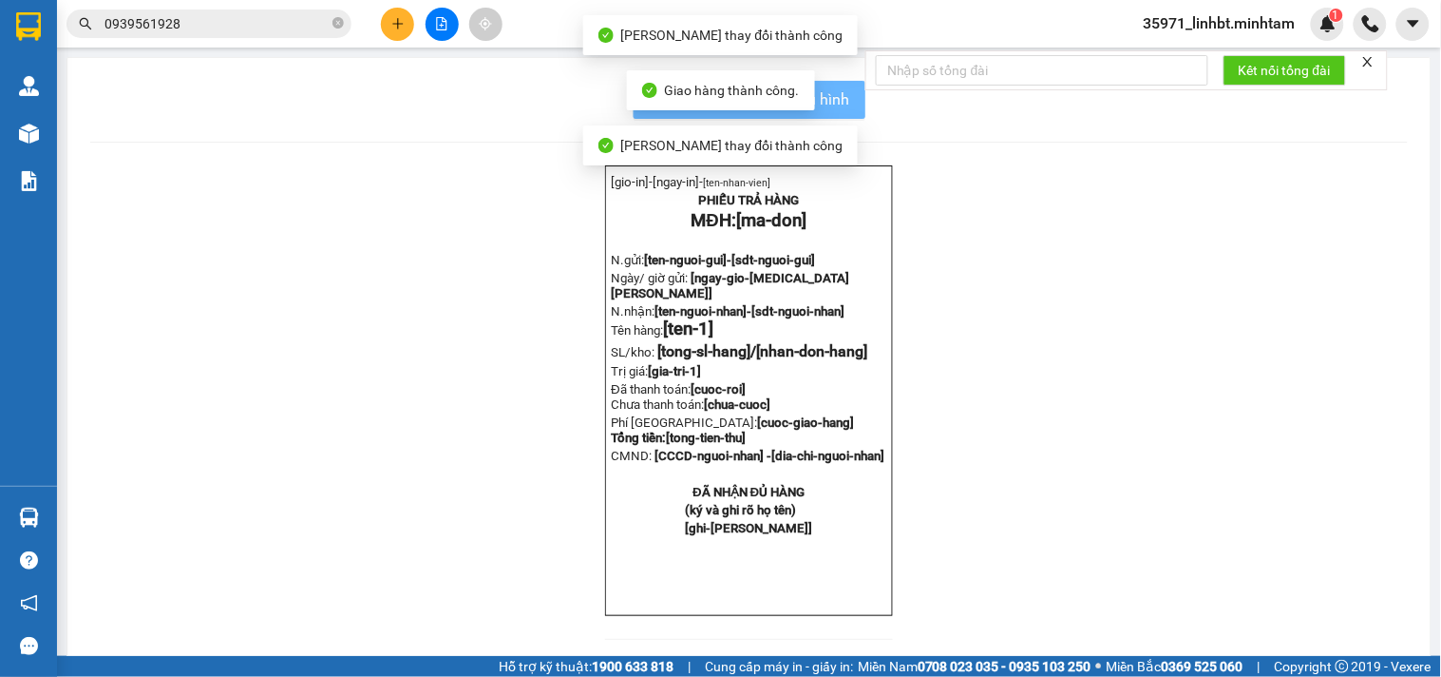
click at [1315, 625] on div "[gio-in]- [ngay-in]- [ten-nhan-vien] PHIẾU TRẢ HÀNG MĐH: [ma-don] N.gửi: [ten-n…" at bounding box center [749, 413] width 1318 height 497
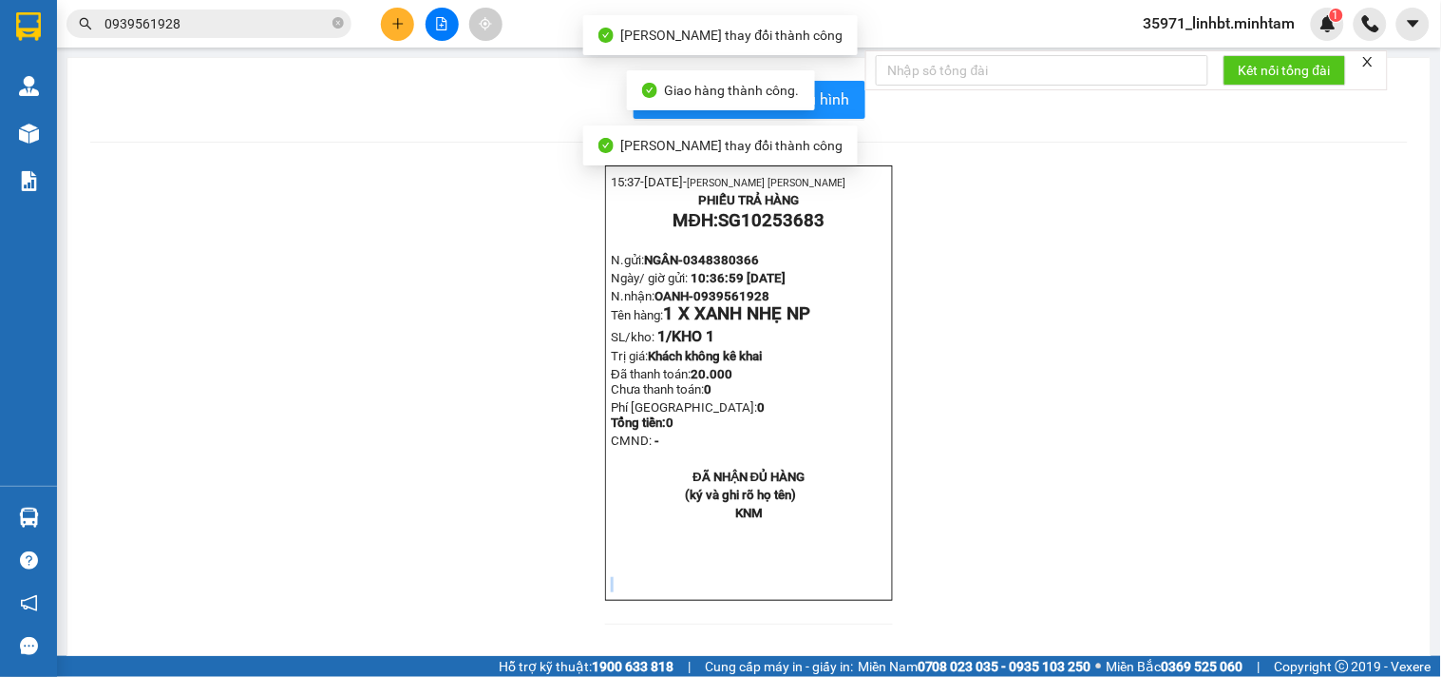
click at [1315, 625] on div "15:37- [DATE]- [PERSON_NAME] YẾN LINH PHIẾU TRẢ HÀNG MĐH: SG10253683 N.gửi: NGÂ…" at bounding box center [749, 406] width 1318 height 482
click at [840, 112] on button "In mẫu biên lai tự cấu hình" at bounding box center [750, 100] width 232 height 38
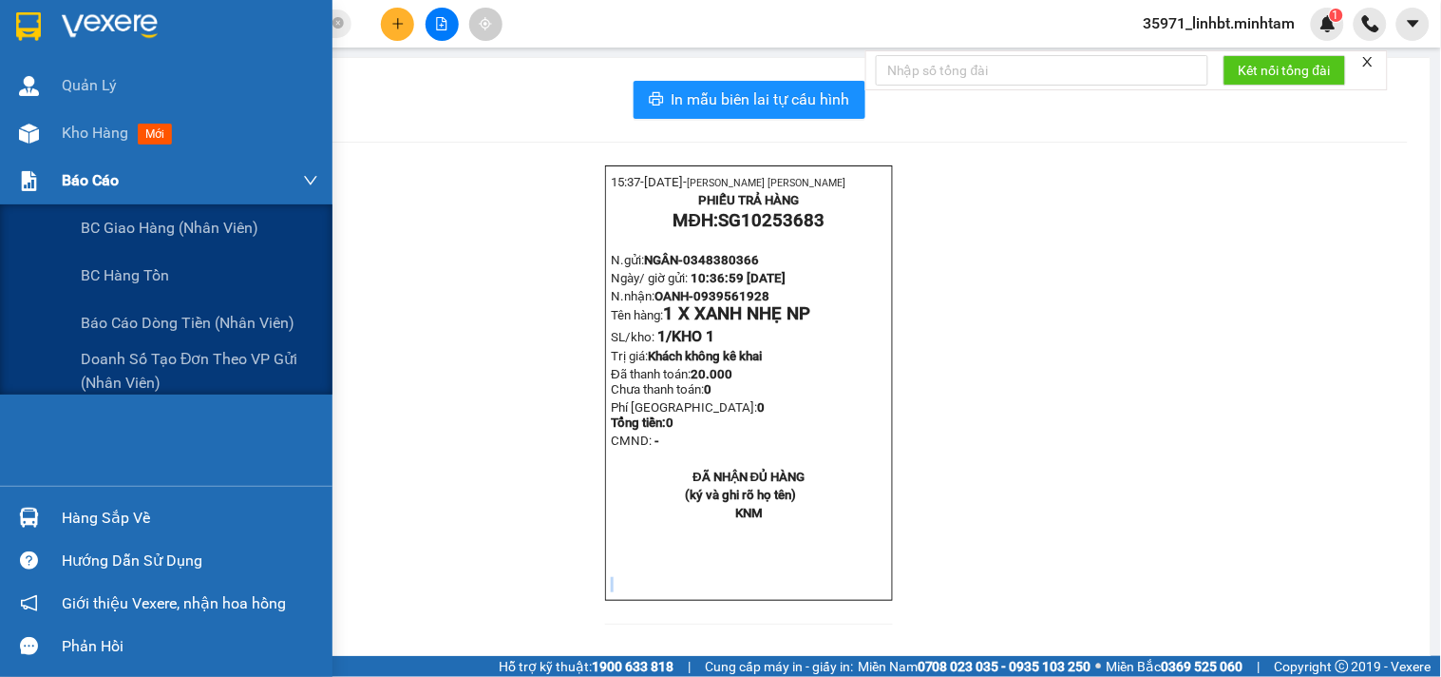
click at [65, 181] on span "Báo cáo" at bounding box center [90, 180] width 57 height 24
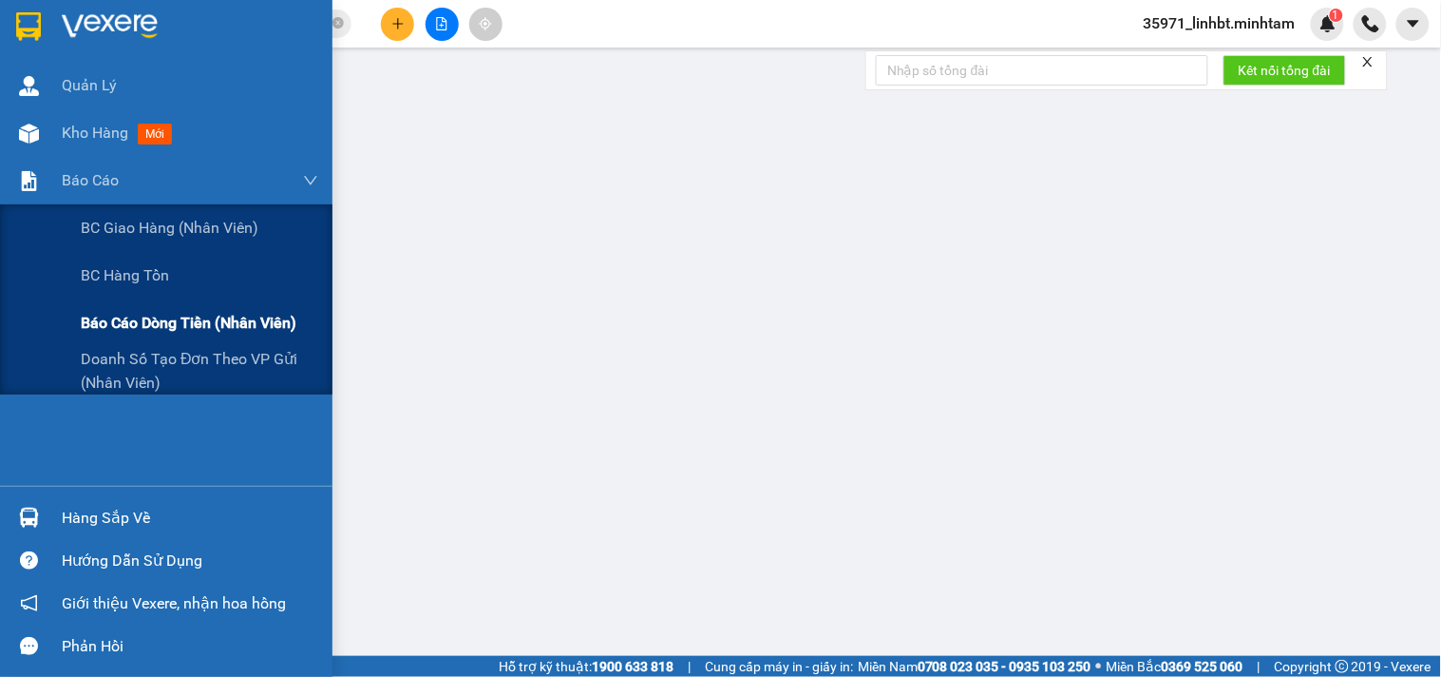
click at [148, 323] on span "Báo cáo dòng tiền (nhân viên)" at bounding box center [189, 323] width 216 height 24
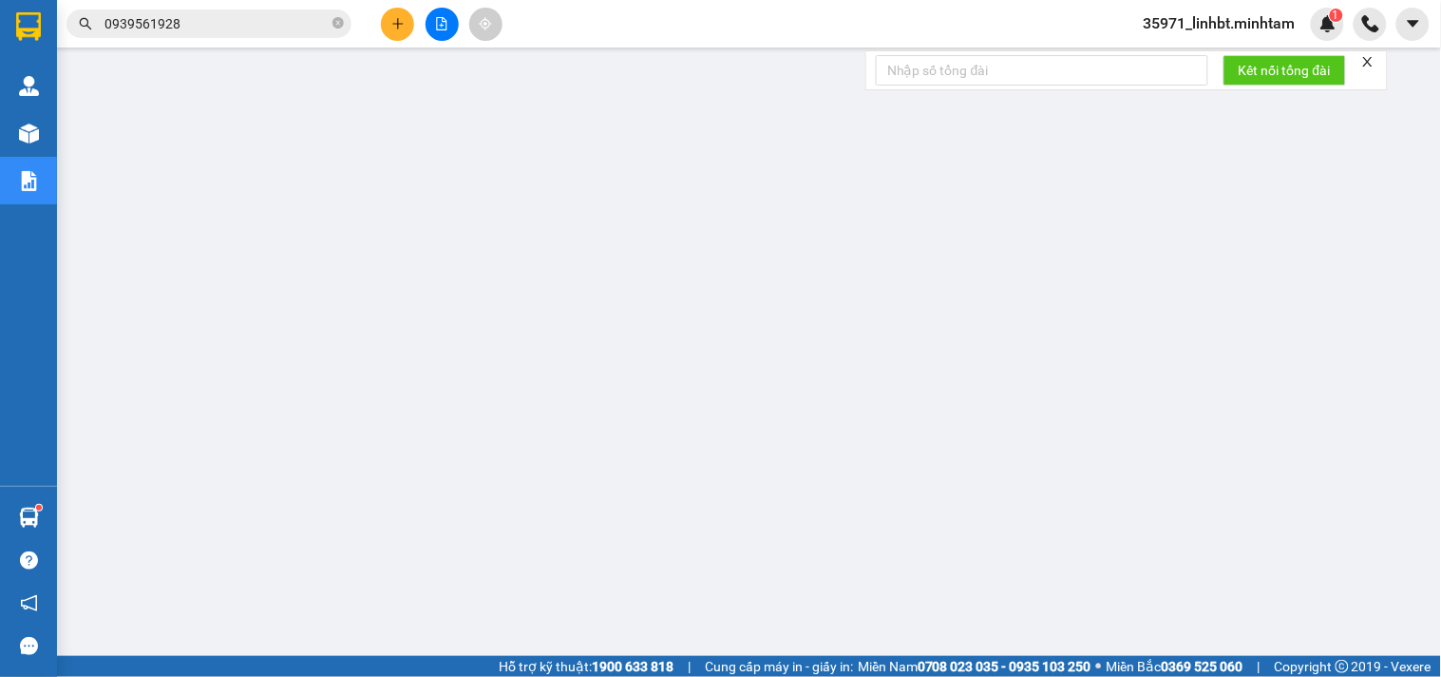
click at [406, 35] on button at bounding box center [397, 24] width 33 height 33
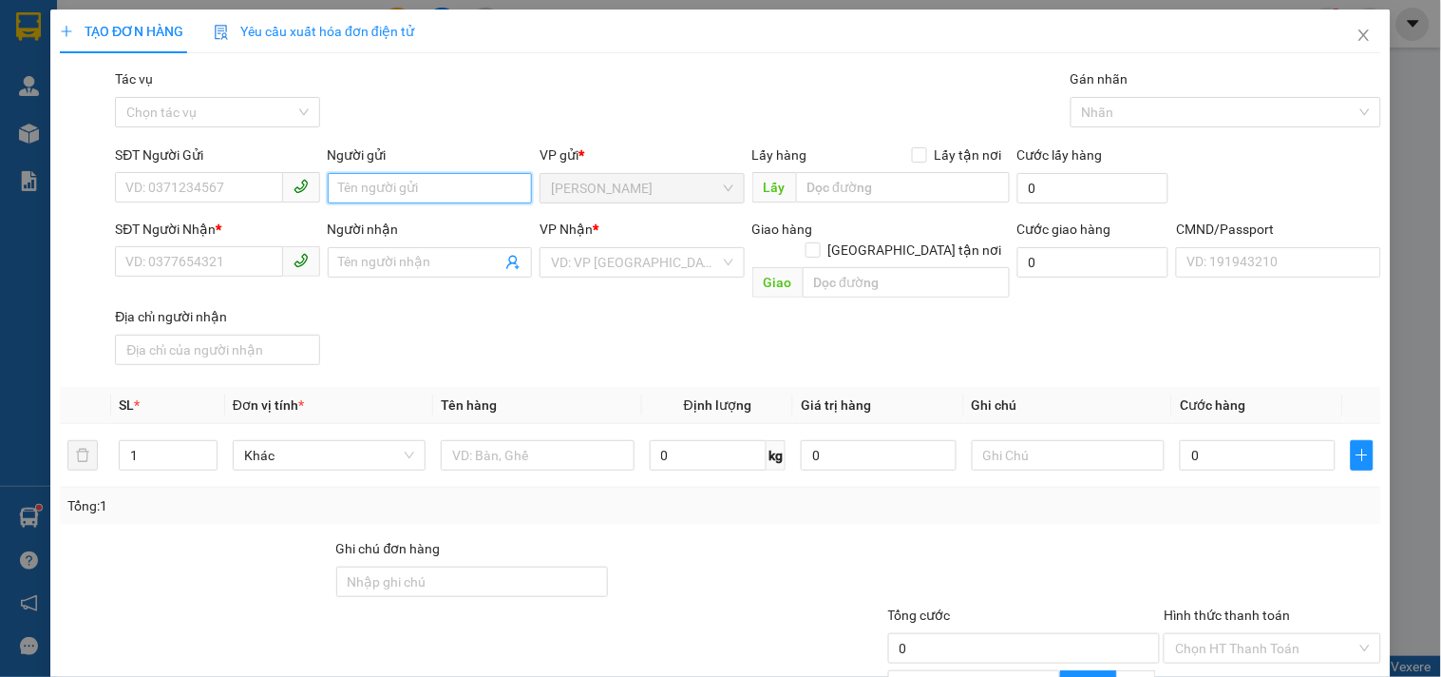
click at [393, 193] on input "Người gửi" at bounding box center [430, 188] width 204 height 30
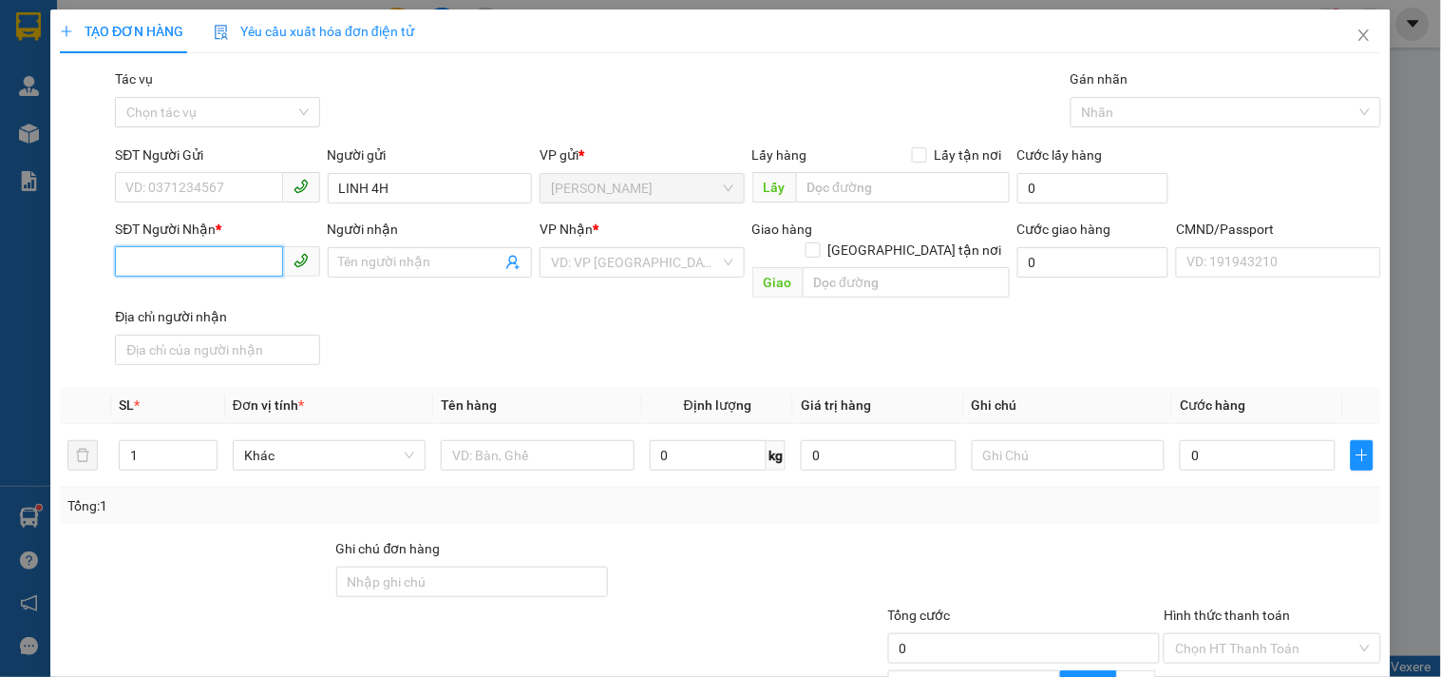
click at [242, 267] on input "SĐT Người Nhận *" at bounding box center [198, 261] width 167 height 30
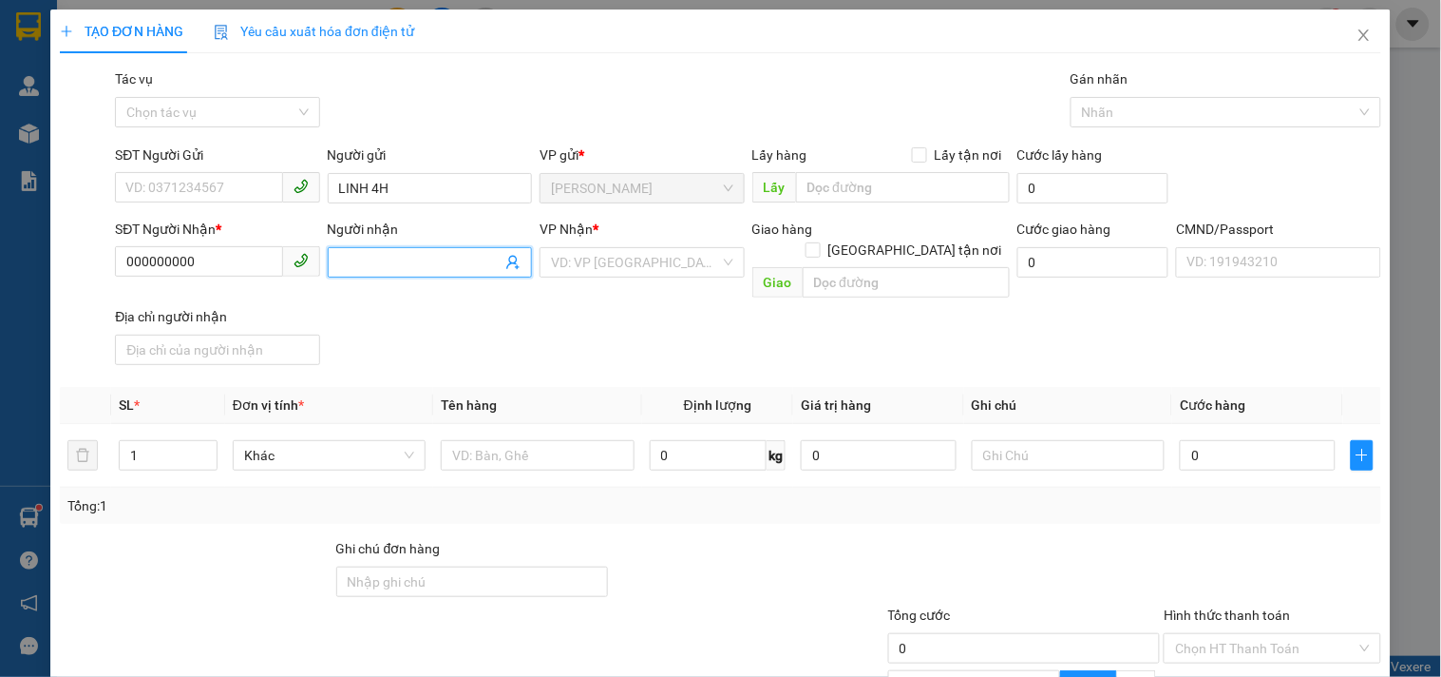
click at [397, 261] on input "Người nhận" at bounding box center [420, 262] width 162 height 21
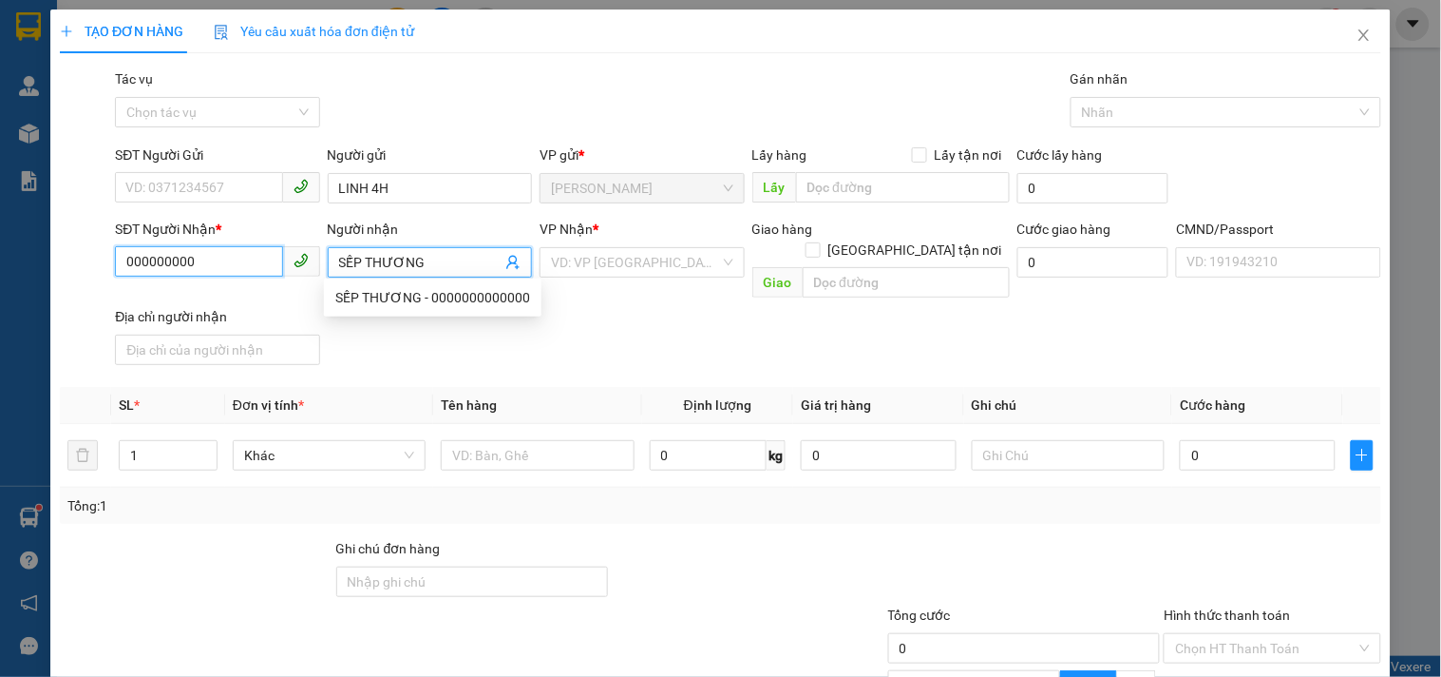
click at [229, 261] on input "000000000" at bounding box center [198, 261] width 167 height 30
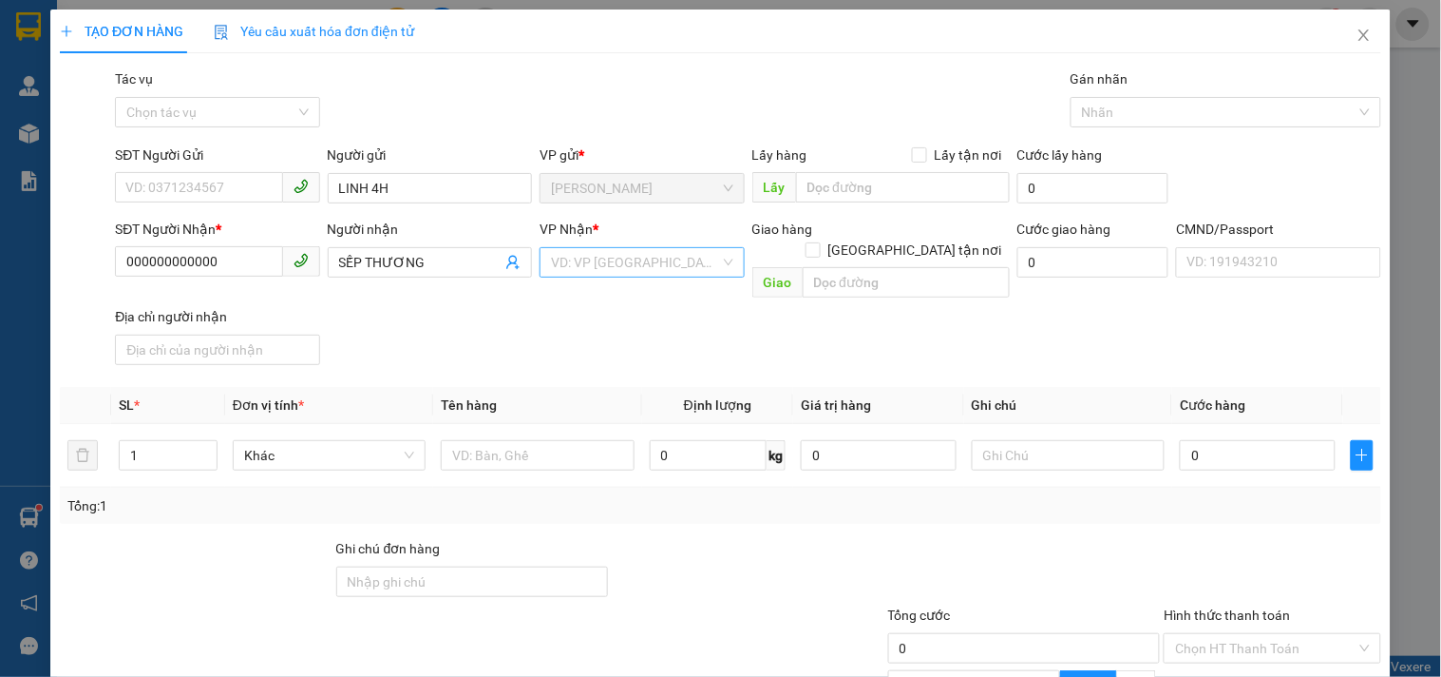
click at [662, 253] on input "search" at bounding box center [635, 262] width 168 height 29
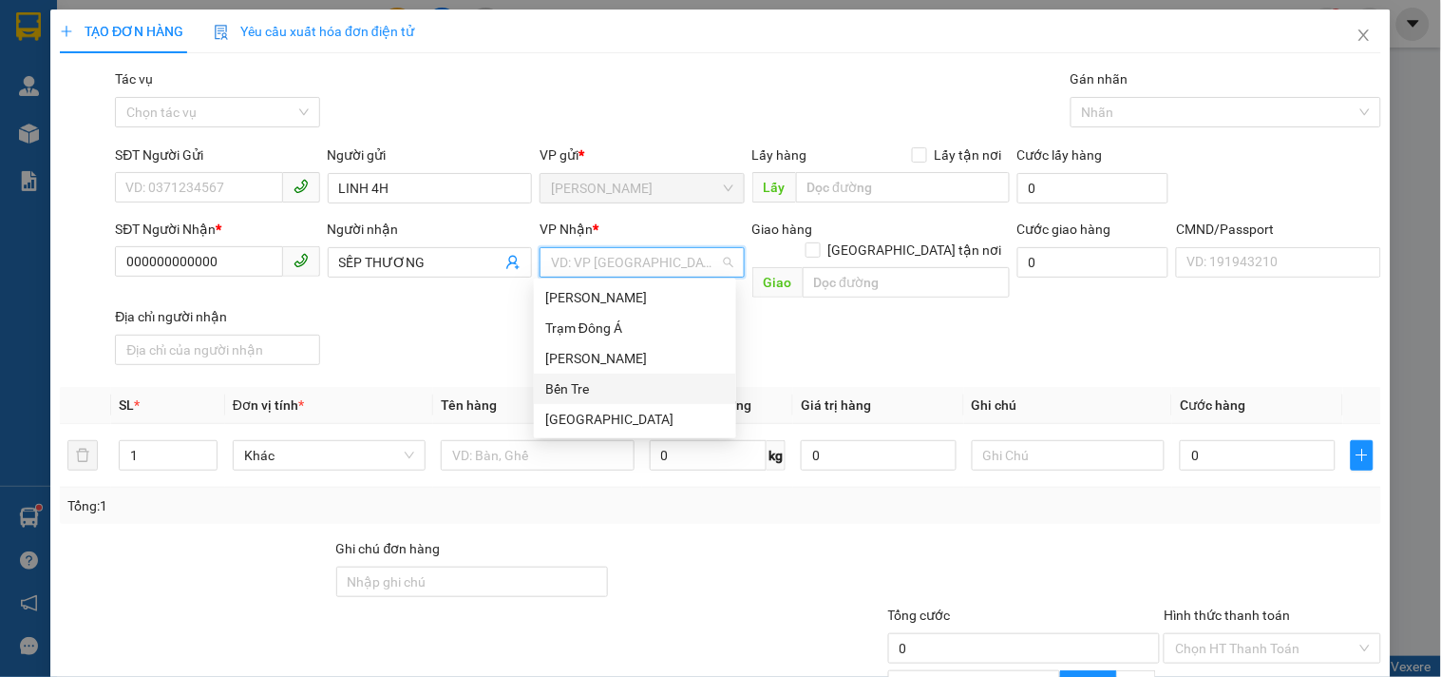
click at [559, 381] on div "Bến Tre" at bounding box center [635, 388] width 180 height 21
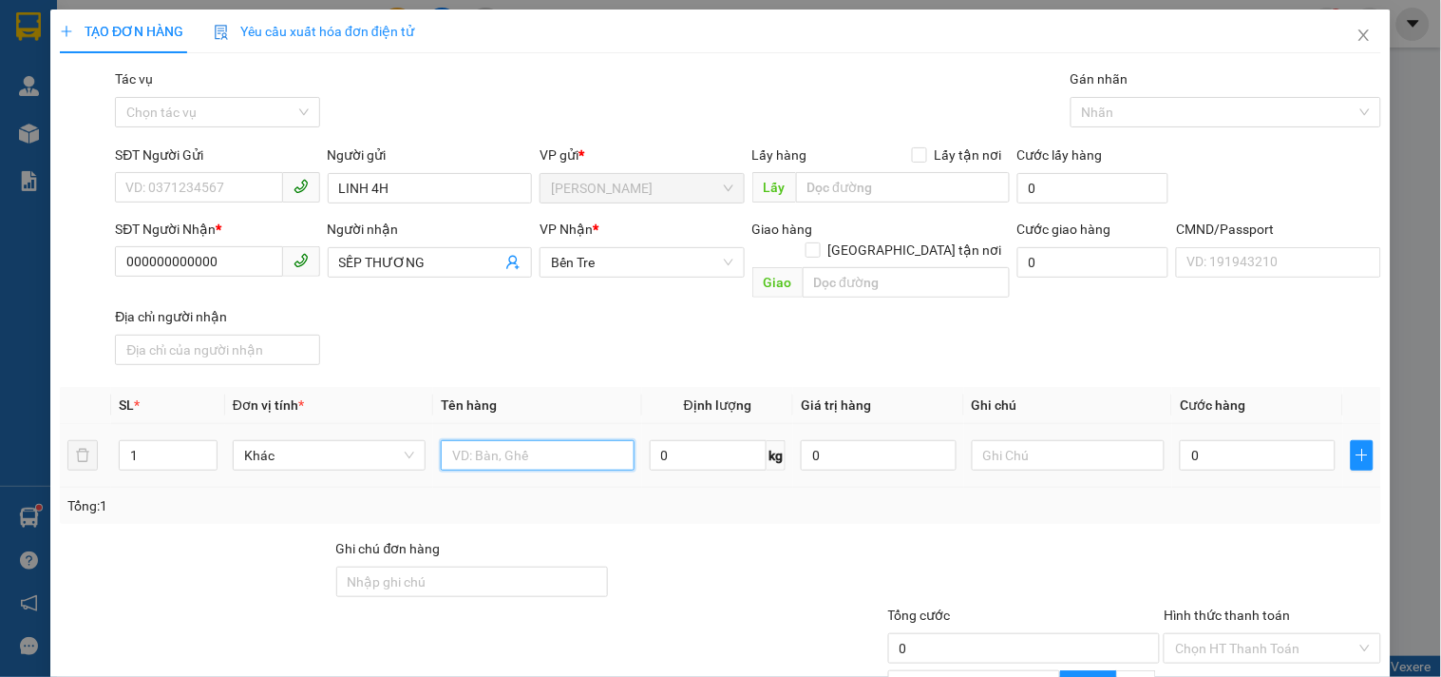
click at [488, 440] on input "text" at bounding box center [537, 455] width 193 height 30
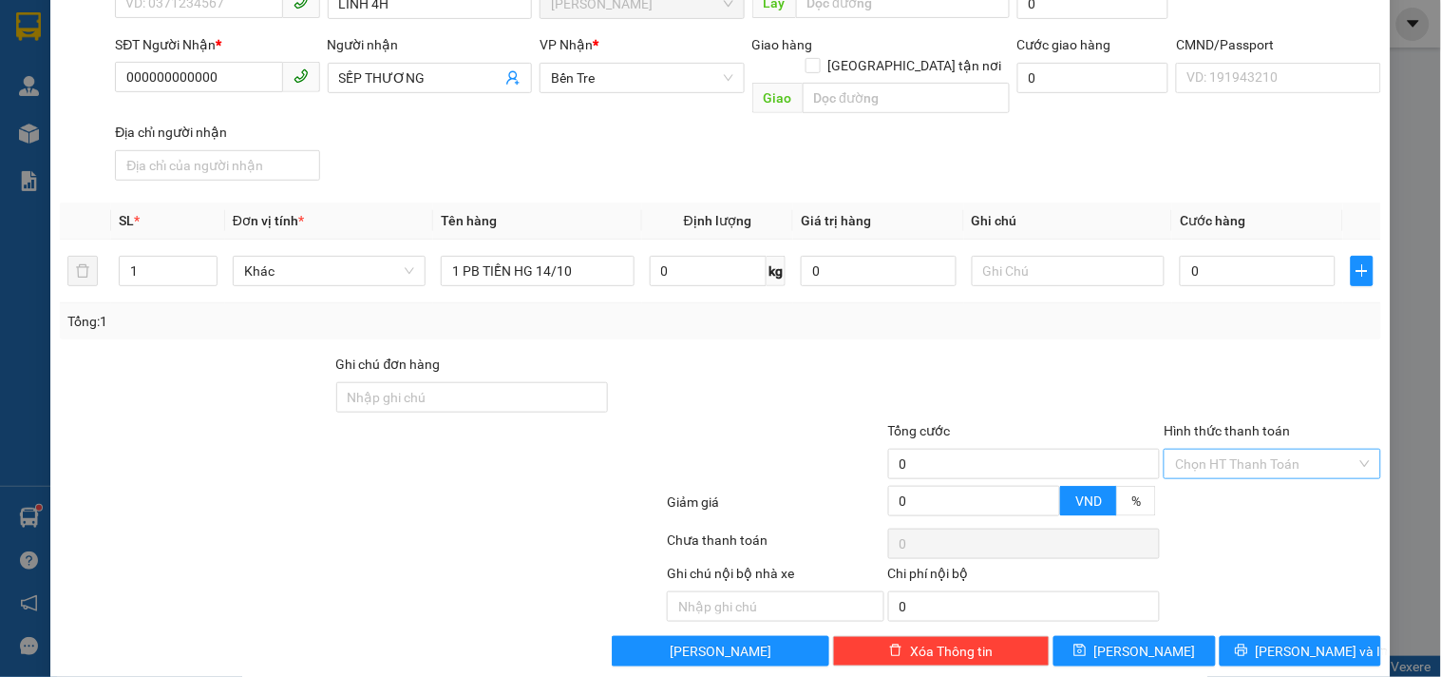
click at [1298, 449] on input "Hình thức thanh toán" at bounding box center [1265, 463] width 181 height 29
click at [1211, 507] on div "Miễn phí" at bounding box center [1261, 508] width 192 height 21
click at [1290, 640] on span "[PERSON_NAME] và In" at bounding box center [1322, 650] width 133 height 21
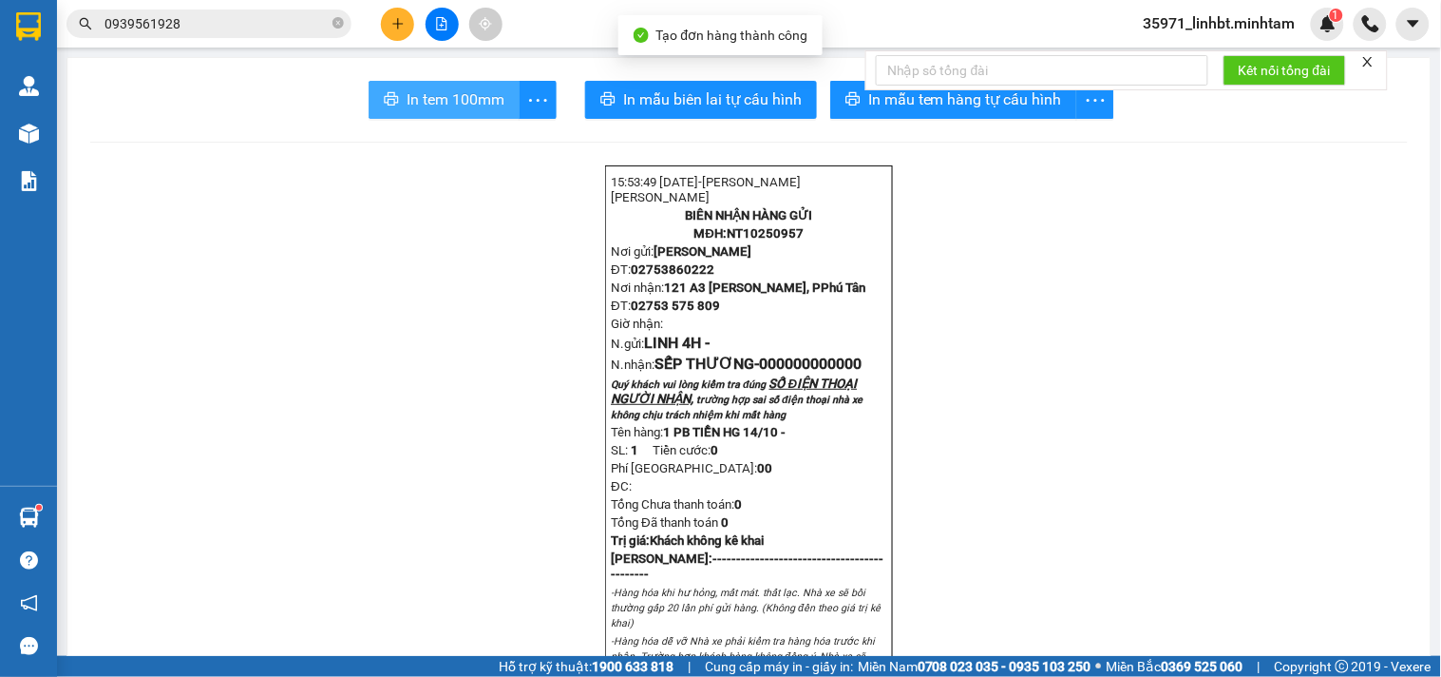
click at [441, 91] on span "In tem 100mm" at bounding box center [456, 99] width 98 height 24
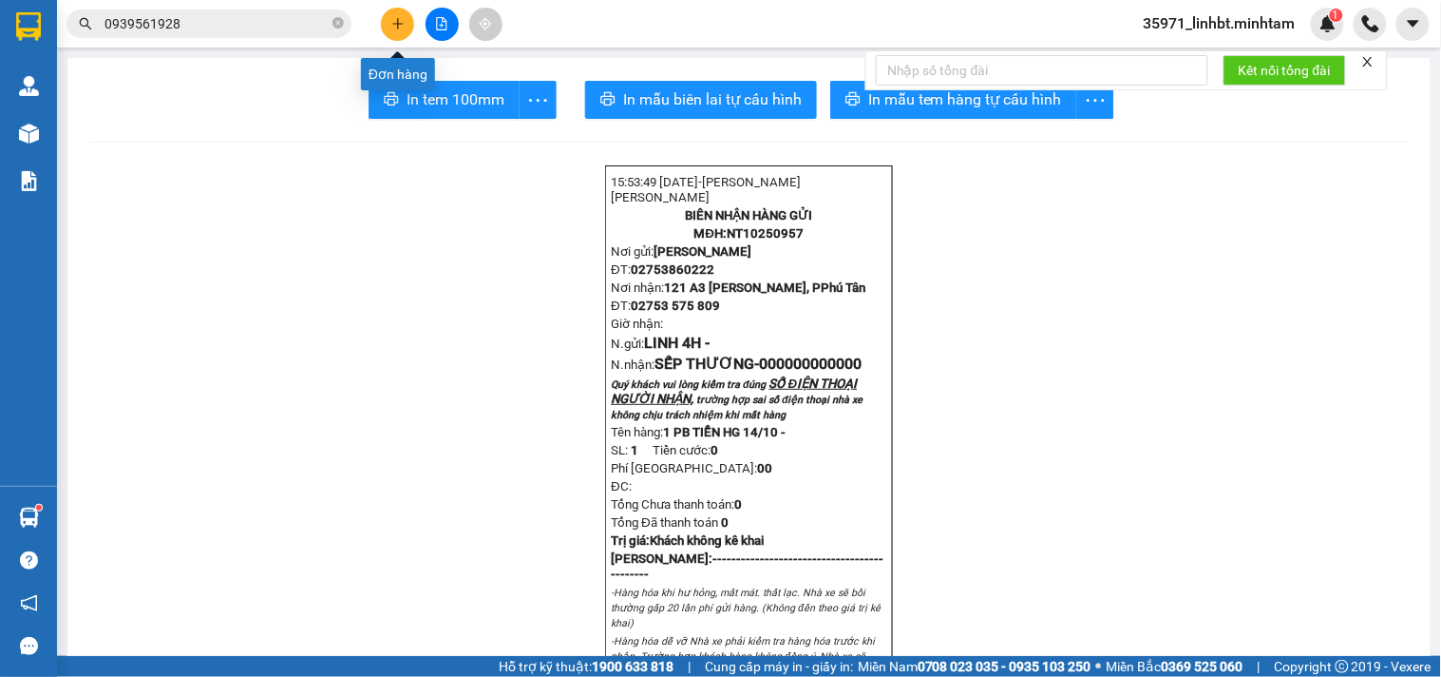
click at [397, 17] on icon "plus" at bounding box center [397, 23] width 13 height 13
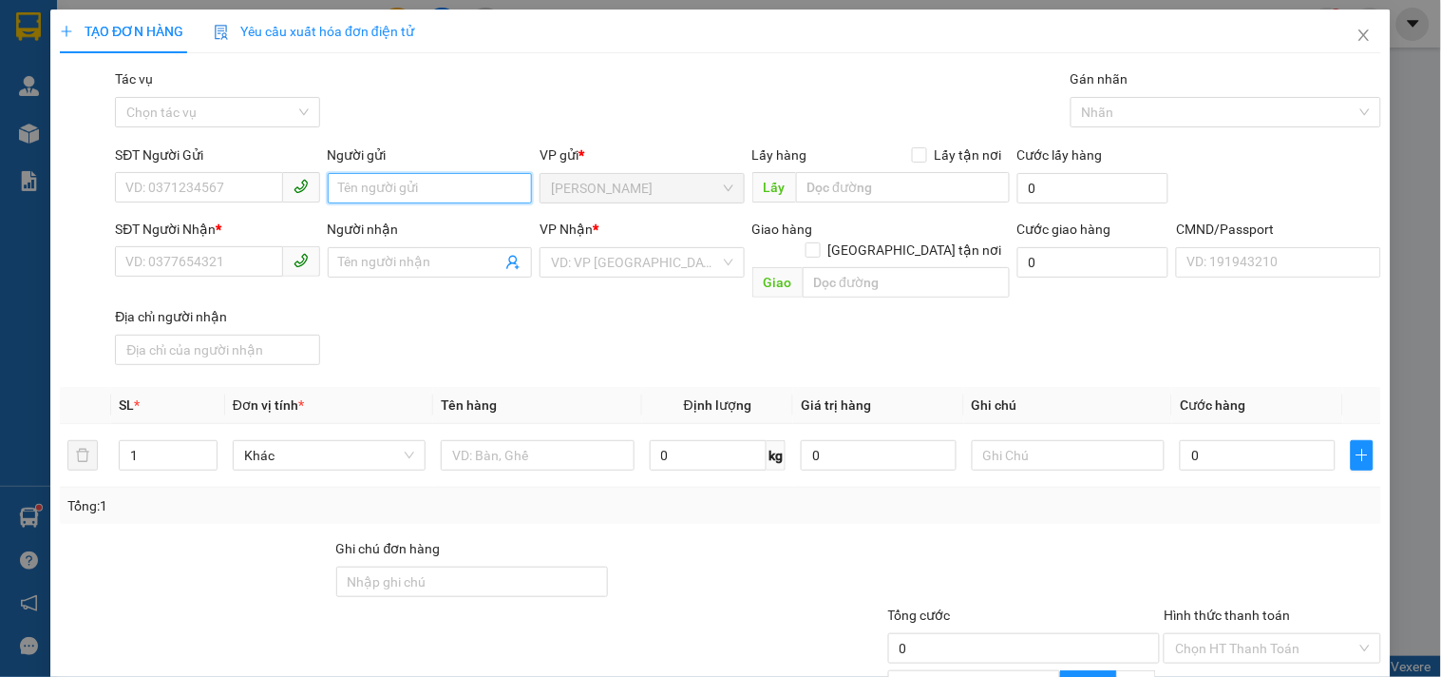
click at [355, 187] on input "Người gửi" at bounding box center [430, 188] width 204 height 30
click at [372, 232] on div "Người nhận" at bounding box center [430, 229] width 204 height 21
click at [372, 252] on input "Người nhận" at bounding box center [420, 262] width 162 height 21
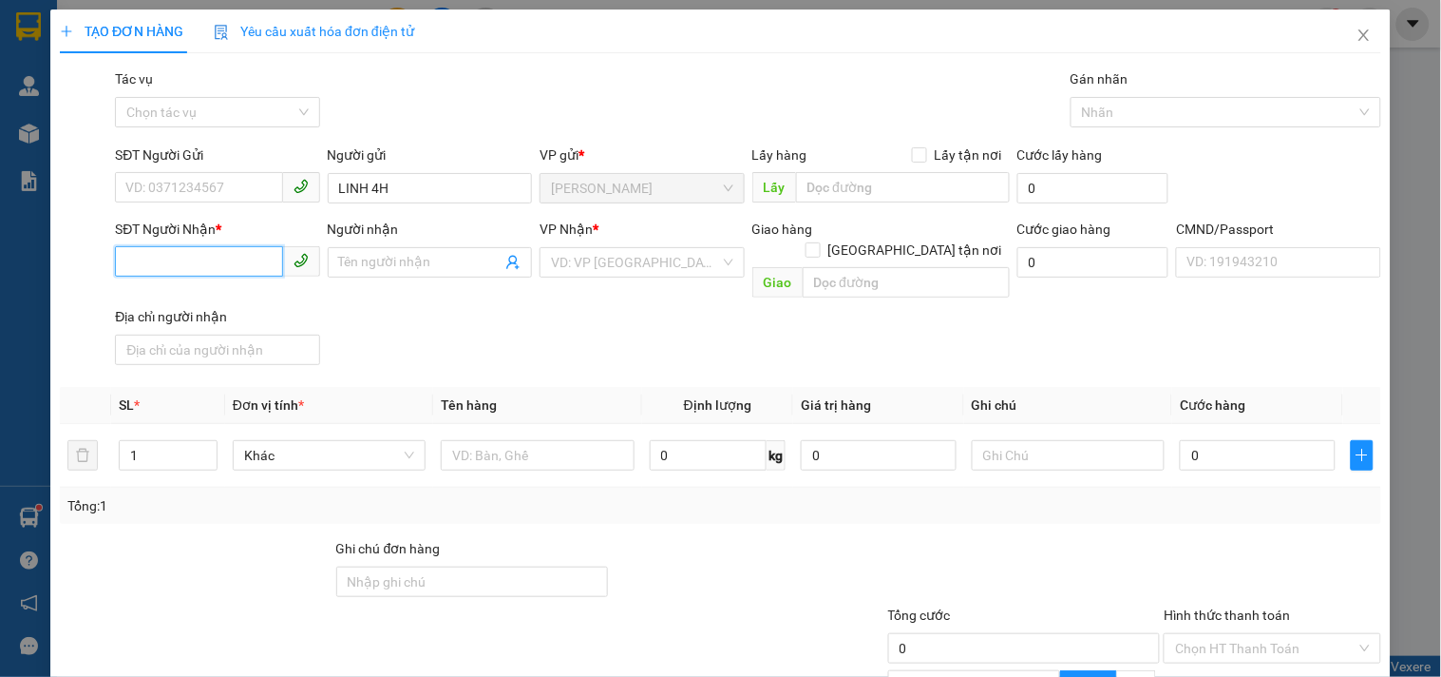
click at [156, 271] on input "SĐT Người Nhận *" at bounding box center [198, 261] width 167 height 30
click at [225, 287] on div "000000000000 - SẾP THƯƠNG" at bounding box center [218, 297] width 187 height 21
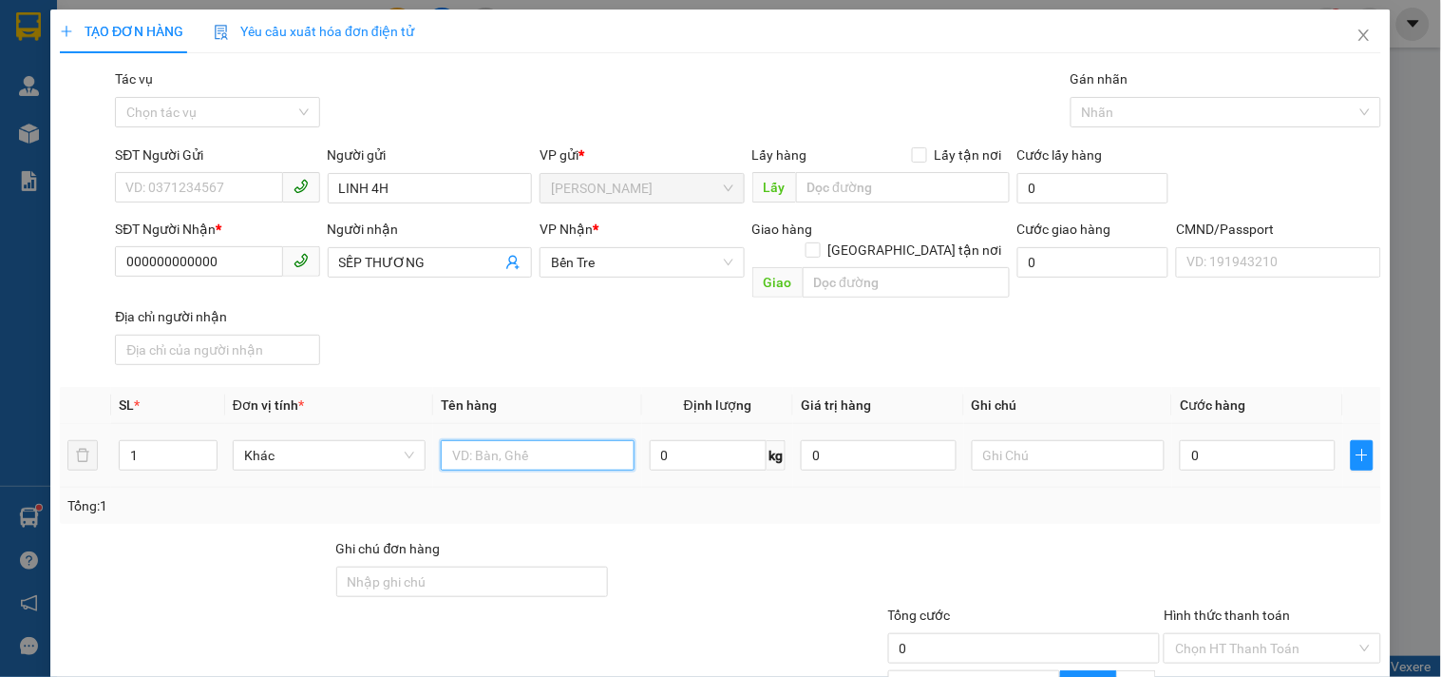
click at [535, 440] on input "text" at bounding box center [537, 455] width 193 height 30
click at [829, 495] on div "Tổng: 1" at bounding box center [720, 505] width 1306 height 21
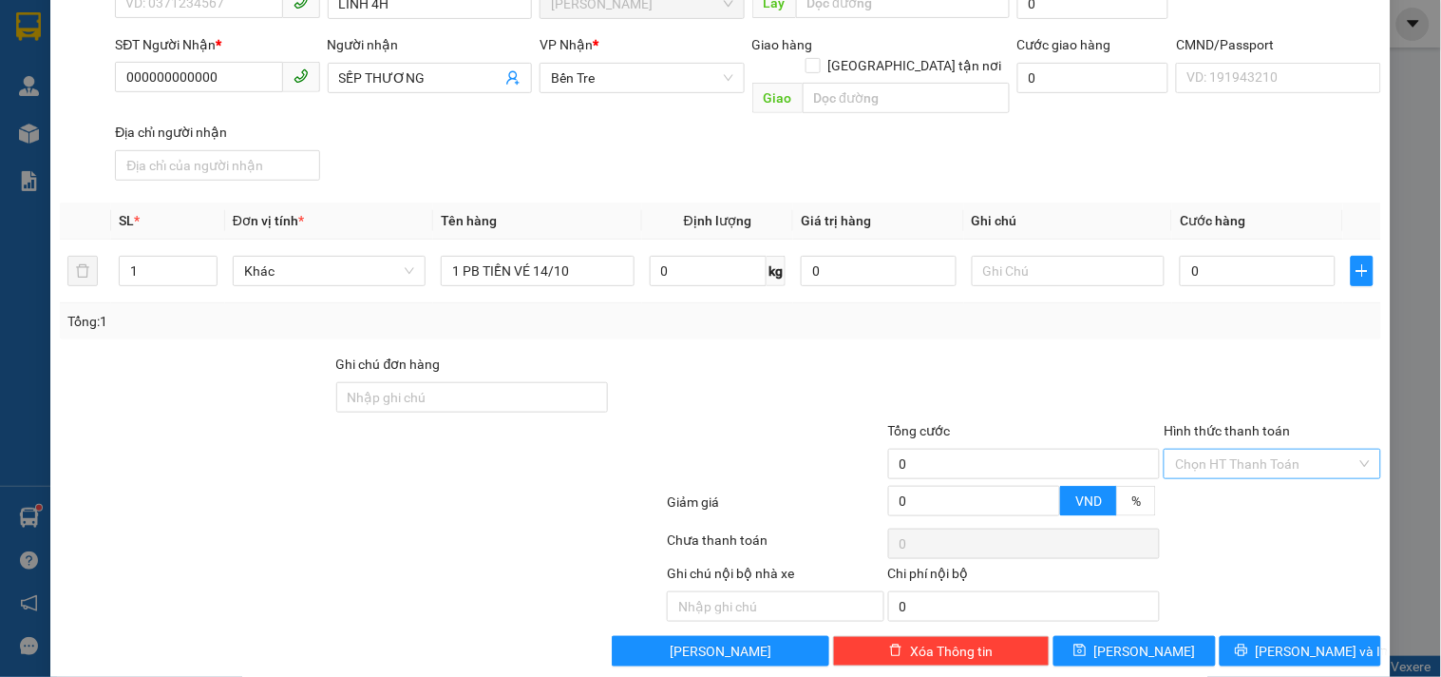
click at [1201, 449] on input "Hình thức thanh toán" at bounding box center [1265, 463] width 181 height 29
click at [1235, 496] on div "Miễn phí" at bounding box center [1261, 508] width 215 height 30
click at [1271, 640] on span "[PERSON_NAME] và In" at bounding box center [1322, 650] width 133 height 21
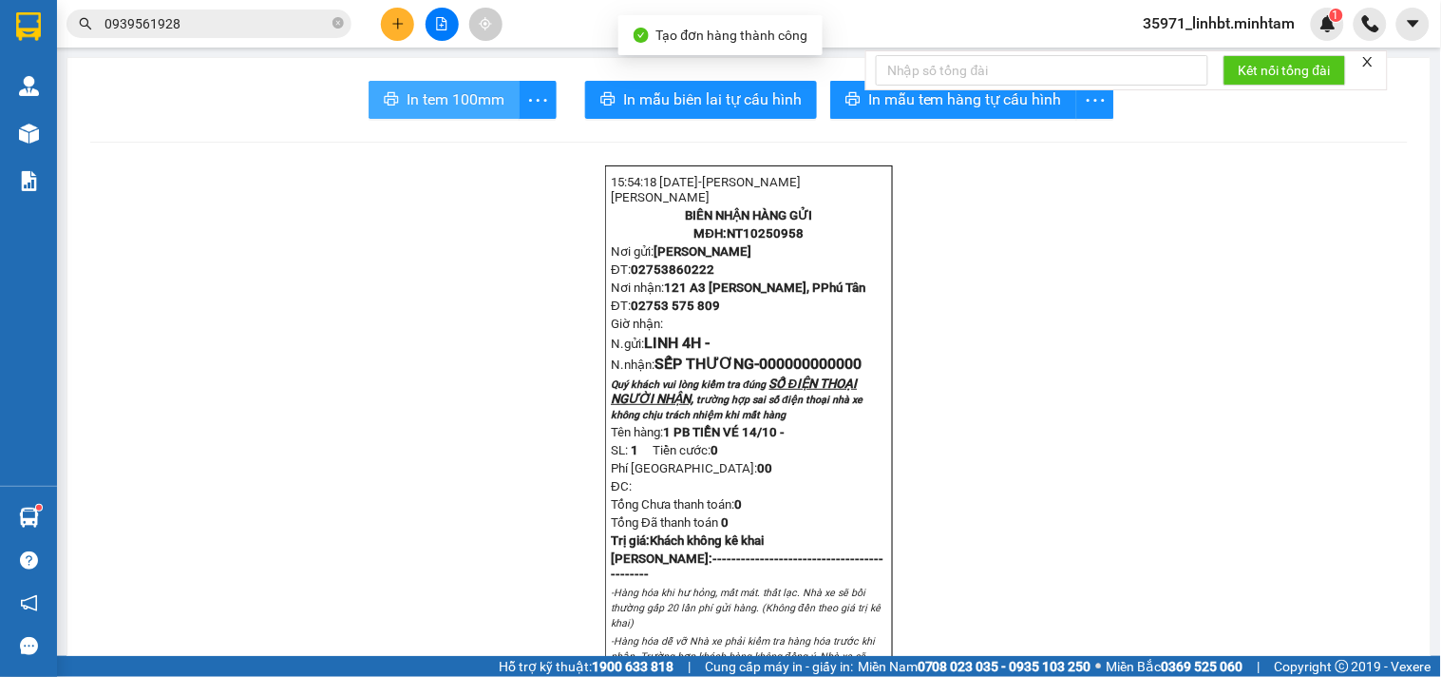
click at [468, 110] on span "In tem 100mm" at bounding box center [456, 99] width 98 height 24
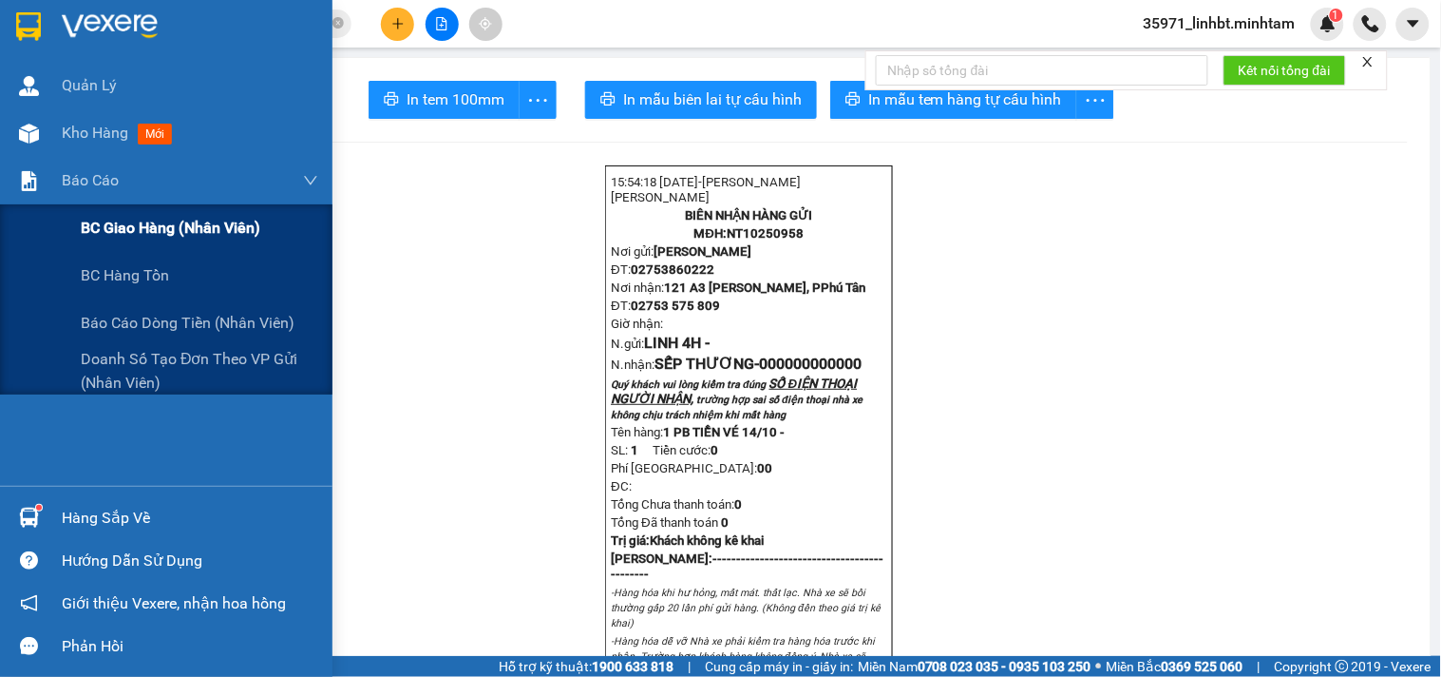
click at [108, 234] on span "BC giao hàng (nhân viên)" at bounding box center [171, 228] width 180 height 24
